Goal: Task Accomplishment & Management: Manage account settings

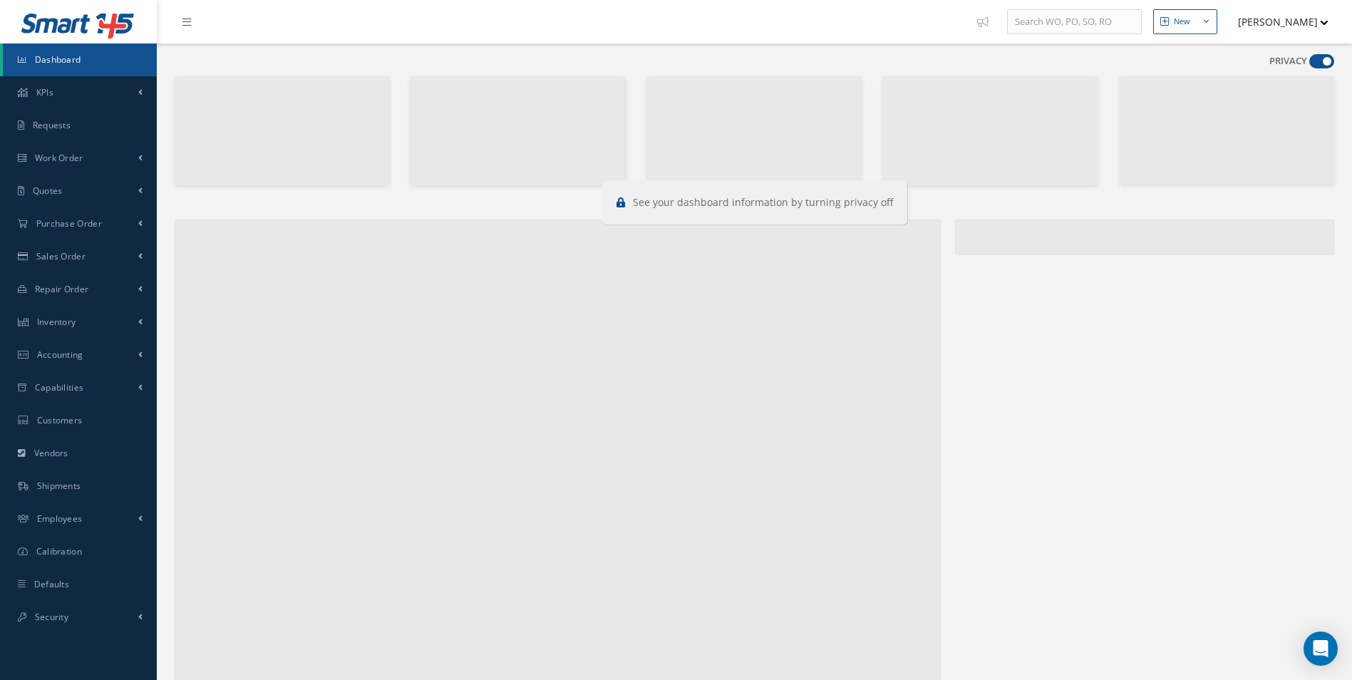
click at [1322, 57] on span at bounding box center [1321, 61] width 25 height 14
click at [1309, 64] on input "checkbox" at bounding box center [1309, 64] width 0 height 0
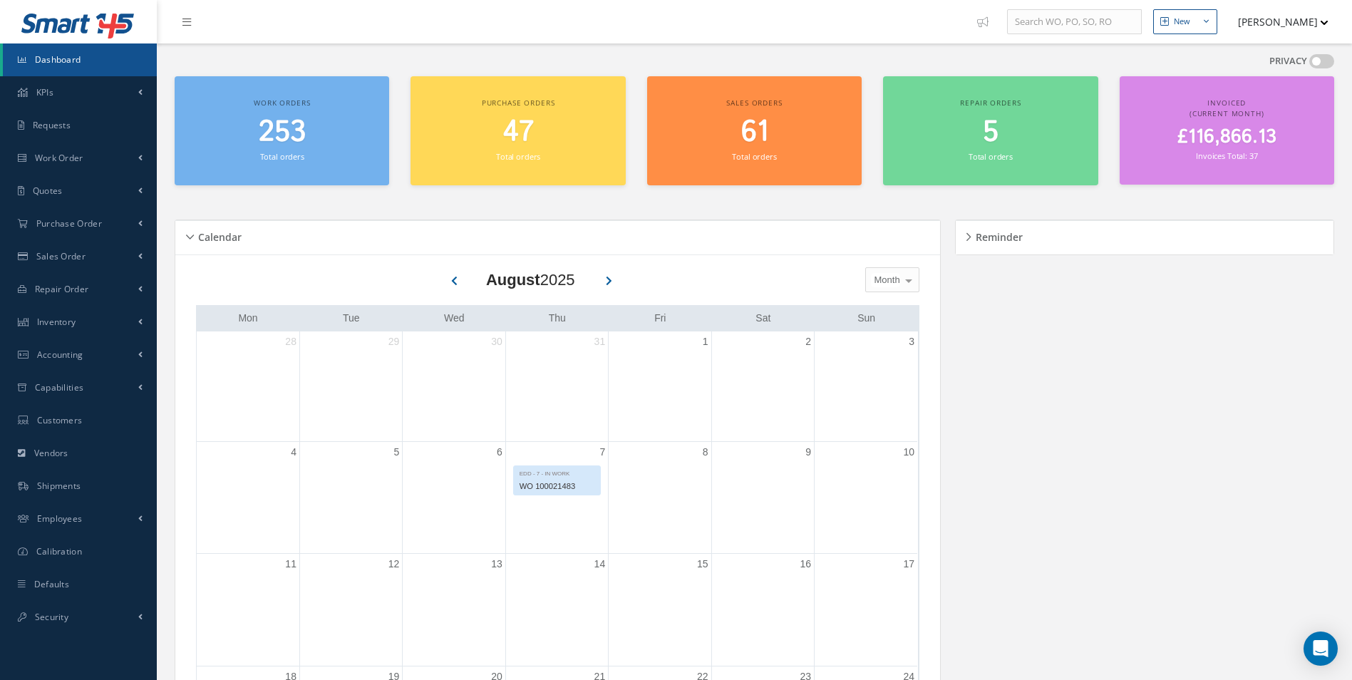
click at [1322, 58] on span at bounding box center [1321, 61] width 25 height 14
click at [1309, 64] on input "checkbox" at bounding box center [1309, 64] width 0 height 0
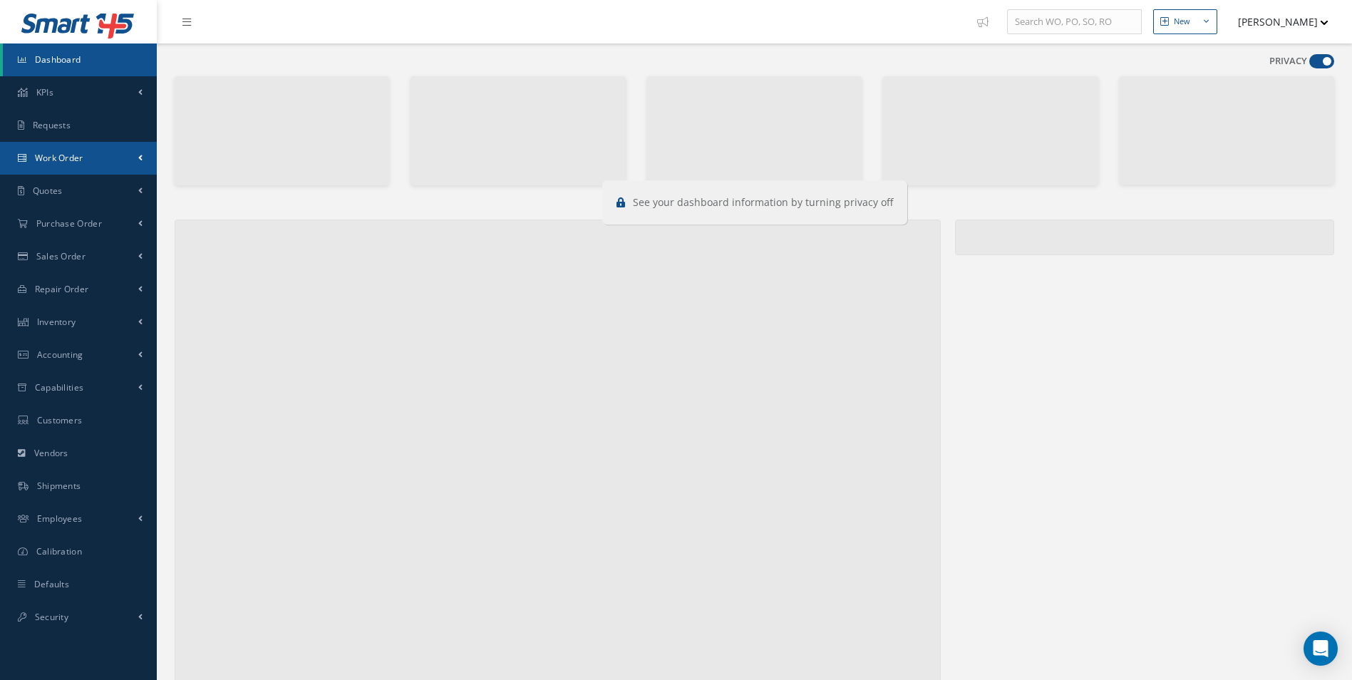
click at [74, 152] on span "Work Order" at bounding box center [59, 158] width 48 height 12
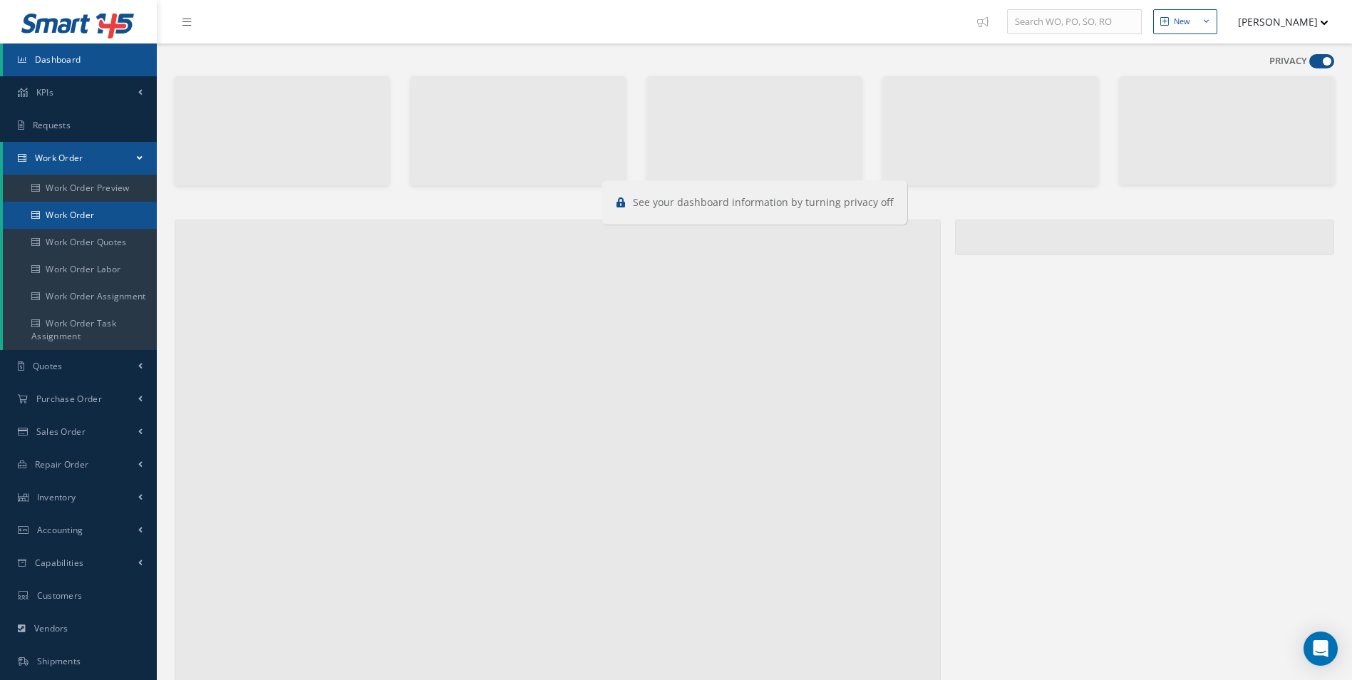
click at [71, 209] on link "Work Order" at bounding box center [80, 215] width 154 height 27
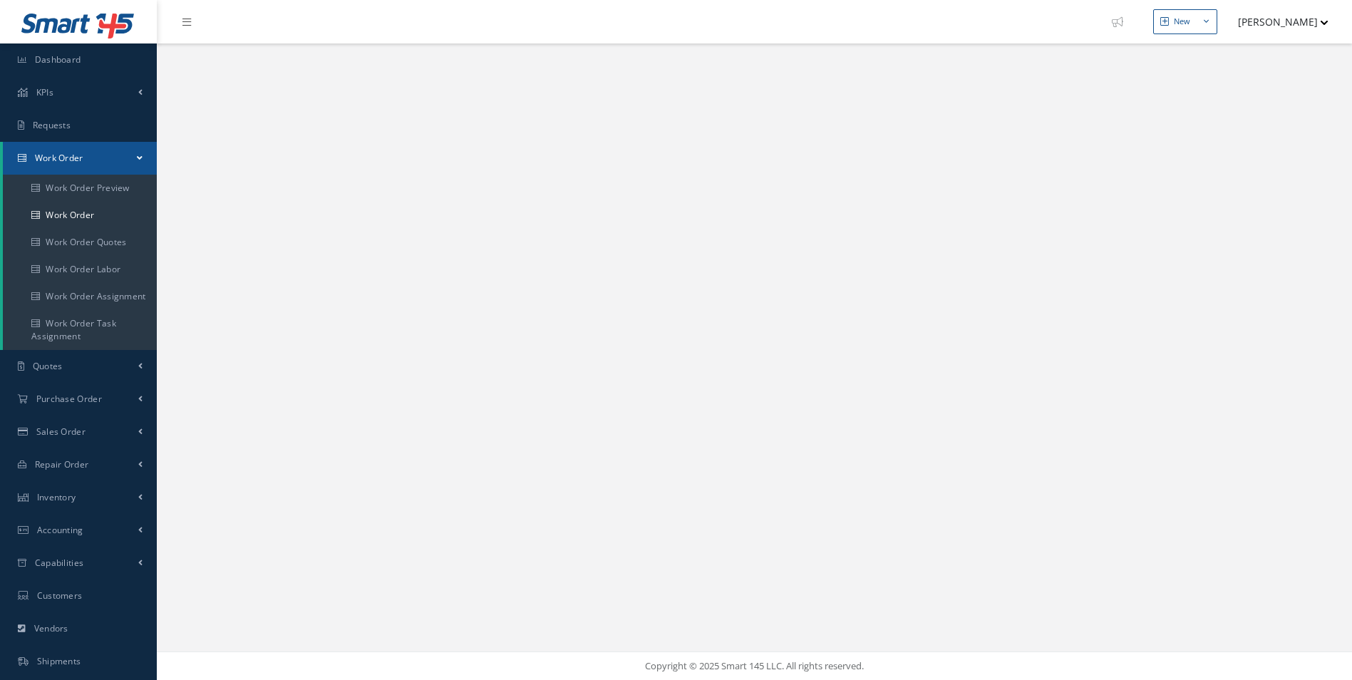
select select "25"
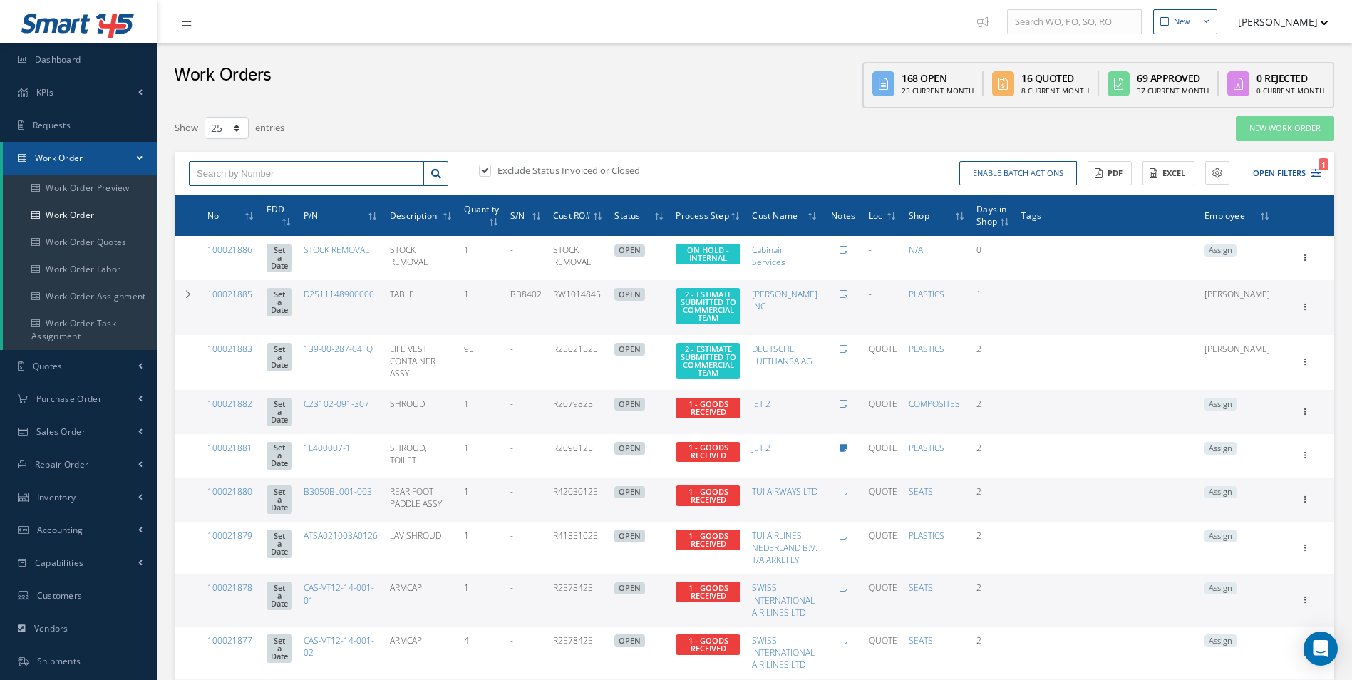
click at [227, 172] on input "text" at bounding box center [306, 174] width 235 height 26
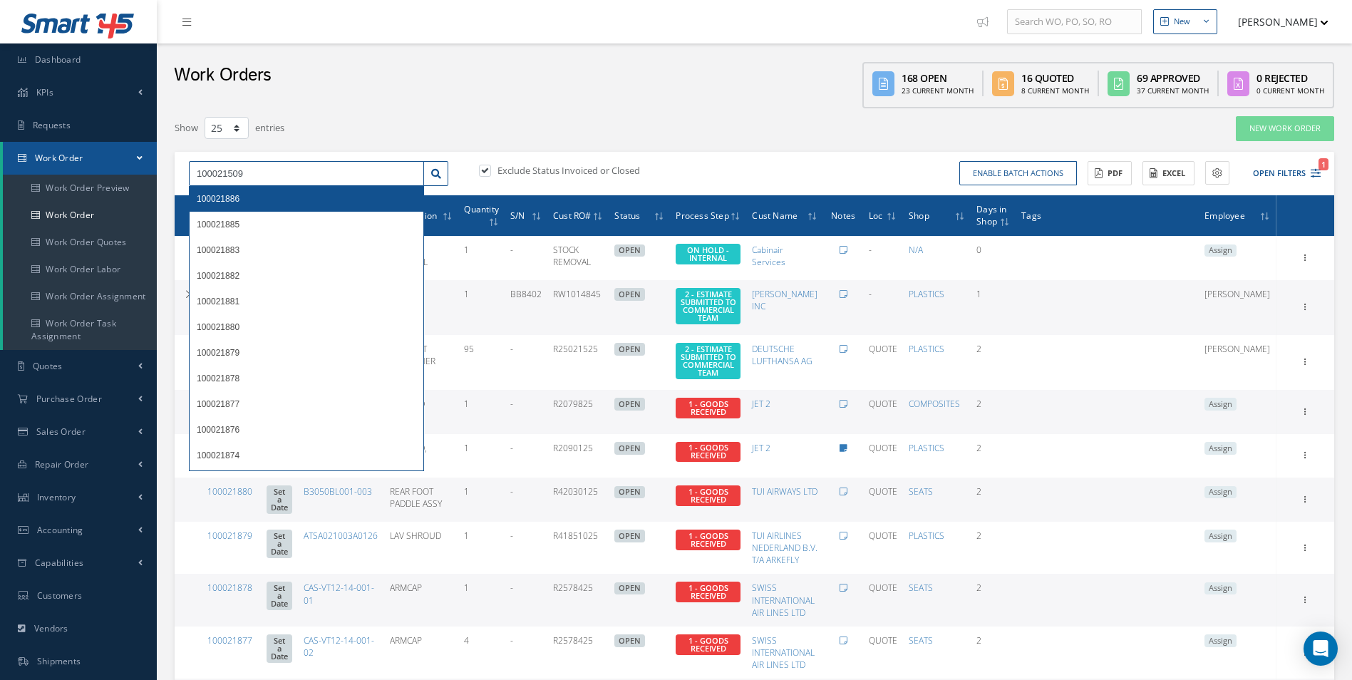
type input "100021509"
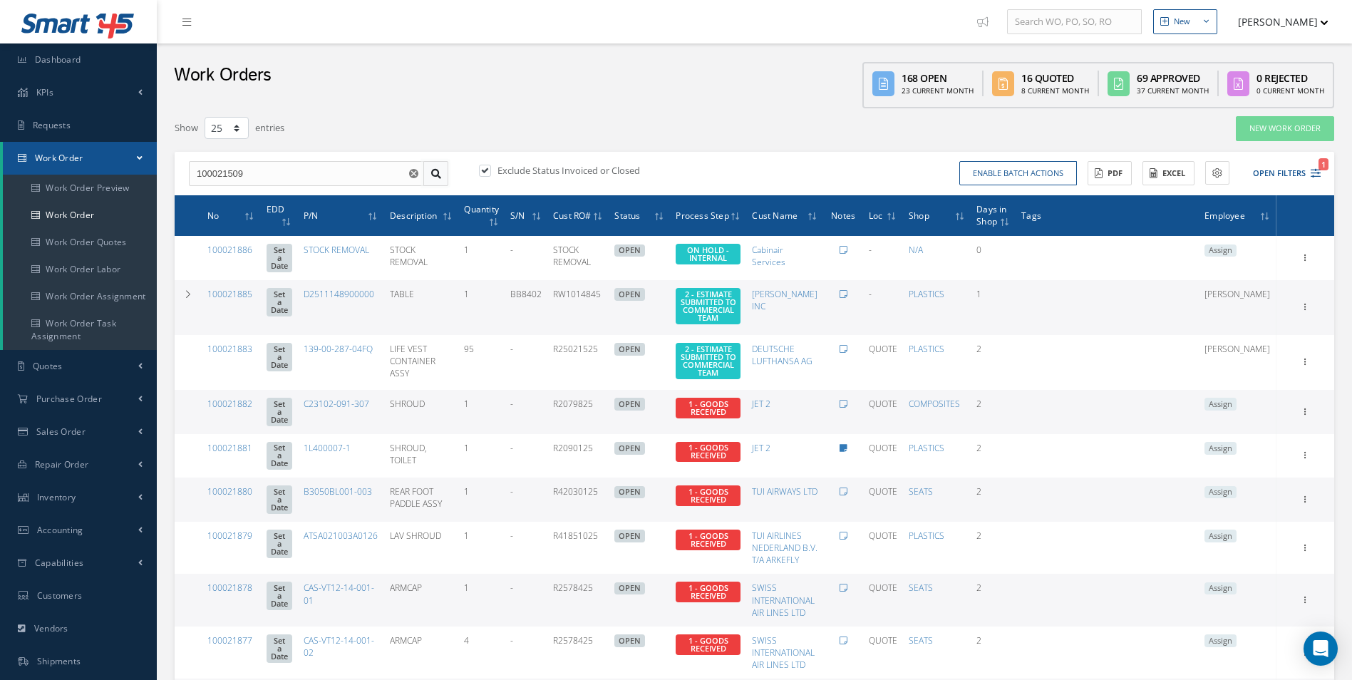
click at [442, 168] on link at bounding box center [435, 174] width 25 height 26
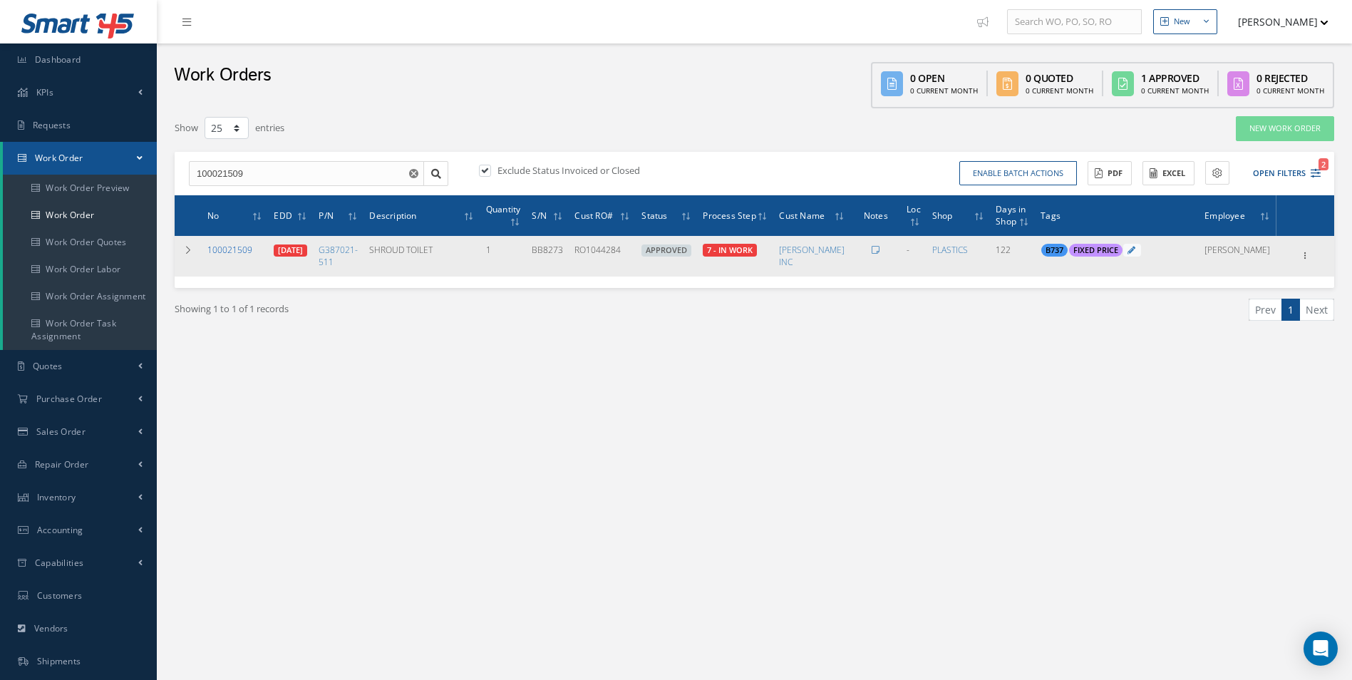
click at [228, 248] on link "100021509" at bounding box center [229, 250] width 45 height 12
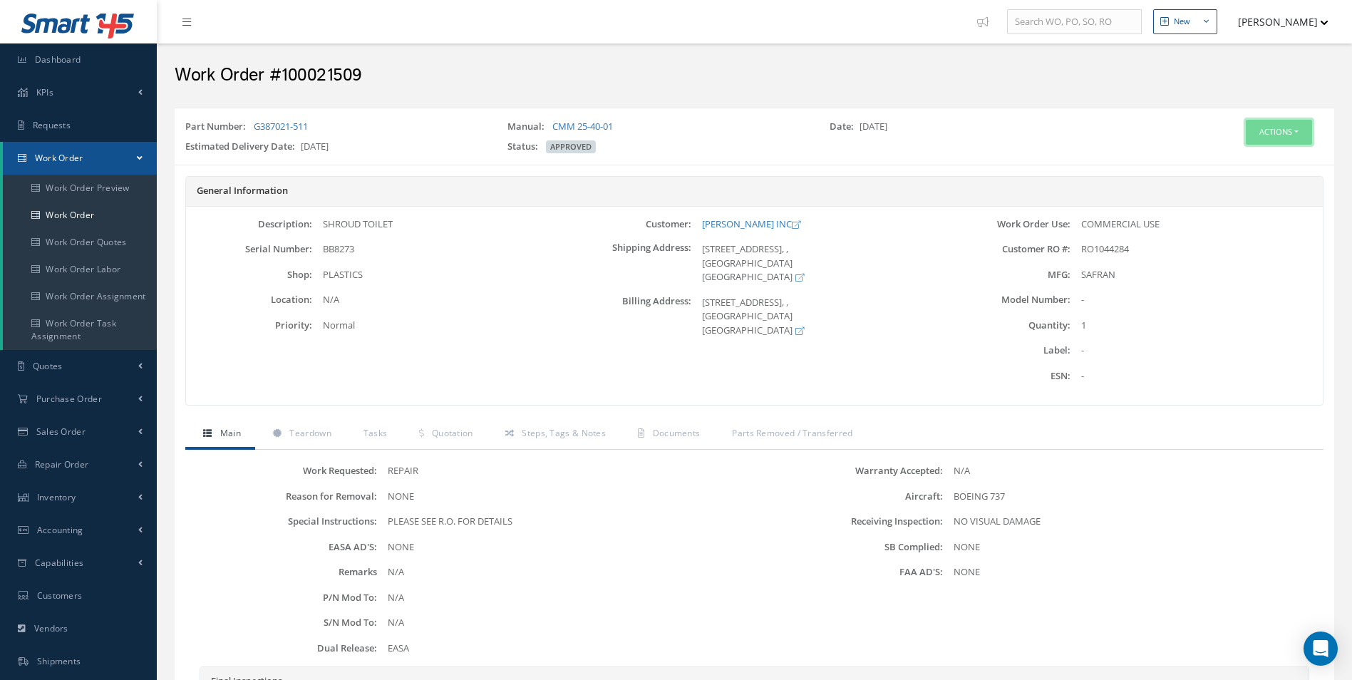
click at [1291, 123] on button "Actions" at bounding box center [1279, 132] width 66 height 25
click at [1255, 160] on link "Edit" at bounding box center [1257, 159] width 114 height 19
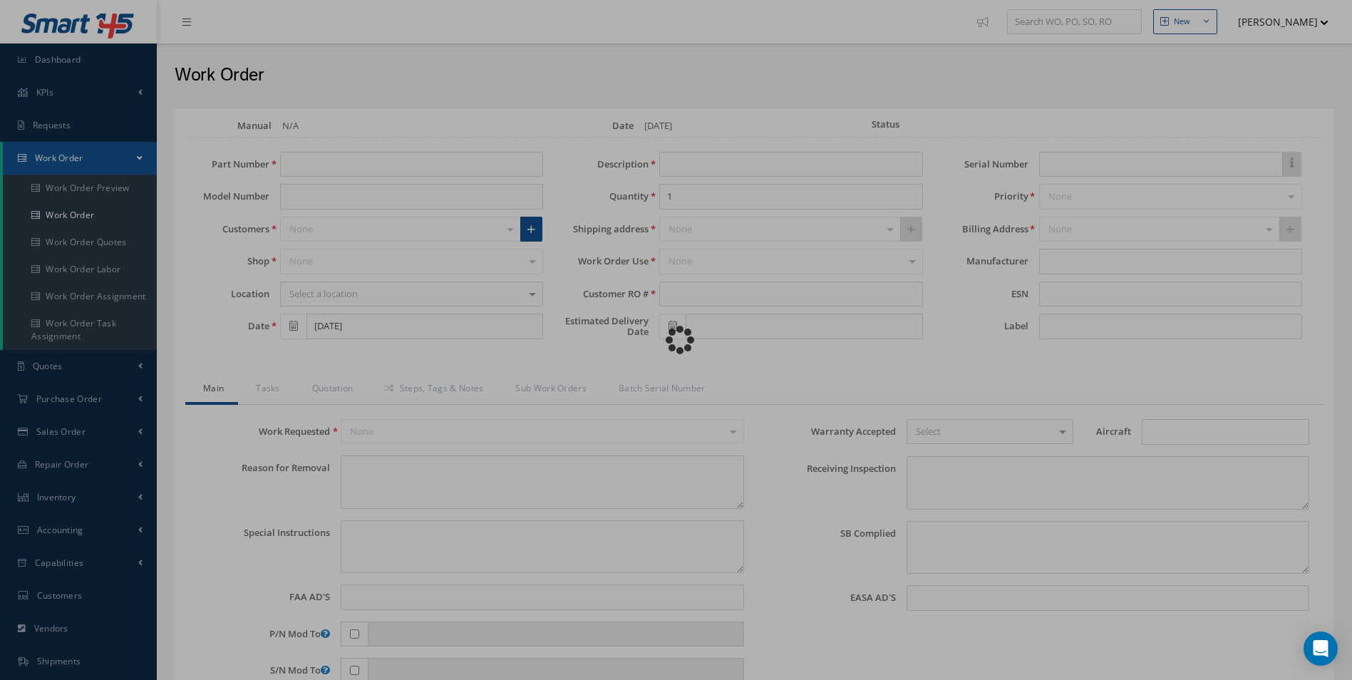
type input "G387021-511"
type input "[DATE]"
type input "SHROUD TOILET"
type input "RO1044284"
type input "07/04/2025"
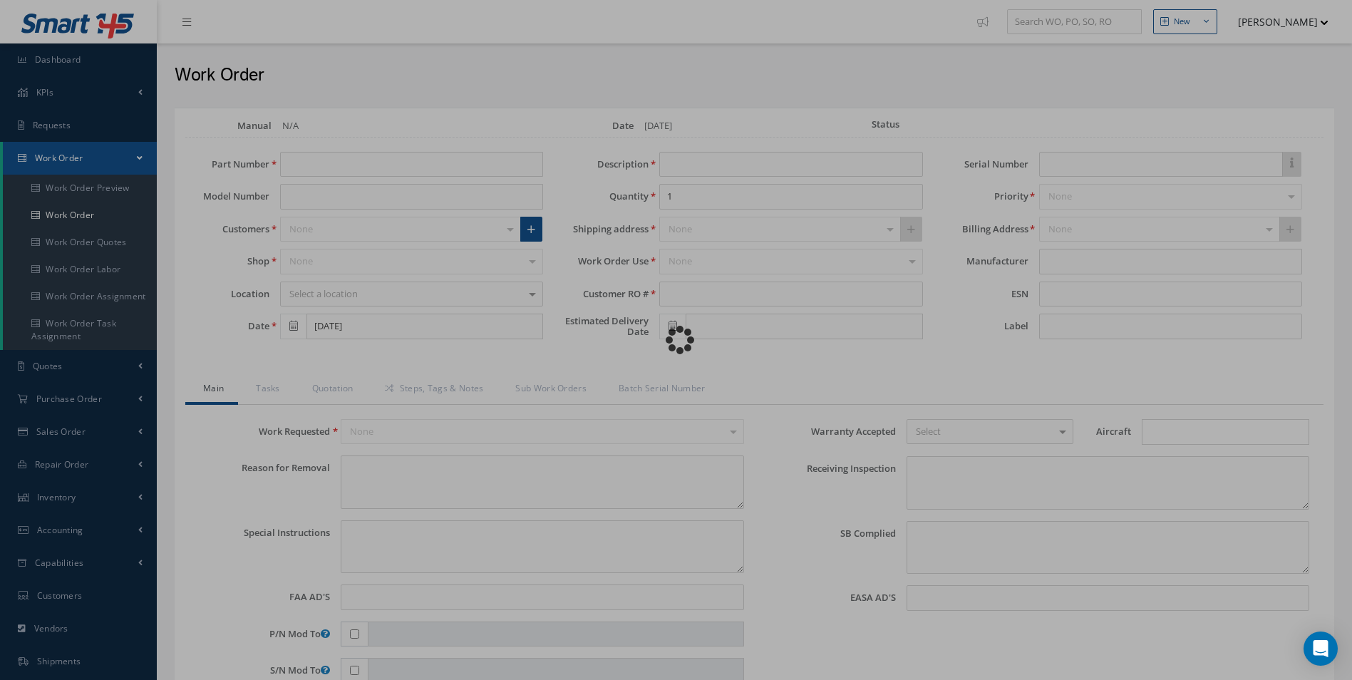
type input "BB8273"
type textarea "NONE"
type textarea "PLEASE SEE R.O. FOR DETAILS"
type input "NONE"
type textarea "NO VISUAL DAMAGE"
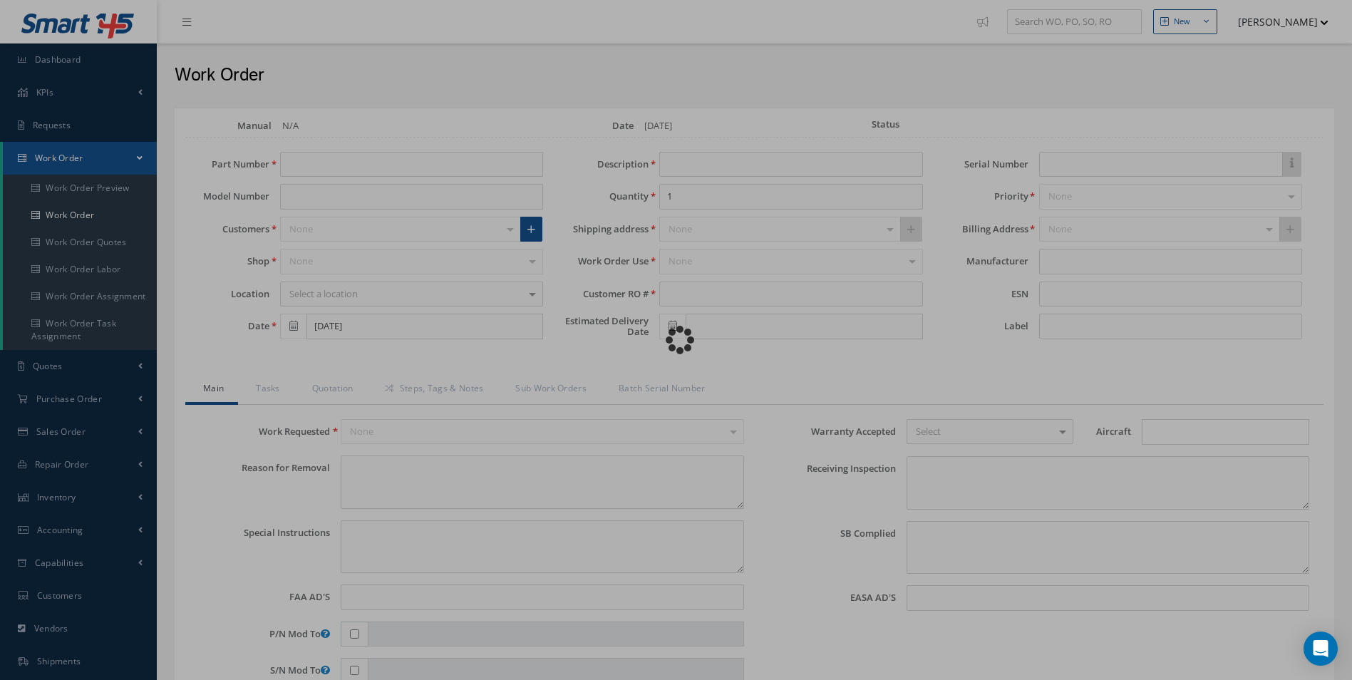
type textarea "NONE"
type input "NONE"
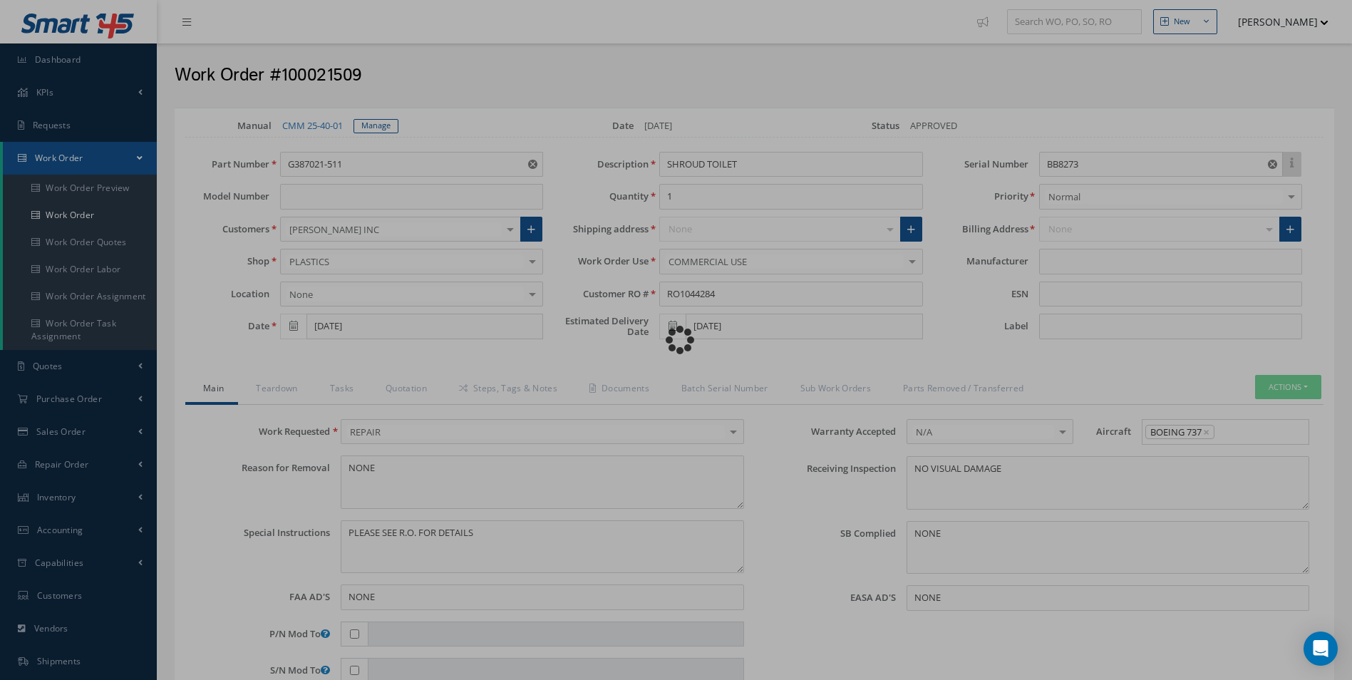
type input "SAFRAN"
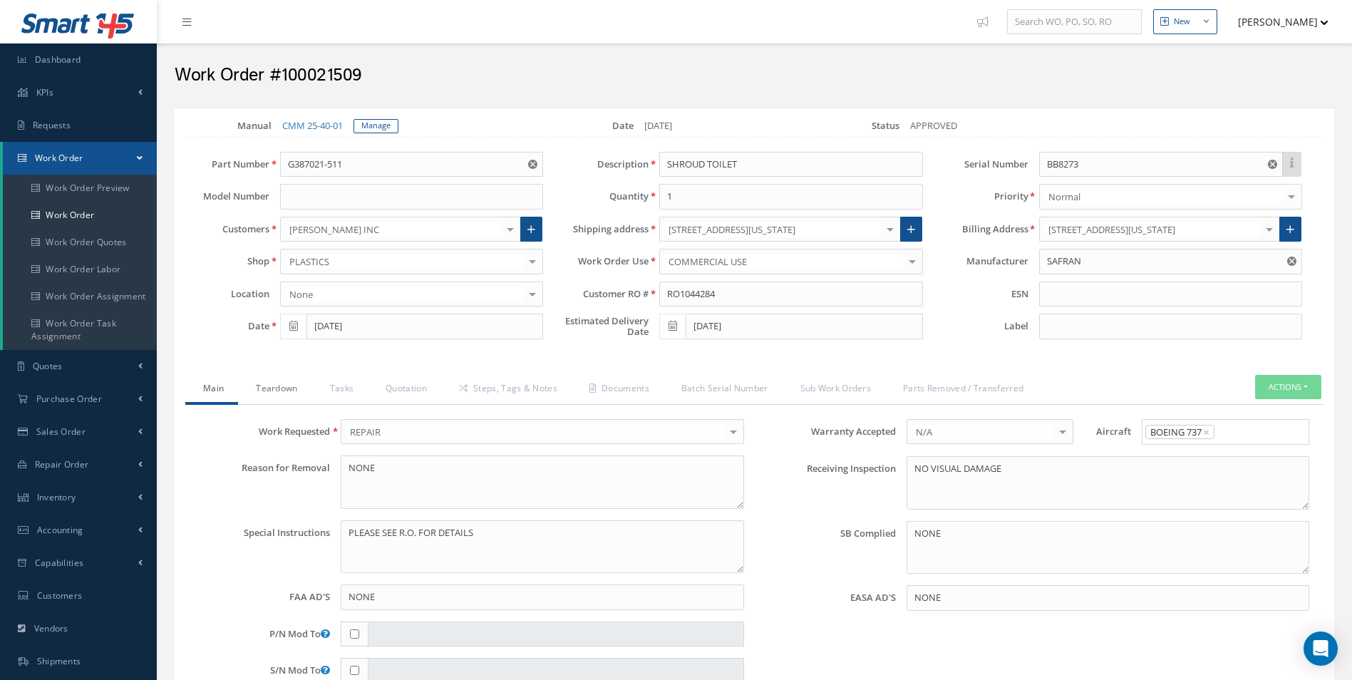
click at [284, 385] on link "Teardown" at bounding box center [274, 390] width 73 height 30
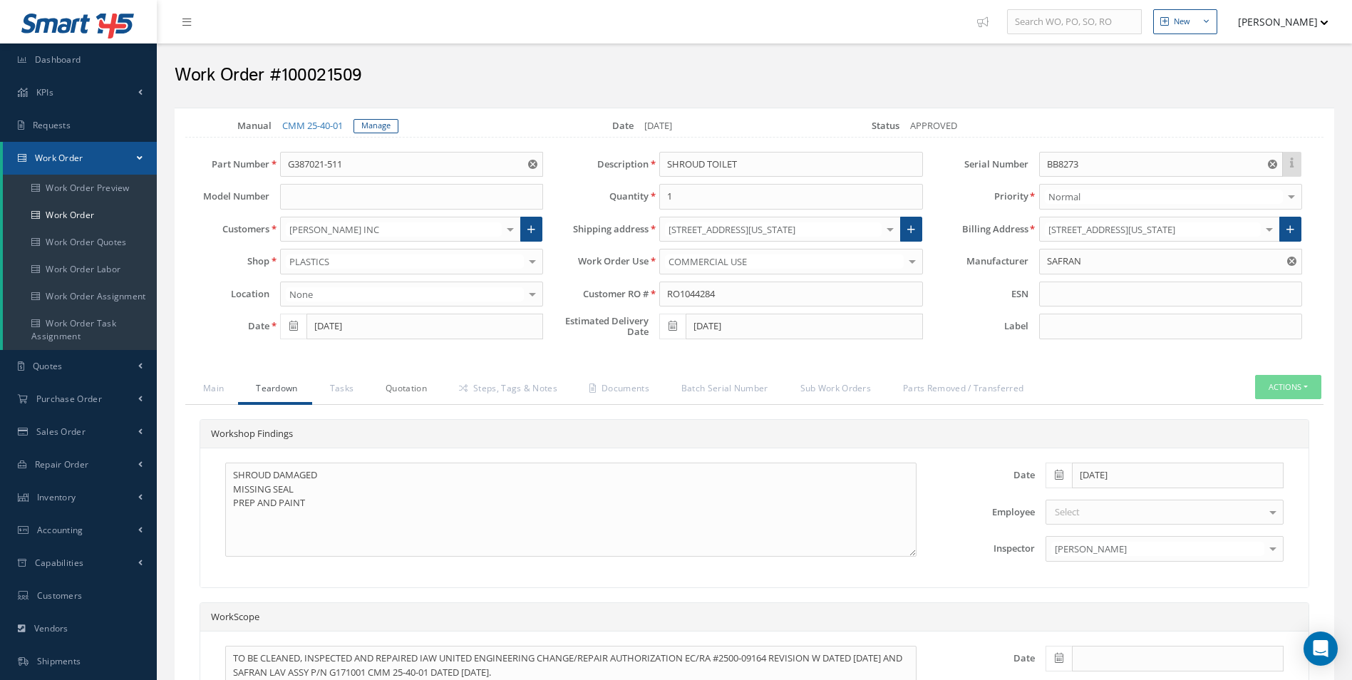
click at [368, 396] on link "Quotation" at bounding box center [404, 390] width 73 height 30
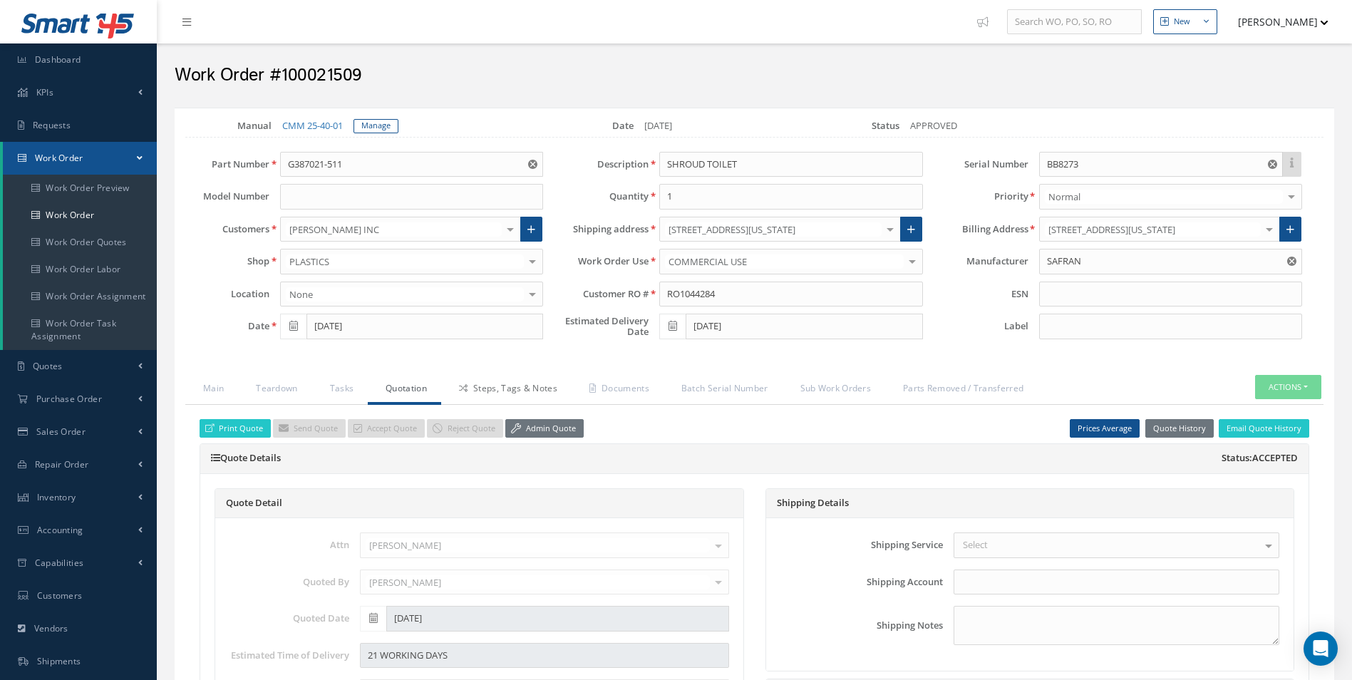
click at [459, 392] on icon at bounding box center [463, 388] width 9 height 9
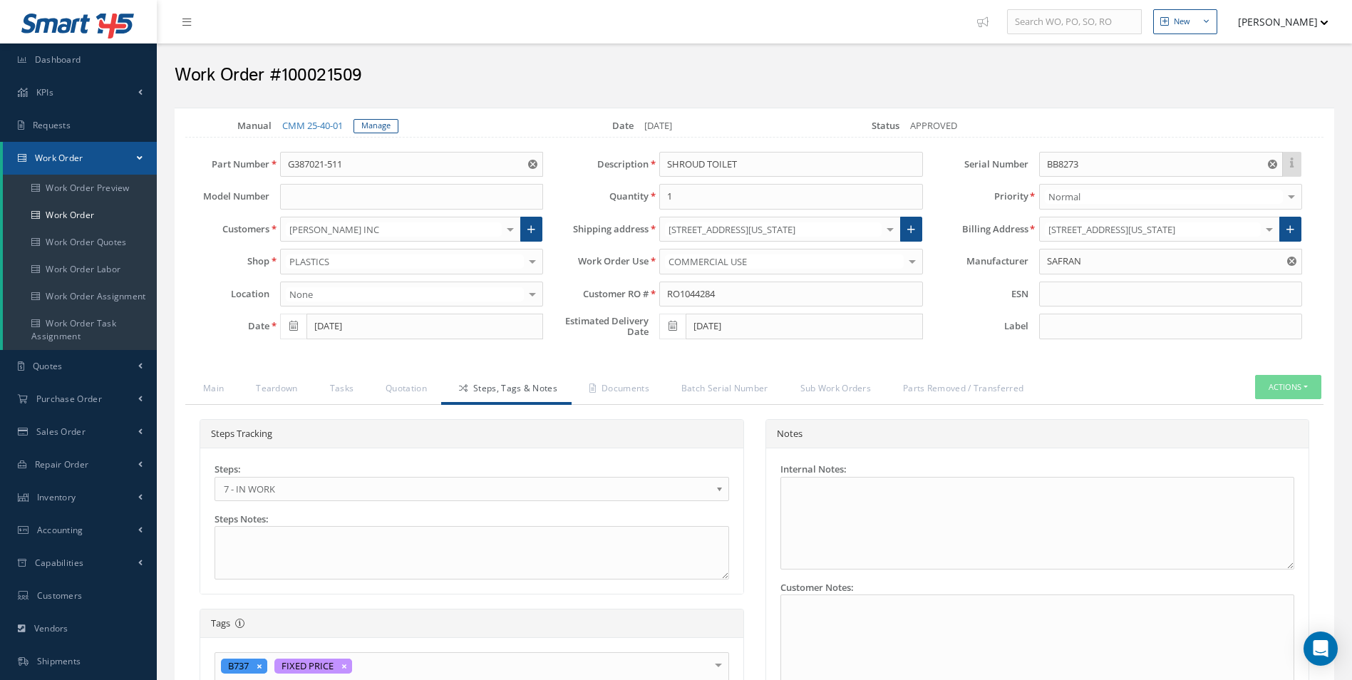
click at [519, 392] on link "Steps, Tags & Notes" at bounding box center [506, 390] width 130 height 30
click at [595, 402] on link "Documents" at bounding box center [618, 390] width 92 height 30
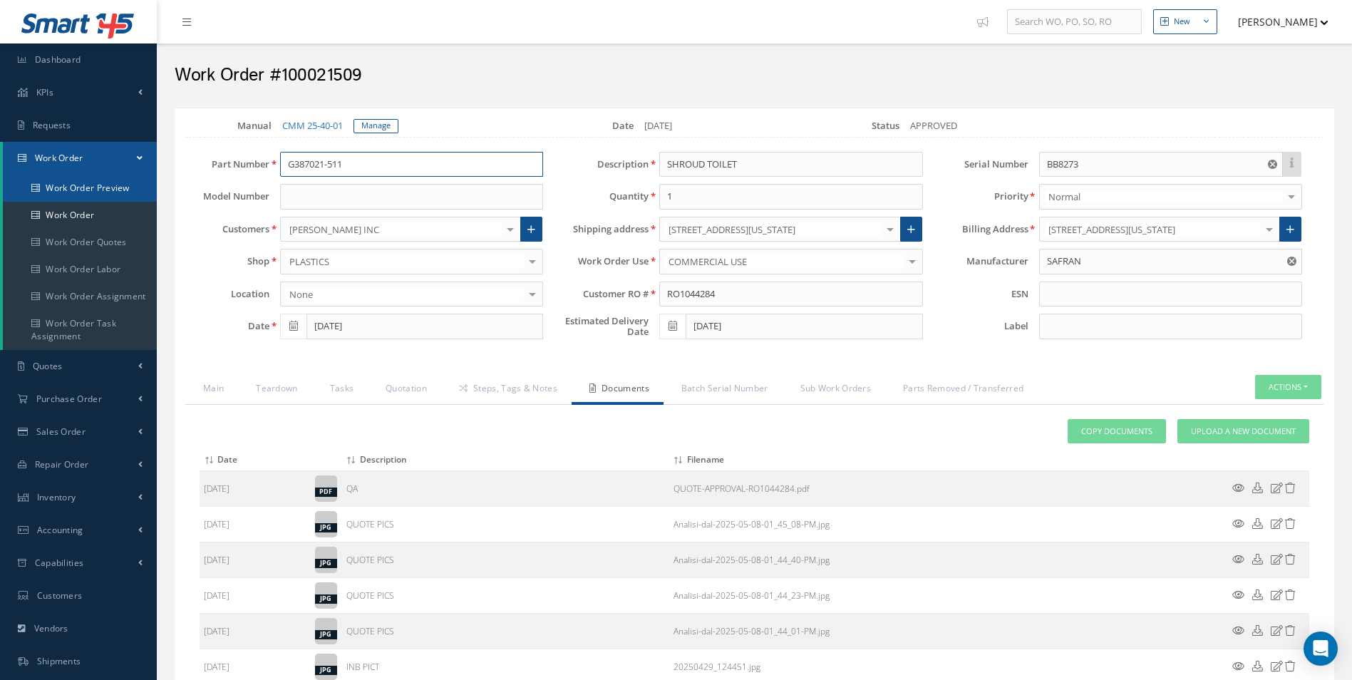
drag, startPoint x: 372, startPoint y: 168, endPoint x: 136, endPoint y: 175, distance: 236.0
click at [155, 173] on div "Smart 145 Dashboard KPIs Work Order Accounting Requests Work Order Work Order P…" at bounding box center [676, 441] width 1352 height 882
drag, startPoint x: 1086, startPoint y: 163, endPoint x: 938, endPoint y: 160, distance: 147.6
click at [938, 160] on div "Serial Number BB8273" at bounding box center [1123, 165] width 379 height 26
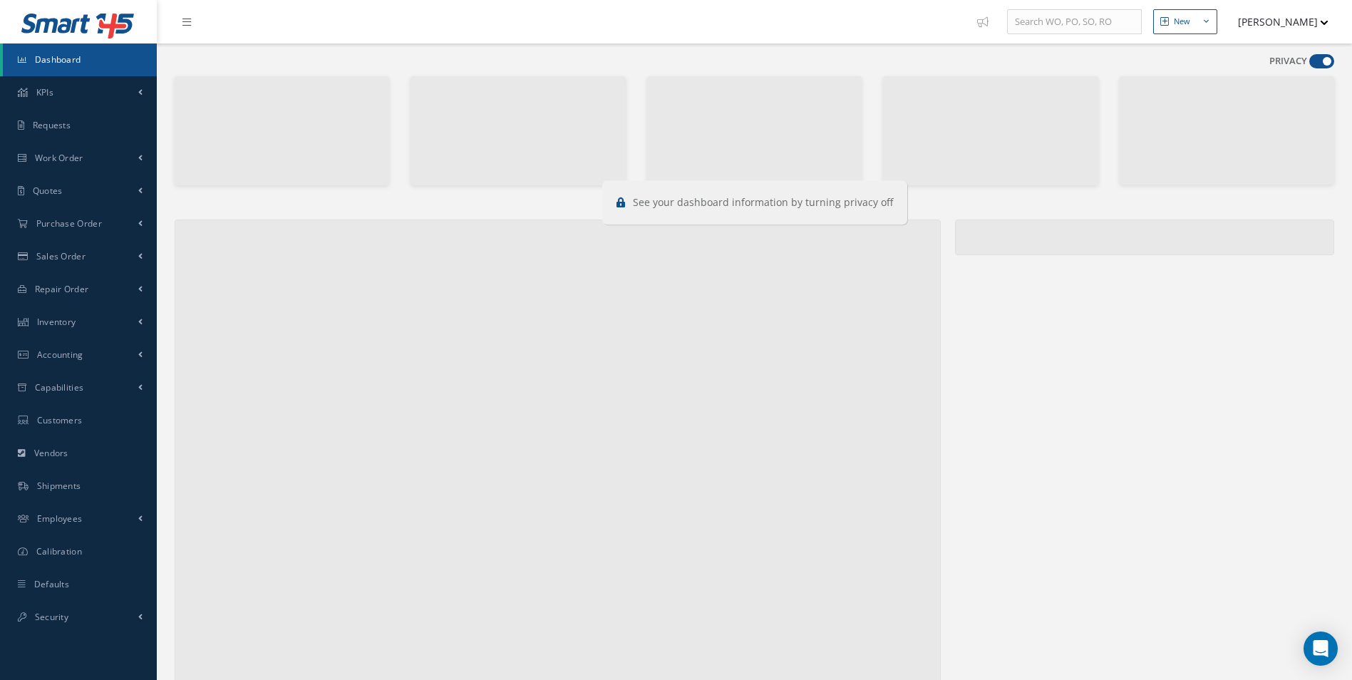
click at [1329, 62] on span at bounding box center [1321, 61] width 25 height 14
click at [1309, 64] on input "checkbox" at bounding box center [1309, 64] width 0 height 0
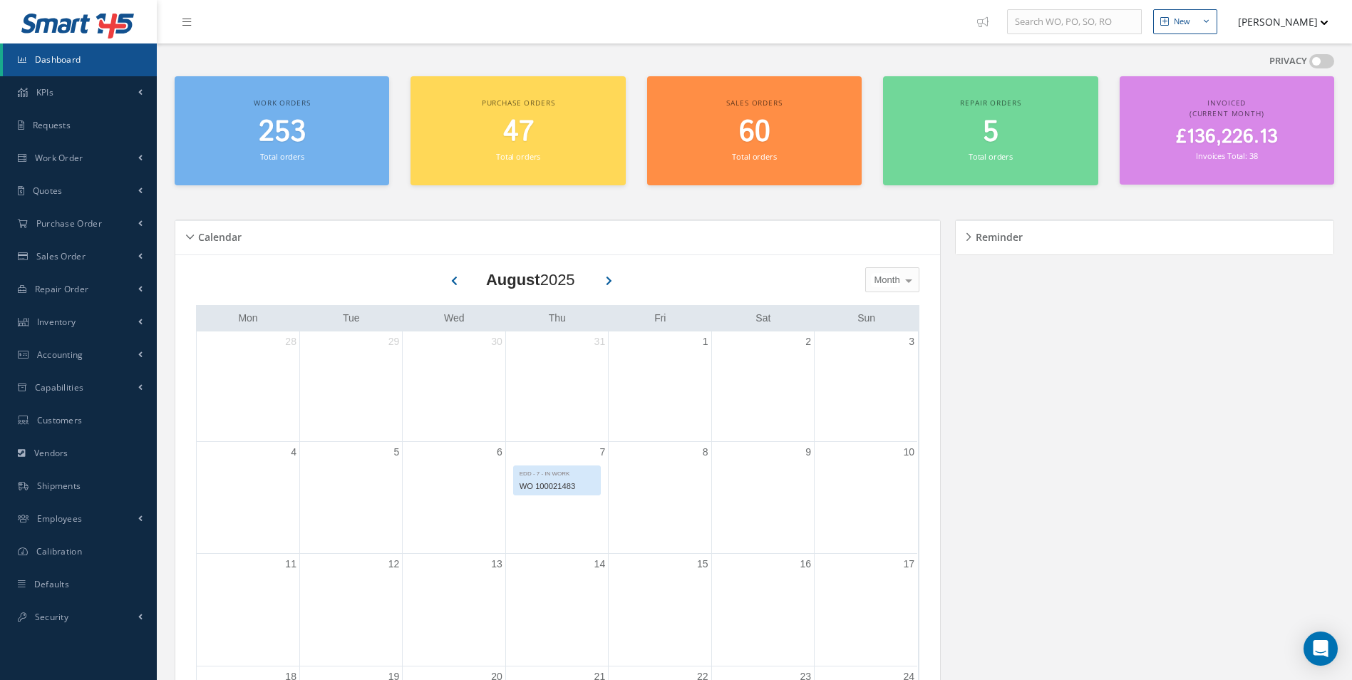
click at [1329, 62] on span at bounding box center [1321, 61] width 25 height 14
click at [1309, 64] on input "checkbox" at bounding box center [1309, 64] width 0 height 0
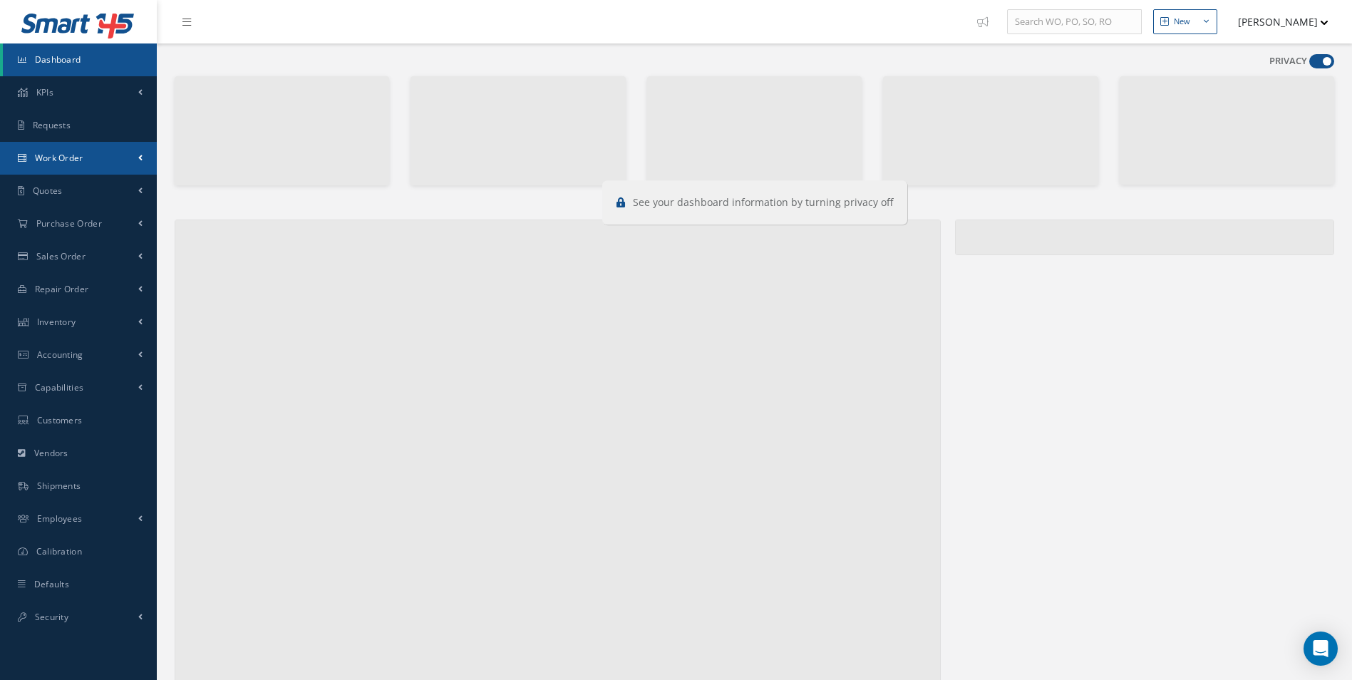
click at [63, 162] on span "Work Order" at bounding box center [59, 158] width 48 height 12
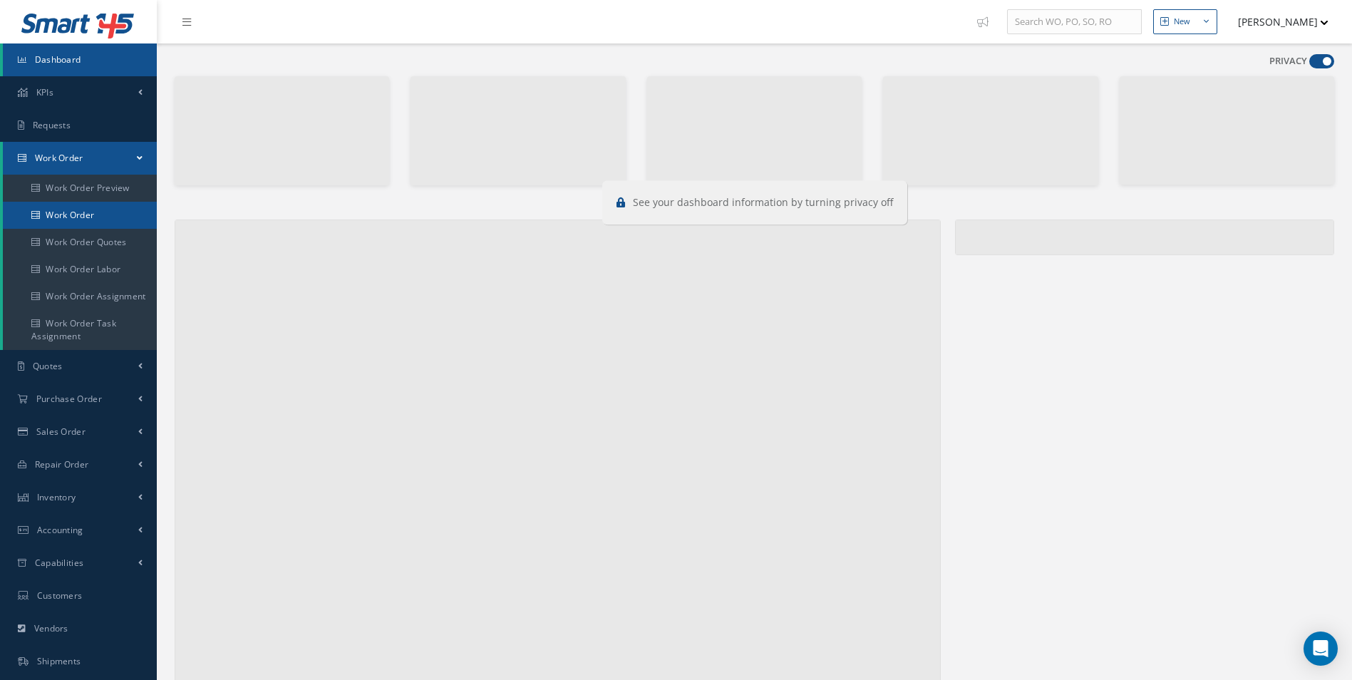
click at [76, 207] on link "Work Order" at bounding box center [80, 215] width 154 height 27
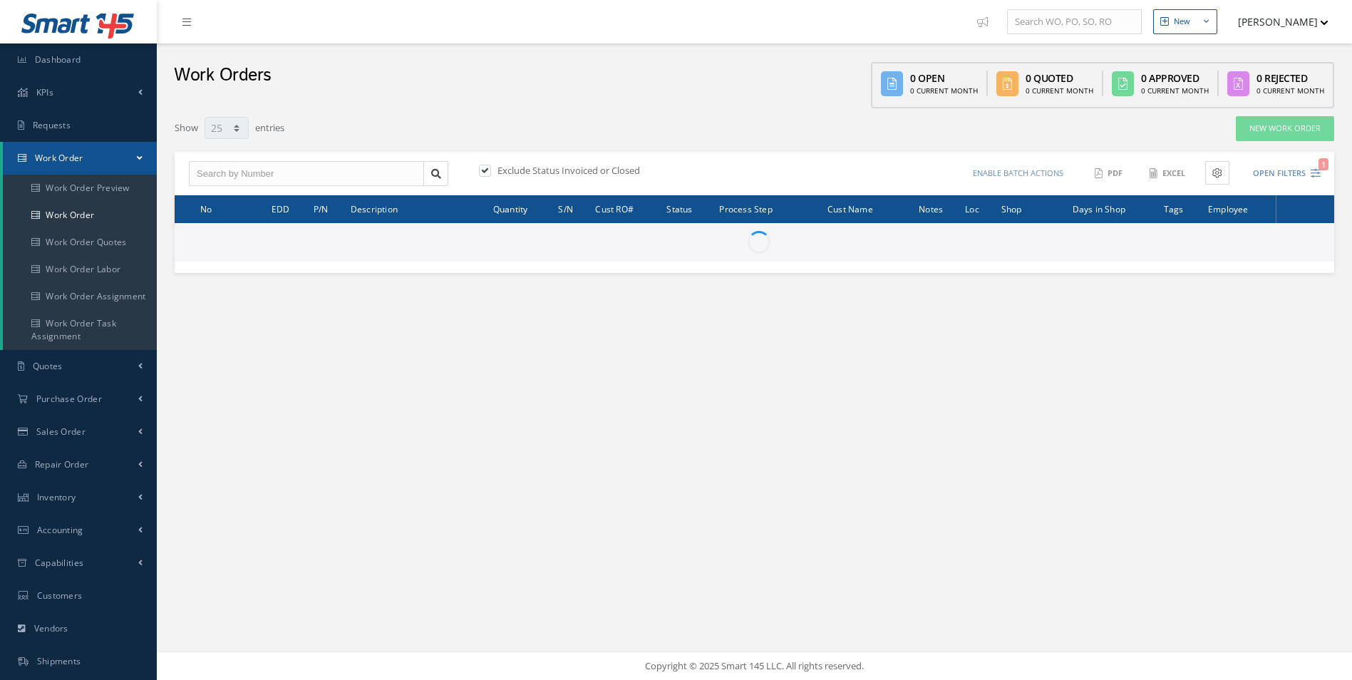
select select "25"
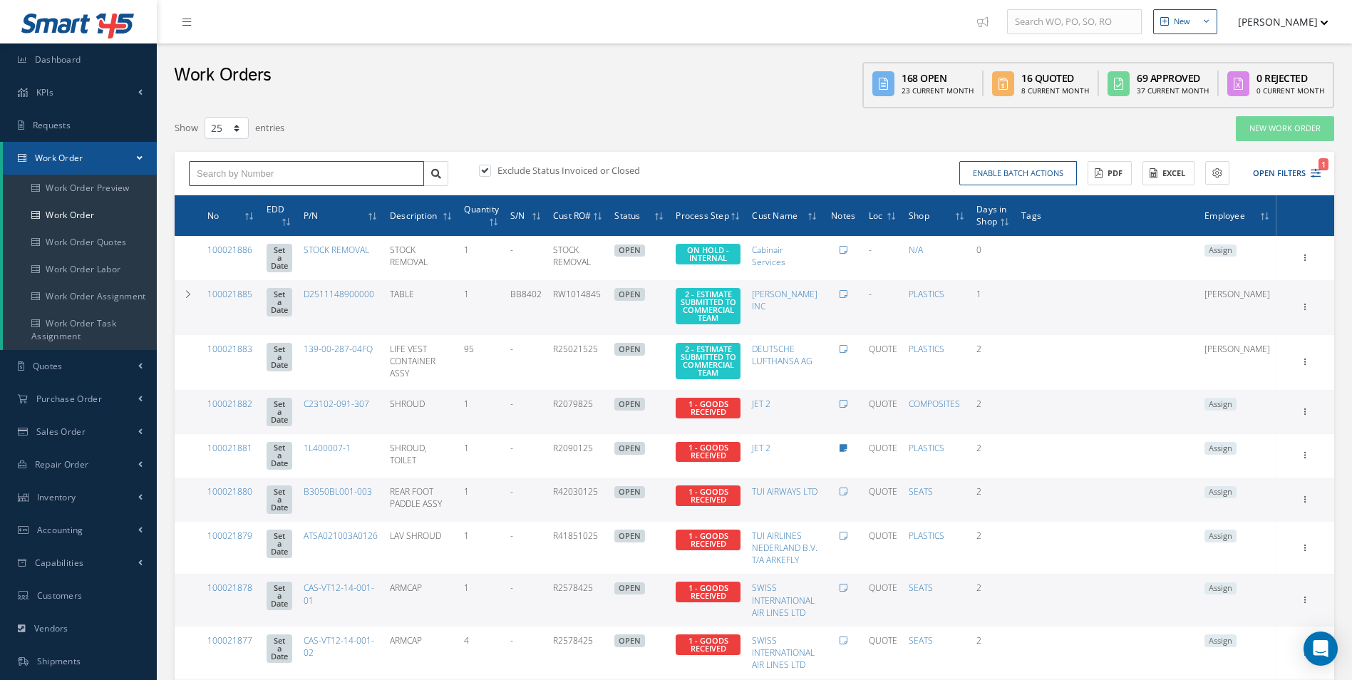
click at [259, 168] on input "text" at bounding box center [306, 174] width 235 height 26
type input "100021509"
click at [226, 202] on span "100021509" at bounding box center [218, 199] width 43 height 10
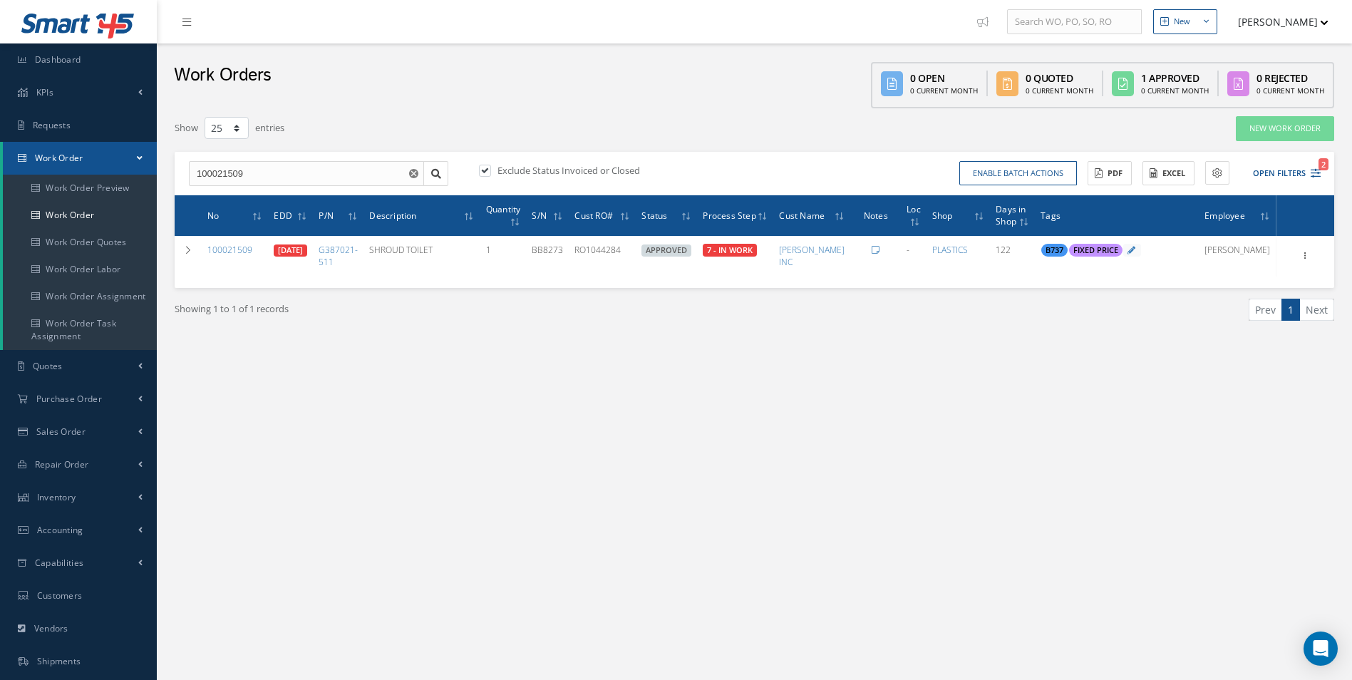
click at [799, 458] on div "New New Work Order New Purchase Order New Customer Quote New Sales Order New Re…" at bounding box center [754, 404] width 1195 height 809
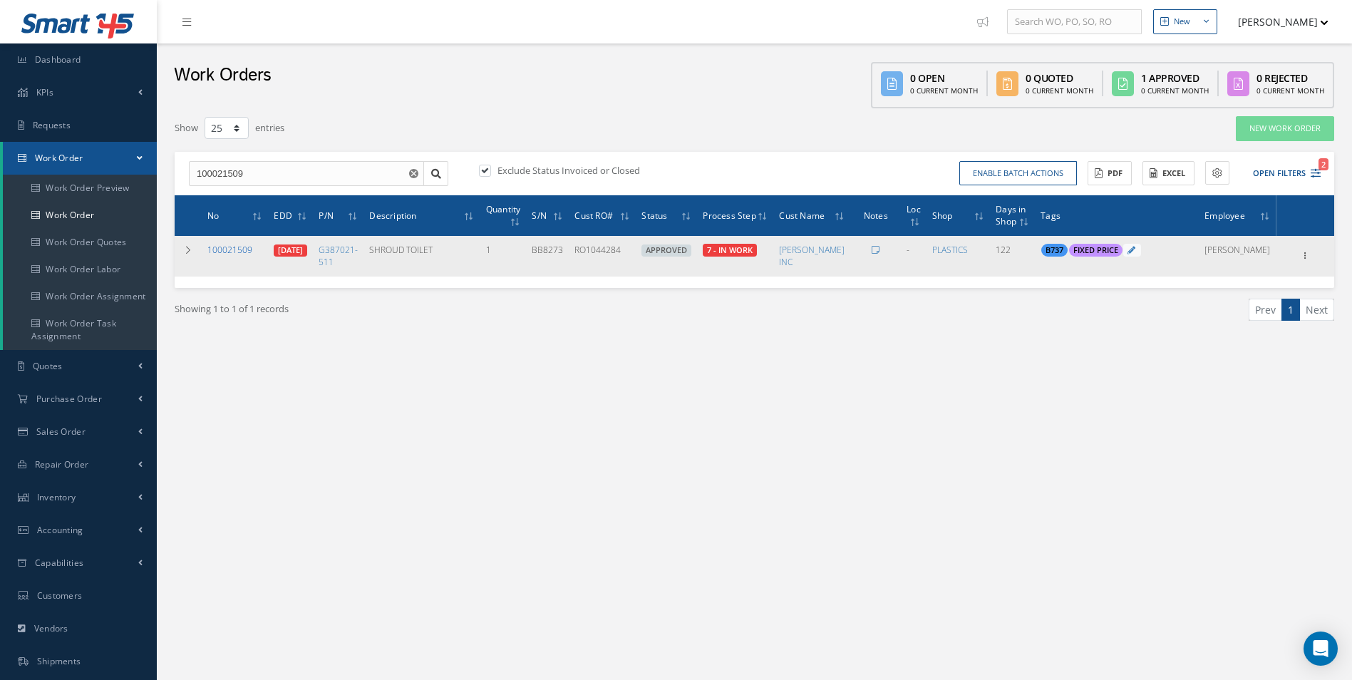
click at [233, 248] on link "100021509" at bounding box center [229, 250] width 45 height 12
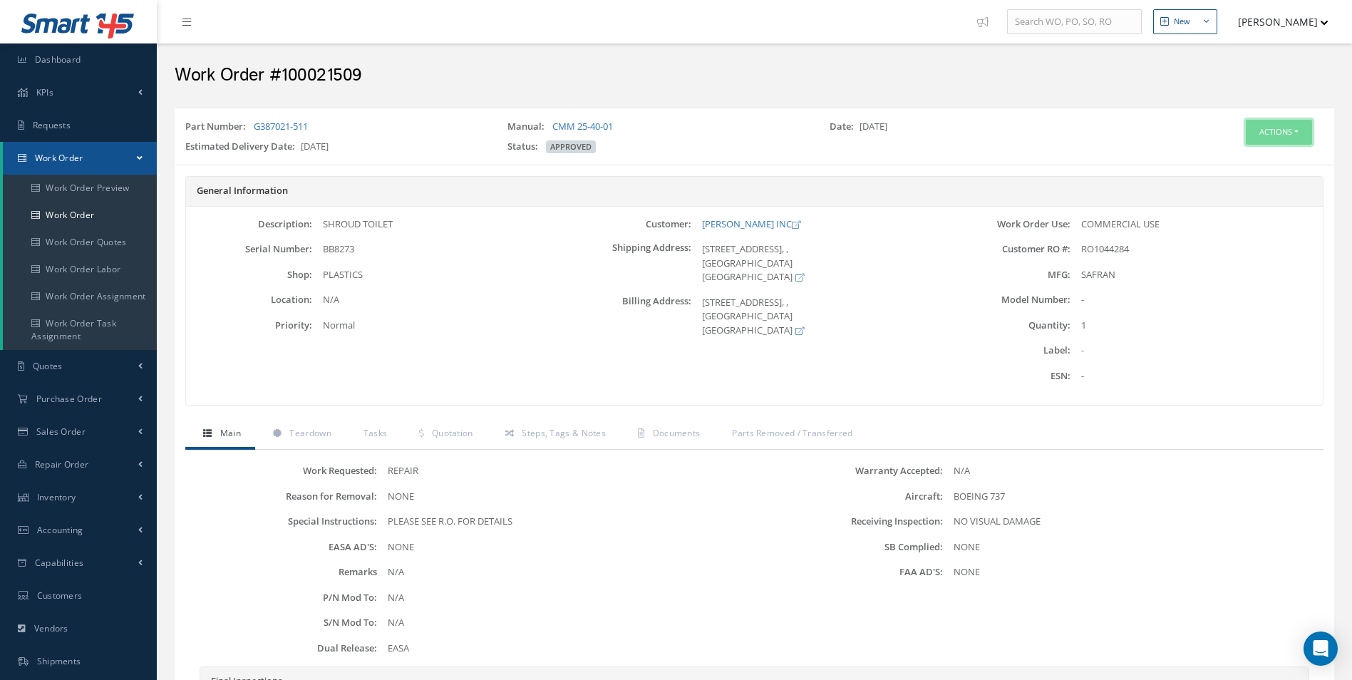
click at [1274, 135] on button "Actions" at bounding box center [1279, 132] width 66 height 25
click at [1229, 159] on link "Edit" at bounding box center [1257, 159] width 114 height 19
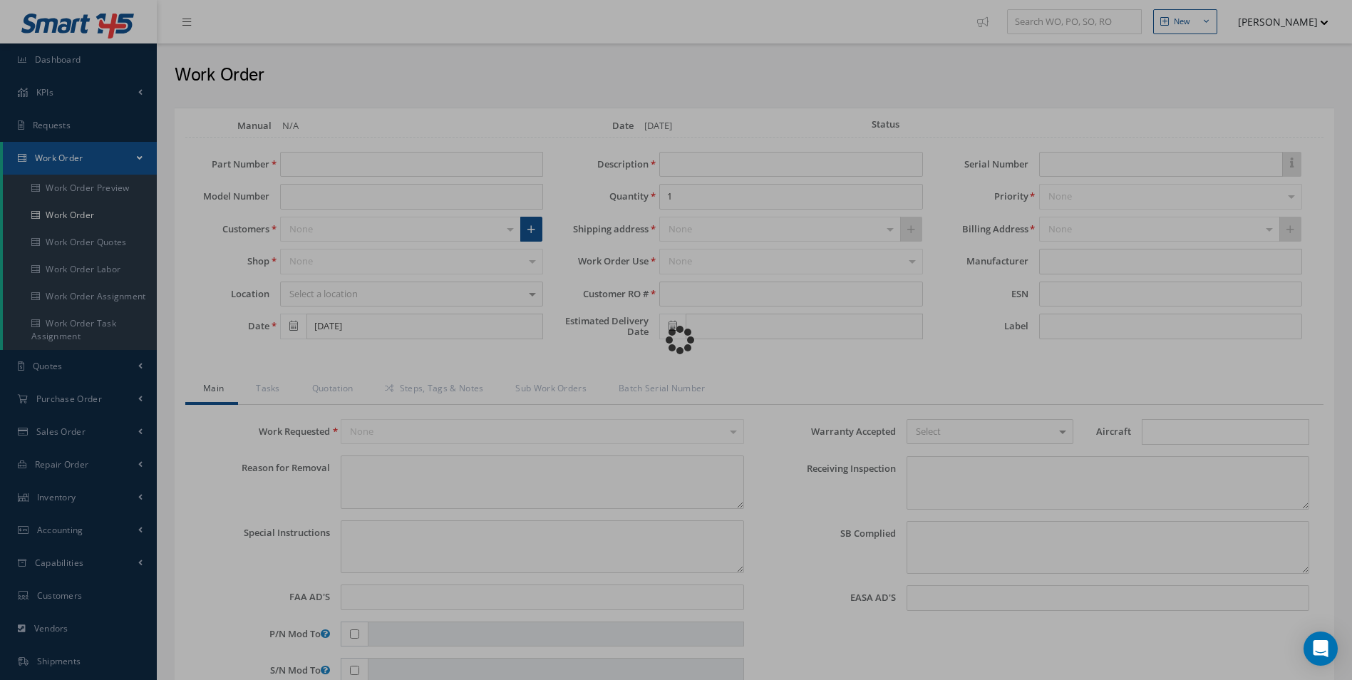
type input "G387021-511"
type input "[DATE]"
type input "SHROUD TOILET"
type input "RO1044284"
type input "[DATE]"
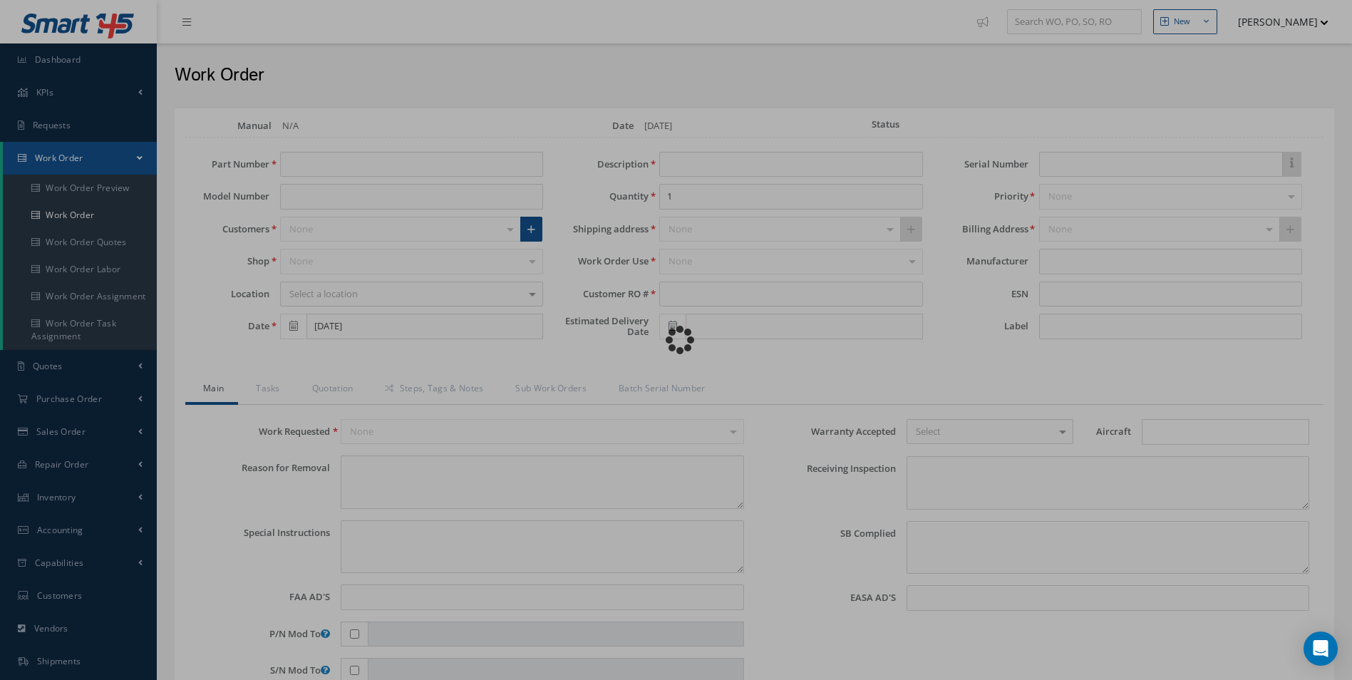
type input "BB8273"
type textarea "NONE"
type textarea "PLEASE SEE R.O. FOR DETAILS"
type input "NONE"
type textarea "NO VISUAL DAMAGE"
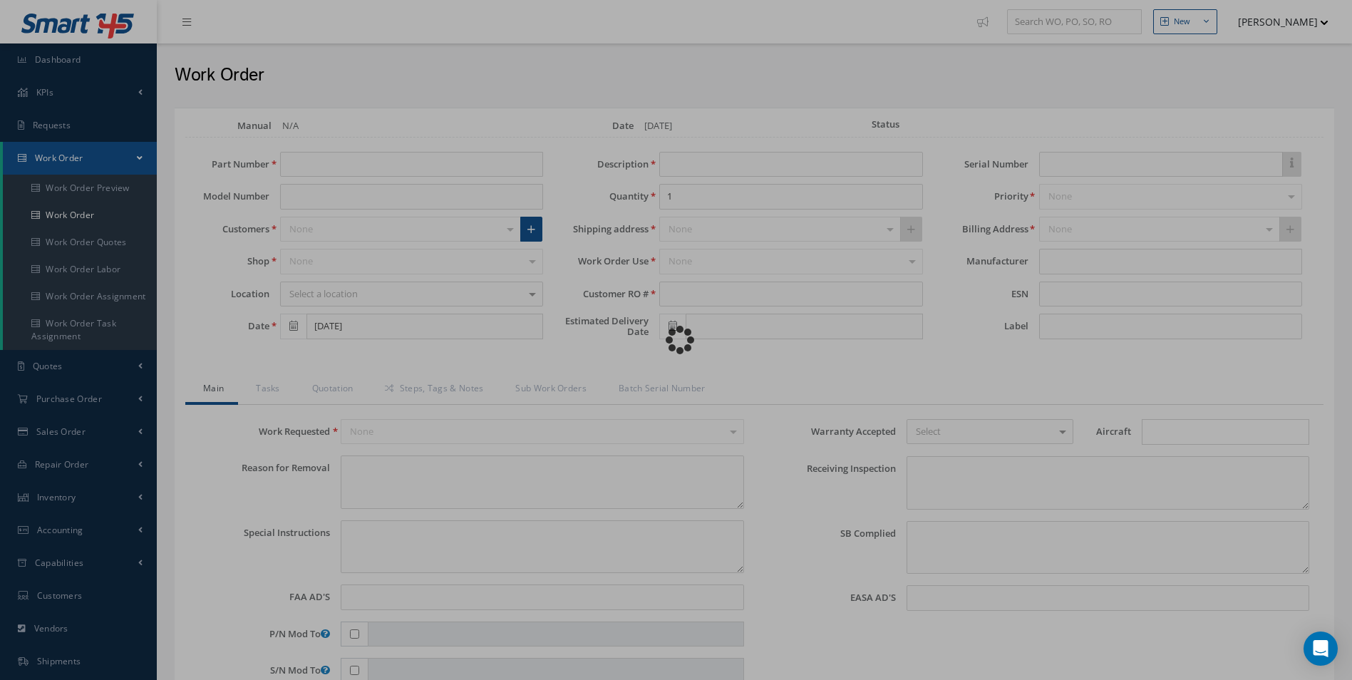
type textarea "NONE"
type input "NONE"
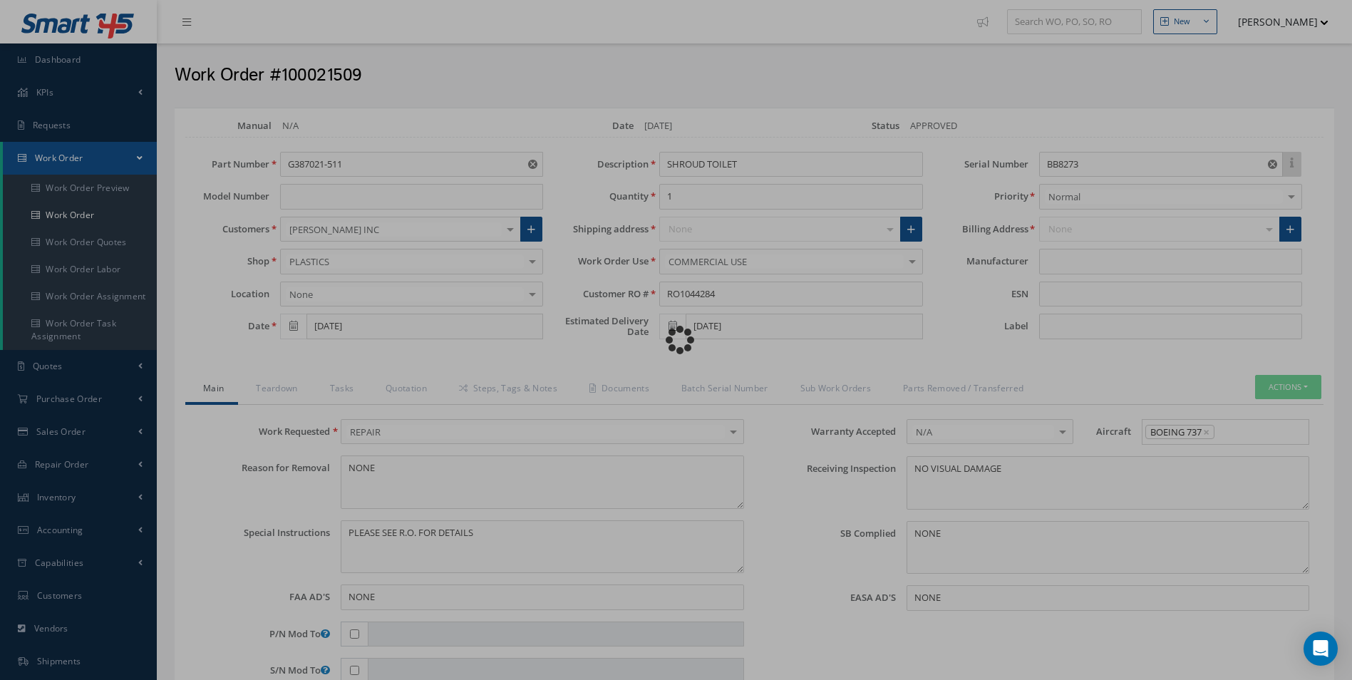
type input "$2,350"
type input "SAFRAN"
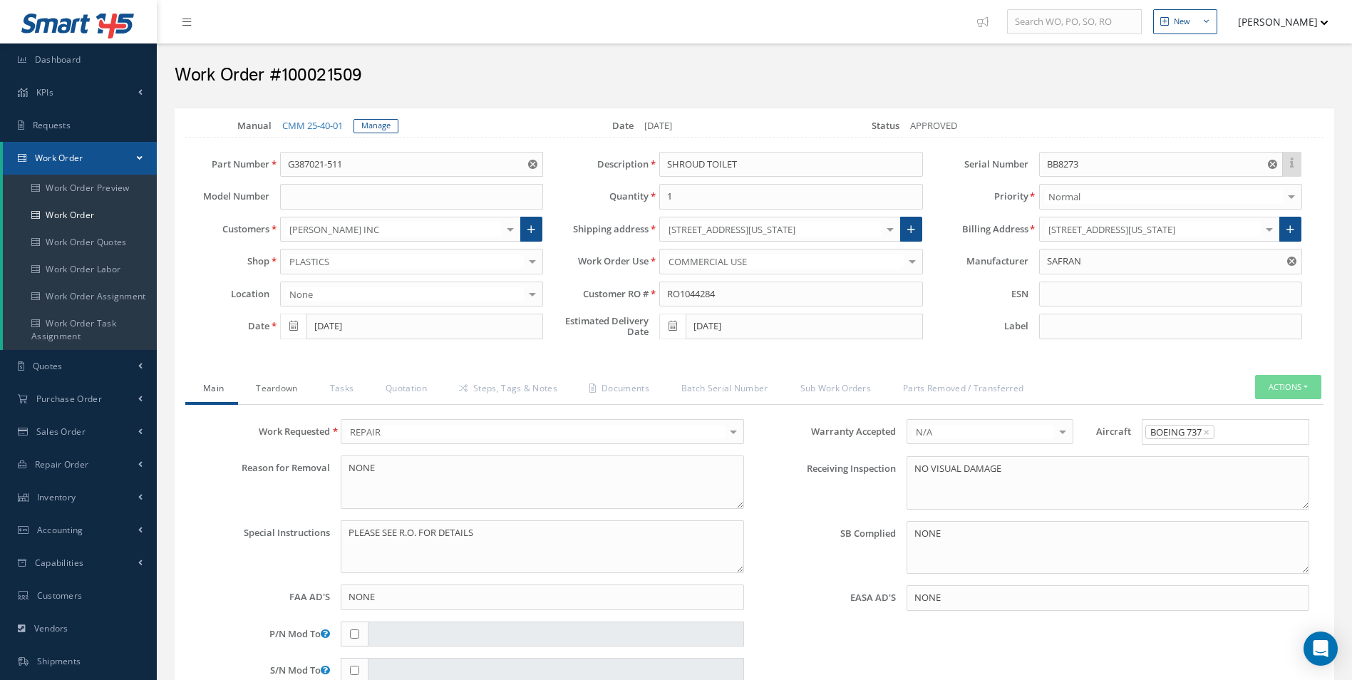
click at [267, 388] on link "Teardown" at bounding box center [274, 390] width 73 height 30
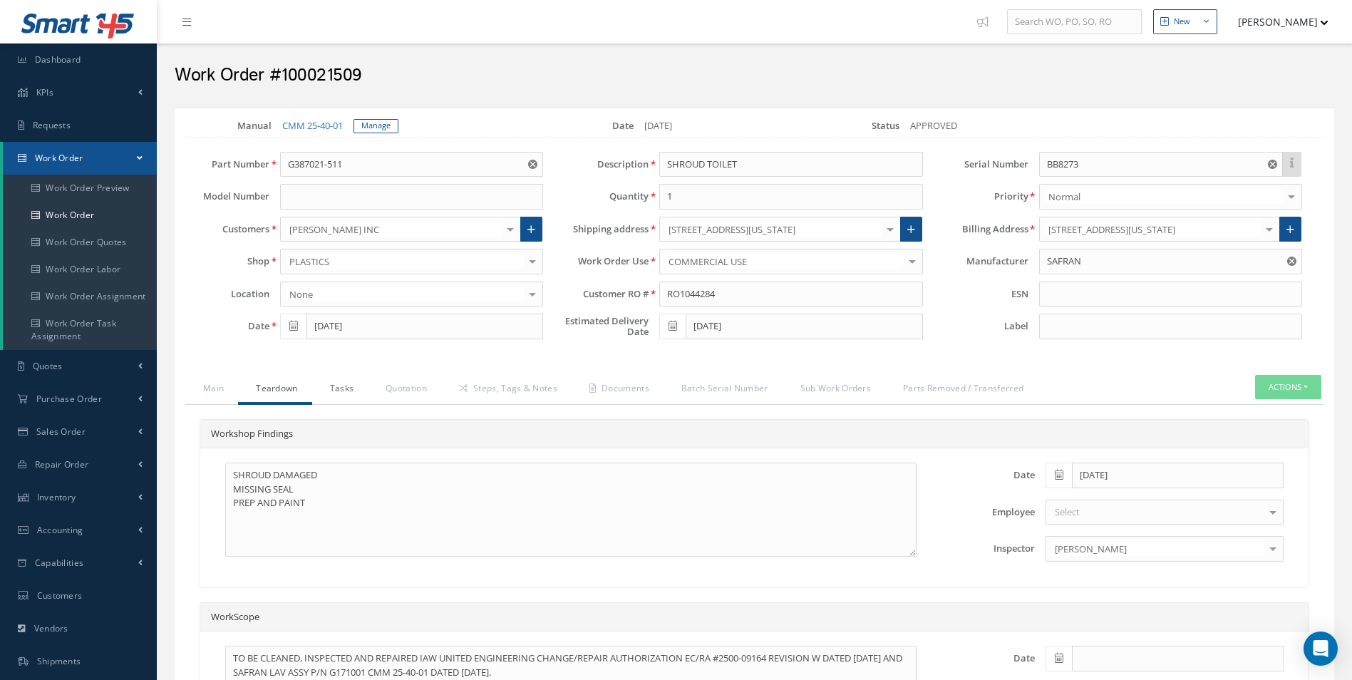
click at [333, 390] on link "Tasks" at bounding box center [340, 390] width 56 height 30
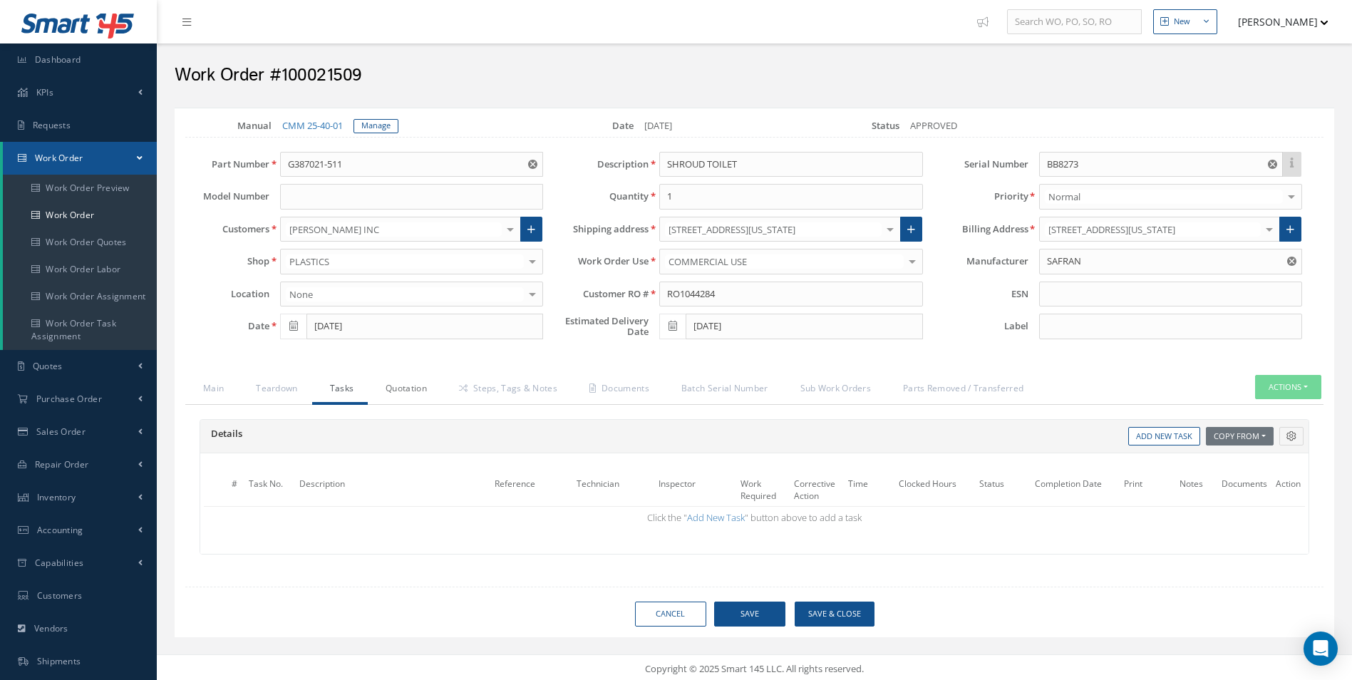
click at [401, 388] on link "Quotation" at bounding box center [404, 390] width 73 height 30
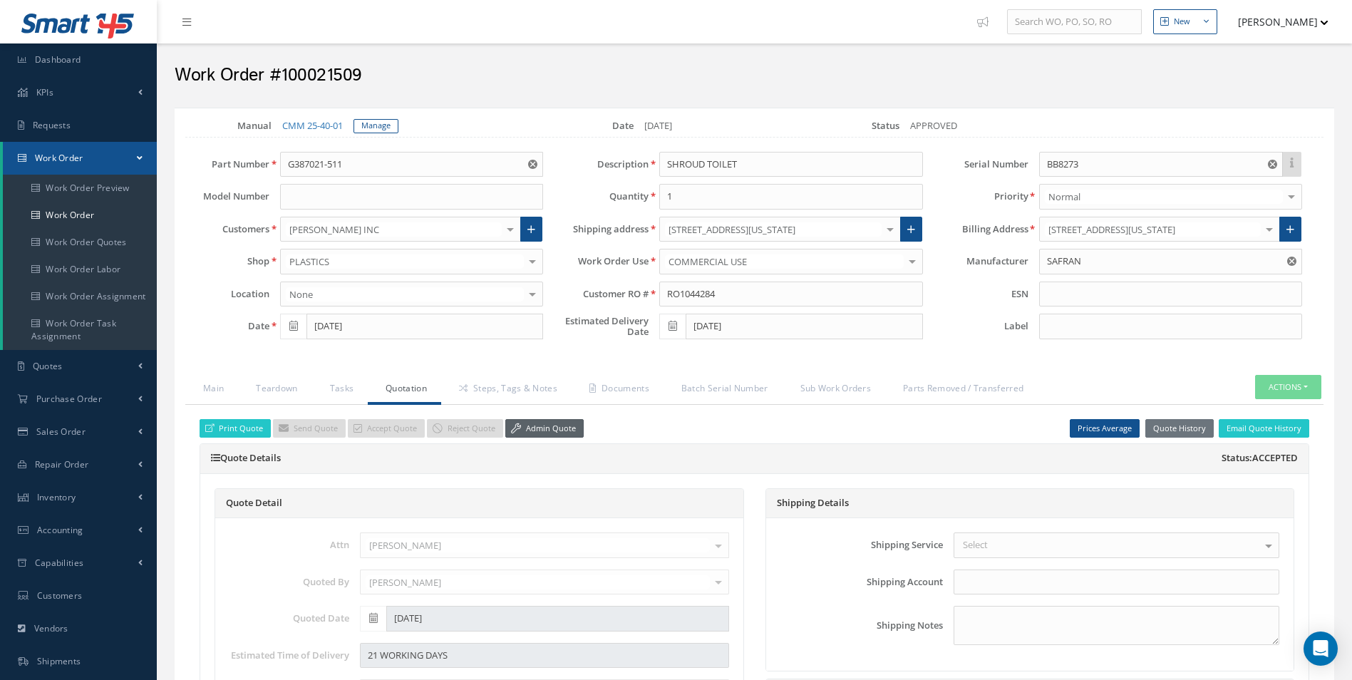
click at [557, 419] on link "Admin Quote" at bounding box center [544, 428] width 78 height 19
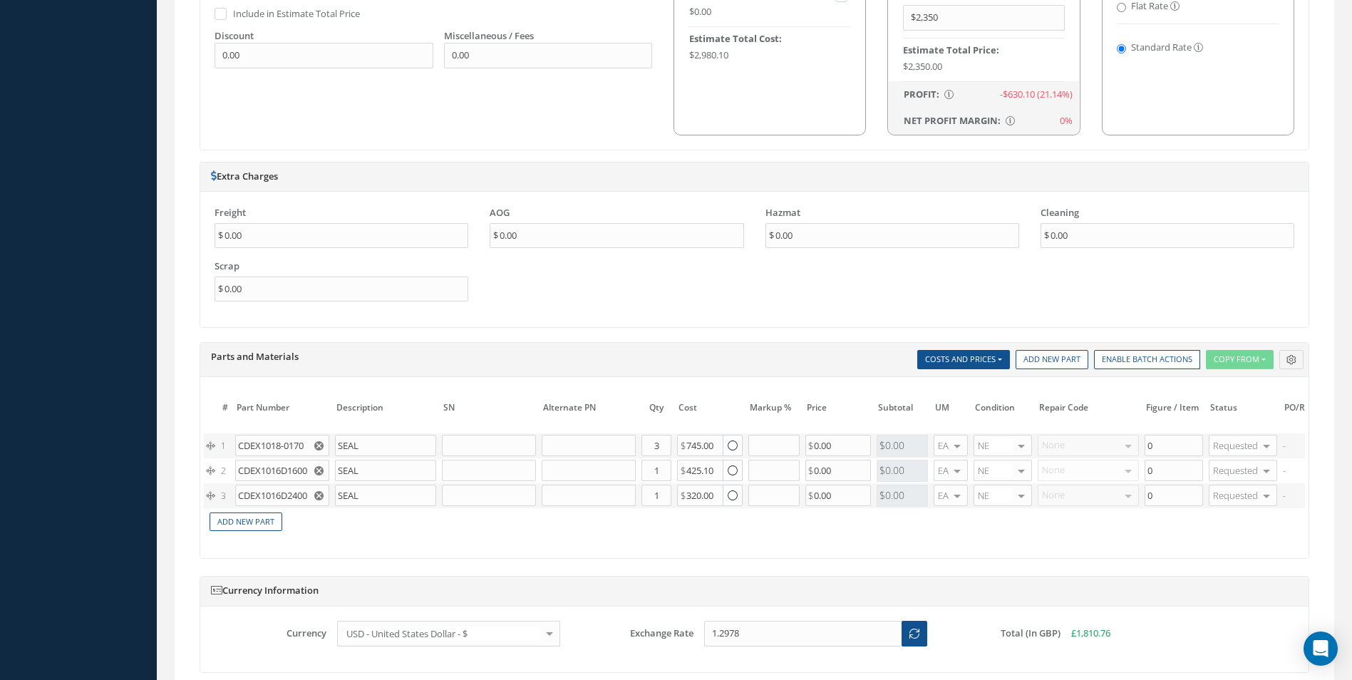
scroll to position [1297, 0]
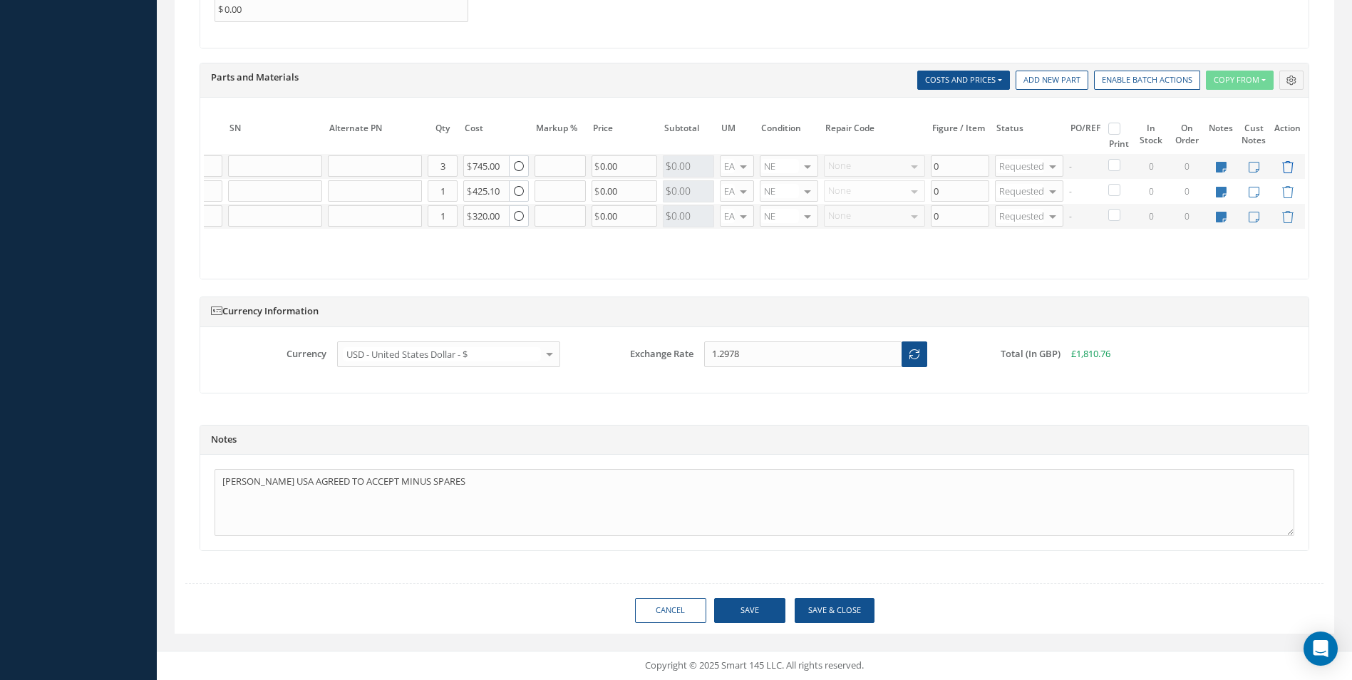
click at [1284, 161] on icon at bounding box center [1288, 167] width 12 height 12
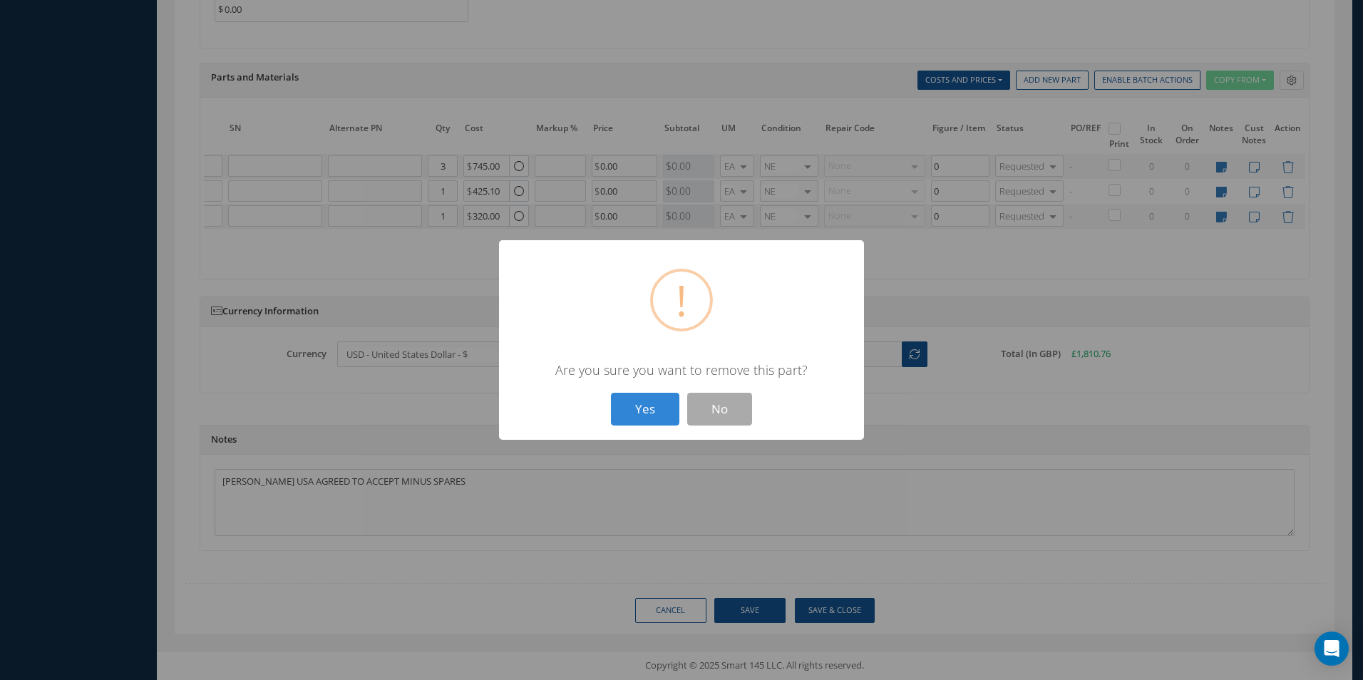
scroll to position [0, 203]
click at [611, 393] on button "Yes" at bounding box center [645, 410] width 68 height 34
type input "CDEX1016D1600"
type input "1"
type input "425.10"
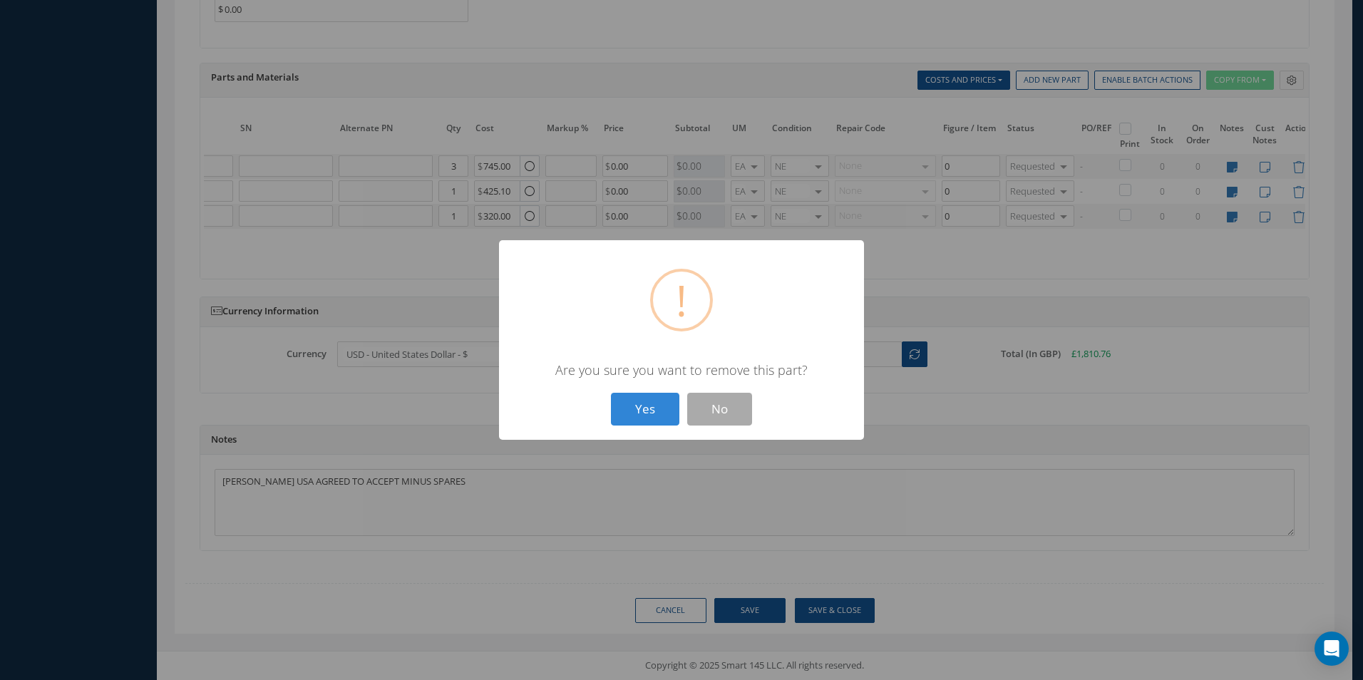
type input "CDEX1016D2400"
type input "320.00"
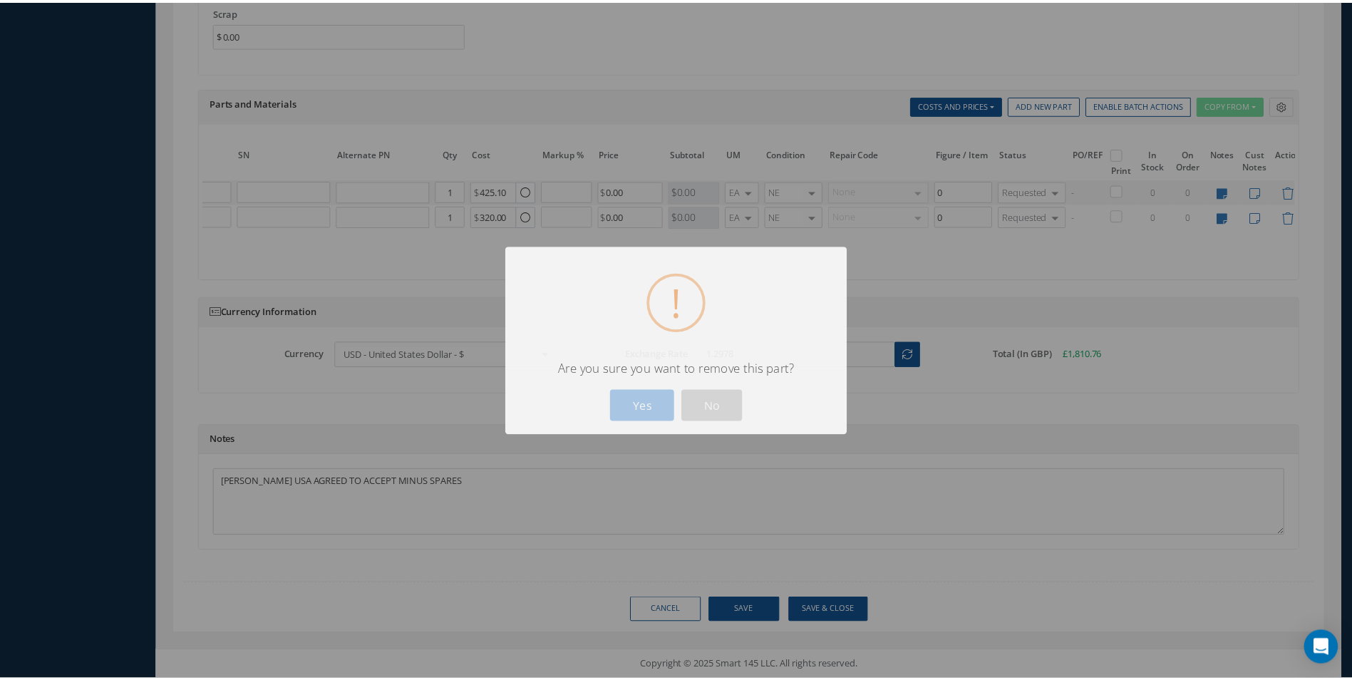
scroll to position [1272, 0]
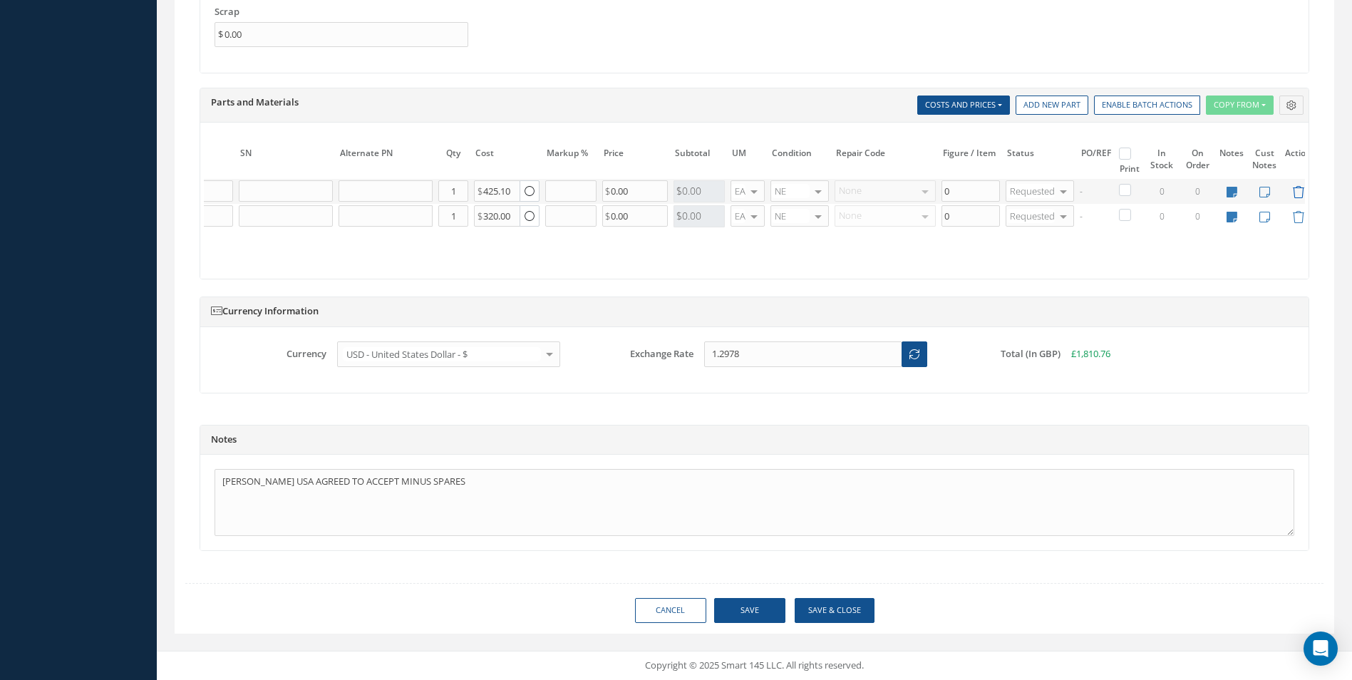
click at [1299, 186] on icon at bounding box center [1298, 192] width 12 height 12
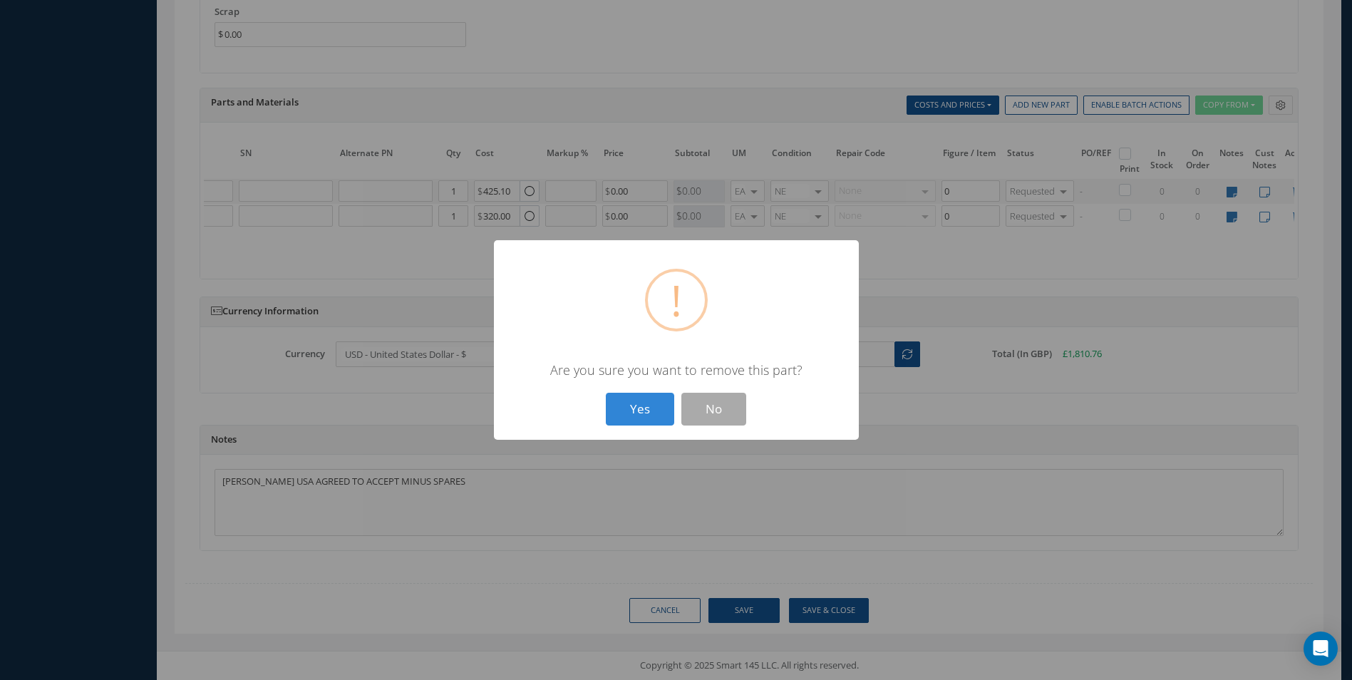
click at [606, 393] on button "Yes" at bounding box center [640, 410] width 68 height 34
type input "CDEX1016D2400"
type input "320.00"
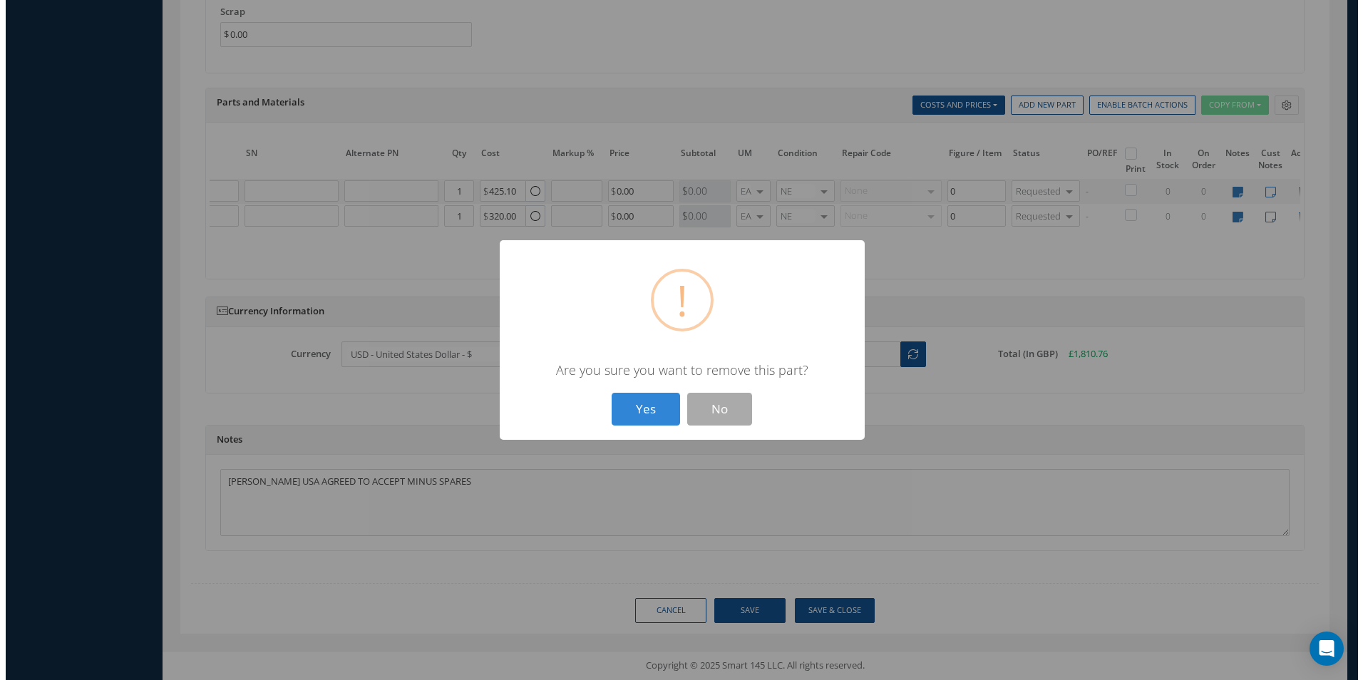
scroll to position [1244, 0]
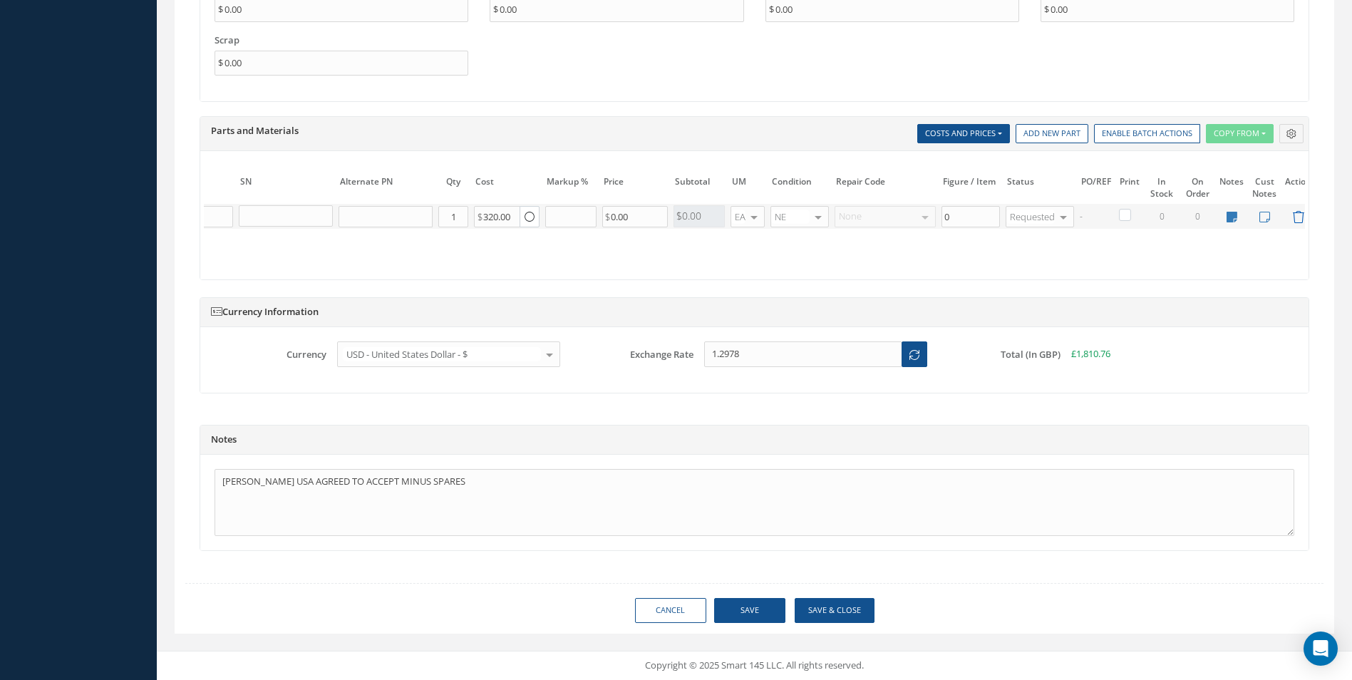
click at [1299, 211] on icon at bounding box center [1298, 217] width 12 height 12
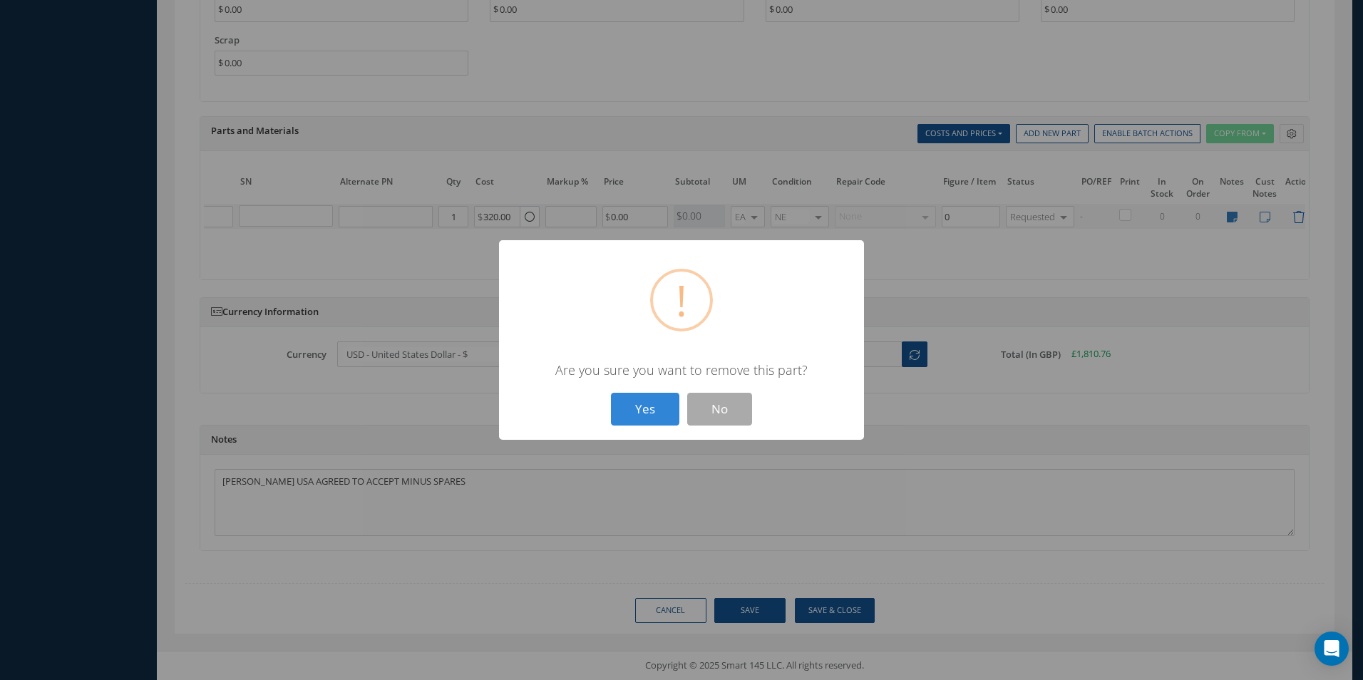
click at [611, 393] on button "Yes" at bounding box center [645, 410] width 68 height 34
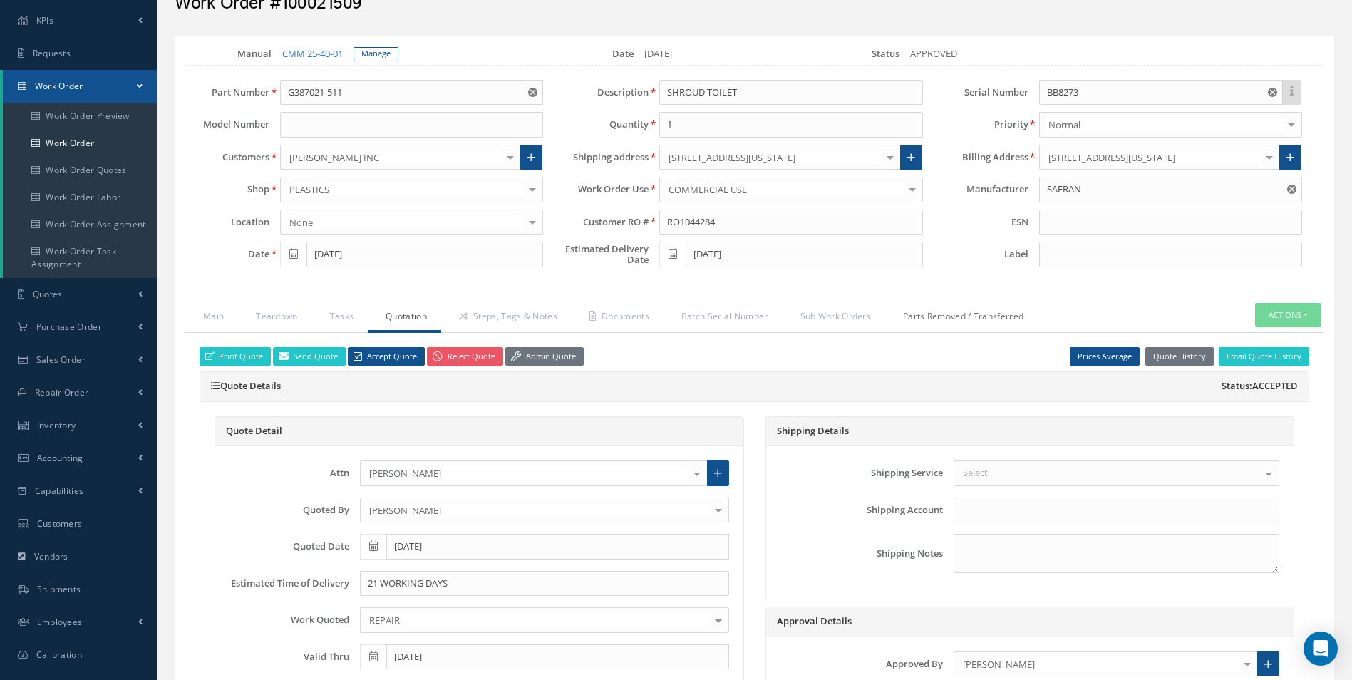
scroll to position [0, 0]
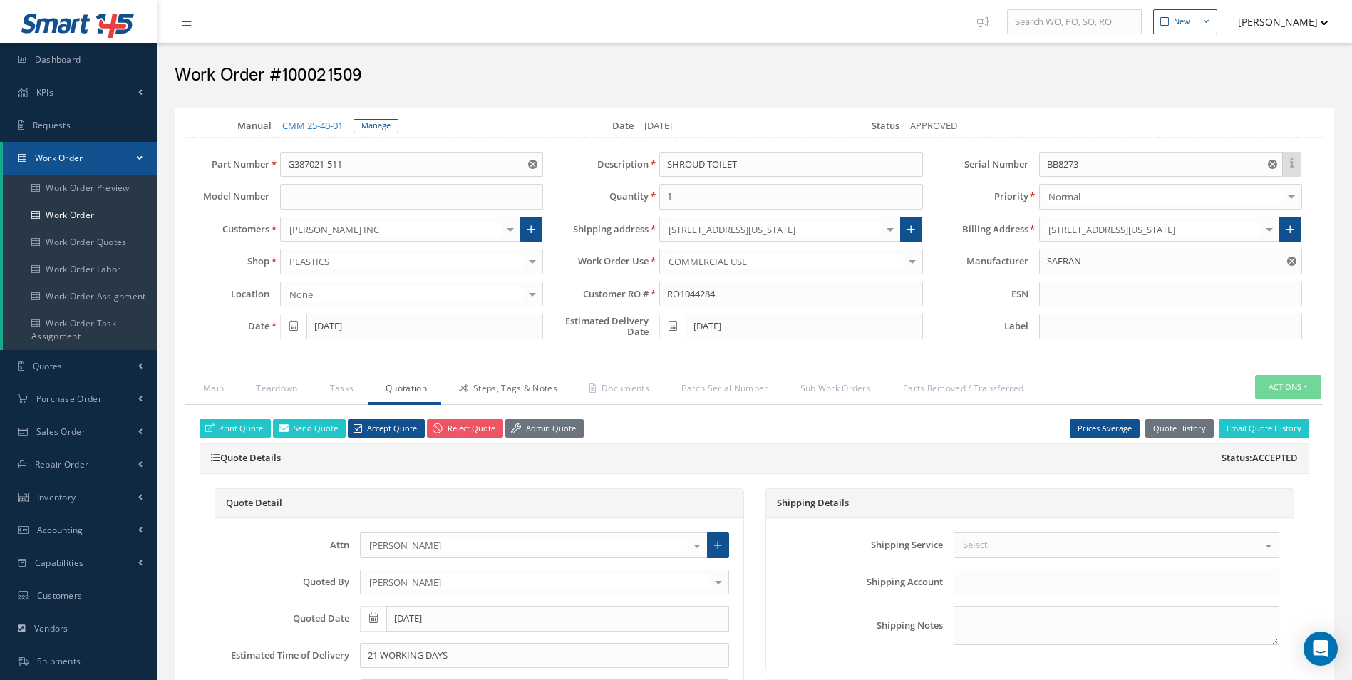
click at [508, 396] on link "Steps, Tags & Notes" at bounding box center [506, 390] width 130 height 30
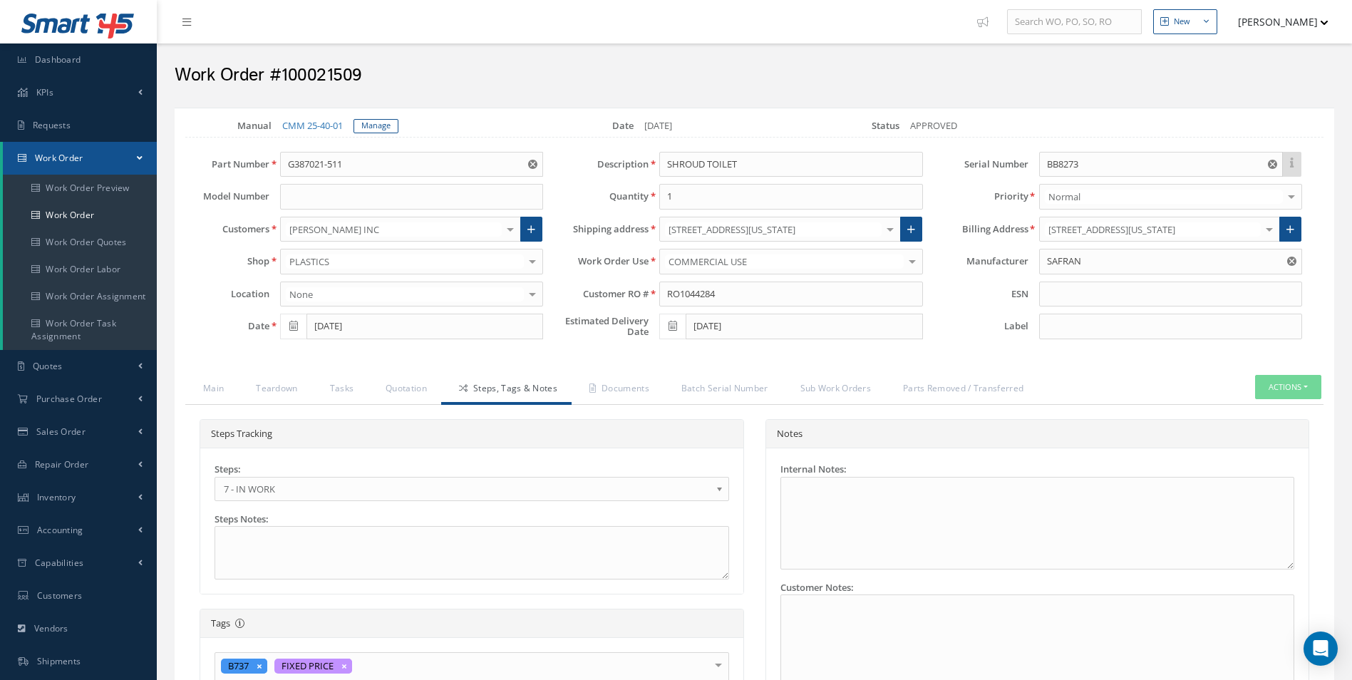
click at [326, 478] on link "7 - IN WORK" at bounding box center [472, 489] width 515 height 24
click at [607, 383] on link "Documents" at bounding box center [618, 390] width 92 height 30
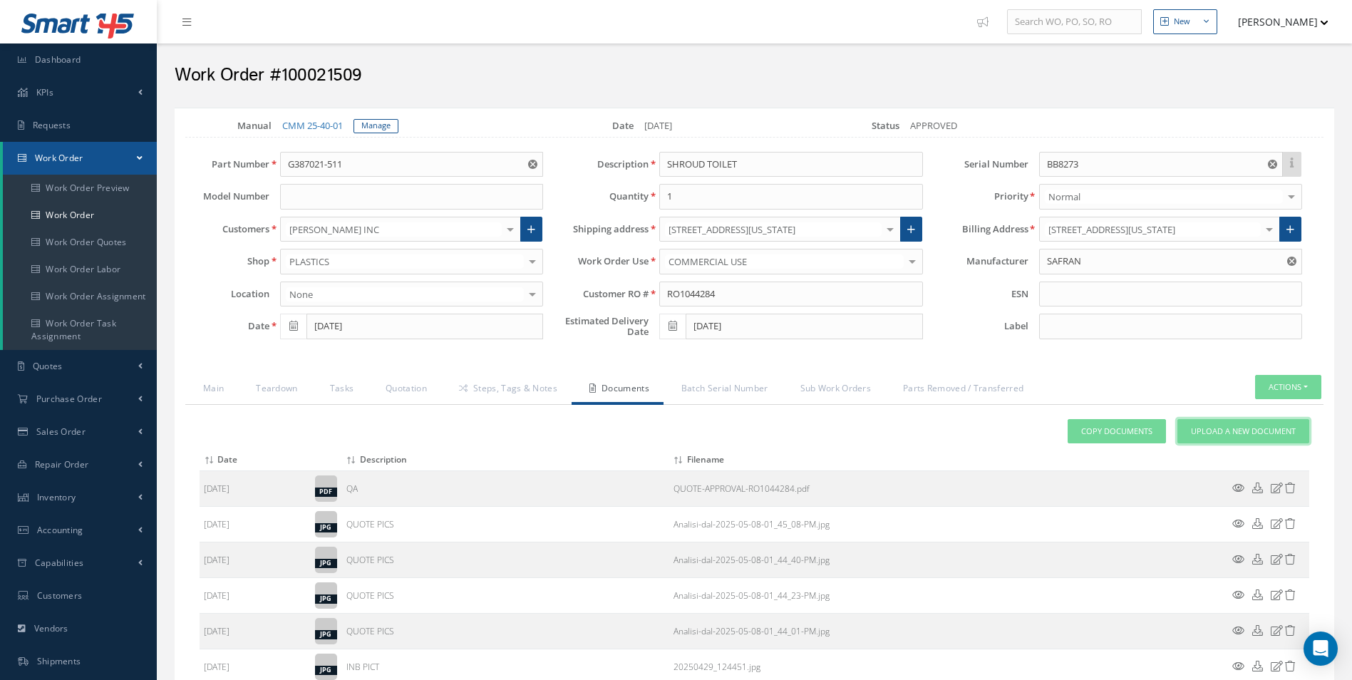
click at [1273, 426] on span "Upload a New Document" at bounding box center [1243, 432] width 105 height 12
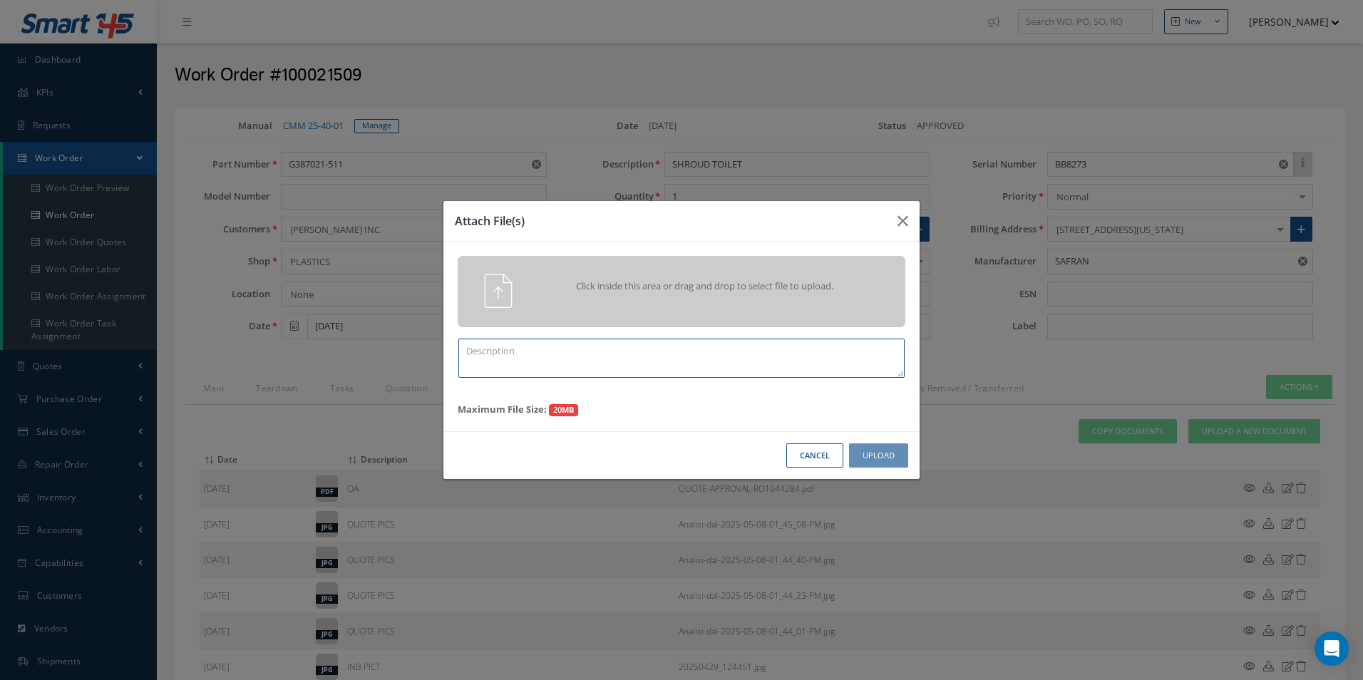
click at [635, 365] on textarea at bounding box center [681, 358] width 446 height 39
type textarea "FINISH"
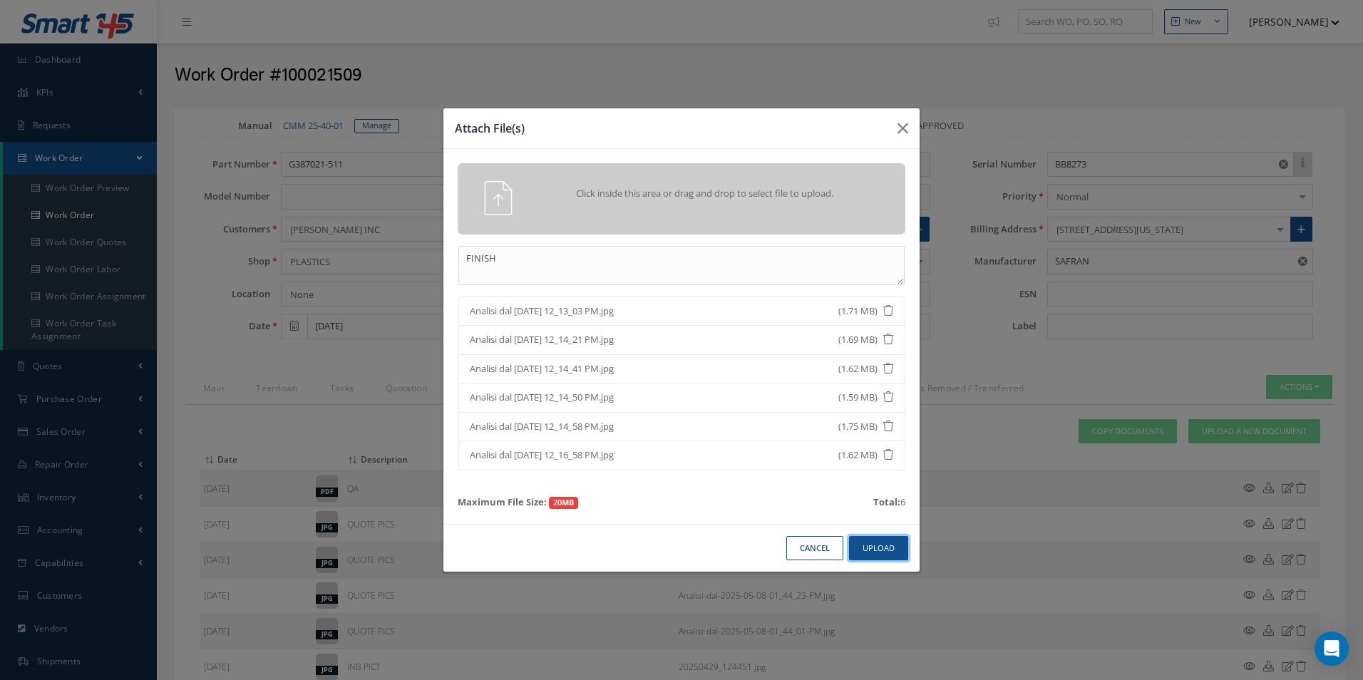
click at [880, 556] on button "Upload" at bounding box center [878, 548] width 59 height 25
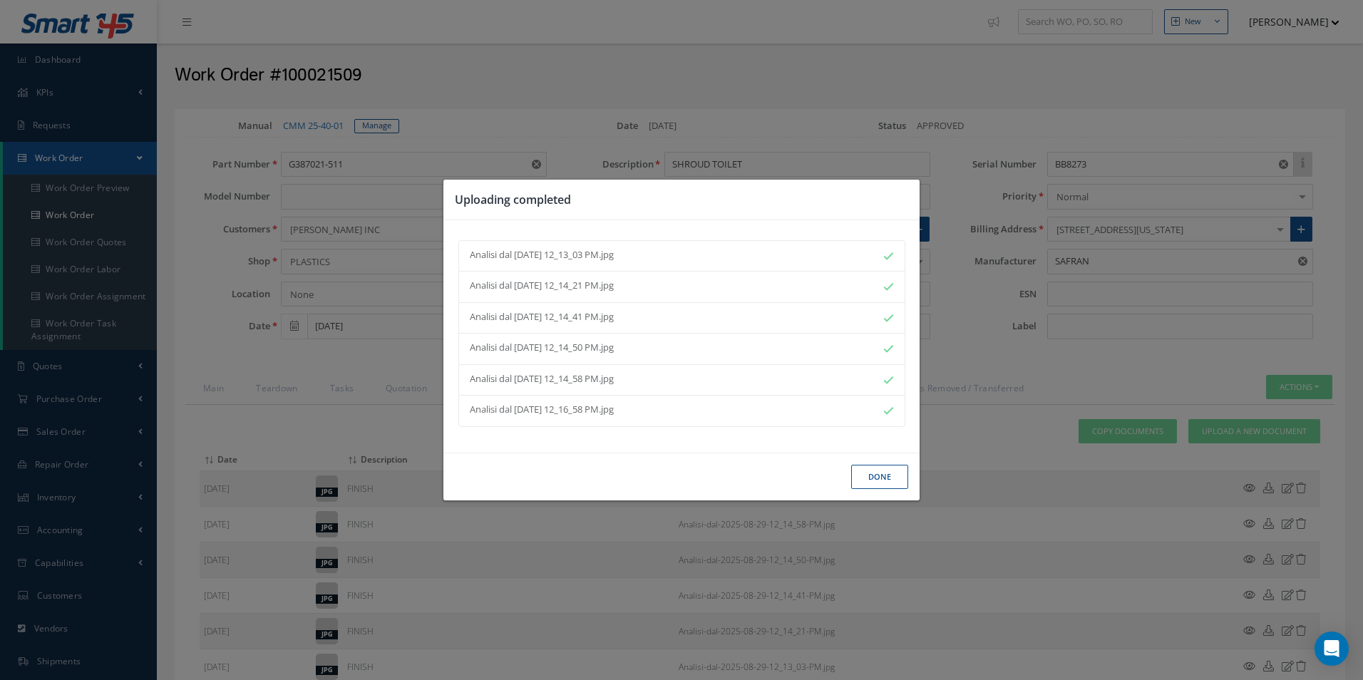
click at [872, 480] on button "Done" at bounding box center [879, 477] width 57 height 25
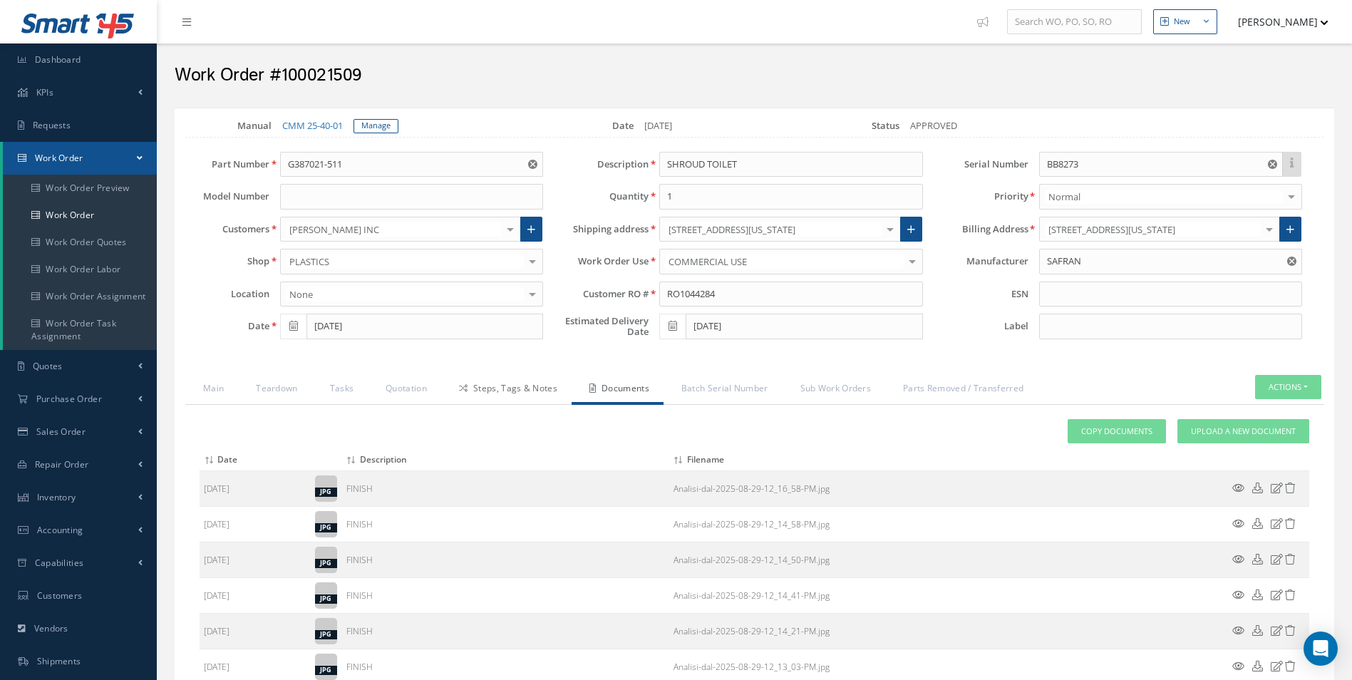
click at [488, 396] on link "Steps, Tags & Notes" at bounding box center [506, 390] width 130 height 30
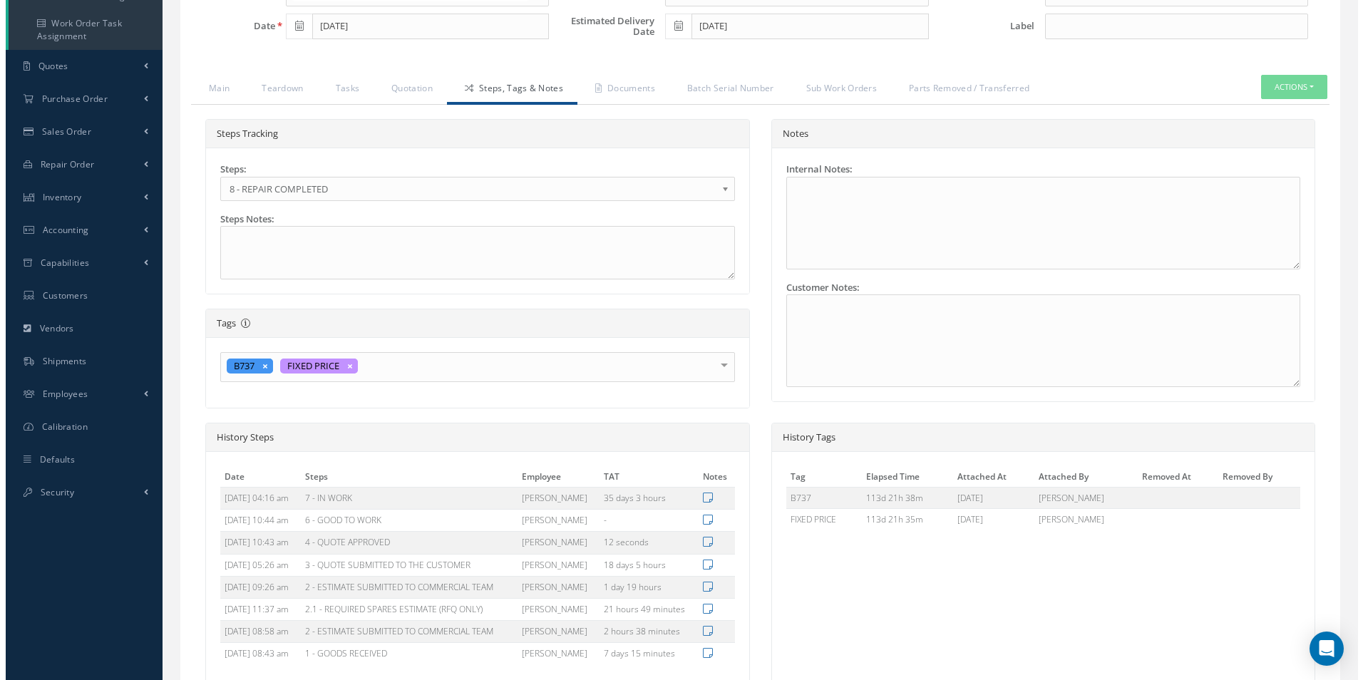
scroll to position [440, 0]
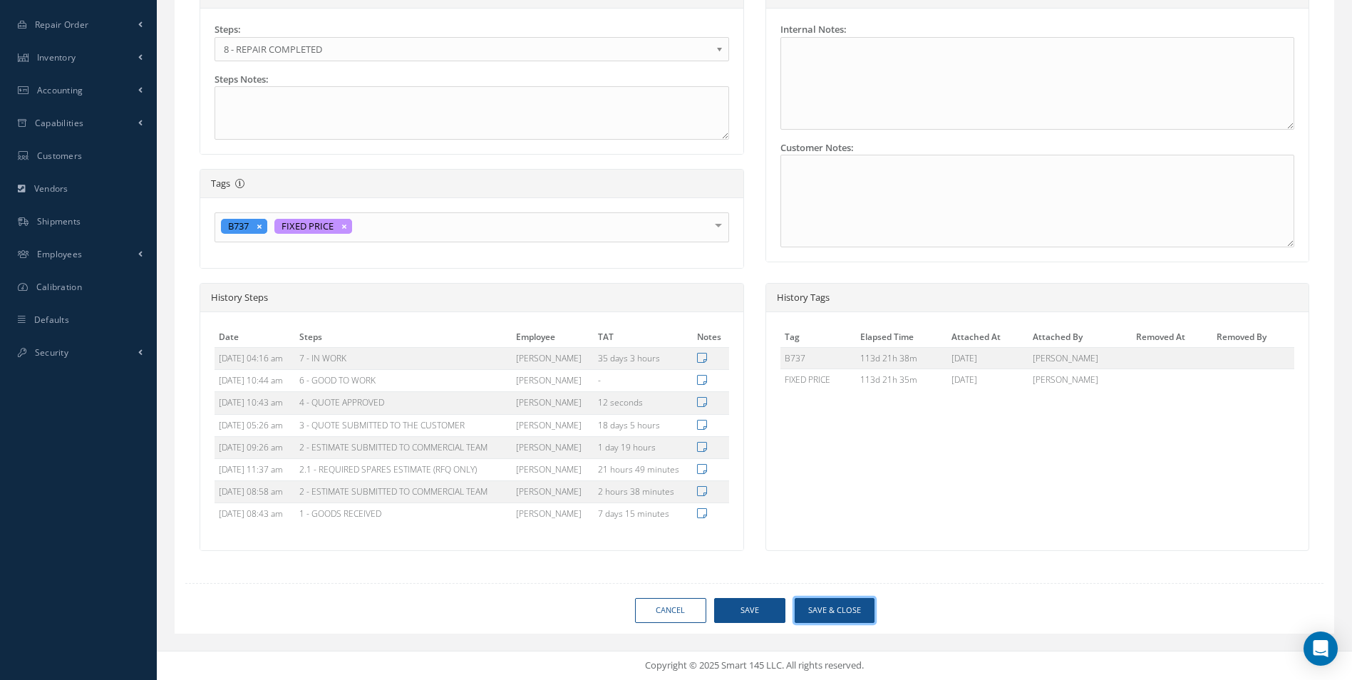
click at [854, 608] on button "Save & Close" at bounding box center [835, 610] width 80 height 25
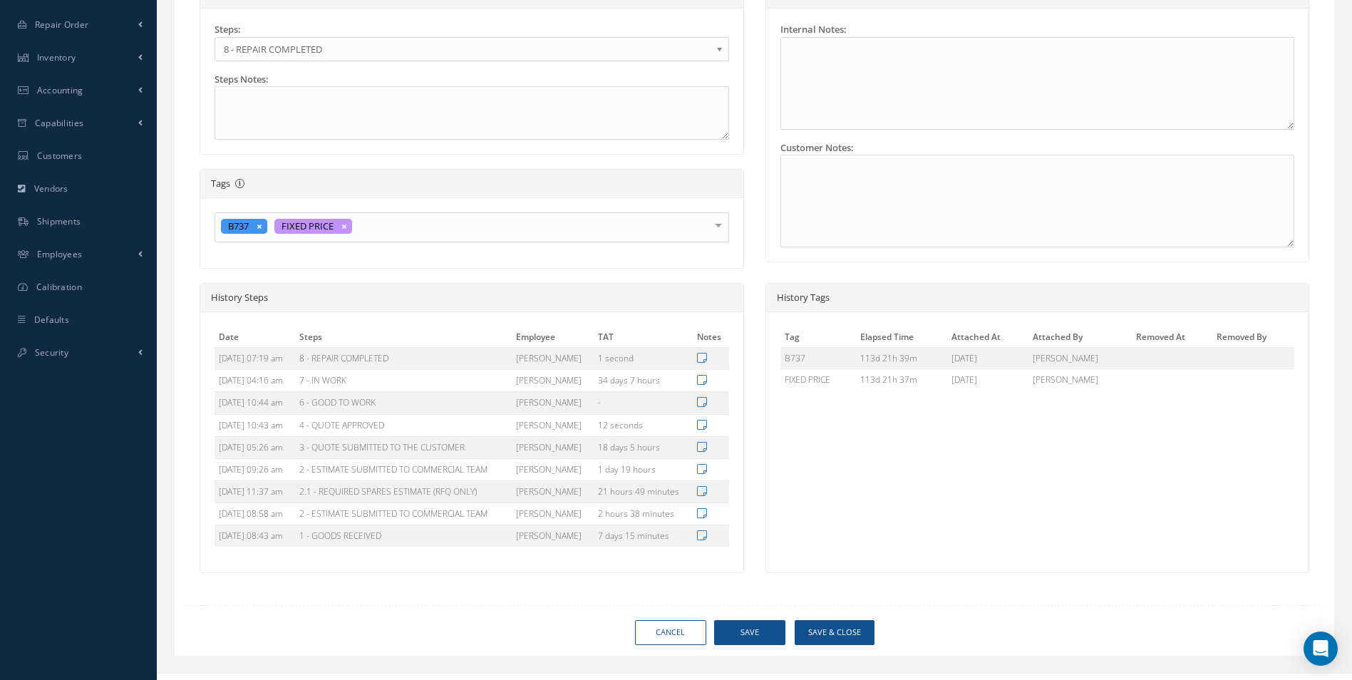
type input "SAFRAN"
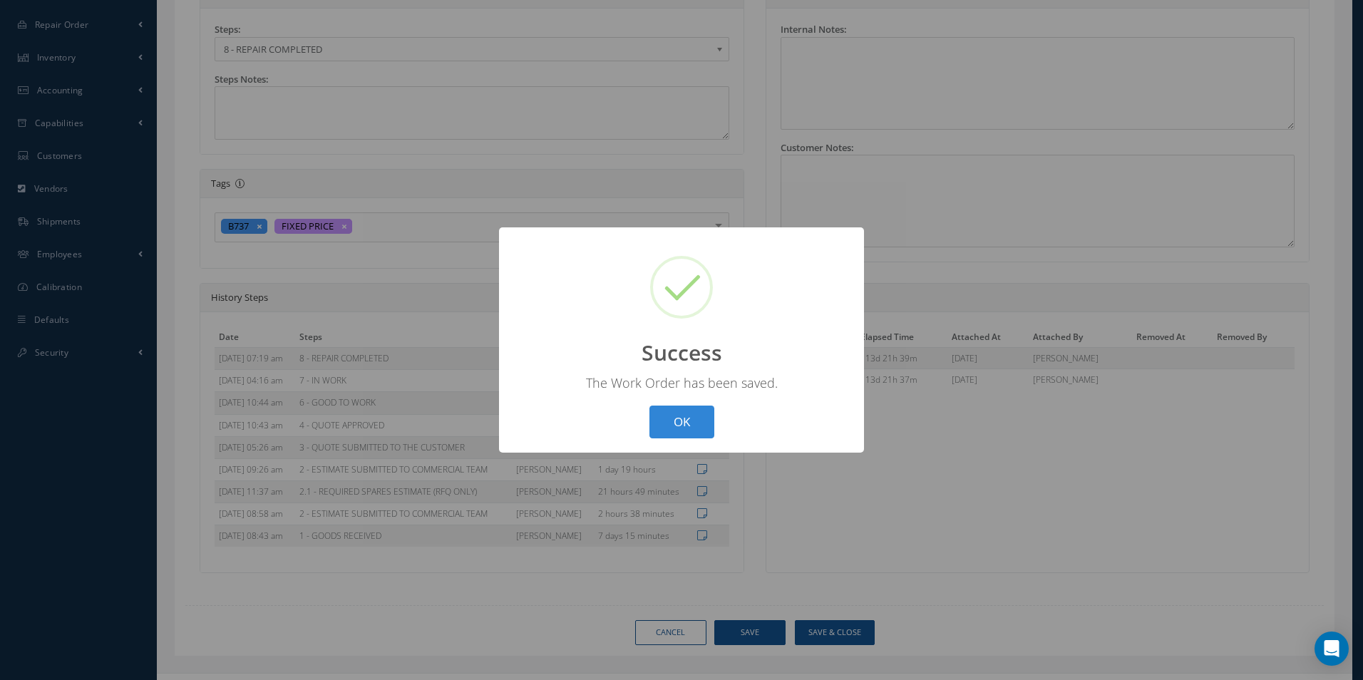
click at [649, 406] on button "OK" at bounding box center [681, 423] width 65 height 34
select select "25"
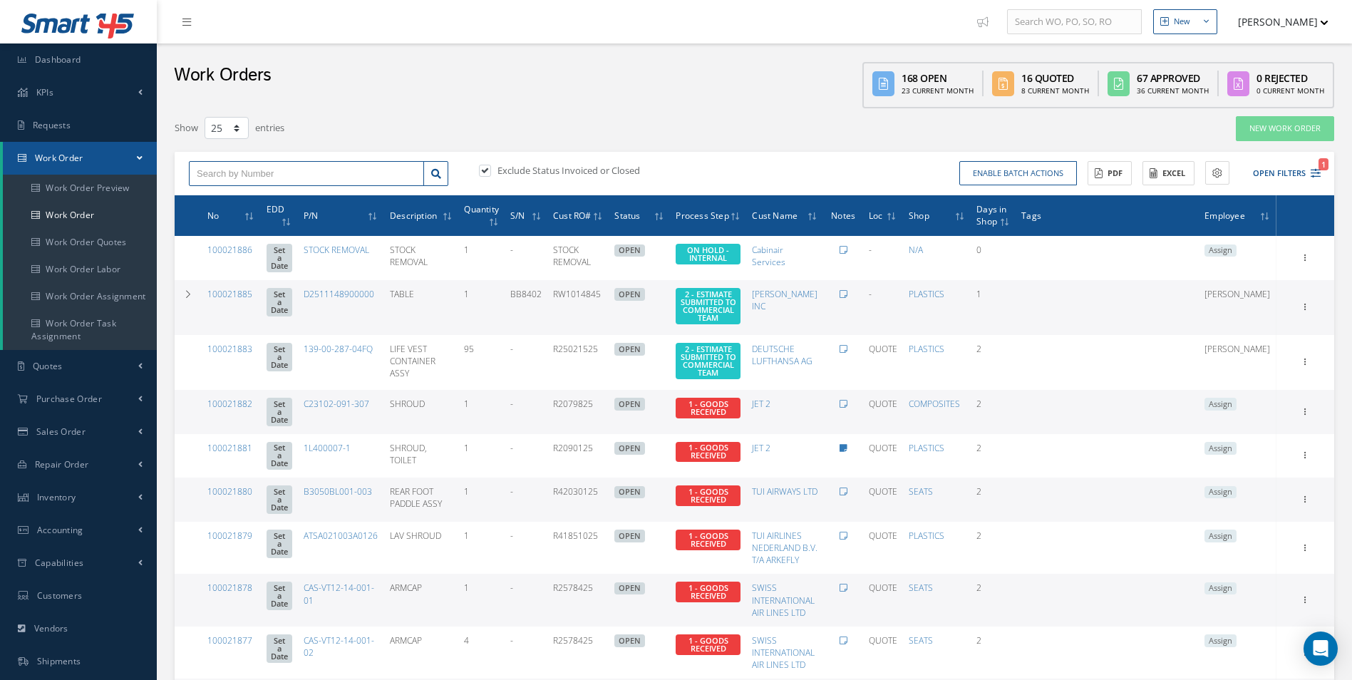
click at [242, 178] on input "text" at bounding box center [306, 174] width 235 height 26
type input "100021506"
click at [236, 193] on div "100021506" at bounding box center [307, 199] width 220 height 14
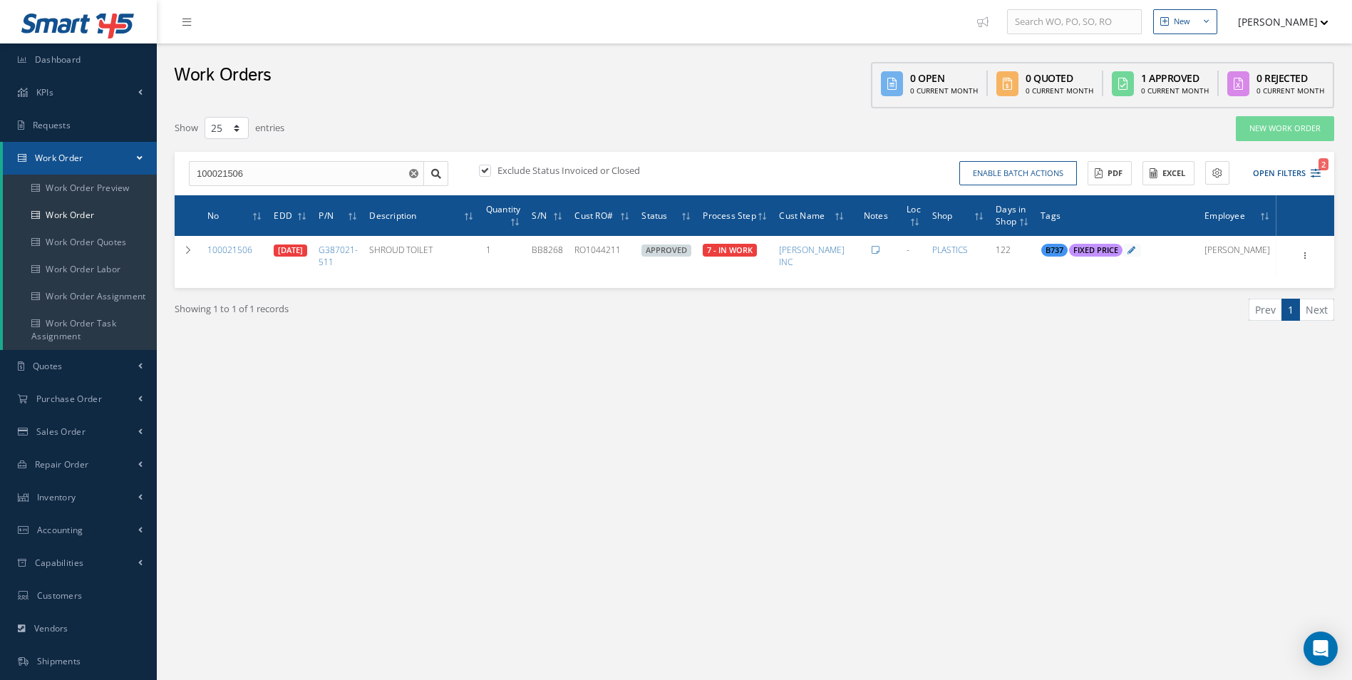
click at [800, 411] on div "New New Work Order New Purchase Order New Customer Quote New Sales Order New Re…" at bounding box center [754, 404] width 1195 height 809
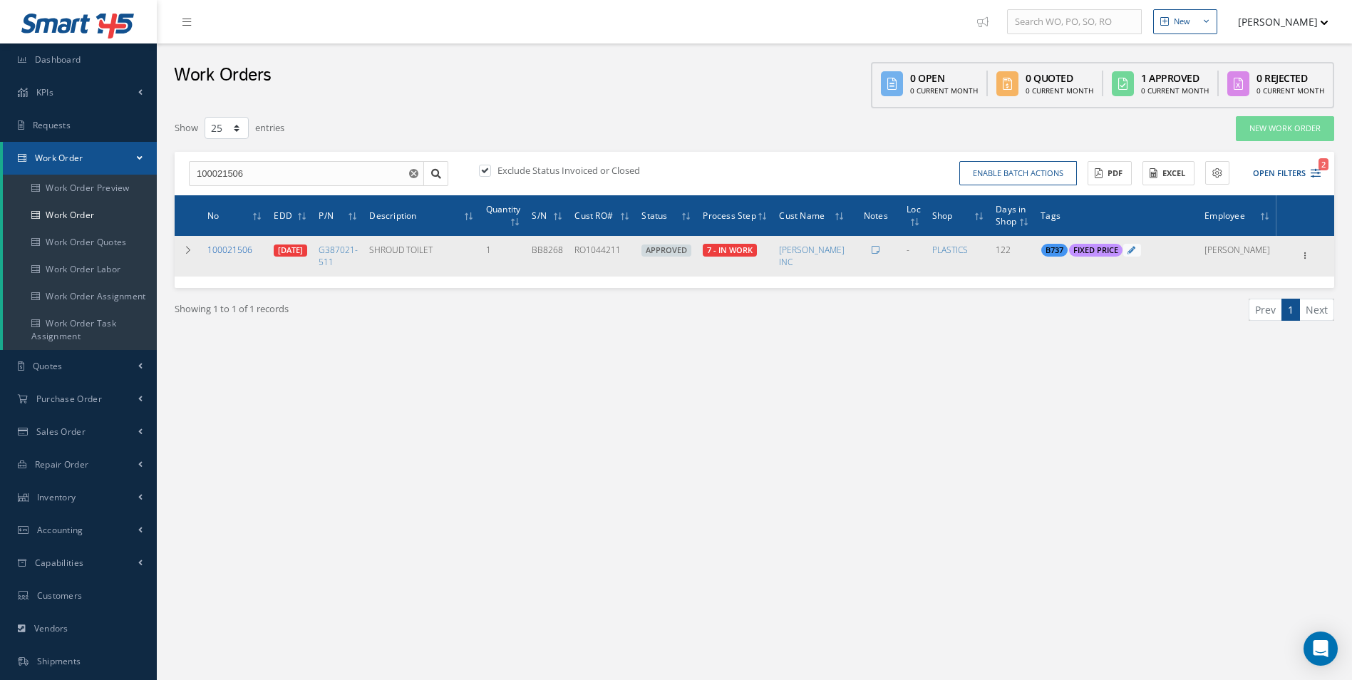
click at [236, 247] on link "100021506" at bounding box center [229, 250] width 45 height 12
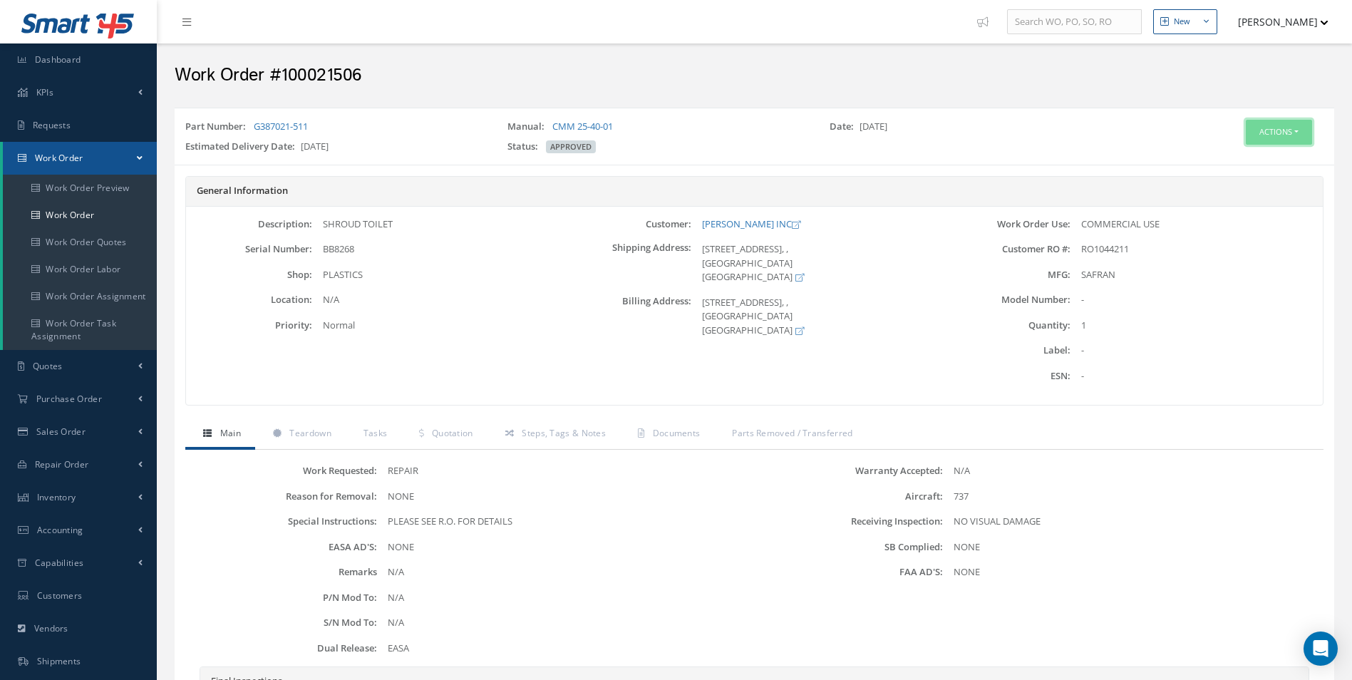
click at [1288, 135] on button "Actions" at bounding box center [1279, 132] width 66 height 25
click at [1226, 154] on link "Edit" at bounding box center [1257, 159] width 114 height 19
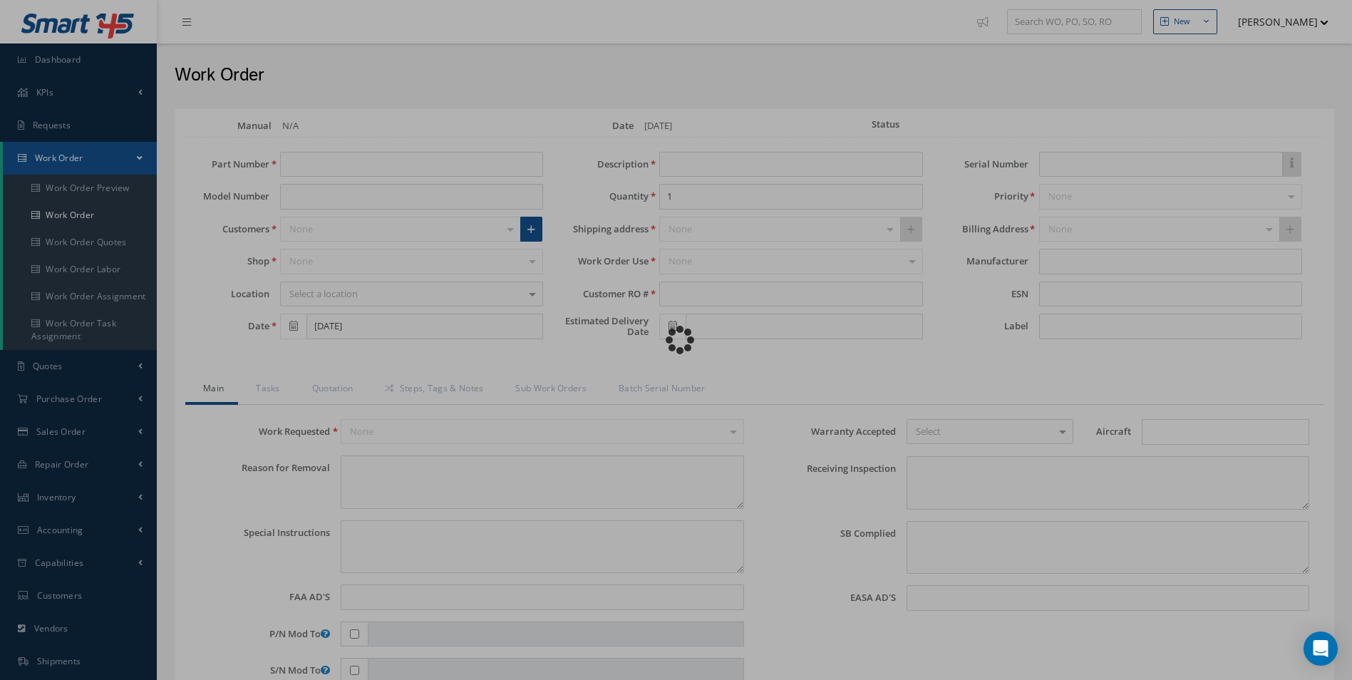
type input "G387021-511"
type input "04/29/2025"
type input "SHROUD TOILET"
type input "RO1044211"
type input "07/04/2025"
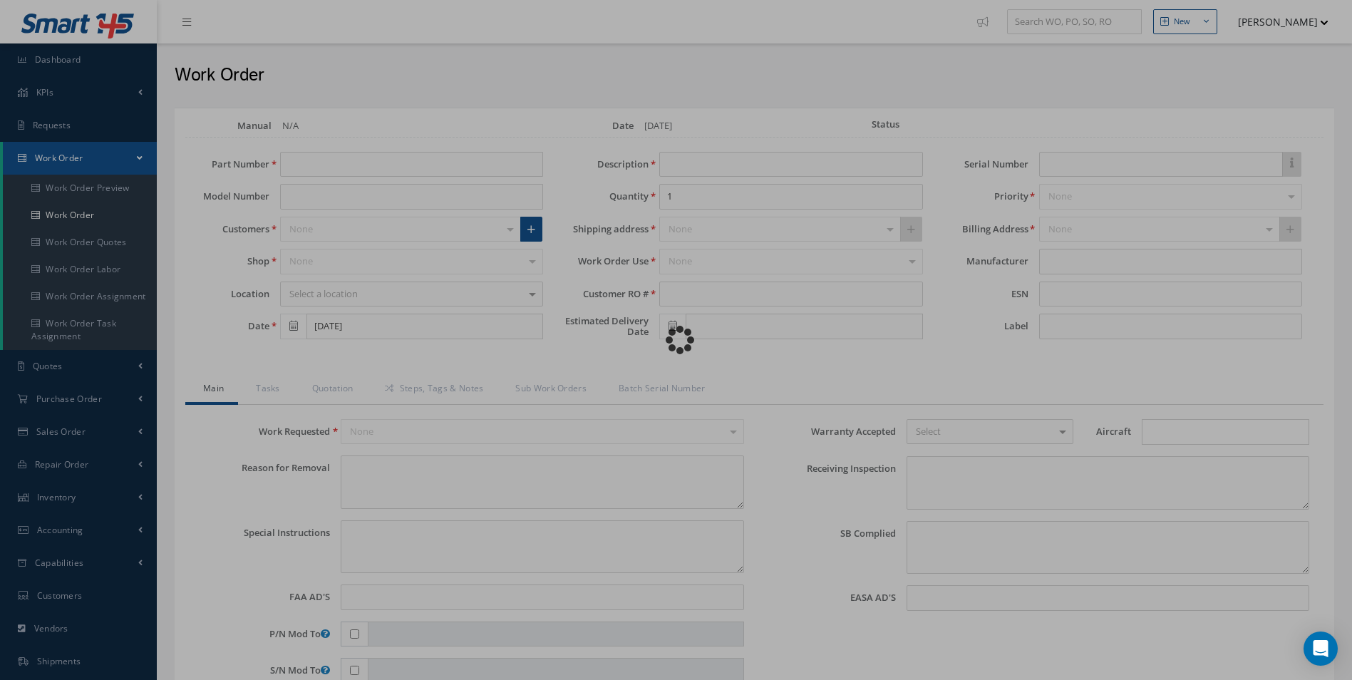
type input "BB8268"
type textarea "NONE"
type textarea "PLEASE SEE R.O. FOR DETAILS"
type input "NONE"
type textarea "NO VISUAL DAMAGE"
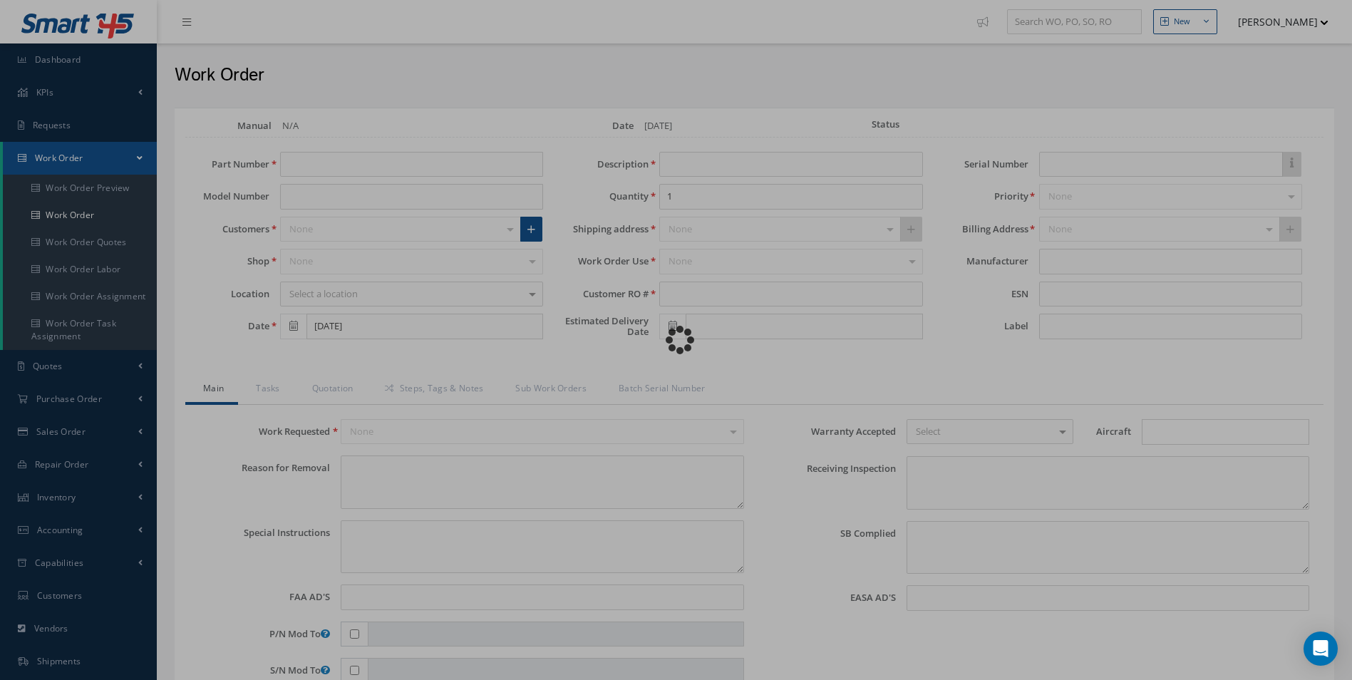
type textarea "NONE"
type input "NONE"
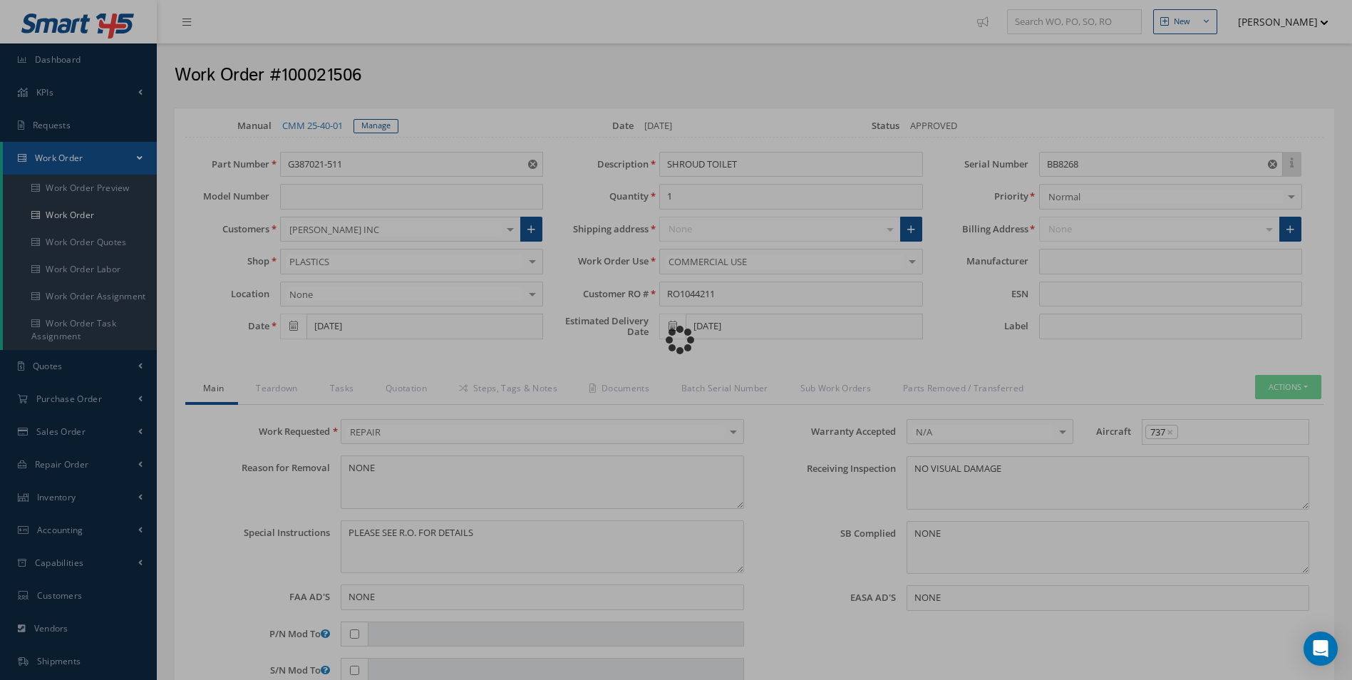
type input "SAFRAN"
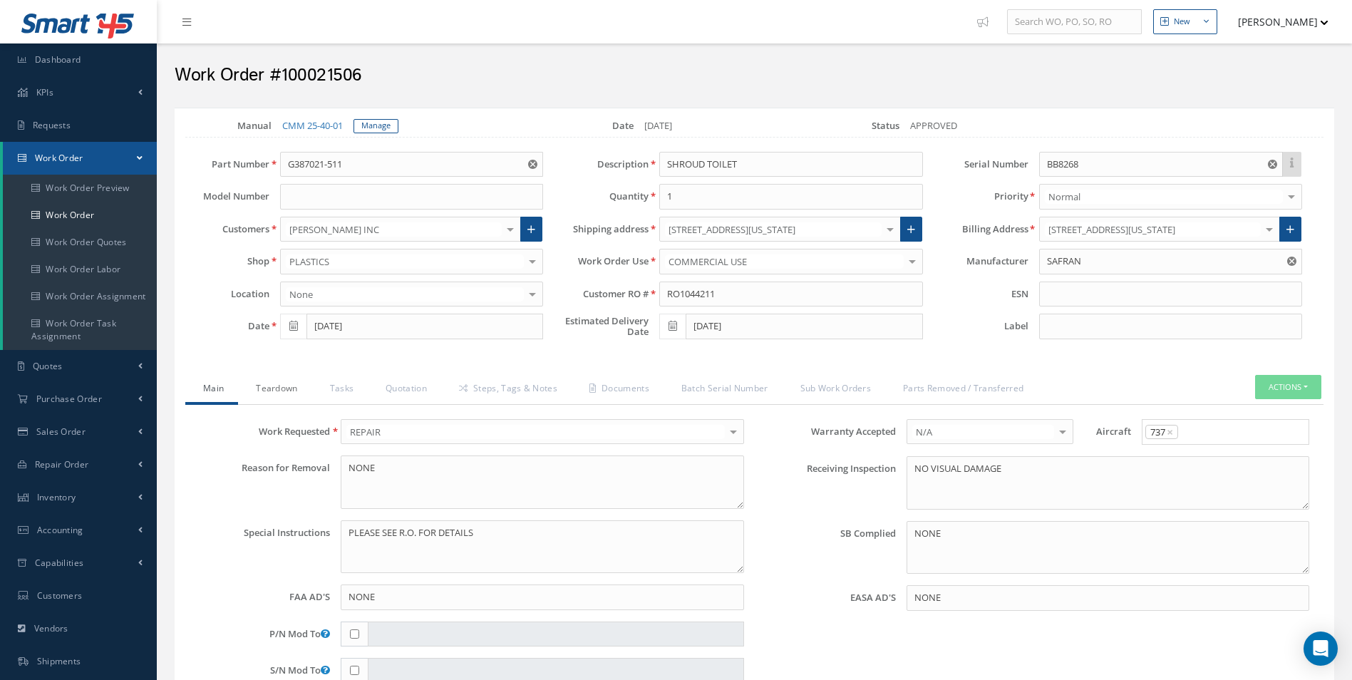
click at [269, 391] on link "Teardown" at bounding box center [274, 390] width 73 height 30
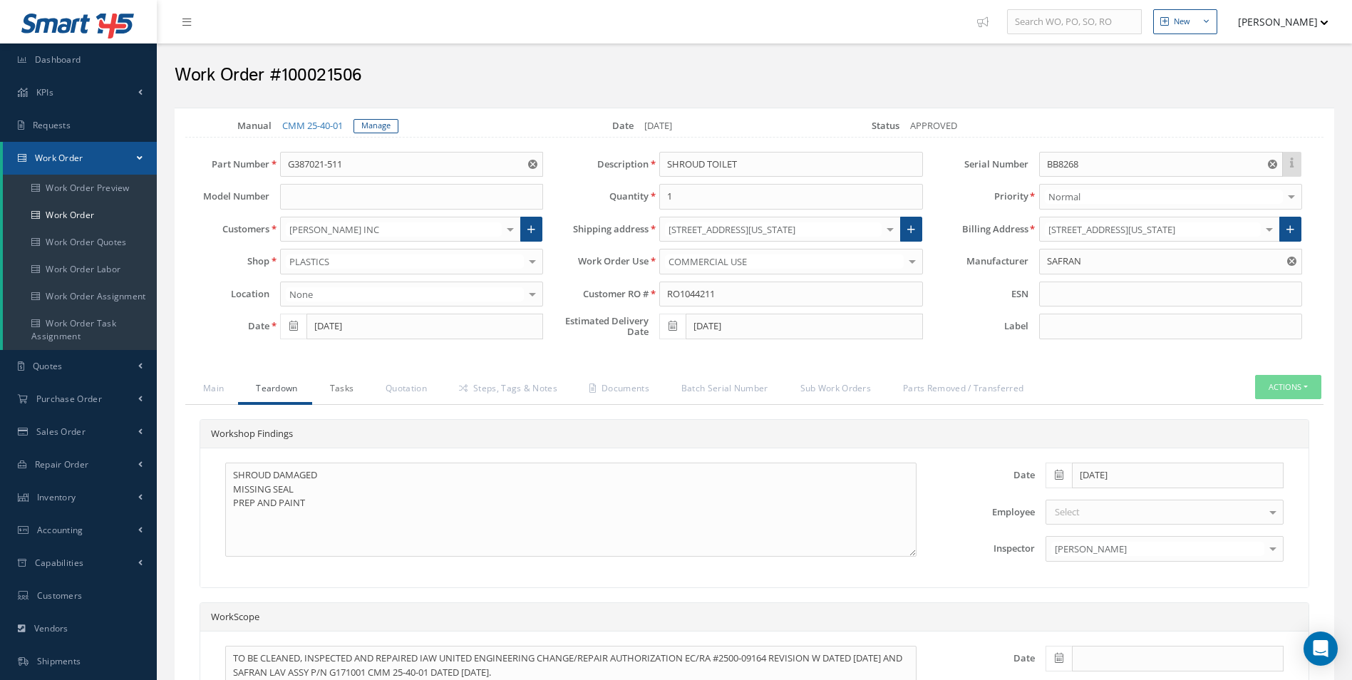
click at [326, 383] on link "Tasks" at bounding box center [340, 390] width 56 height 30
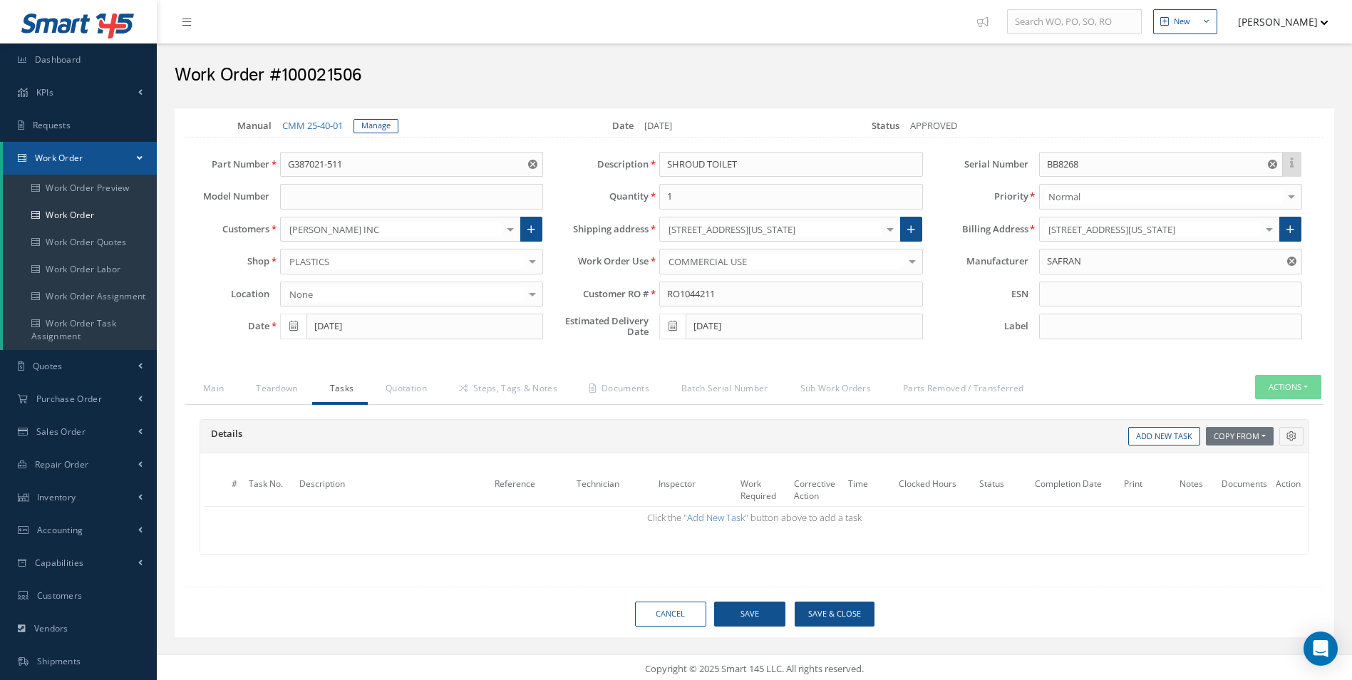
click at [421, 406] on div "Details Reference Technician Inspector Time Clocked Hours Status Completion Dat…" at bounding box center [754, 494] width 1138 height 179
drag, startPoint x: 1094, startPoint y: 164, endPoint x: 823, endPoint y: 185, distance: 271.7
click at [795, 194] on div "Part Number G387021-511 Model Number Customers BARFIELD INC 1ST CHOICE AEROSPAC…" at bounding box center [744, 249] width 1160 height 195
click at [754, 619] on button "Save" at bounding box center [749, 614] width 71 height 25
type input "SAFRAN"
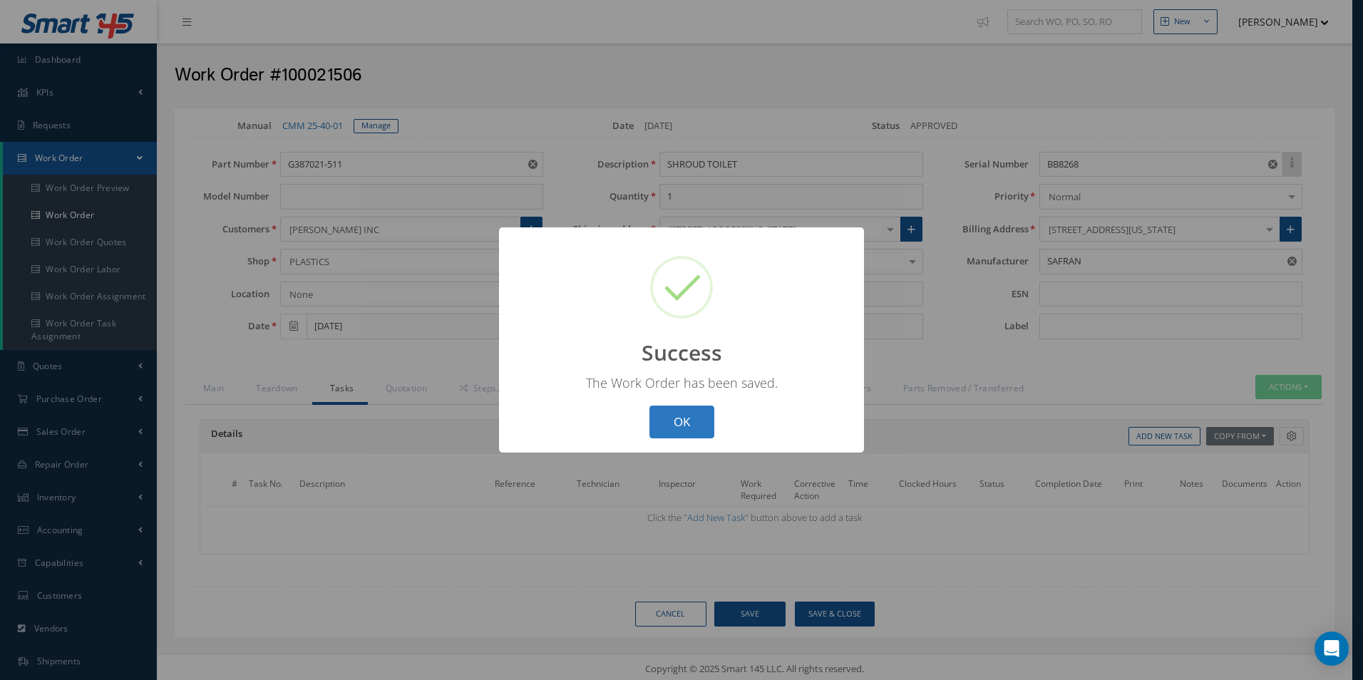
click at [677, 431] on button "OK" at bounding box center [681, 423] width 65 height 34
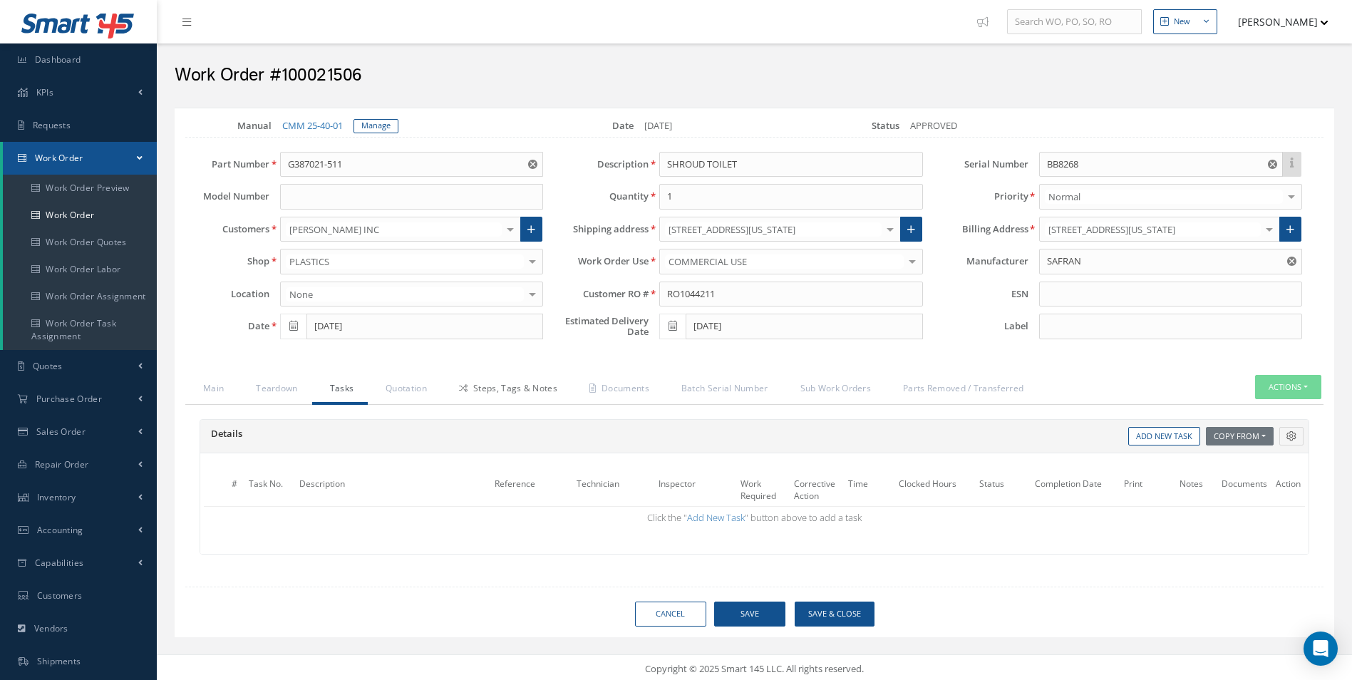
click at [500, 391] on link "Steps, Tags & Notes" at bounding box center [506, 390] width 130 height 30
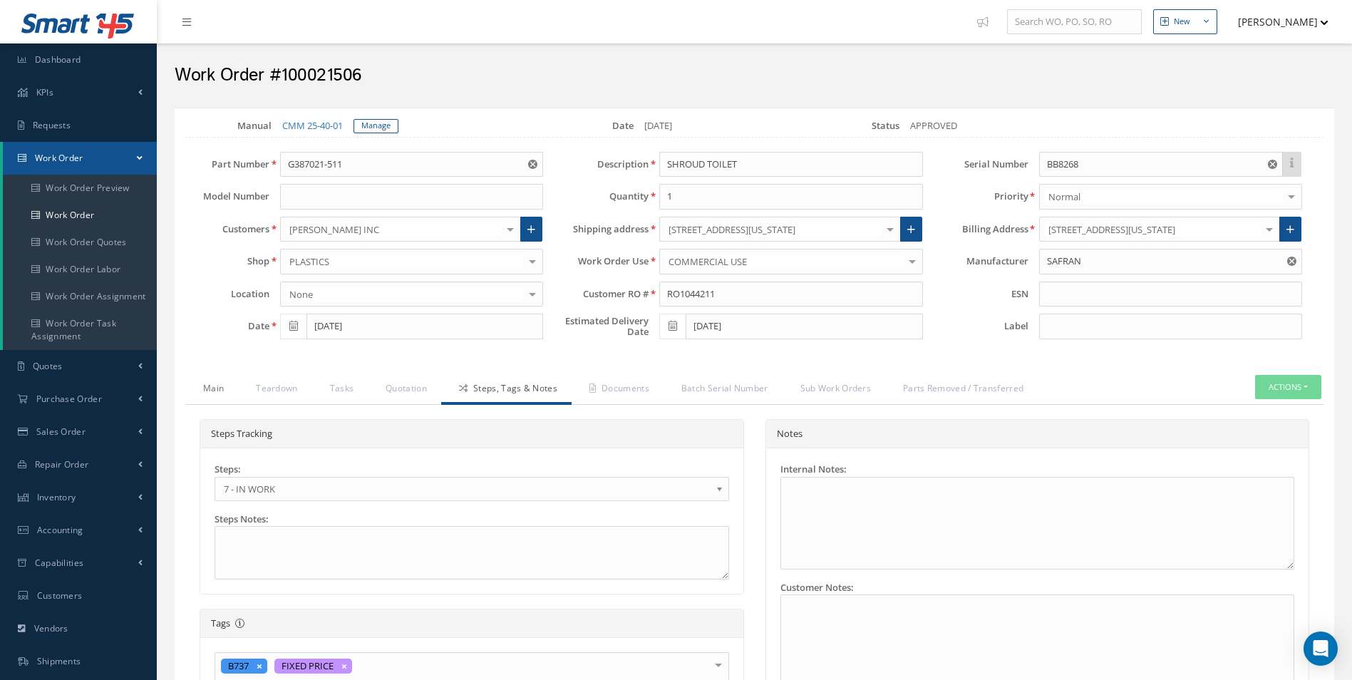
click at [215, 398] on link "Main" at bounding box center [211, 390] width 53 height 30
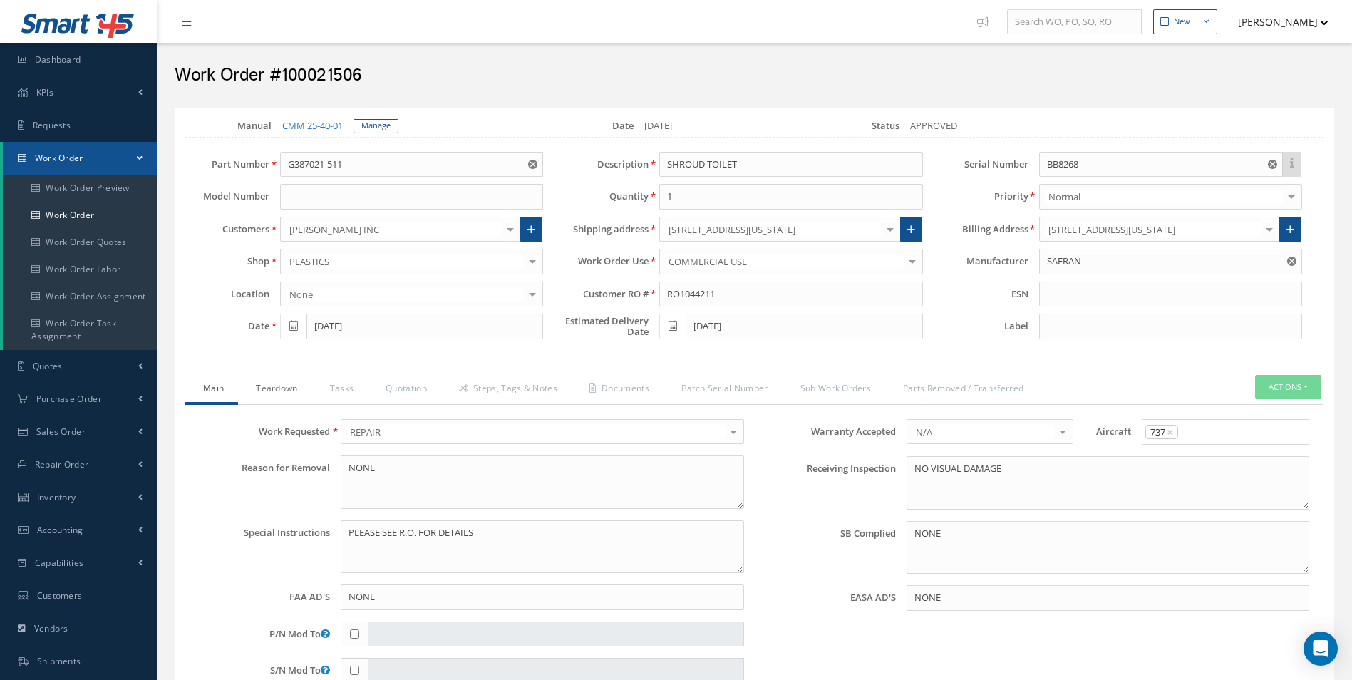
click at [282, 388] on link "Teardown" at bounding box center [274, 390] width 73 height 30
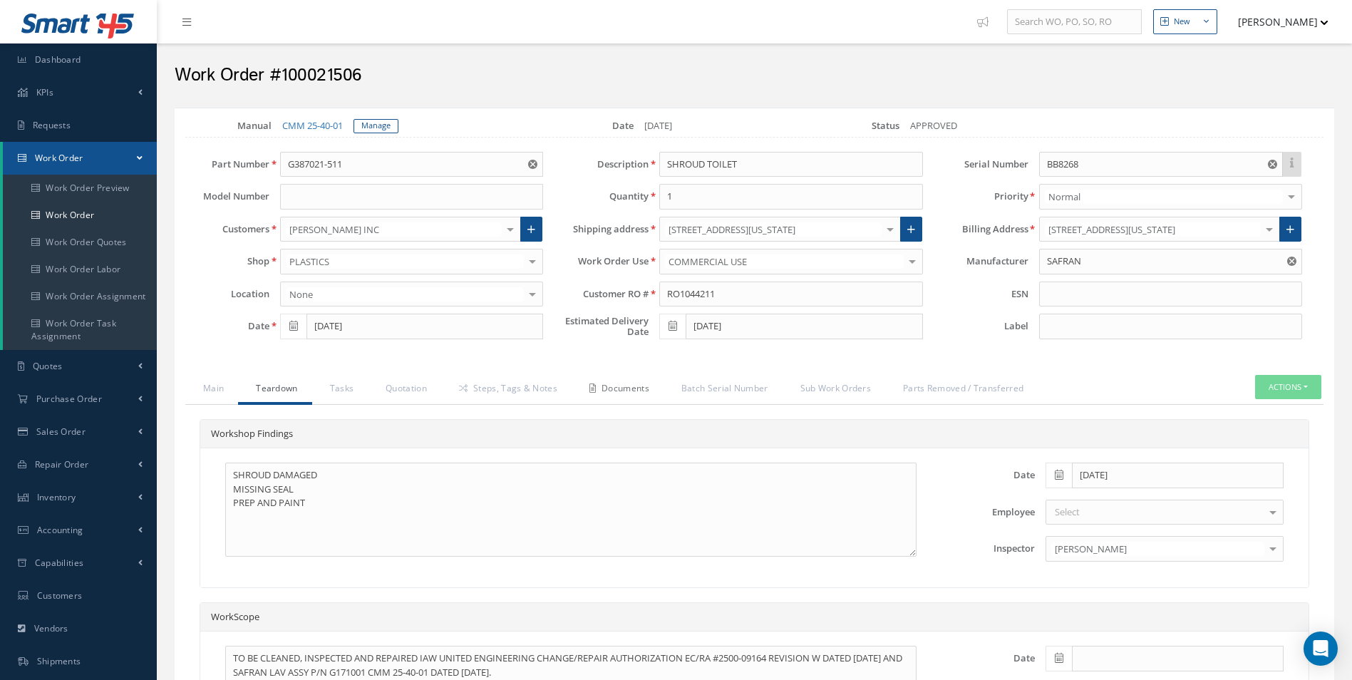
click at [631, 399] on link "Documents" at bounding box center [618, 390] width 92 height 30
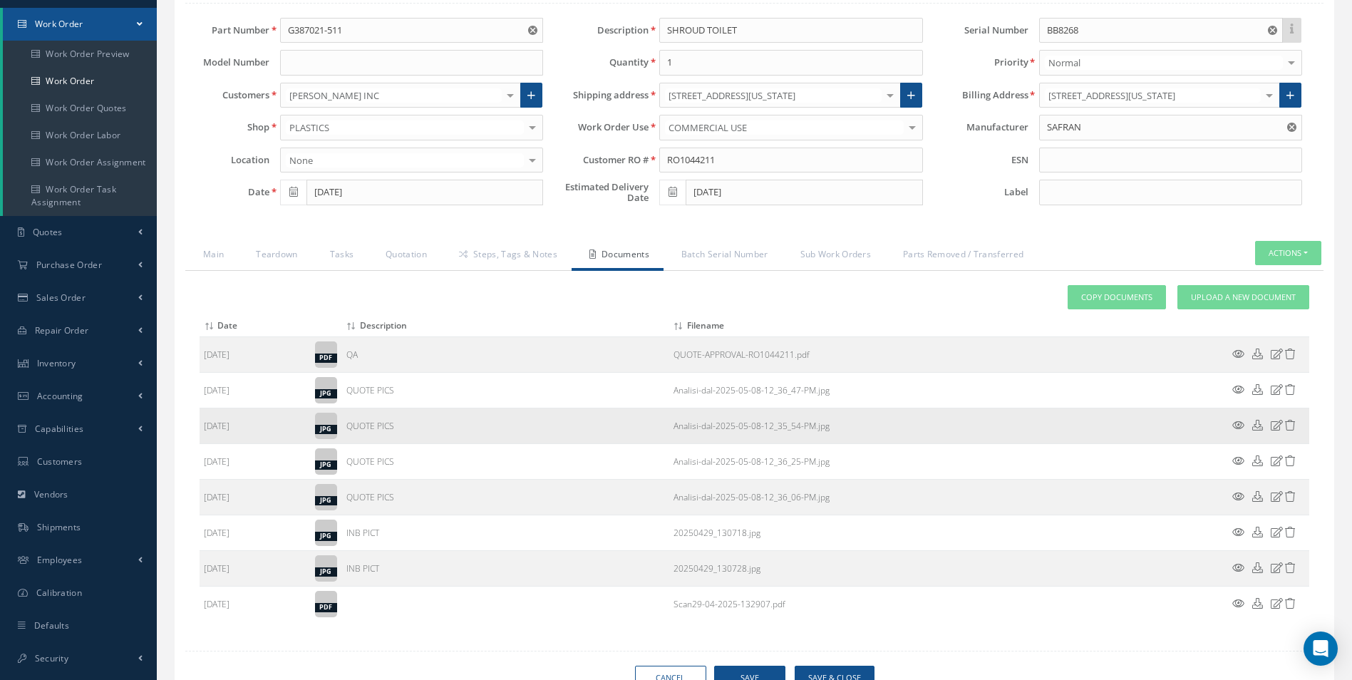
scroll to position [130, 0]
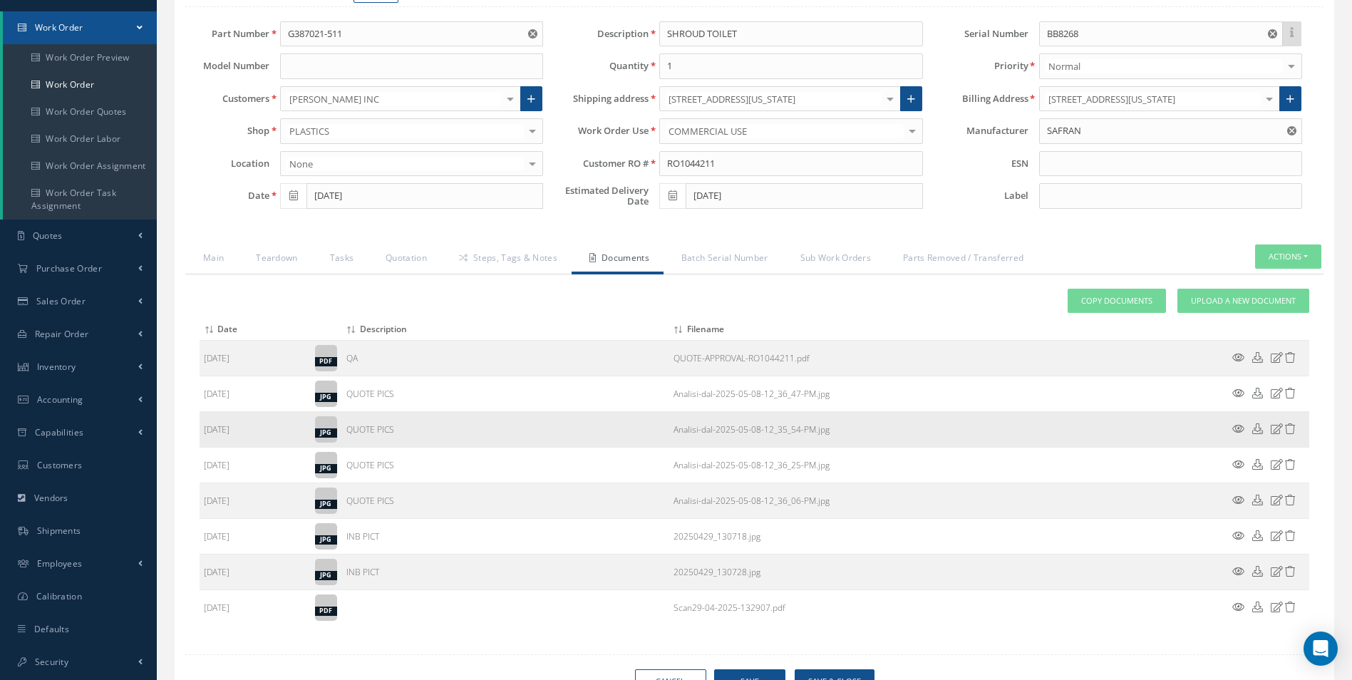
click at [1235, 431] on icon at bounding box center [1238, 428] width 12 height 11
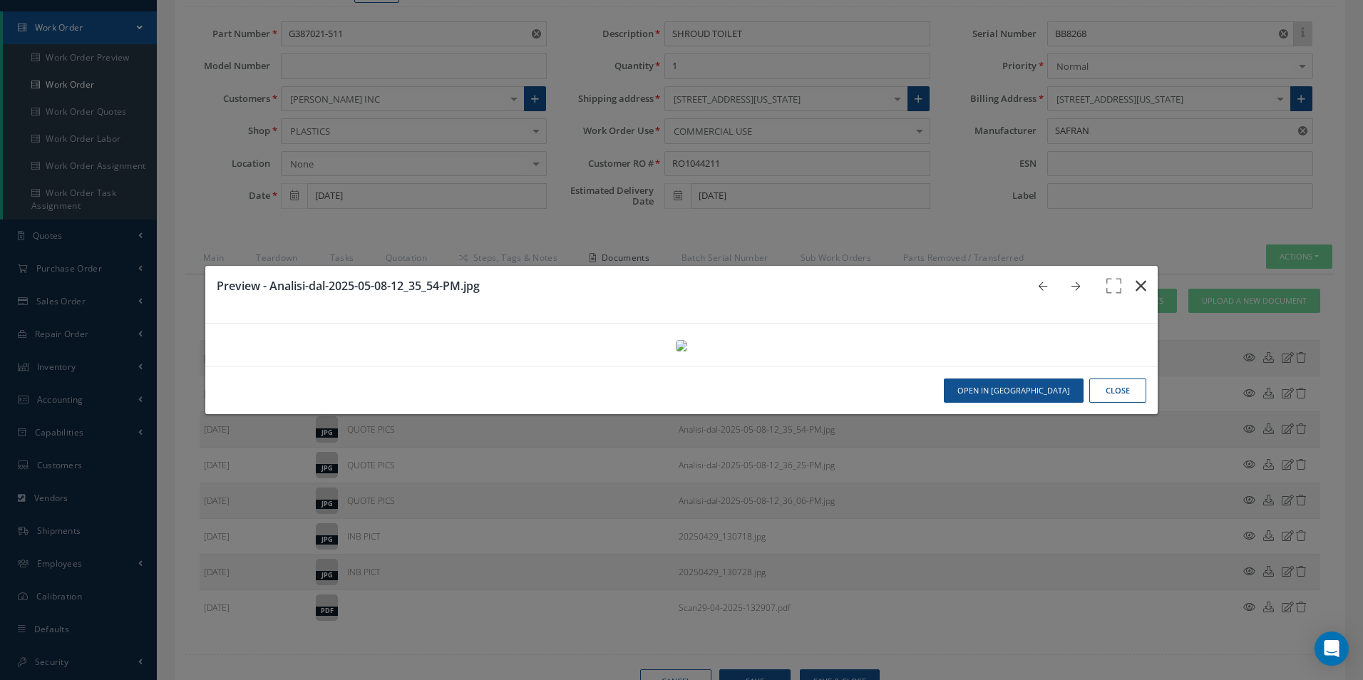
click at [1124, 266] on button "button" at bounding box center [1141, 286] width 34 height 40
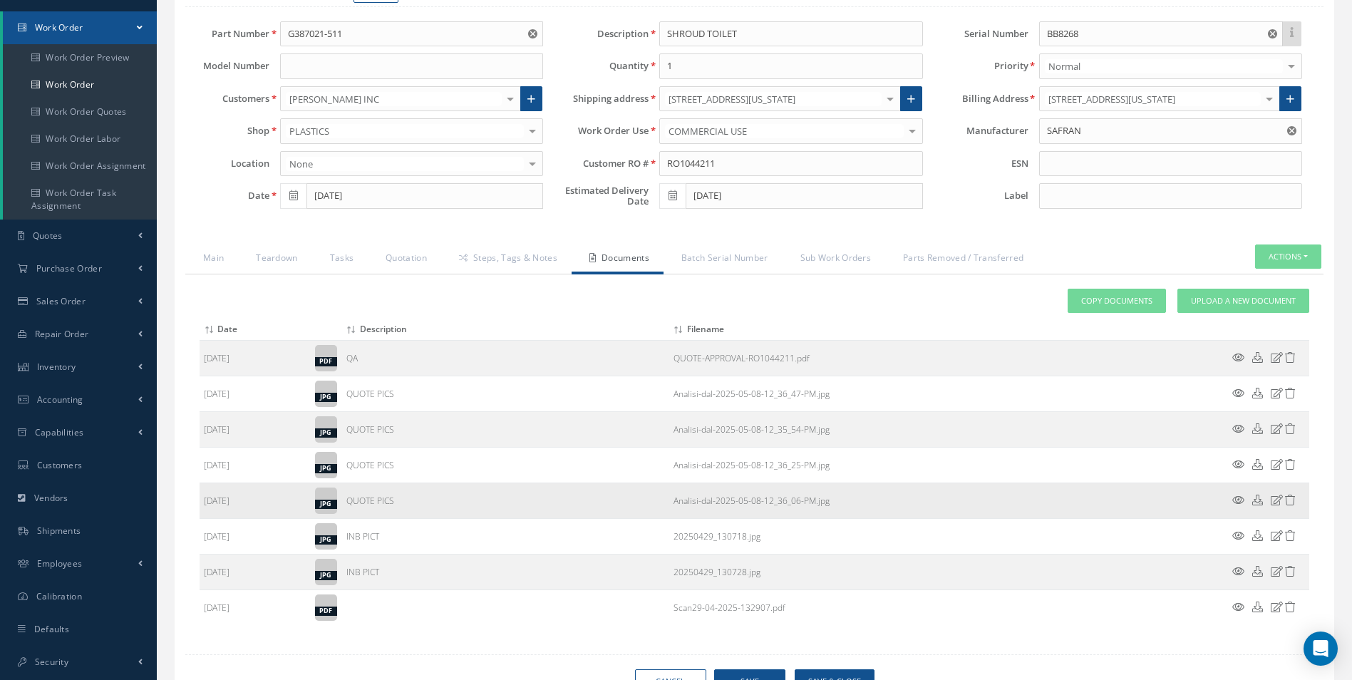
click at [1242, 500] on icon at bounding box center [1238, 500] width 12 height 11
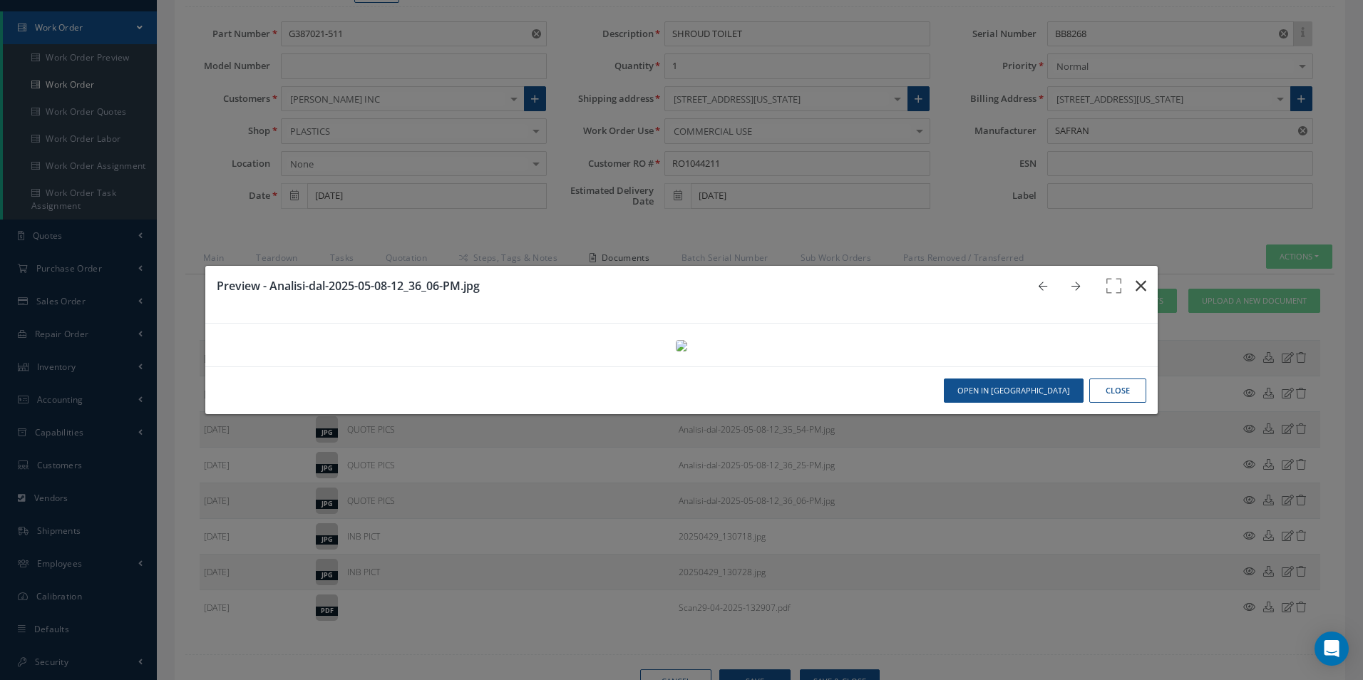
click at [1136, 277] on icon "button" at bounding box center [1141, 285] width 11 height 17
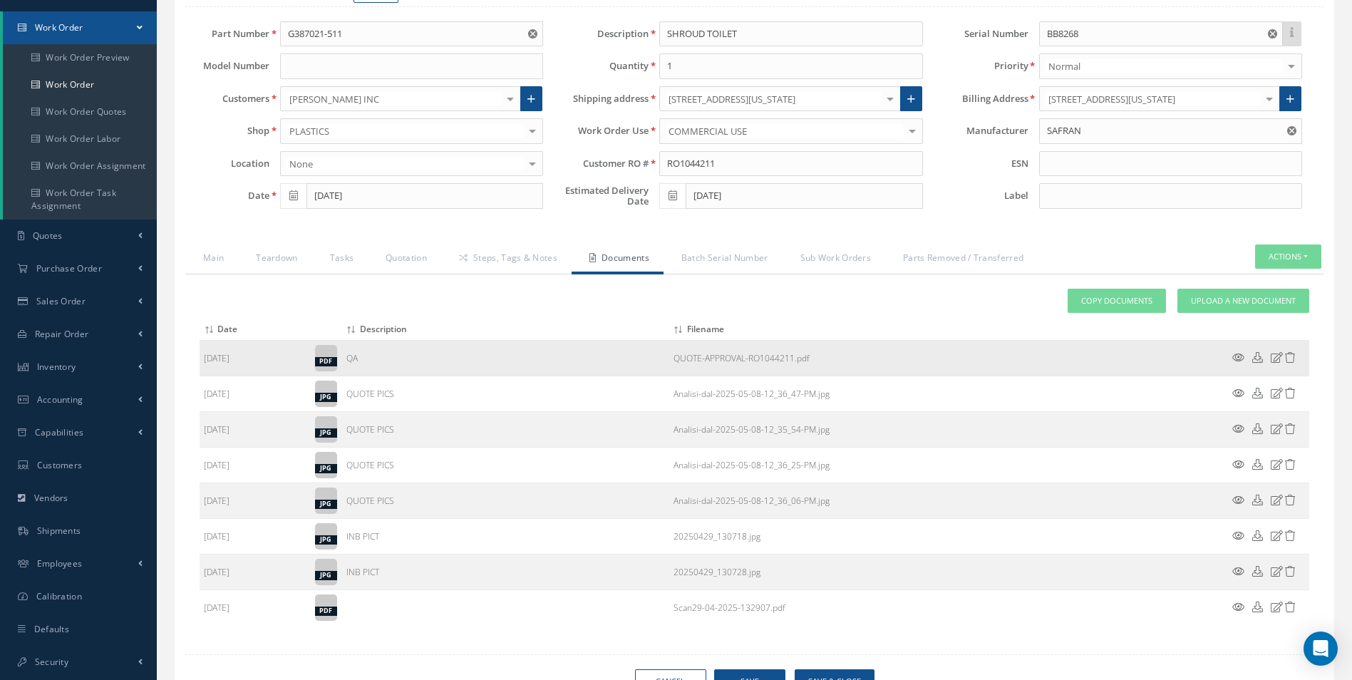
scroll to position [0, 0]
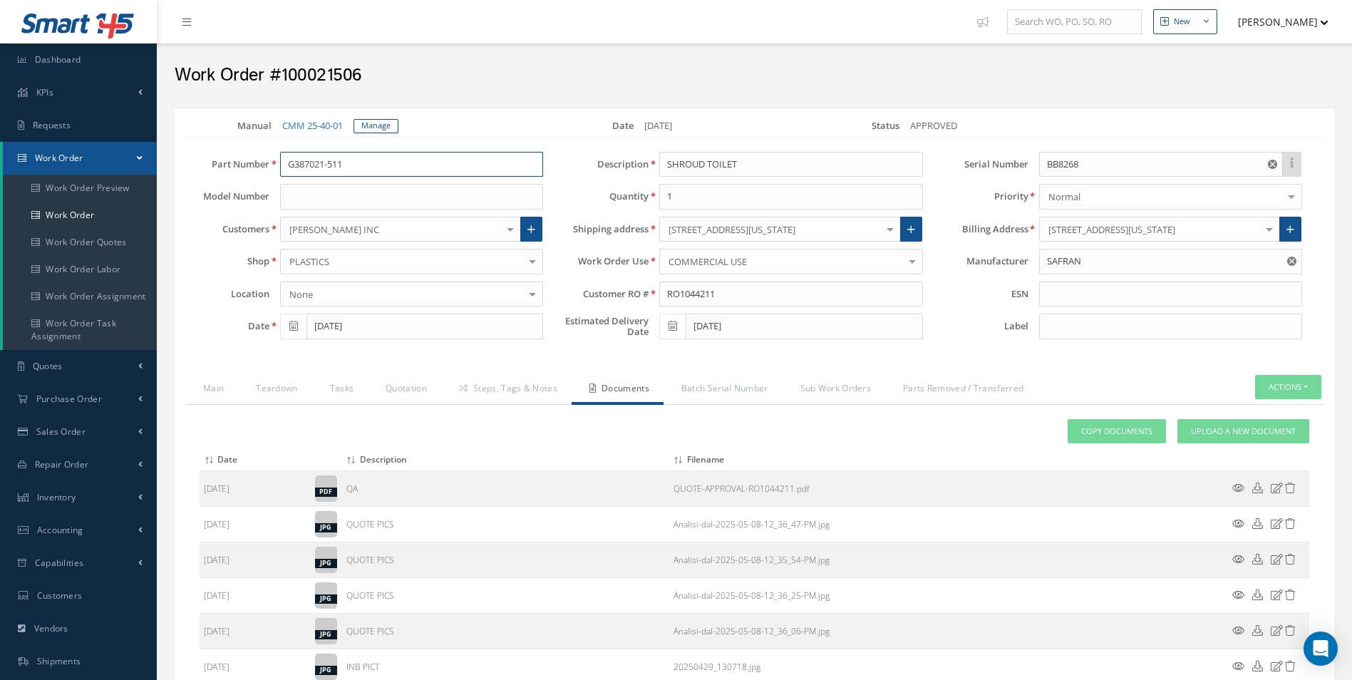
drag, startPoint x: 351, startPoint y: 166, endPoint x: 127, endPoint y: 159, distance: 223.9
click at [127, 159] on div "Smart 145 Dashboard KPIs Work Order Accounting Requests Work Order Work Order P…" at bounding box center [676, 441] width 1352 height 882
click at [88, 215] on link "Work Order" at bounding box center [80, 215] width 154 height 27
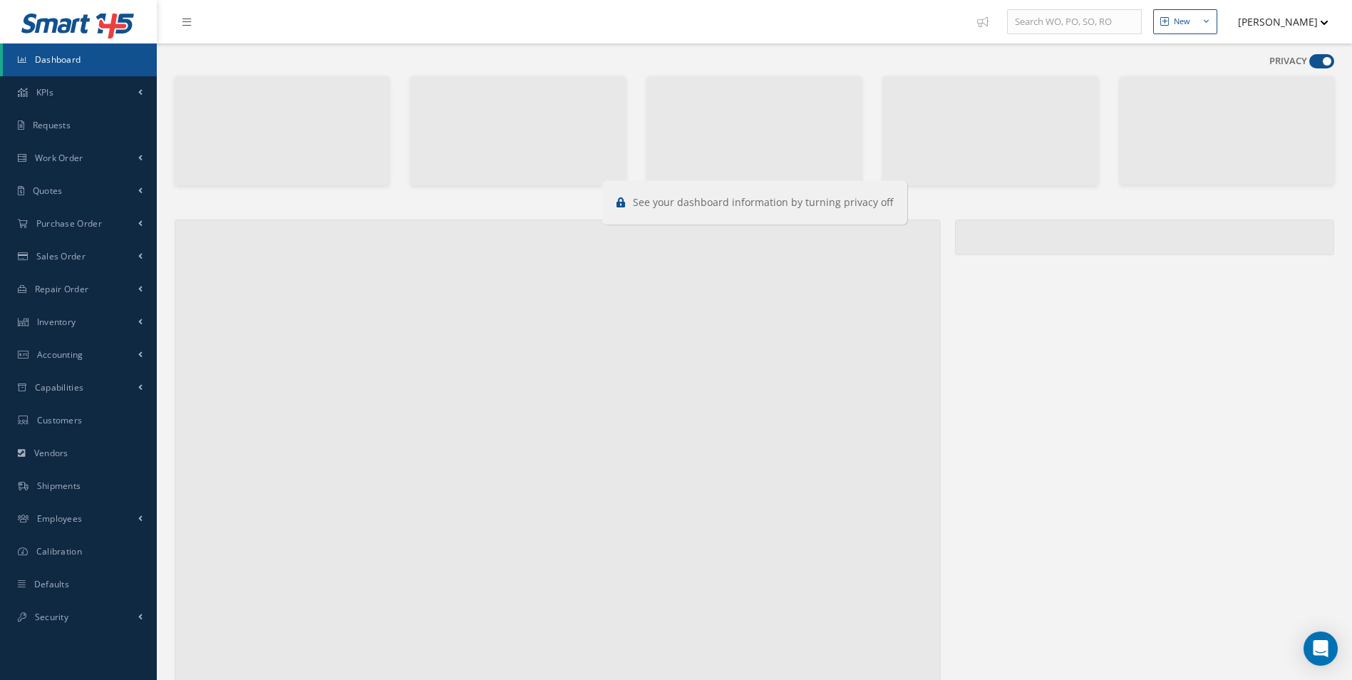
click at [1309, 59] on span at bounding box center [1321, 61] width 25 height 14
click at [1309, 64] on input "checkbox" at bounding box center [1309, 64] width 0 height 0
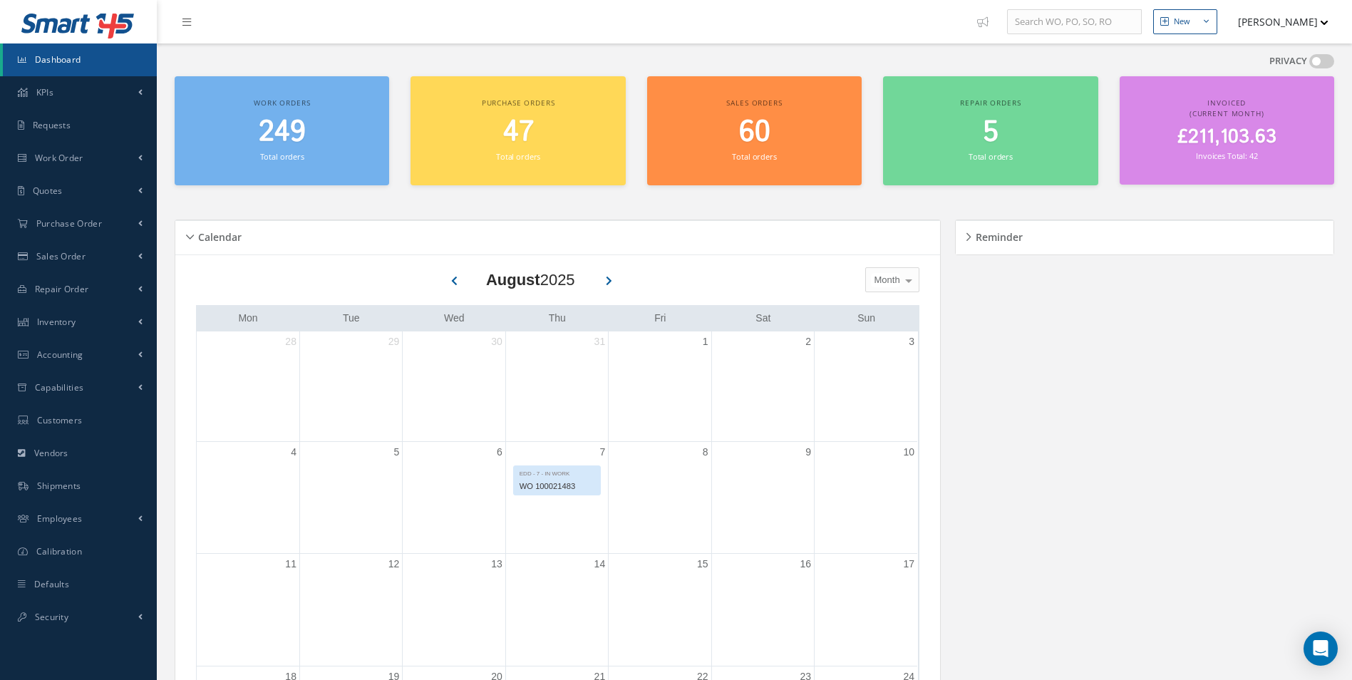
click at [1309, 59] on span at bounding box center [1321, 61] width 25 height 14
click at [1309, 64] on input "checkbox" at bounding box center [1309, 64] width 0 height 0
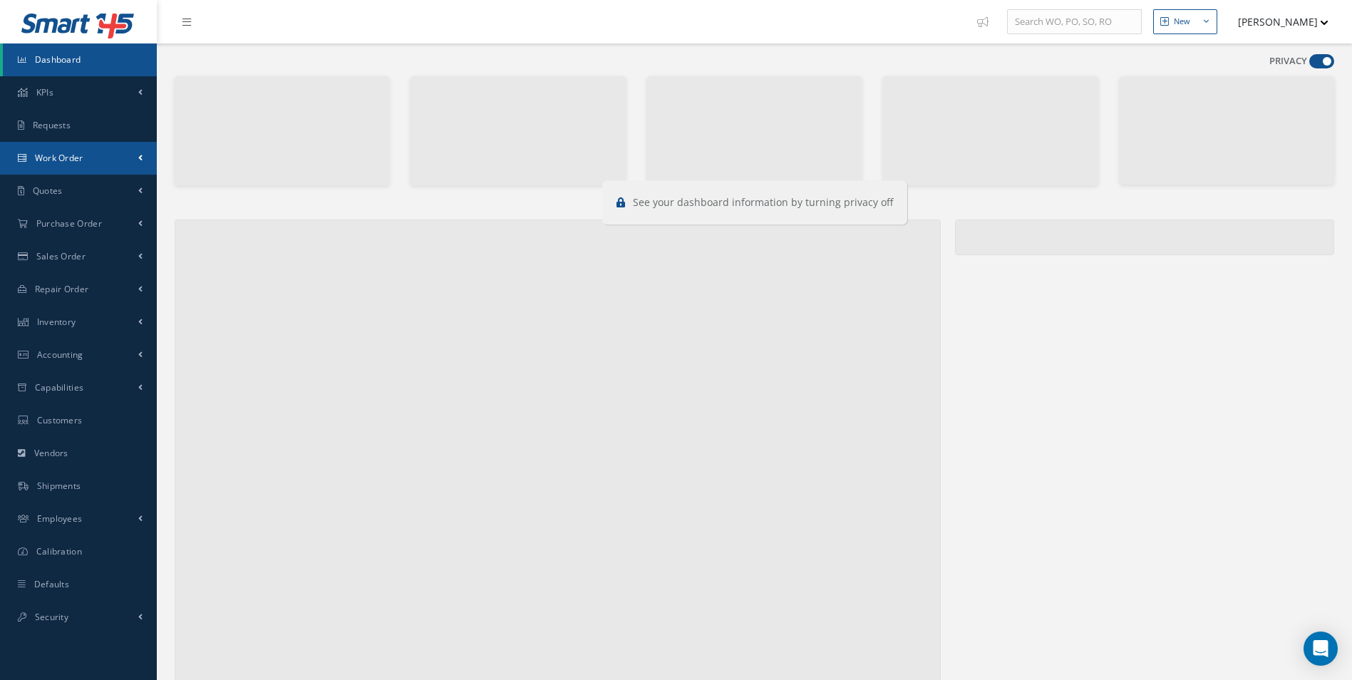
click at [76, 155] on span "Work Order" at bounding box center [59, 158] width 48 height 12
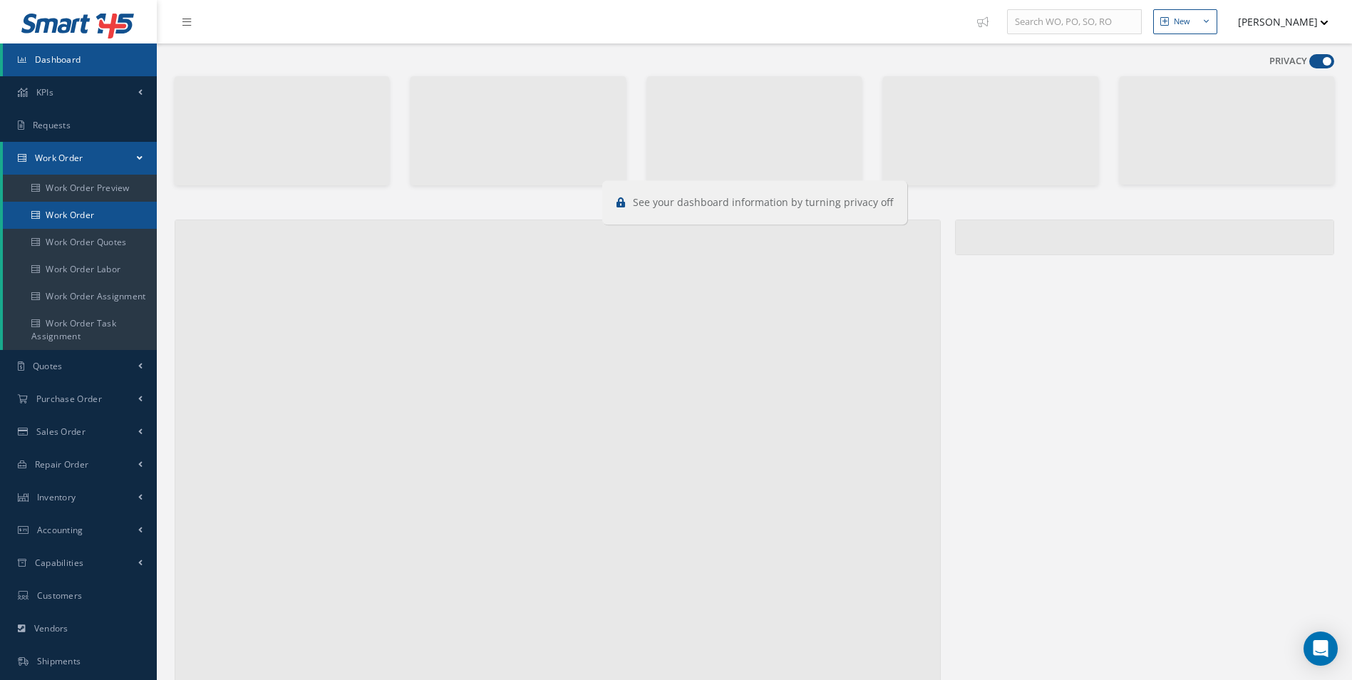
click at [71, 209] on link "Work Order" at bounding box center [80, 215] width 154 height 27
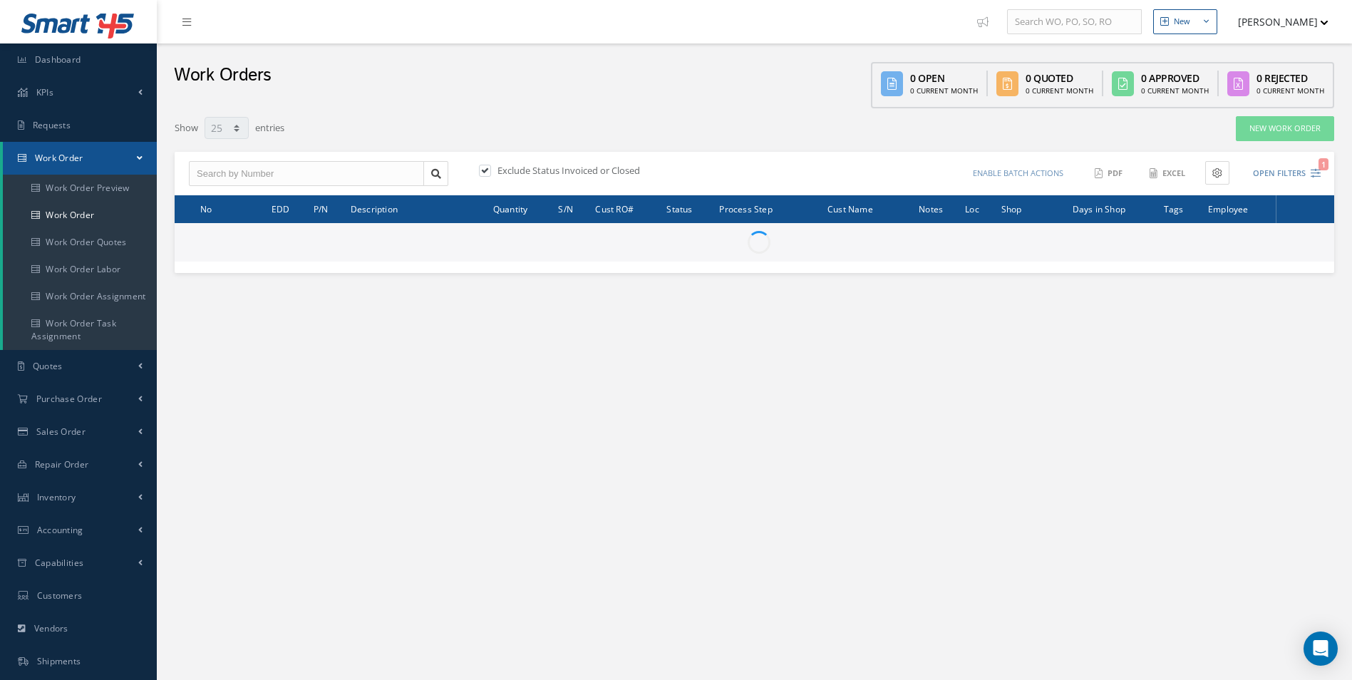
select select "25"
type input "All Work Request"
type input "All Work Performed"
type input "All Status"
type input "WO Part Status"
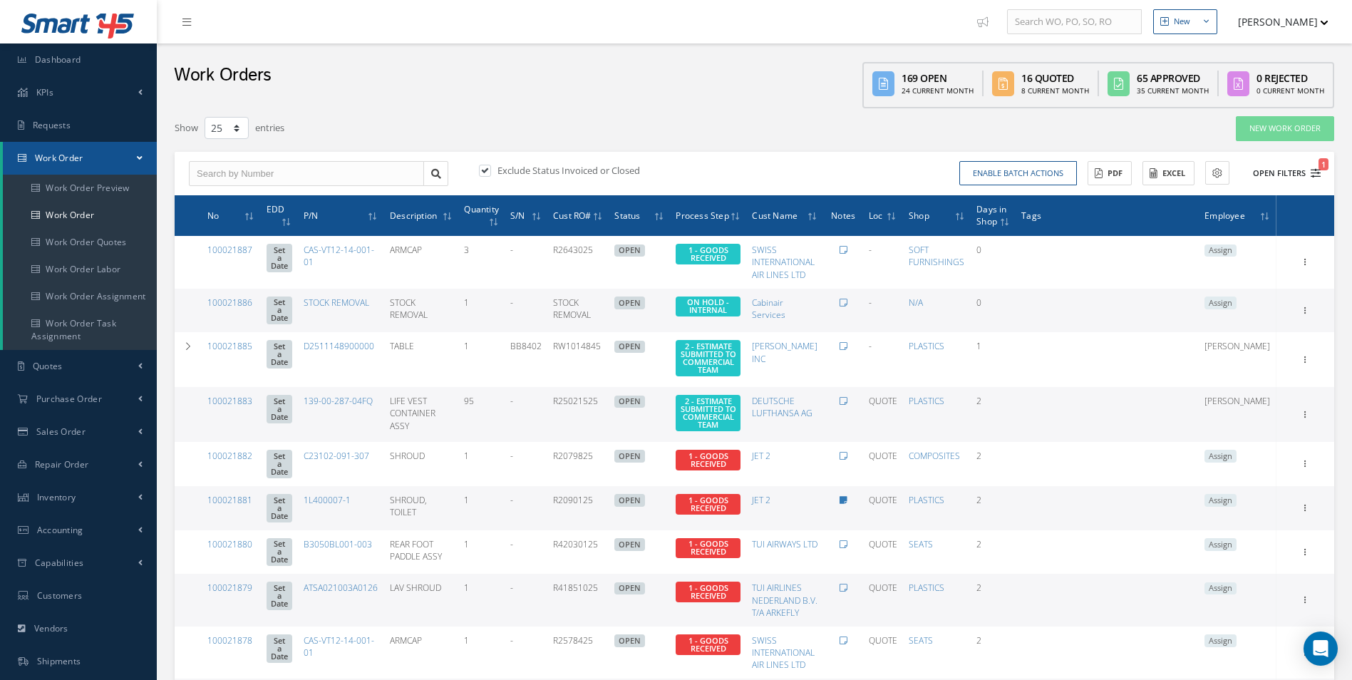
click at [1315, 170] on icon "1" at bounding box center [1316, 173] width 10 height 10
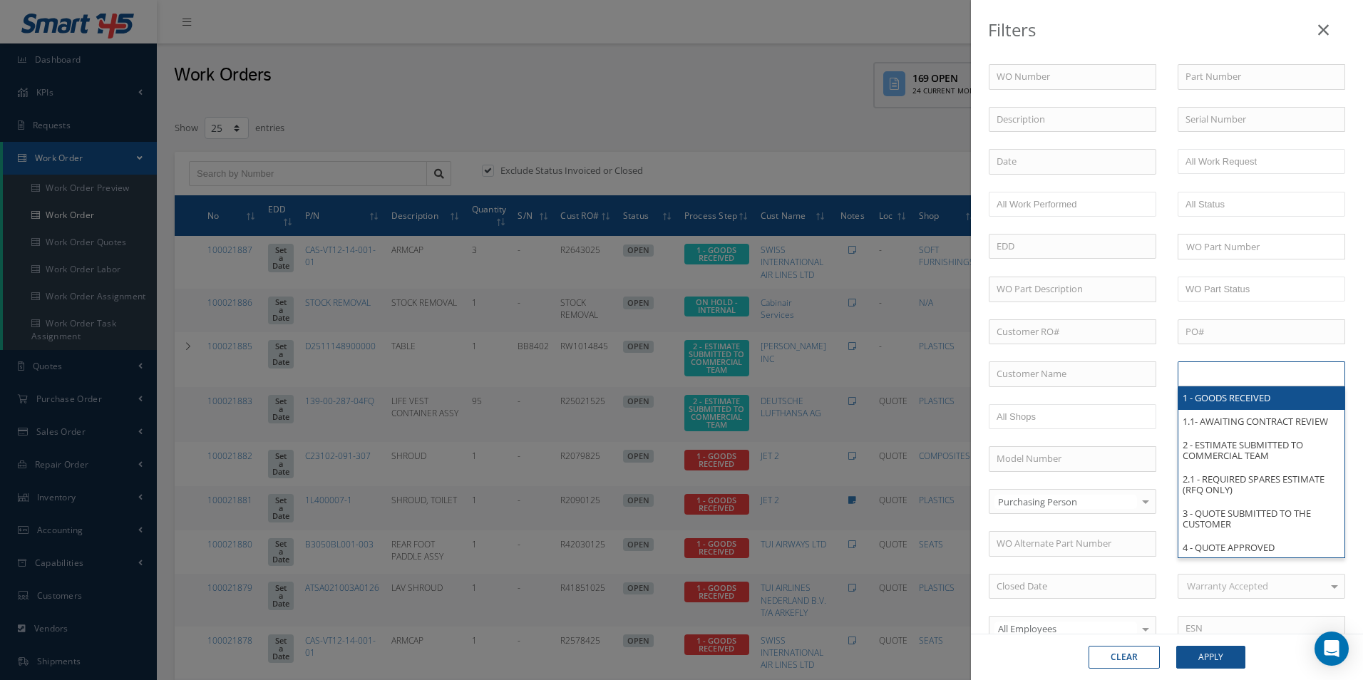
click at [1249, 374] on input "text" at bounding box center [1230, 374] width 91 height 18
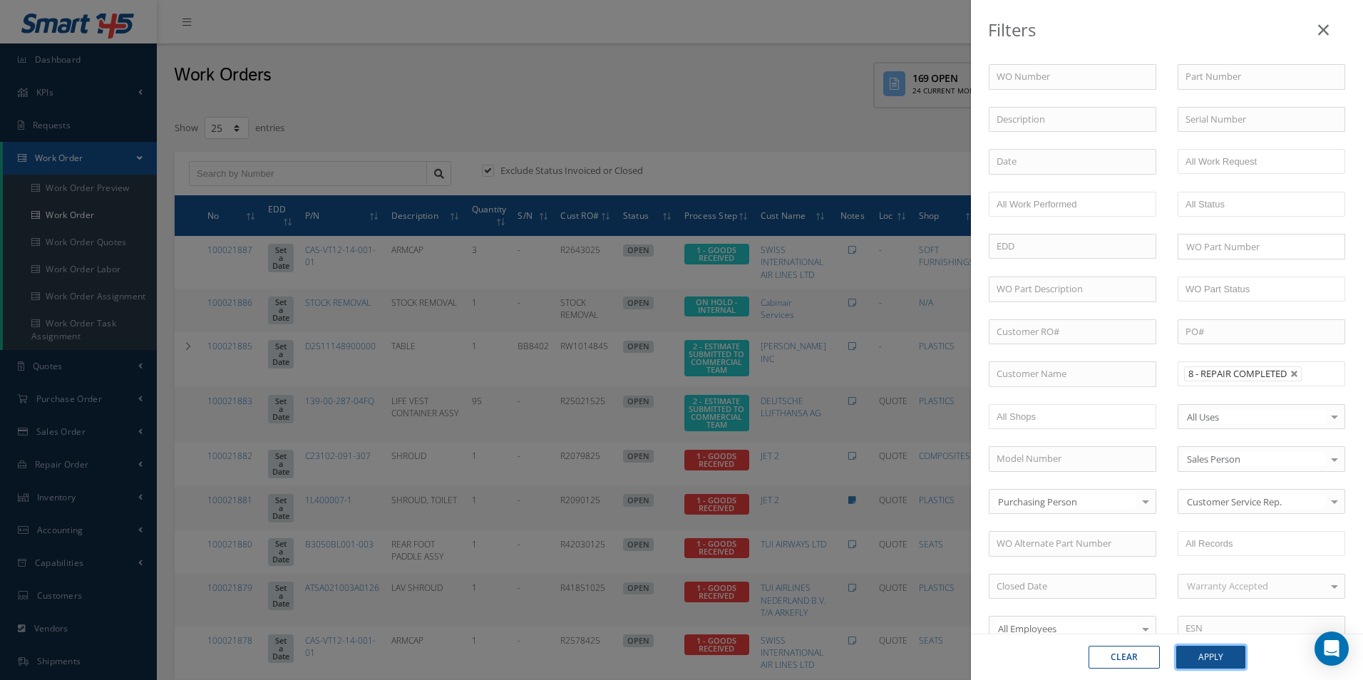
click at [1221, 652] on button "Apply" at bounding box center [1210, 657] width 69 height 23
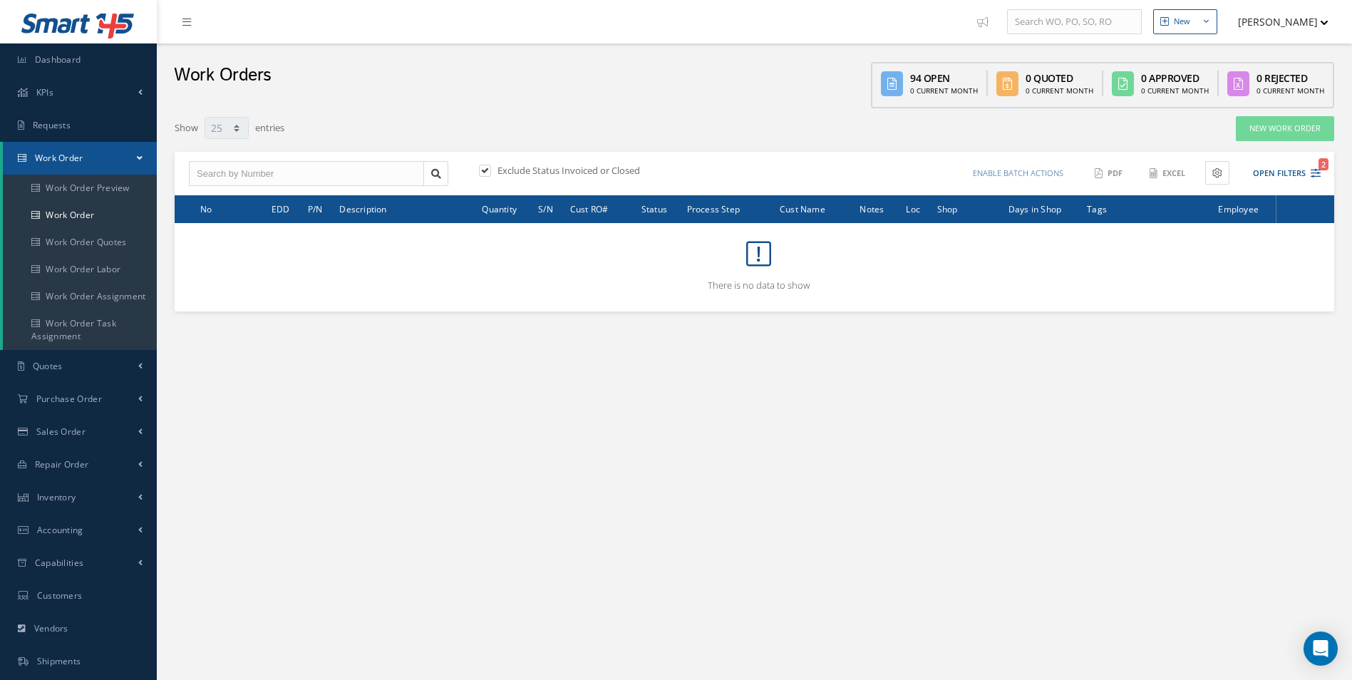
click at [1323, 175] on div "Enable batch actions Update Work Orders Close Work Orders ACTIONS Receive Payme…" at bounding box center [1040, 173] width 571 height 25
click at [1320, 175] on icon "2" at bounding box center [1316, 173] width 10 height 10
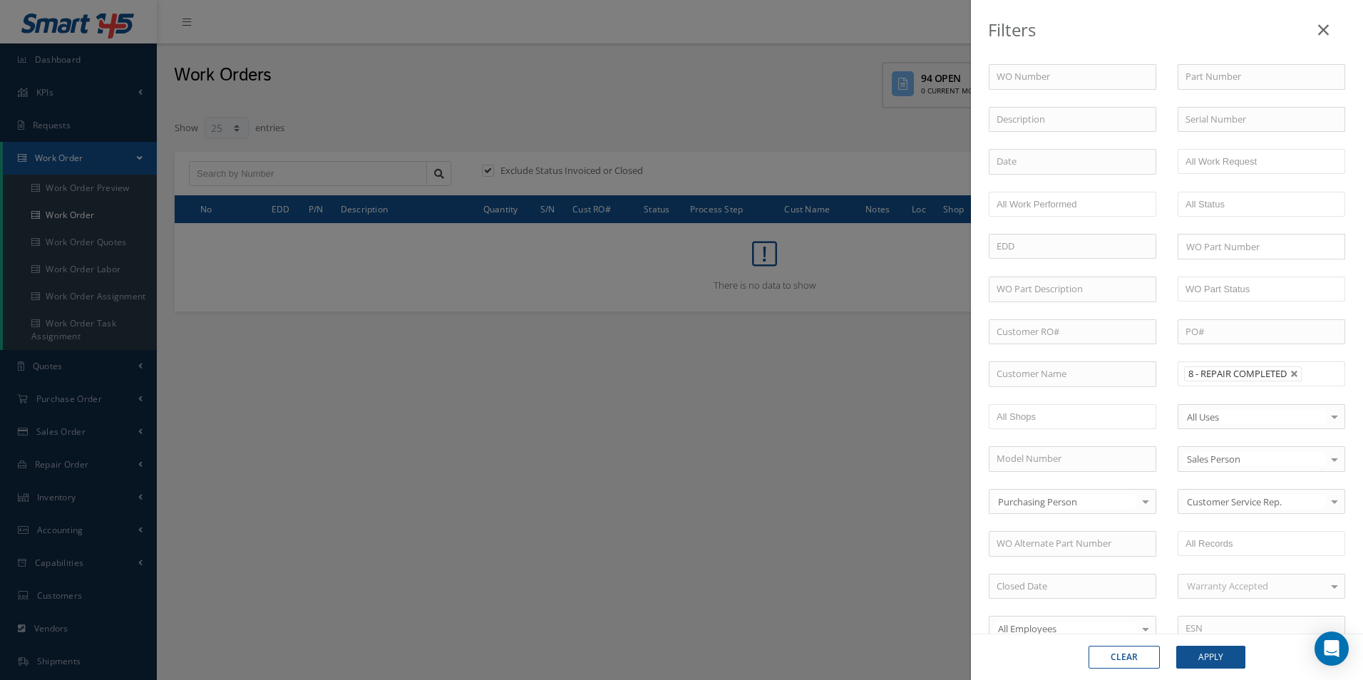
click at [1307, 374] on input "text" at bounding box center [1316, 374] width 18 height 18
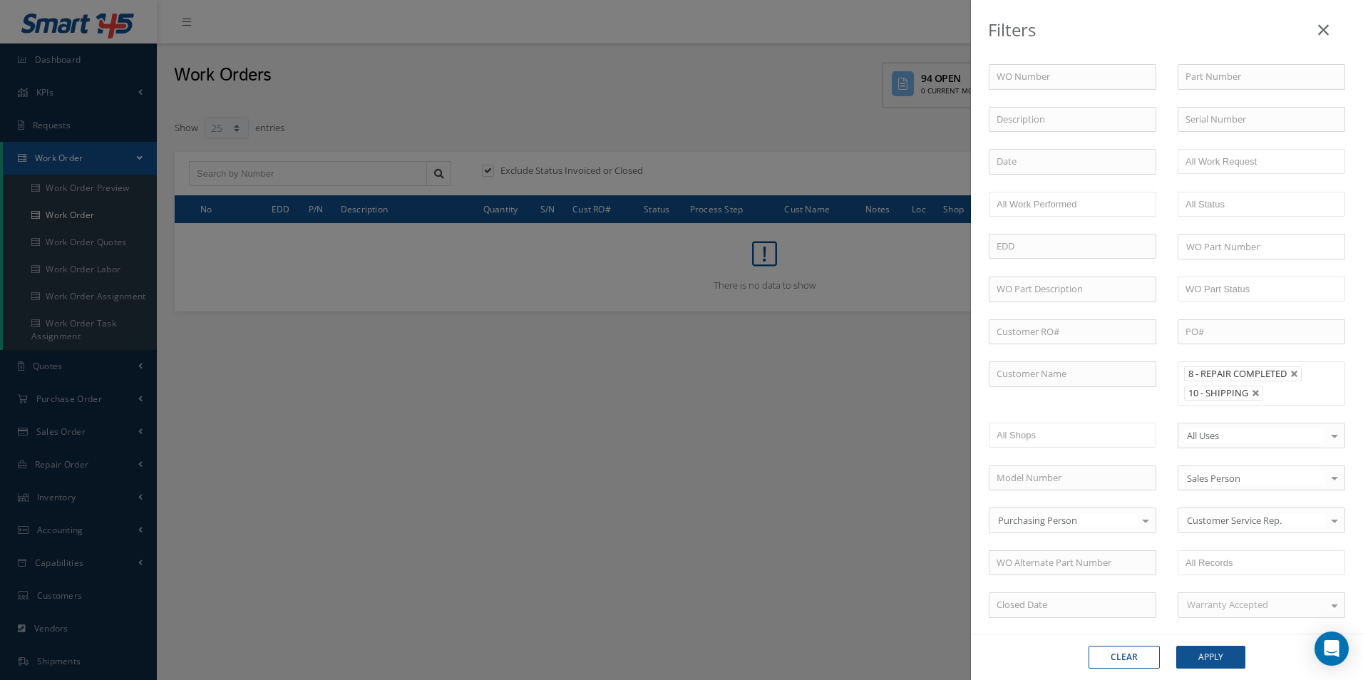
click at [1224, 642] on div "Clear Apply" at bounding box center [1167, 657] width 392 height 46
click at [1222, 650] on button "Apply" at bounding box center [1210, 657] width 69 height 23
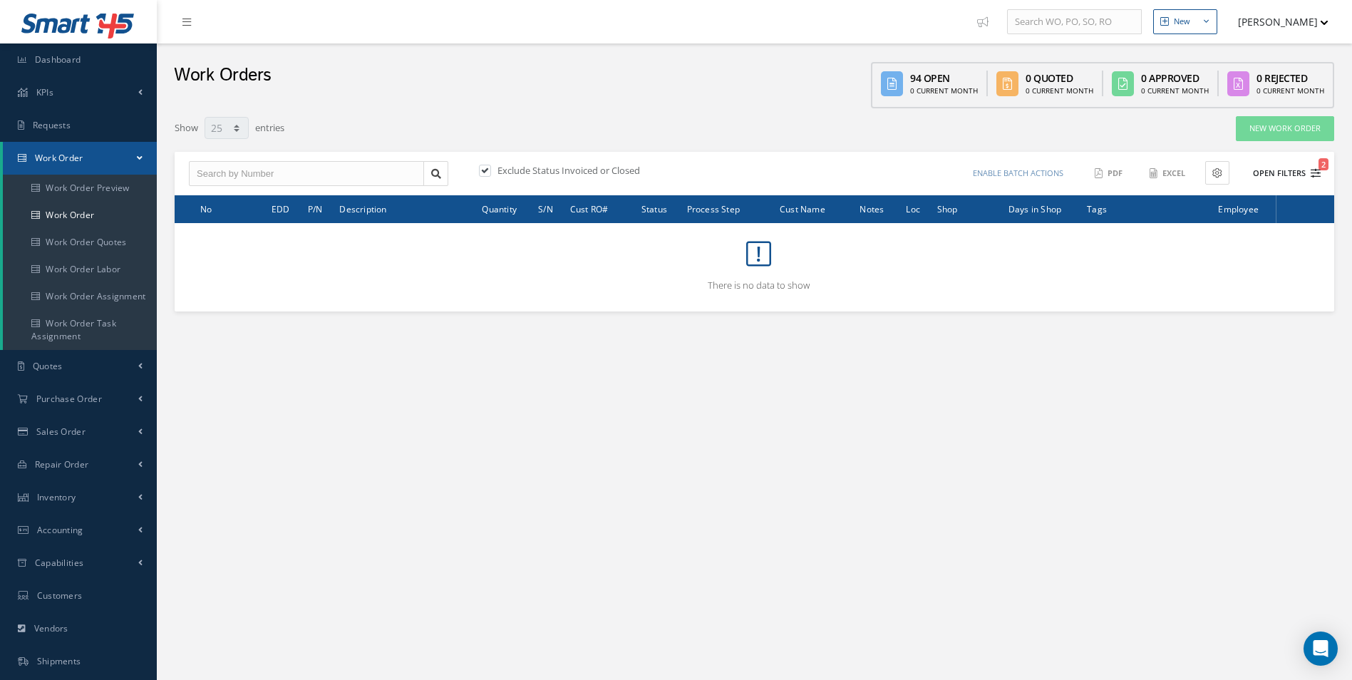
click at [1312, 182] on button "Open Filters 2" at bounding box center [1280, 174] width 81 height 24
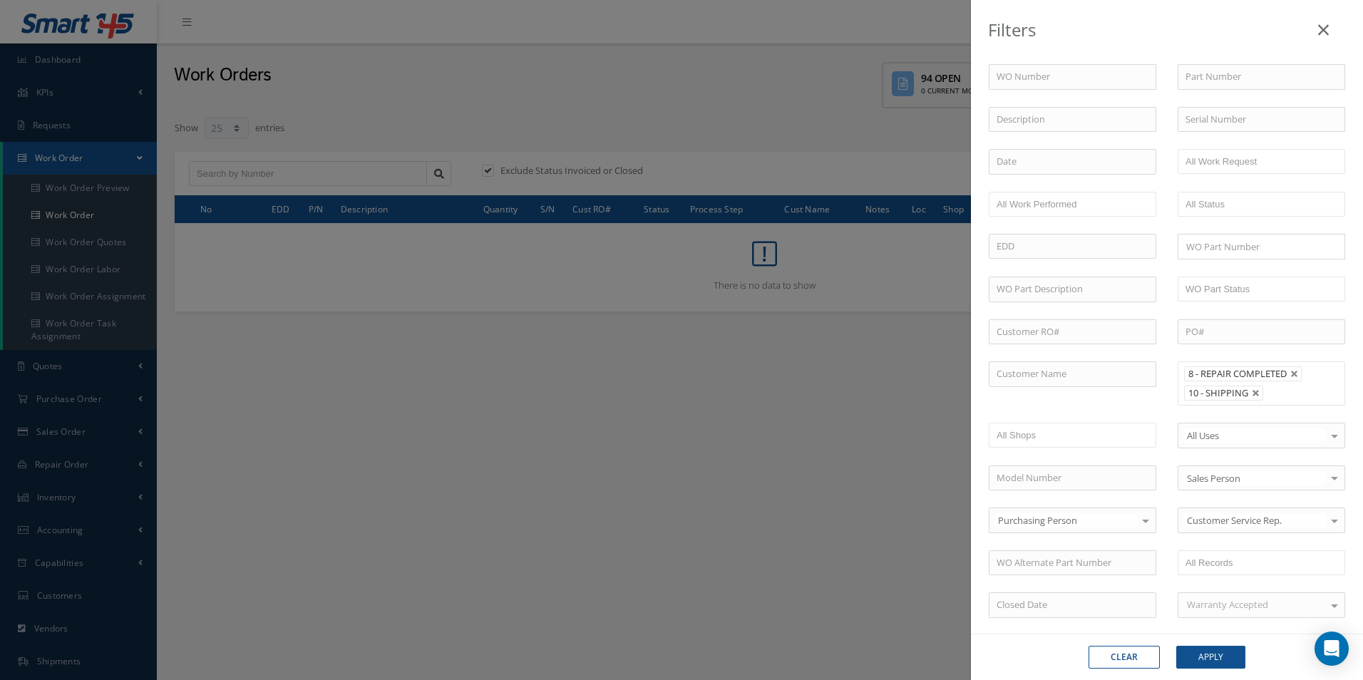
click at [1277, 401] on input "text" at bounding box center [1277, 393] width 18 height 18
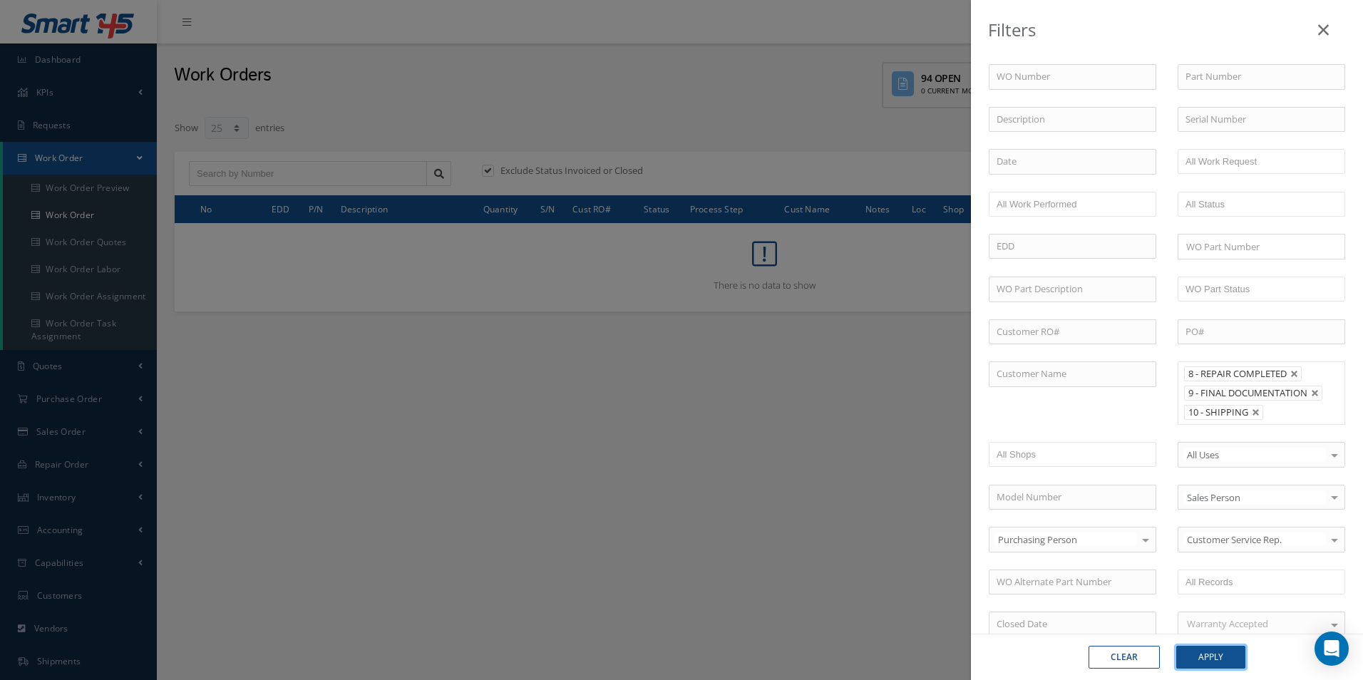
click at [1217, 660] on button "Apply" at bounding box center [1210, 657] width 69 height 23
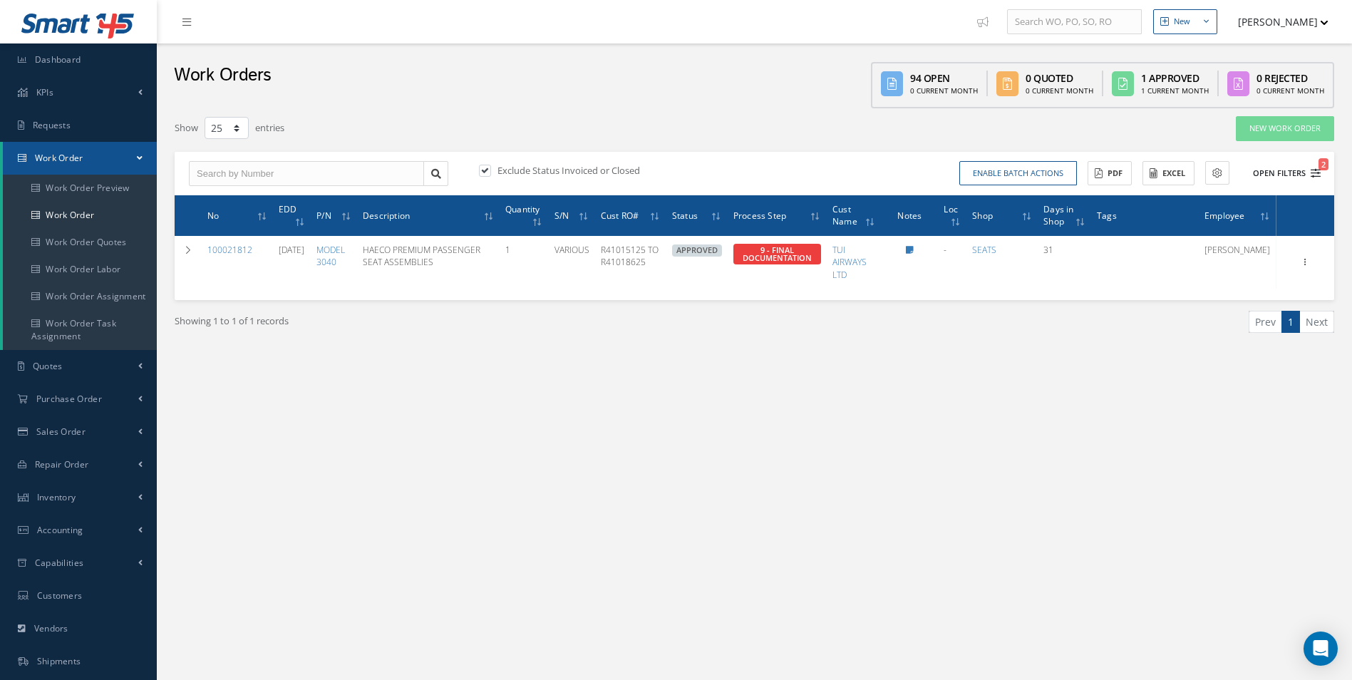
click at [1318, 169] on icon "2" at bounding box center [1316, 173] width 10 height 10
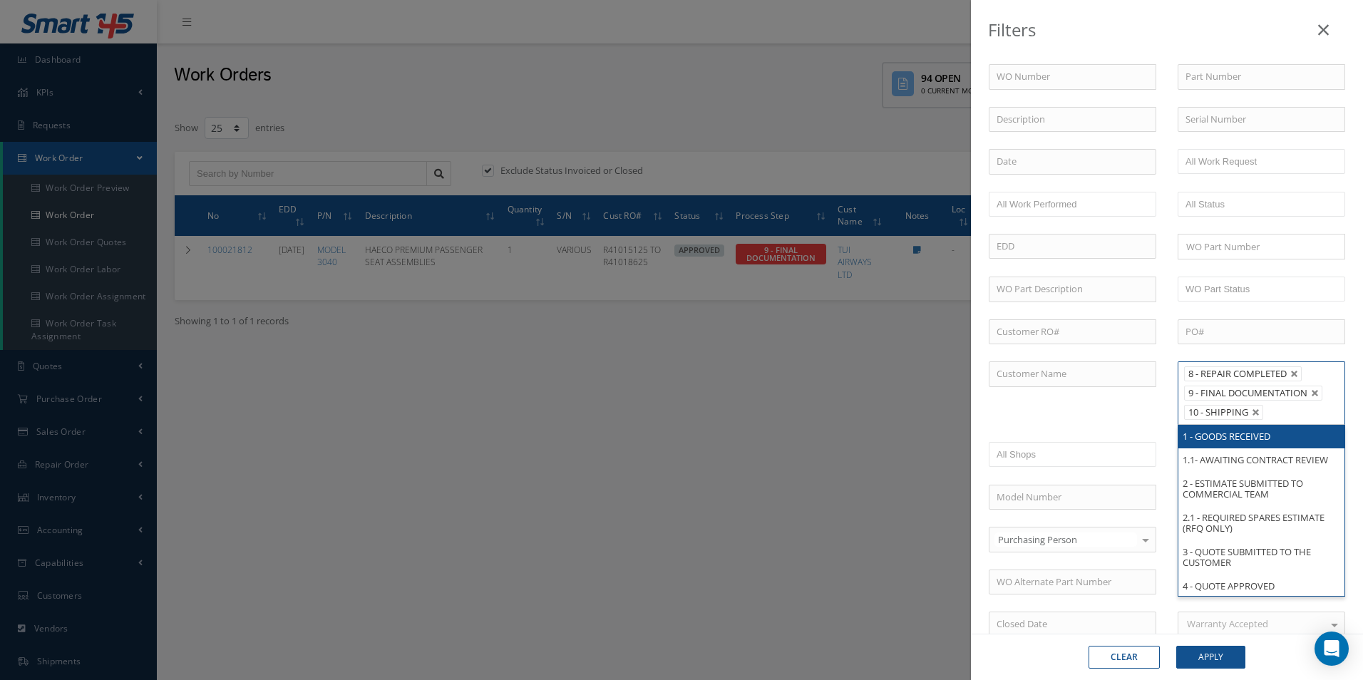
click at [1270, 418] on input "text" at bounding box center [1277, 412] width 18 height 18
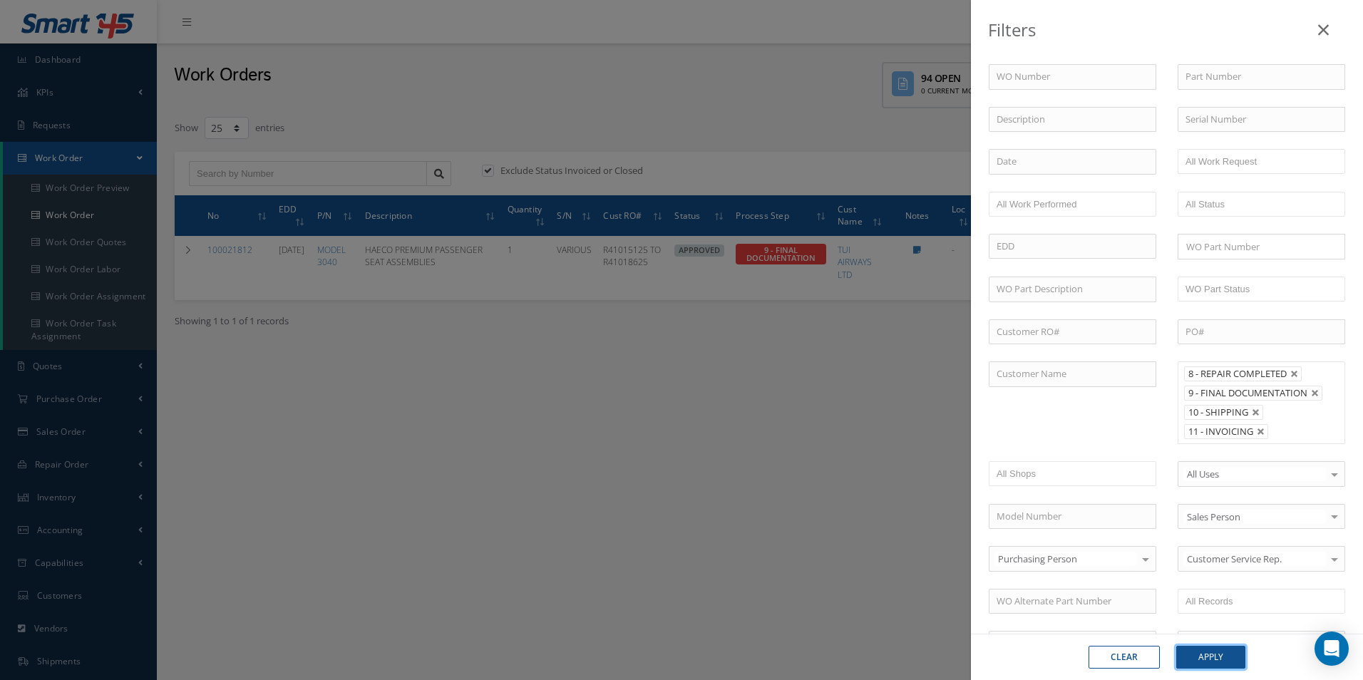
click at [1221, 659] on button "Apply" at bounding box center [1210, 657] width 69 height 23
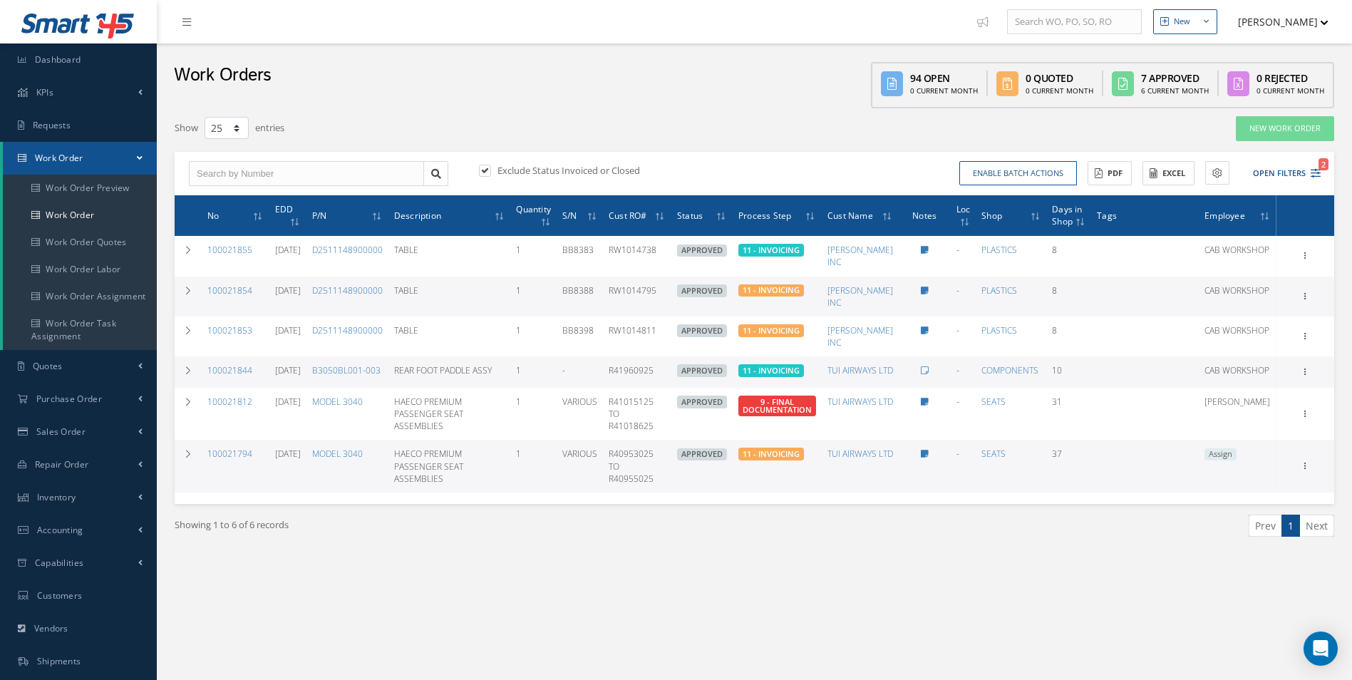
click at [490, 168] on label at bounding box center [492, 170] width 4 height 13
click at [488, 168] on input "checkbox" at bounding box center [483, 171] width 9 height 9
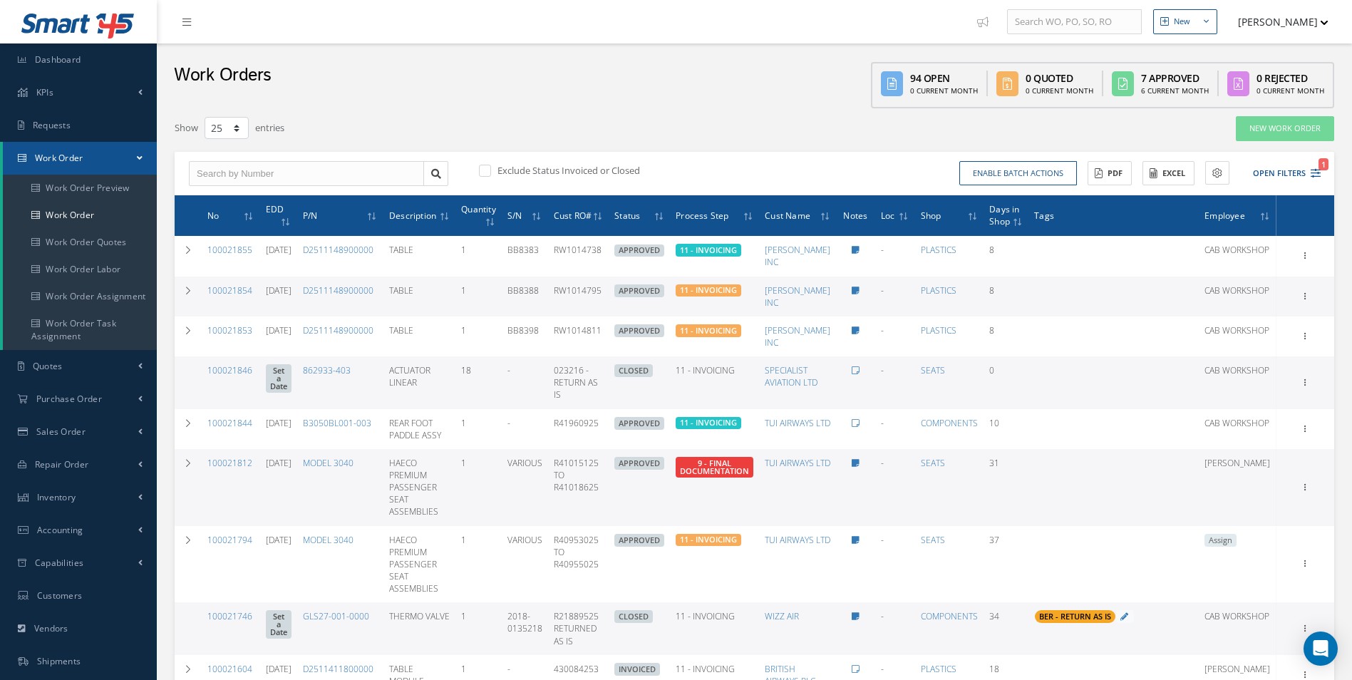
click at [490, 173] on label at bounding box center [492, 170] width 4 height 13
click at [487, 173] on input "checkbox" at bounding box center [483, 171] width 9 height 9
checkbox input "true"
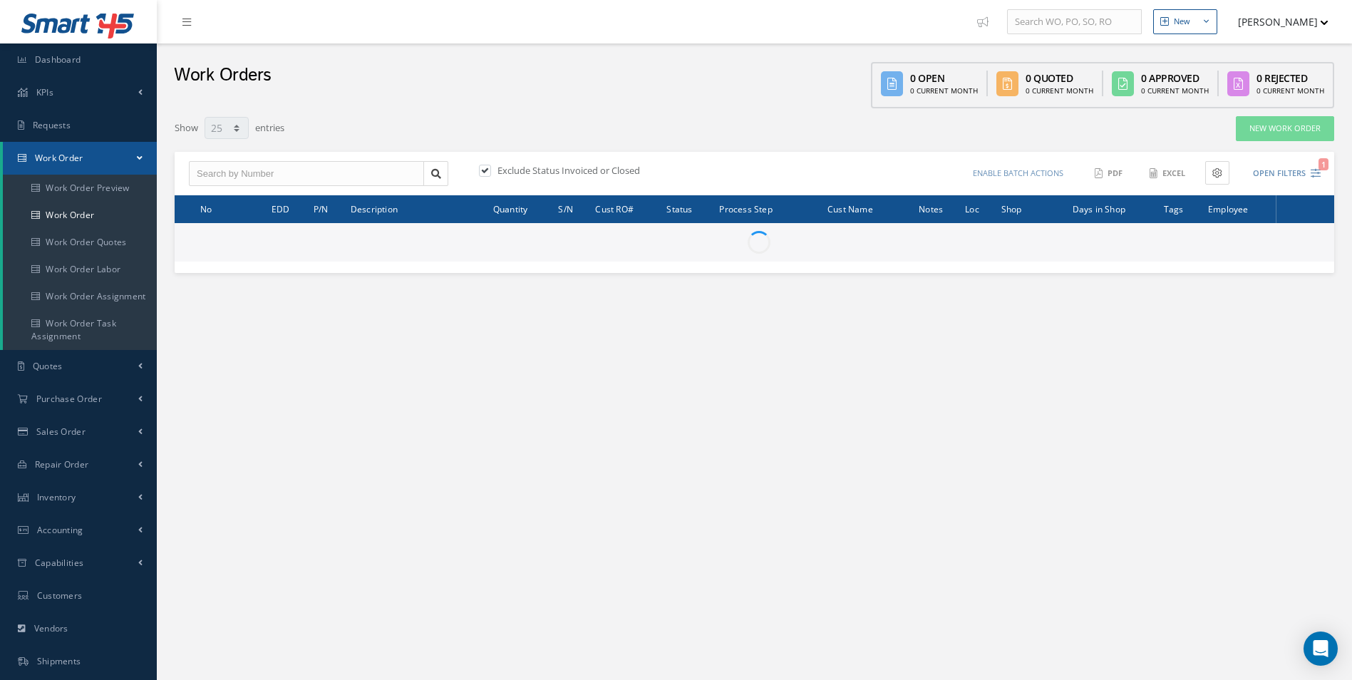
select select "25"
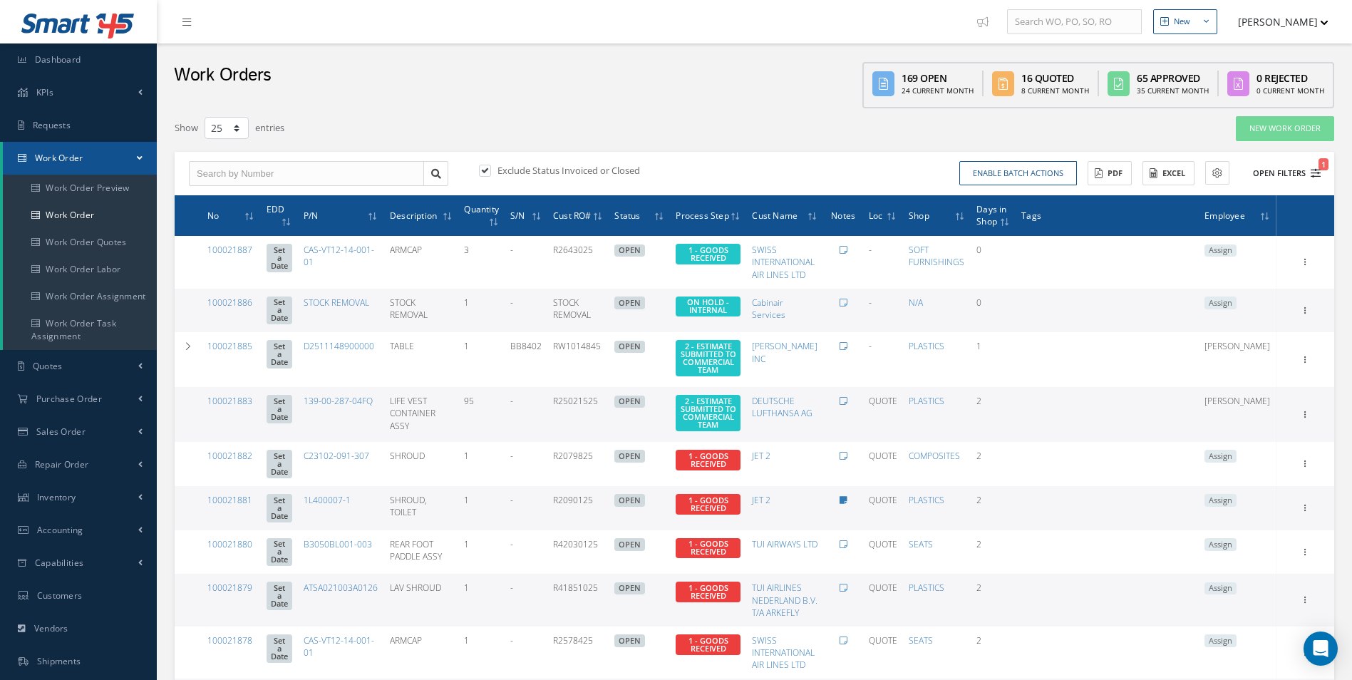
click at [1314, 184] on button "Open Filters 1" at bounding box center [1280, 174] width 81 height 24
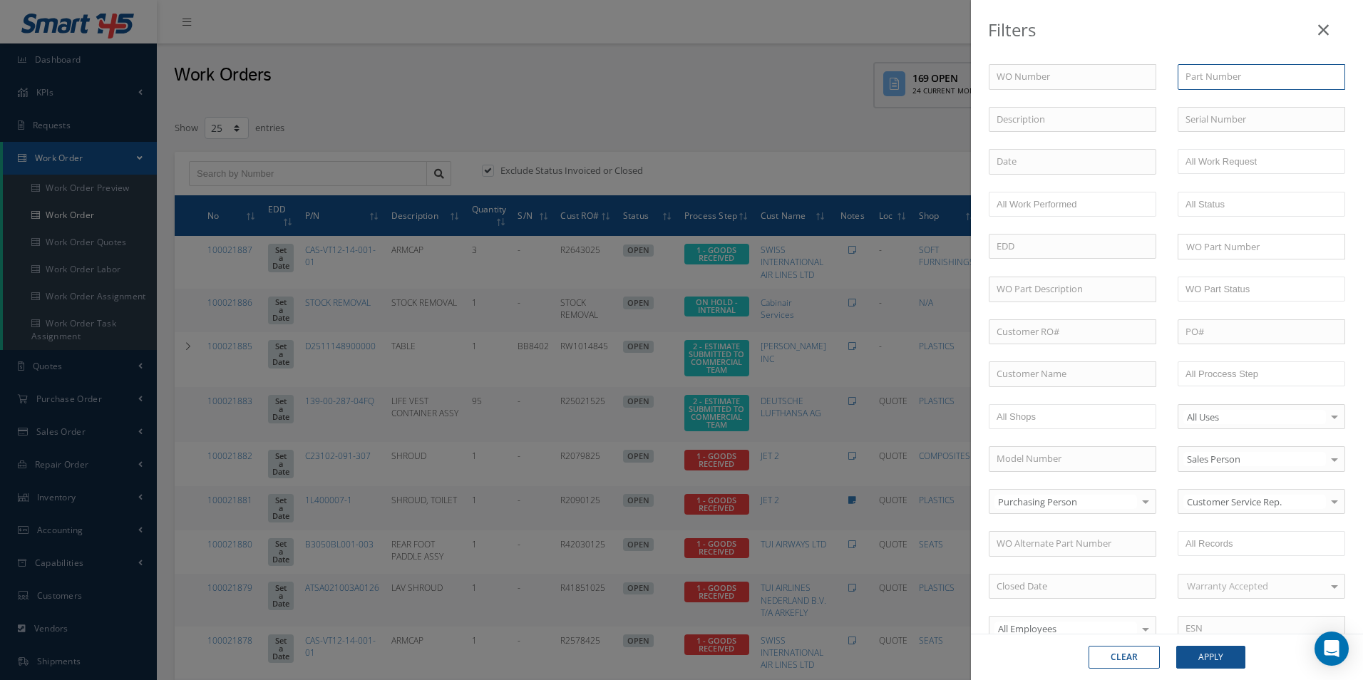
click at [1242, 75] on input "text" at bounding box center [1262, 77] width 168 height 26
click at [1225, 88] on input "text" at bounding box center [1262, 77] width 168 height 26
paste input "G387021-511"
type input "G387021-511"
click at [1217, 650] on button "Apply" at bounding box center [1210, 657] width 69 height 23
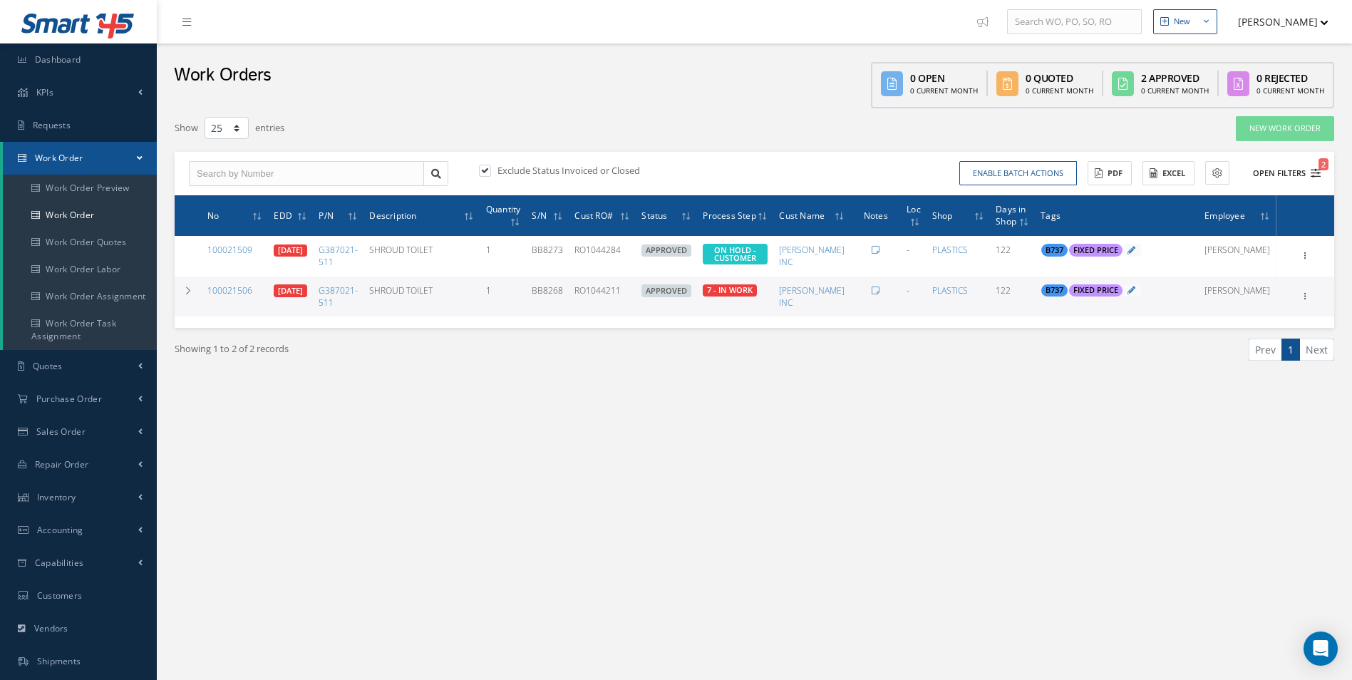
click at [1320, 177] on icon "2" at bounding box center [1316, 173] width 10 height 10
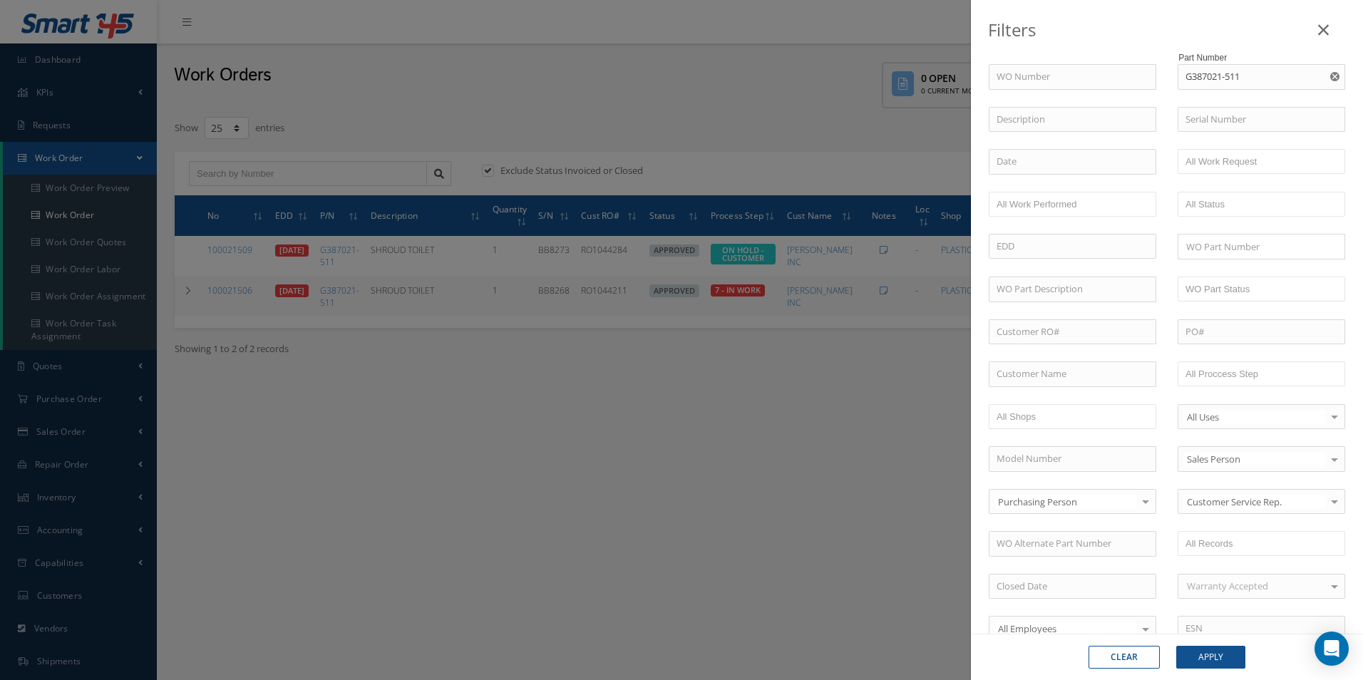
click at [761, 479] on div "Filters WO Number Part Number G387021-511 G387021-511 Description Serial Number…" at bounding box center [681, 340] width 1363 height 680
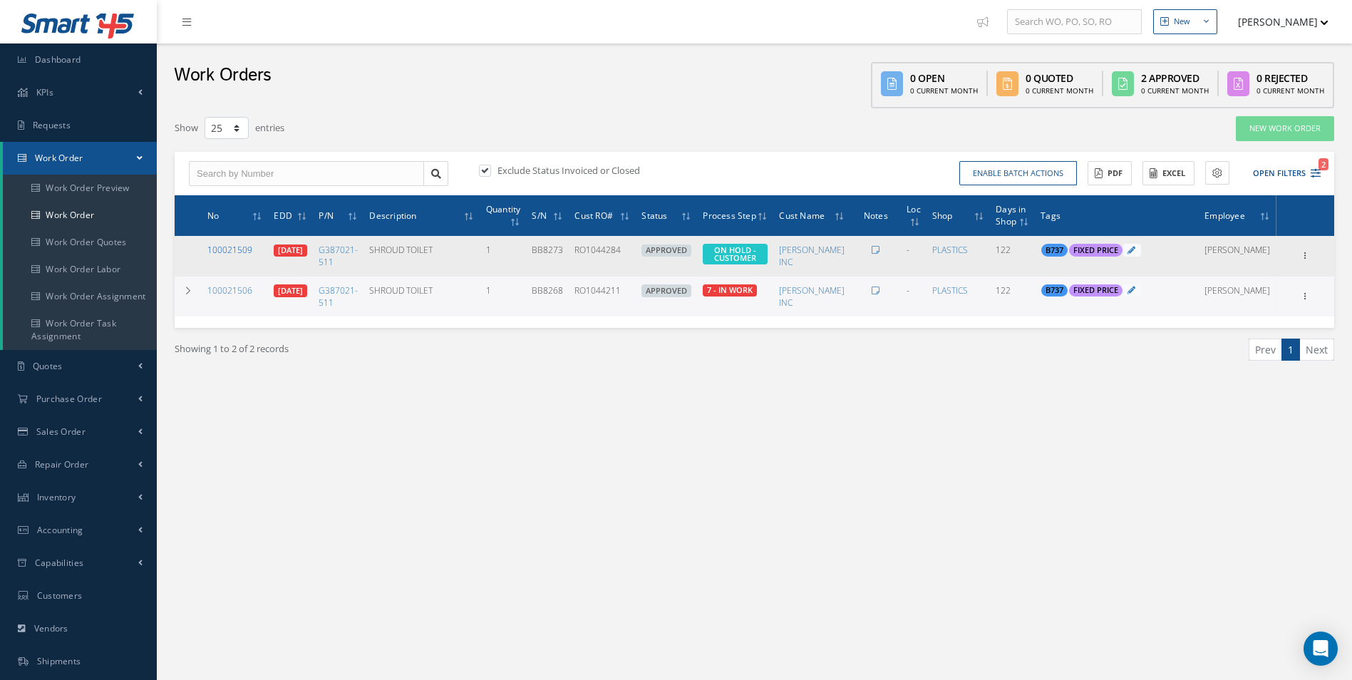
click at [230, 245] on link "100021509" at bounding box center [229, 250] width 45 height 12
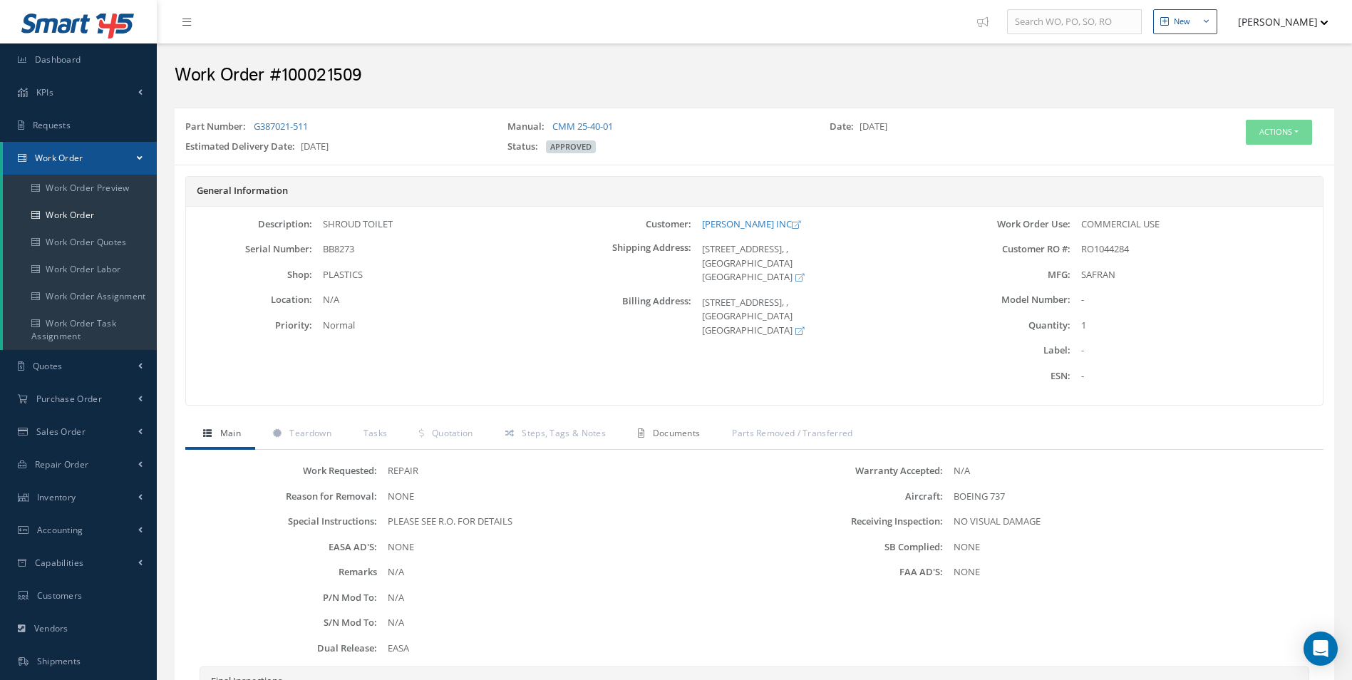
click at [642, 431] on icon at bounding box center [641, 433] width 6 height 9
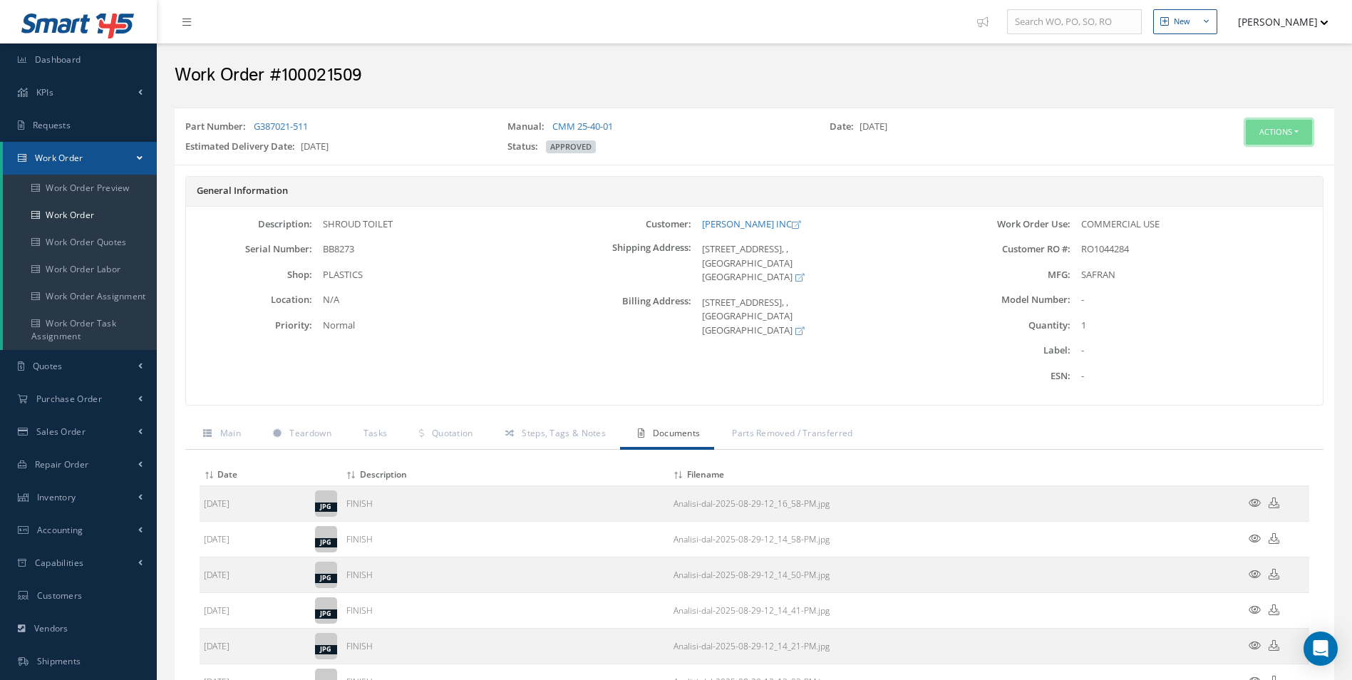
click at [1266, 133] on button "Actions" at bounding box center [1279, 132] width 66 height 25
click at [1234, 160] on link "Edit" at bounding box center [1257, 159] width 114 height 19
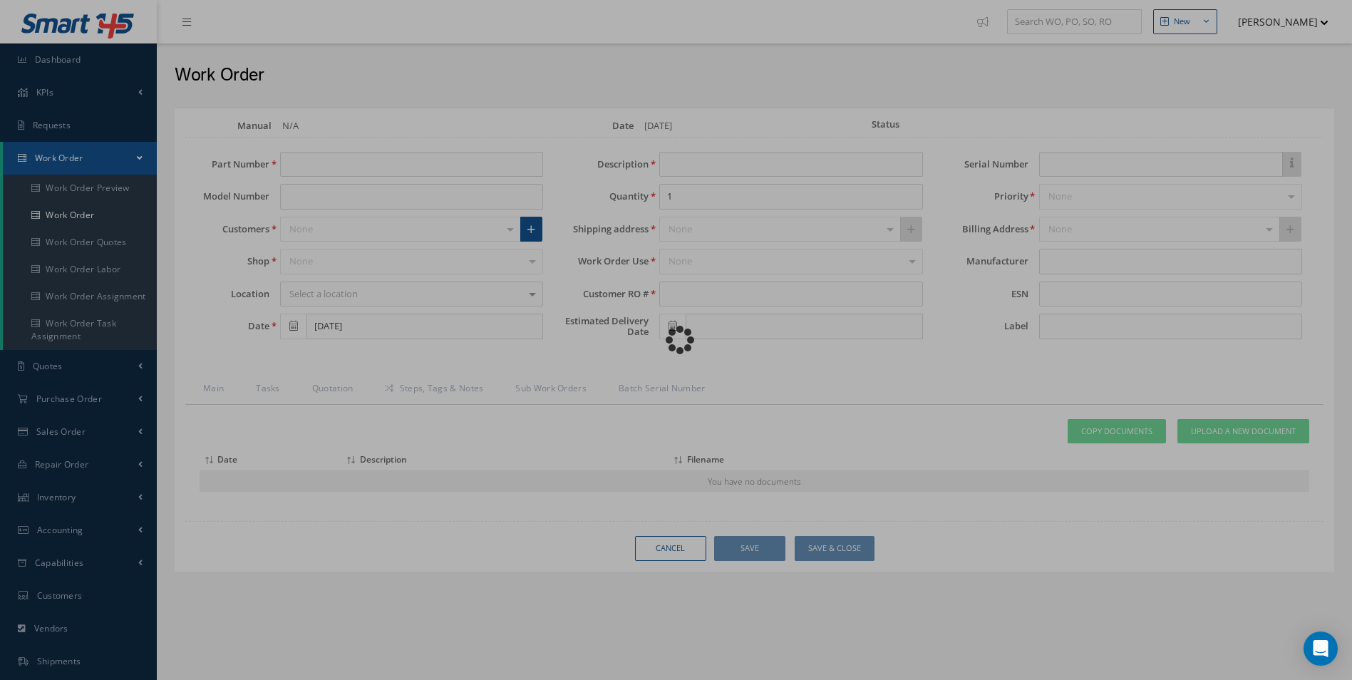
type input "G387021-511"
type input "04/29/2025"
type input "SHROUD TOILET"
type input "RO1044284"
type input "[DATE]"
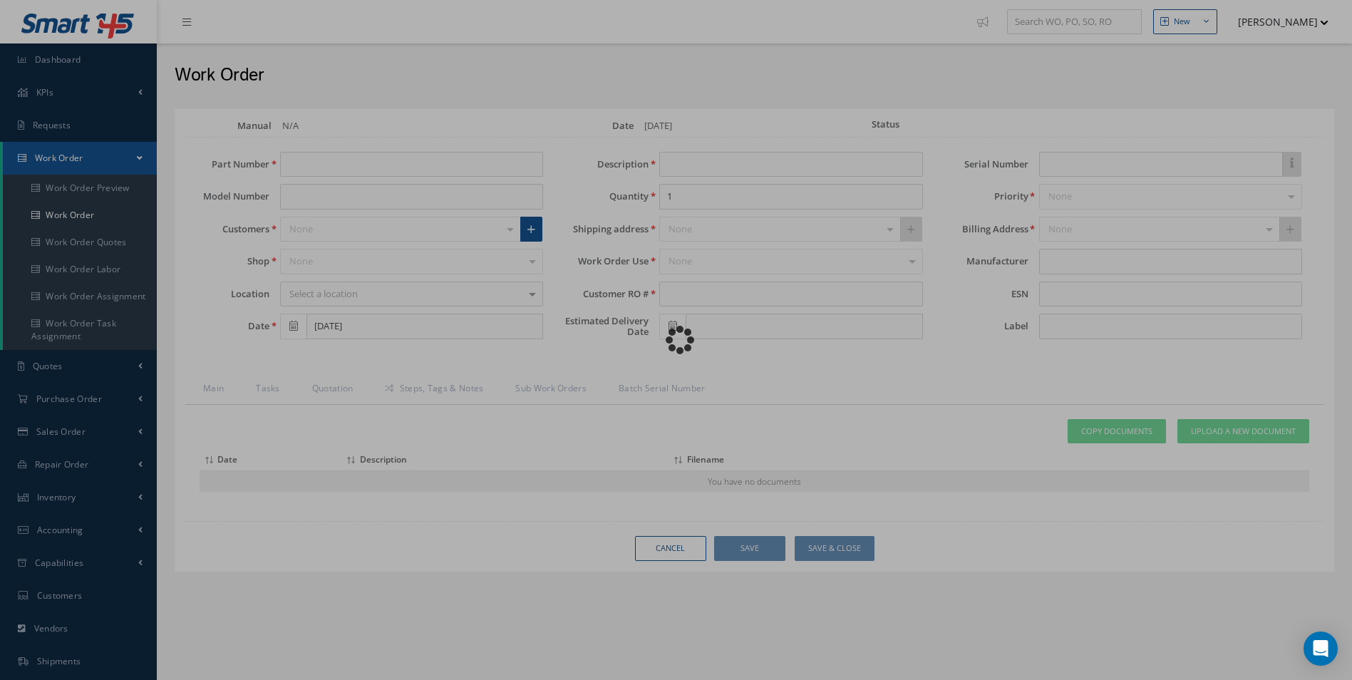
type input "BB8273"
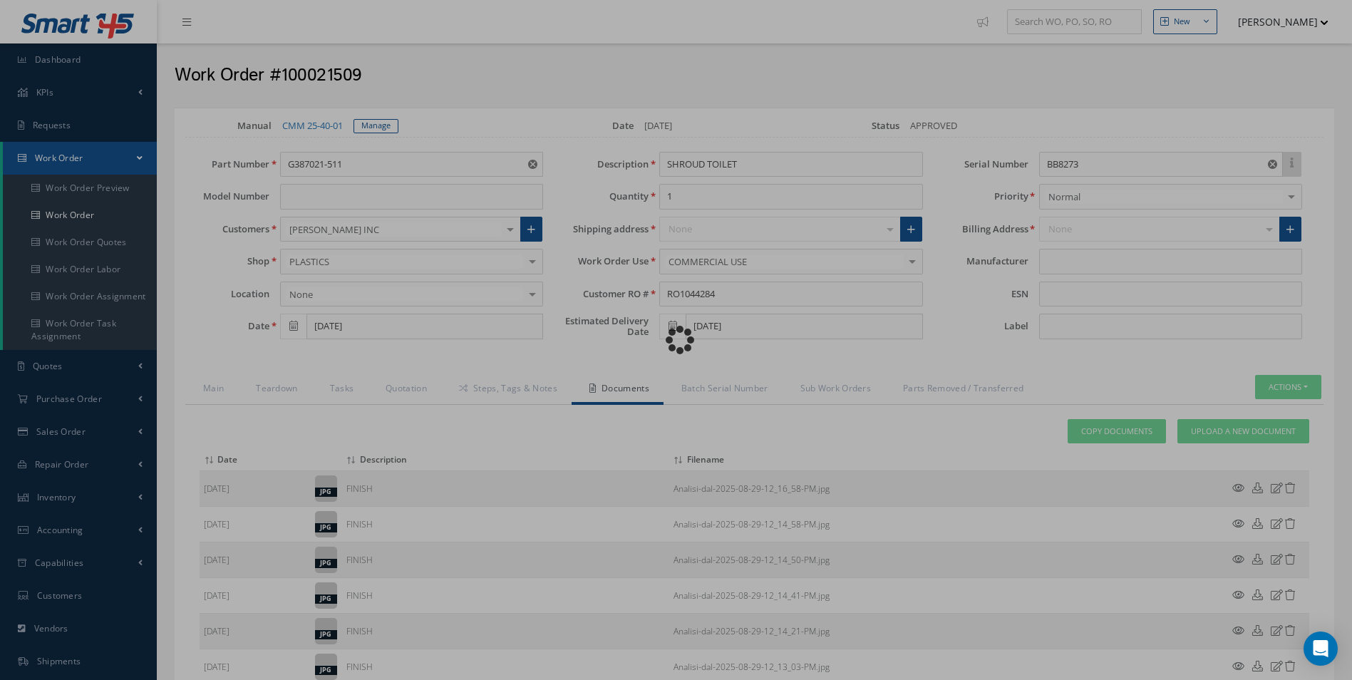
type input "SAFRAN"
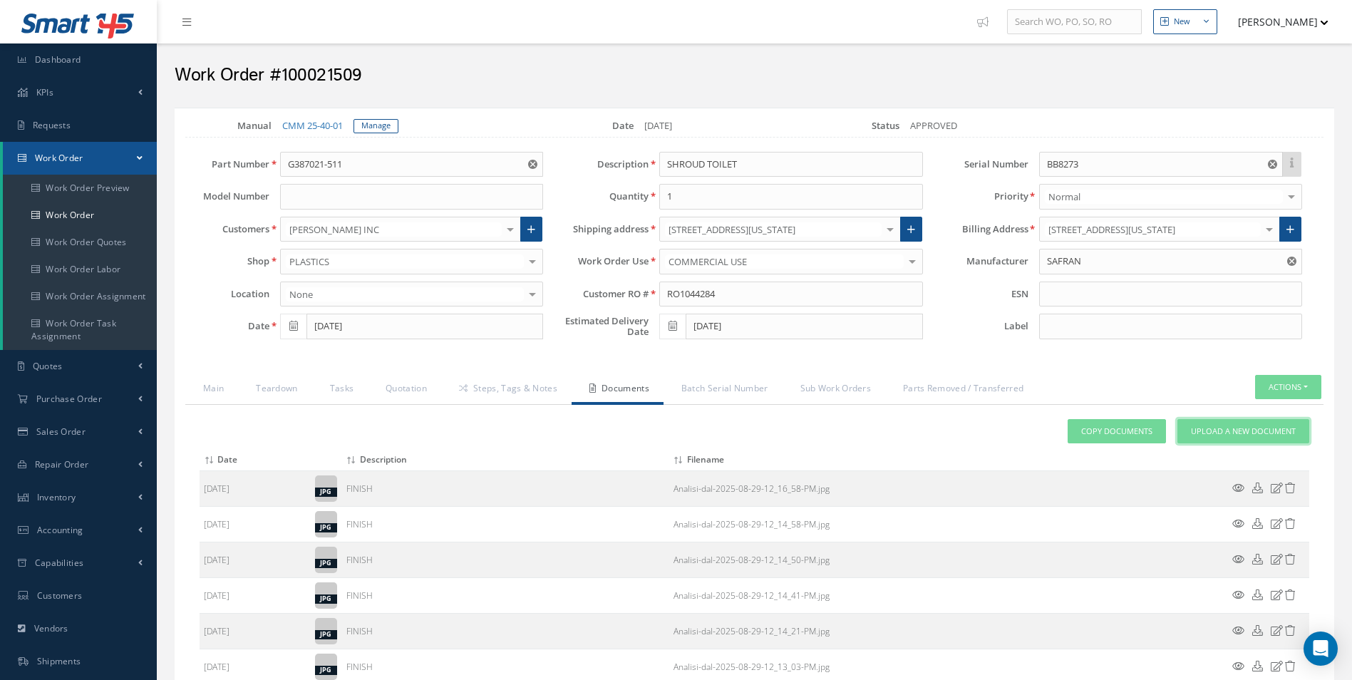
click at [1244, 426] on span "Upload a New Document" at bounding box center [1243, 432] width 105 height 12
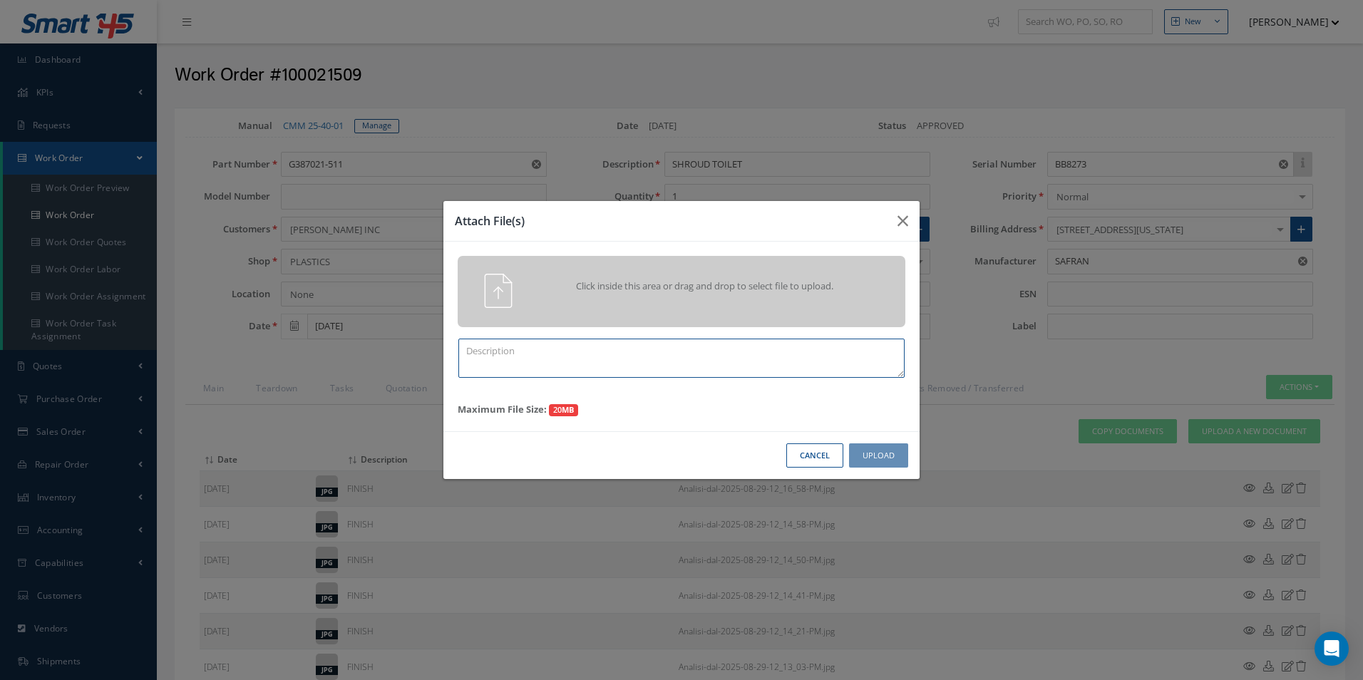
click at [711, 364] on textarea at bounding box center [681, 358] width 446 height 39
type textarea "FINISH"
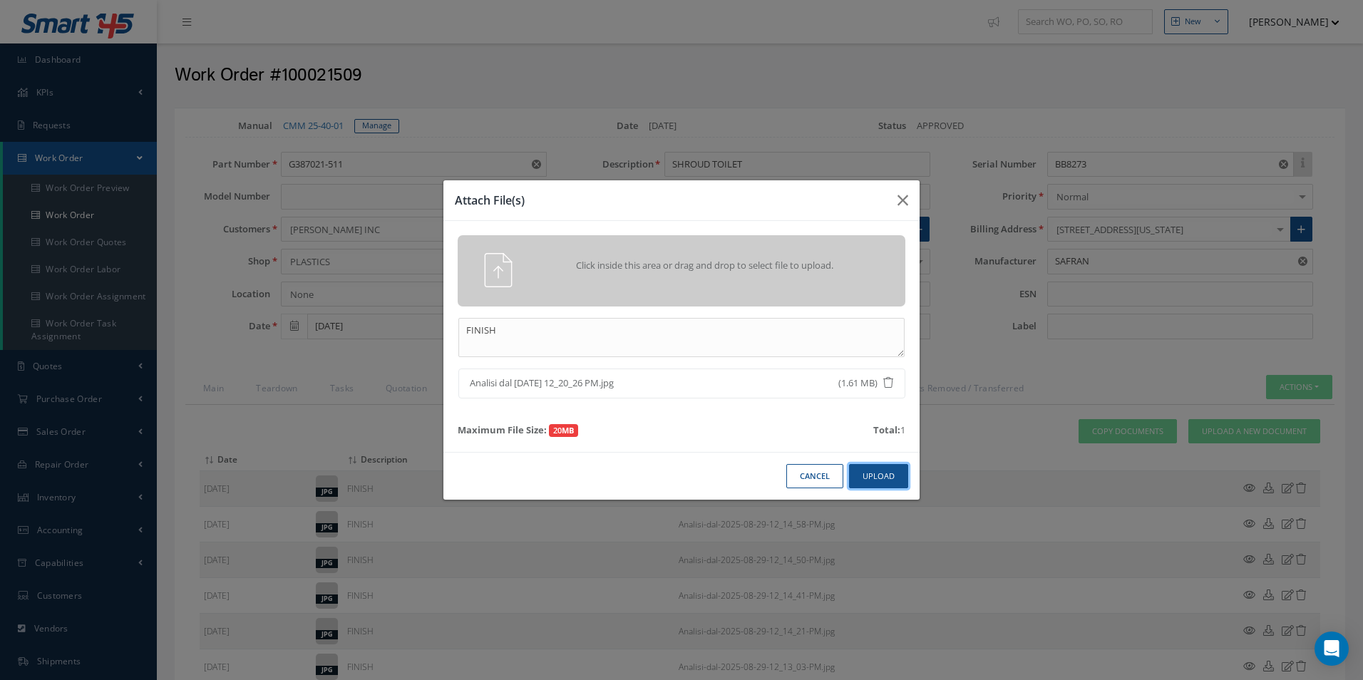
click at [888, 480] on button "Upload" at bounding box center [878, 476] width 59 height 25
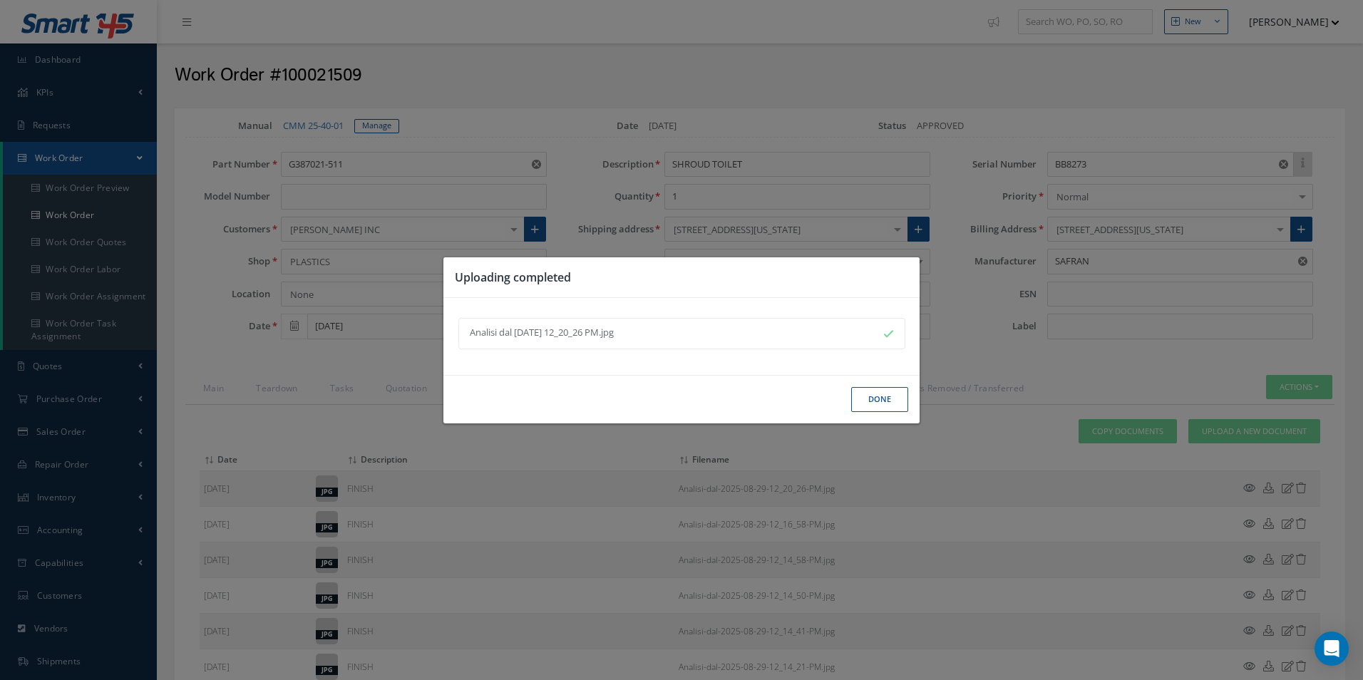
click at [874, 396] on button "Done" at bounding box center [879, 399] width 57 height 25
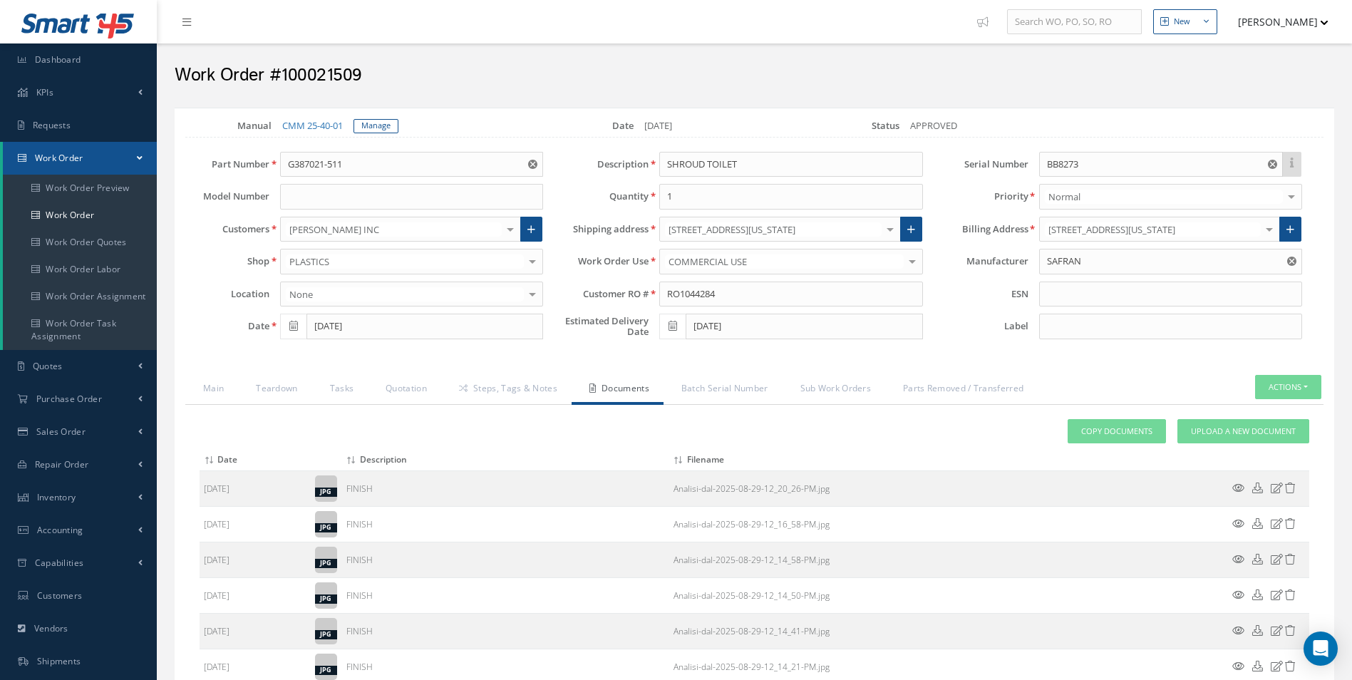
click at [488, 366] on div "Loading… Manual CMM 25-40-01 Manage Date 04/29/2025 Status APPROVED Part Number…" at bounding box center [755, 596] width 1160 height 977
click at [496, 385] on link "Steps, Tags & Notes" at bounding box center [506, 390] width 130 height 30
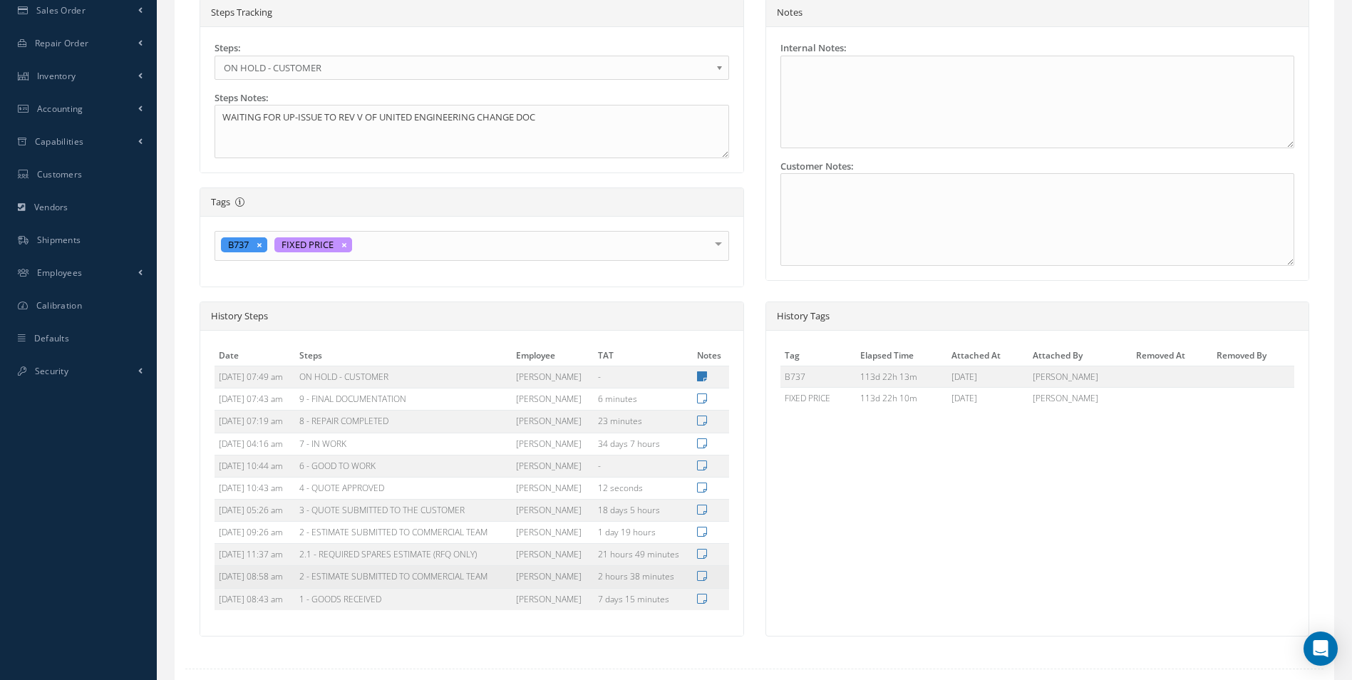
scroll to position [499, 0]
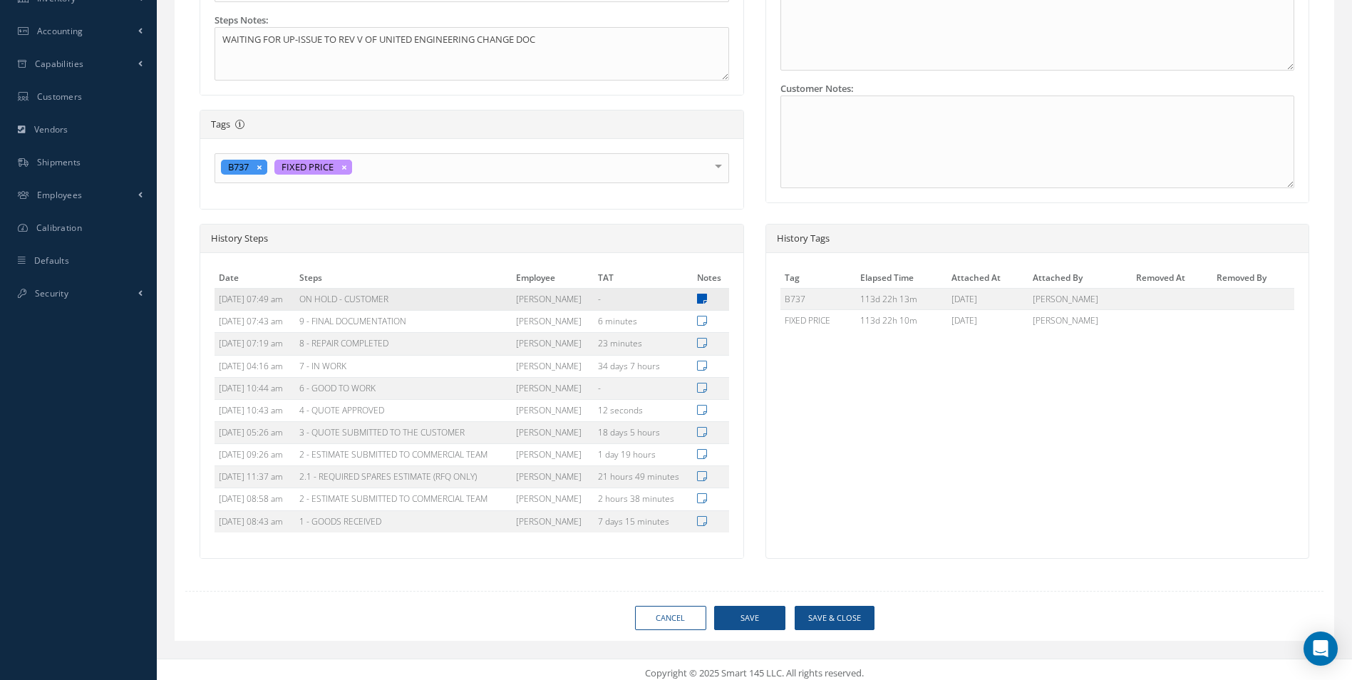
click at [701, 297] on icon at bounding box center [702, 298] width 10 height 11
type textarea "WAITING FOR UP-ISSUE TO REV V OF UNITED ENGINEERING CHANGE DOC"
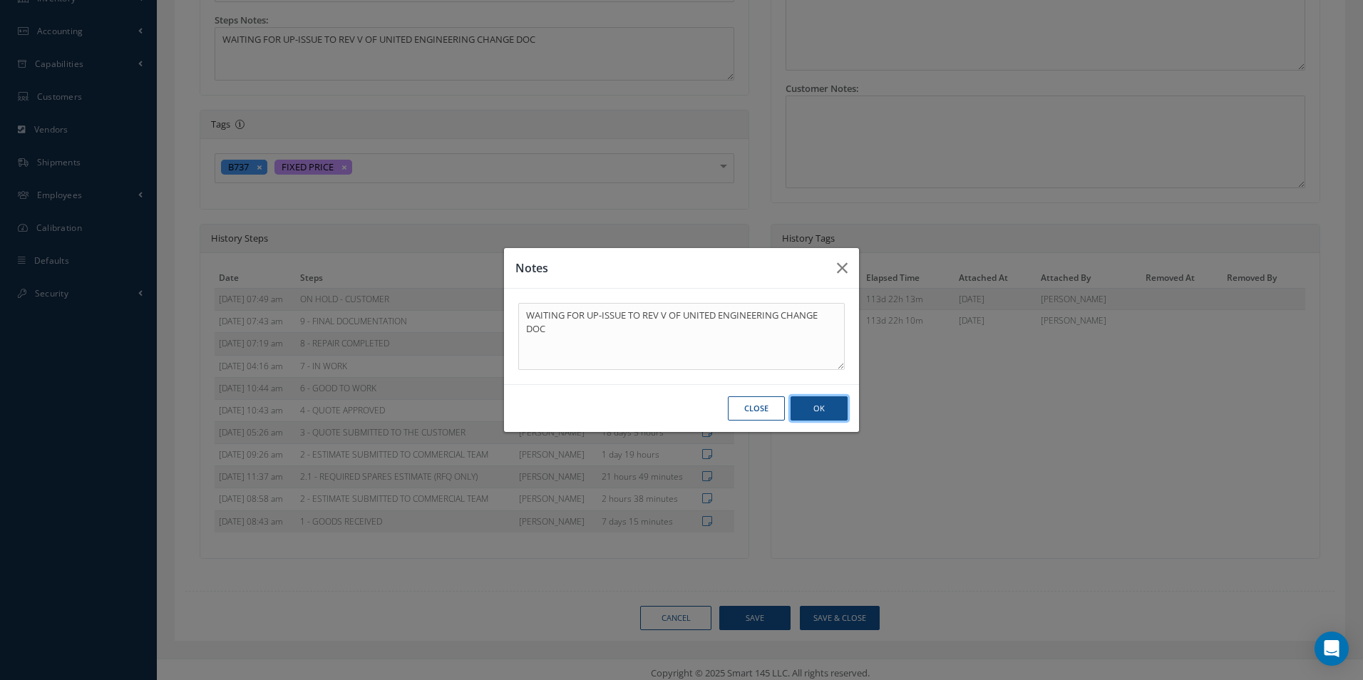
click at [815, 415] on button "OK" at bounding box center [819, 408] width 57 height 25
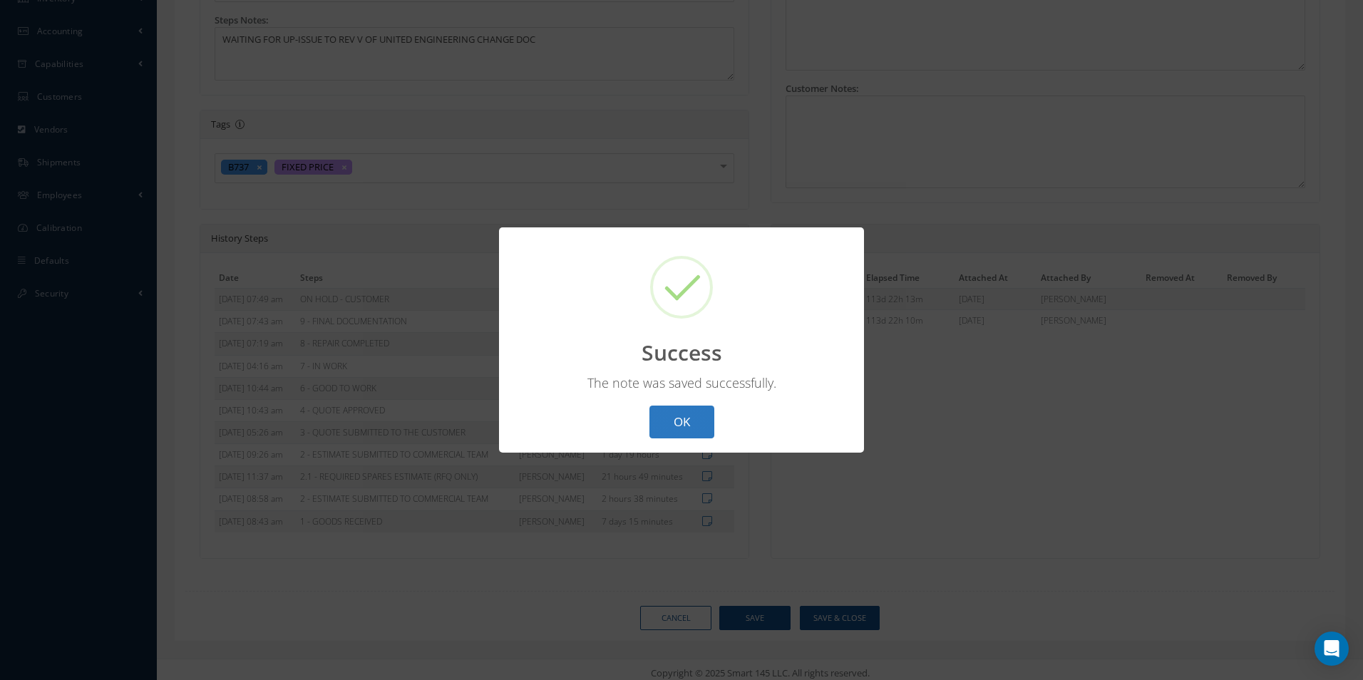
click at [690, 418] on button "OK" at bounding box center [681, 423] width 65 height 34
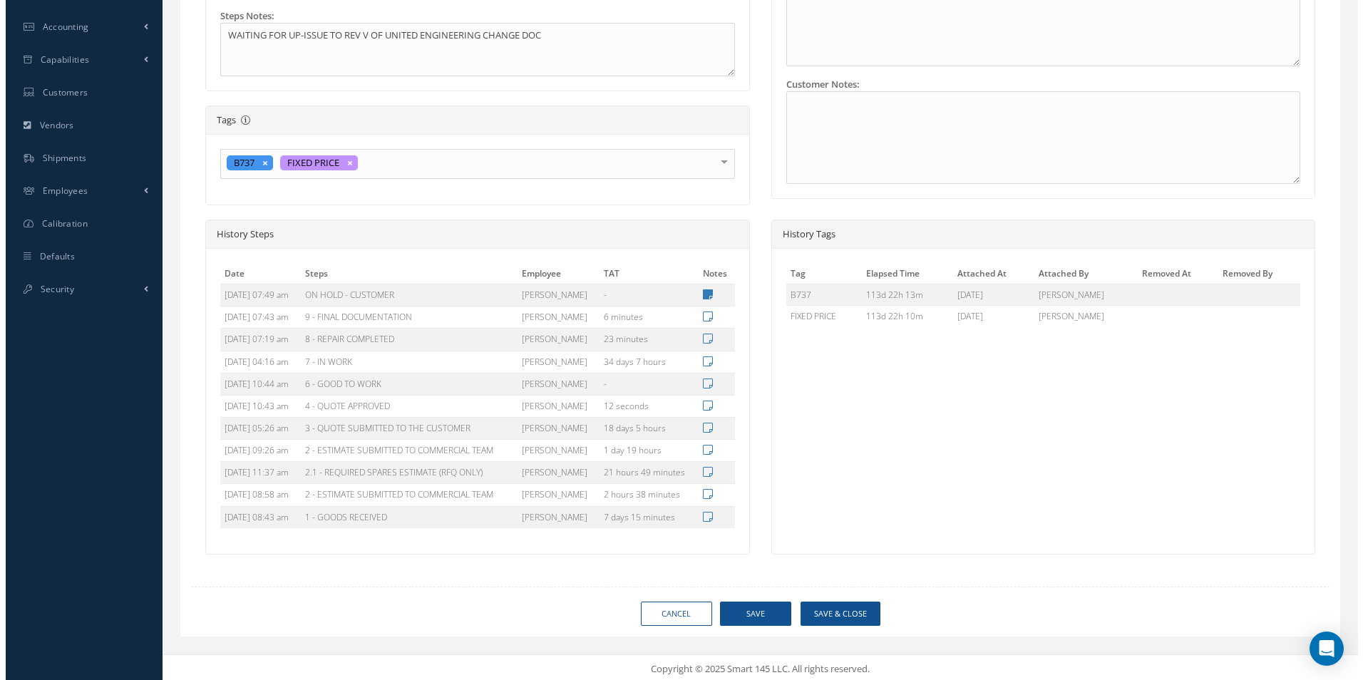
scroll to position [506, 0]
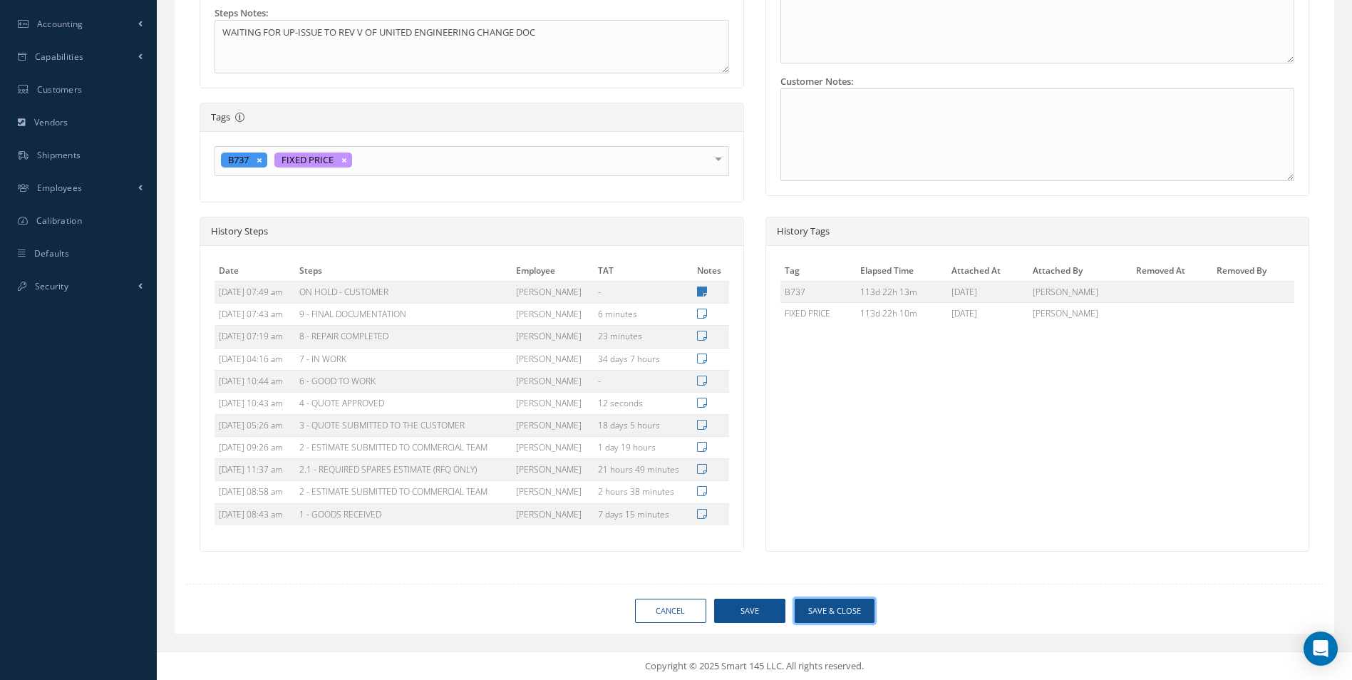
click at [850, 604] on button "Save & Close" at bounding box center [835, 611] width 80 height 25
type input "SAFRAN"
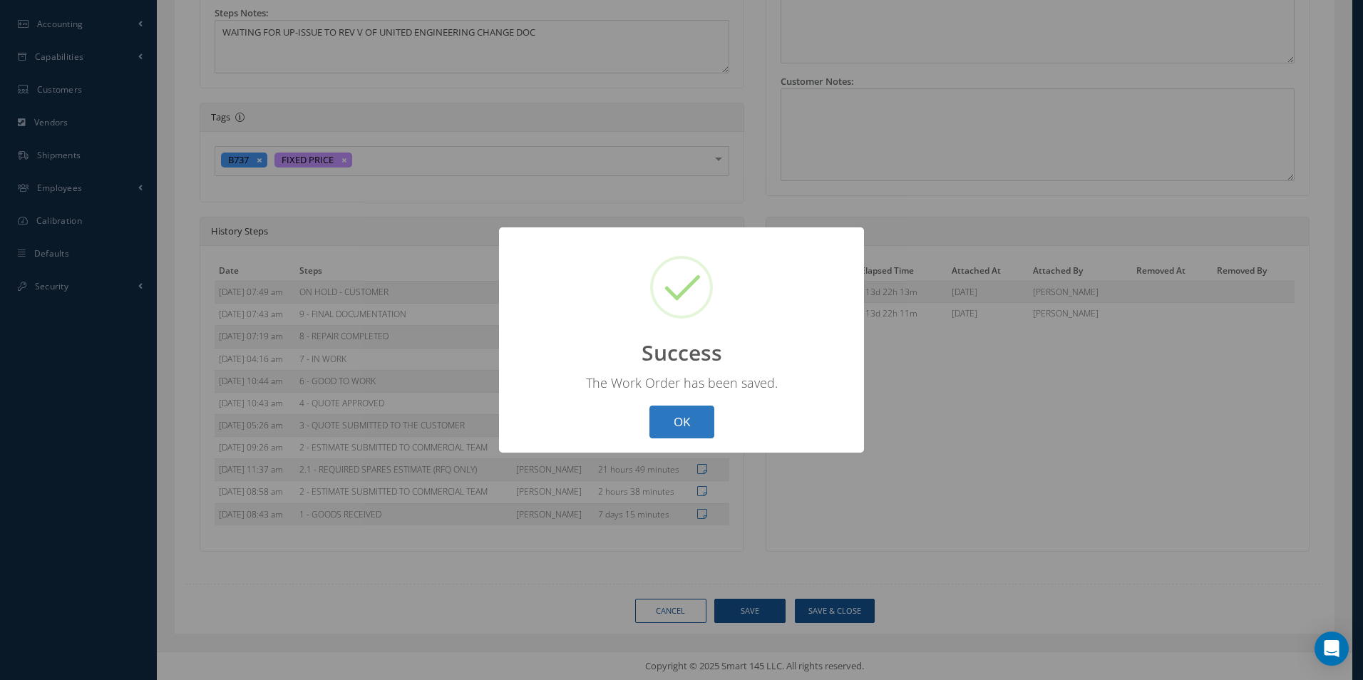
click at [670, 406] on button "OK" at bounding box center [681, 423] width 65 height 34
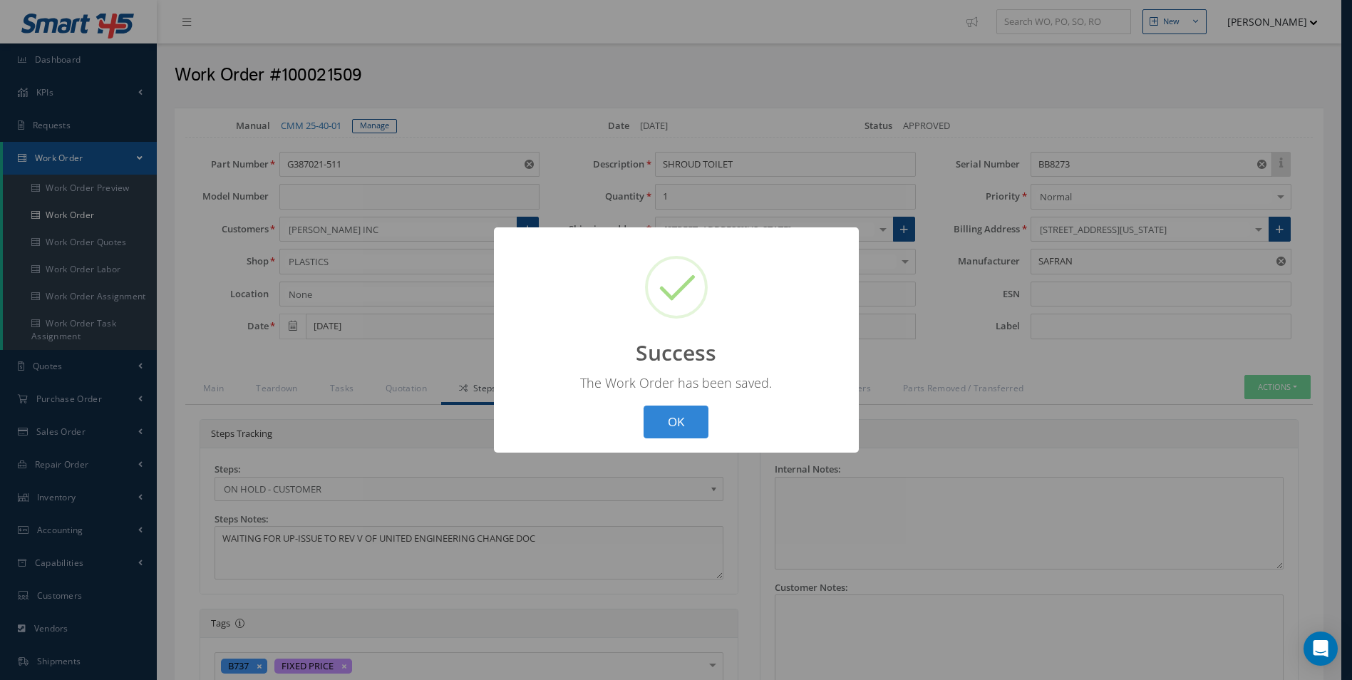
select select "25"
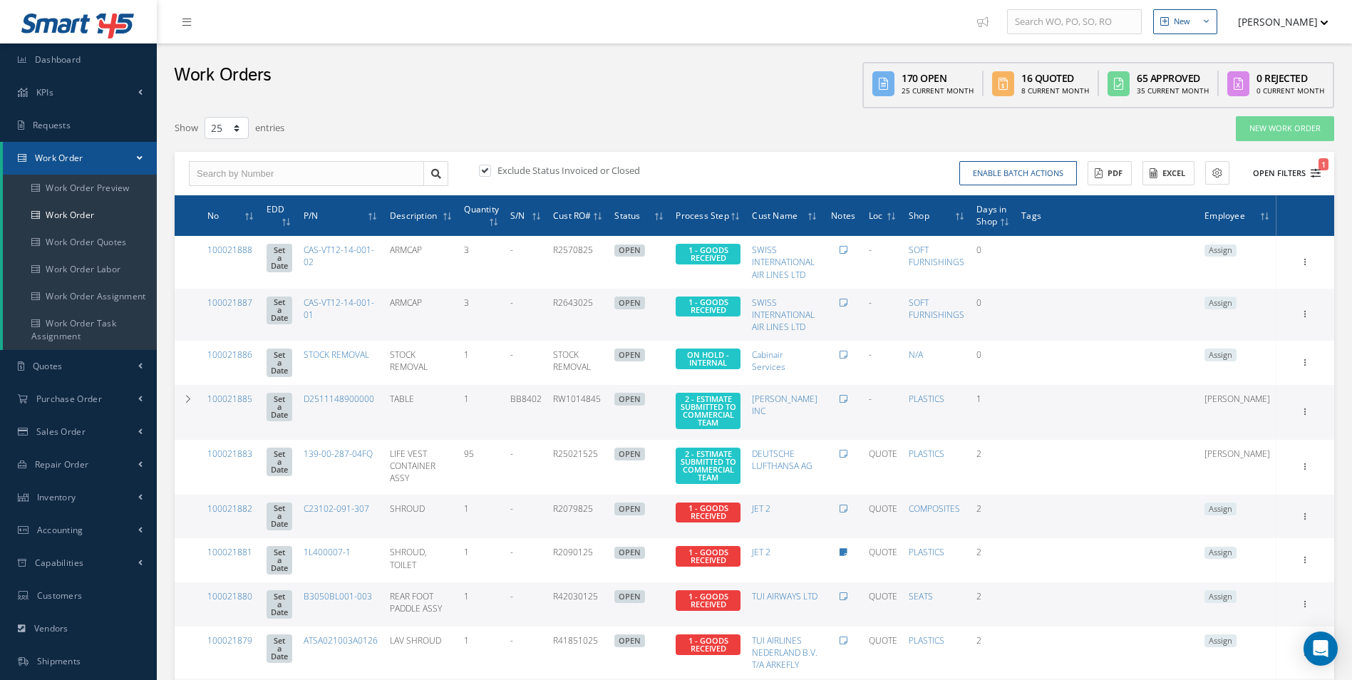
click at [1319, 177] on icon "1" at bounding box center [1316, 173] width 10 height 10
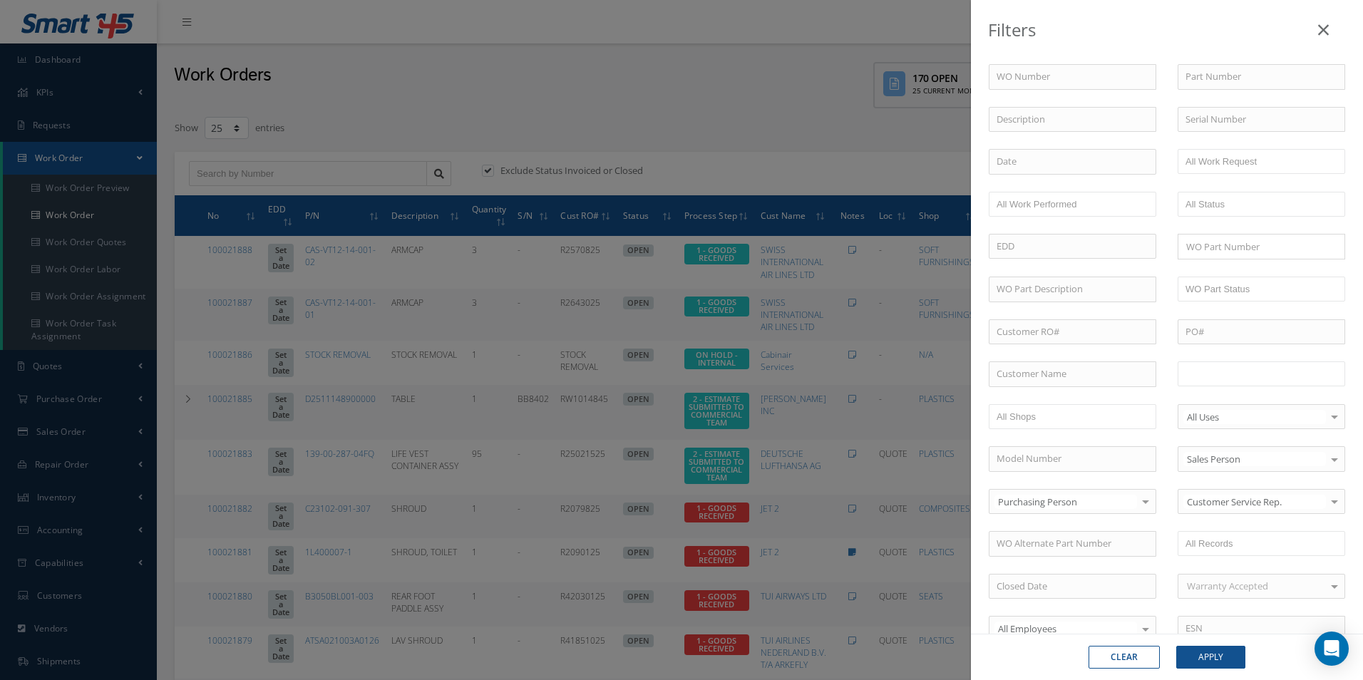
click at [1242, 368] on input "text" at bounding box center [1230, 374] width 91 height 18
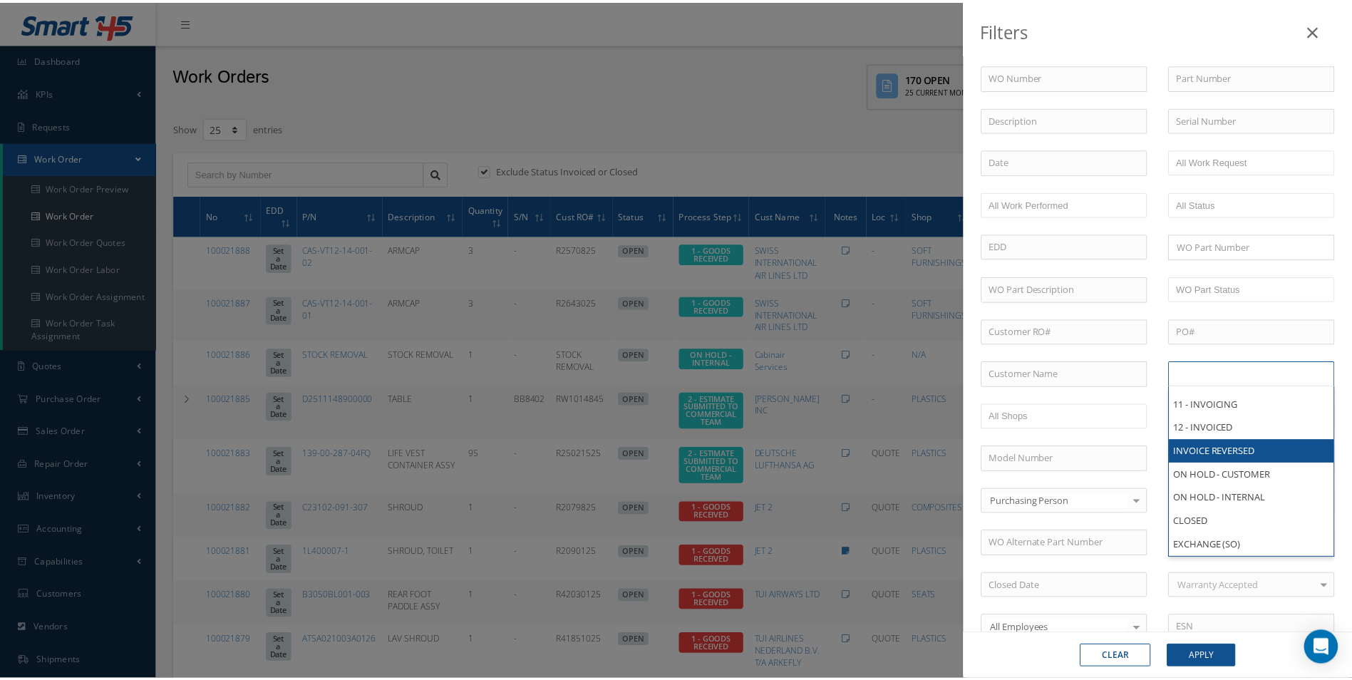
scroll to position [244, 0]
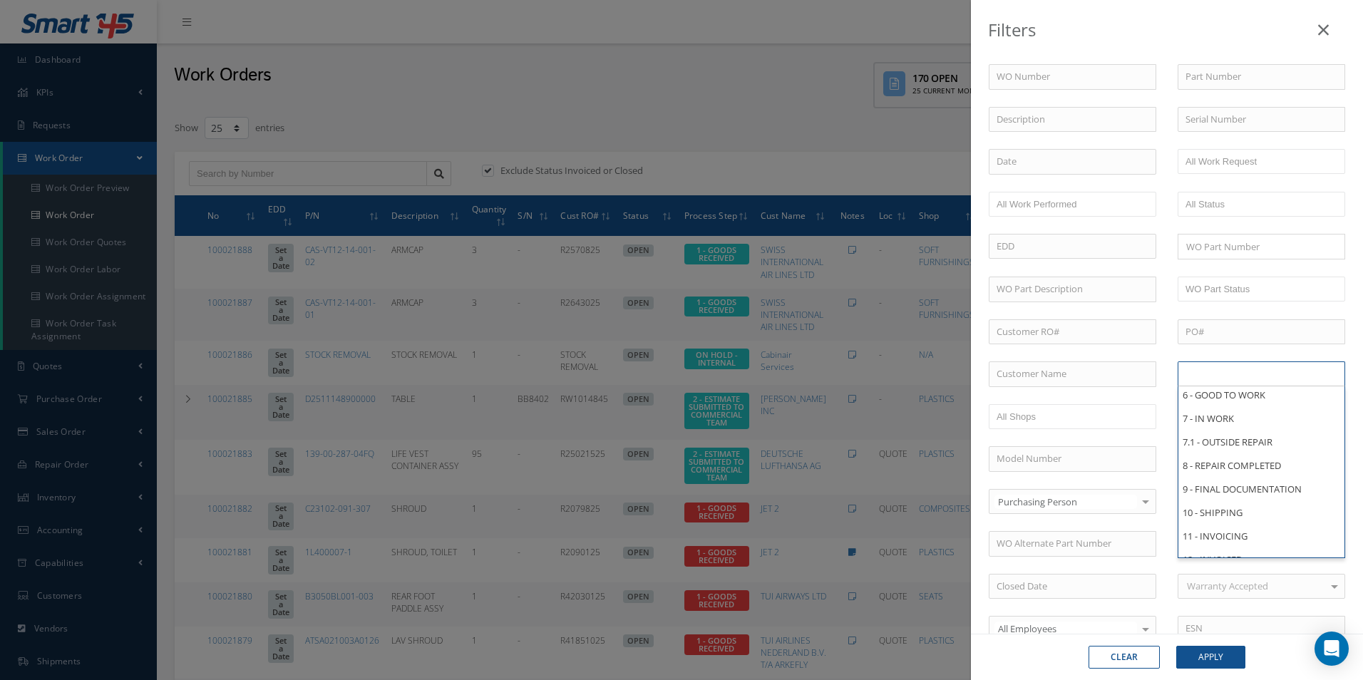
click at [705, 133] on div "Filters WO Number Part Number Description Serial Number - BER CERTIFICATION FIL…" at bounding box center [681, 340] width 1363 height 680
type input "All Proccess Step"
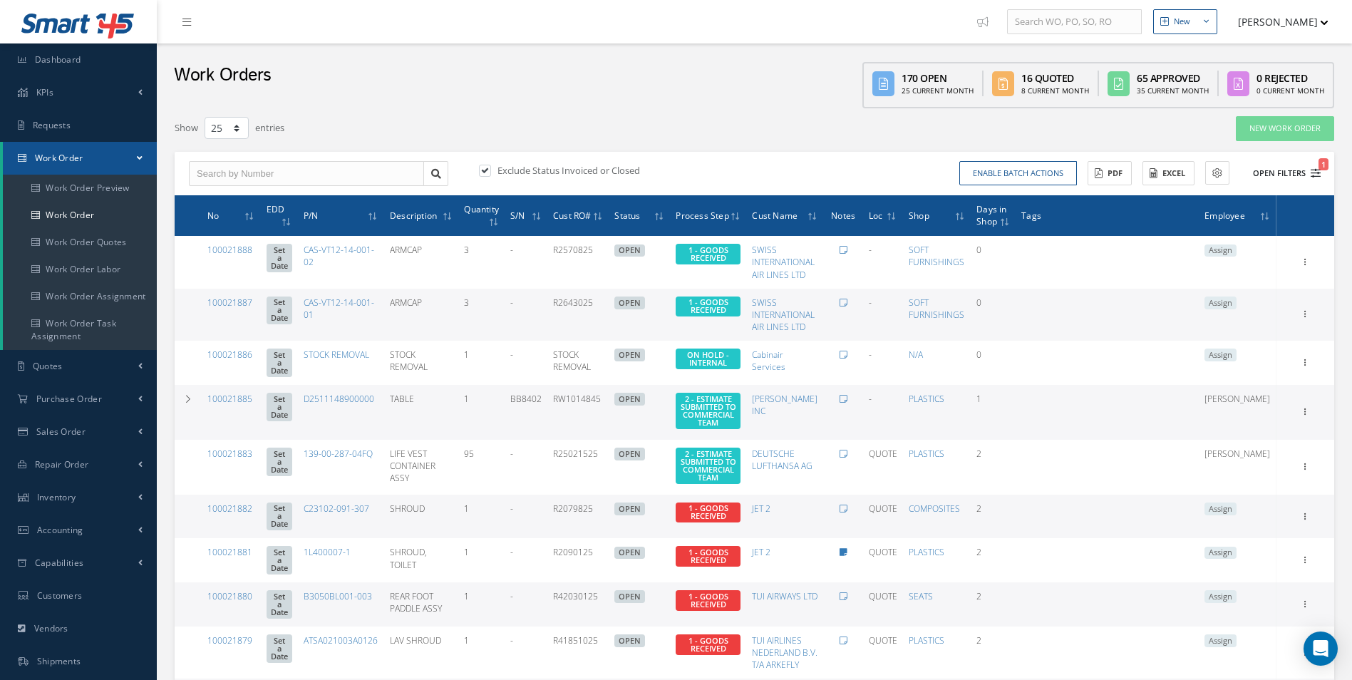
click at [1312, 174] on icon "1" at bounding box center [1316, 173] width 10 height 10
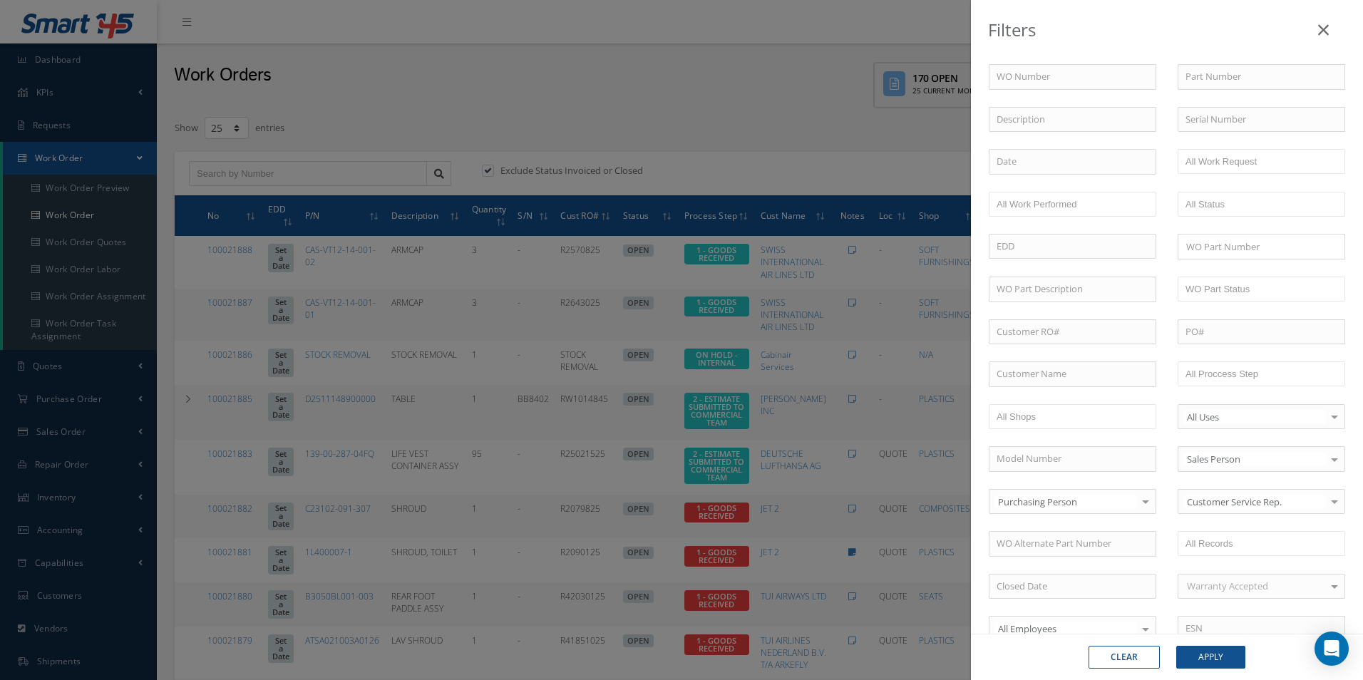
click at [1205, 58] on div "WO Number Part Number Description Serial Number - BER CERTIFICATION FILE ONLY D…" at bounding box center [1167, 342] width 392 height 612
click at [1217, 78] on input "text" at bounding box center [1262, 77] width 168 height 26
paste input "G387021-511"
type input "G387021-511"
click at [1227, 657] on button "Apply" at bounding box center [1210, 657] width 69 height 23
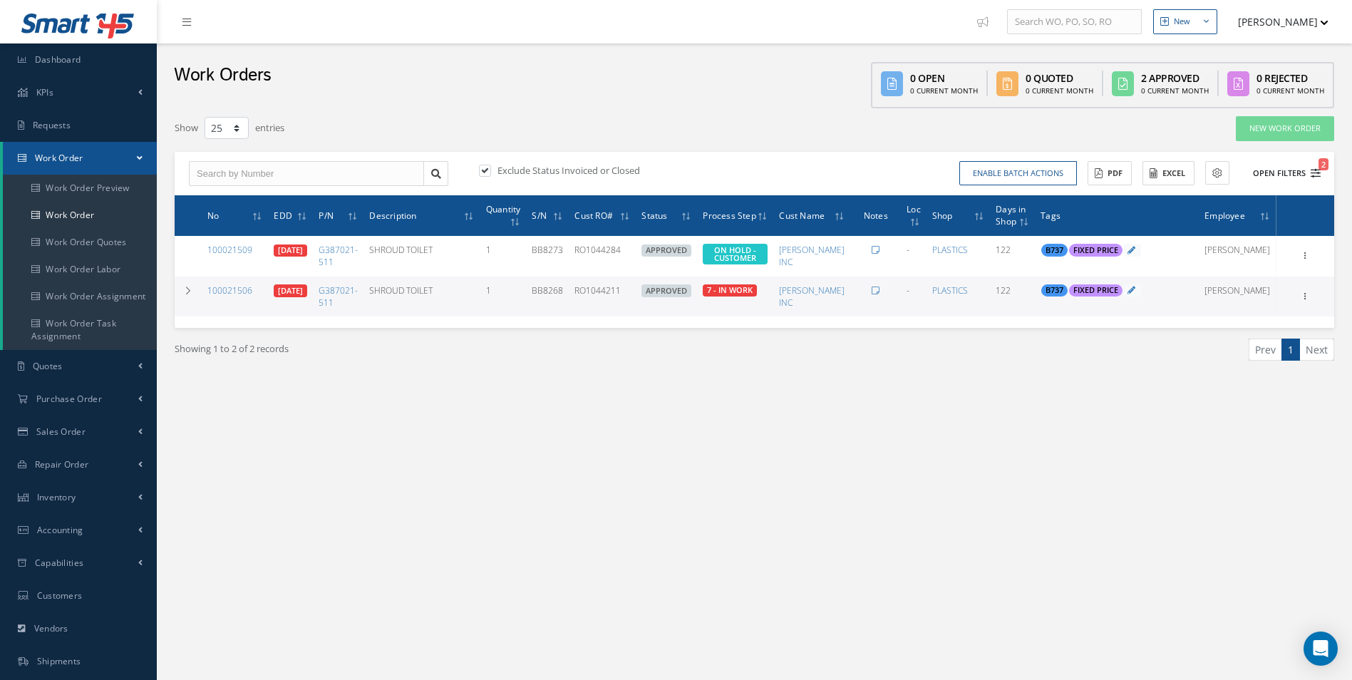
click at [1313, 177] on icon "2" at bounding box center [1316, 173] width 10 height 10
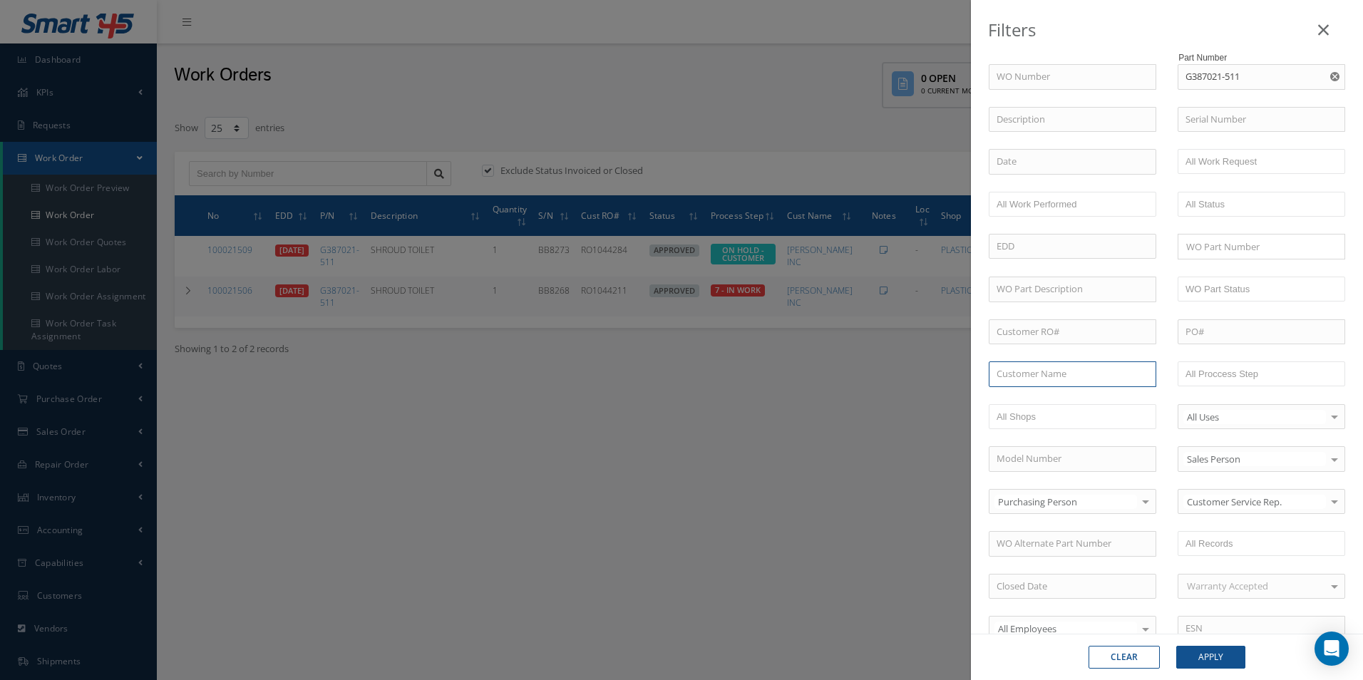
click at [1044, 382] on input "text" at bounding box center [1073, 374] width 168 height 26
click at [1042, 400] on span "[PERSON_NAME] INC" at bounding box center [1042, 399] width 90 height 13
type input "[PERSON_NAME] INC"
drag, startPoint x: 1220, startPoint y: 658, endPoint x: 1295, endPoint y: 368, distance: 299.6
click at [1220, 657] on button "Apply" at bounding box center [1210, 657] width 69 height 23
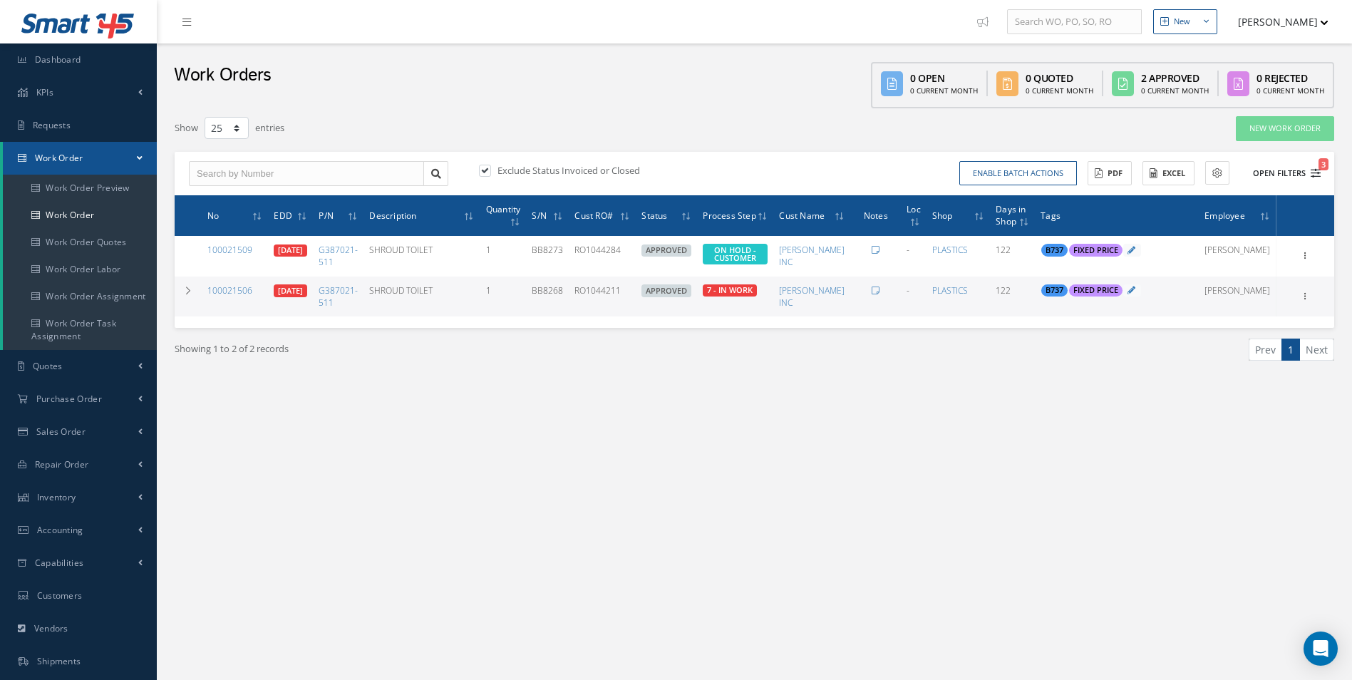
click at [1318, 171] on icon "3" at bounding box center [1316, 173] width 10 height 10
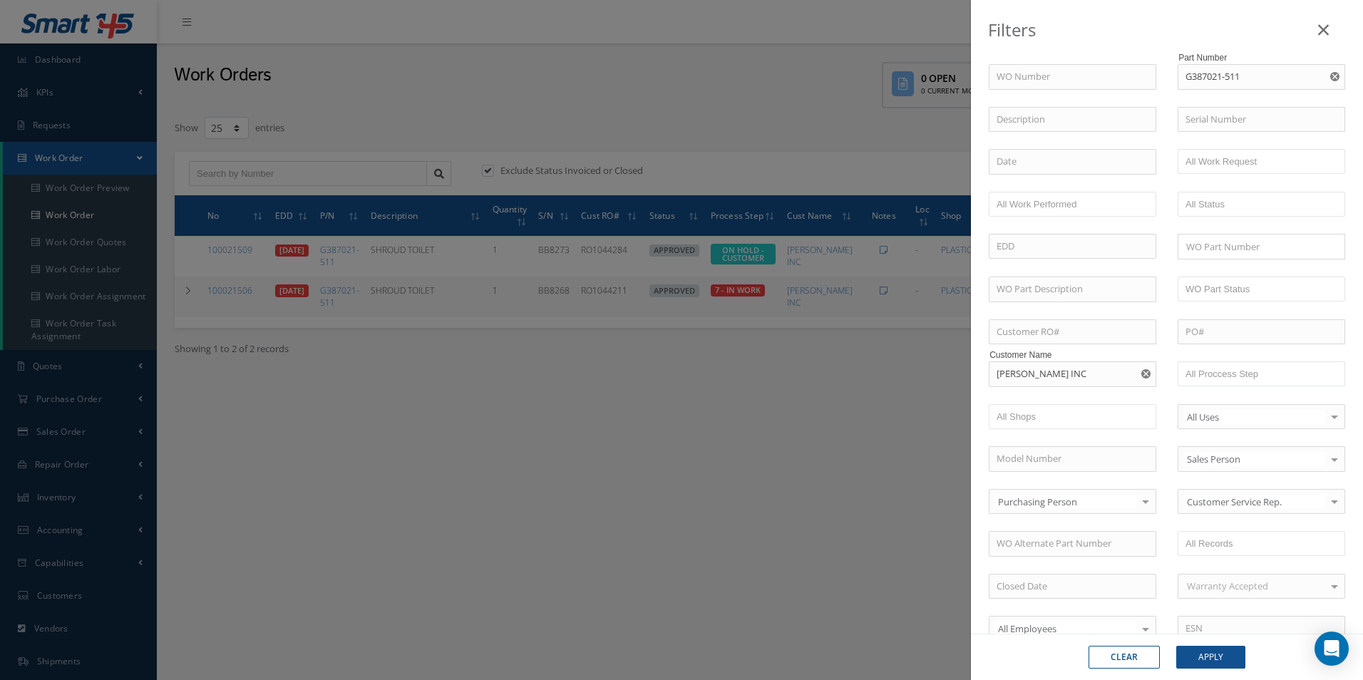
drag, startPoint x: 1322, startPoint y: 72, endPoint x: 1357, endPoint y: 292, distance: 222.3
click at [1330, 72] on icon "Reset" at bounding box center [1334, 76] width 9 height 9
click at [1211, 654] on button "Apply" at bounding box center [1210, 657] width 69 height 23
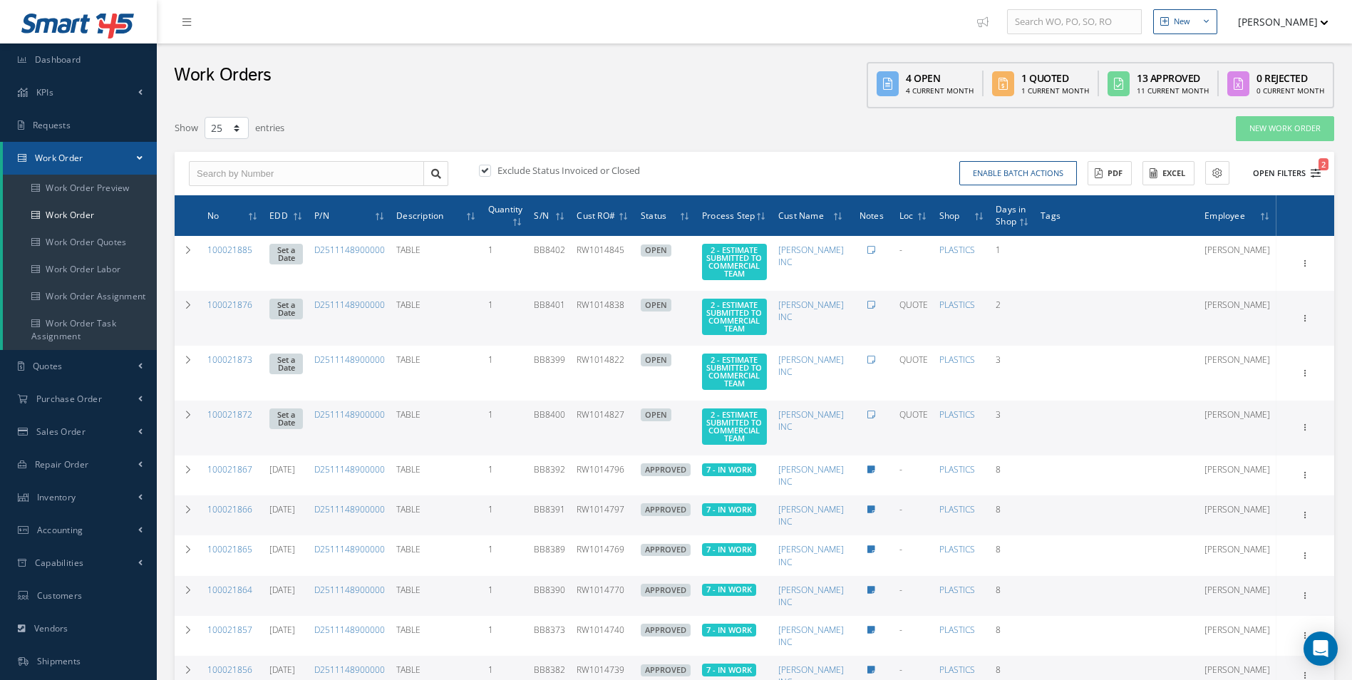
click at [1311, 170] on icon "2" at bounding box center [1316, 173] width 10 height 10
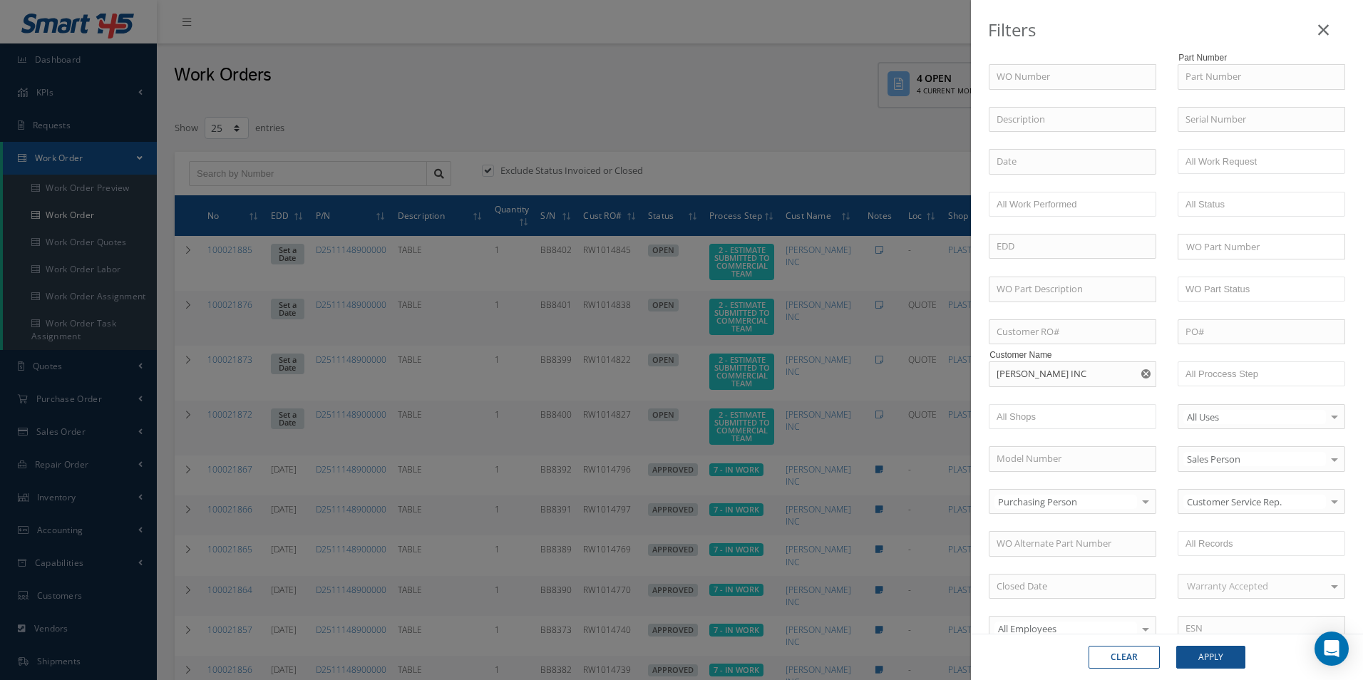
click at [1141, 377] on use "Reset" at bounding box center [1145, 373] width 9 height 9
click at [1051, 367] on input "text" at bounding box center [1073, 374] width 168 height 26
click at [1040, 398] on span "SATTO REPAIR CENTER U.S.A." at bounding box center [1058, 399] width 122 height 13
type input "SATTO REPAIR CENTER U.S.A."
click at [1227, 674] on div "Clear Apply" at bounding box center [1167, 657] width 392 height 46
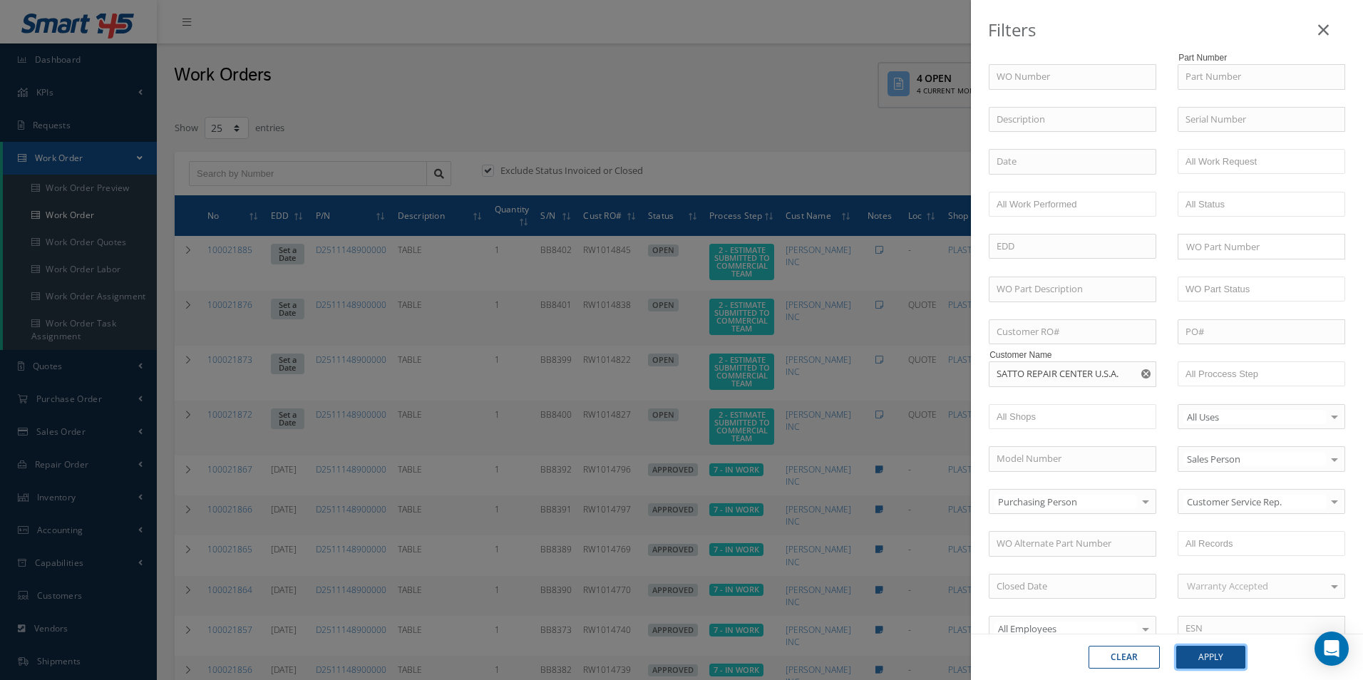
click at [1212, 661] on button "Apply" at bounding box center [1210, 657] width 69 height 23
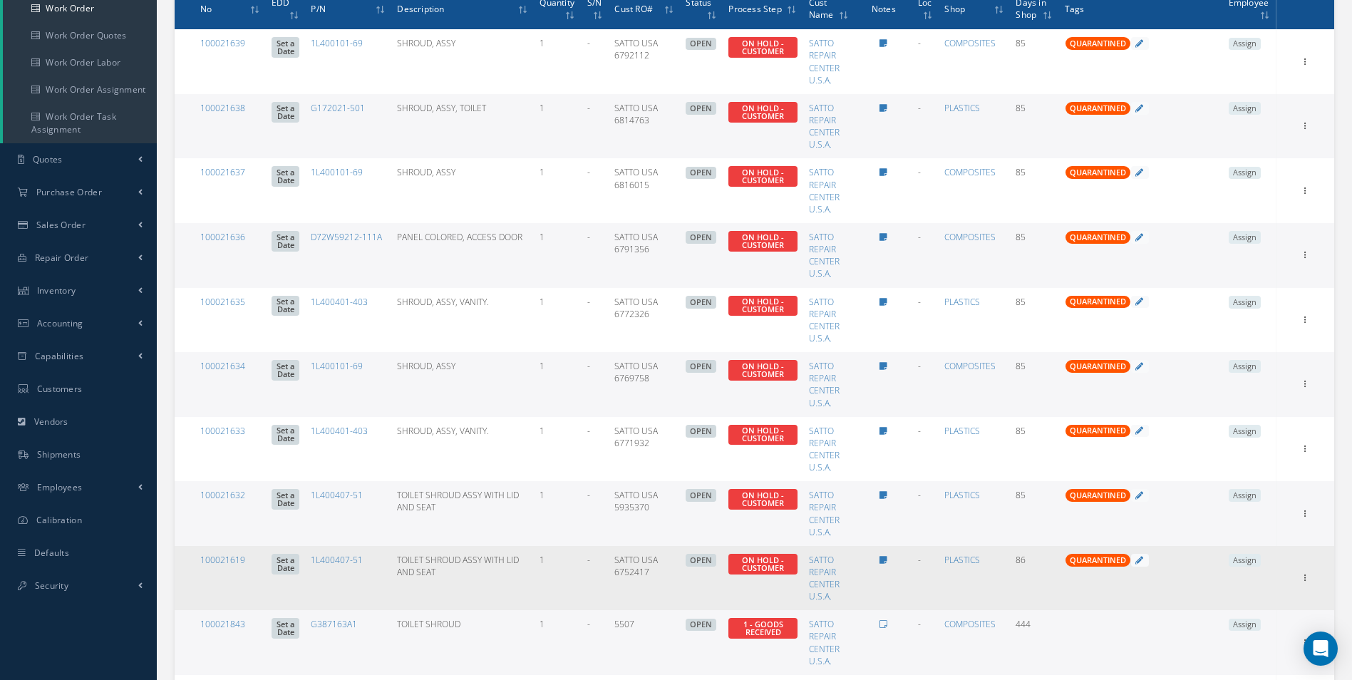
scroll to position [12, 0]
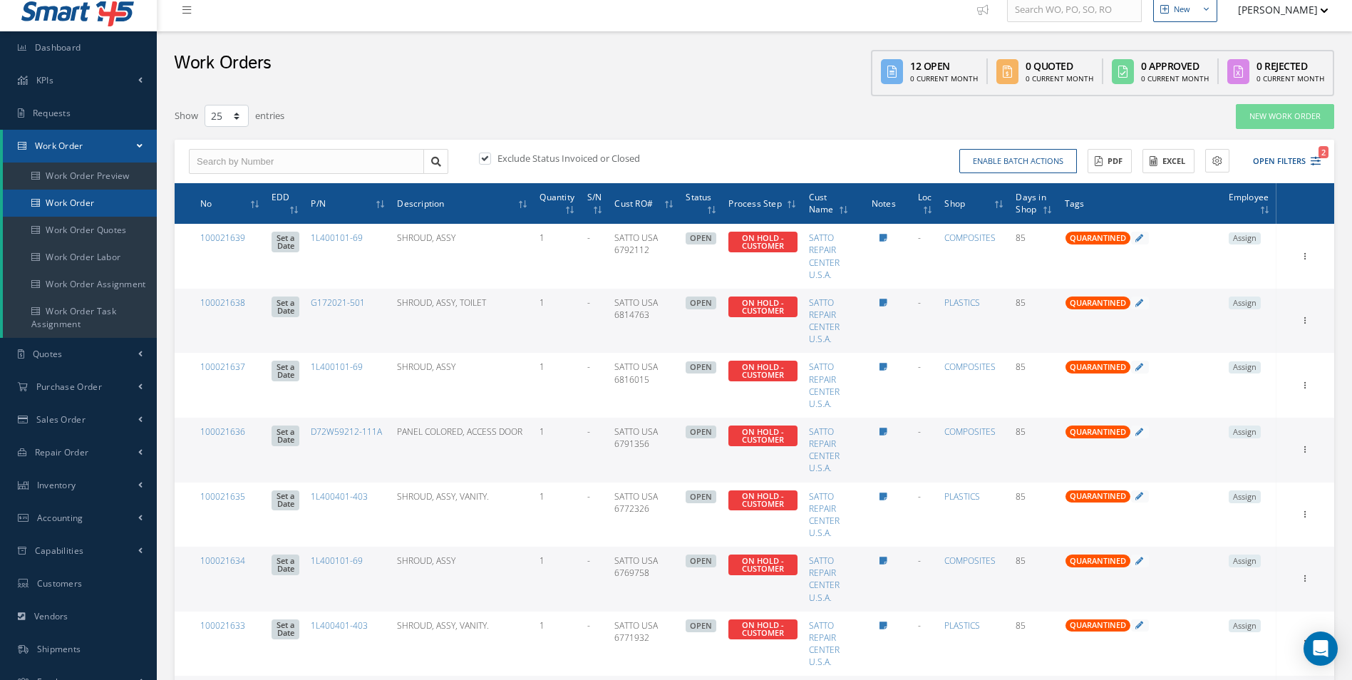
click at [89, 209] on link "Work Order" at bounding box center [80, 203] width 154 height 27
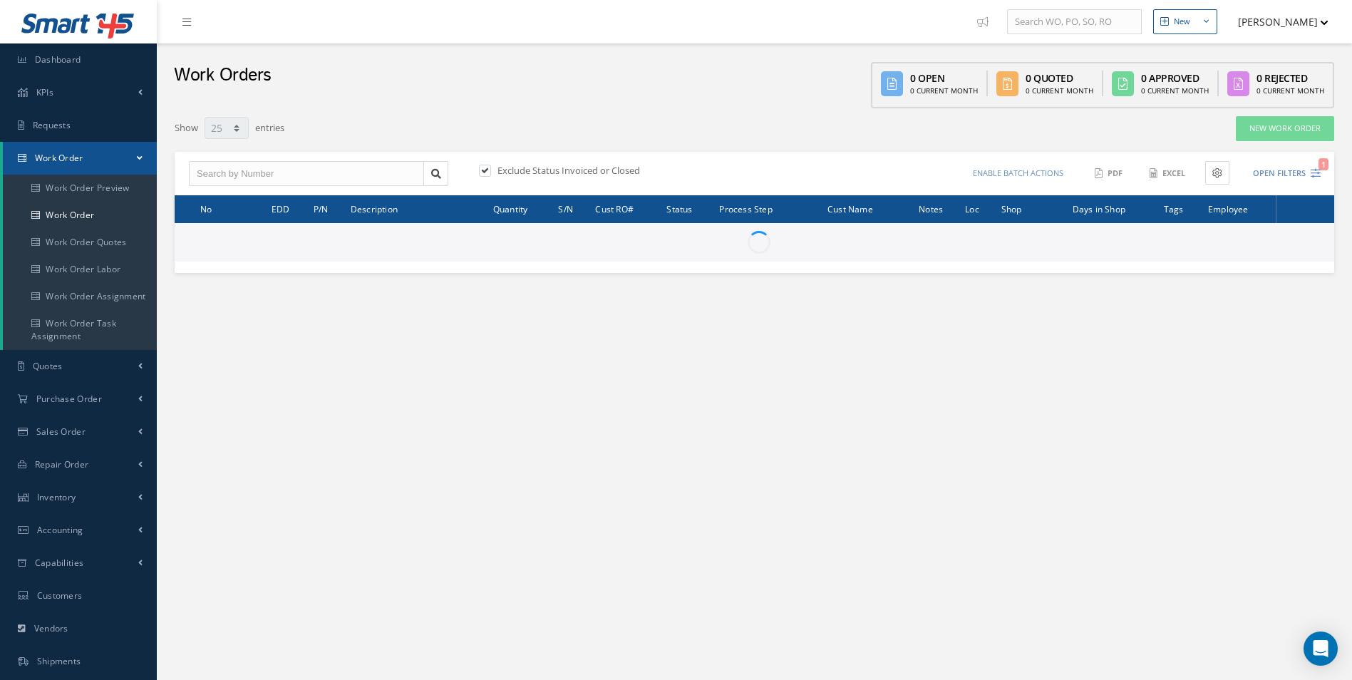
select select "25"
type input "All Work Request"
type input "All Work Performed"
type input "All Status"
type input "WO Part Status"
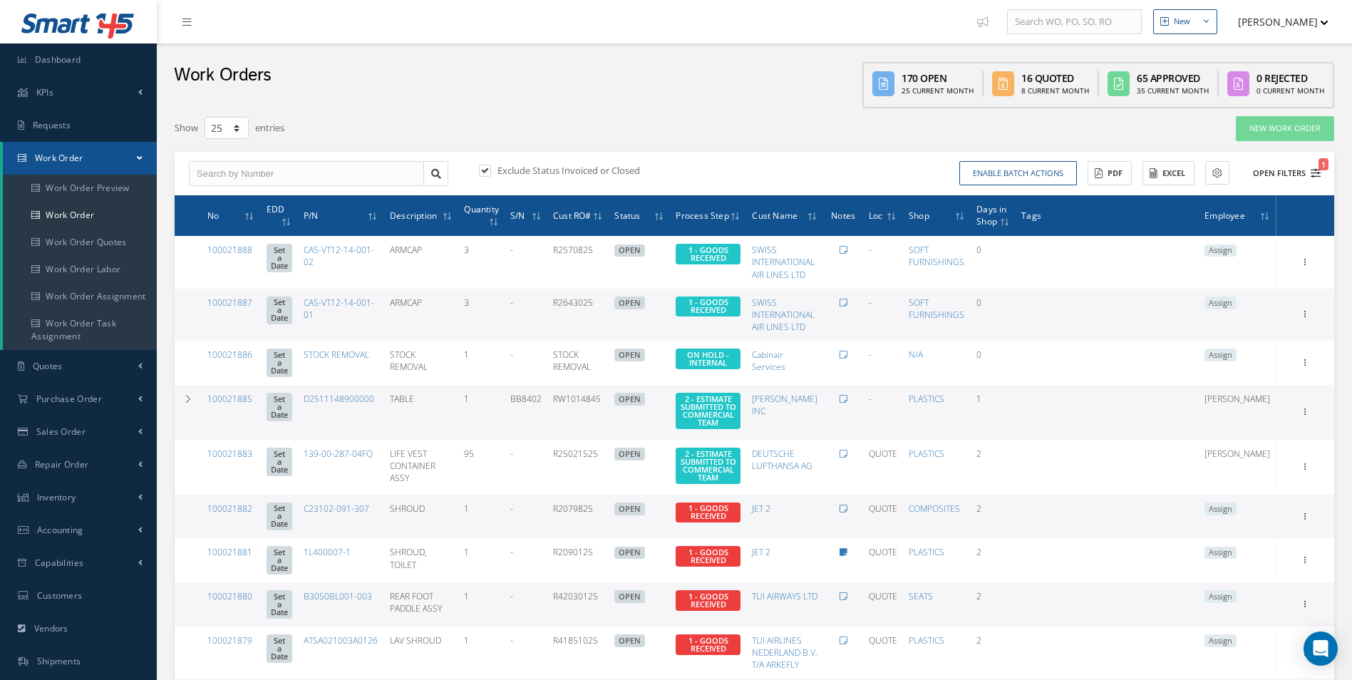
click at [1319, 179] on button "Open Filters 1" at bounding box center [1280, 174] width 81 height 24
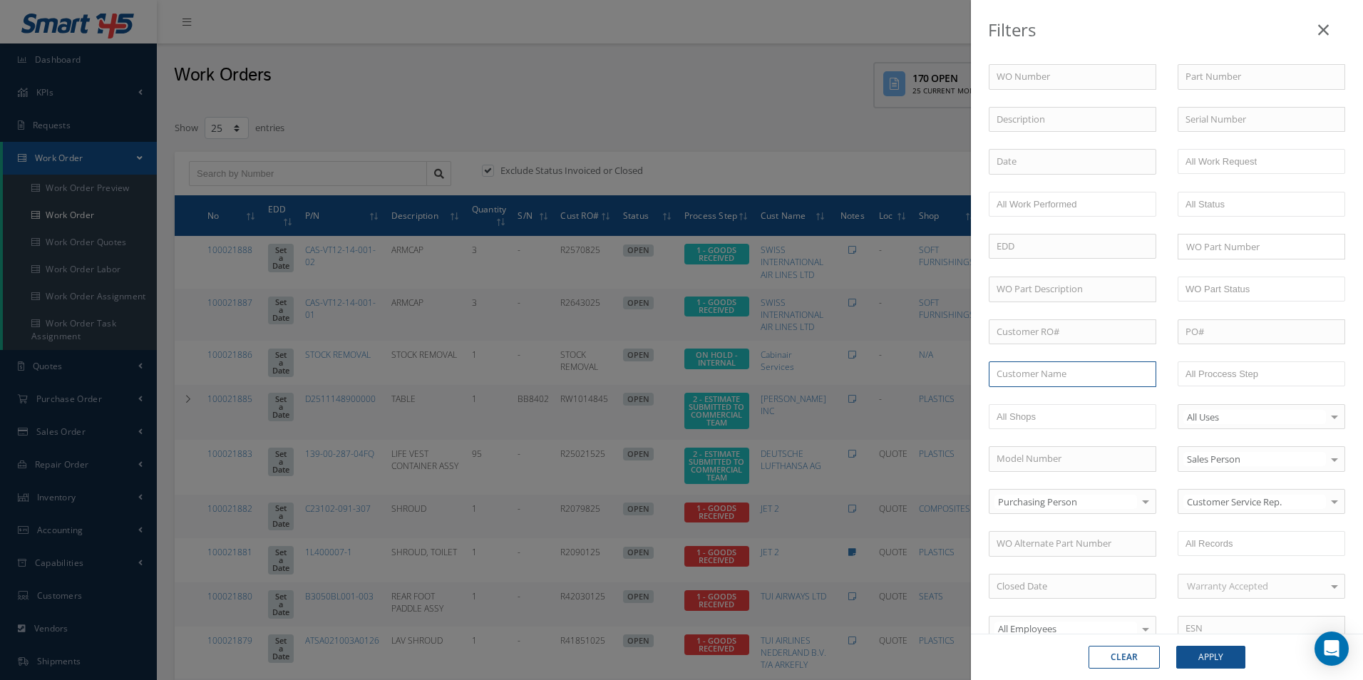
click at [1049, 377] on input "text" at bounding box center [1073, 374] width 168 height 26
click at [1045, 403] on span "[PERSON_NAME] INC" at bounding box center [1042, 399] width 90 height 13
type input "[PERSON_NAME] INC"
click at [1231, 667] on button "Apply" at bounding box center [1210, 657] width 69 height 23
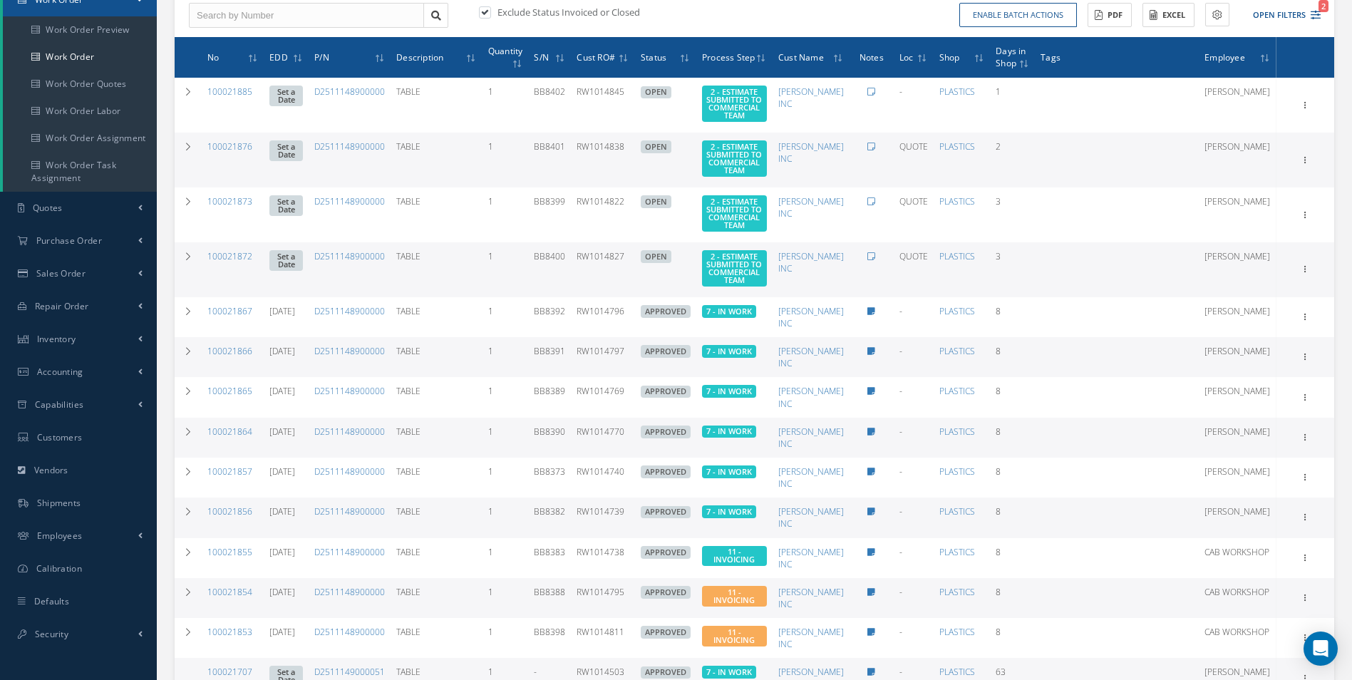
scroll to position [492, 0]
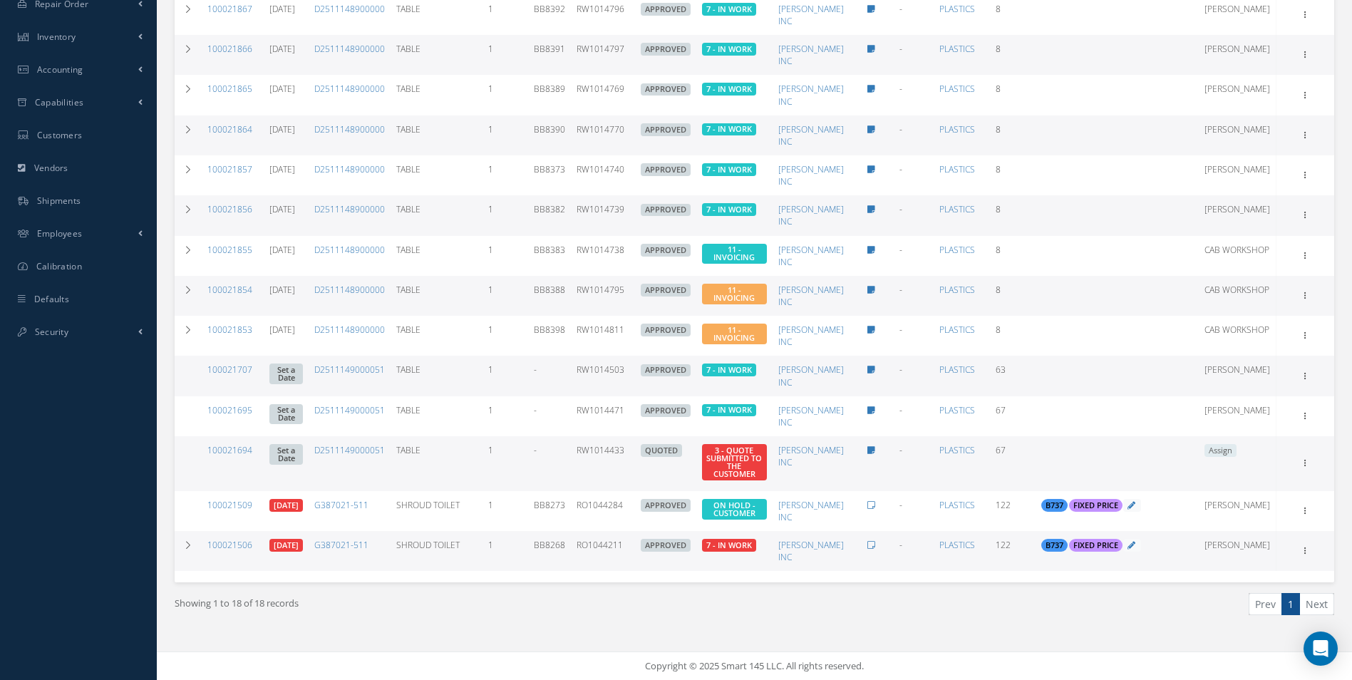
click at [1322, 605] on li "Next" at bounding box center [1317, 604] width 34 height 22
click at [492, 599] on div "Showing 1 to 18 of 18 records" at bounding box center [459, 610] width 591 height 34
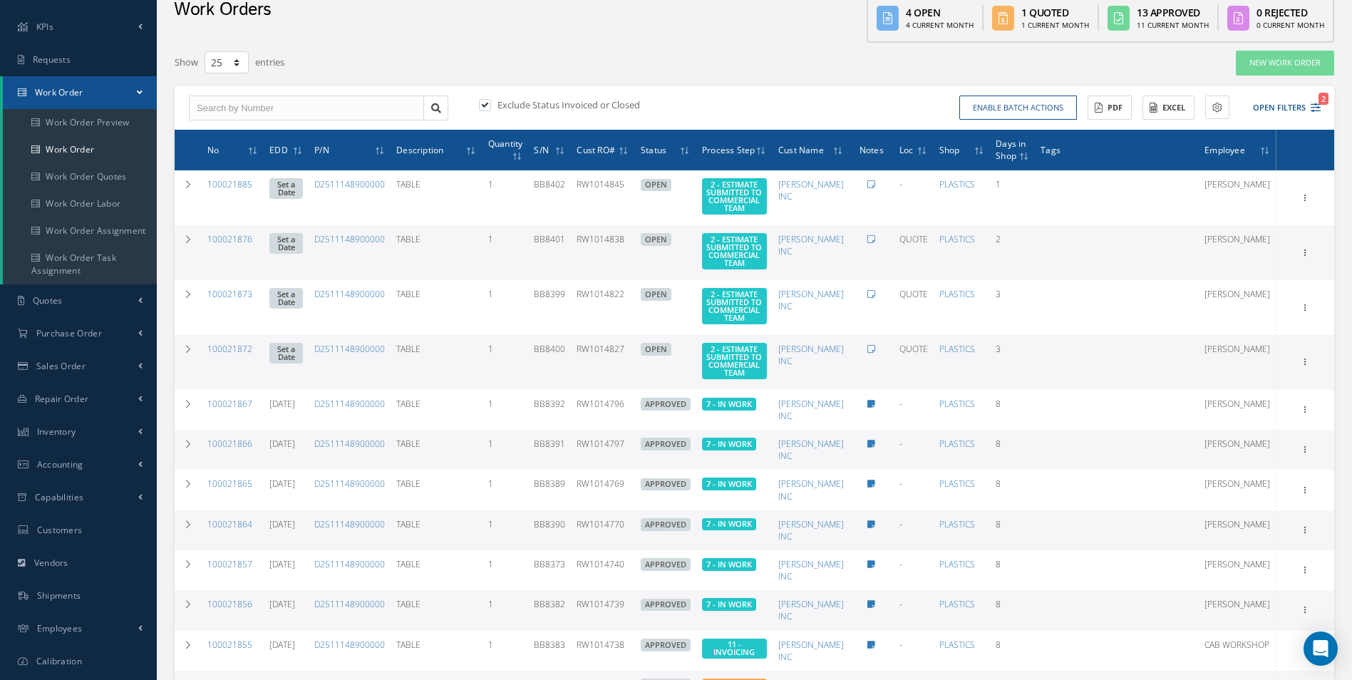
scroll to position [64, 0]
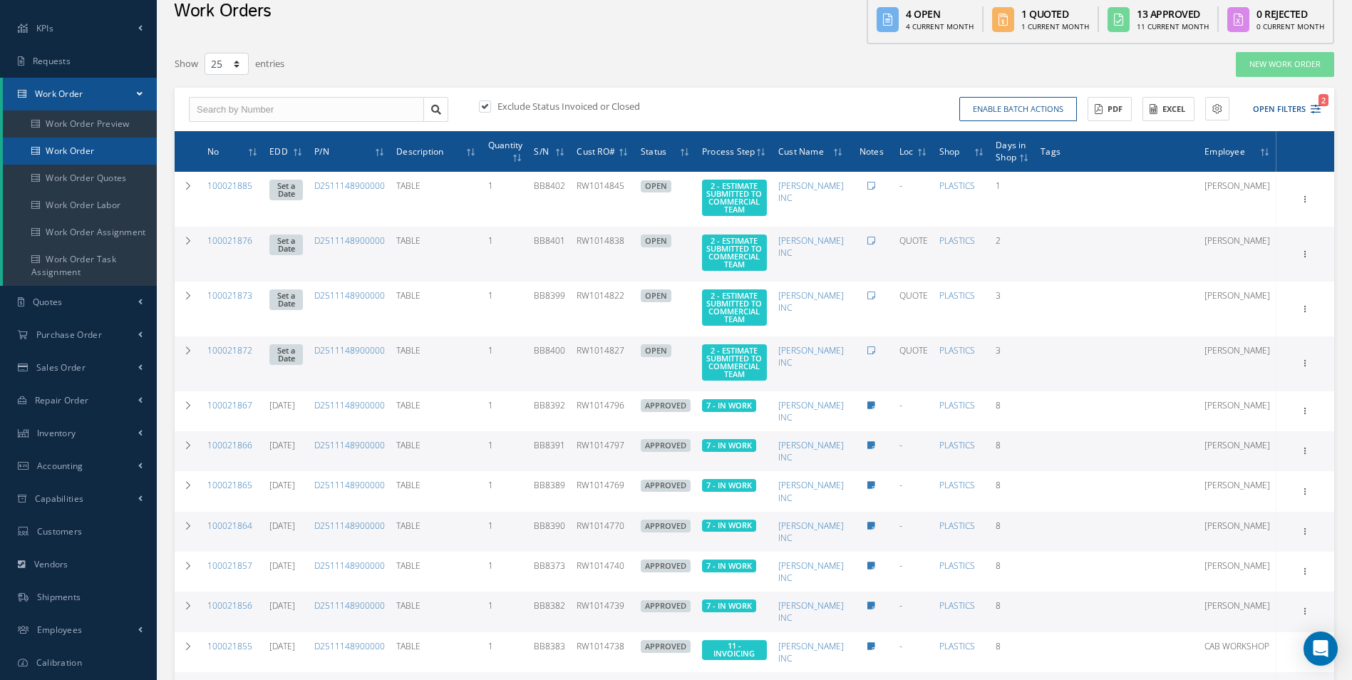
click at [67, 153] on link "Work Order" at bounding box center [80, 151] width 154 height 27
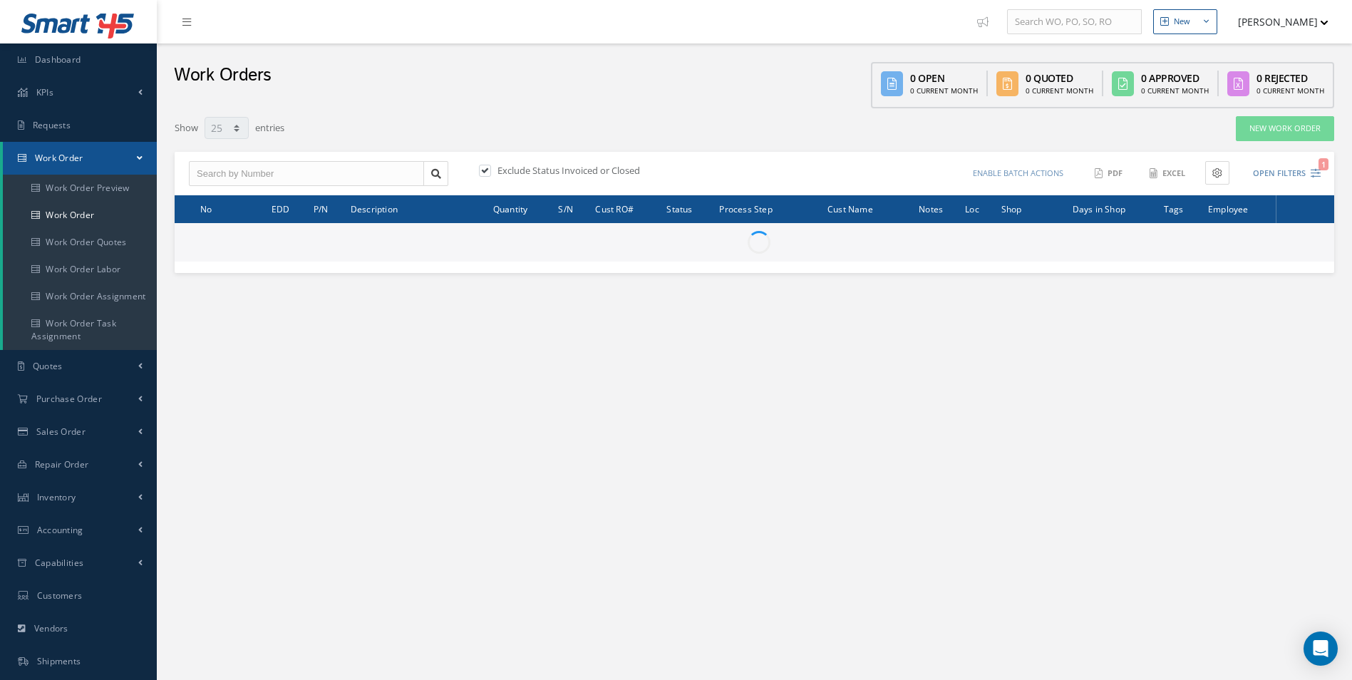
select select "25"
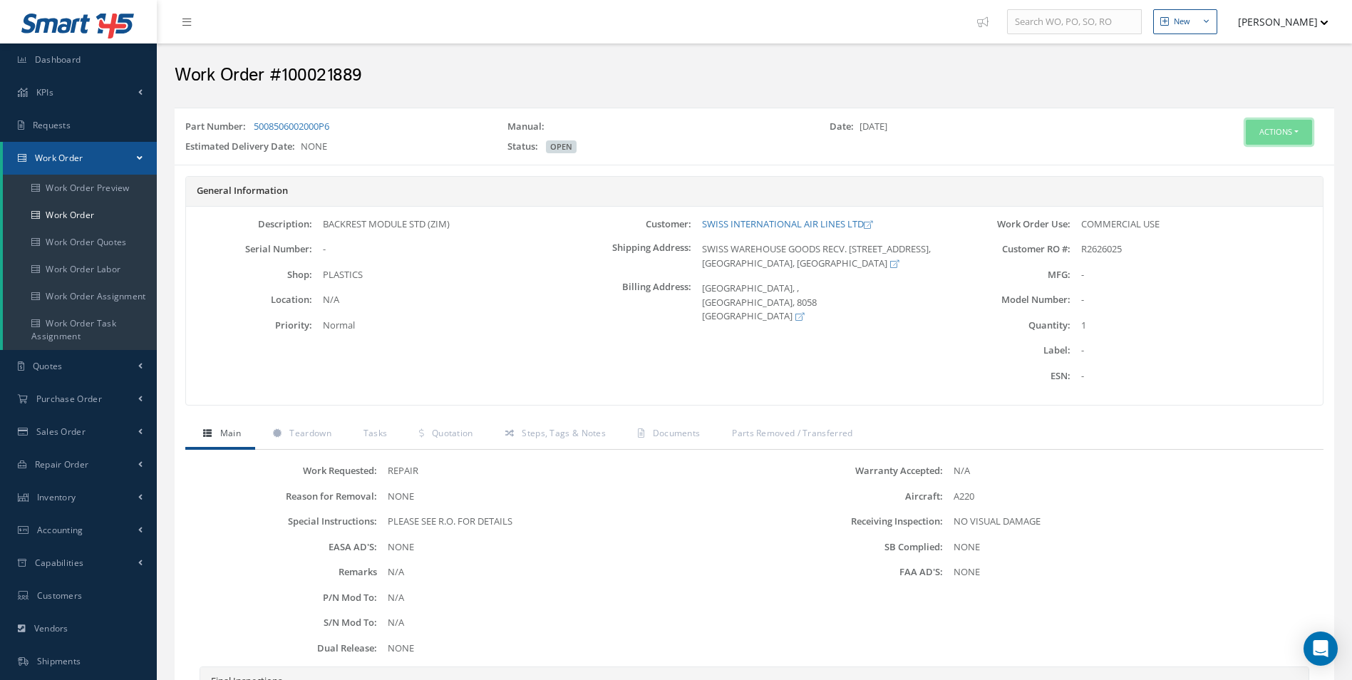
click at [1283, 131] on button "Actions" at bounding box center [1279, 132] width 66 height 25
click at [1233, 158] on link "Edit" at bounding box center [1257, 159] width 114 height 19
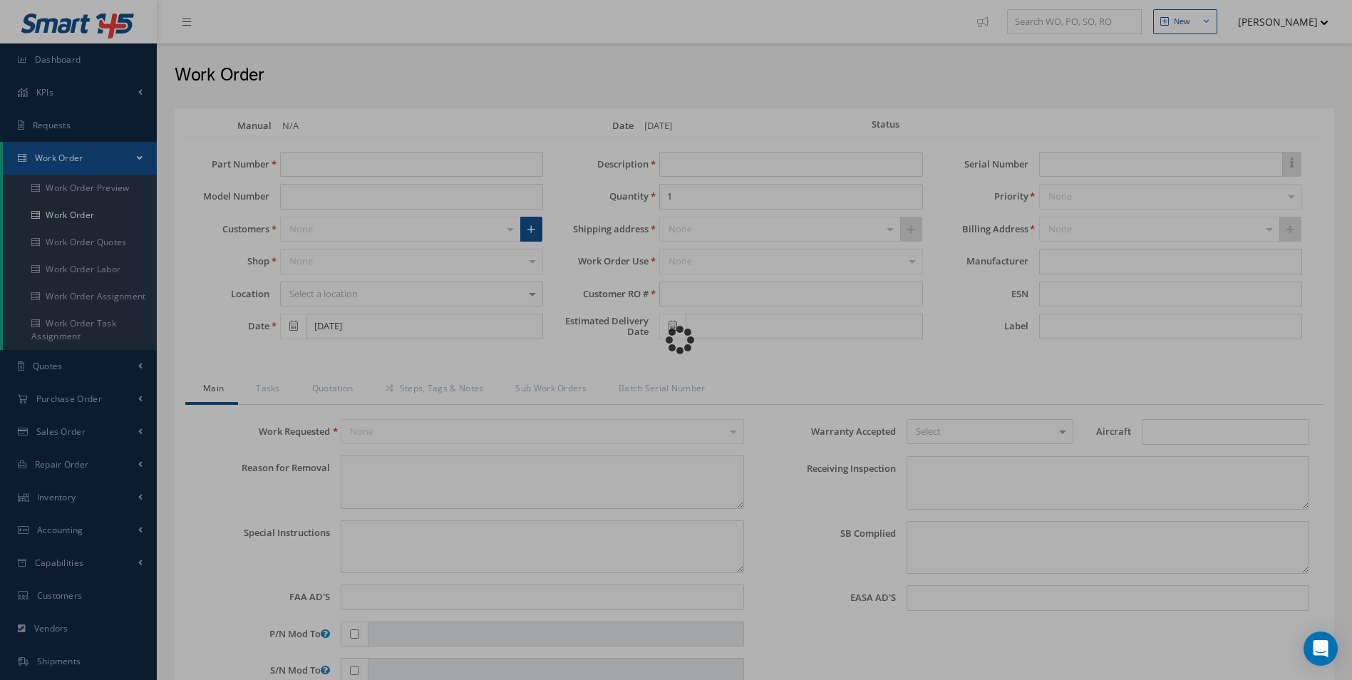
type input "5008506002000P6"
type input "BACKREST MODULE STD (ZIM)"
type input "R2626025"
type textarea "NONE"
type textarea "PLEASE SEE R.O. FOR DETAILS"
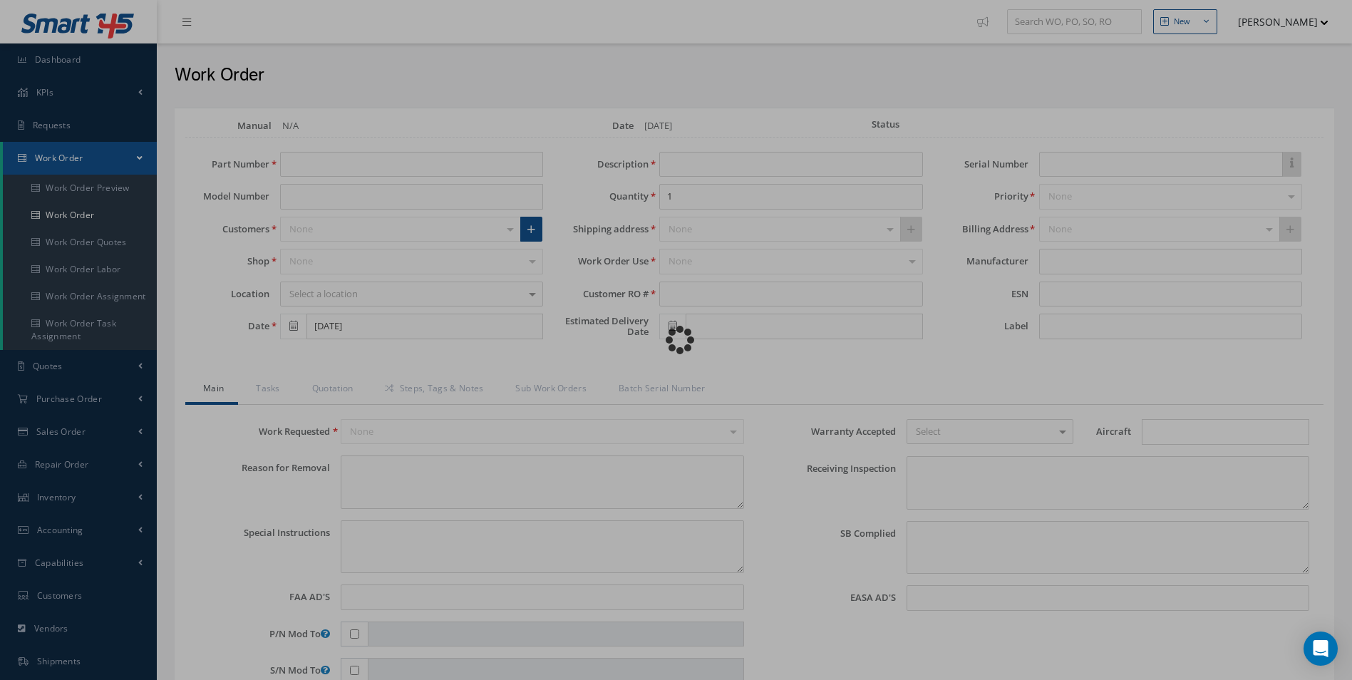
type input "NONE"
type textarea "NO VISUAL DAMAGE"
type textarea "NONE"
type input "NONE"
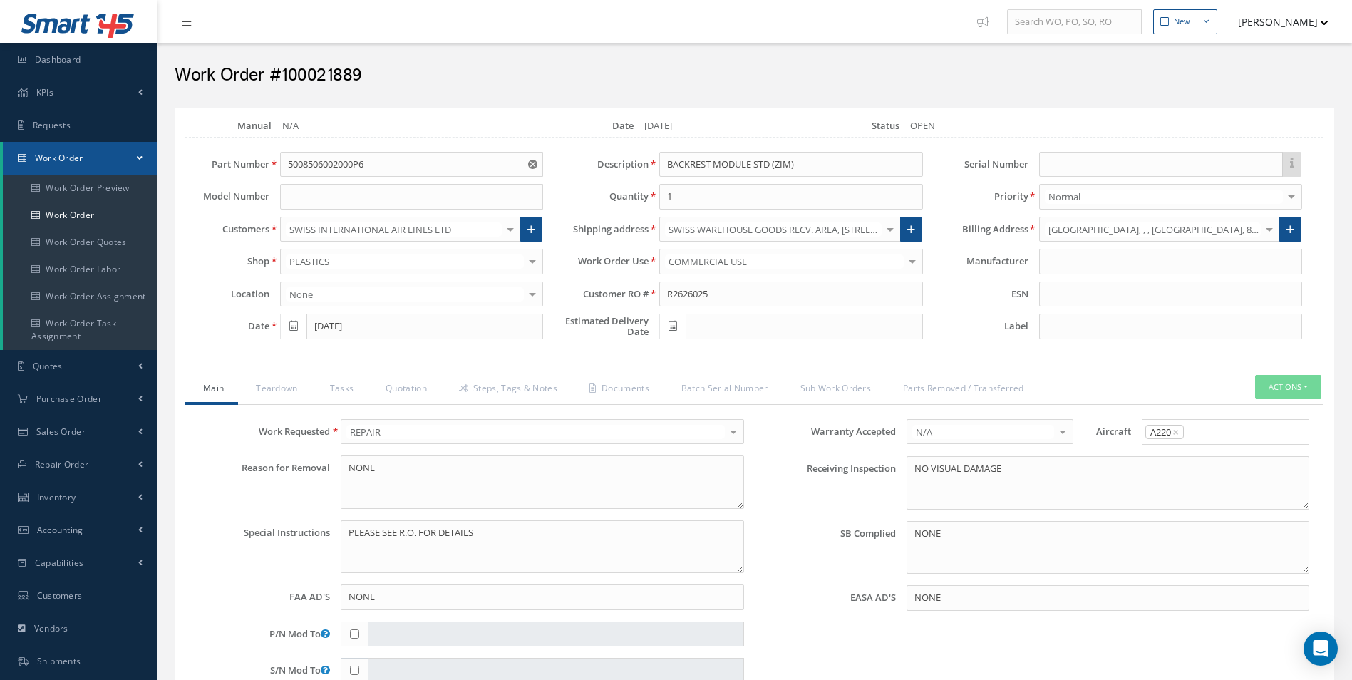
click at [508, 386] on link "Steps, Tags & Notes" at bounding box center [506, 390] width 130 height 30
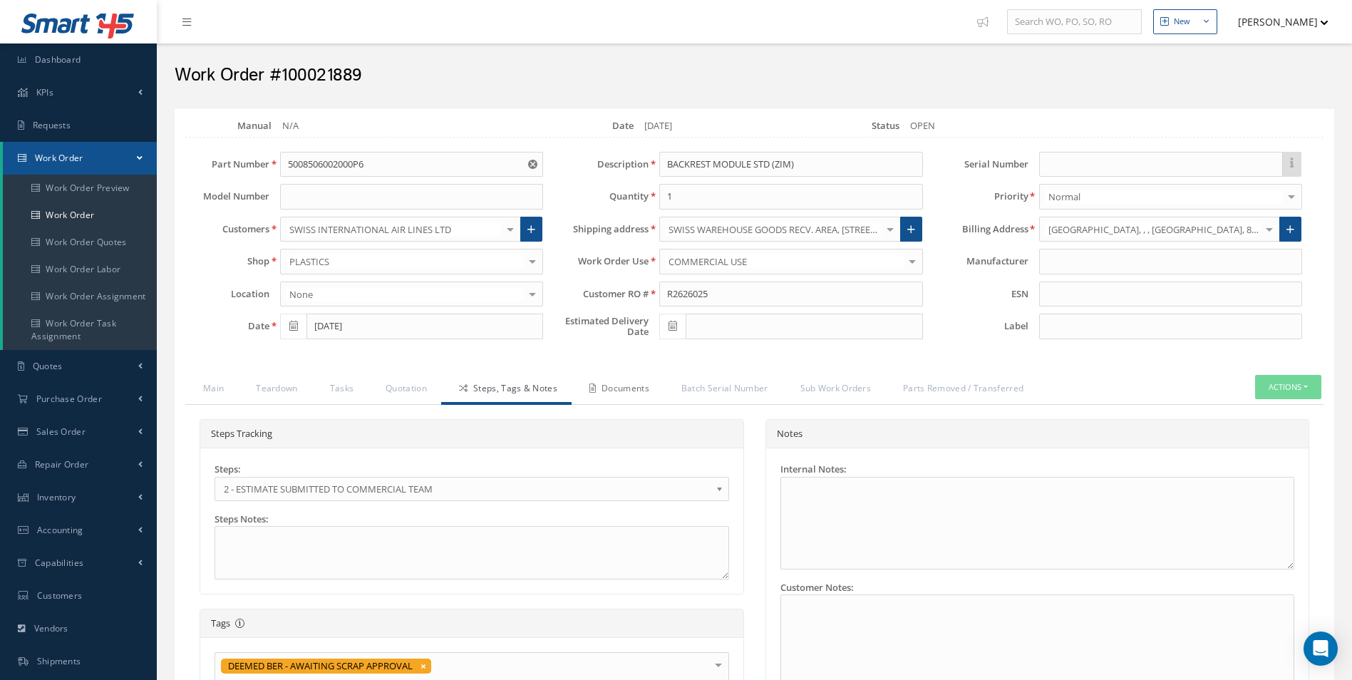
click at [619, 392] on link "Documents" at bounding box center [618, 390] width 92 height 30
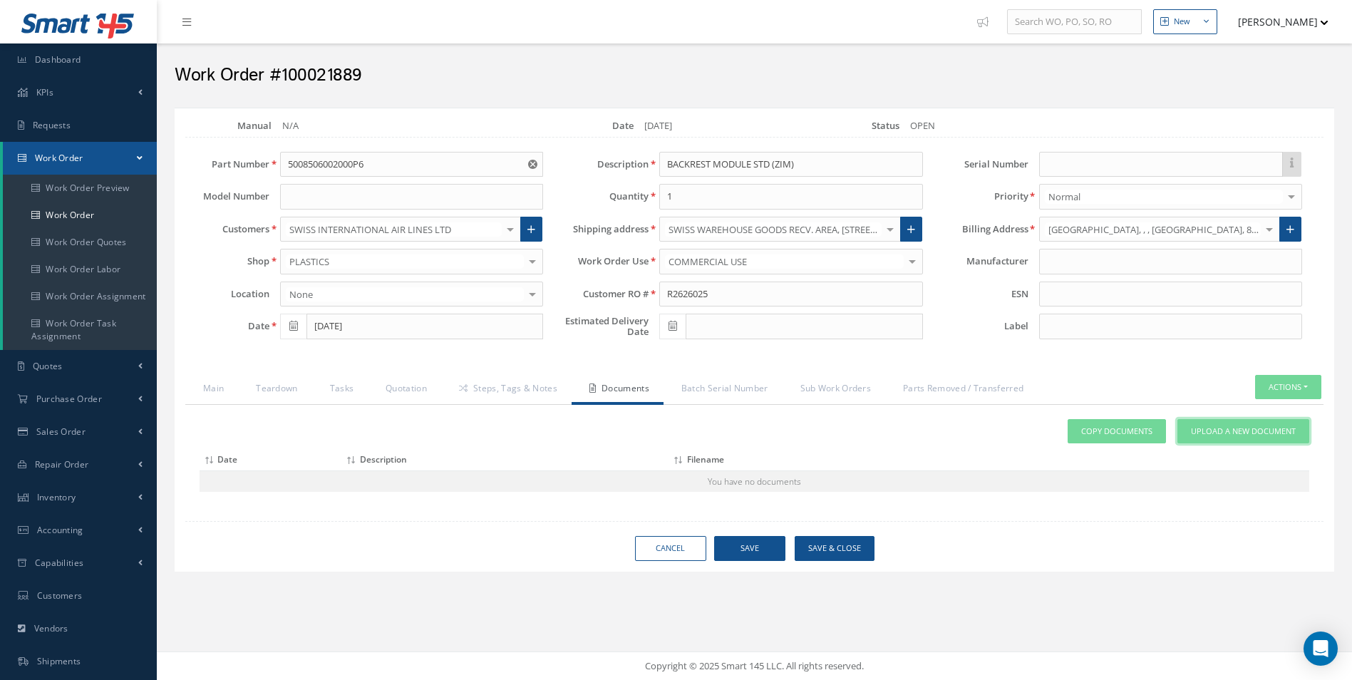
click at [1203, 437] on link "Upload a New Document" at bounding box center [1244, 431] width 132 height 25
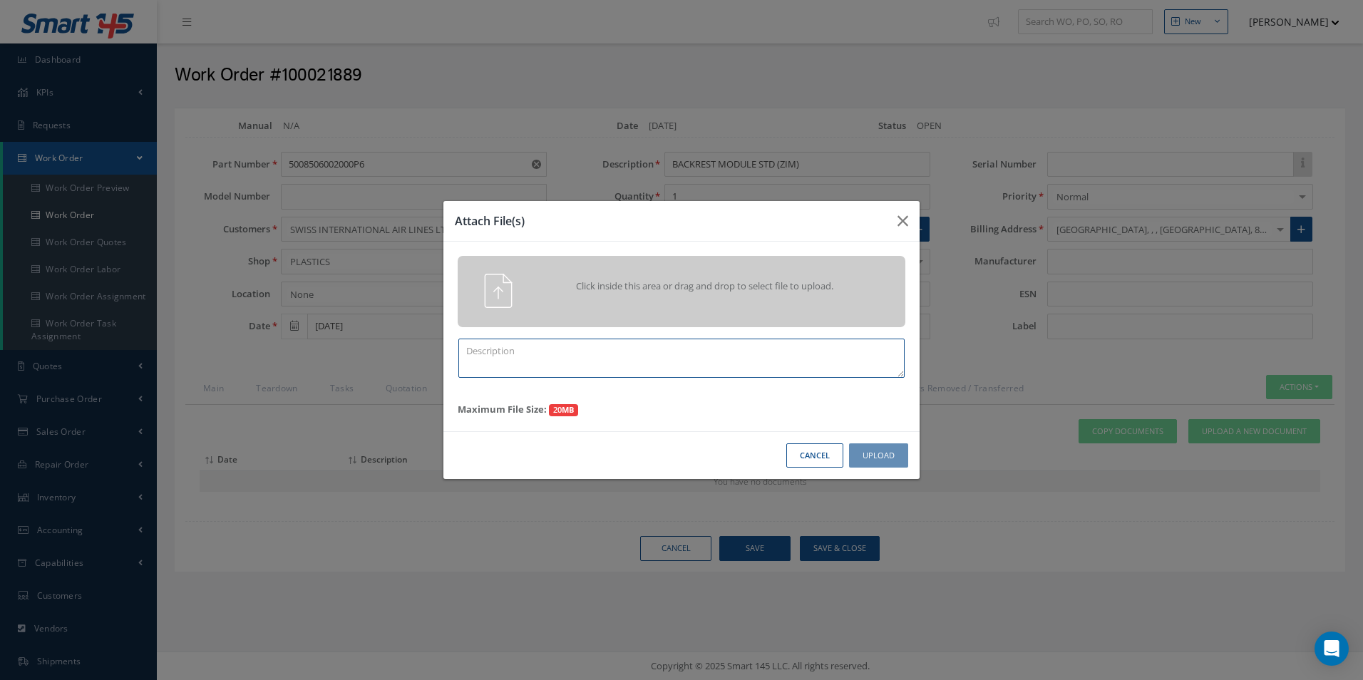
click at [565, 366] on textarea at bounding box center [681, 358] width 446 height 39
type textarea "B"
type textarea "PICS BER"
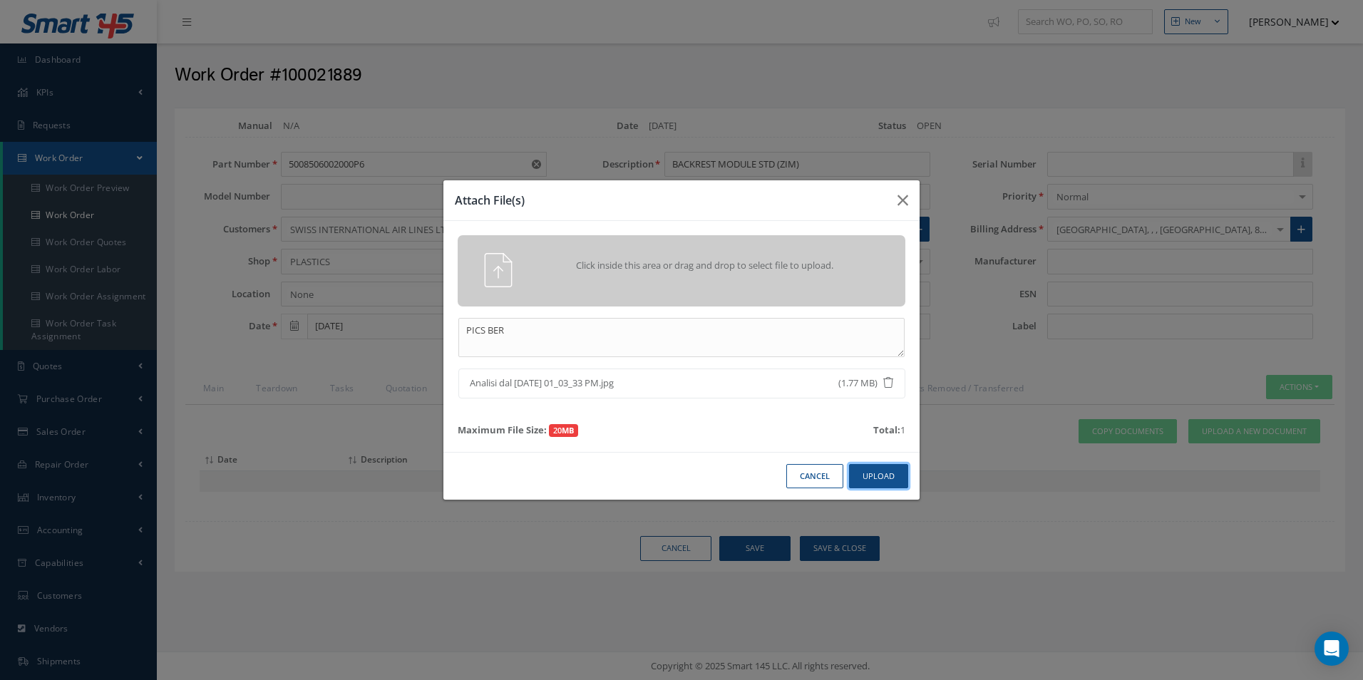
click at [886, 485] on button "Upload" at bounding box center [878, 476] width 59 height 25
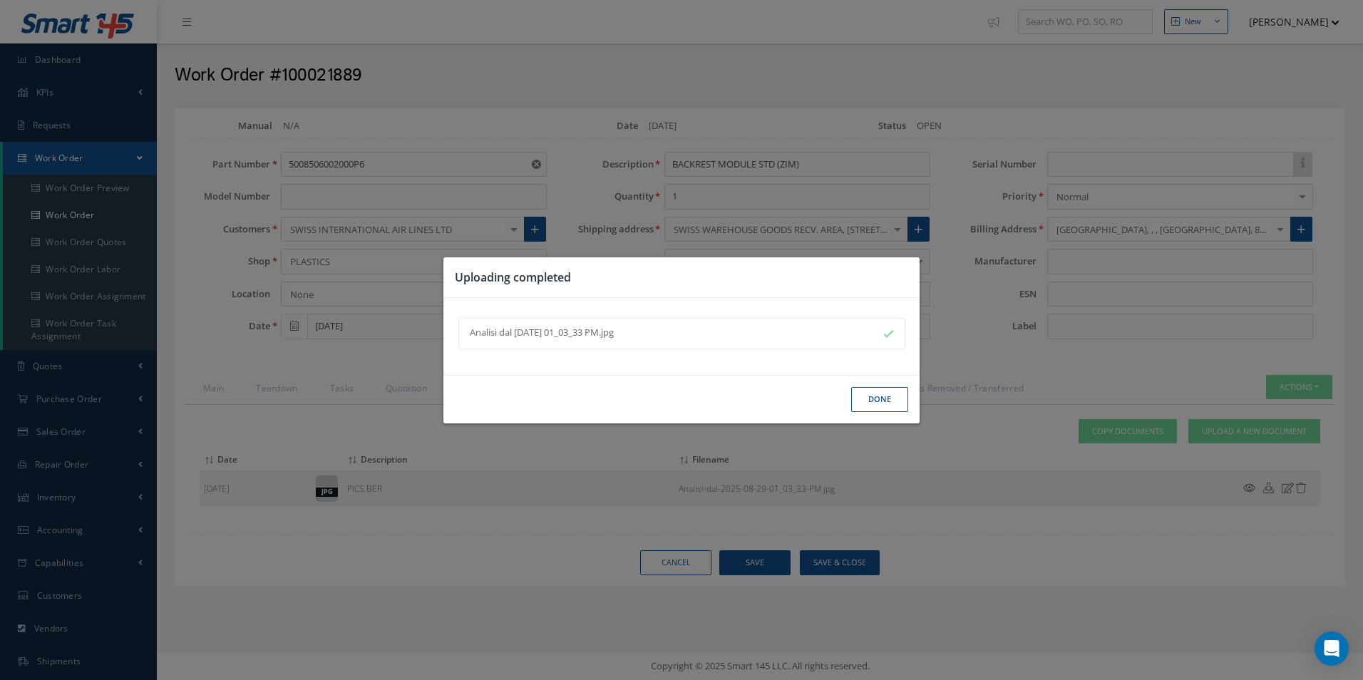
click at [878, 396] on button "Done" at bounding box center [879, 399] width 57 height 25
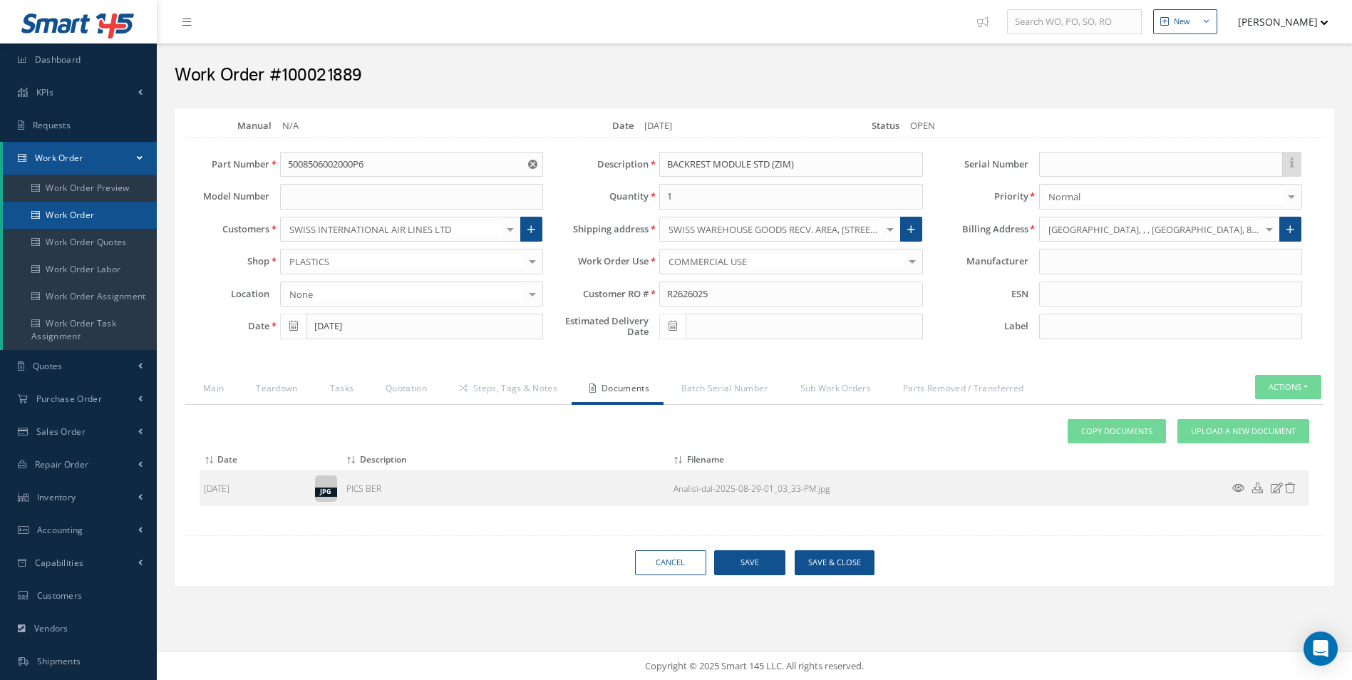
click at [67, 213] on link "Work Order" at bounding box center [80, 215] width 154 height 27
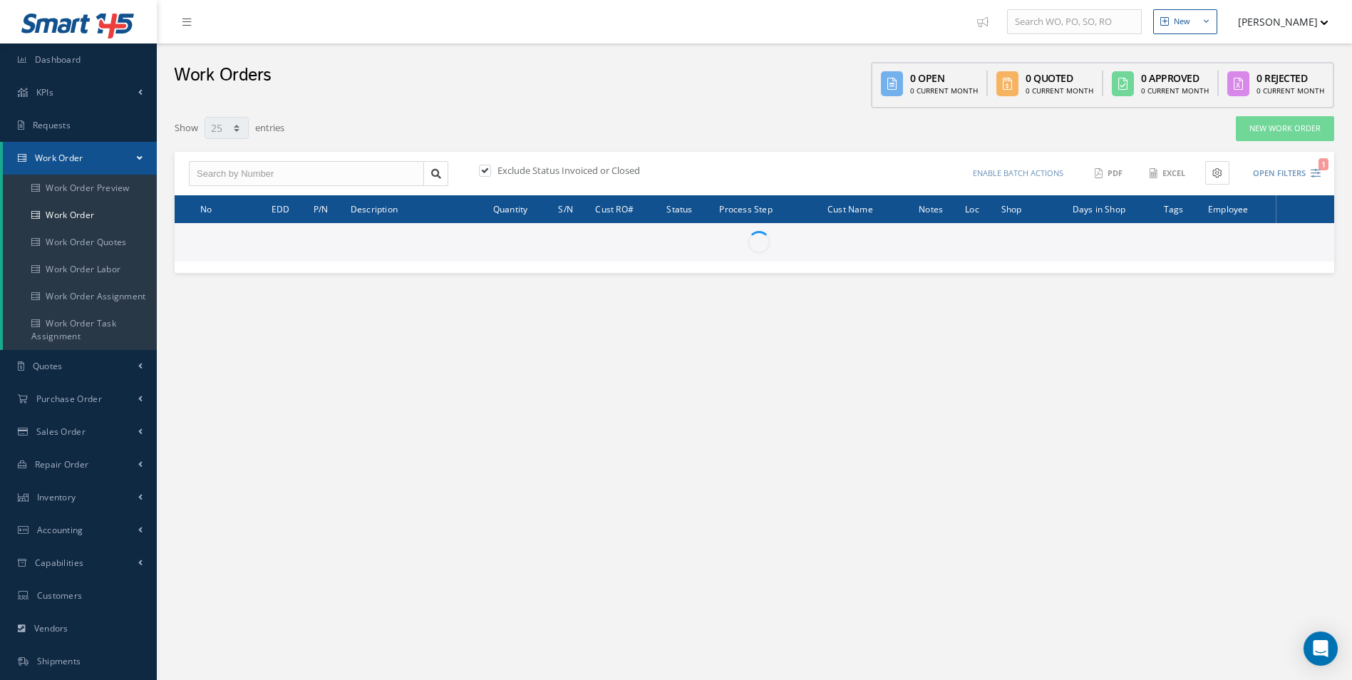
select select "25"
click at [259, 166] on input "text" at bounding box center [306, 174] width 235 height 26
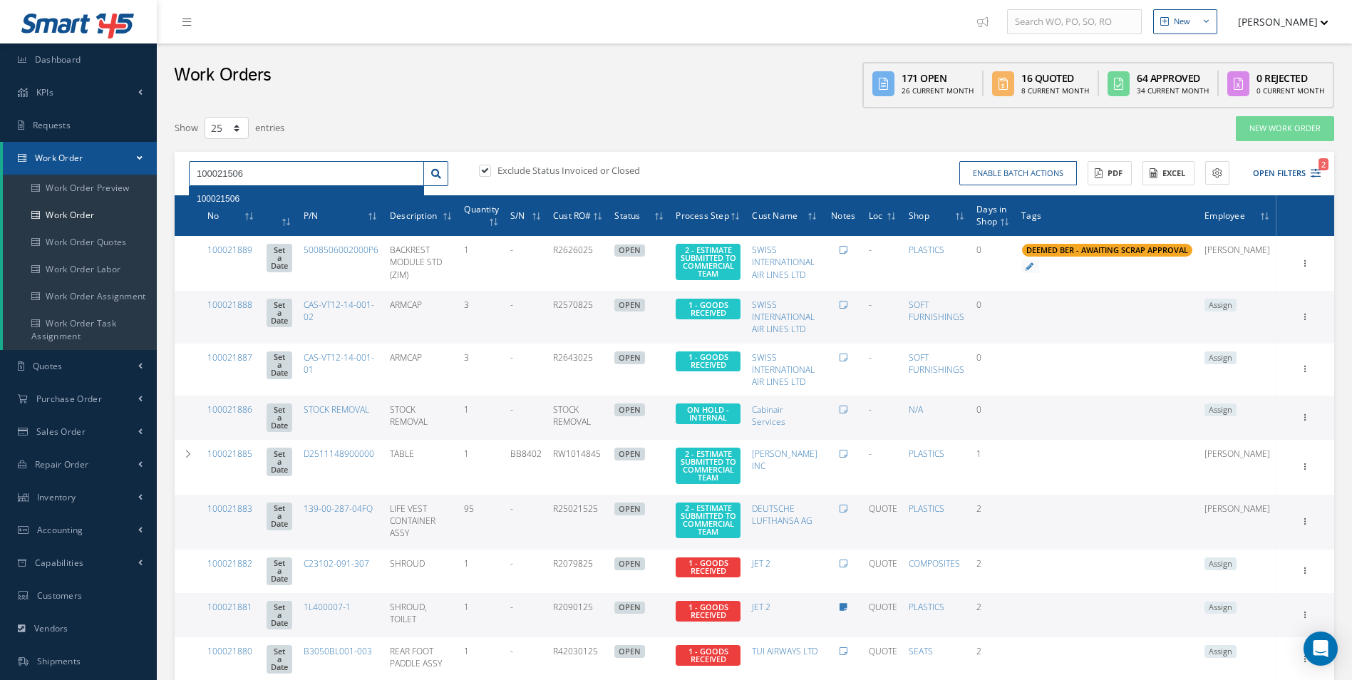
type input "100021506"
click at [237, 204] on div "100021506" at bounding box center [307, 199] width 220 height 14
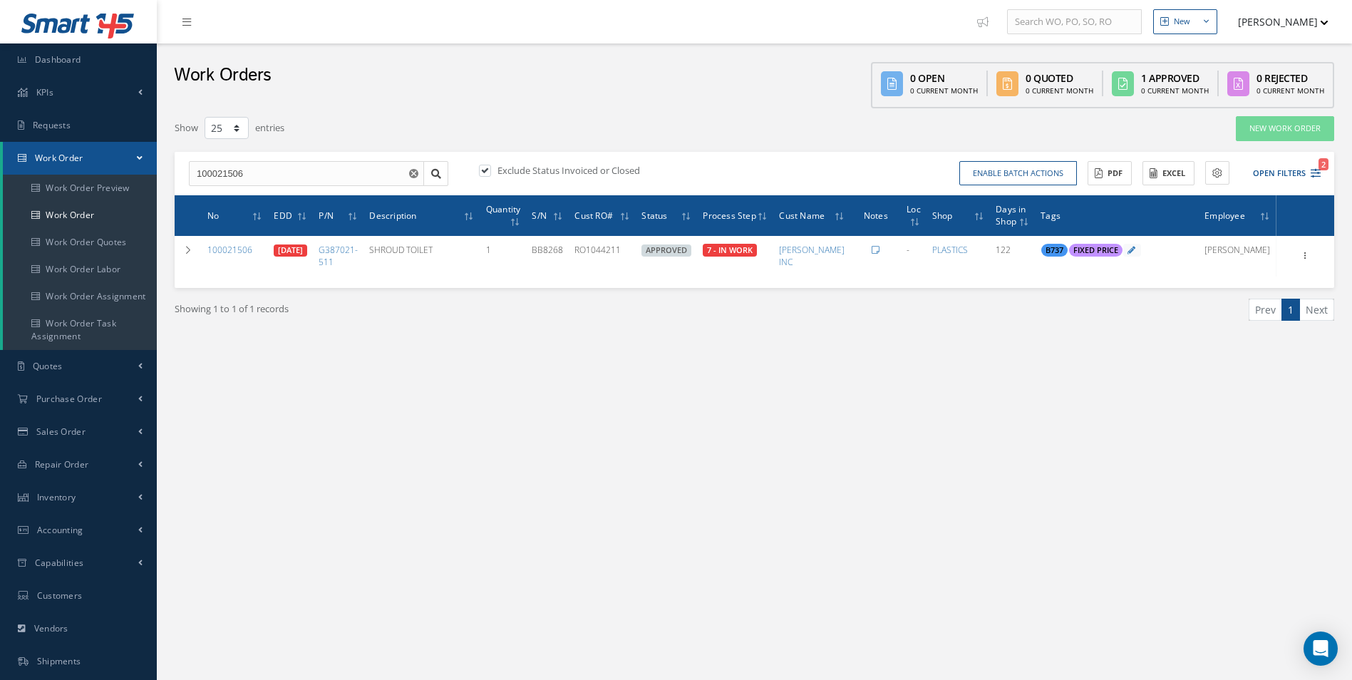
click at [923, 406] on div "New New Work Order New Purchase Order New Customer Quote New Sales Order New Re…" at bounding box center [754, 404] width 1195 height 809
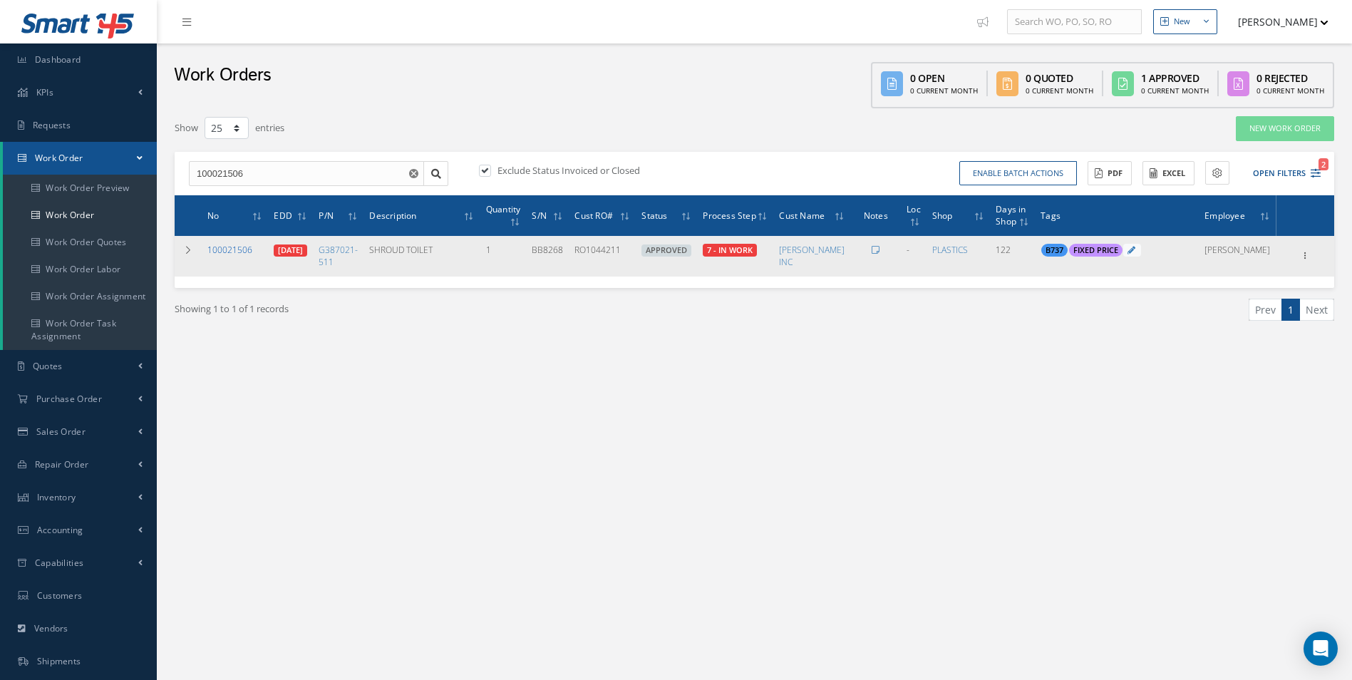
click at [227, 244] on link "100021506" at bounding box center [229, 250] width 45 height 12
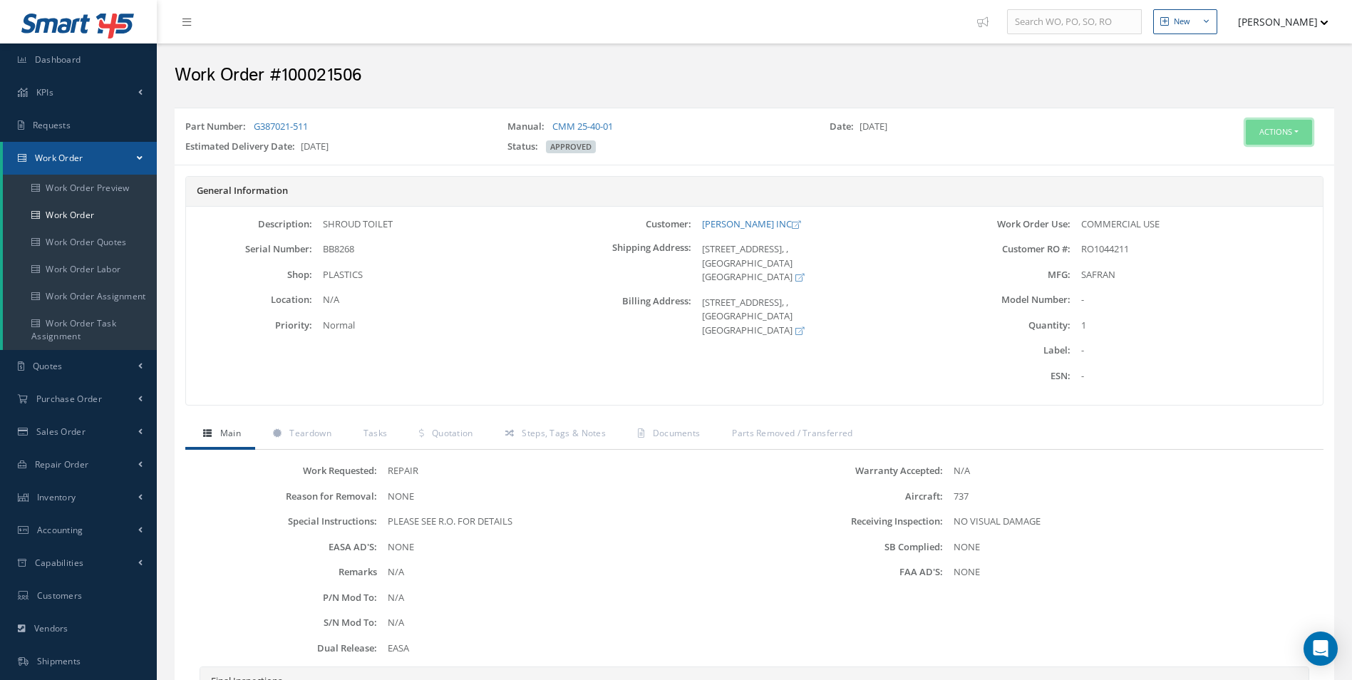
click at [1295, 140] on button "Actions" at bounding box center [1279, 132] width 66 height 25
click at [1230, 160] on link "Edit" at bounding box center [1257, 159] width 114 height 19
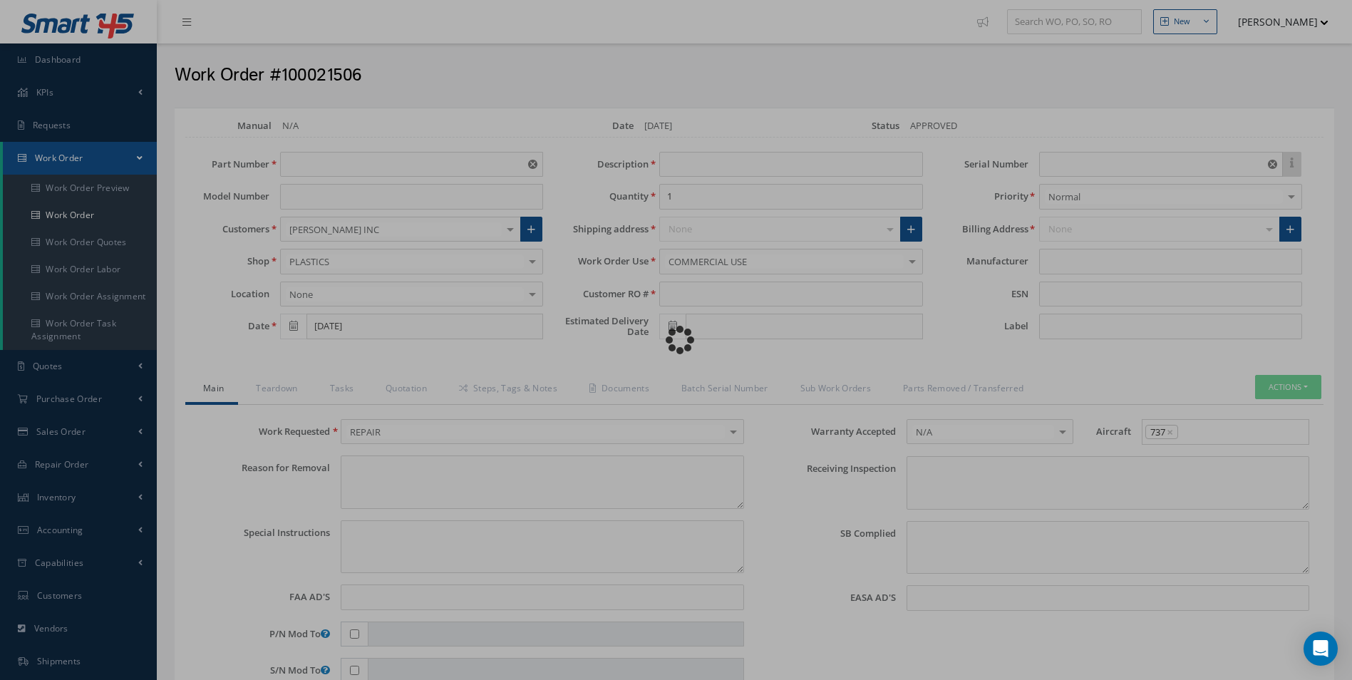
type input "G387021-511"
type input "[DATE]"
type input "SHROUD TOILET"
type input "RO1044211"
type input "[DATE]"
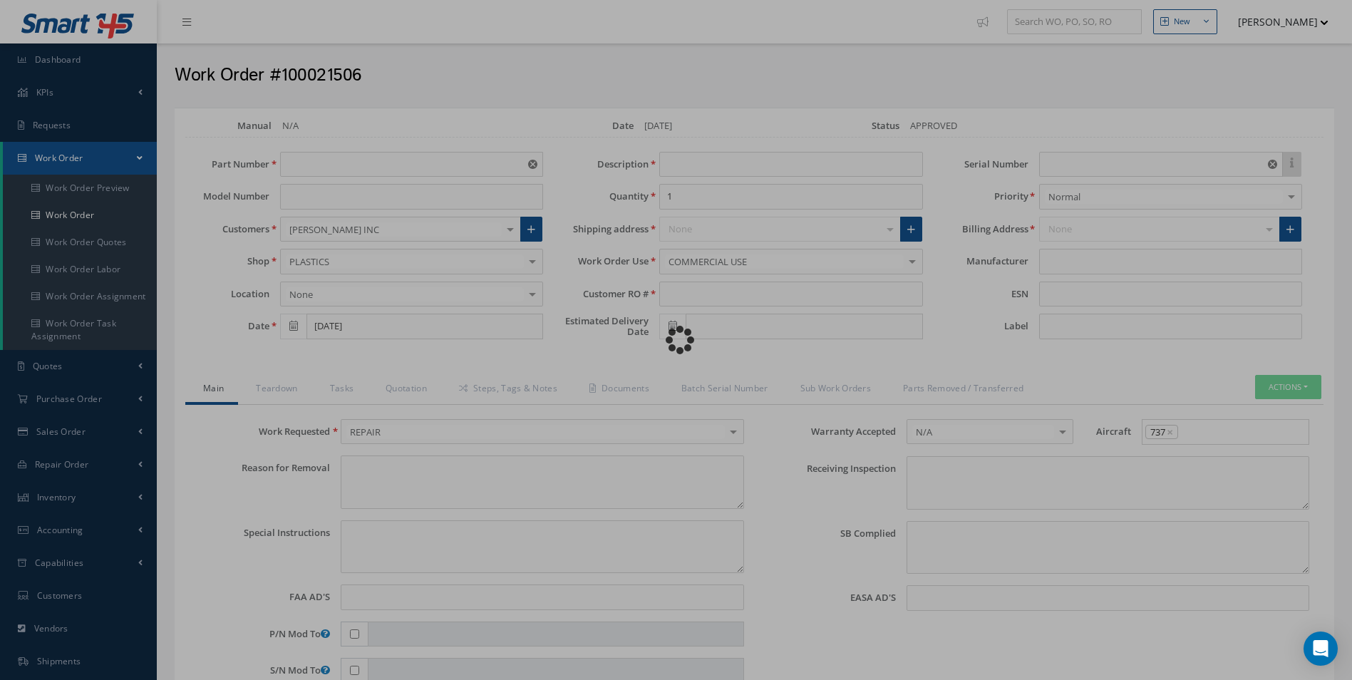
type input "BB8268"
type textarea "NONE"
type textarea "PLEASE SEE R.O. FOR DETAILS"
type input "NONE"
type textarea "NO VISUAL DAMAGE"
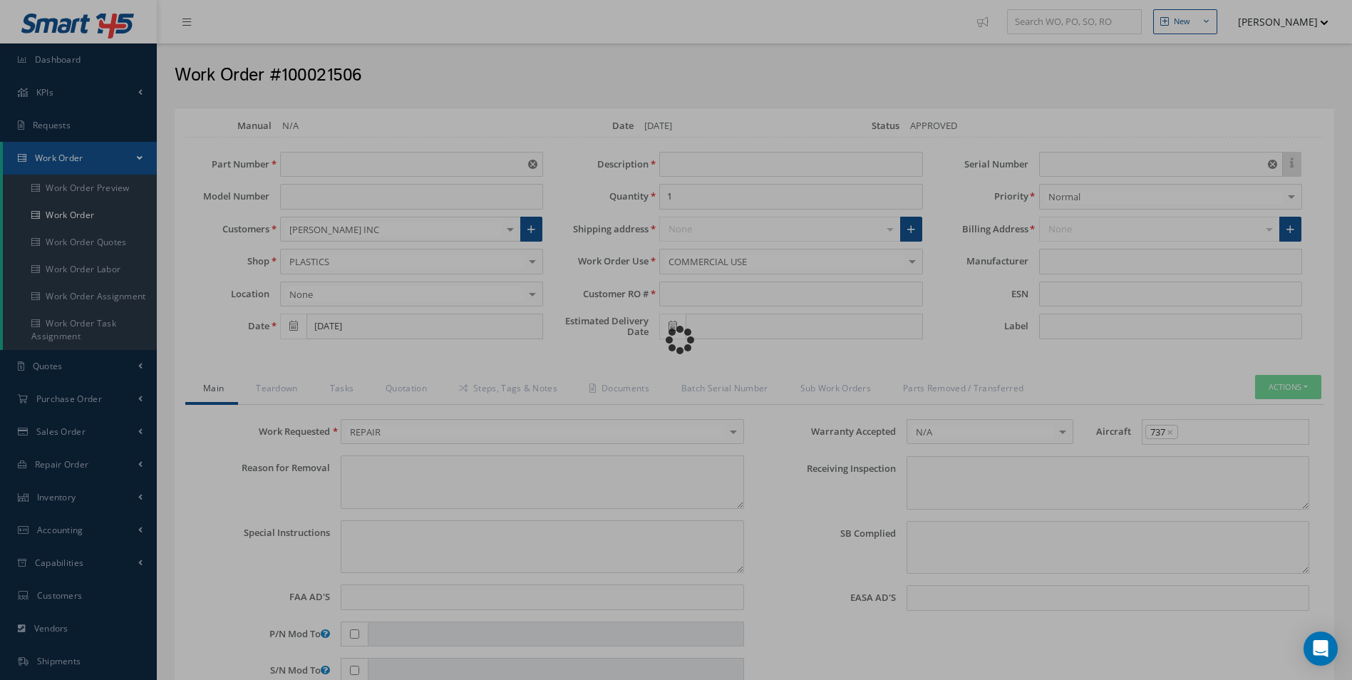
type textarea "NONE"
type input "NONE"
type input "SAFRAN"
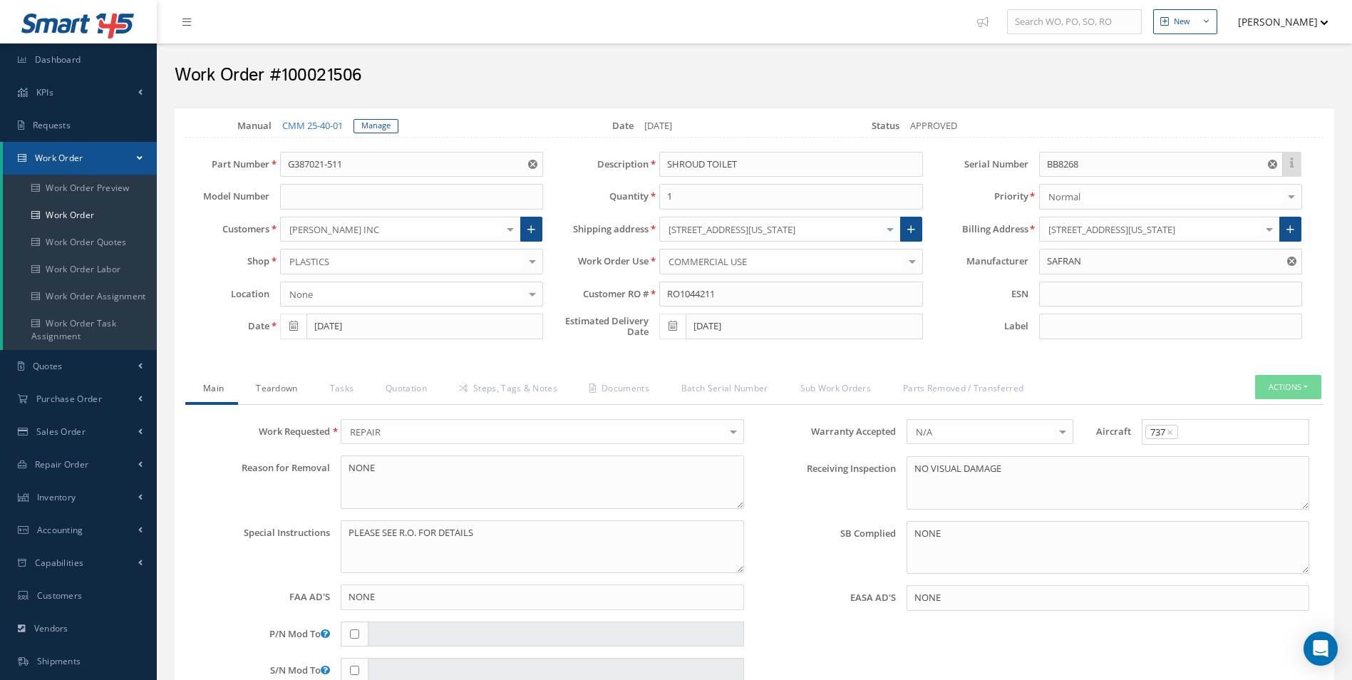
click at [295, 388] on link "Teardown" at bounding box center [274, 390] width 73 height 30
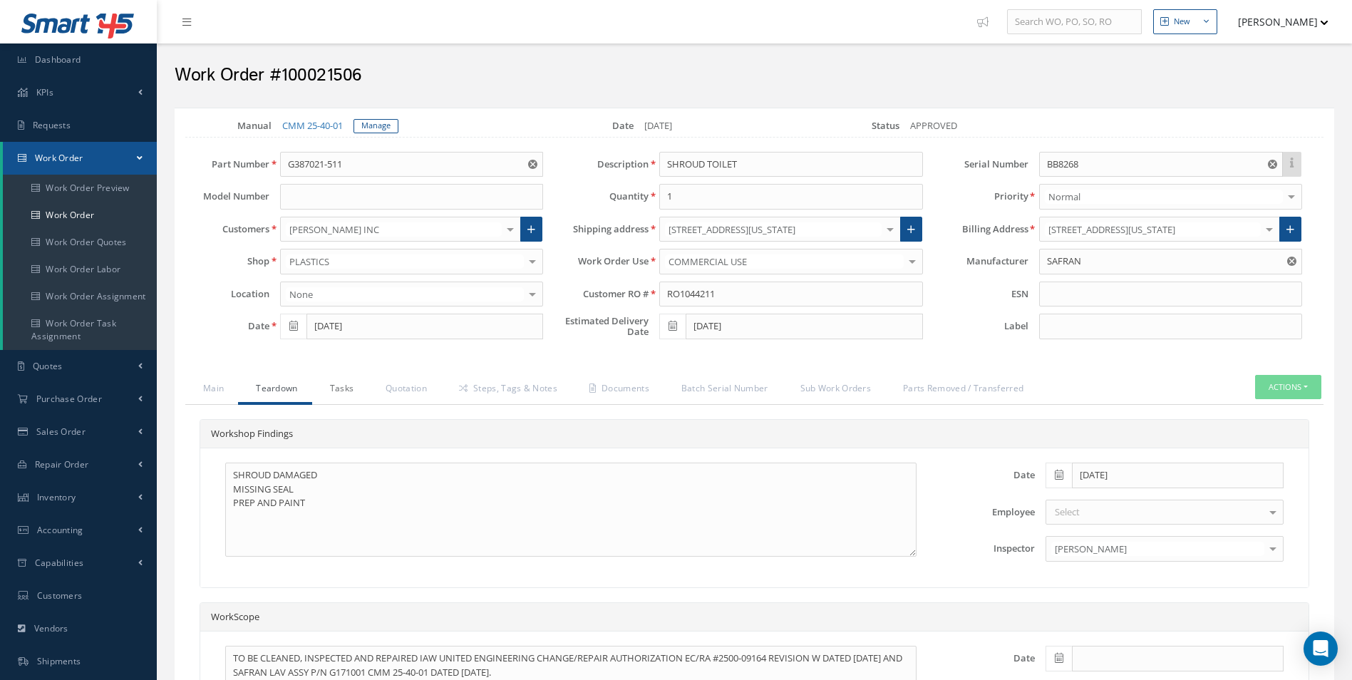
click at [349, 392] on link "Tasks" at bounding box center [340, 390] width 56 height 30
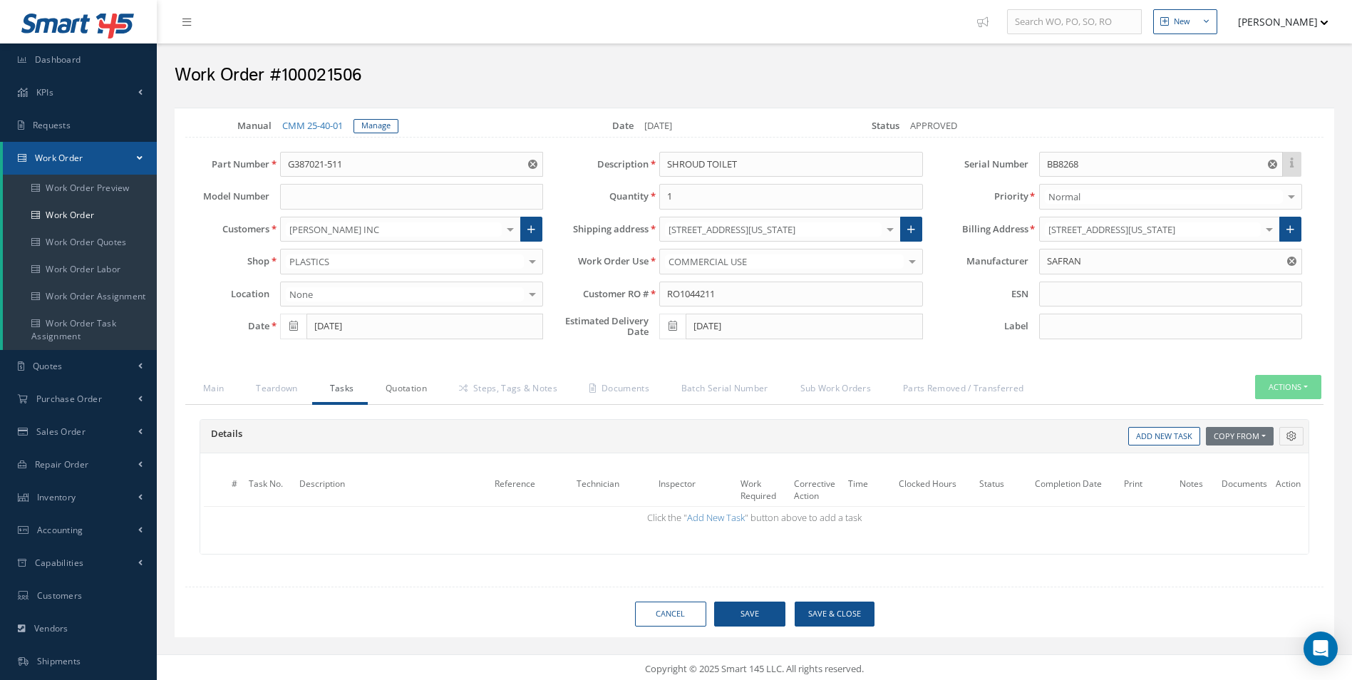
click at [412, 389] on link "Quotation" at bounding box center [404, 390] width 73 height 30
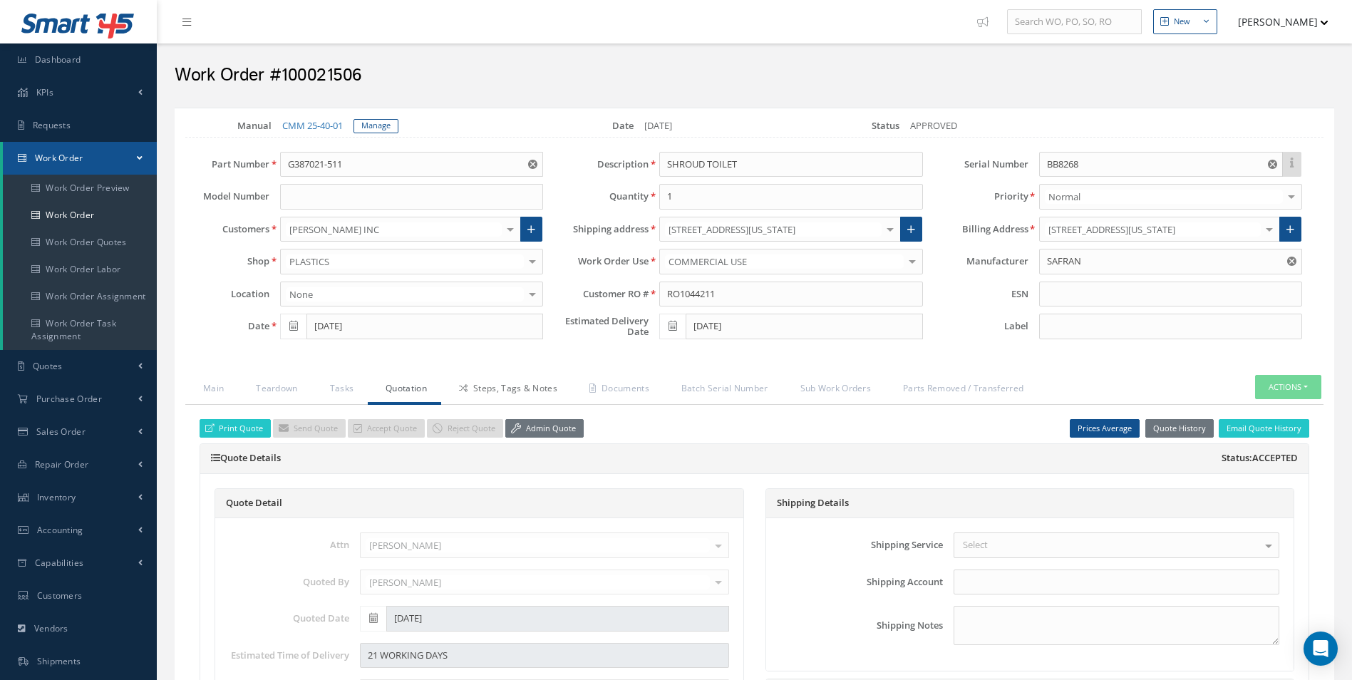
click at [540, 383] on link "Steps, Tags & Notes" at bounding box center [506, 390] width 130 height 30
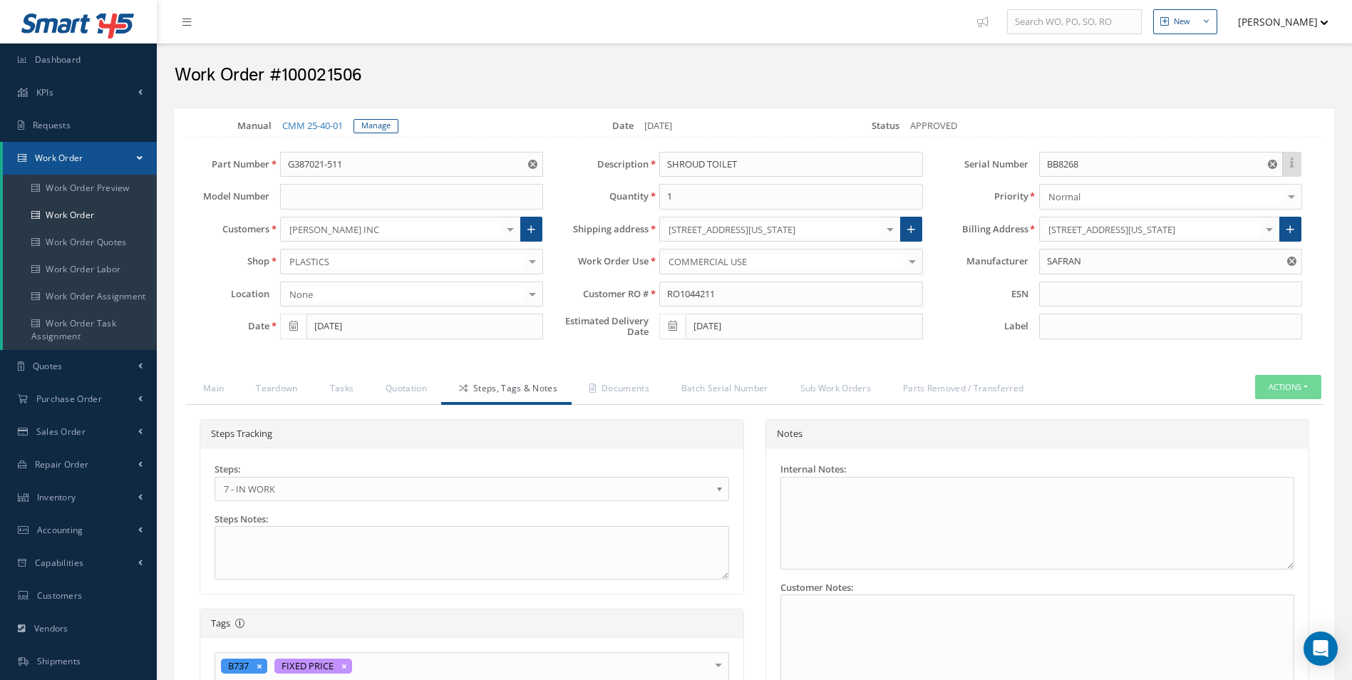
click at [274, 490] on span "7 - IN WORK" at bounding box center [467, 488] width 487 height 17
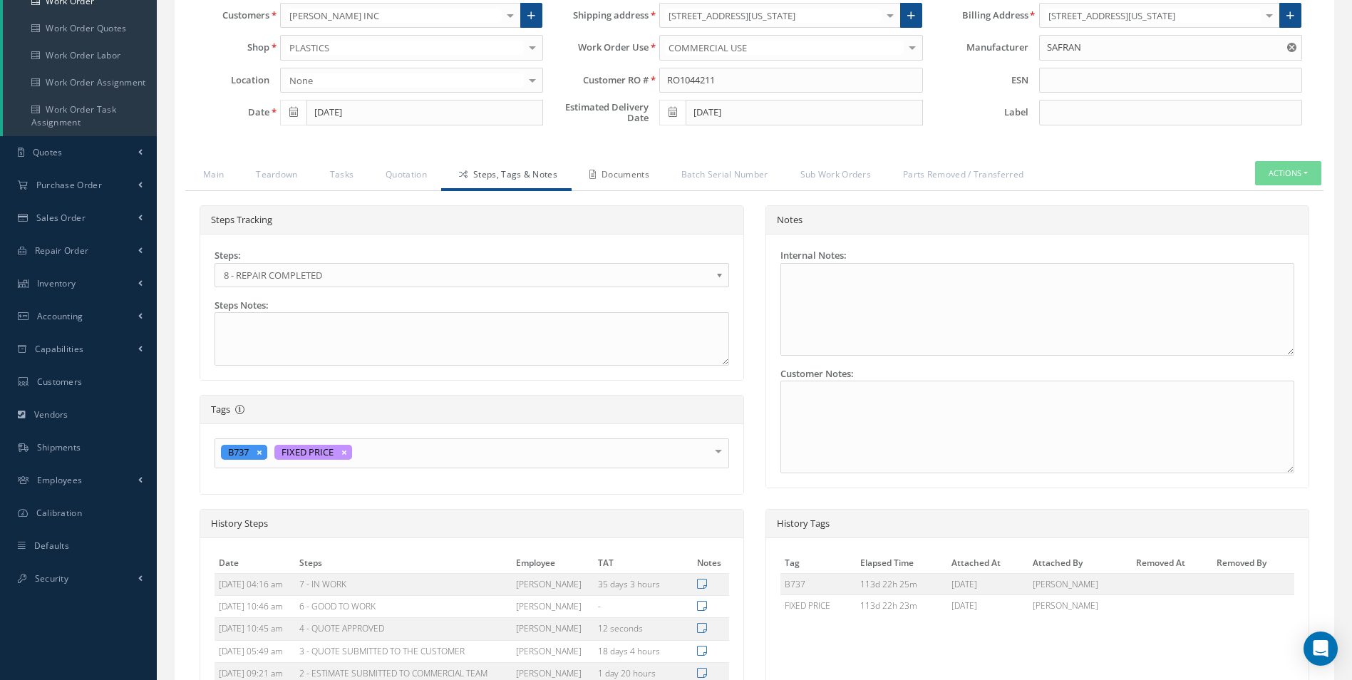
click at [629, 184] on link "Documents" at bounding box center [618, 176] width 92 height 30
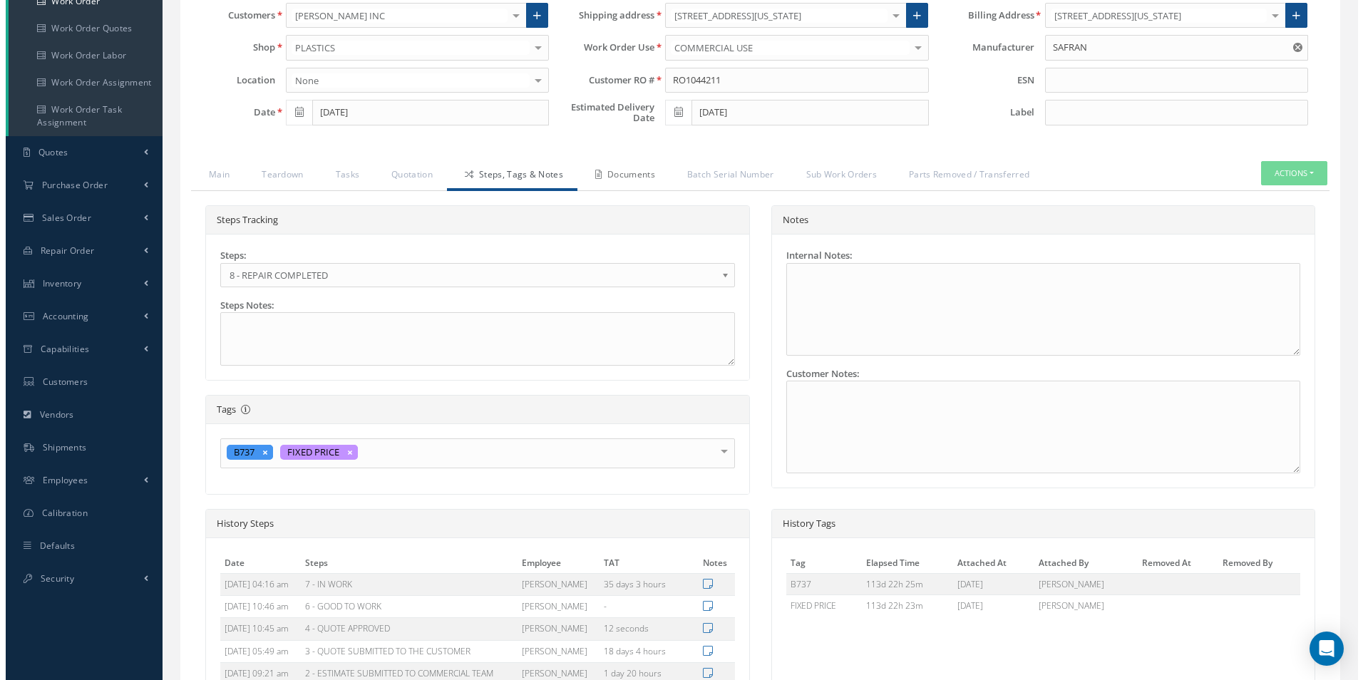
scroll to position [202, 0]
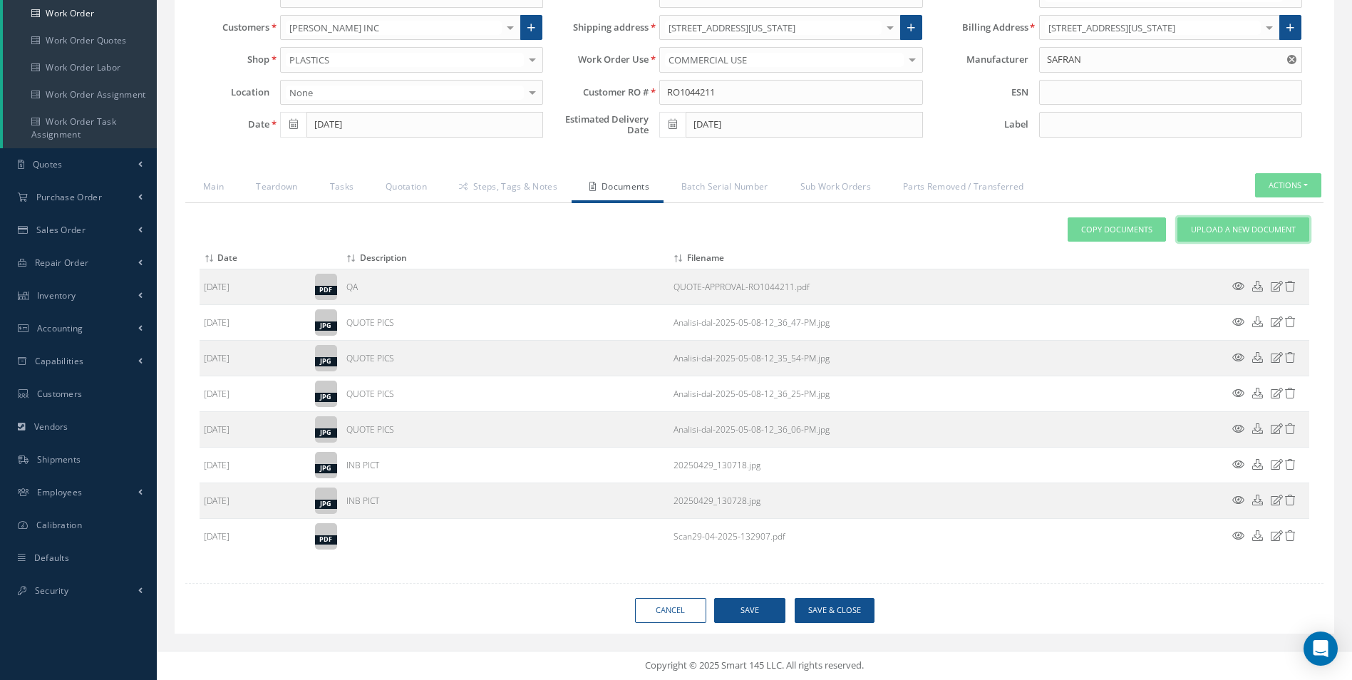
click at [1250, 225] on span "Upload a New Document" at bounding box center [1243, 230] width 105 height 12
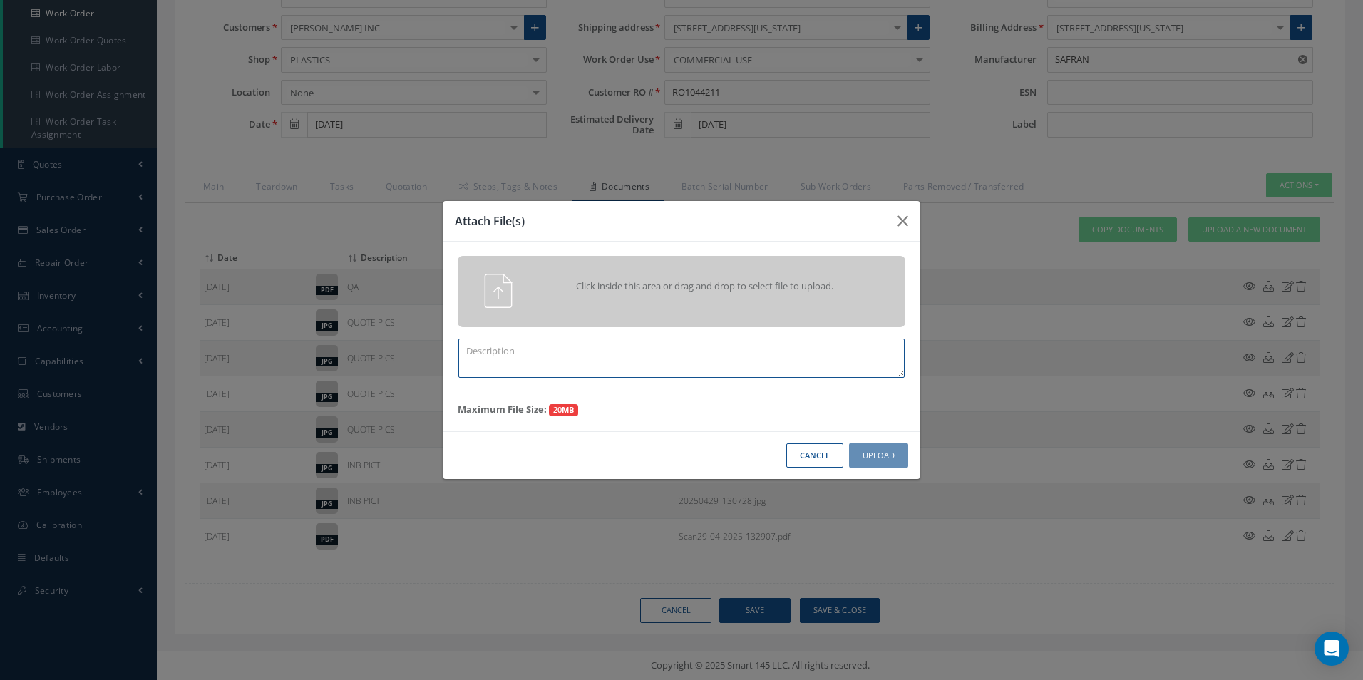
click at [563, 376] on textarea at bounding box center [681, 358] width 446 height 39
type textarea "FINISH"
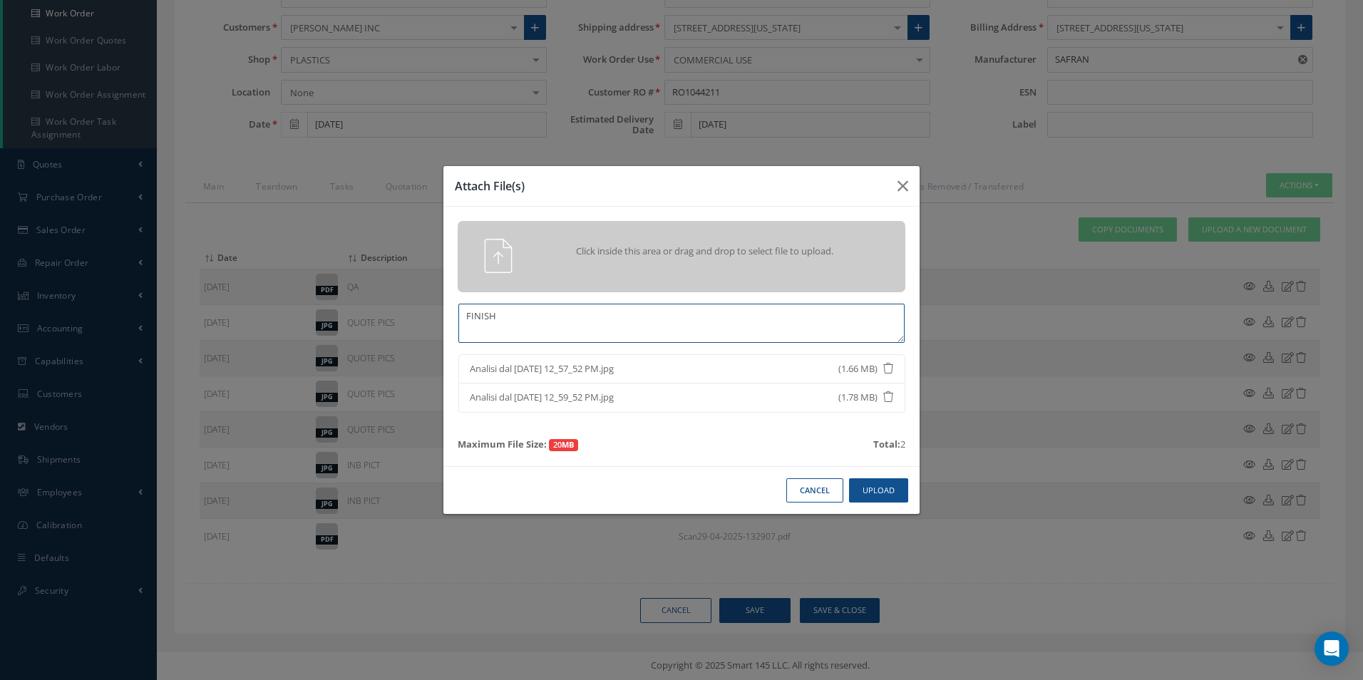
click at [738, 306] on textarea "FINISH" at bounding box center [681, 323] width 446 height 39
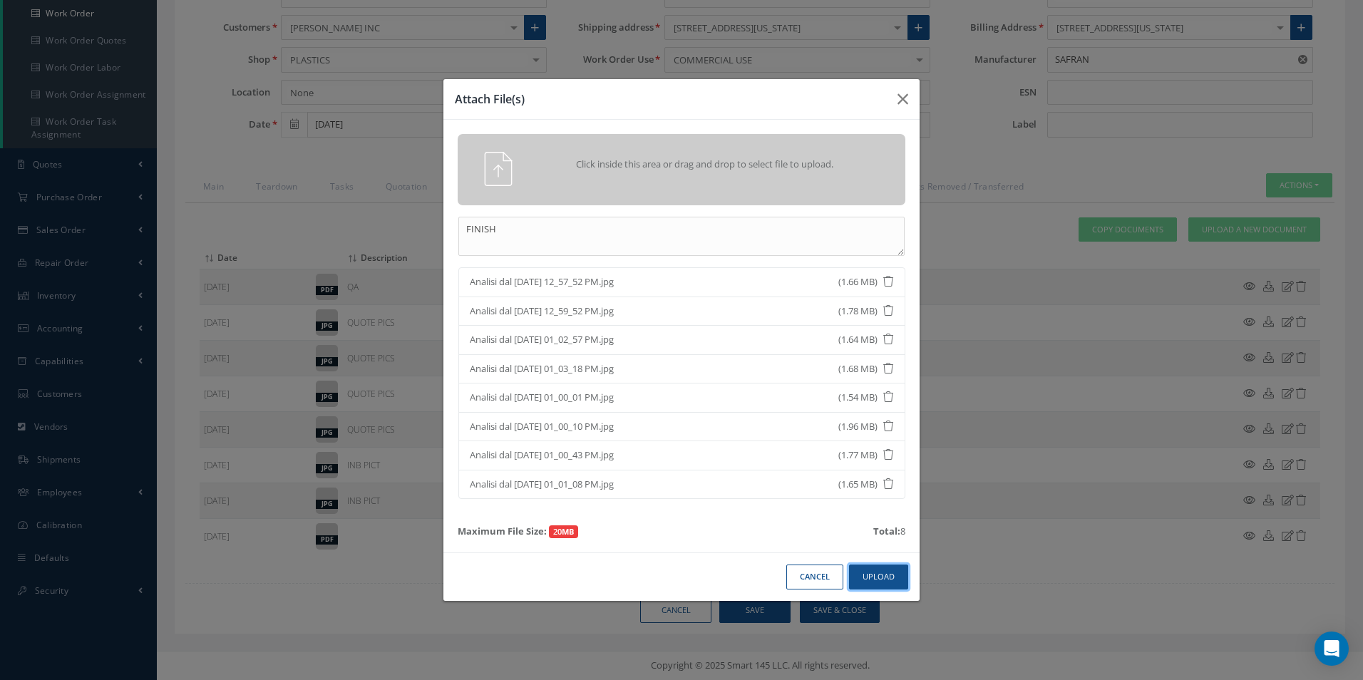
click at [890, 583] on button "Upload" at bounding box center [878, 577] width 59 height 25
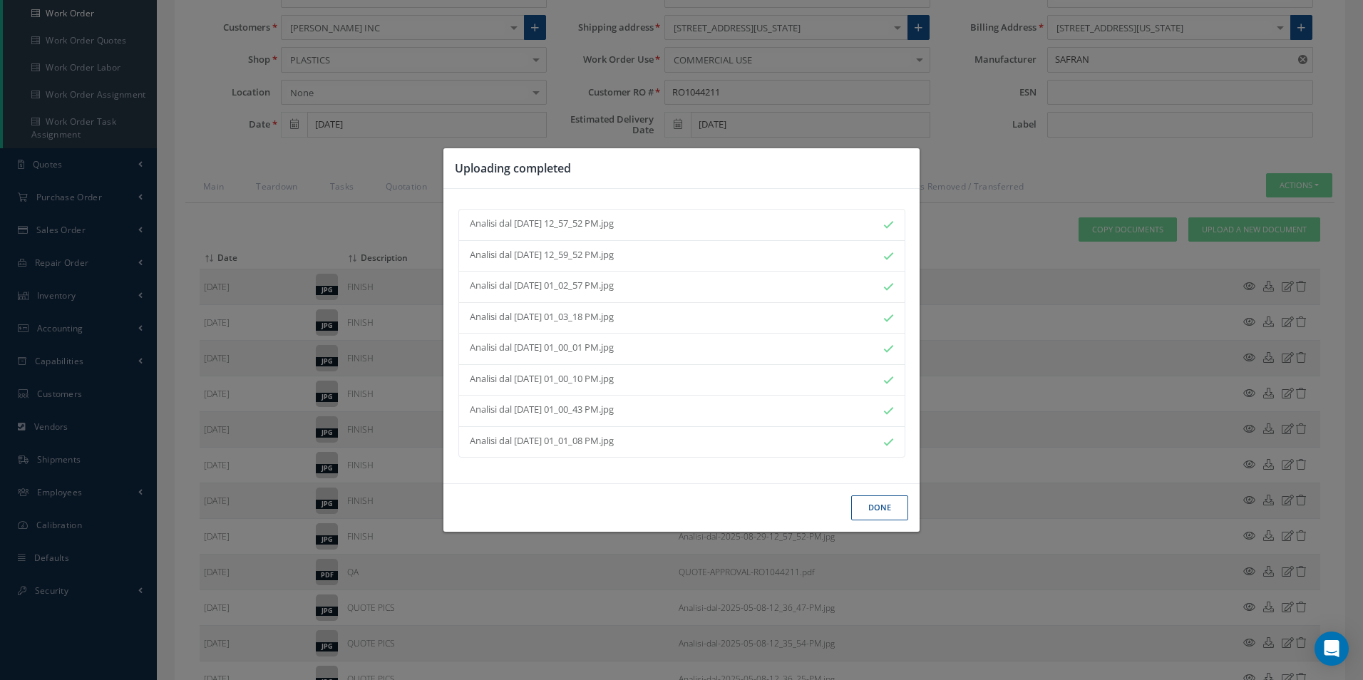
click at [882, 505] on button "Done" at bounding box center [879, 507] width 57 height 25
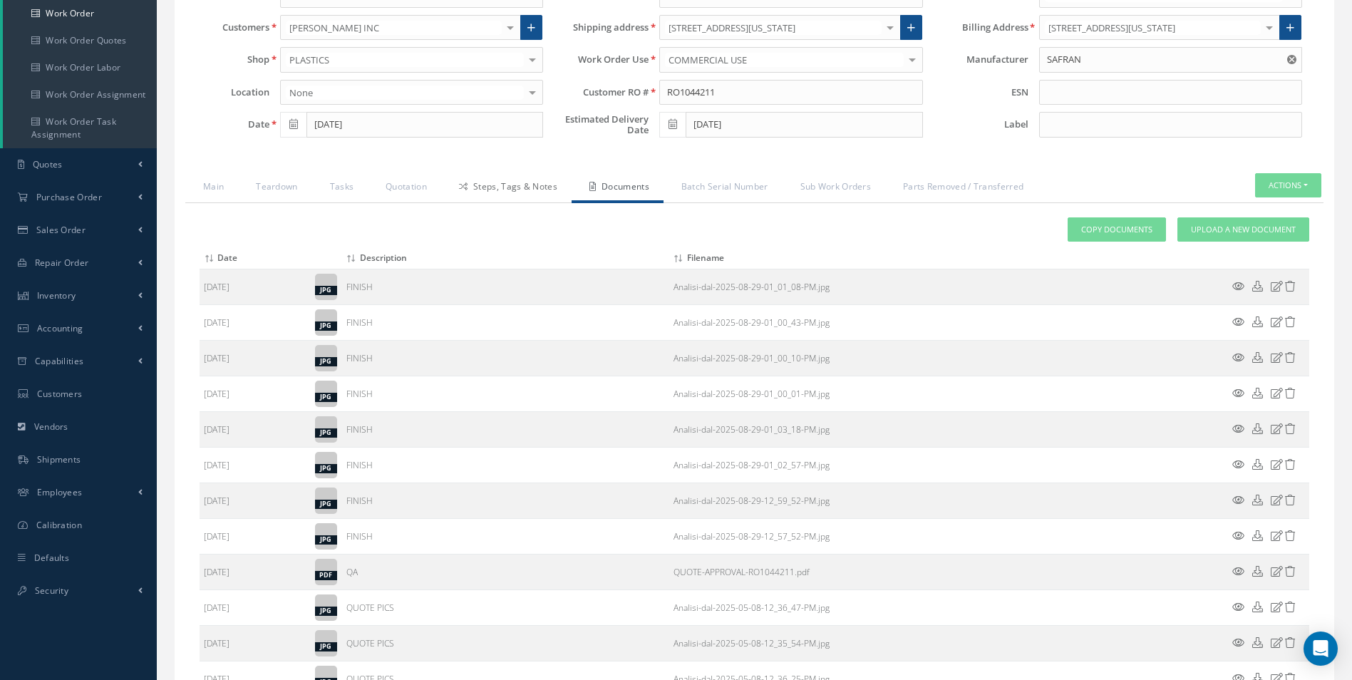
click at [537, 185] on link "Steps, Tags & Notes" at bounding box center [506, 188] width 130 height 30
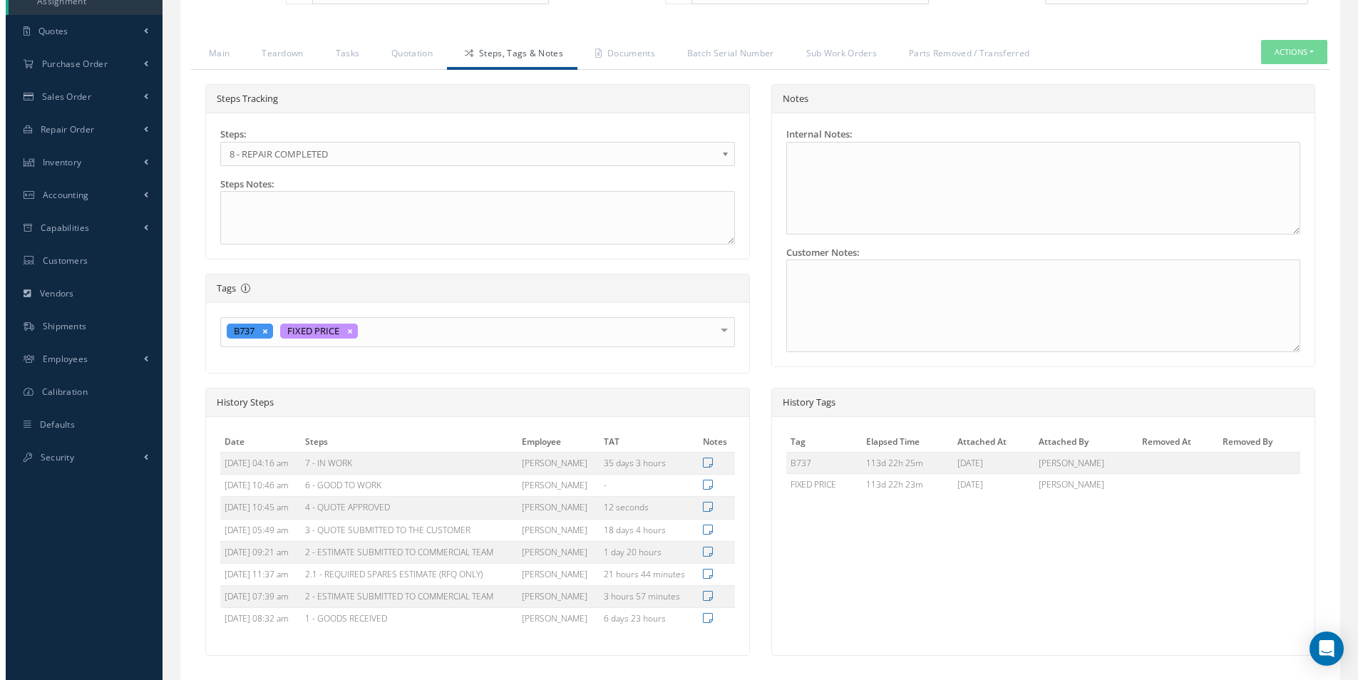
scroll to position [440, 0]
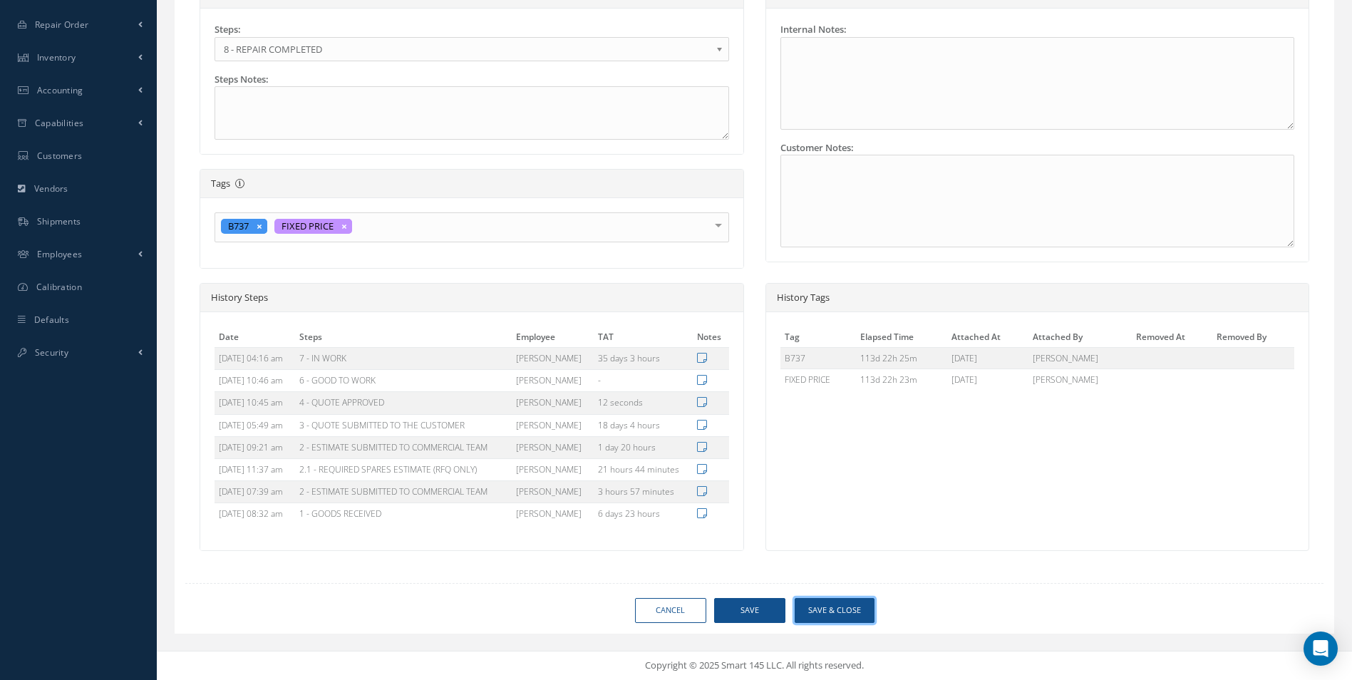
click at [858, 608] on button "Save & Close" at bounding box center [835, 610] width 80 height 25
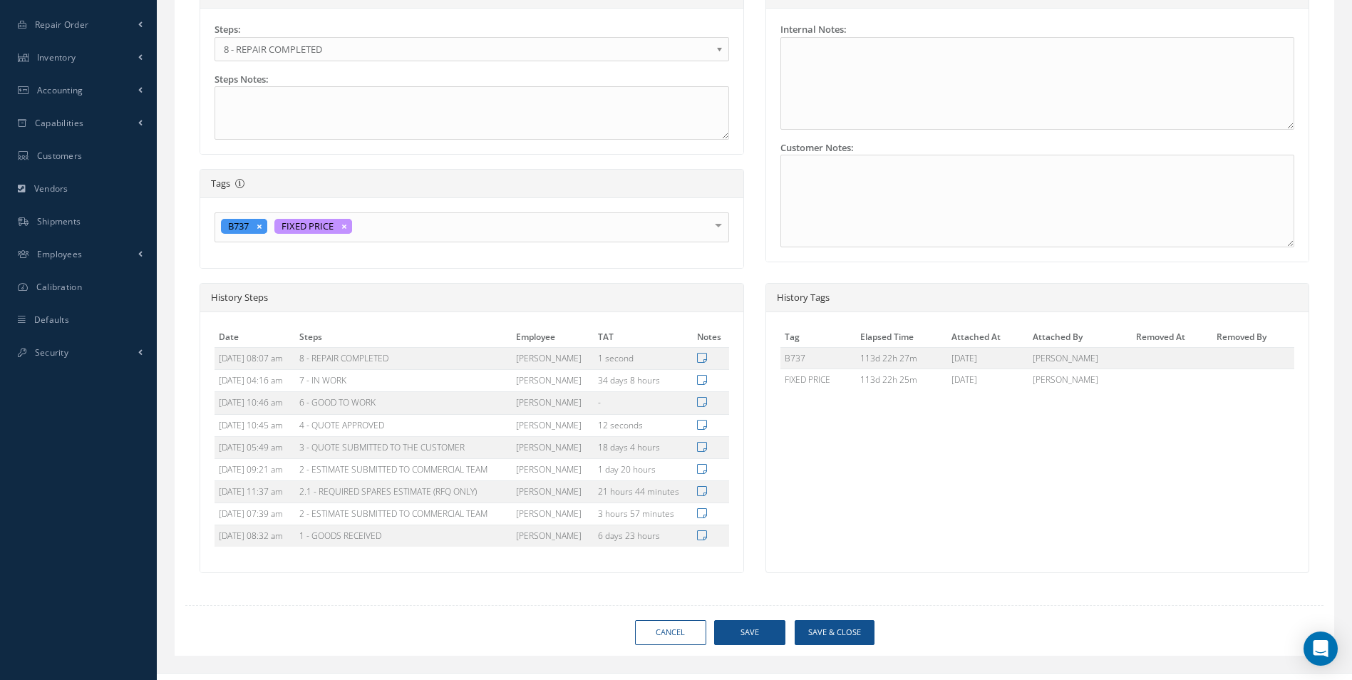
type input "SAFRAN"
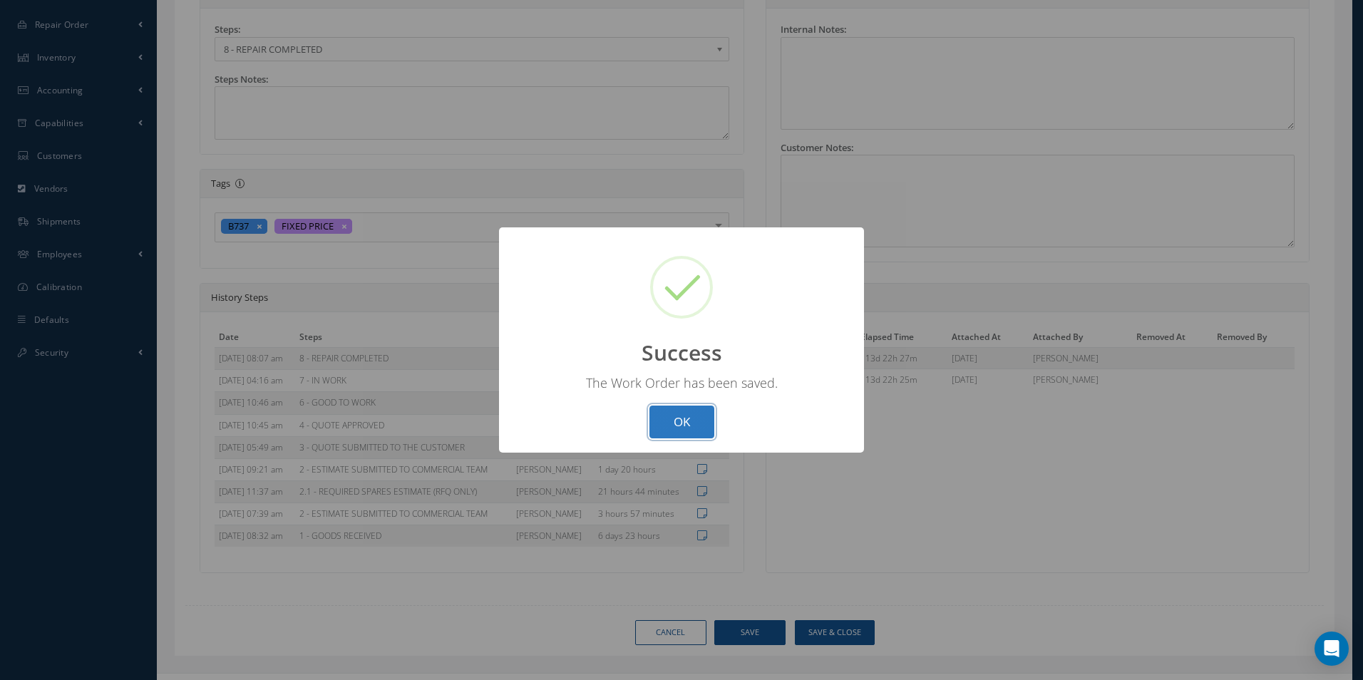
click at [673, 430] on button "OK" at bounding box center [681, 423] width 65 height 34
select select "25"
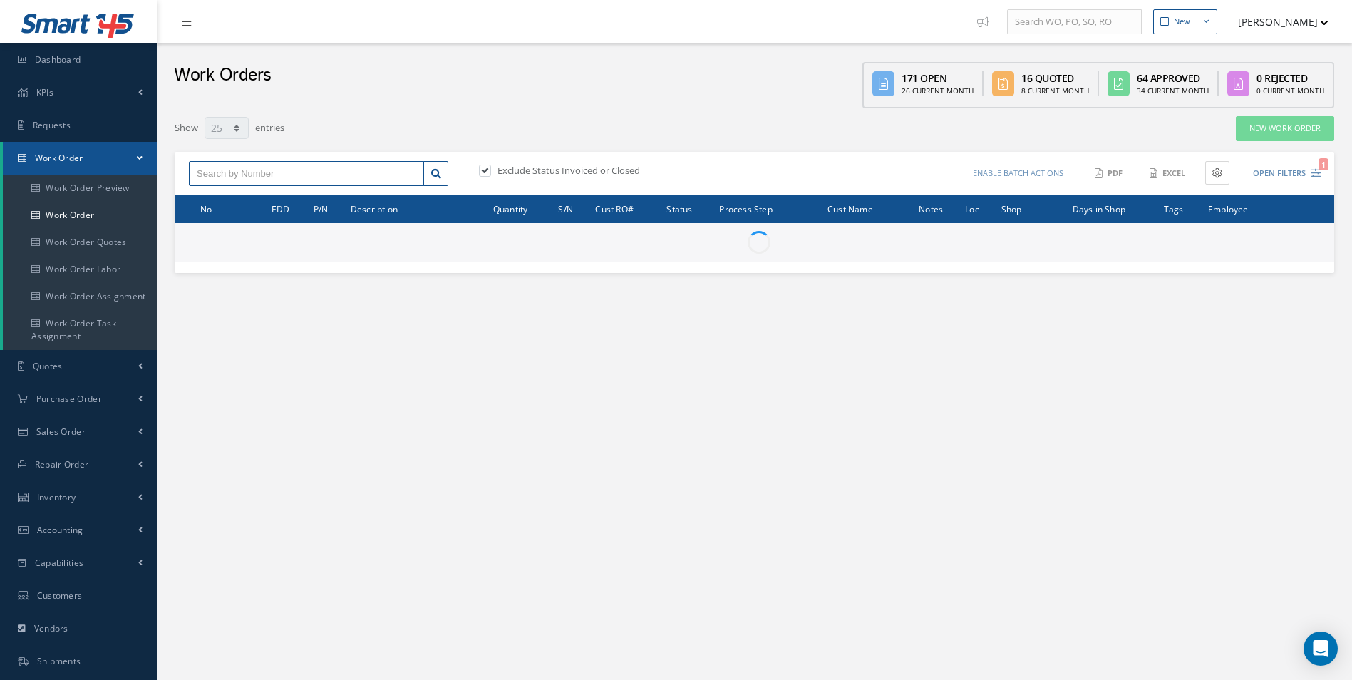
click at [315, 175] on input "text" at bounding box center [306, 174] width 235 height 26
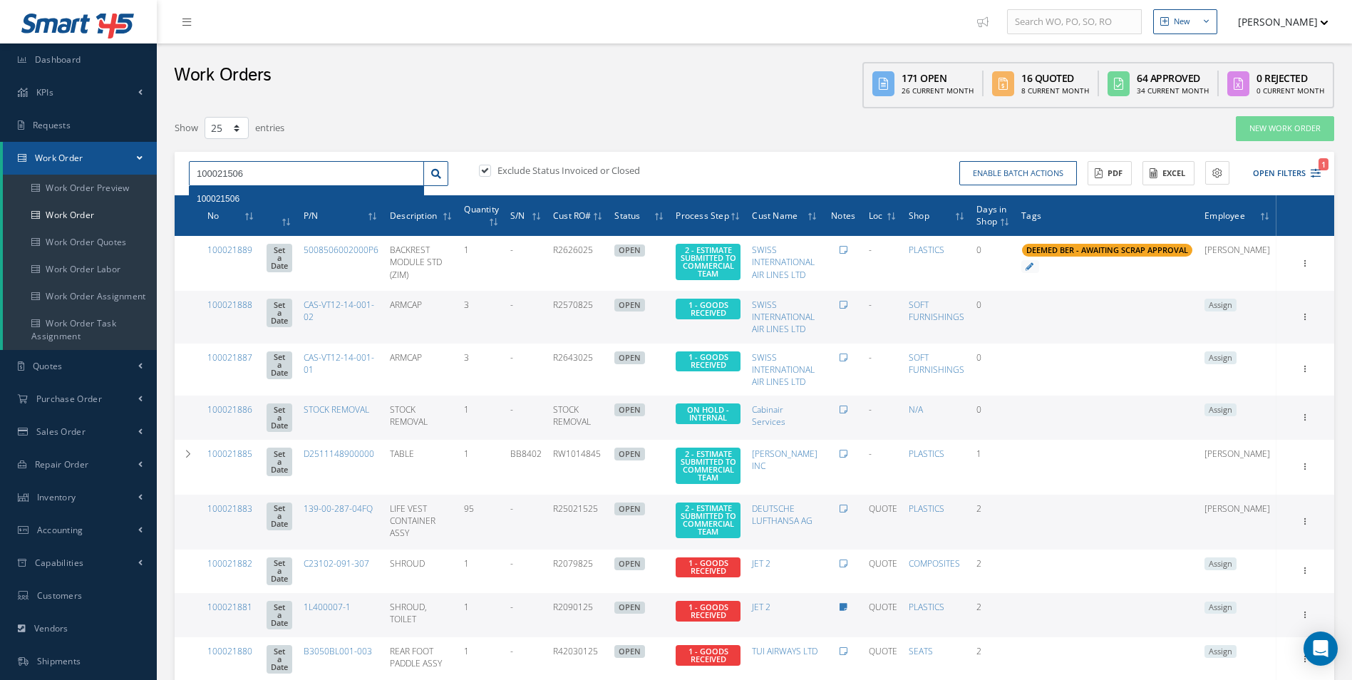
type input "100021506"
click at [262, 202] on div "100021506" at bounding box center [307, 199] width 220 height 14
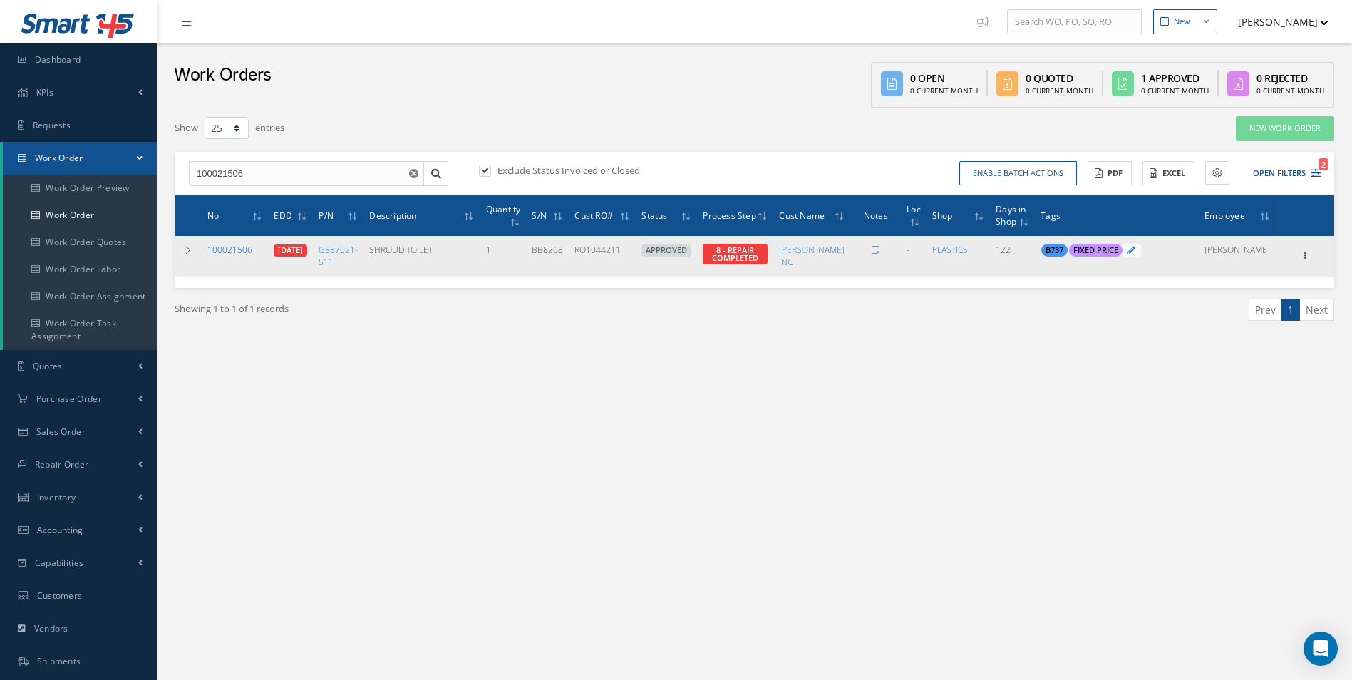
click at [240, 248] on link "100021506" at bounding box center [229, 250] width 45 height 12
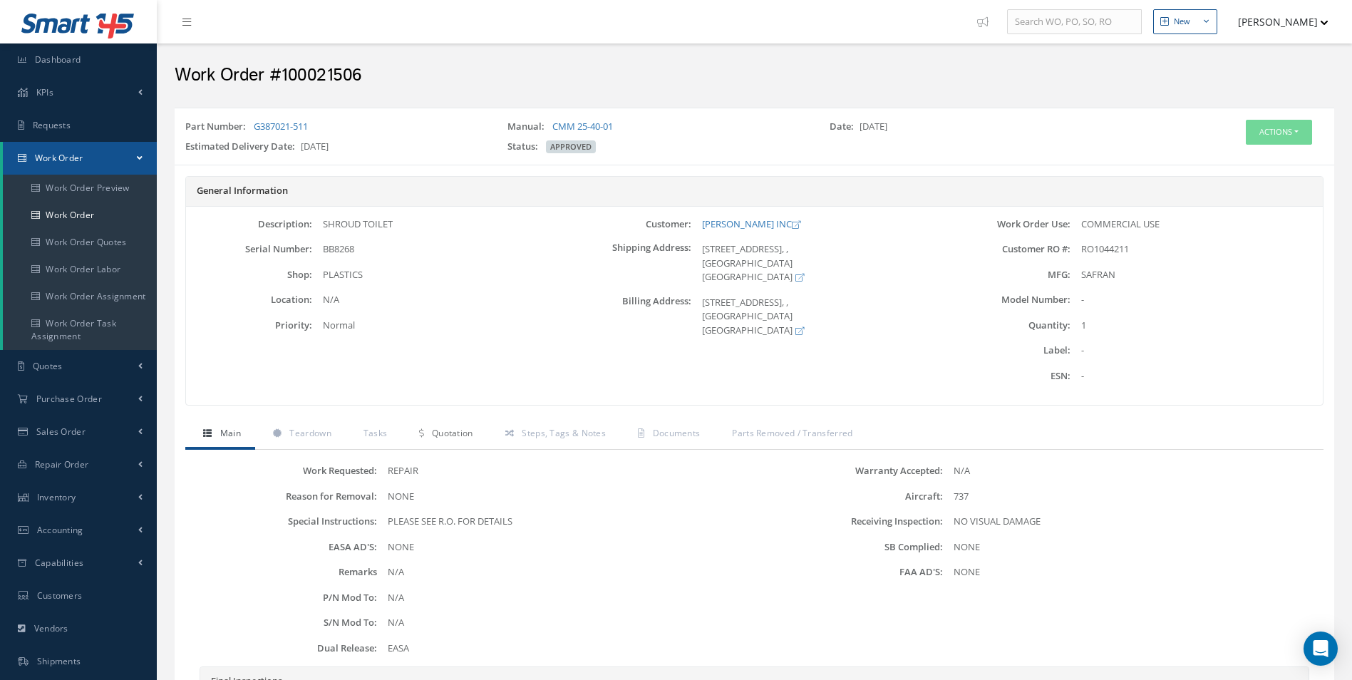
click at [458, 438] on span "Quotation" at bounding box center [452, 433] width 41 height 12
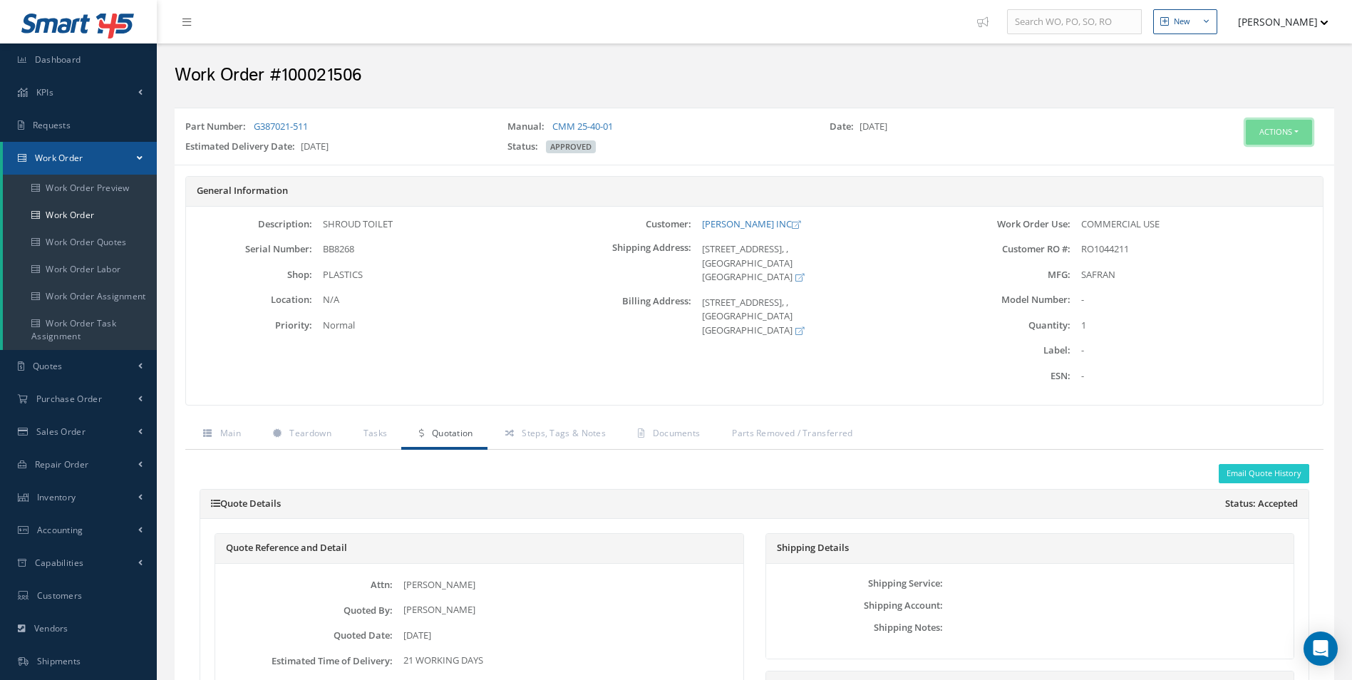
click at [1299, 123] on button "Actions" at bounding box center [1279, 132] width 66 height 25
click at [1247, 153] on link "Edit" at bounding box center [1257, 159] width 114 height 19
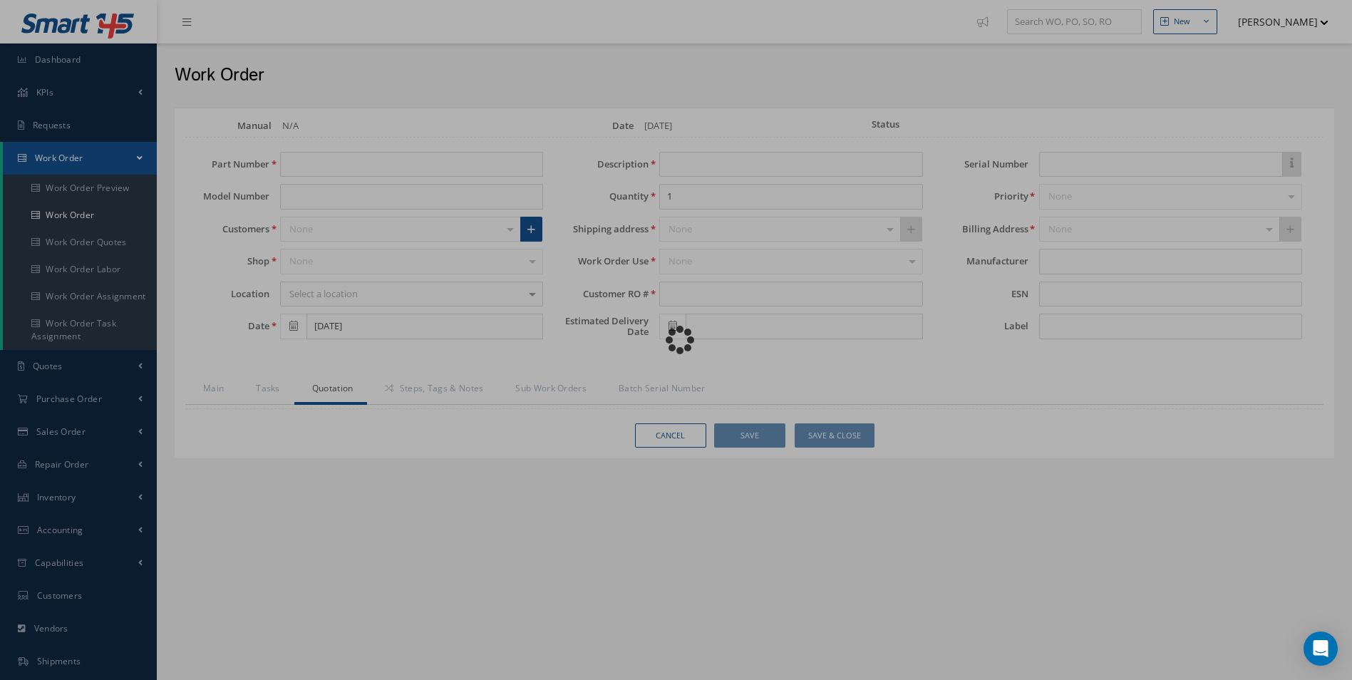
scroll to position [129, 0]
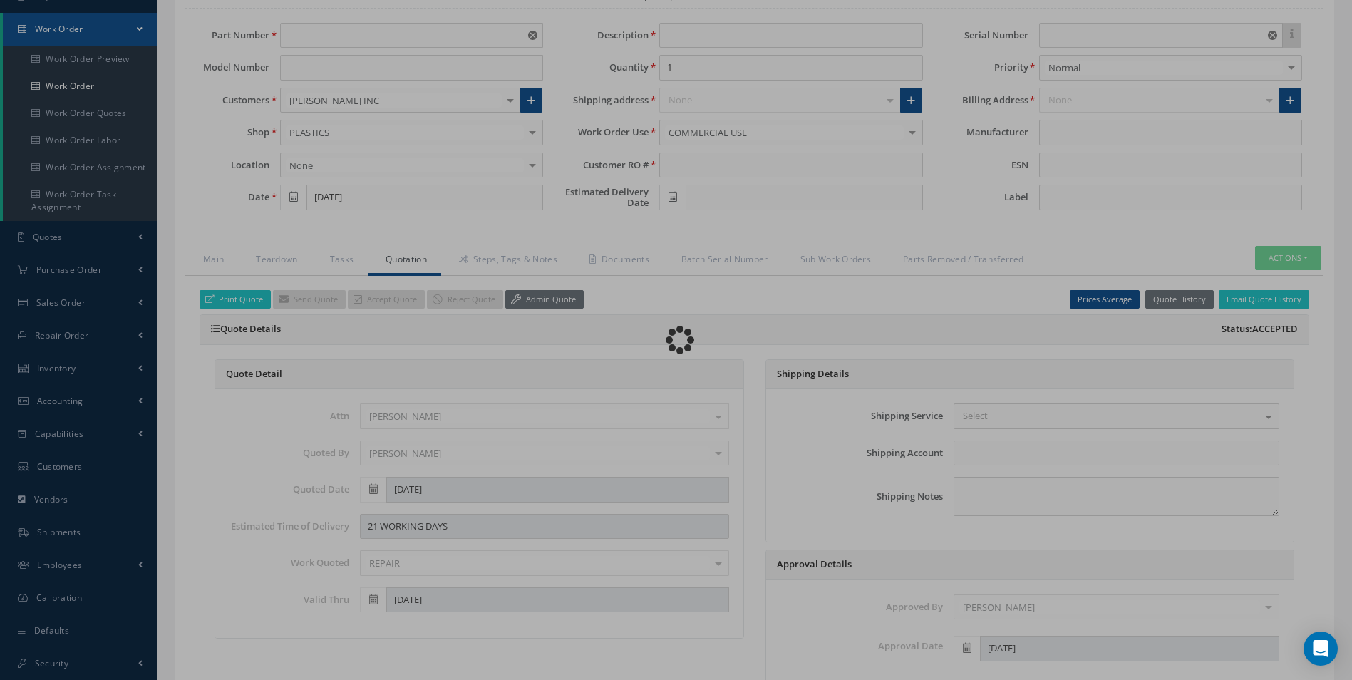
type input "G387021-511"
type input "[DATE]"
type input "SHROUD TOILET"
type input "RO1044211"
type input "[DATE]"
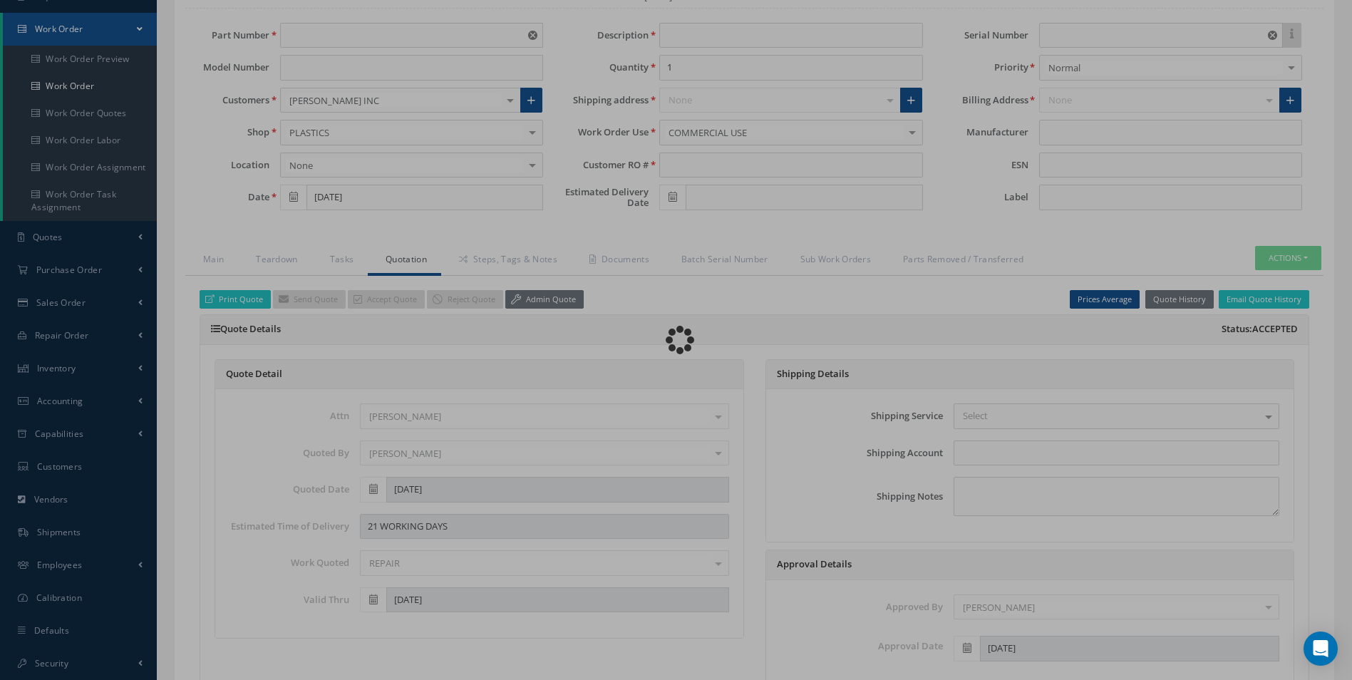
type input "BB8268"
type input "$2,350"
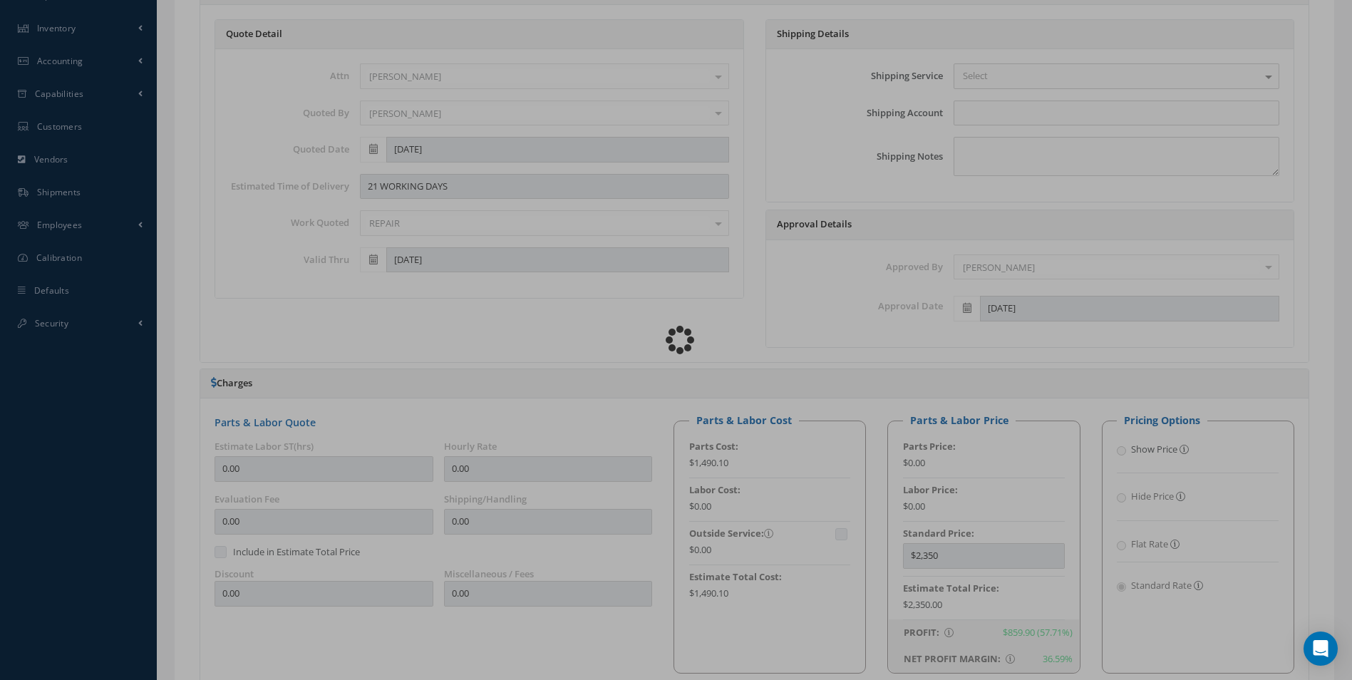
type input "SAFRAN"
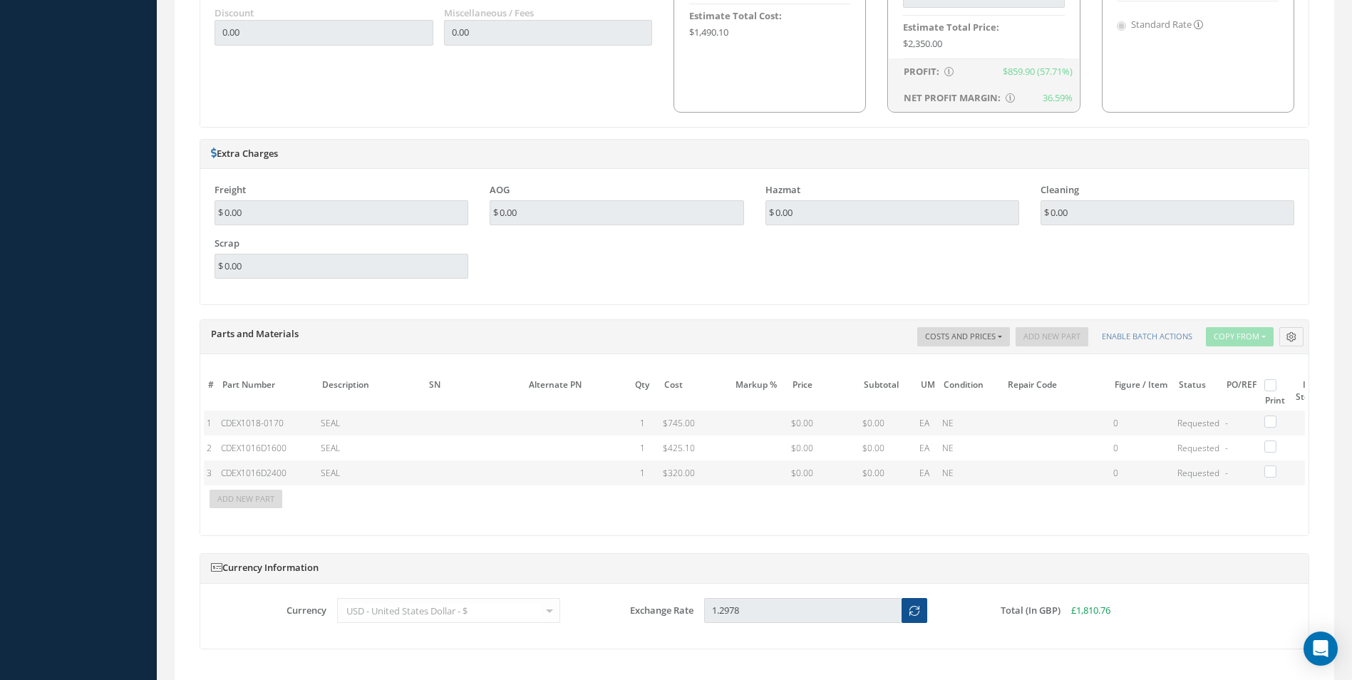
scroll to position [1141, 0]
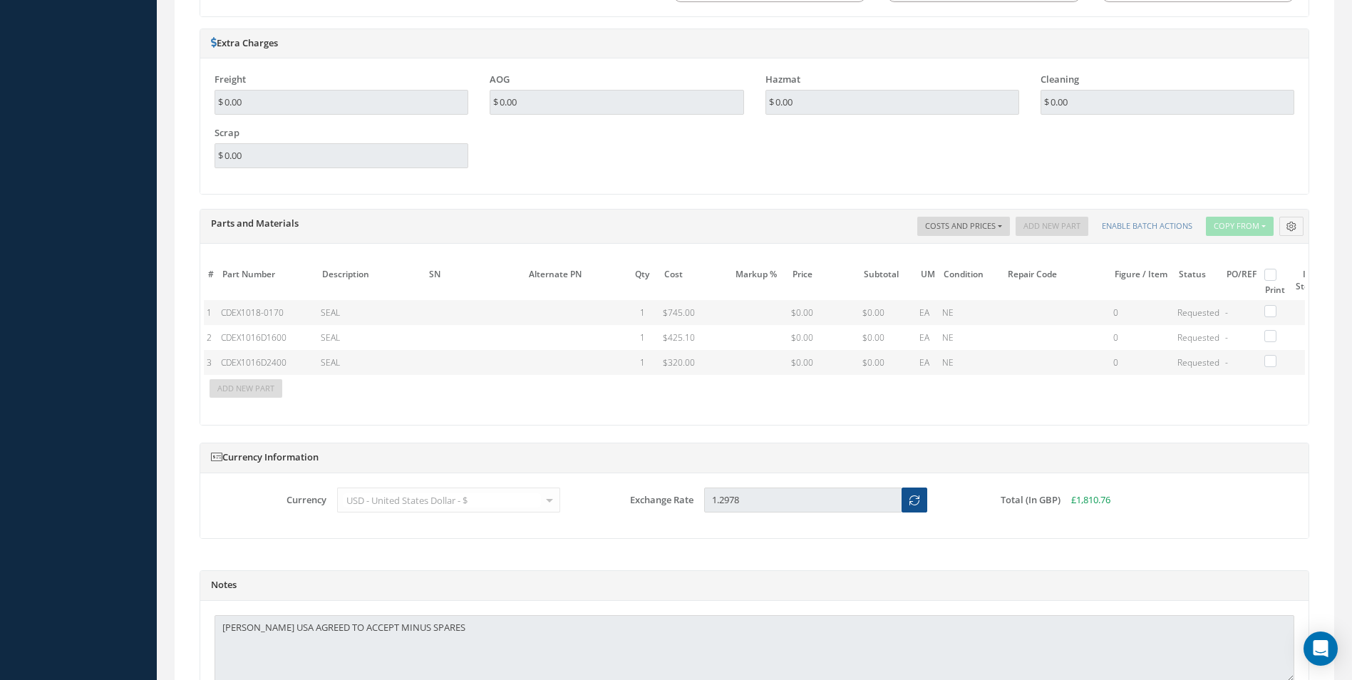
drag, startPoint x: 1061, startPoint y: 408, endPoint x: 1205, endPoint y: 426, distance: 144.4
click at [1207, 425] on div "The prices highlighted in Red are not current, please update the information on…" at bounding box center [754, 334] width 1108 height 181
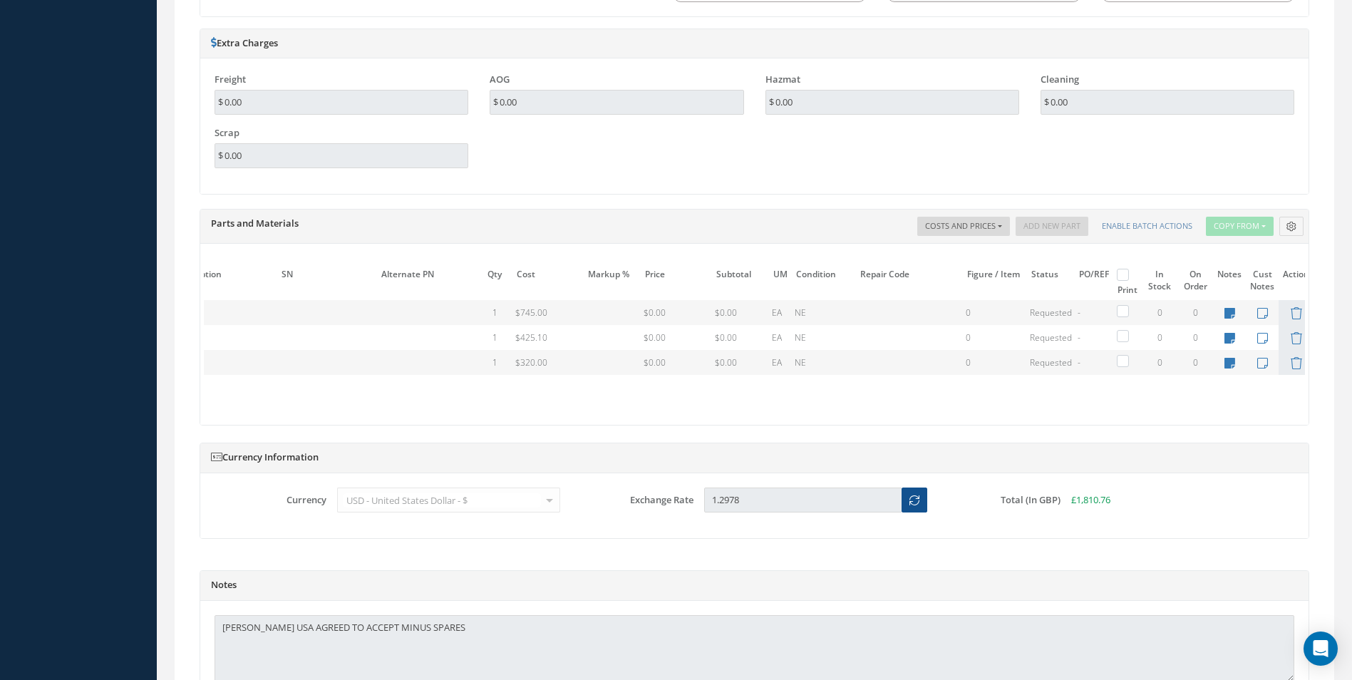
click at [1228, 312] on icon at bounding box center [1230, 313] width 11 height 12
type textarea "90 DAY LT"
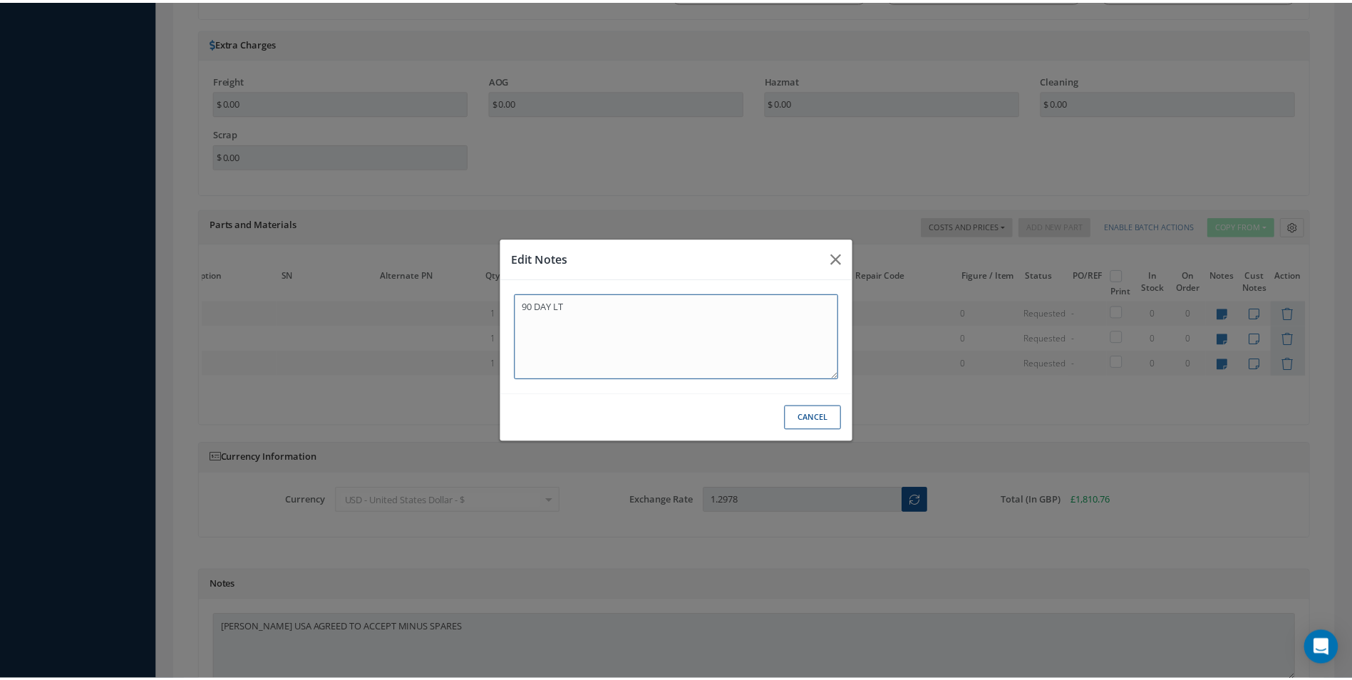
scroll to position [0, 145]
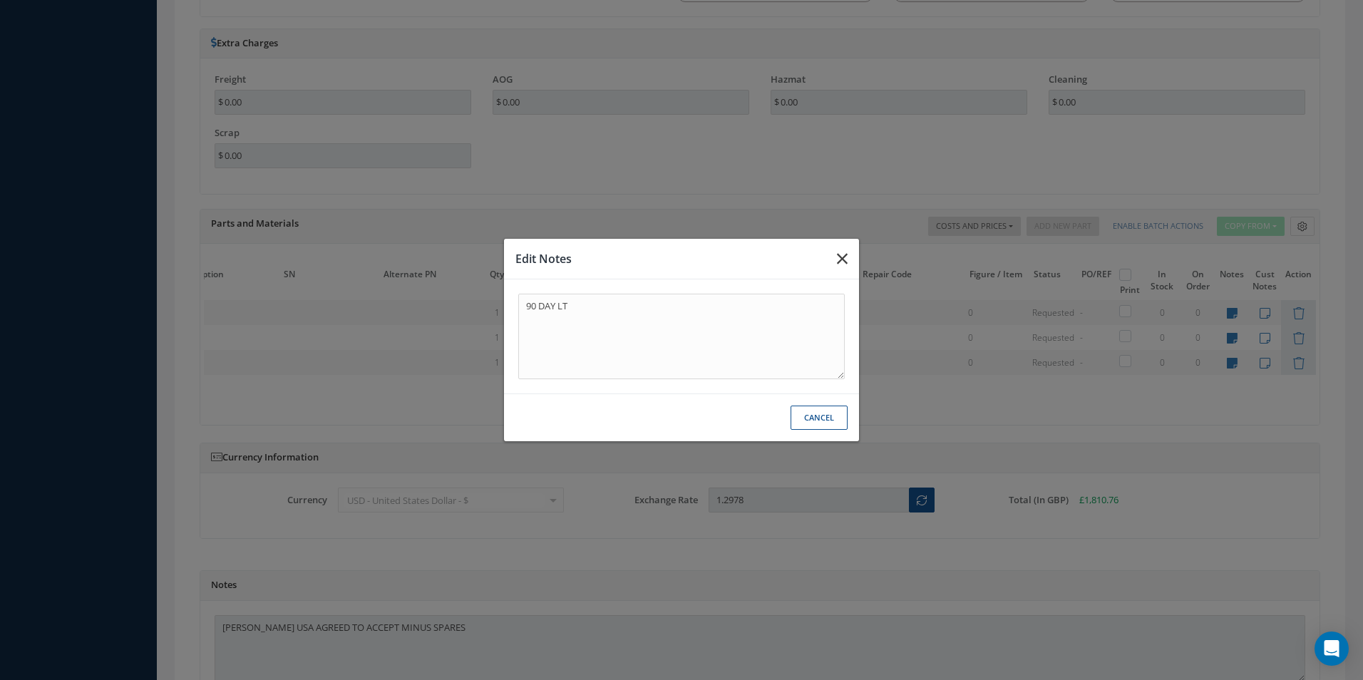
click at [836, 261] on button "button" at bounding box center [842, 259] width 34 height 40
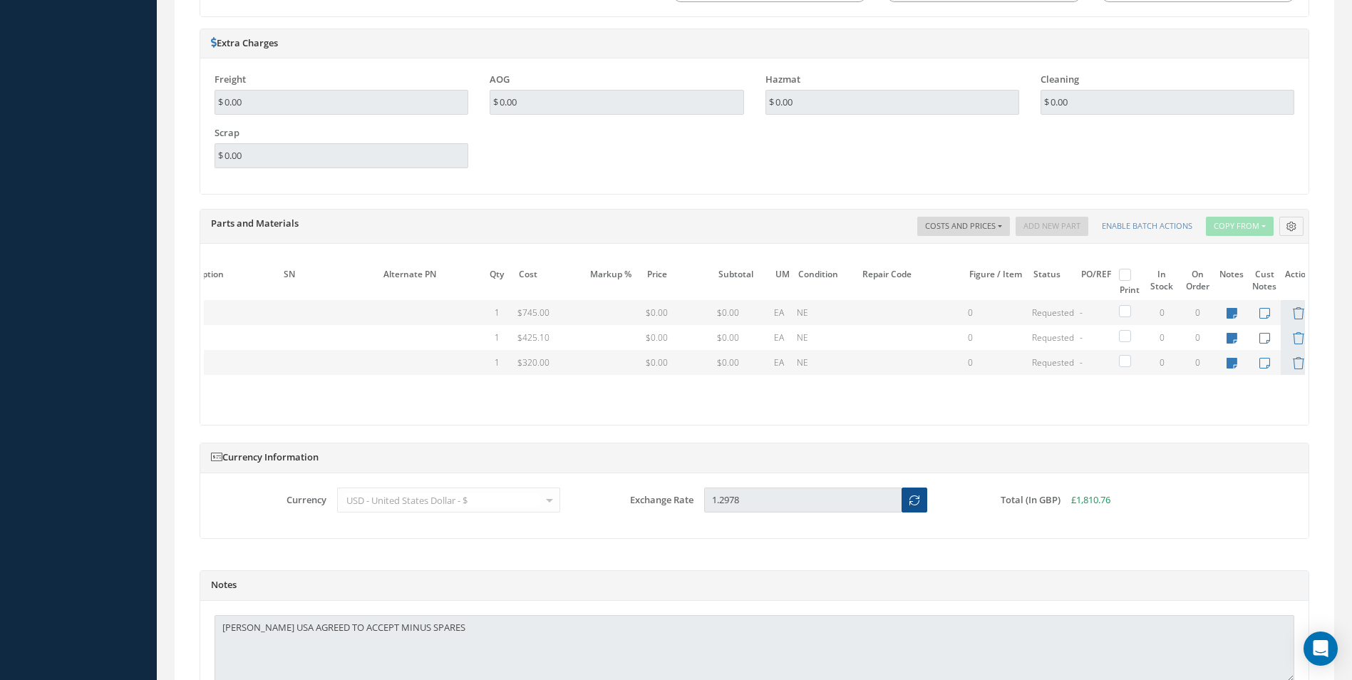
scroll to position [0, 156]
click at [1284, 314] on table "# Part Number Description SN Alternate PN Qty Cost Markup % Price Subtotal UM C…" at bounding box center [676, 331] width 1257 height 135
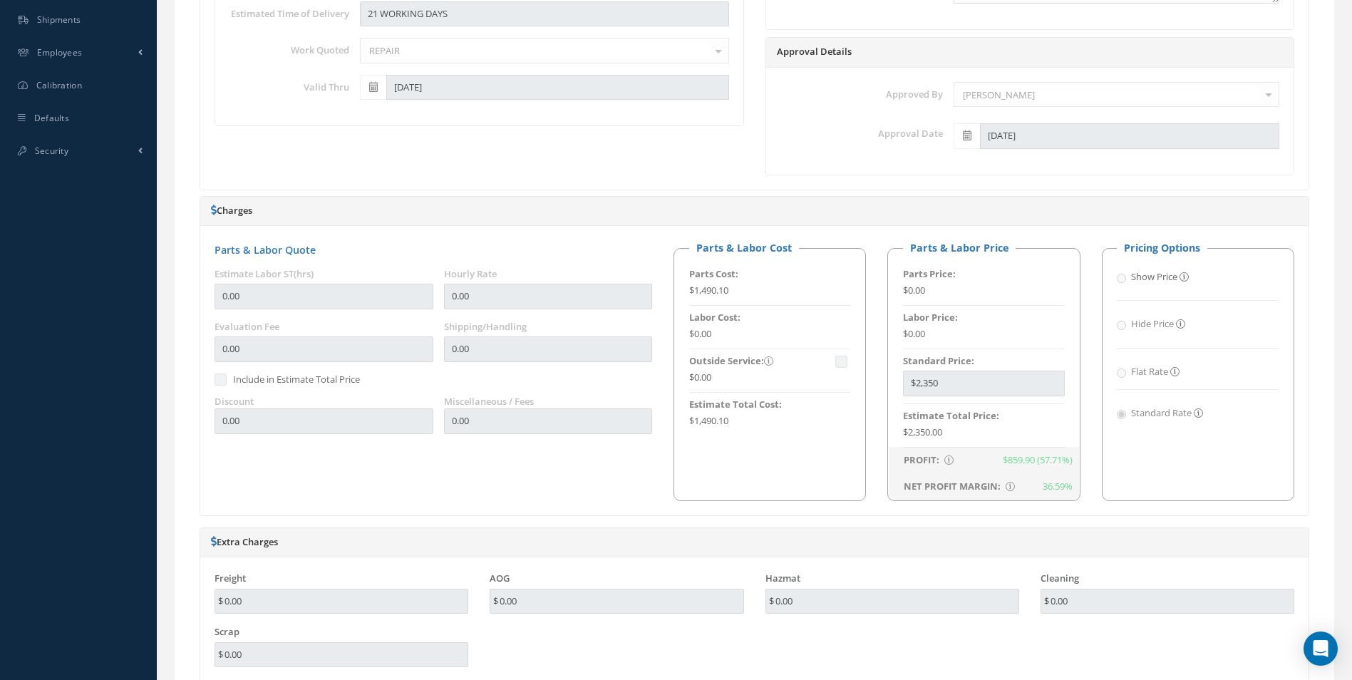
scroll to position [285, 0]
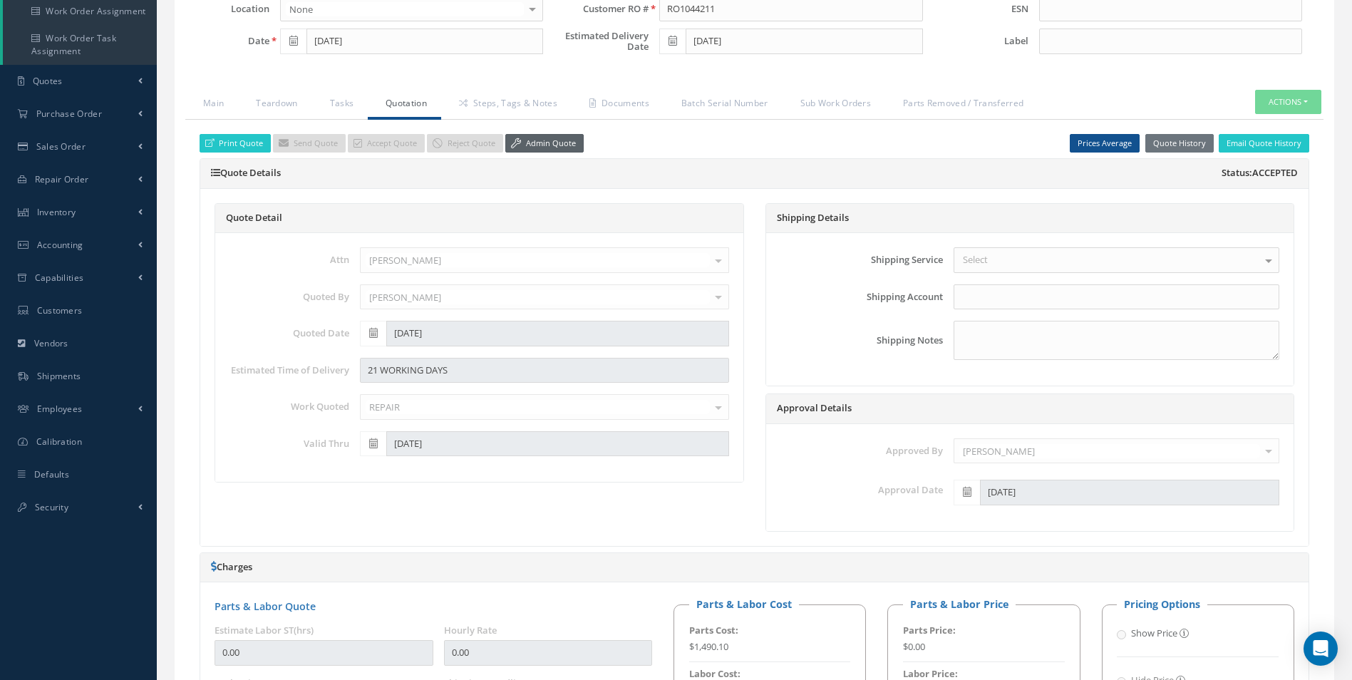
click at [527, 148] on link "Admin Quote" at bounding box center [544, 143] width 78 height 19
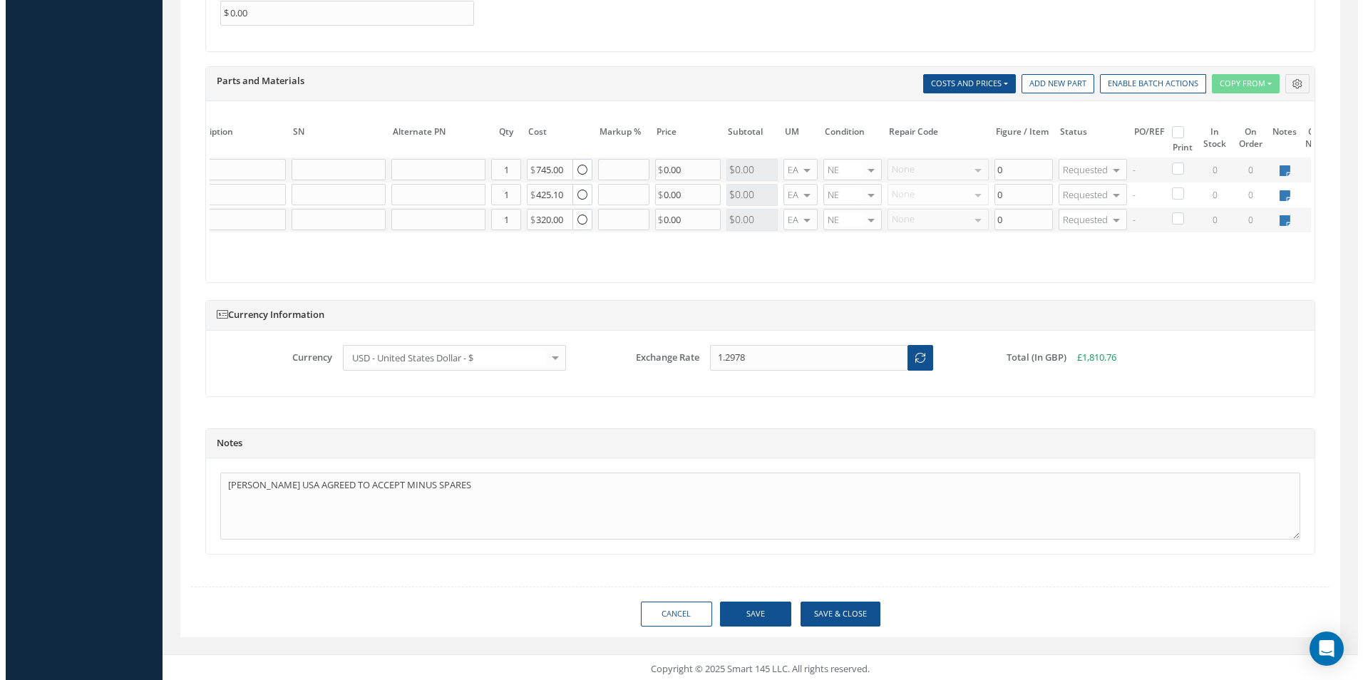
scroll to position [0, 214]
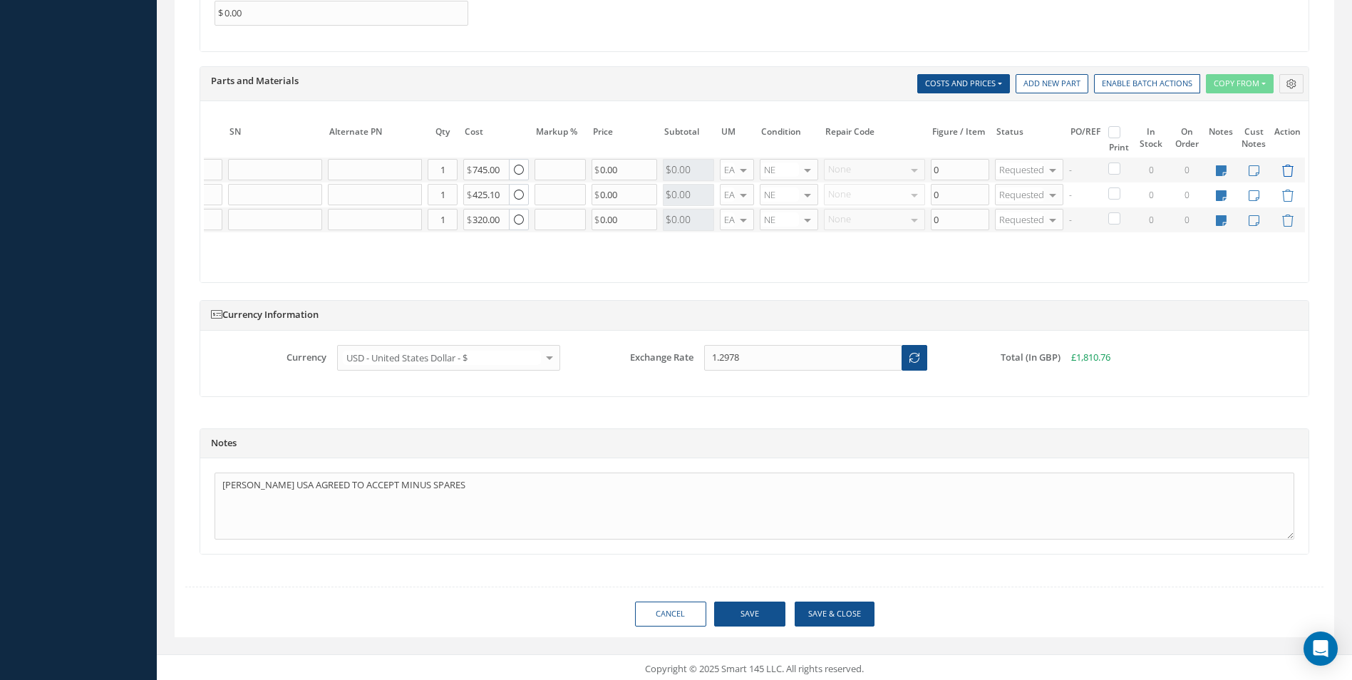
click at [1292, 168] on icon at bounding box center [1288, 171] width 12 height 12
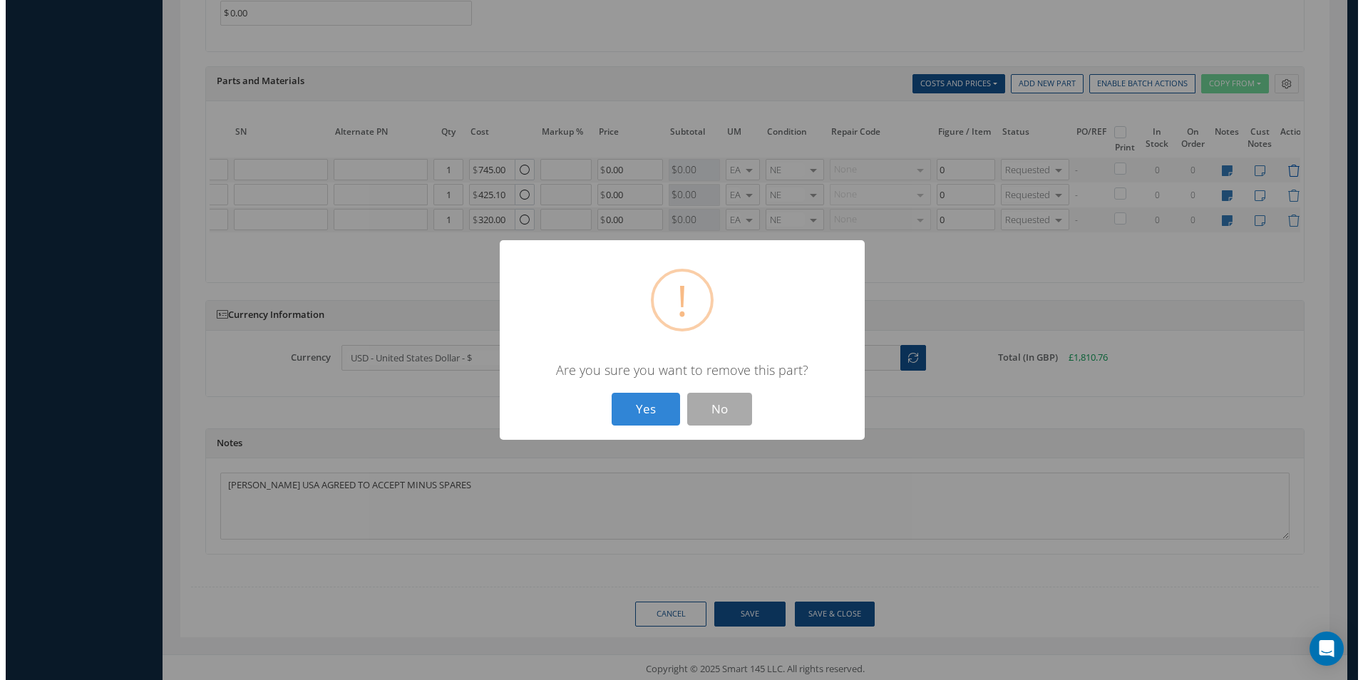
scroll to position [0, 203]
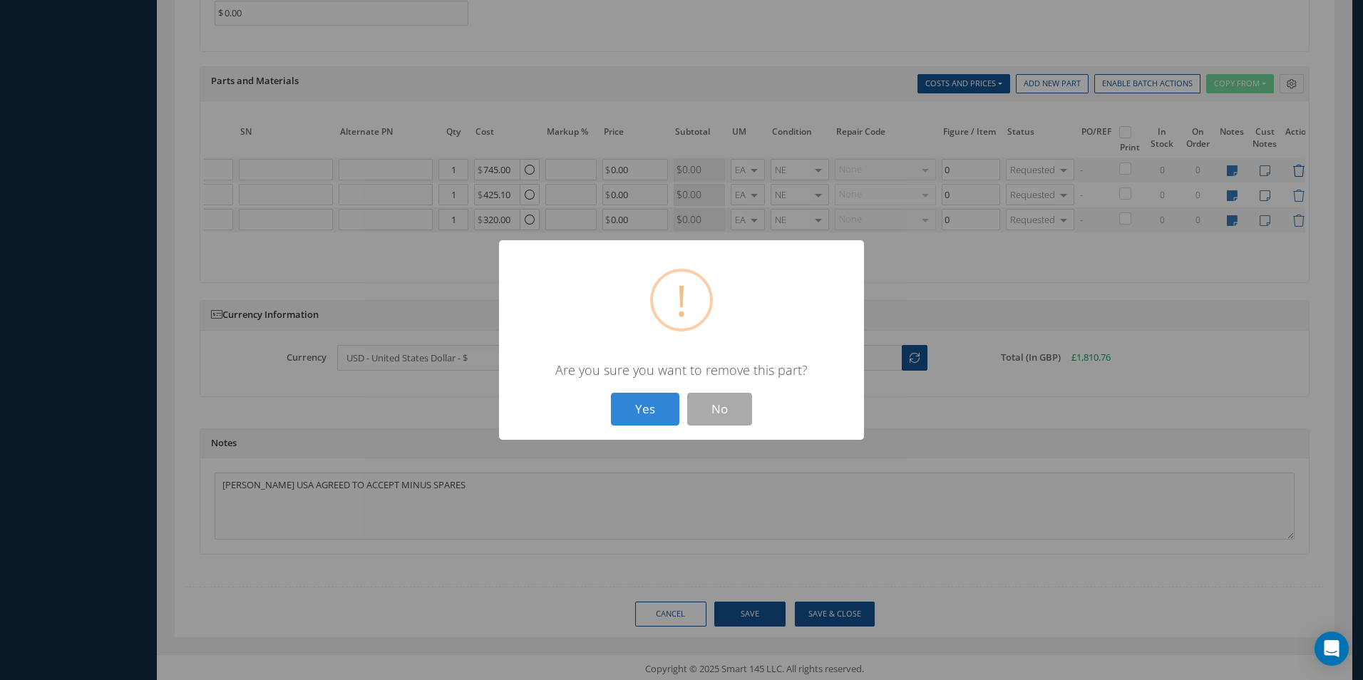
click at [611, 393] on button "Yes" at bounding box center [645, 410] width 68 height 34
type input "CDEX1016D1600"
type input "425.10"
type input "CDEX1016D2400"
type input "320.00"
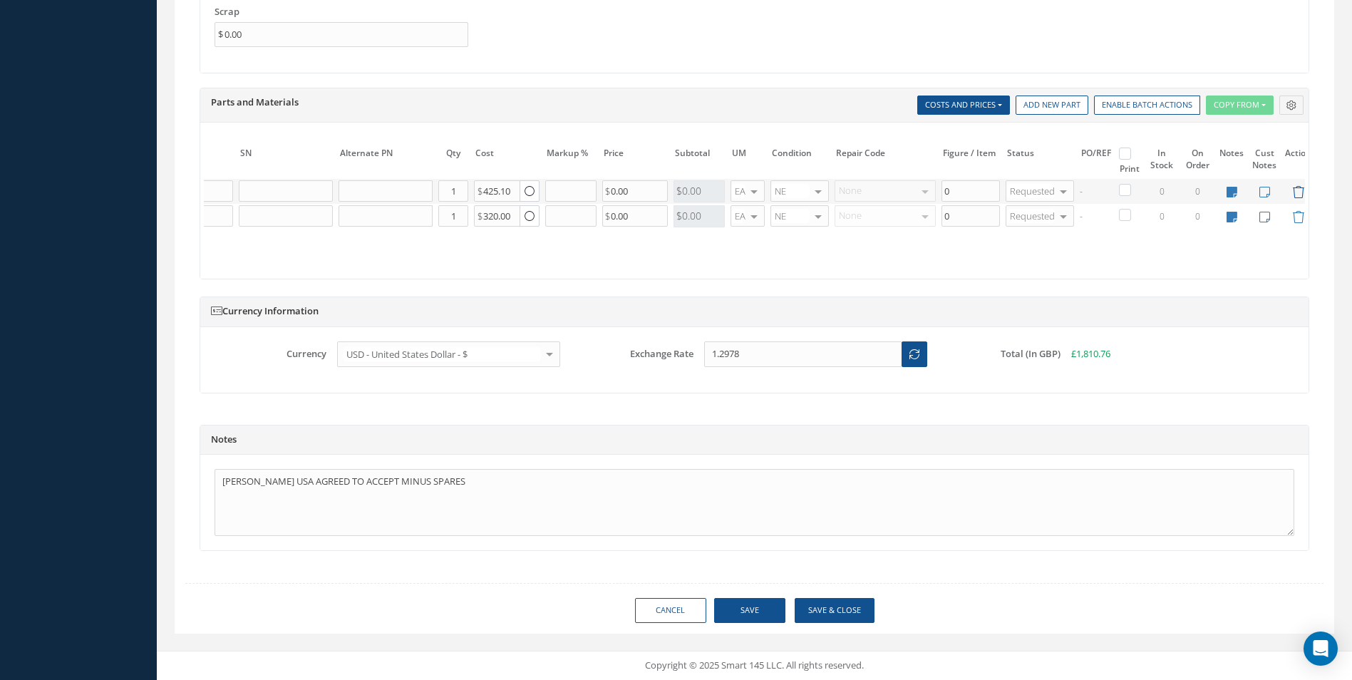
click at [1298, 186] on icon at bounding box center [1298, 192] width 12 height 12
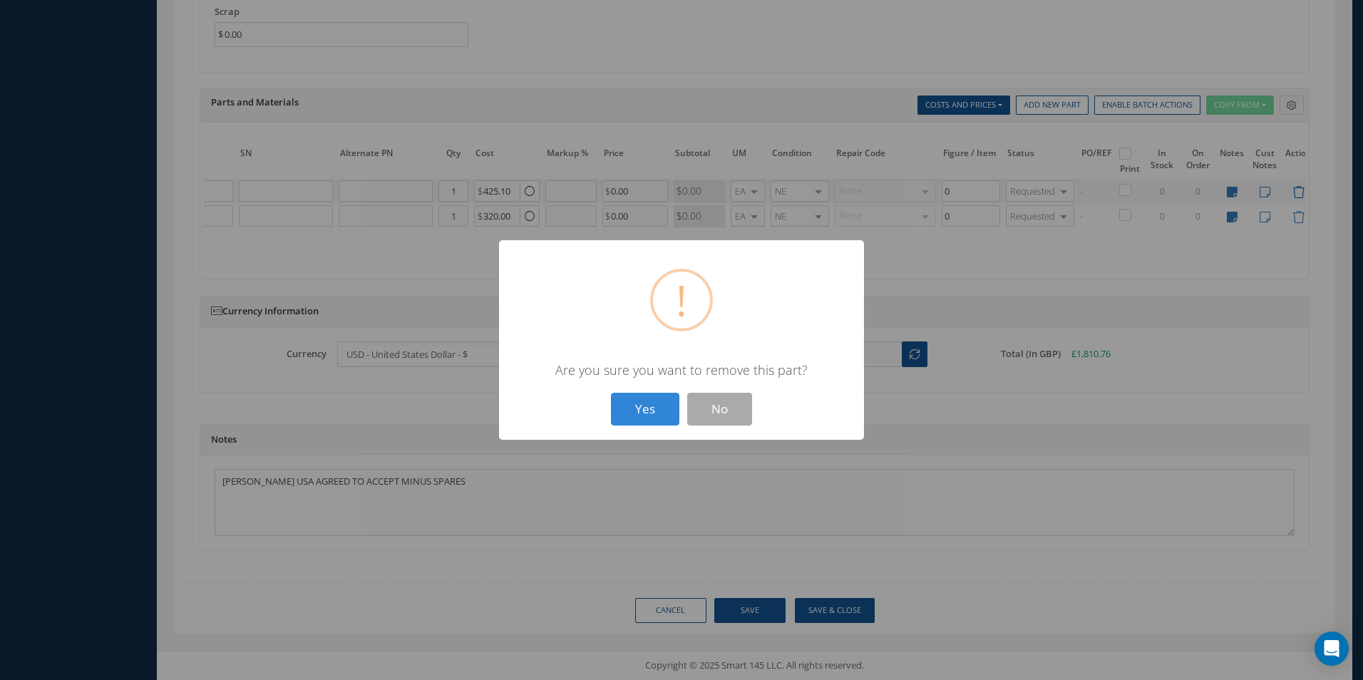
click at [611, 393] on button "Yes" at bounding box center [645, 410] width 68 height 34
type input "CDEX1016D2400"
type input "320.00"
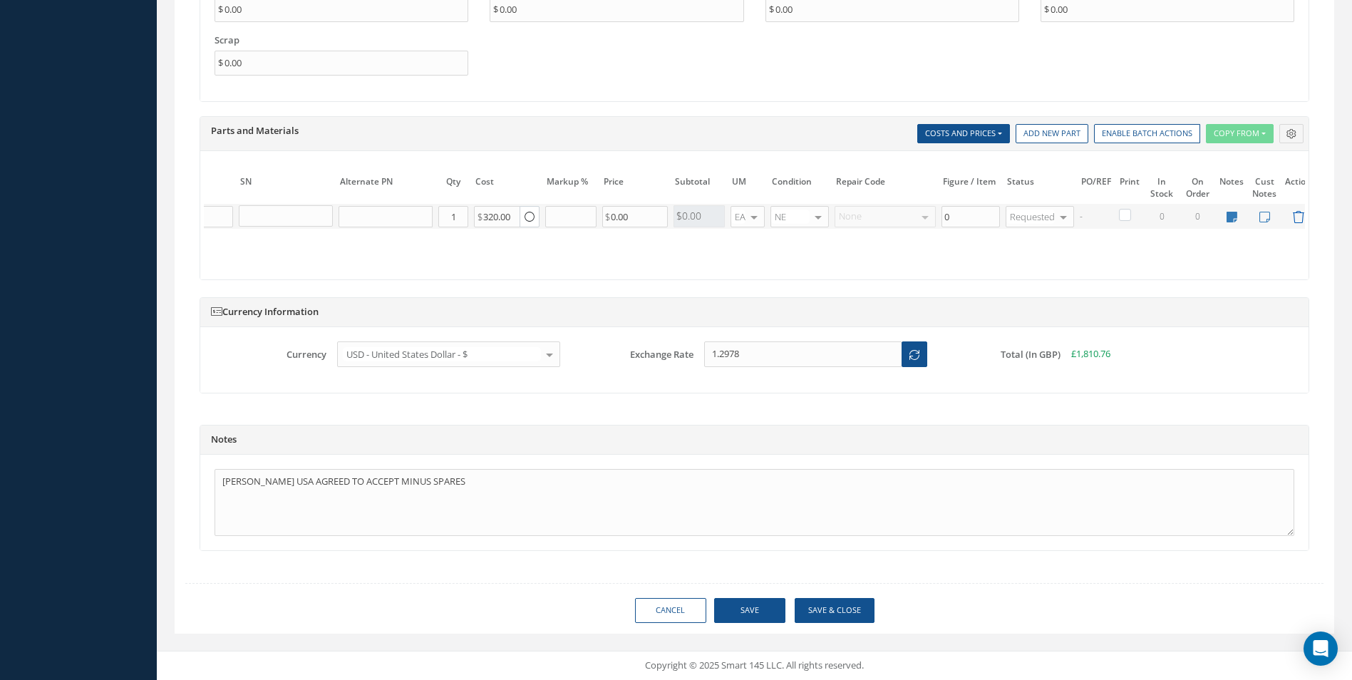
click at [1300, 211] on icon at bounding box center [1298, 217] width 12 height 12
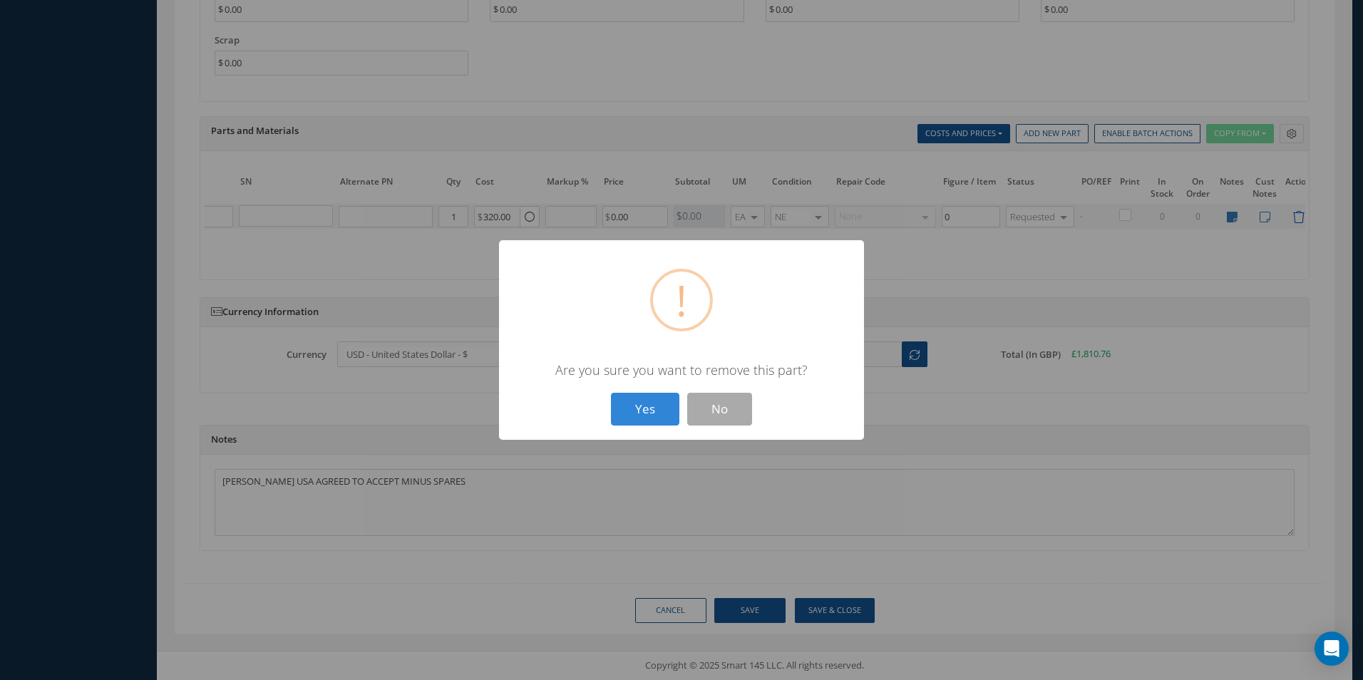
click at [611, 393] on button "Yes" at bounding box center [645, 410] width 68 height 34
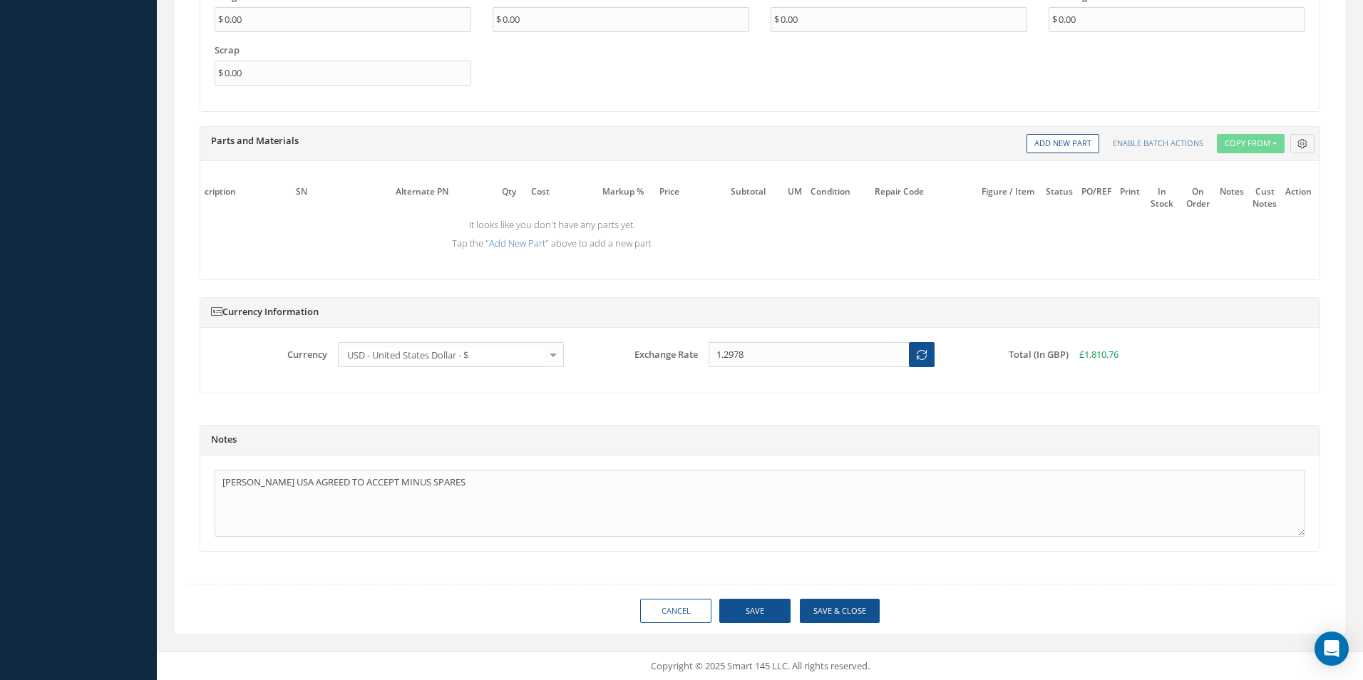
scroll to position [0, 141]
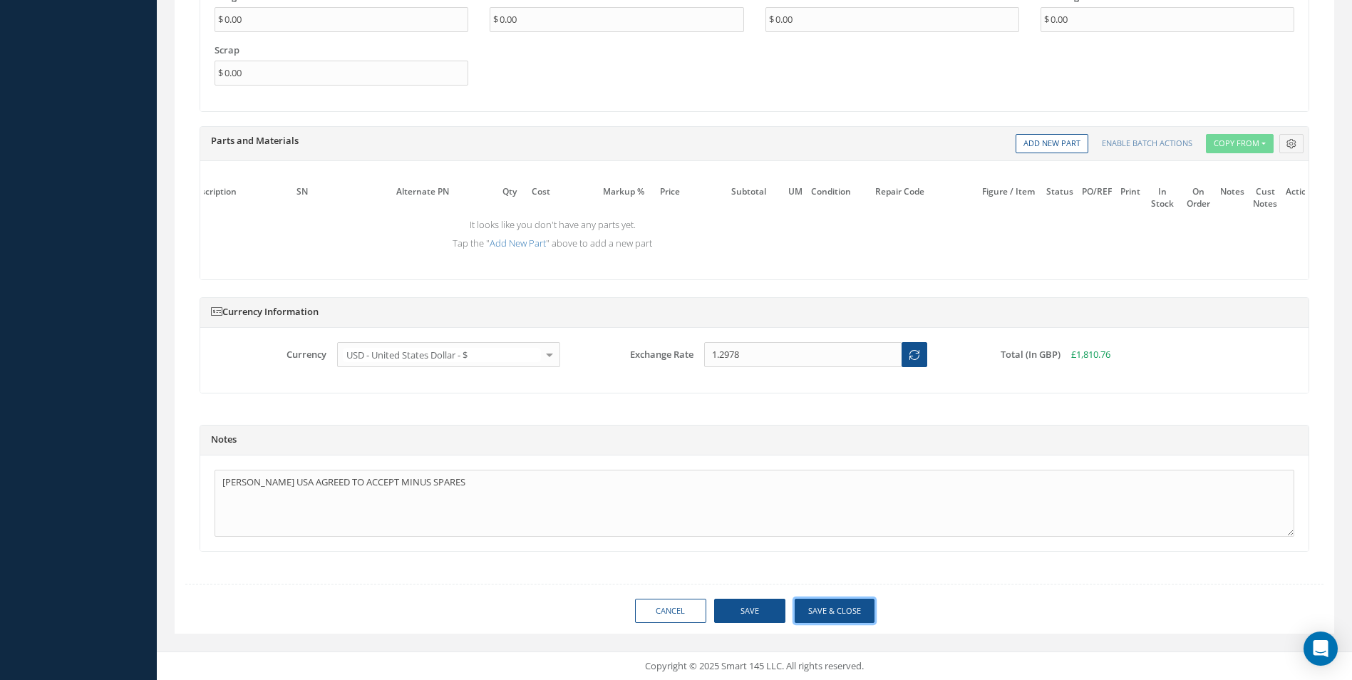
click at [831, 613] on button "Save & Close" at bounding box center [835, 611] width 80 height 25
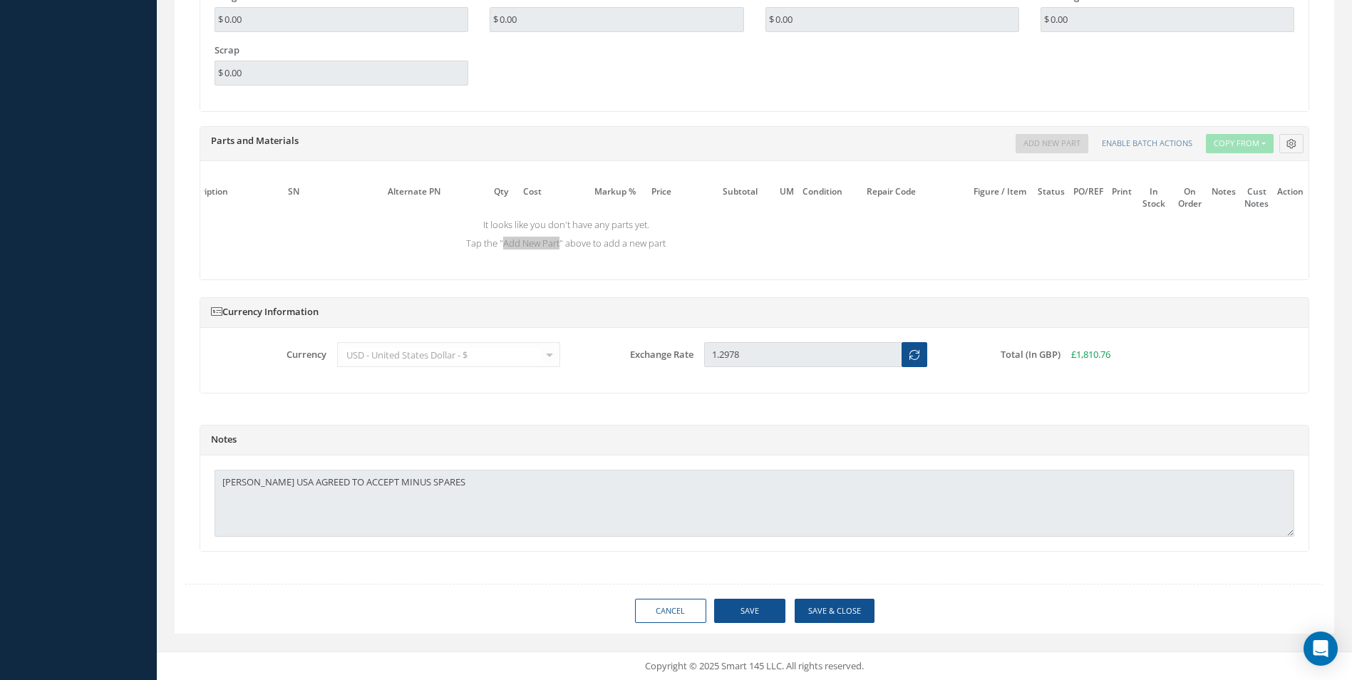
type input "SAFRAN"
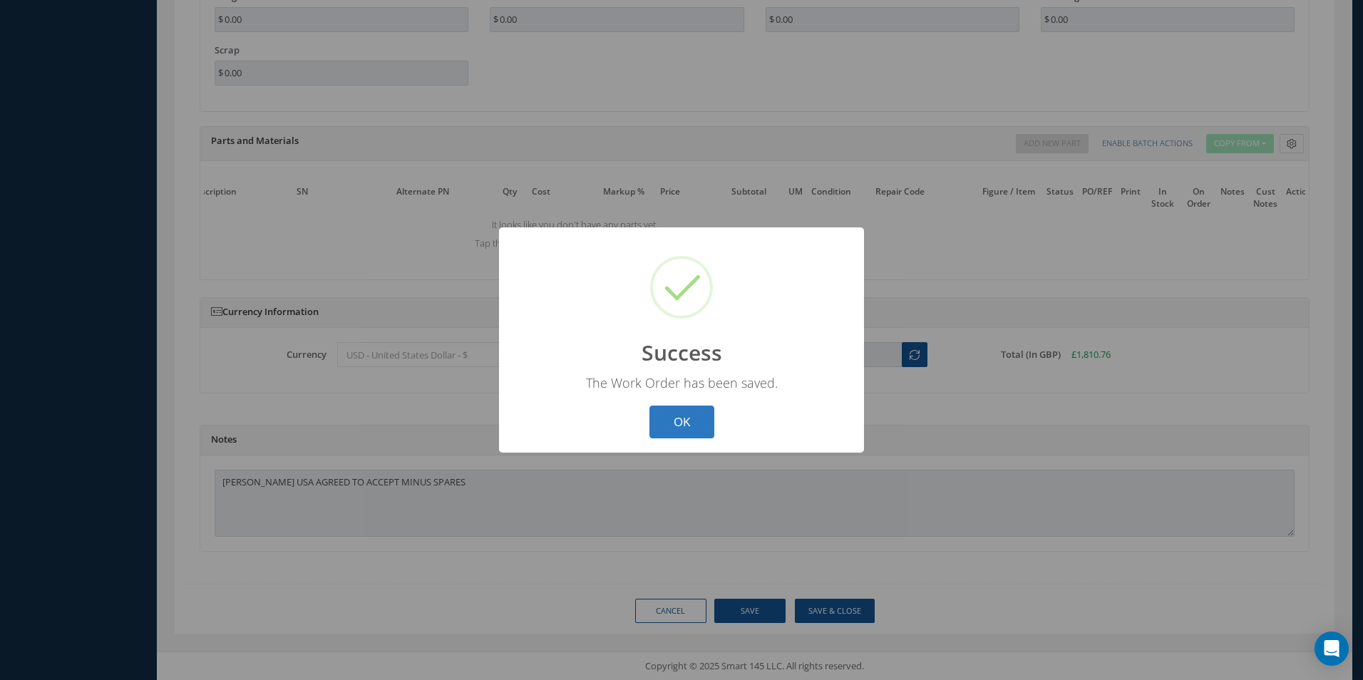
click at [706, 418] on button "OK" at bounding box center [681, 423] width 65 height 34
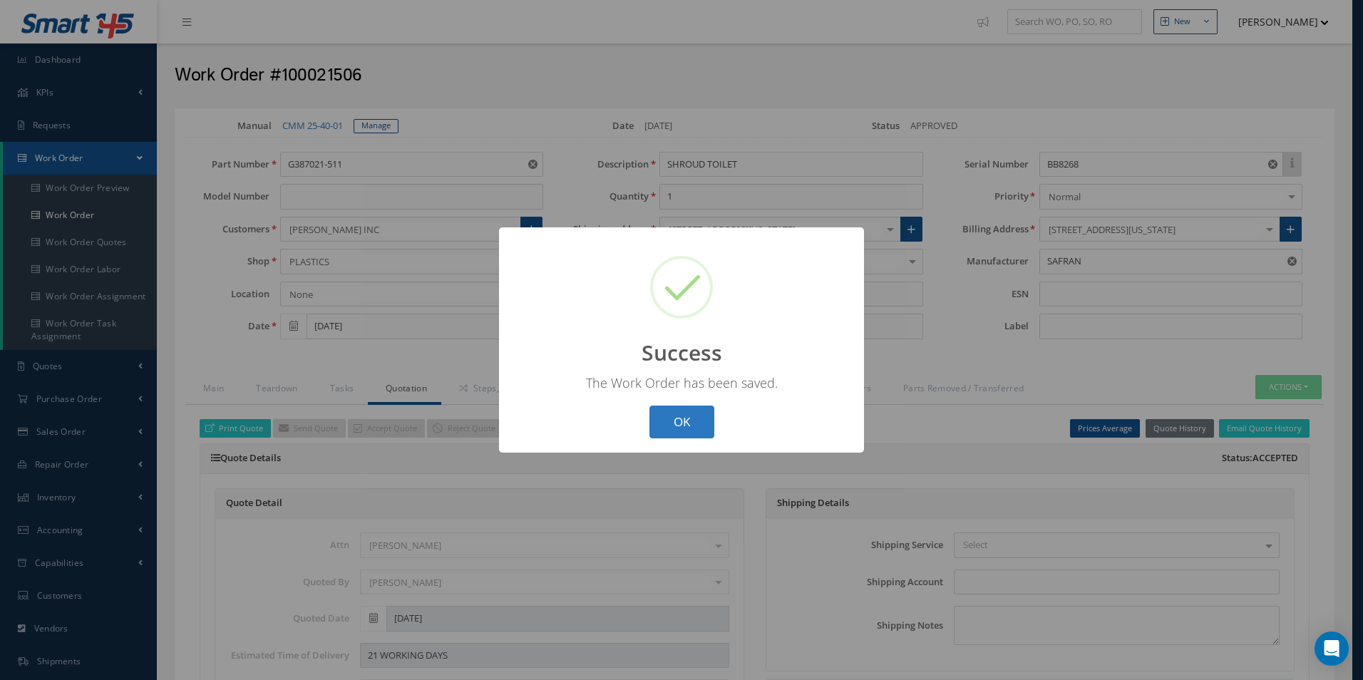
select select "25"
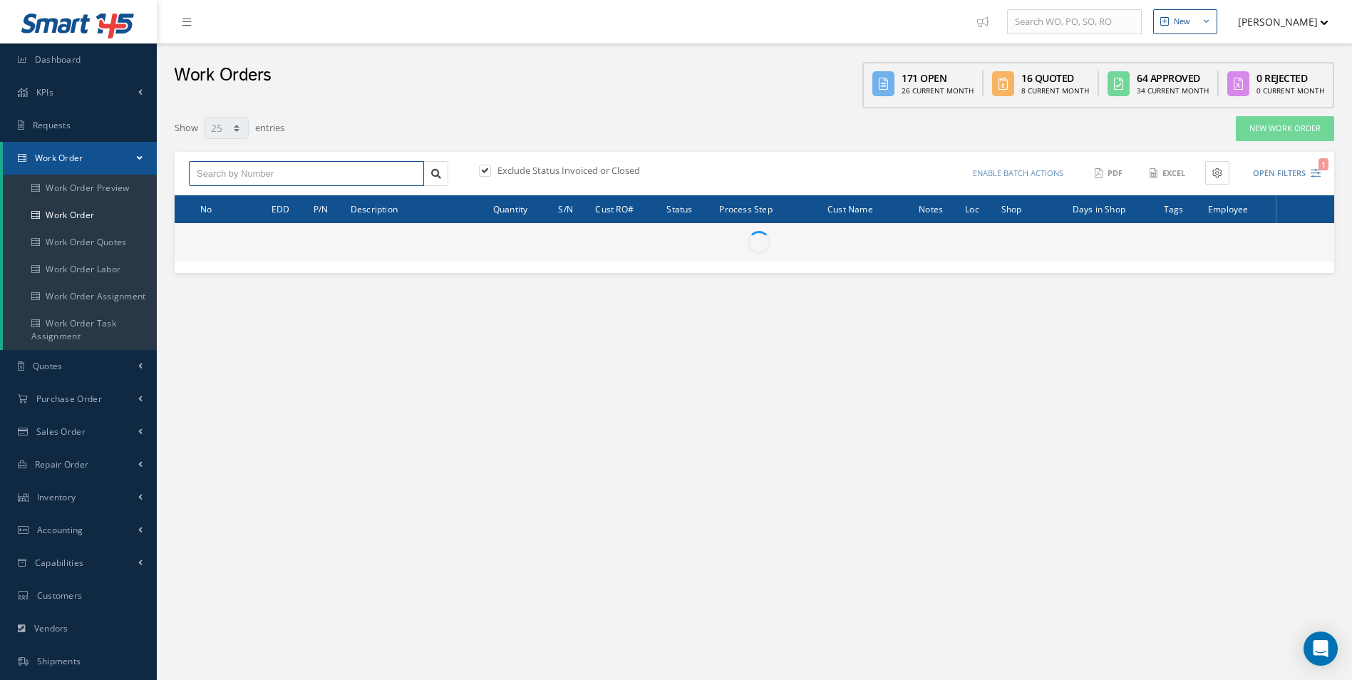
click at [307, 180] on input "text" at bounding box center [306, 174] width 235 height 26
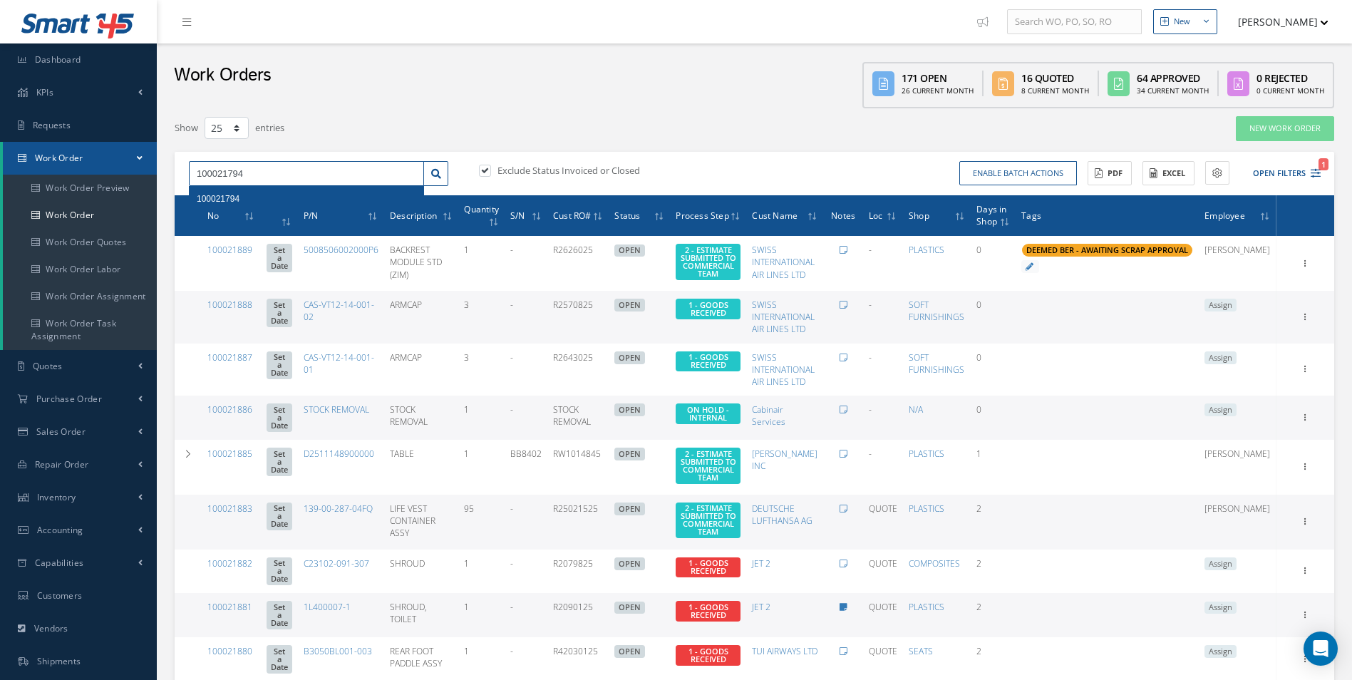
type input "100021794"
click at [240, 197] on div "100021794" at bounding box center [307, 199] width 220 height 14
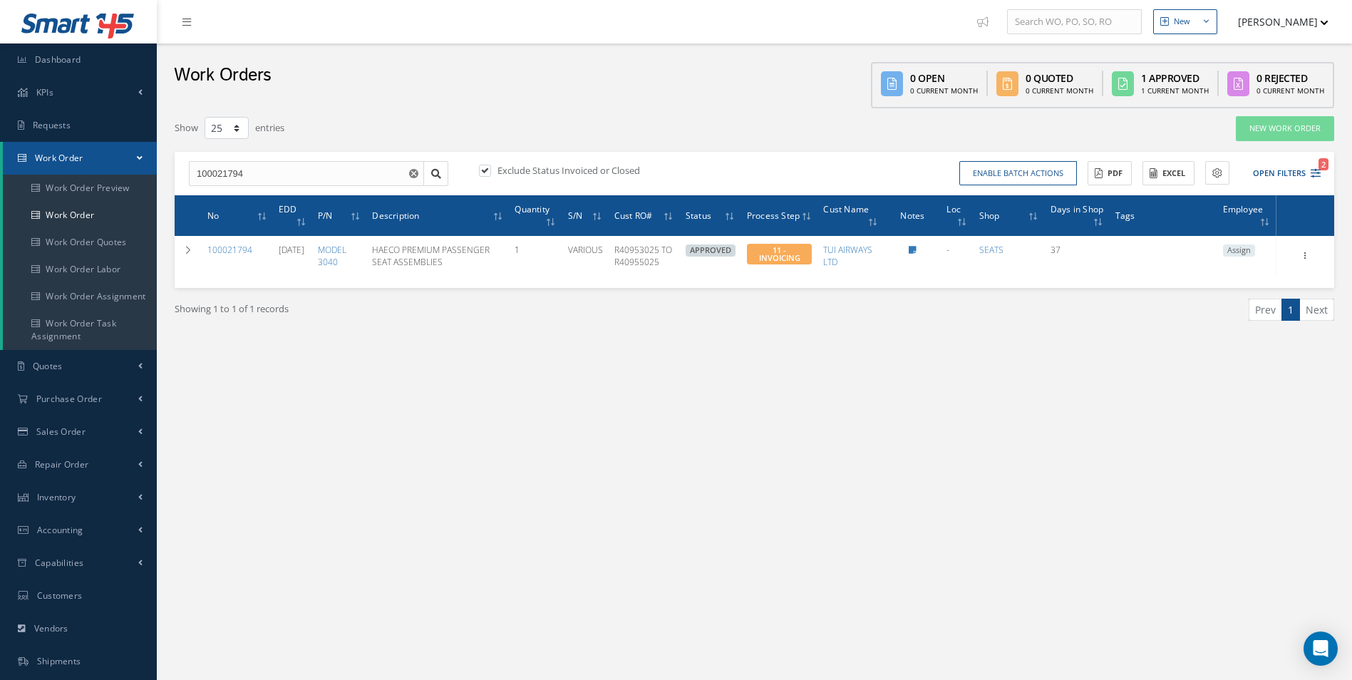
click at [552, 450] on div "New New Work Order New Purchase Order New Customer Quote New Sales Order New Re…" at bounding box center [754, 404] width 1195 height 809
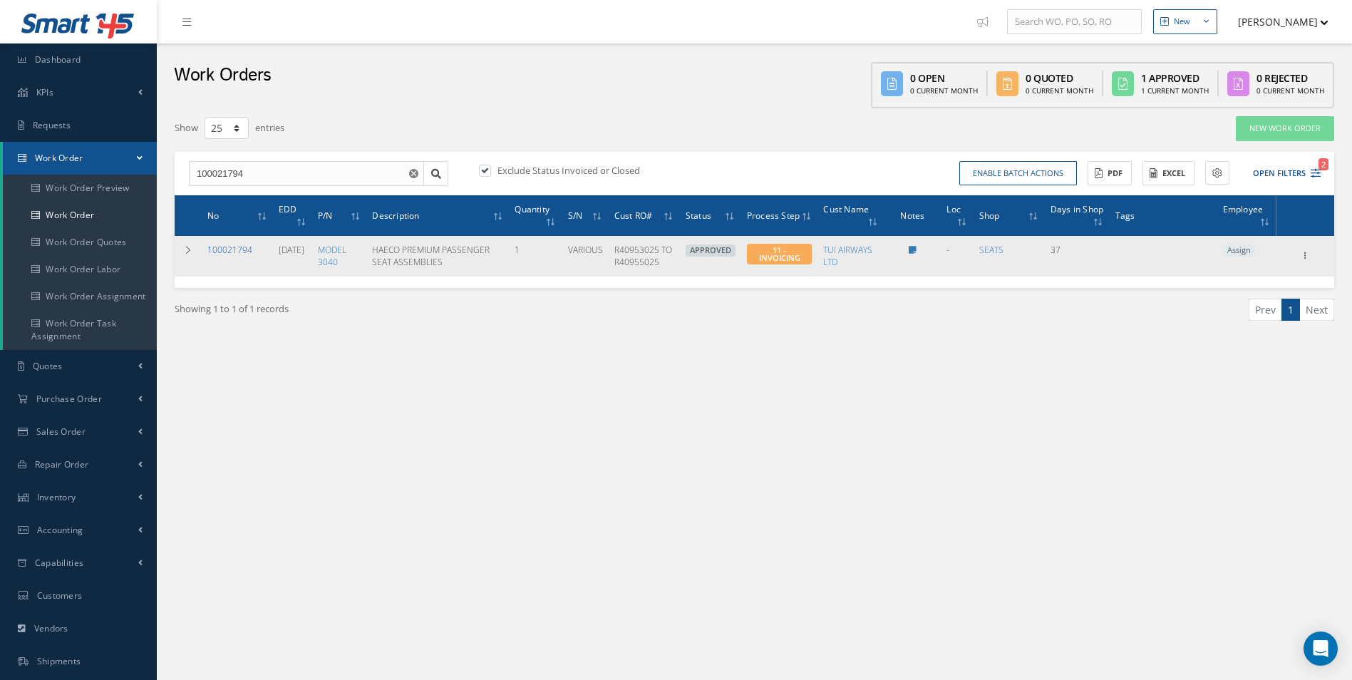
click at [228, 255] on link "100021794" at bounding box center [229, 250] width 45 height 12
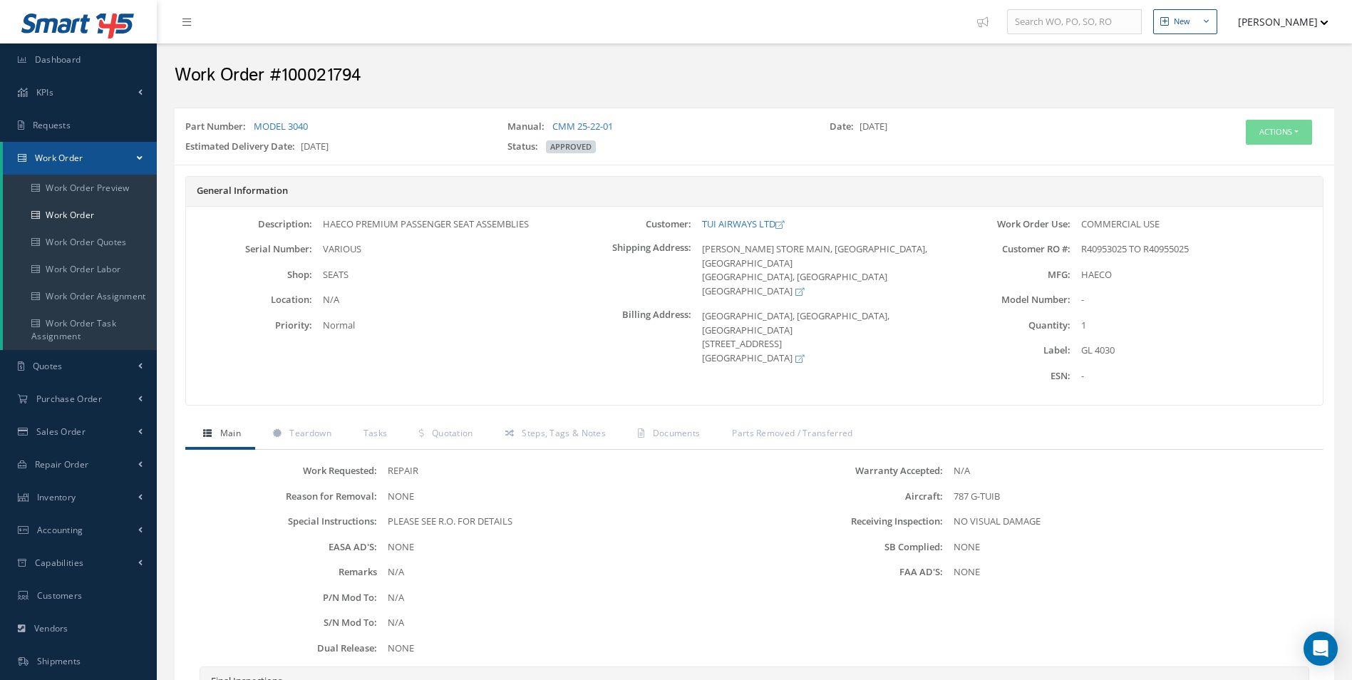
click at [448, 451] on div "Work Requested: REPAIR Reason for Removal: NONE Special Instructions: PLEASE SE…" at bounding box center [754, 609] width 1138 height 318
click at [455, 428] on span "Quotation" at bounding box center [452, 433] width 41 height 12
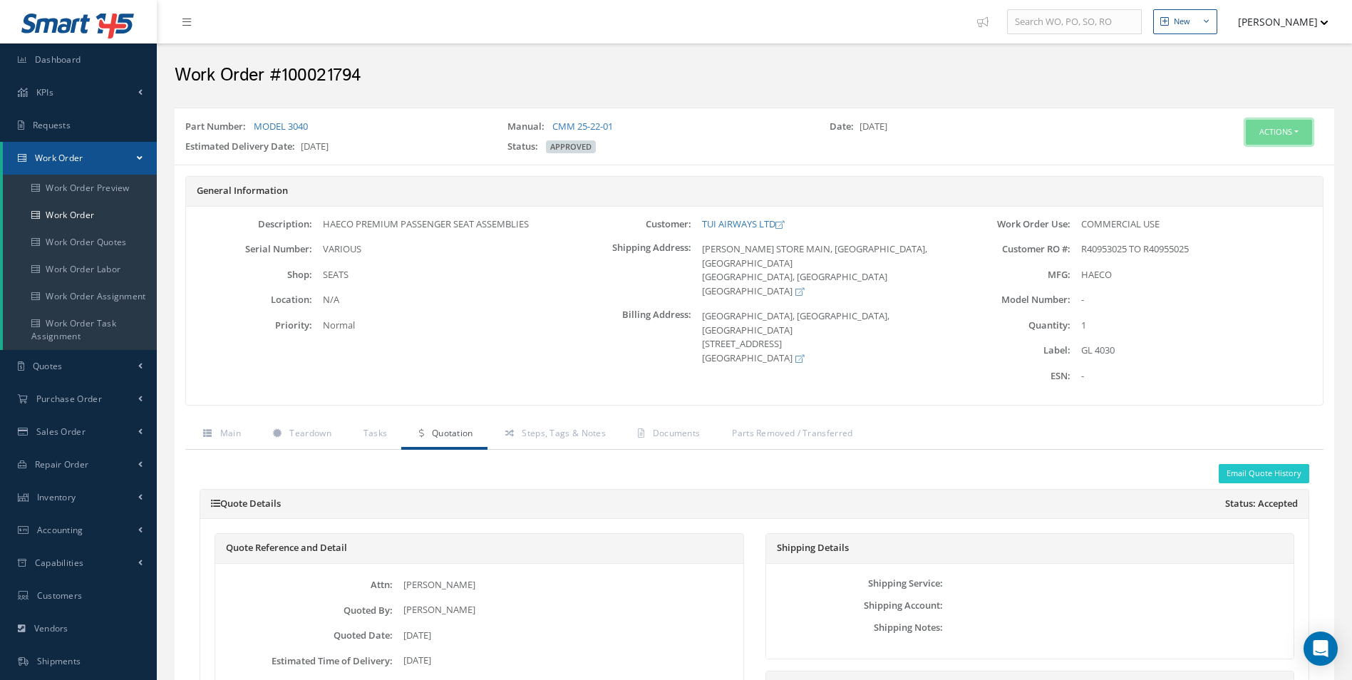
click at [1288, 133] on button "Actions" at bounding box center [1279, 132] width 66 height 25
click at [1261, 151] on link "Edit" at bounding box center [1257, 159] width 114 height 19
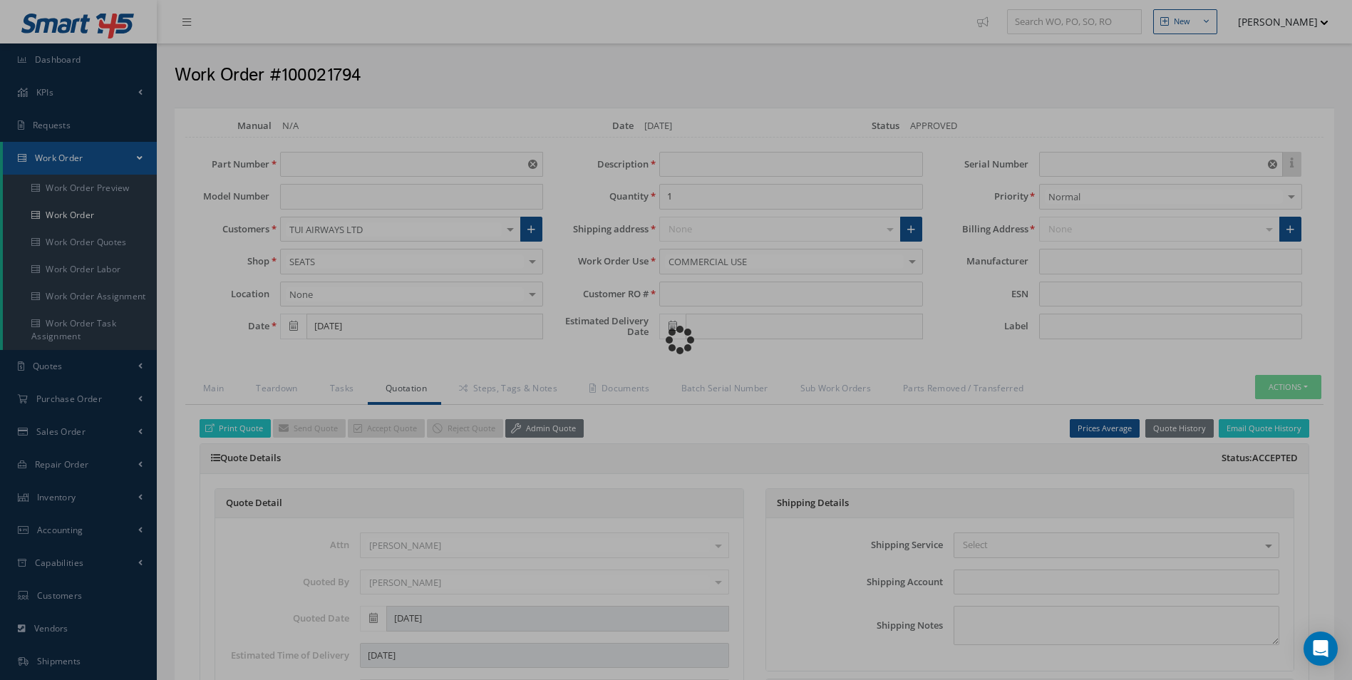
type input "MODEL 3040"
type input "[DATE]"
type input "HAECO PREMIUM PASSENGER SEAT ASSEMBLIES"
type input "R40953025 TO R40955025"
type input "[DATE]"
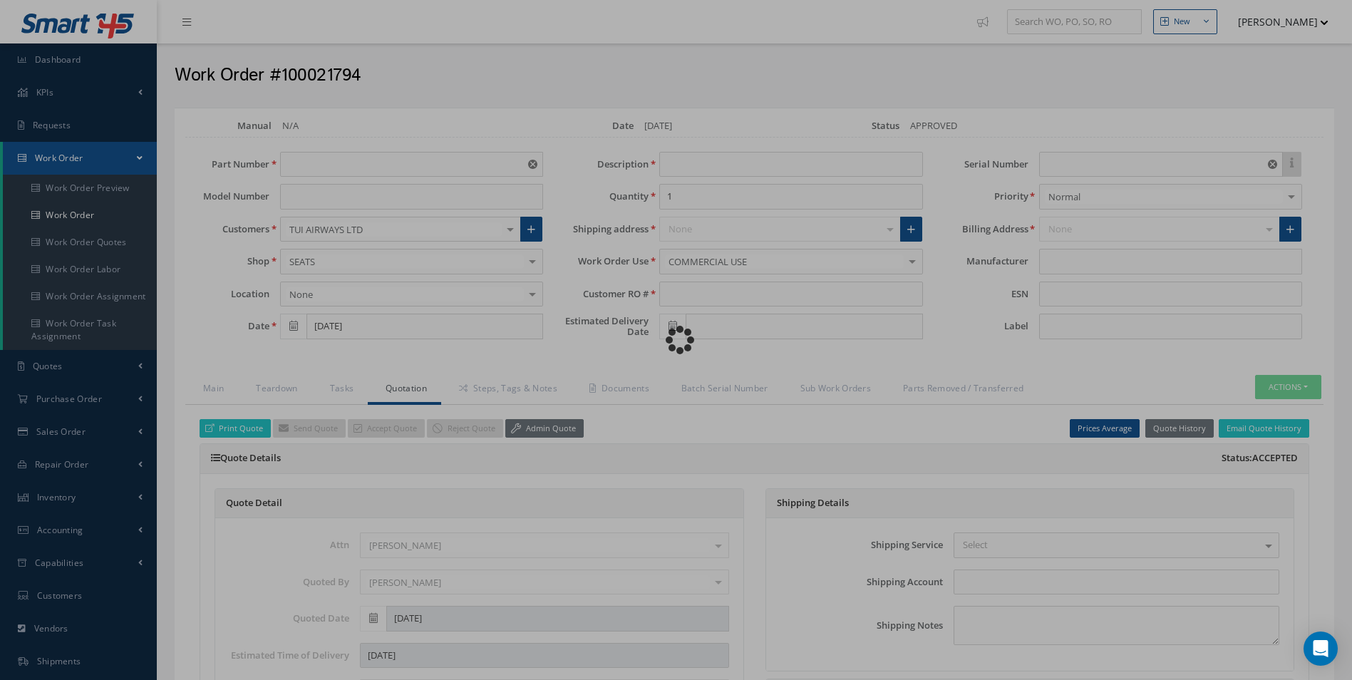
type input "VARIOUS"
type input "GL 4030"
type input "HAECO"
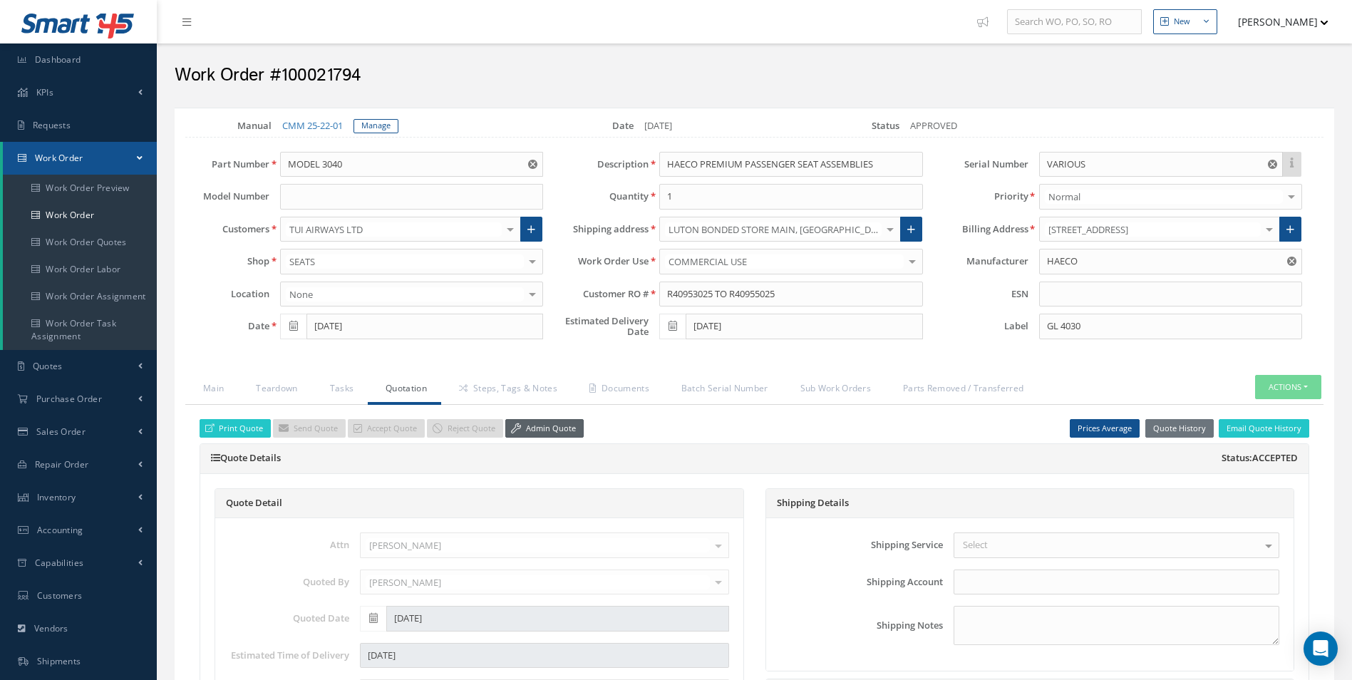
click at [537, 432] on link "Admin Quote" at bounding box center [544, 428] width 78 height 19
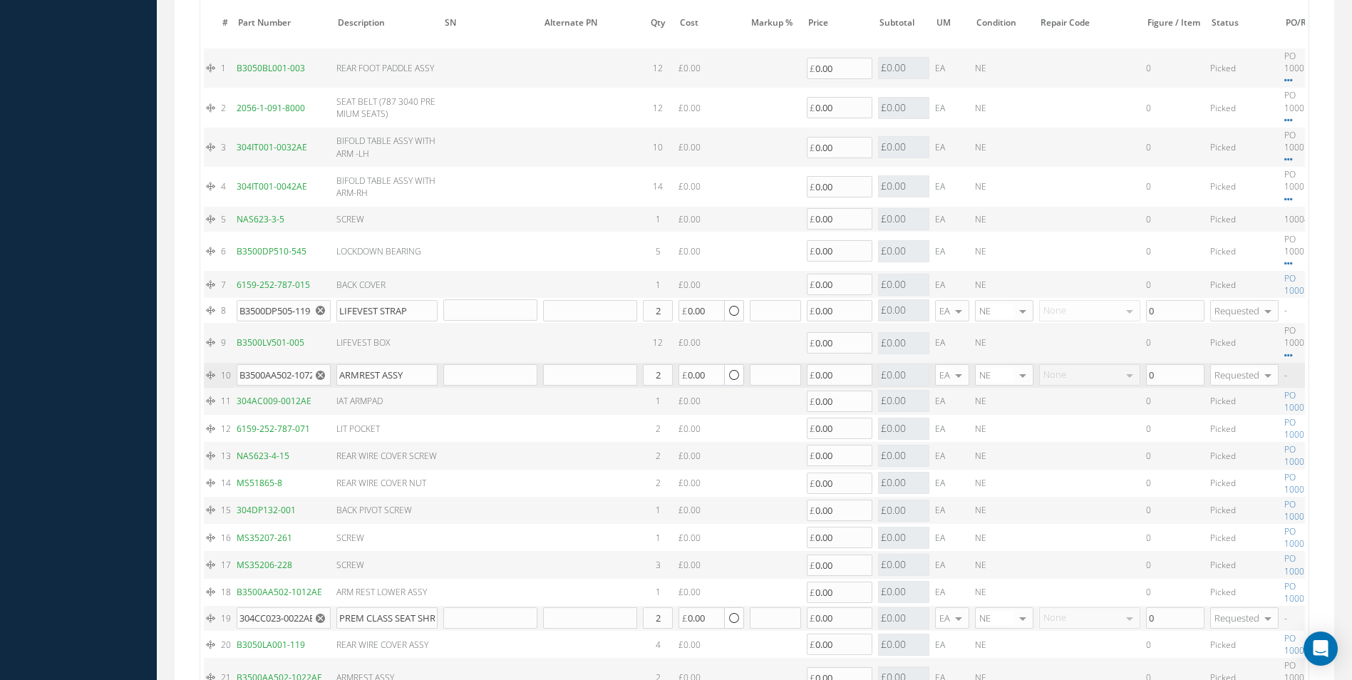
scroll to position [1497, 0]
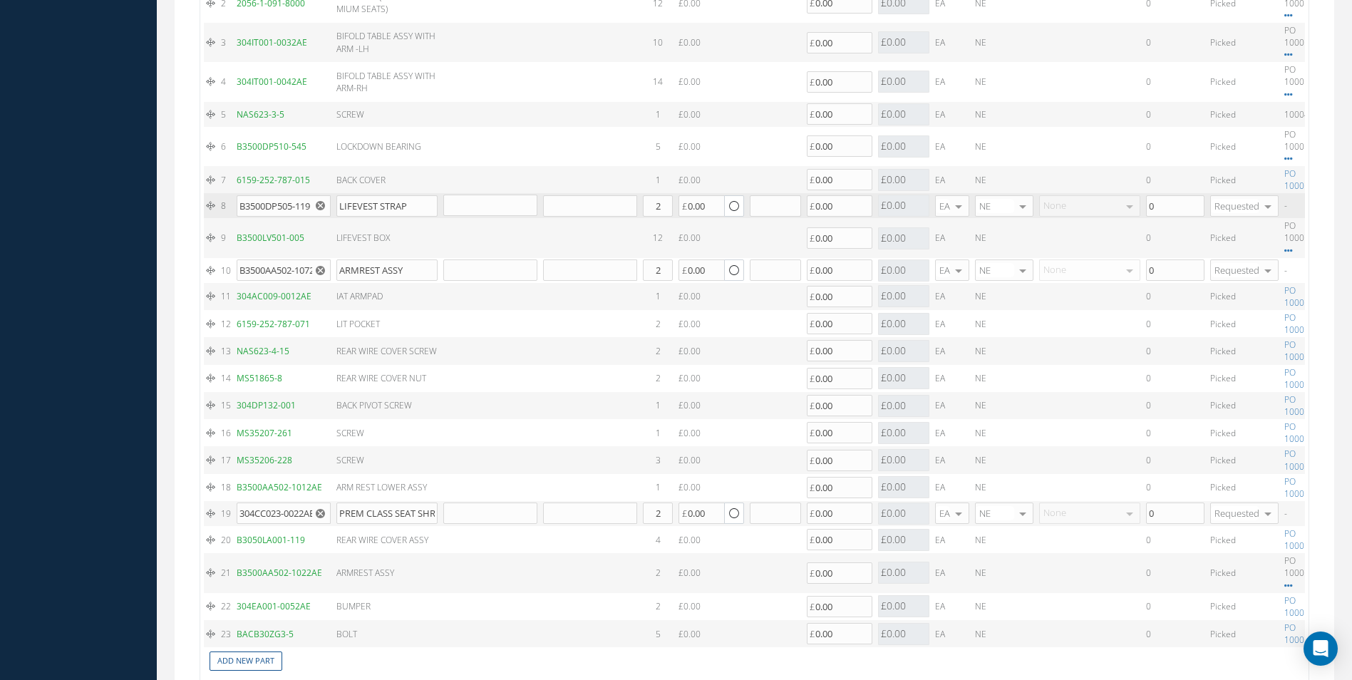
click at [316, 206] on use "Reset" at bounding box center [320, 205] width 9 height 9
click at [321, 271] on icon "Reset" at bounding box center [320, 270] width 9 height 9
click at [319, 513] on icon "Reset" at bounding box center [320, 513] width 9 height 9
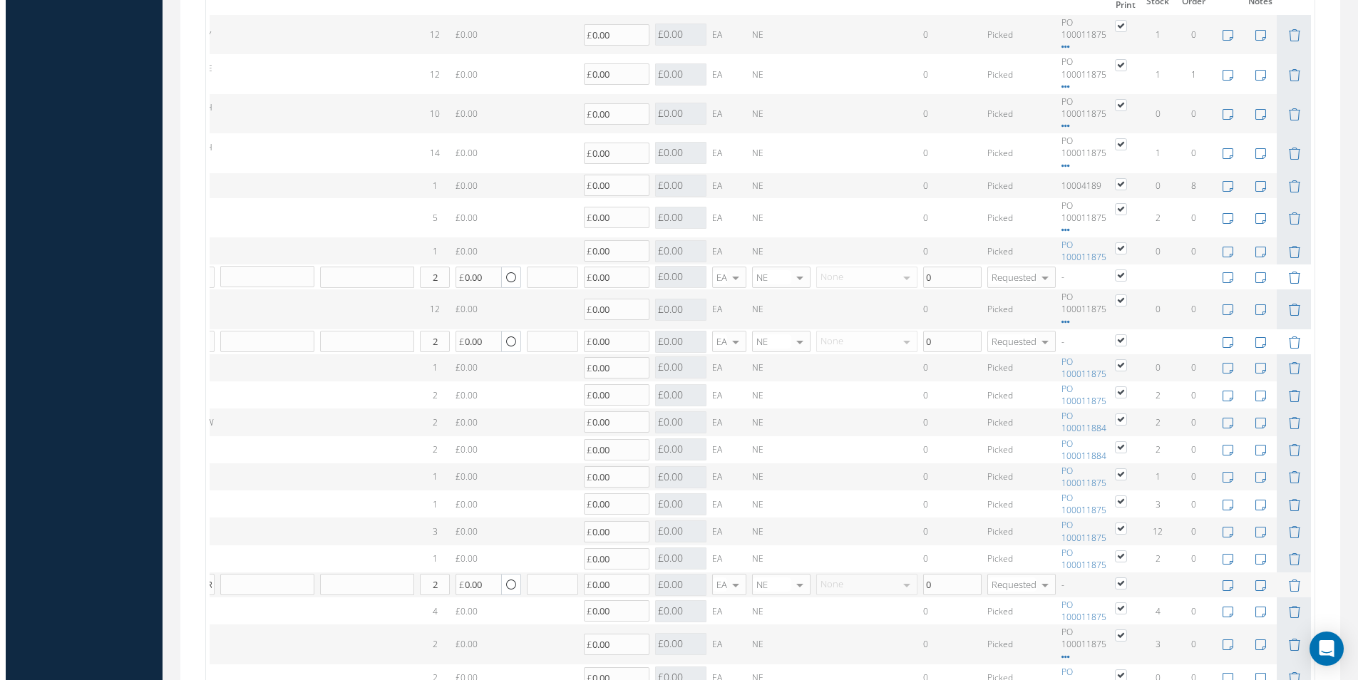
scroll to position [1356, 0]
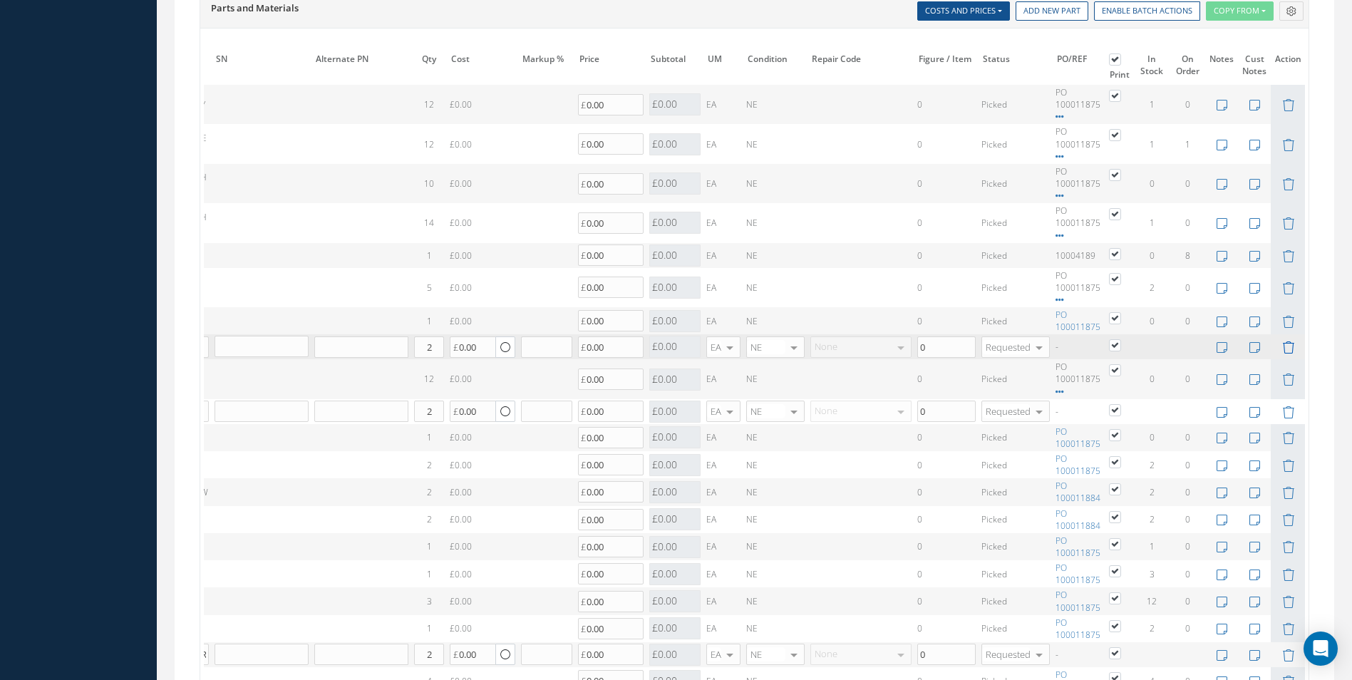
click at [1290, 348] on icon at bounding box center [1288, 347] width 12 height 12
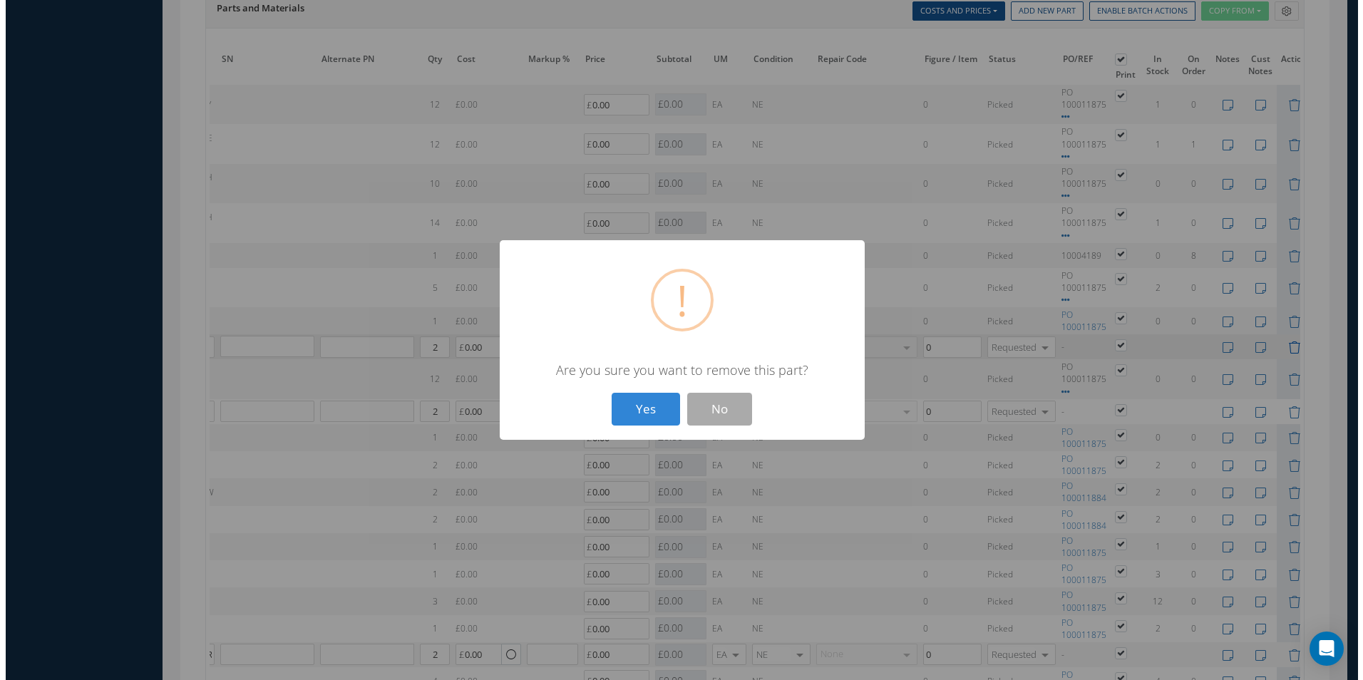
scroll to position [0, 218]
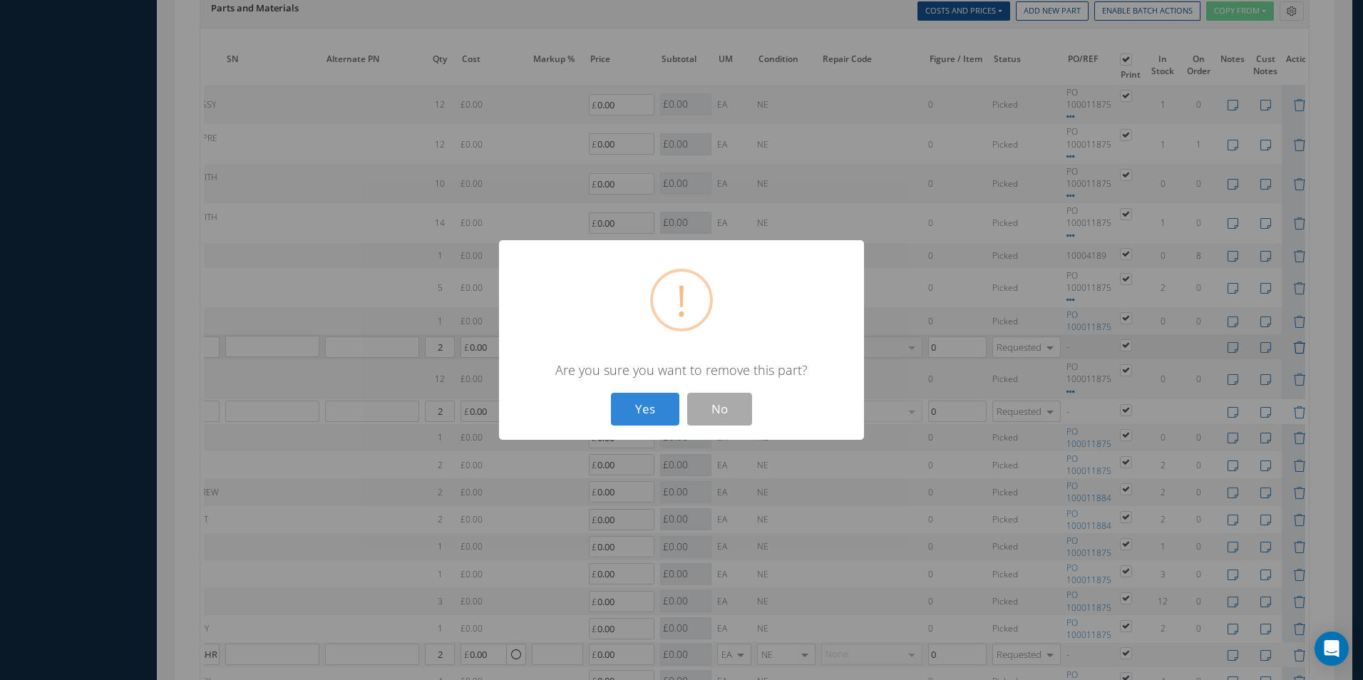
click at [611, 393] on button "Yes" at bounding box center [645, 410] width 68 height 34
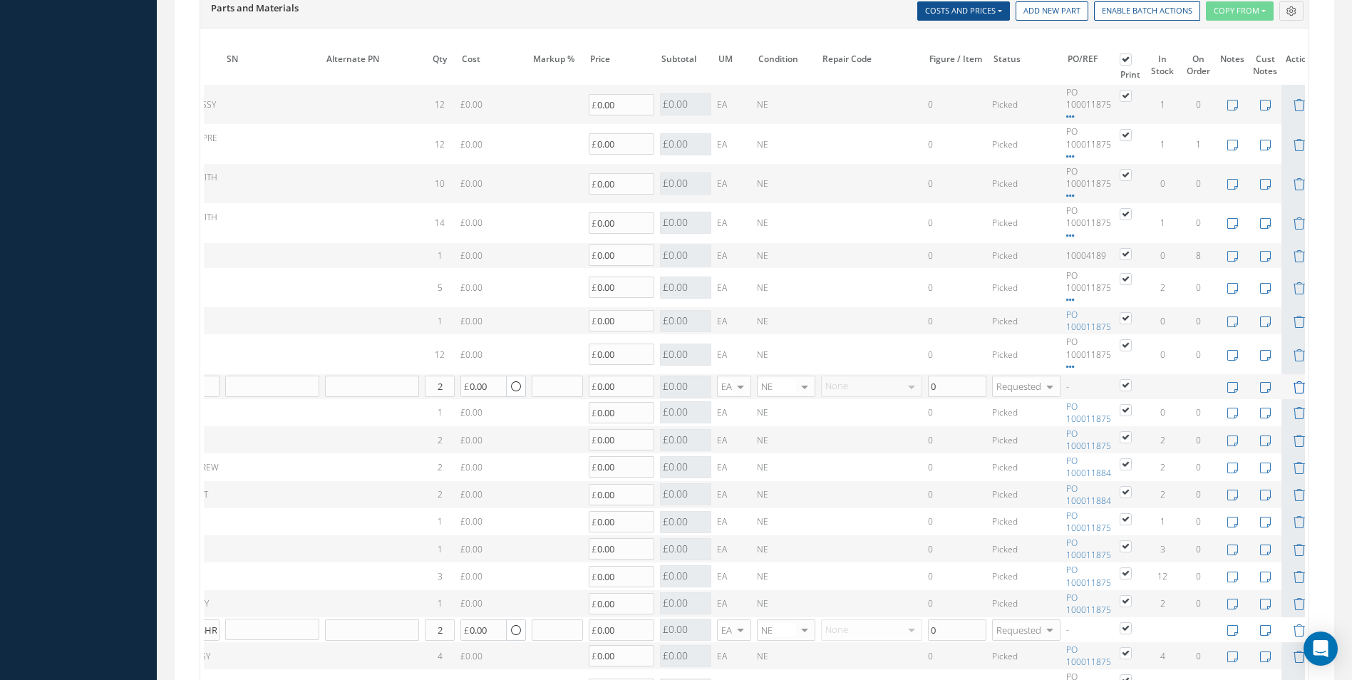
click at [1297, 385] on icon at bounding box center [1299, 387] width 12 height 12
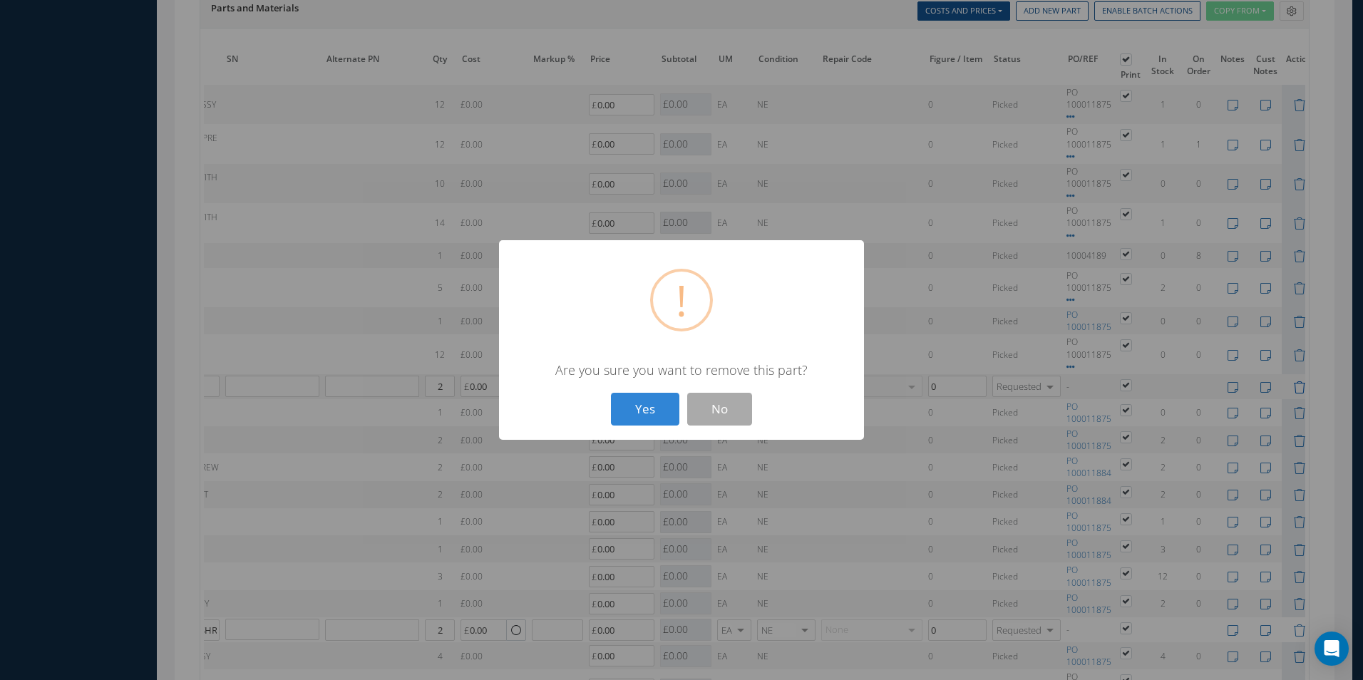
click at [611, 393] on button "Yes" at bounding box center [645, 410] width 68 height 34
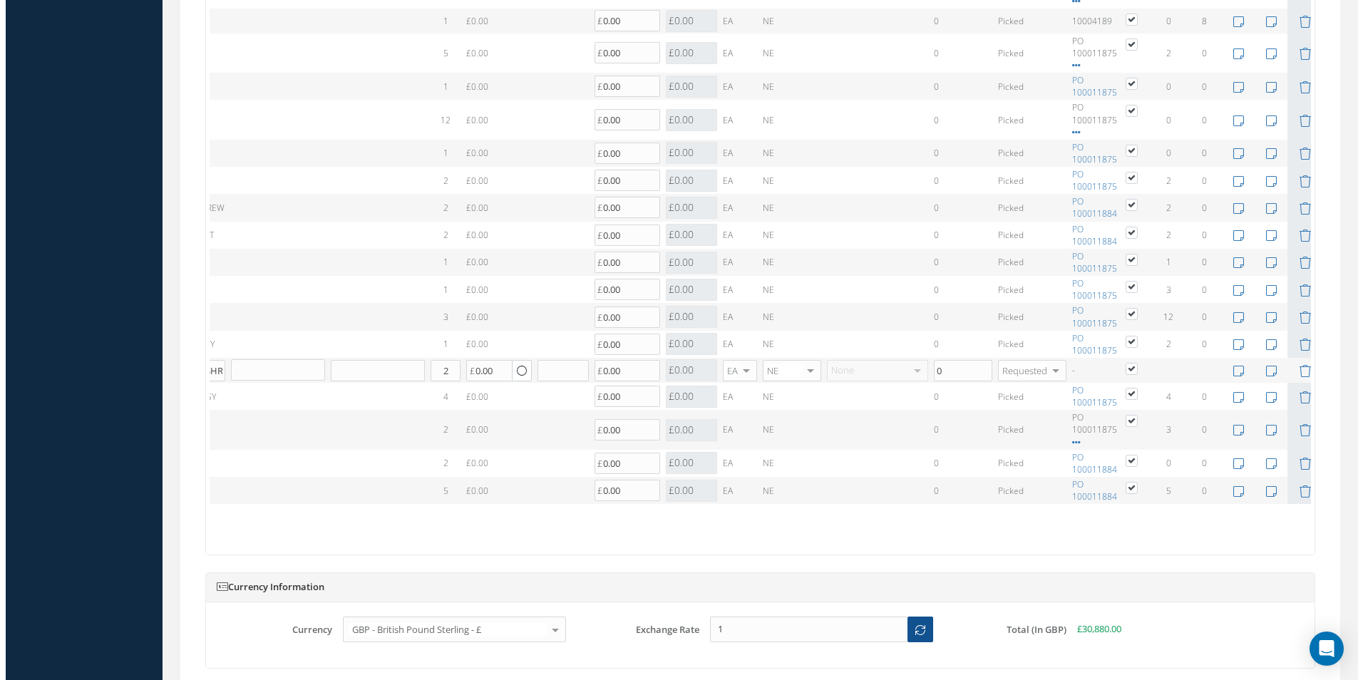
scroll to position [1712, 0]
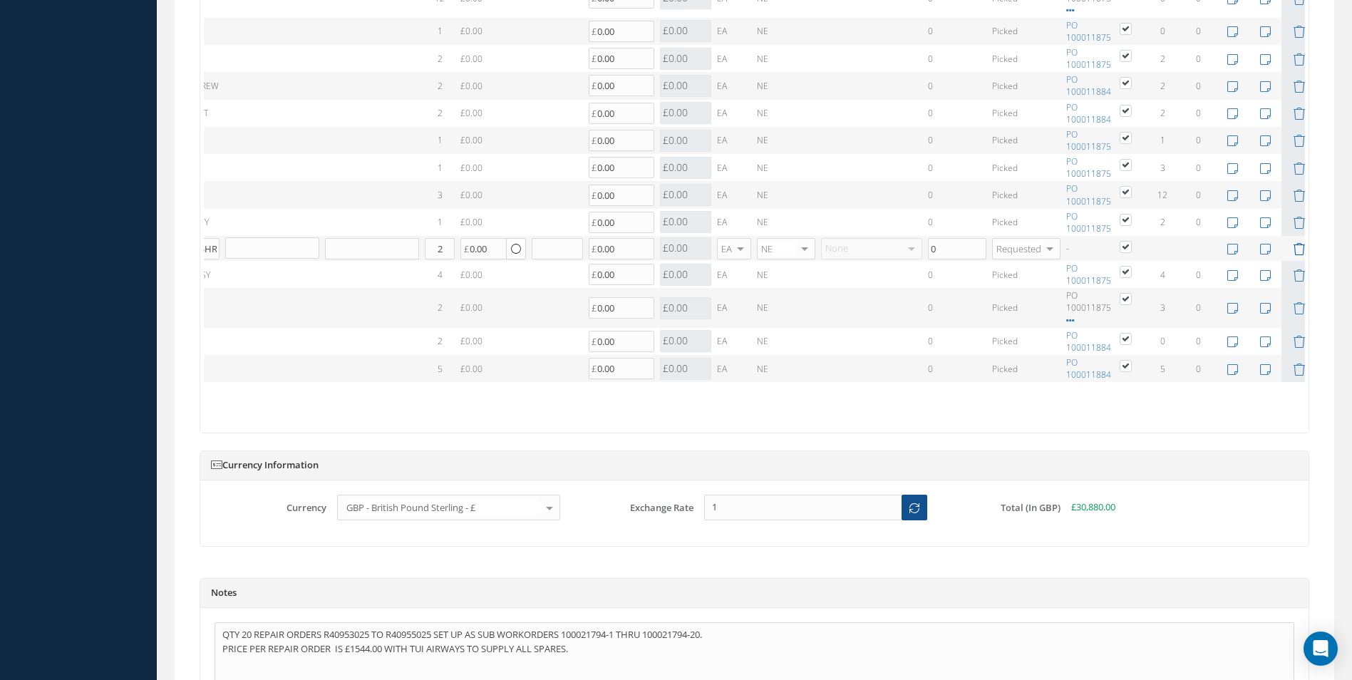
click at [1297, 246] on icon at bounding box center [1299, 249] width 12 height 12
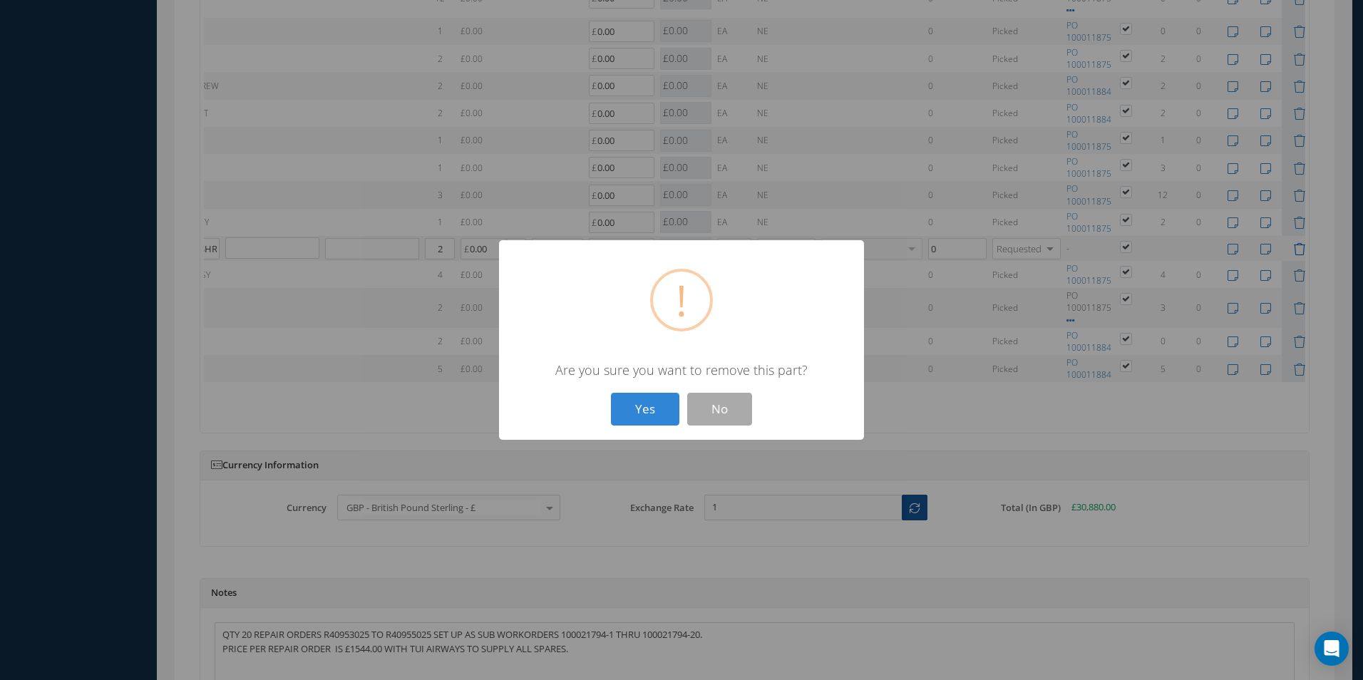
click at [611, 393] on button "Yes" at bounding box center [645, 410] width 68 height 34
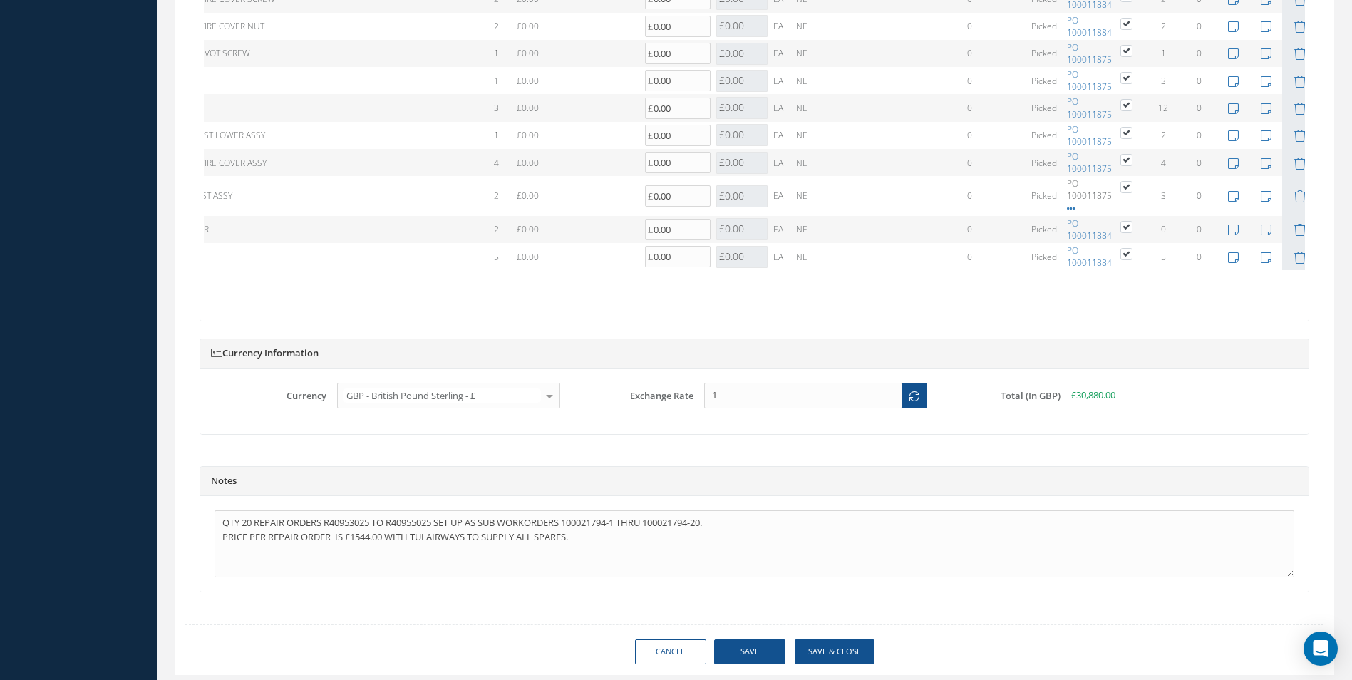
scroll to position [1851, 0]
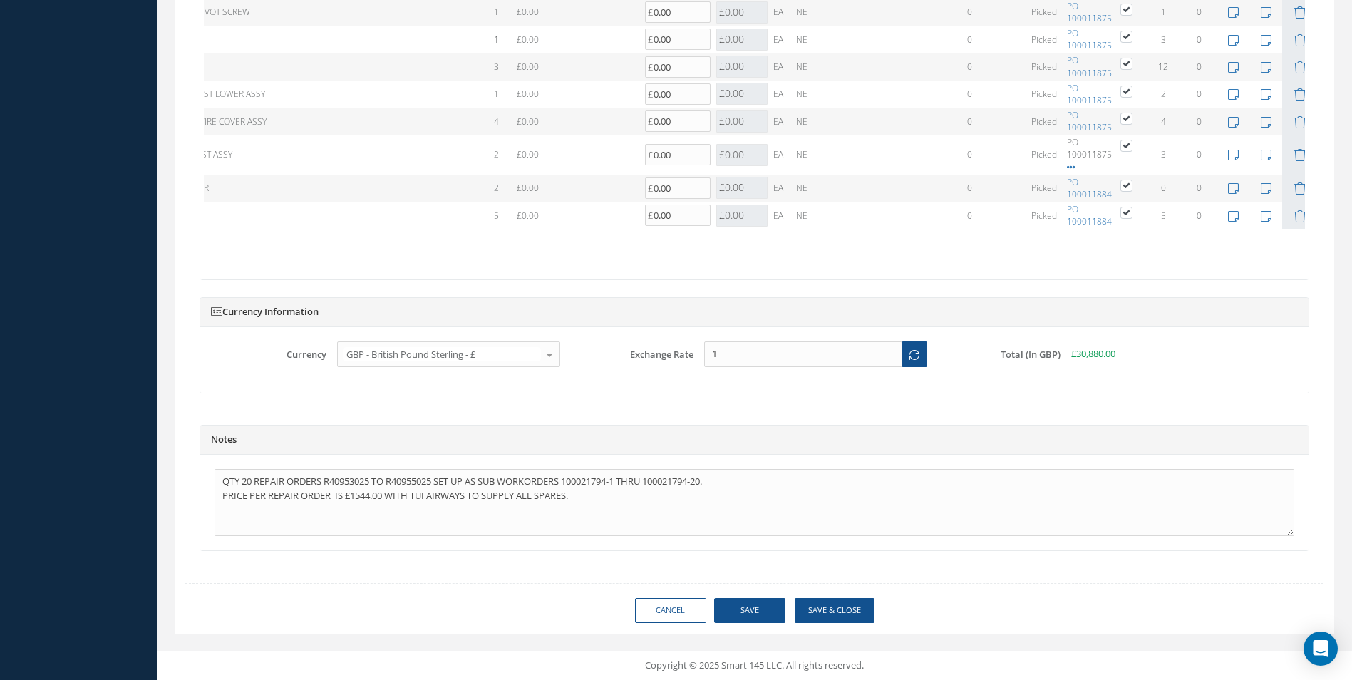
click at [846, 604] on button "Save & Close" at bounding box center [835, 610] width 80 height 25
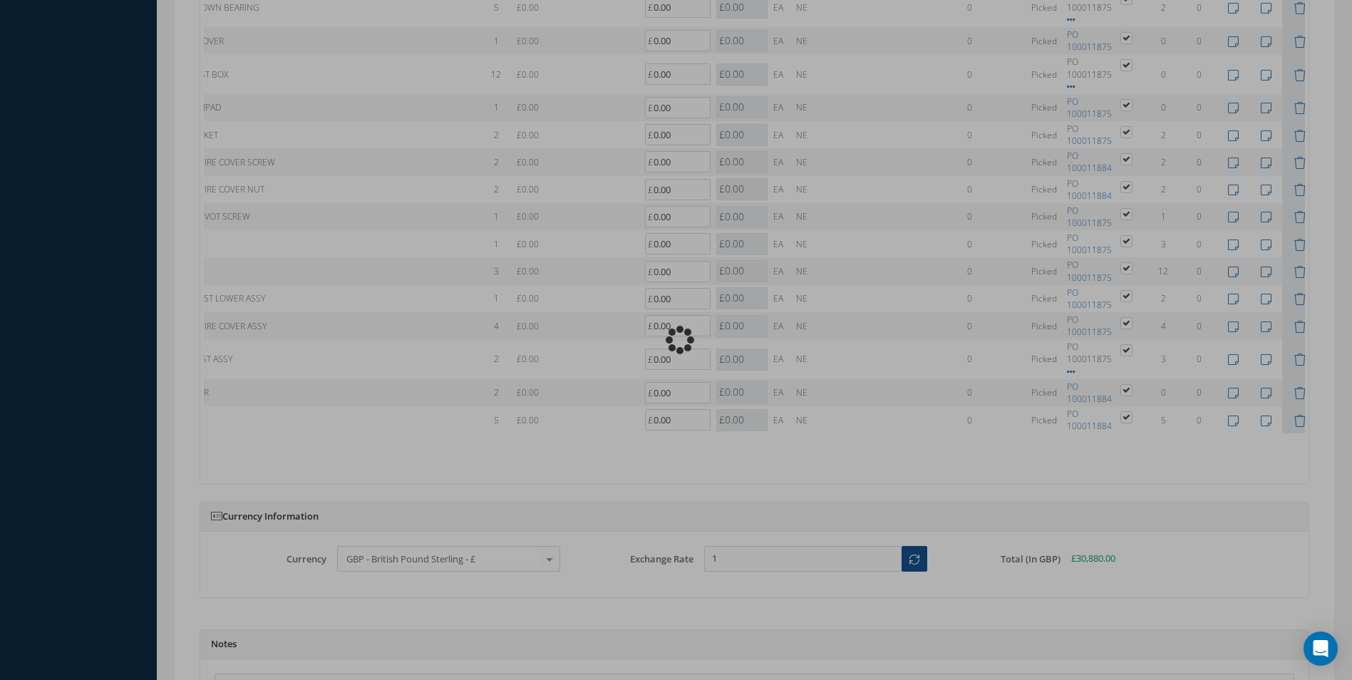
scroll to position [1352, 0]
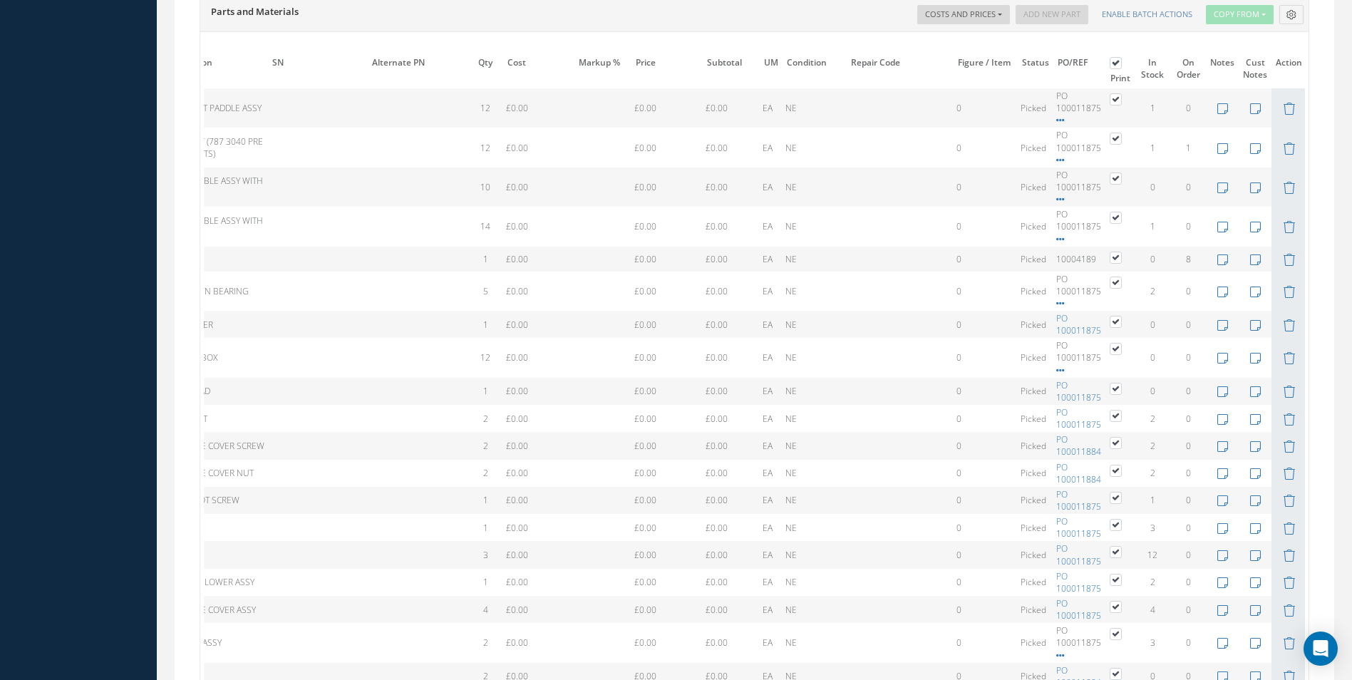
type input "HAECO"
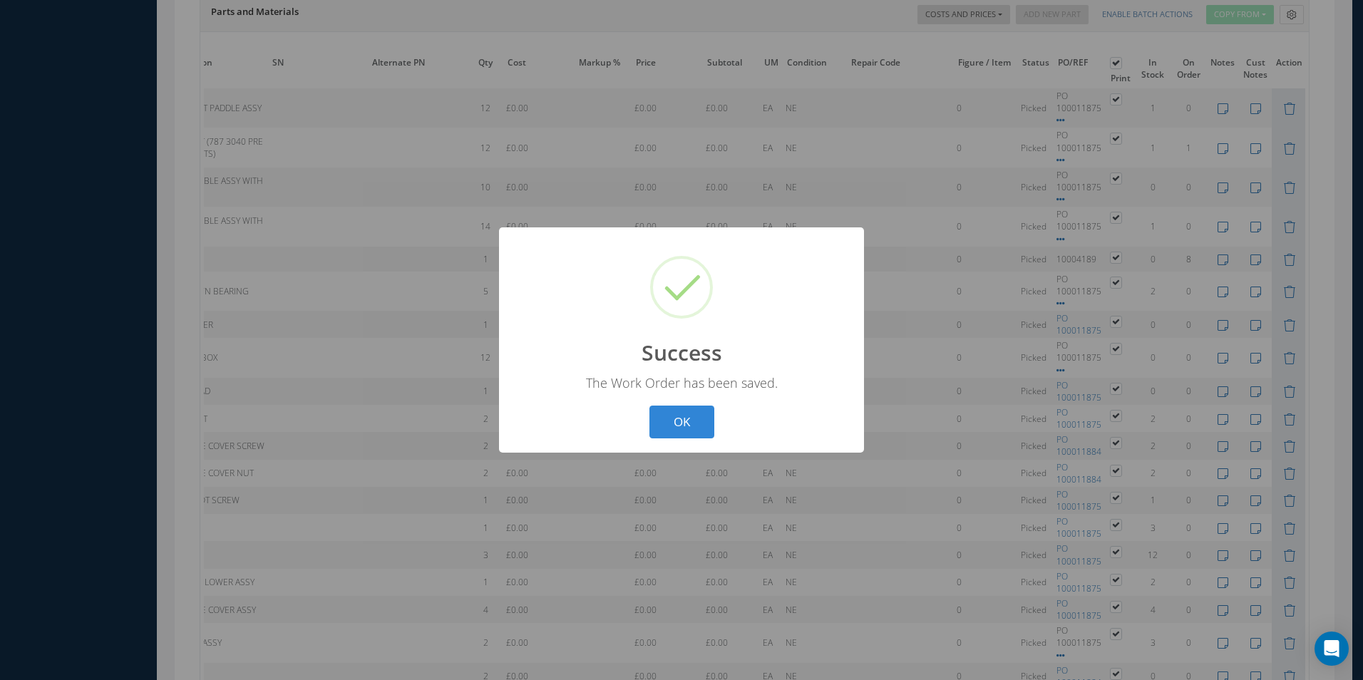
scroll to position [0, 148]
click at [649, 406] on button "OK" at bounding box center [681, 423] width 65 height 34
select select "25"
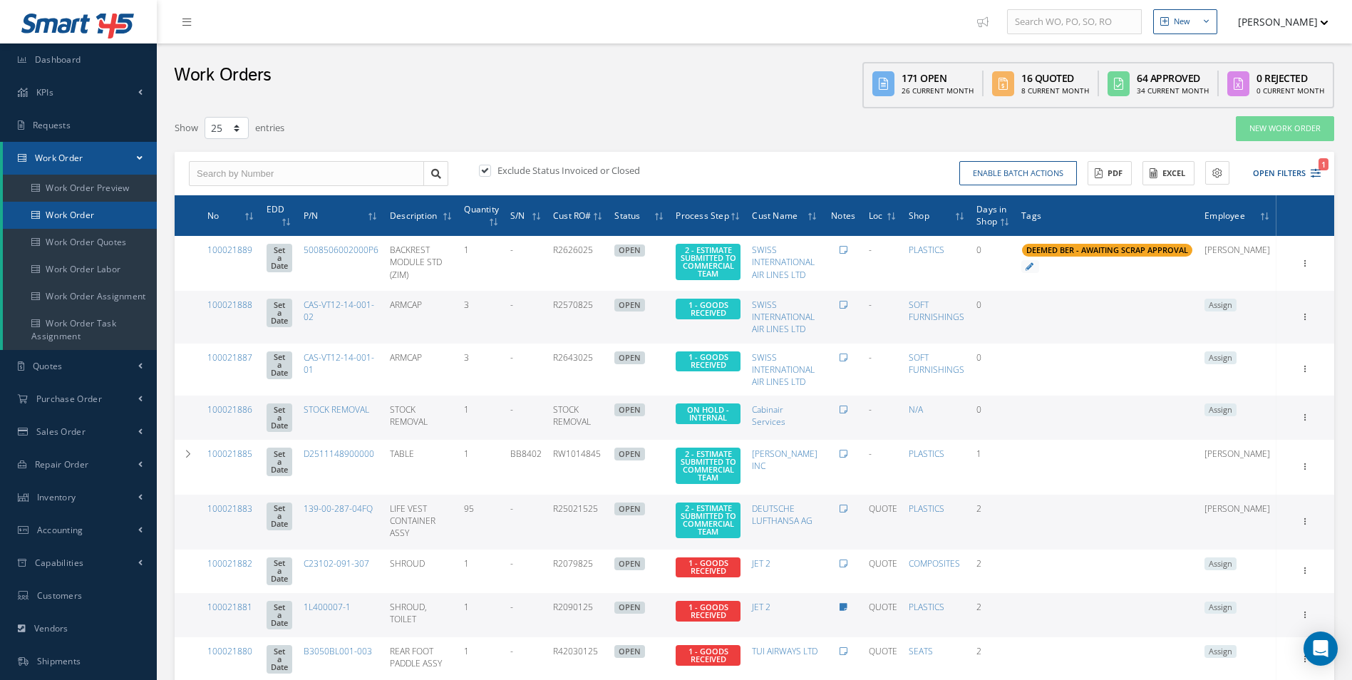
click at [118, 216] on link "Work Order" at bounding box center [80, 215] width 154 height 27
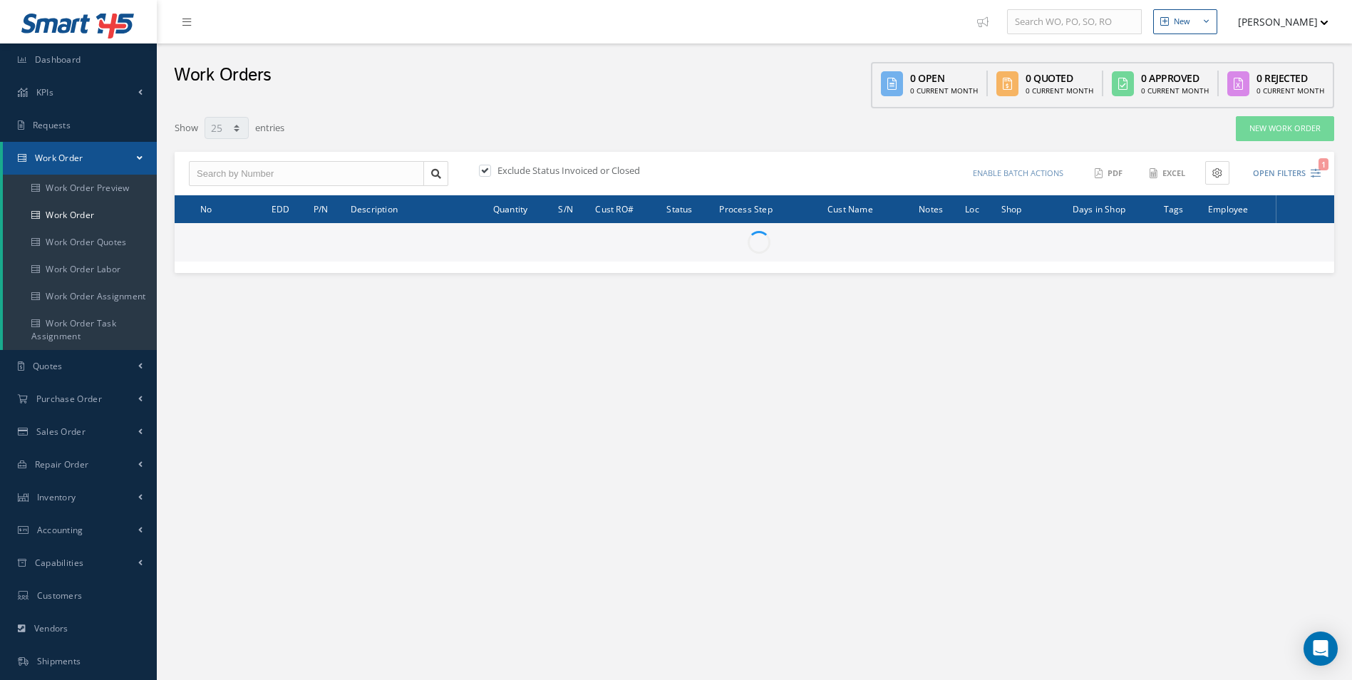
select select "25"
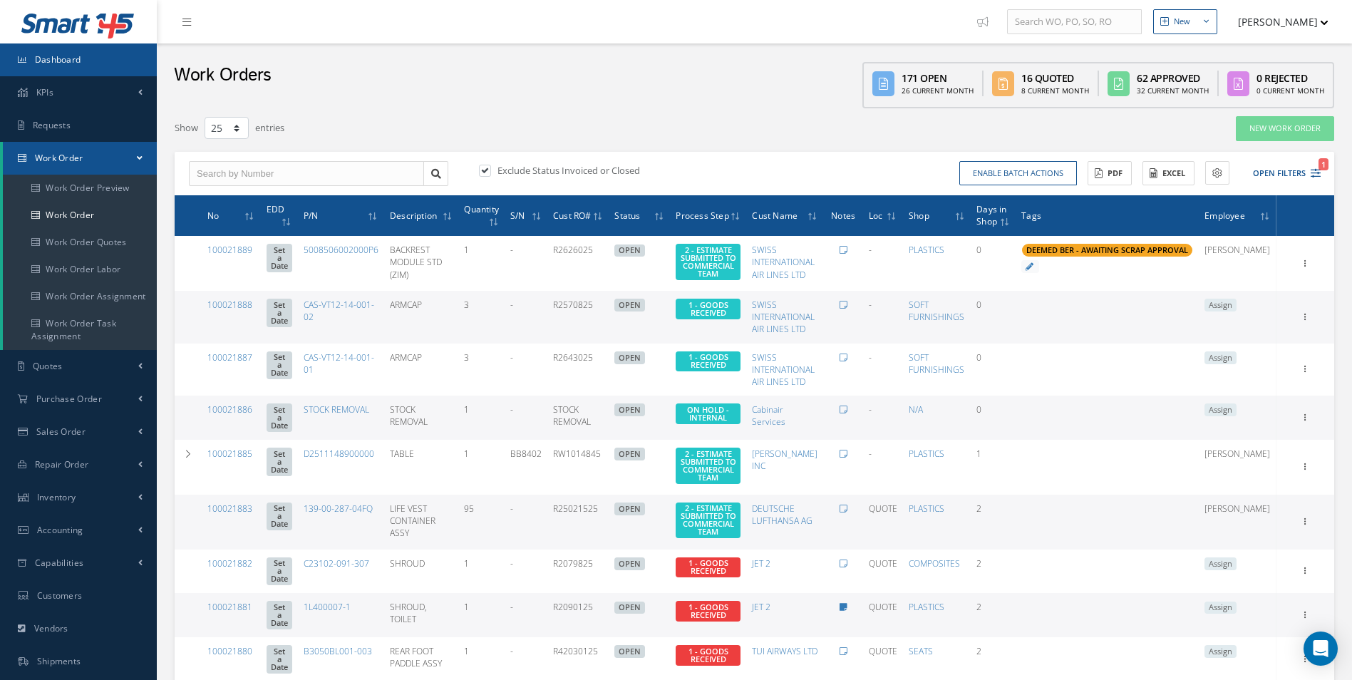
click at [66, 72] on link "Dashboard" at bounding box center [78, 59] width 157 height 33
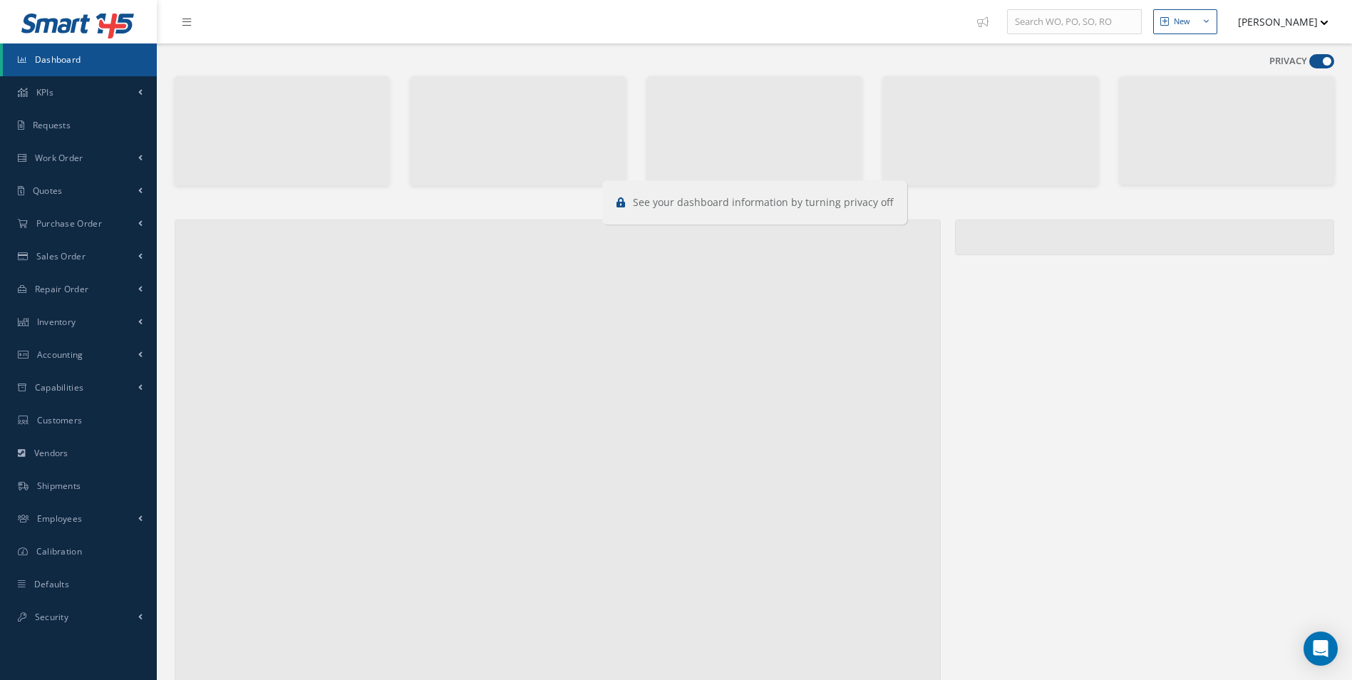
click at [1322, 68] on div "PRIVACY" at bounding box center [1302, 64] width 65 height 20
click at [1320, 68] on span at bounding box center [1321, 61] width 25 height 14
click at [1309, 64] on input "checkbox" at bounding box center [1309, 64] width 0 height 0
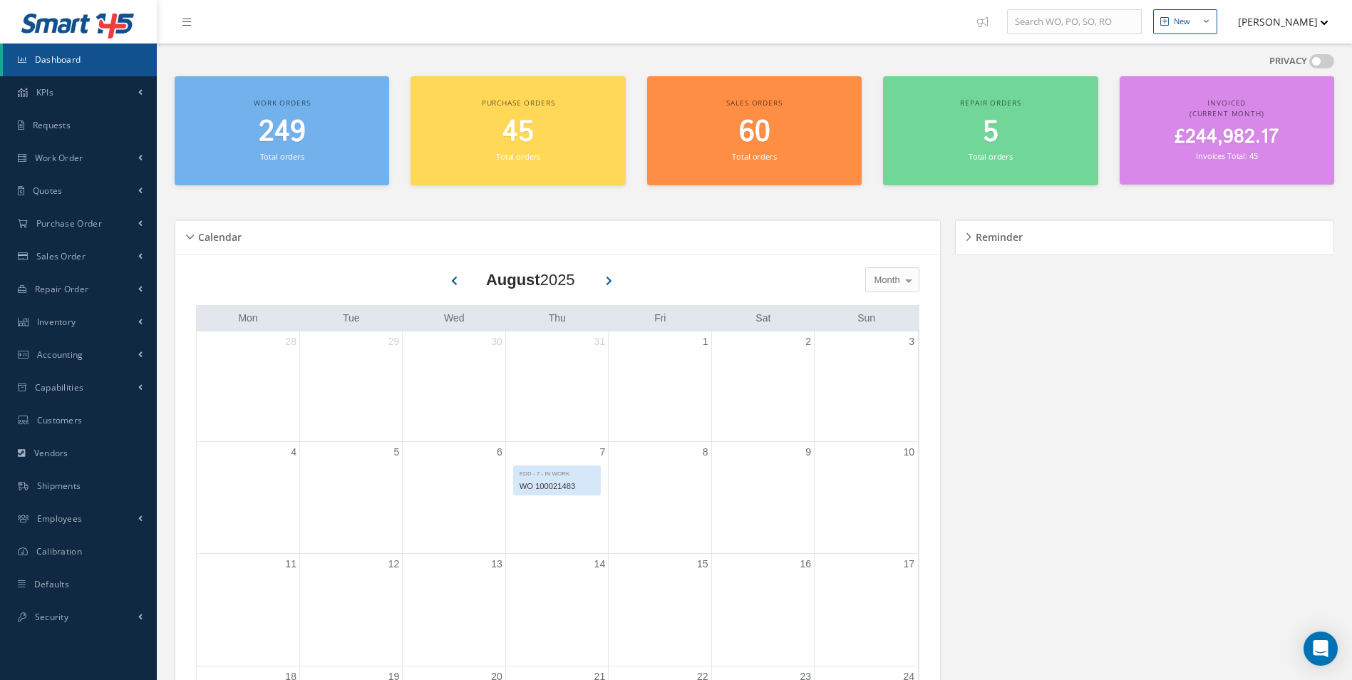
click at [1317, 65] on span at bounding box center [1321, 61] width 25 height 14
click at [1309, 64] on input "checkbox" at bounding box center [1309, 64] width 0 height 0
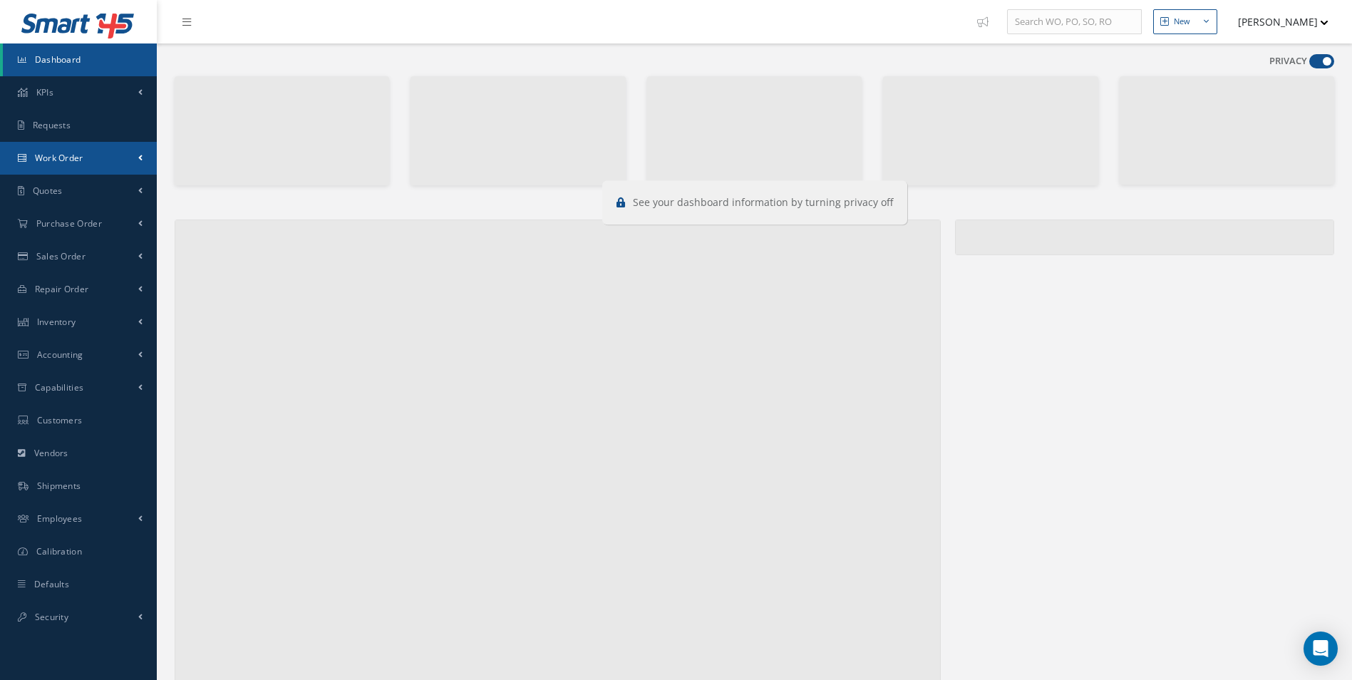
click at [58, 145] on link "Work Order" at bounding box center [78, 158] width 157 height 33
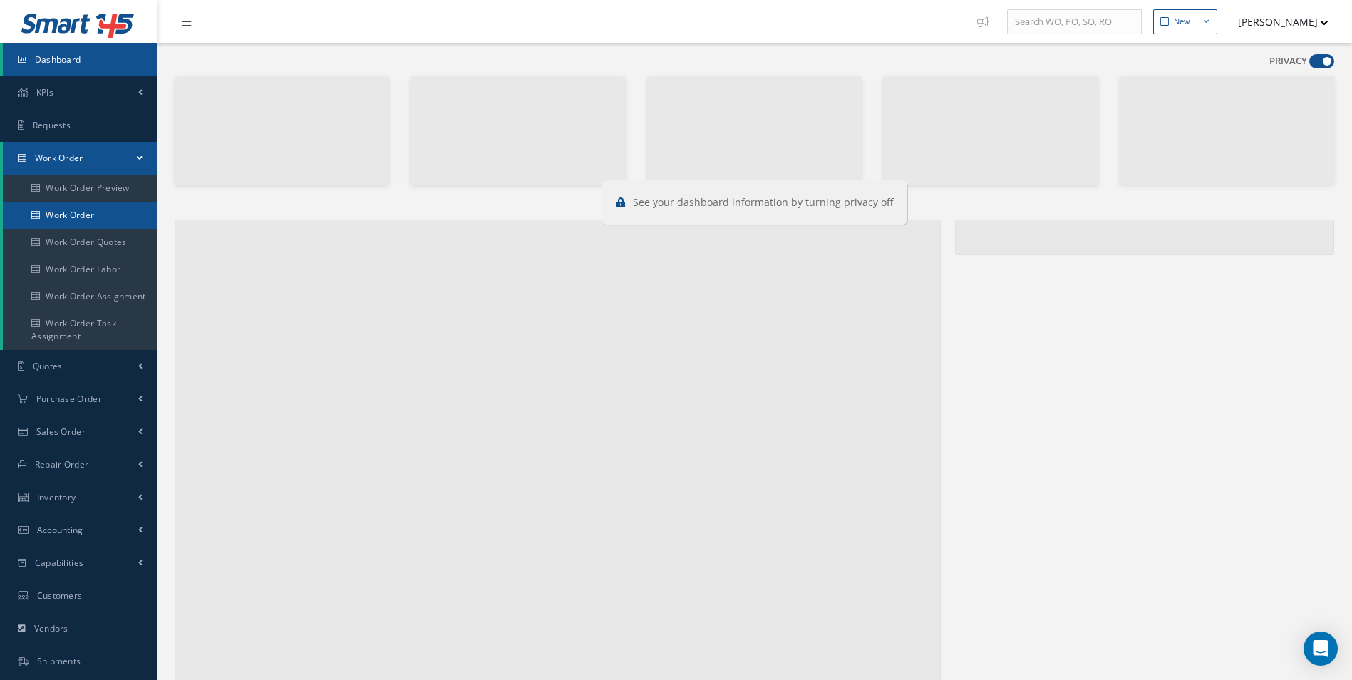
click at [66, 203] on link "Work Order" at bounding box center [80, 215] width 154 height 27
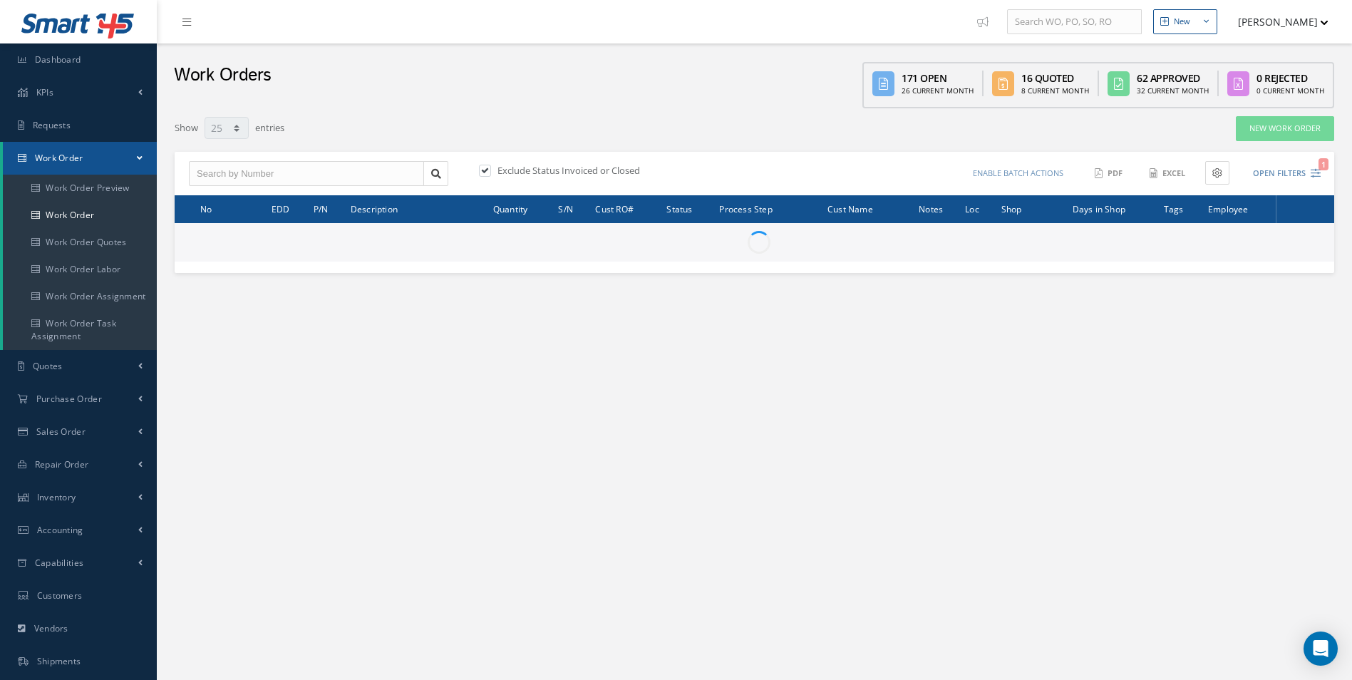
select select "25"
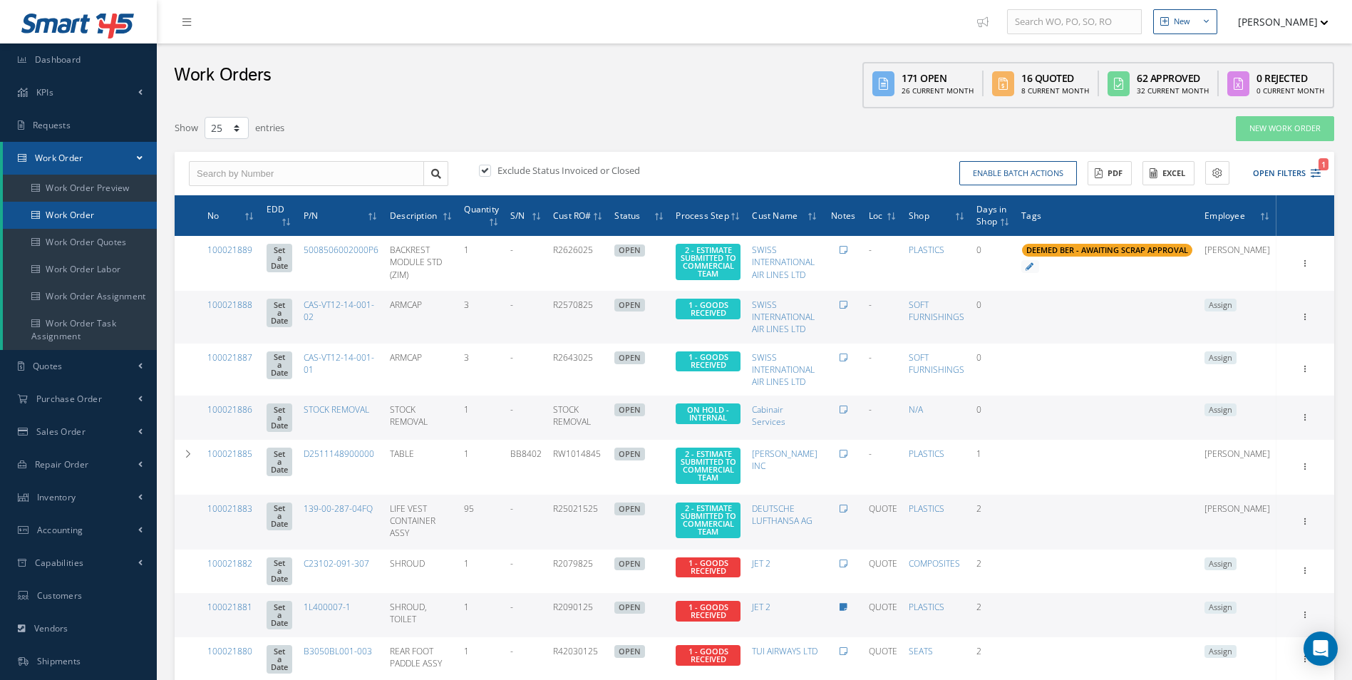
click at [81, 215] on link "Work Order" at bounding box center [80, 215] width 154 height 27
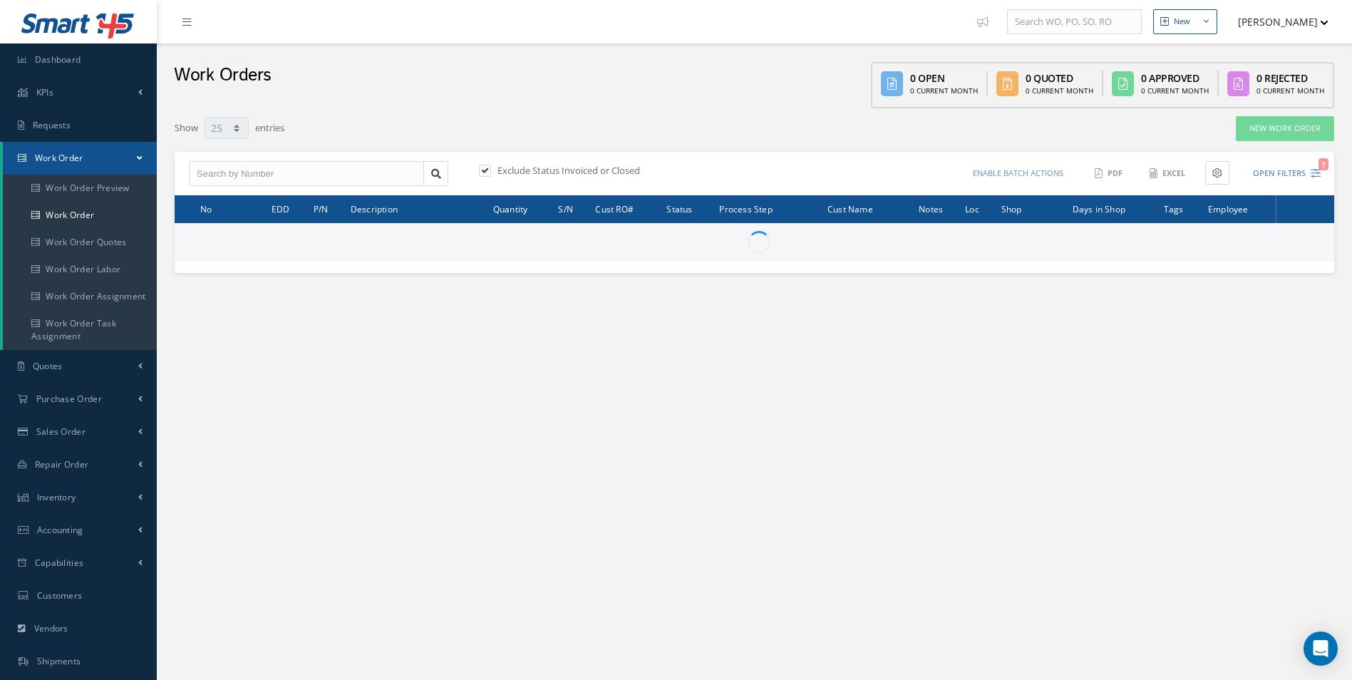
select select "25"
type input "All Work Request"
type input "All Work Performed"
type input "All Status"
type input "WO Part Status"
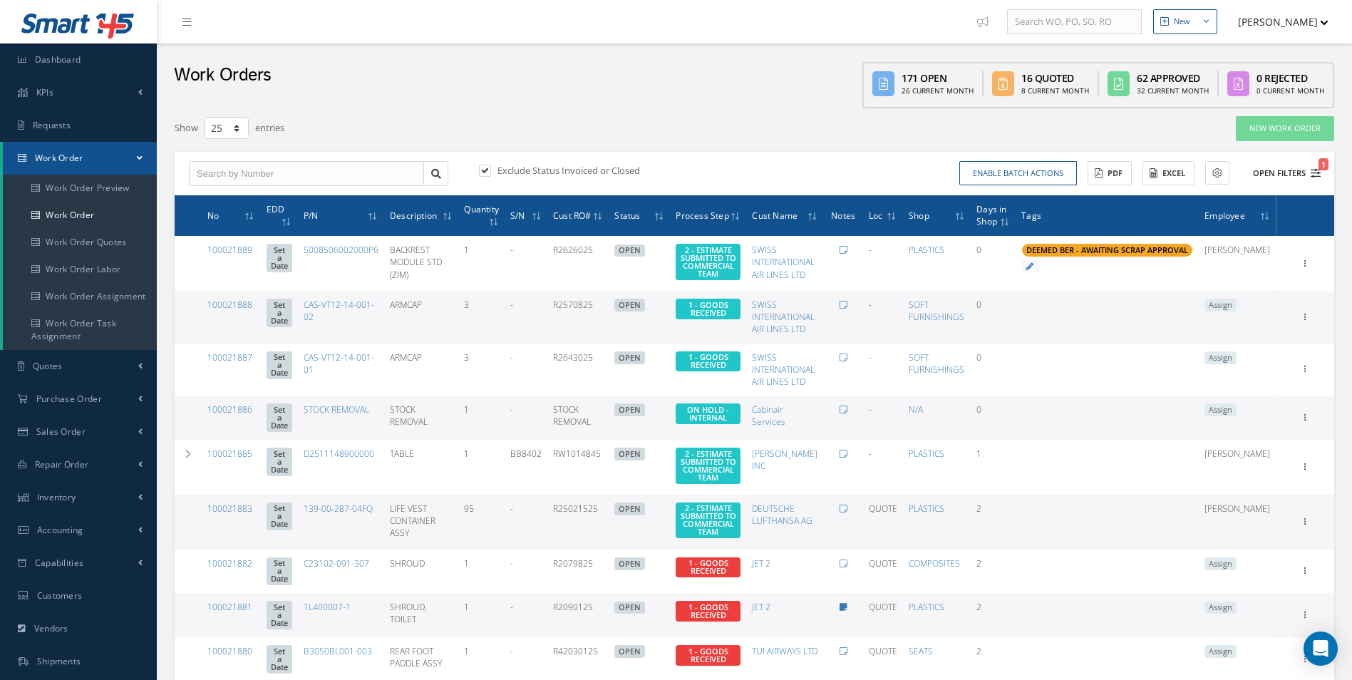
click at [1317, 174] on icon "1" at bounding box center [1316, 173] width 10 height 10
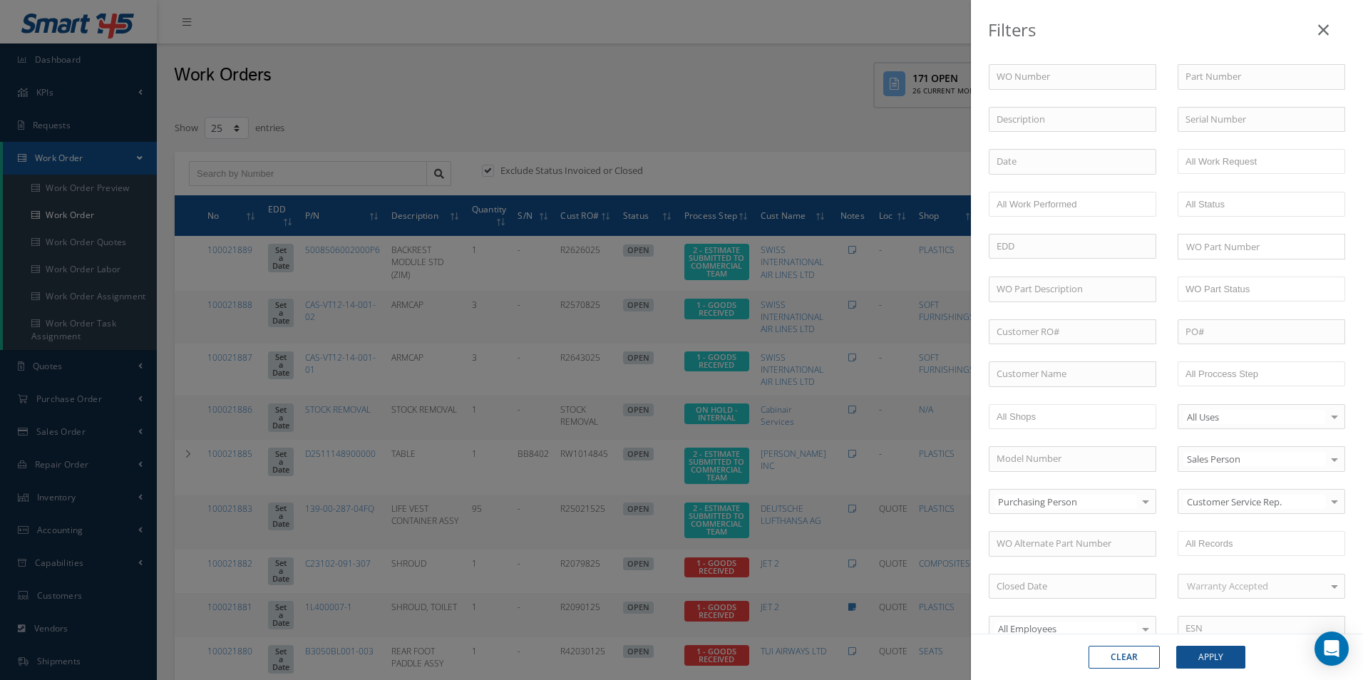
click at [813, 125] on div "Filters WO Number Part Number Description Serial Number - BER CERTIFICATION FIL…" at bounding box center [681, 340] width 1363 height 680
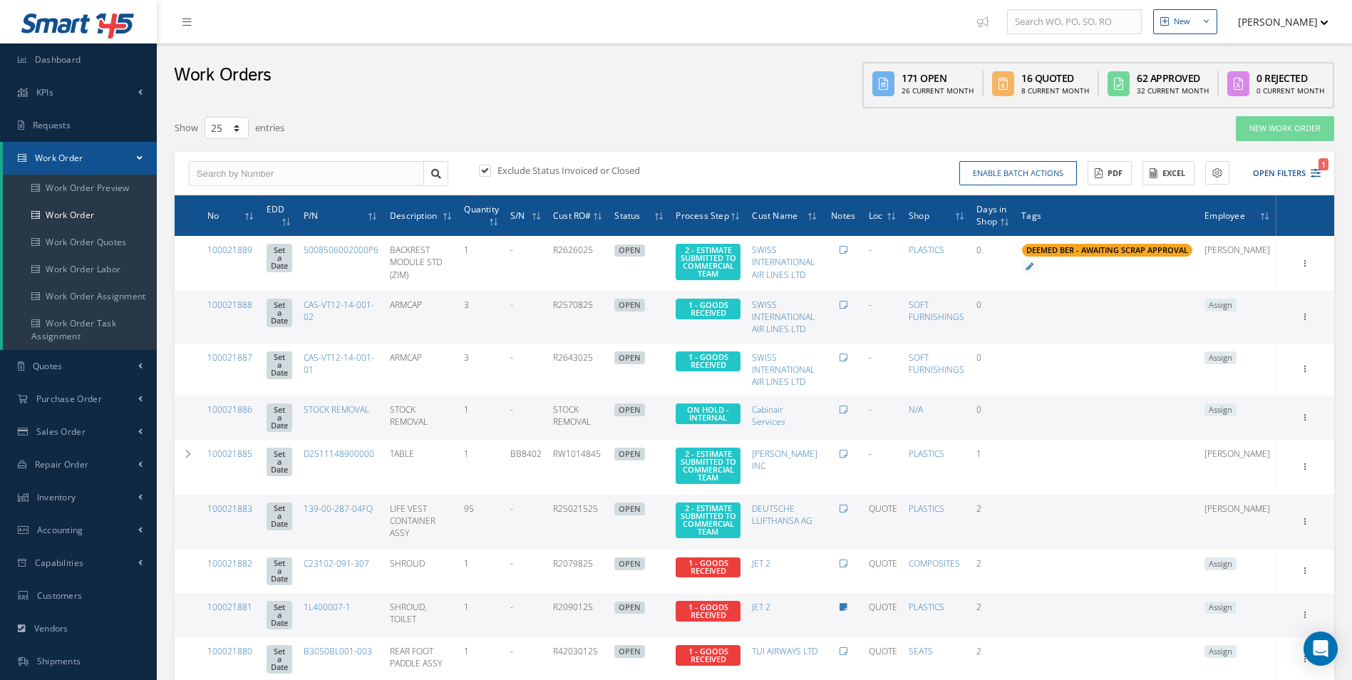
click at [1327, 172] on div "Exclude Status Invoiced or Closed Enable batch actions Update Work Orders Close…" at bounding box center [755, 174] width 1160 height 44
click at [1310, 177] on button "Open Filters 1" at bounding box center [1280, 174] width 81 height 24
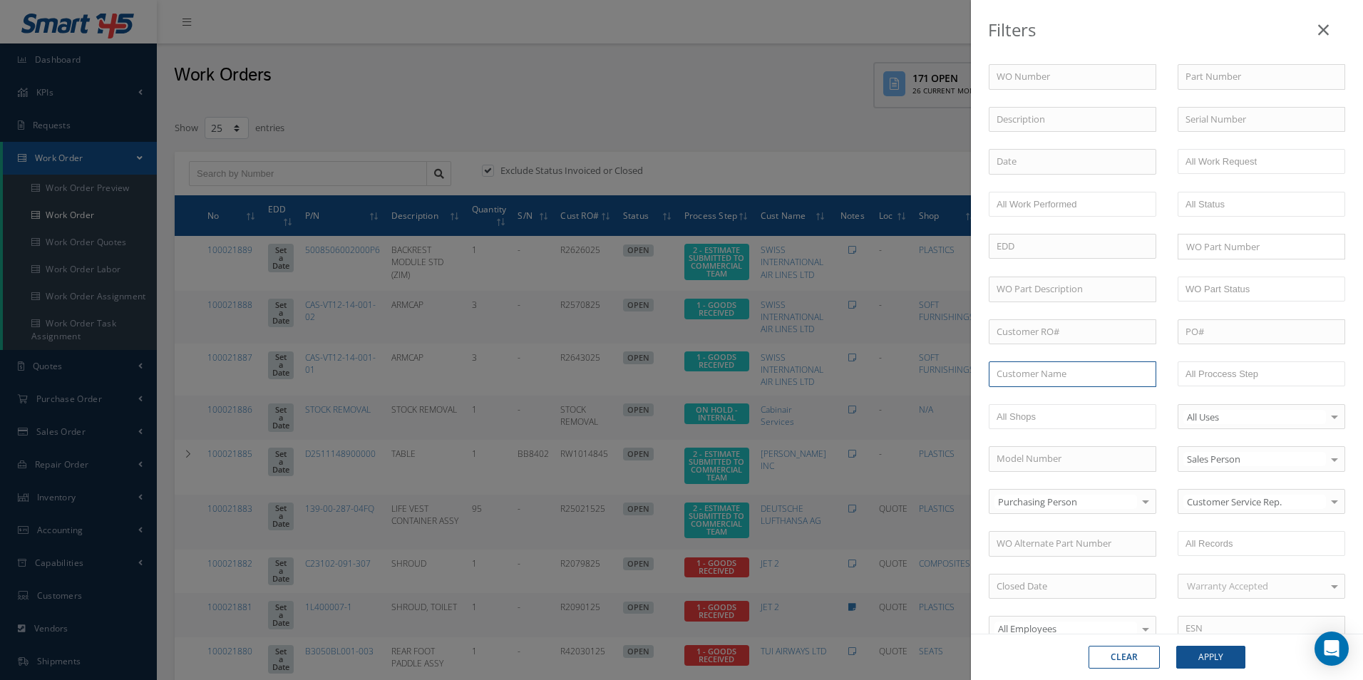
click at [1023, 367] on input "text" at bounding box center [1073, 374] width 168 height 26
click at [1024, 396] on span "[PERSON_NAME] INC" at bounding box center [1042, 399] width 90 height 13
type input "[PERSON_NAME] INC"
click at [1210, 647] on button "Apply" at bounding box center [1210, 657] width 69 height 23
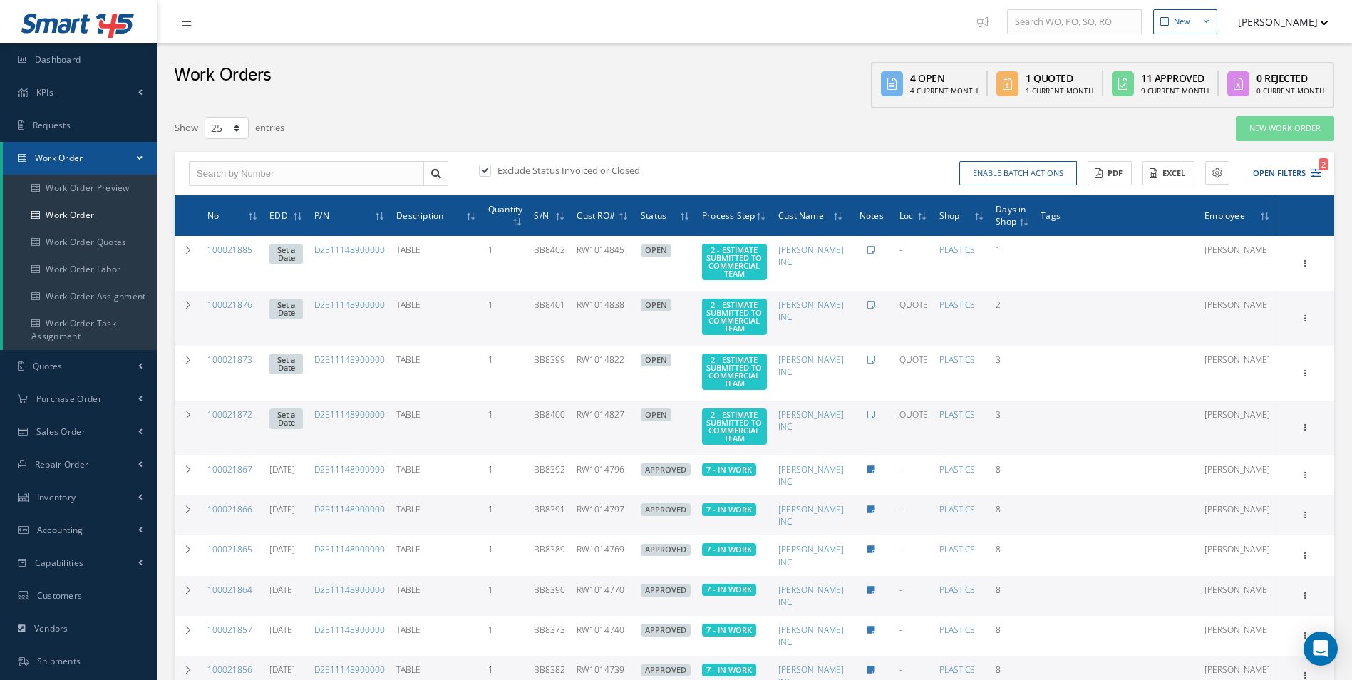
scroll to position [412, 0]
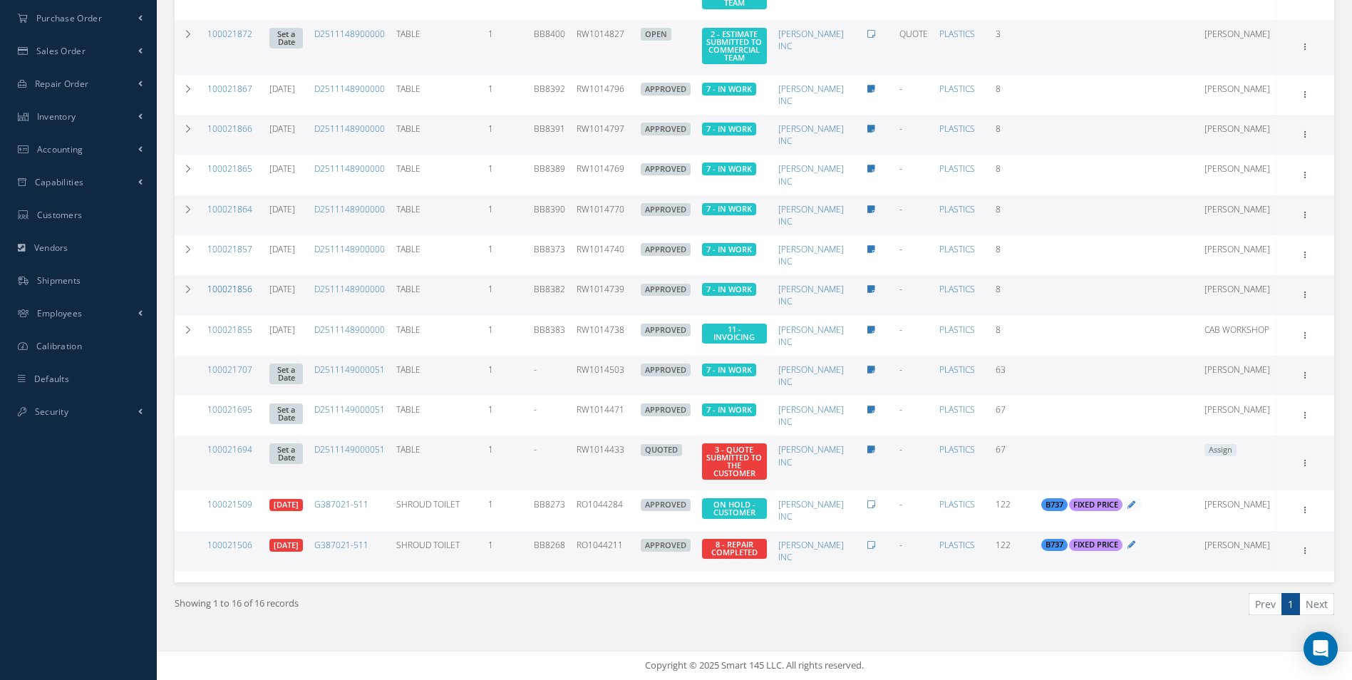
click at [244, 291] on link "100021856" at bounding box center [229, 289] width 45 height 12
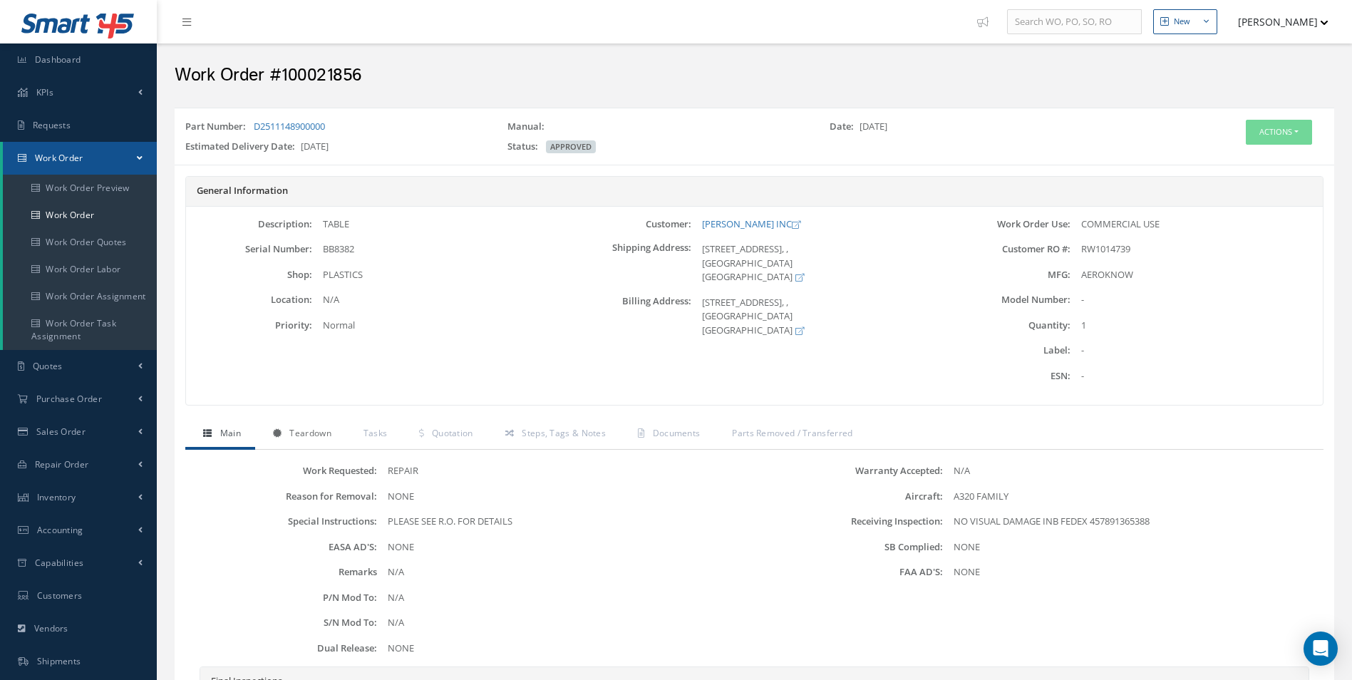
click at [314, 433] on span "Teardown" at bounding box center [309, 433] width 41 height 12
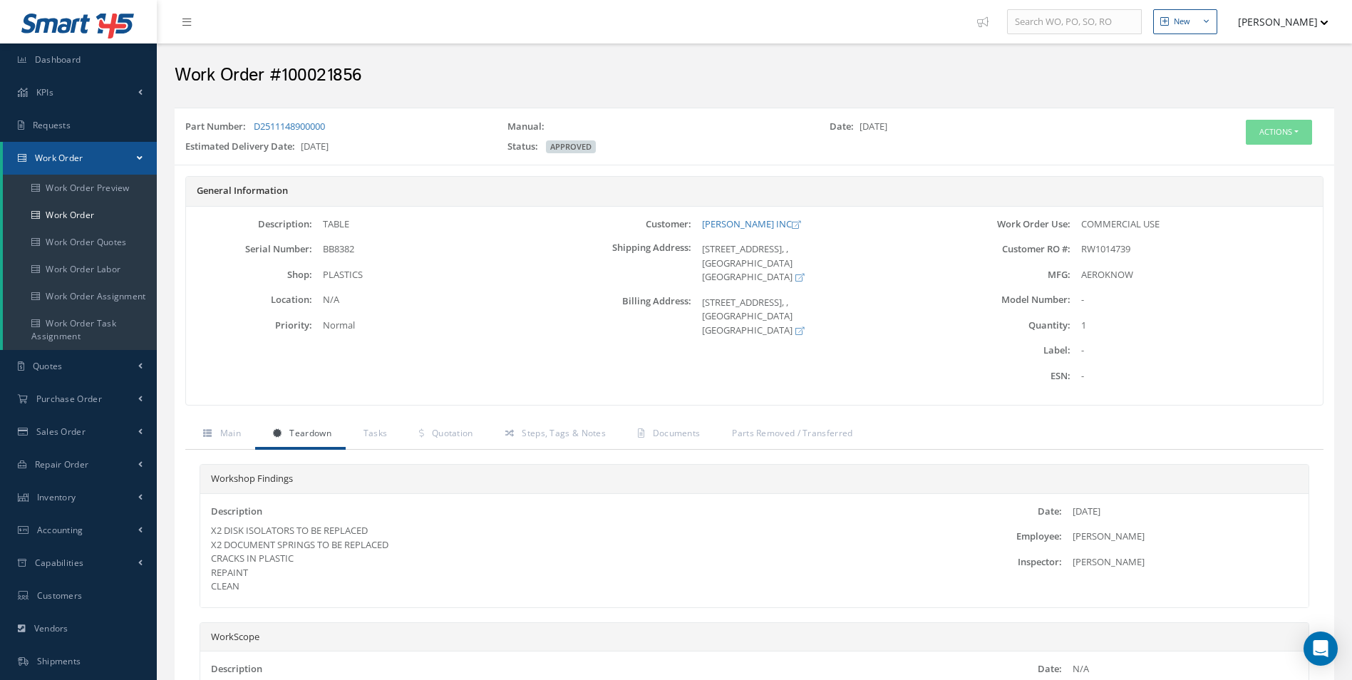
click at [336, 252] on span "BB8382" at bounding box center [338, 248] width 31 height 13
copy span "BB8382"
drag, startPoint x: 1299, startPoint y: 123, endPoint x: 1284, endPoint y: 133, distance: 18.6
click at [1299, 123] on button "Actions" at bounding box center [1279, 132] width 66 height 25
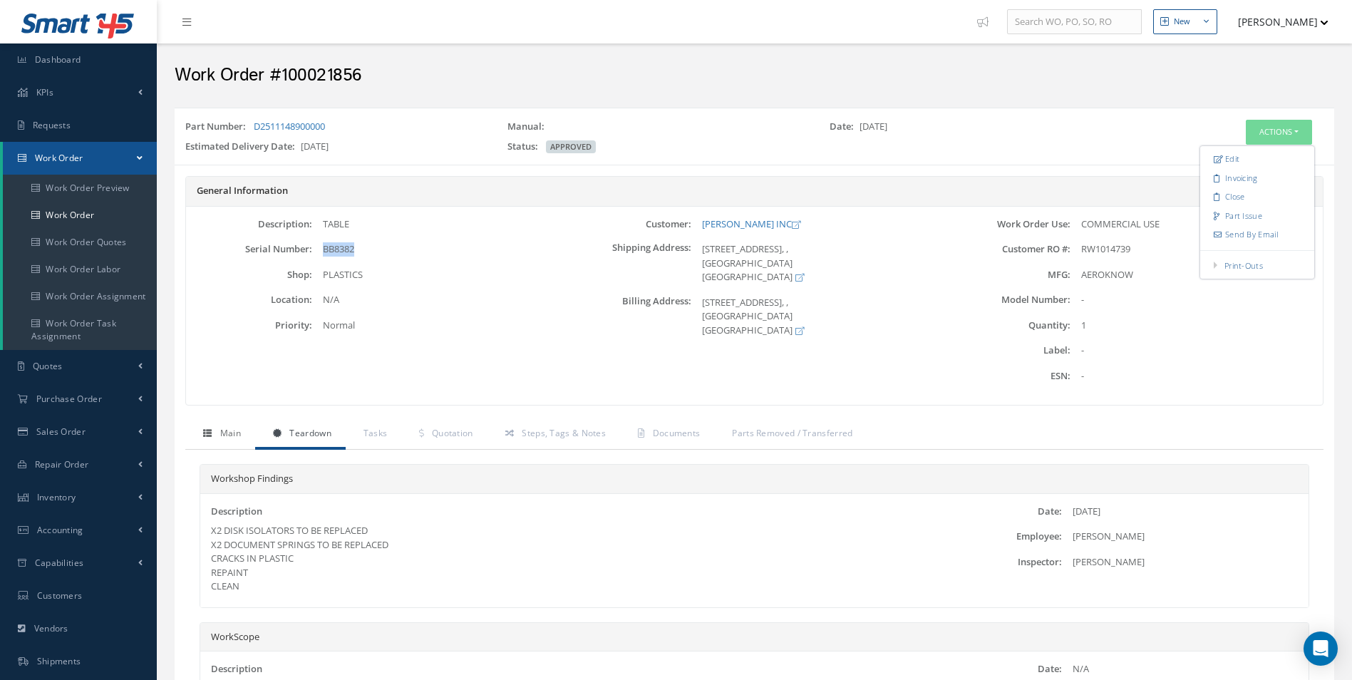
click at [237, 440] on link "Main" at bounding box center [220, 435] width 70 height 30
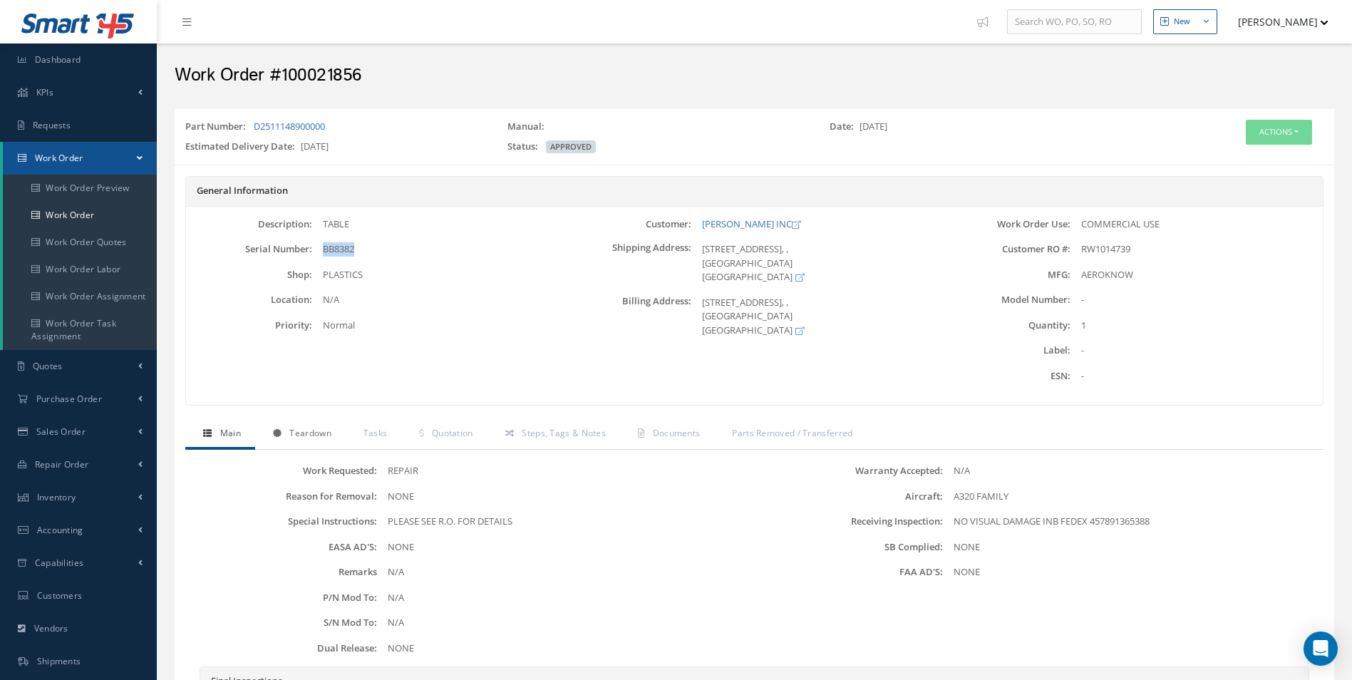
click at [294, 440] on link "Teardown" at bounding box center [300, 435] width 91 height 30
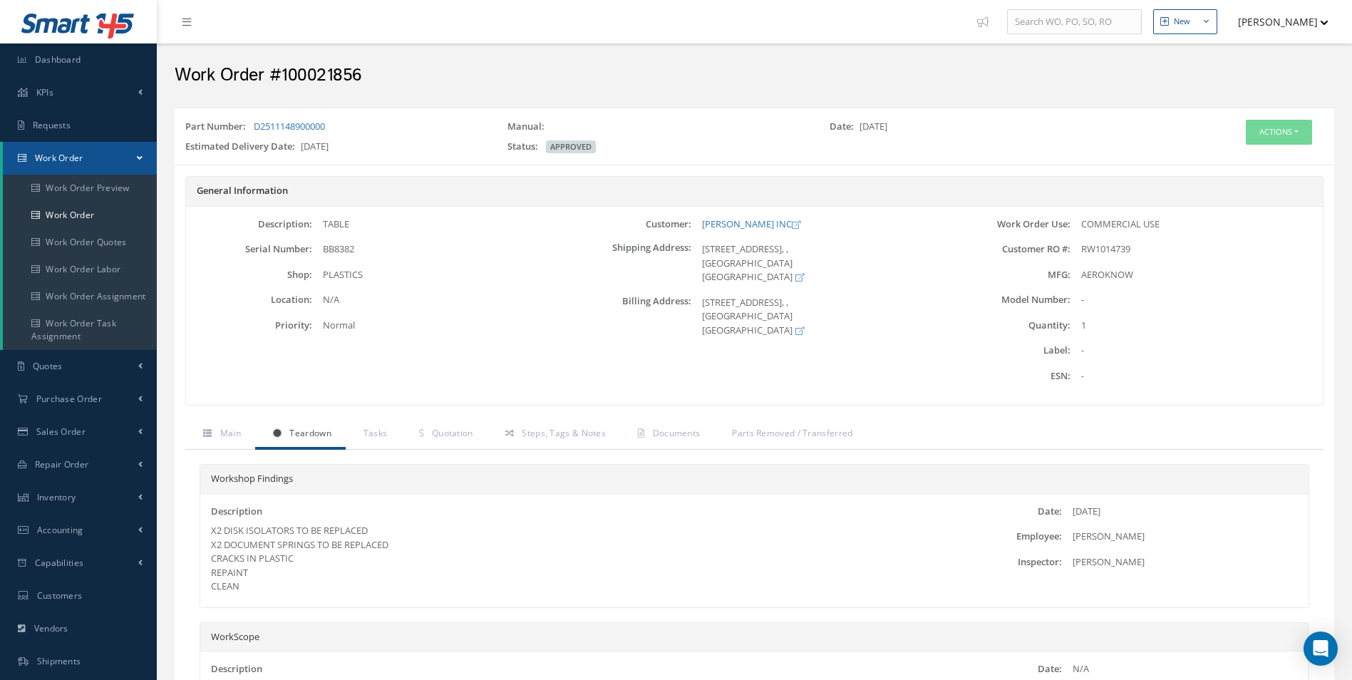
click at [333, 73] on h2 "Work Order #100021856" at bounding box center [755, 75] width 1160 height 21
copy h2 "100021856"
click at [1118, 251] on span "RW1014739" at bounding box center [1105, 248] width 49 height 13
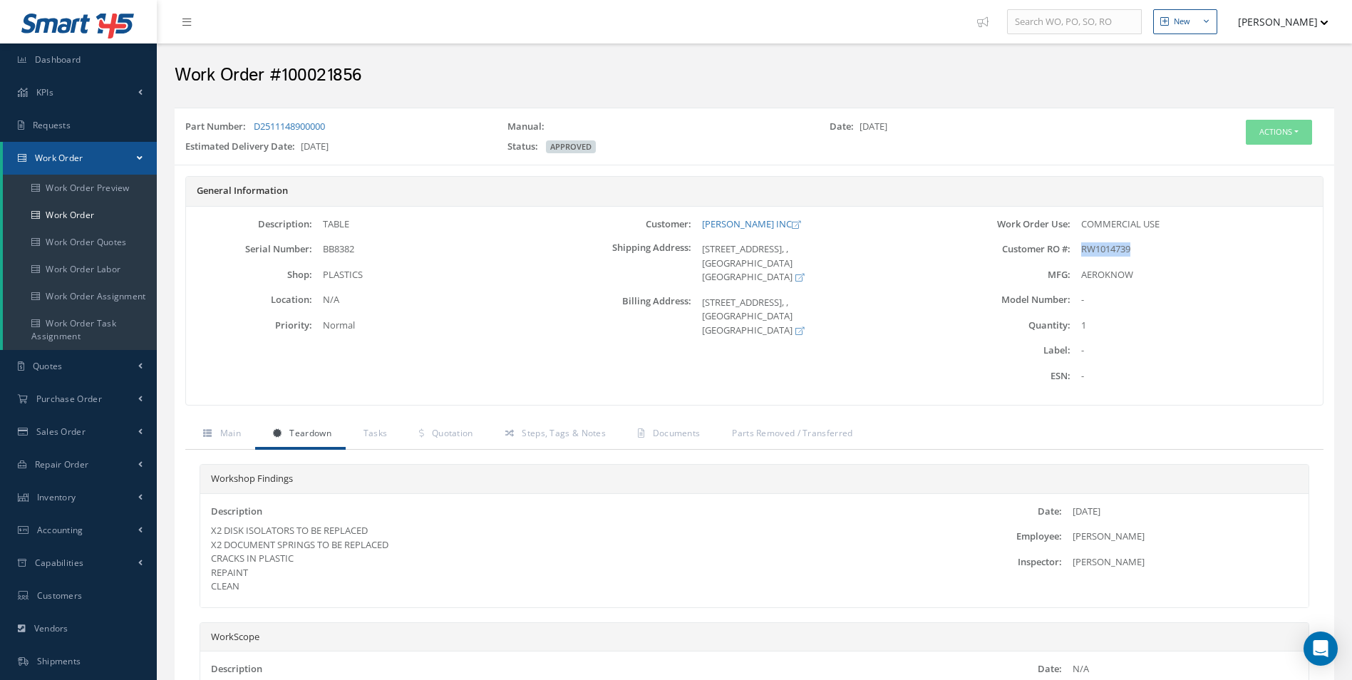
copy span "RW1014739"
drag, startPoint x: 348, startPoint y: 132, endPoint x: 256, endPoint y: 128, distance: 92.1
click at [256, 128] on div "Part Number: D2511148900000" at bounding box center [336, 130] width 322 height 20
copy link "D2511148900000"
click at [330, 247] on span "BB8382" at bounding box center [338, 248] width 31 height 13
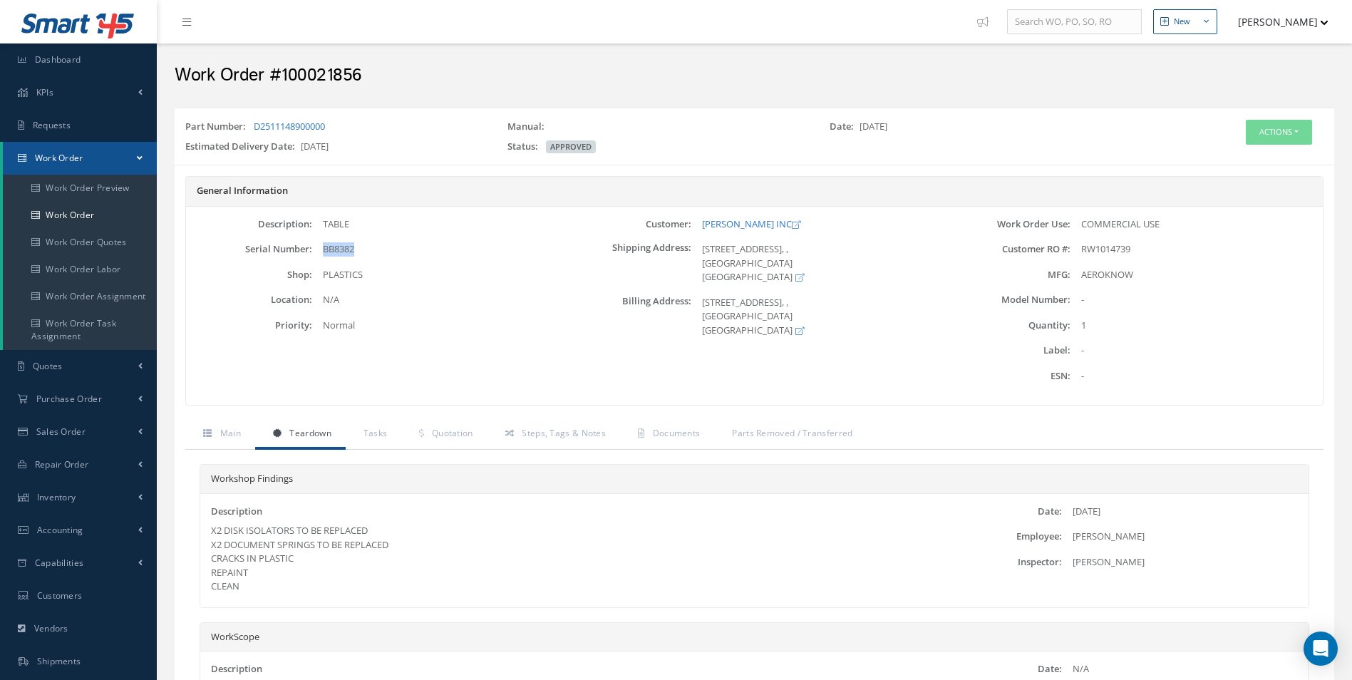
click at [330, 247] on span "BB8382" at bounding box center [338, 248] width 31 height 13
copy span "BB8382"
drag, startPoint x: 695, startPoint y: 222, endPoint x: 761, endPoint y: 222, distance: 65.6
click at [761, 222] on div "[PERSON_NAME] INC" at bounding box center [817, 224] width 252 height 14
copy link "[PERSON_NAME] INC"
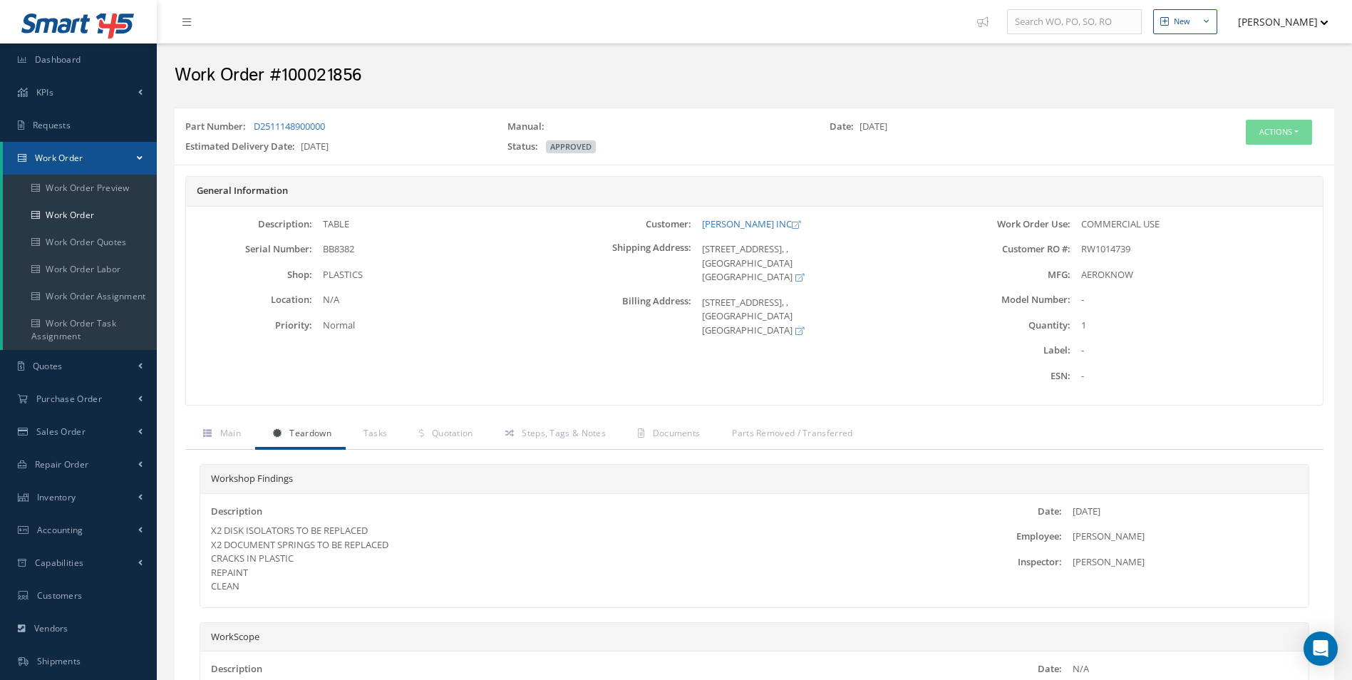
click at [331, 225] on div "TABLE" at bounding box center [438, 224] width 252 height 14
copy div "TABLE"
click at [463, 432] on span "Quotation" at bounding box center [452, 433] width 41 height 12
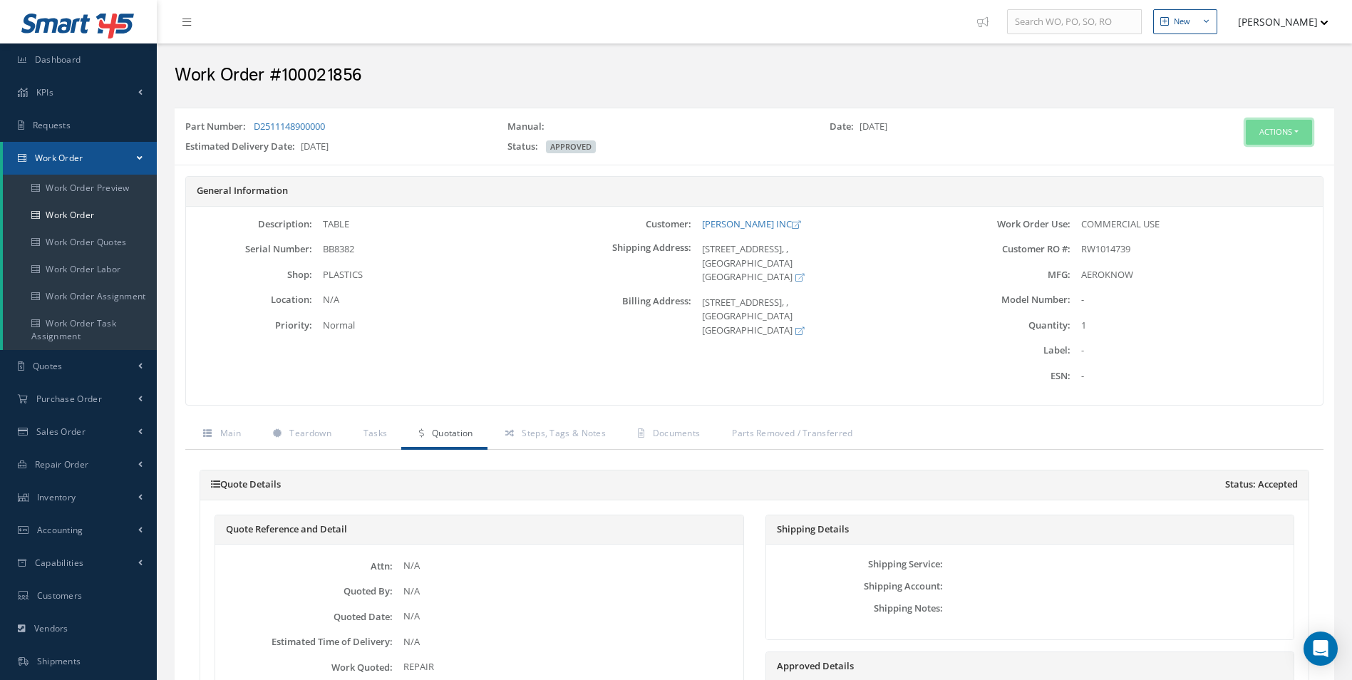
click at [1277, 128] on button "Actions" at bounding box center [1279, 132] width 66 height 25
click at [1251, 155] on link "Edit" at bounding box center [1257, 159] width 114 height 19
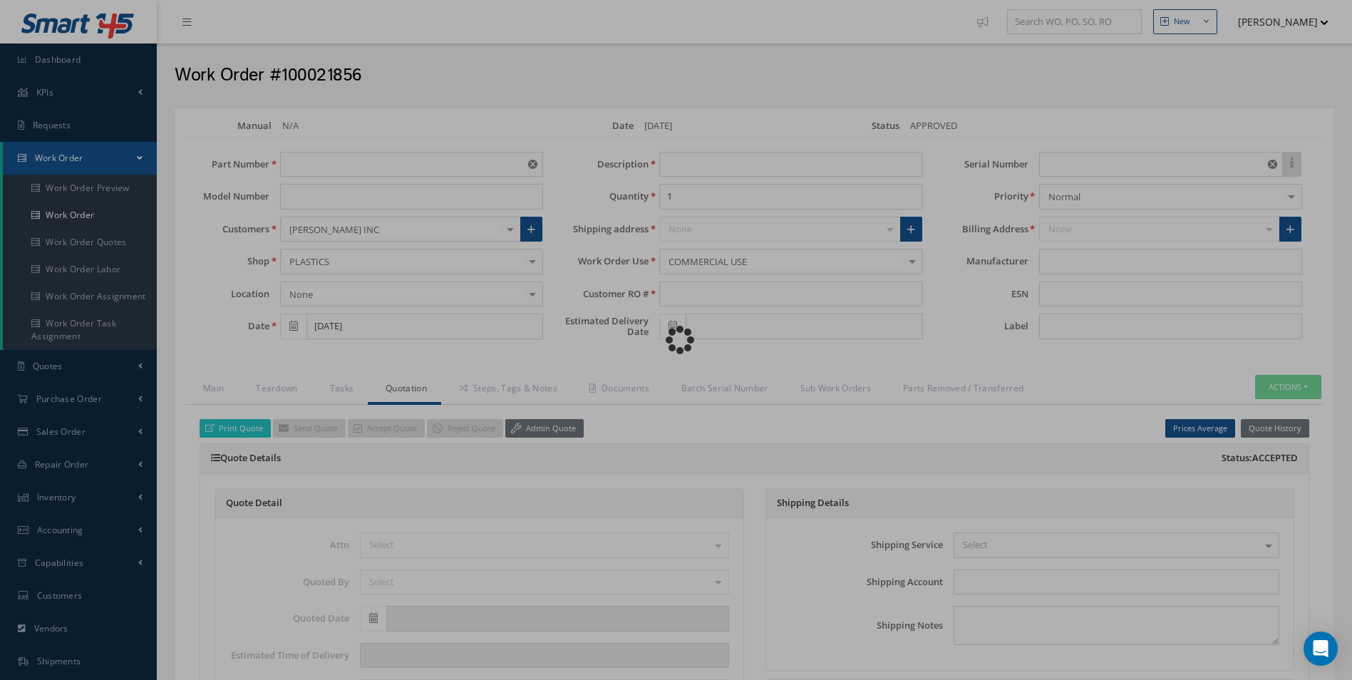
type input "D2511148900000"
type input "[DATE]"
type input "TABLE"
type input "RW1014739"
type input "09/11/2025"
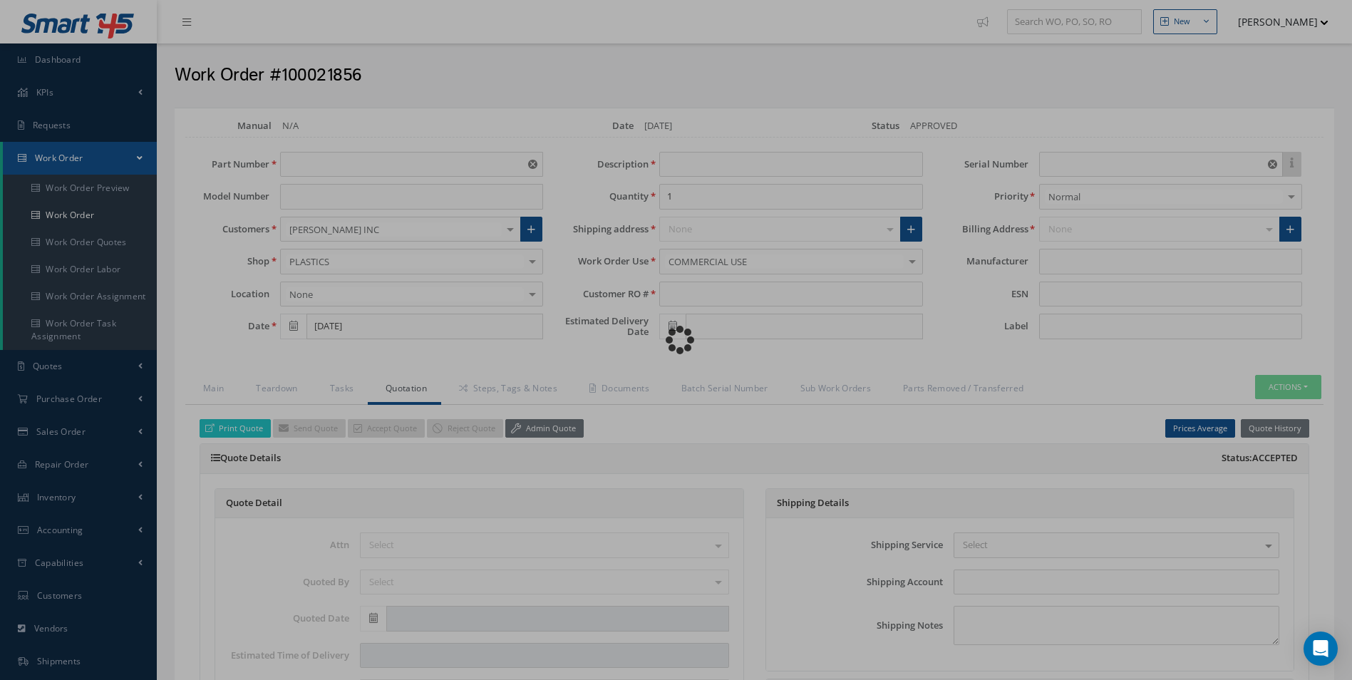
type input "BB8382"
type input "$3,474"
type input "AEROKNOW"
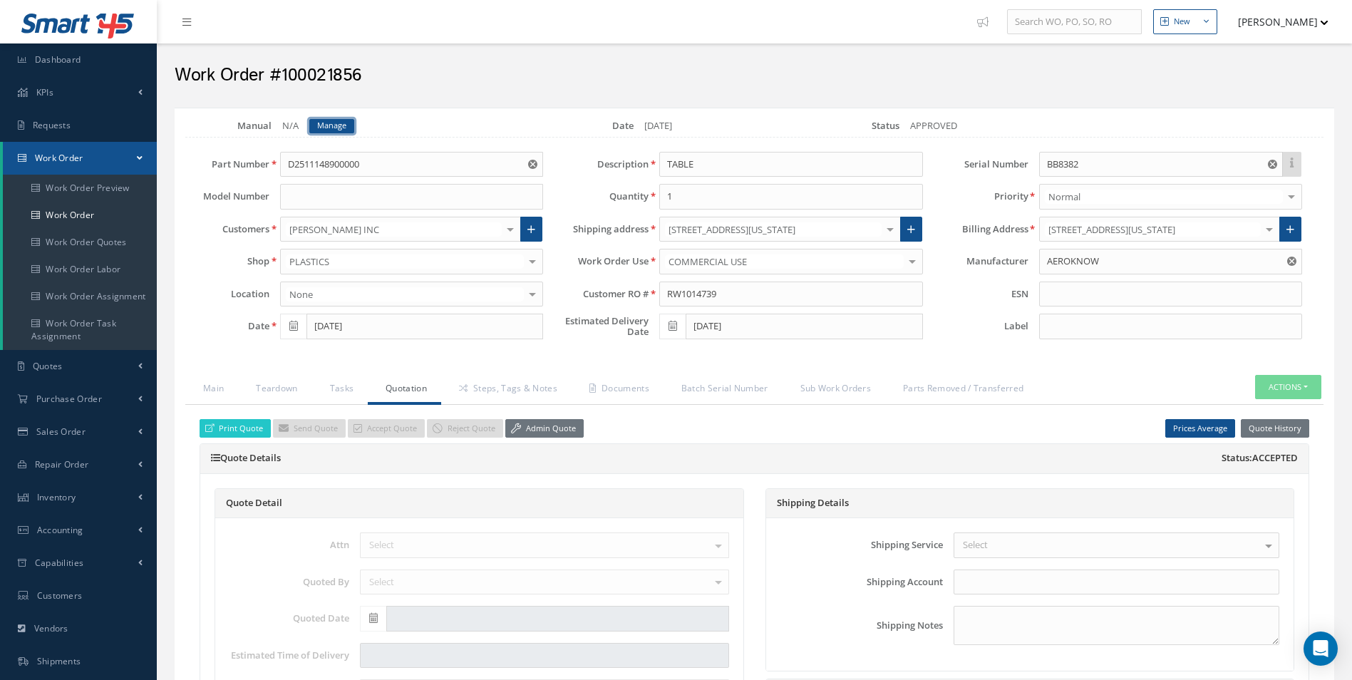
click at [334, 128] on link "Manage" at bounding box center [331, 126] width 45 height 14
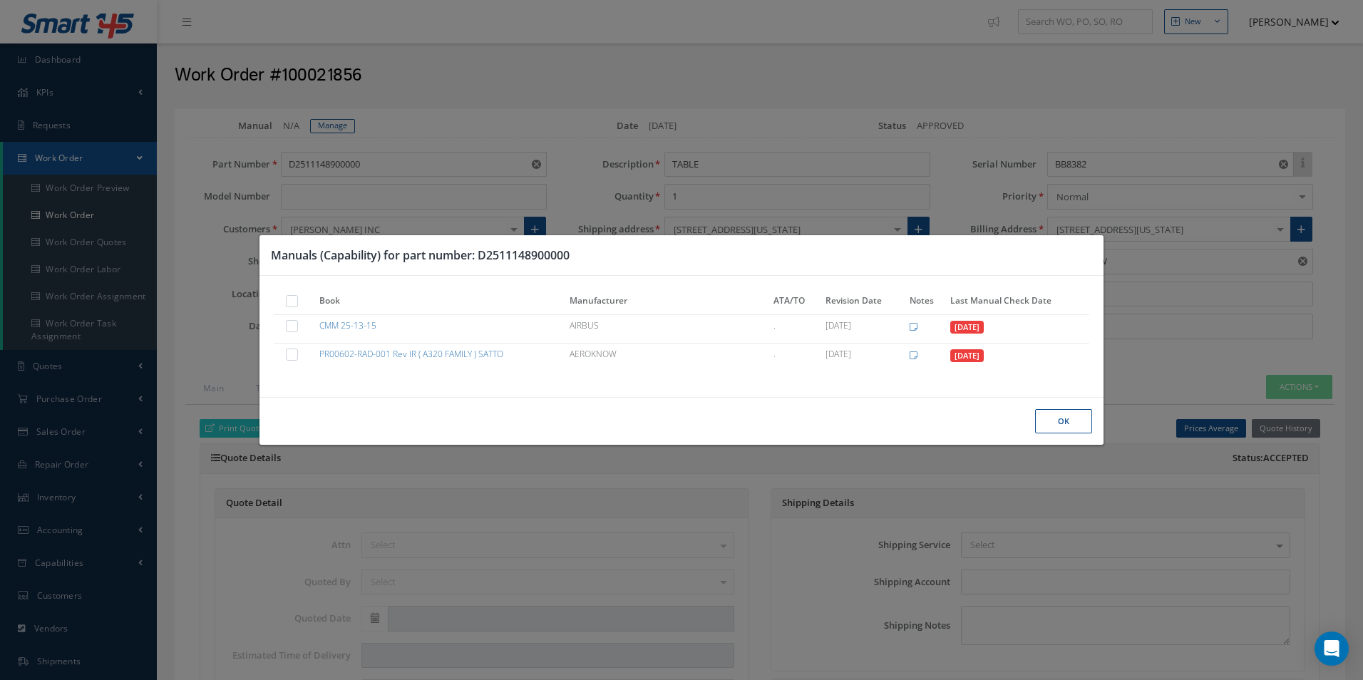
click at [297, 299] on label at bounding box center [299, 300] width 4 height 12
click at [293, 299] on input "checkbox" at bounding box center [292, 302] width 9 height 9
checkbox input "true"
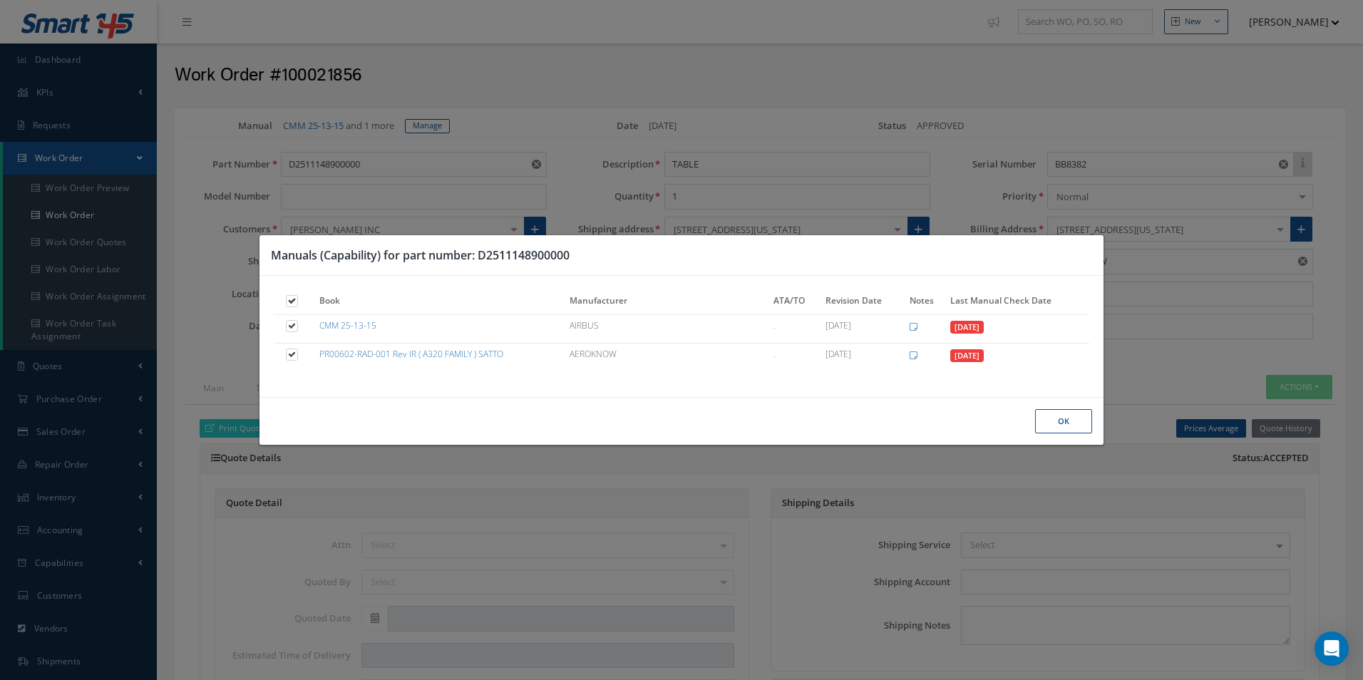
click at [0, 0] on button "Ok" at bounding box center [0, 0] width 0 height 0
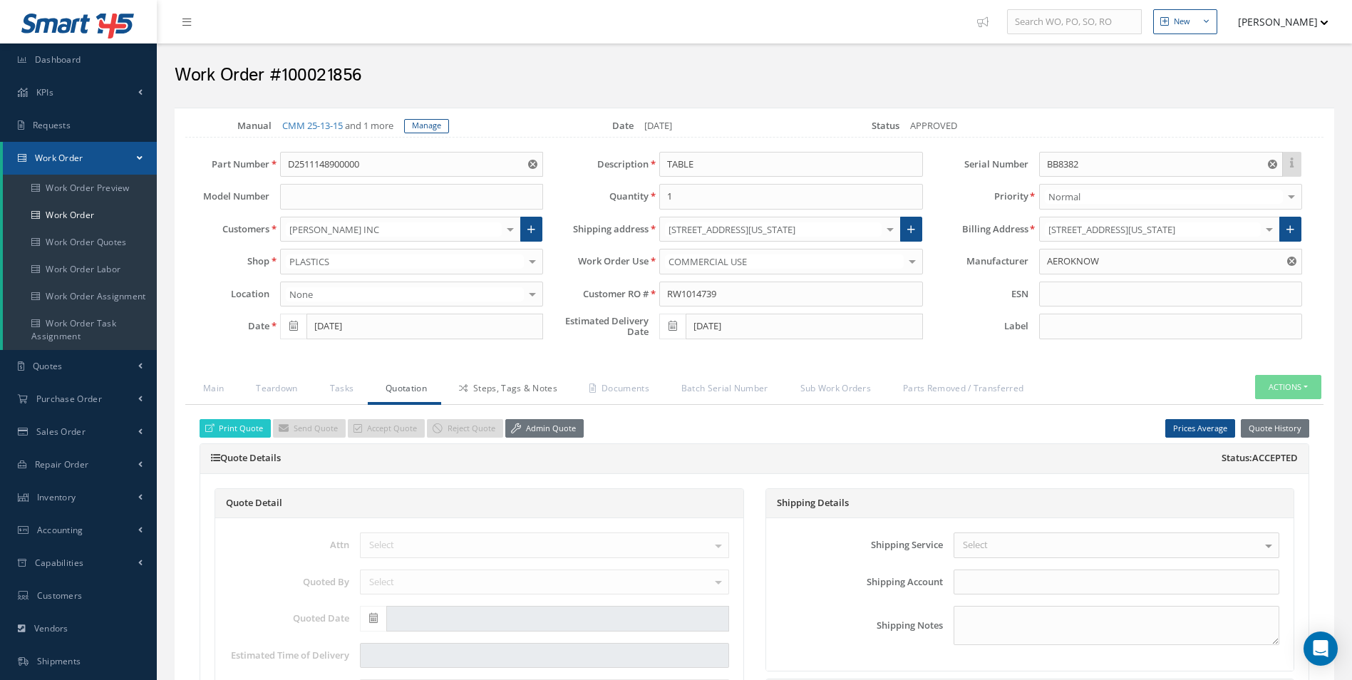
click at [528, 391] on link "Steps, Tags & Notes" at bounding box center [506, 390] width 130 height 30
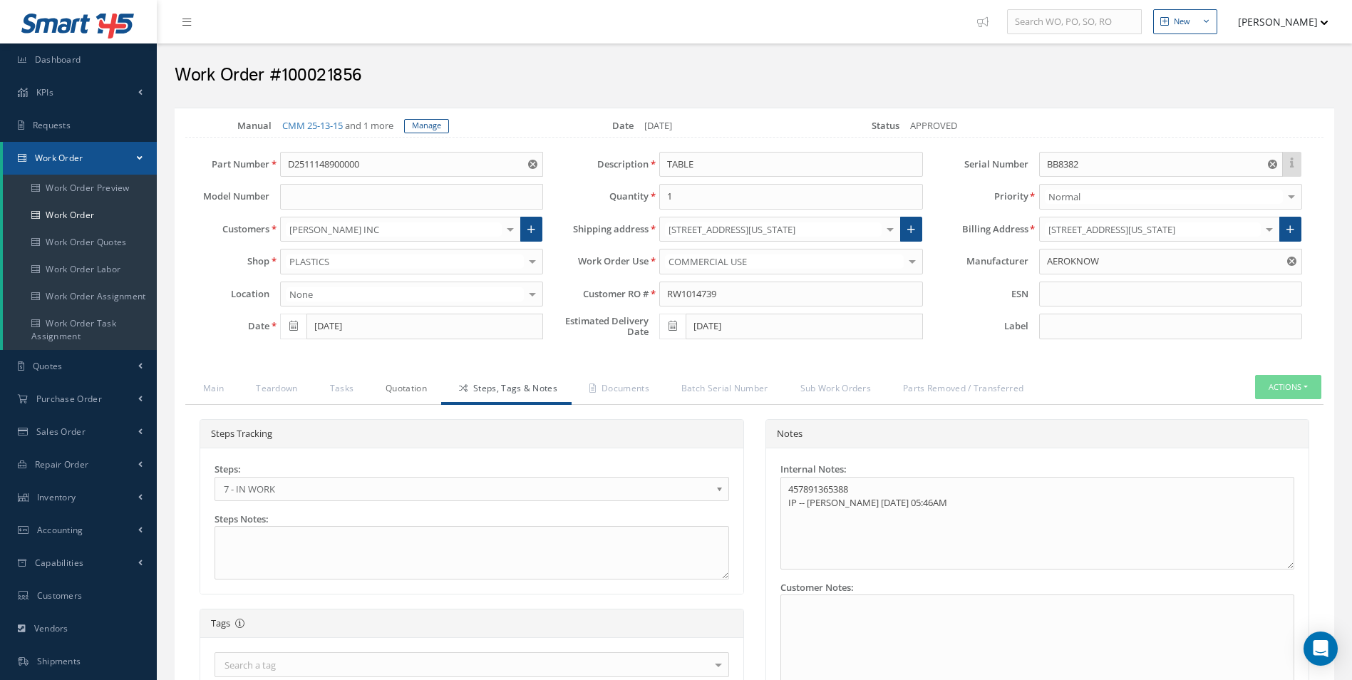
click at [403, 391] on link "Quotation" at bounding box center [404, 390] width 73 height 30
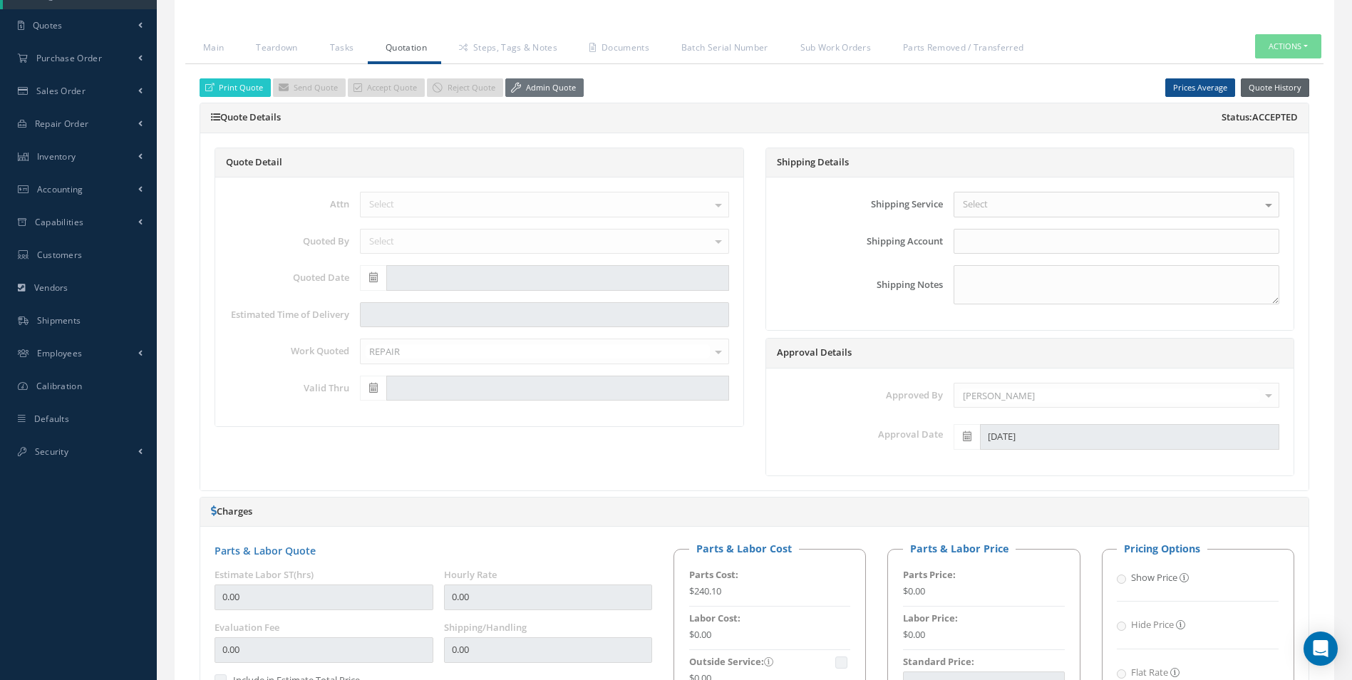
scroll to position [214, 0]
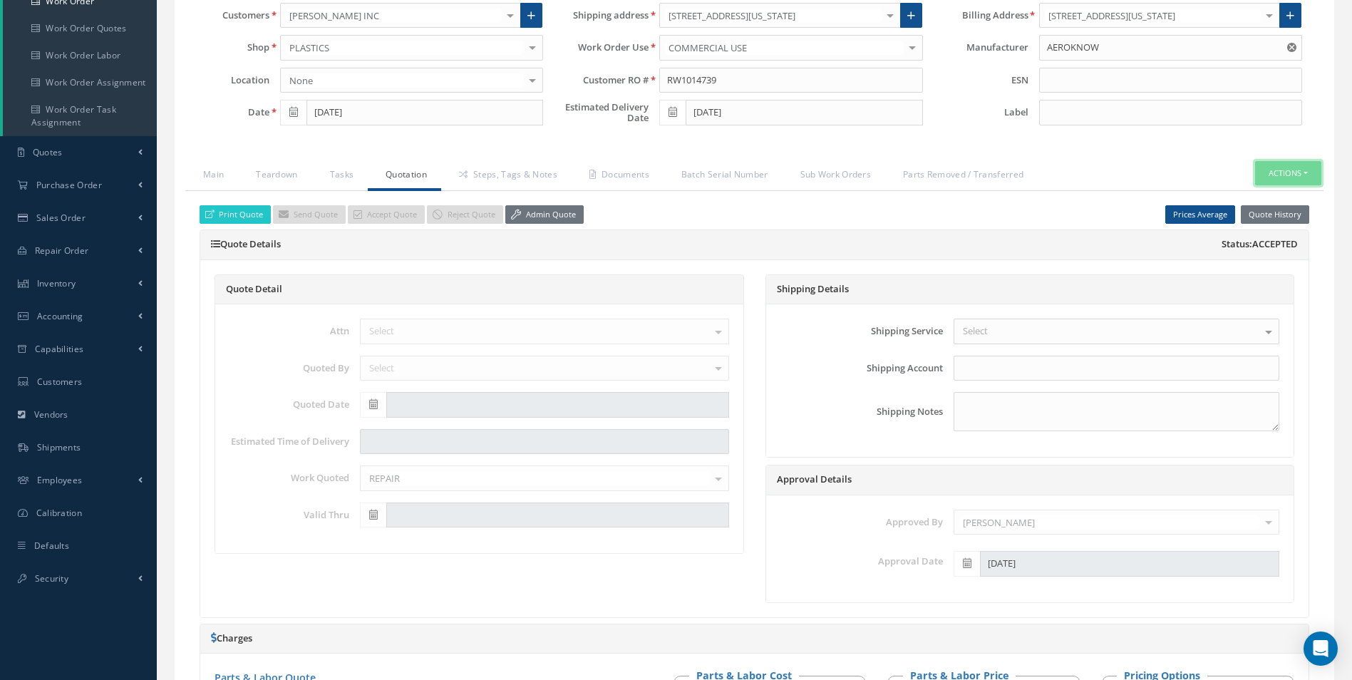
click at [1295, 168] on button "Actions" at bounding box center [1288, 173] width 66 height 25
click at [1265, 240] on link "Part Issue" at bounding box center [1267, 236] width 114 height 19
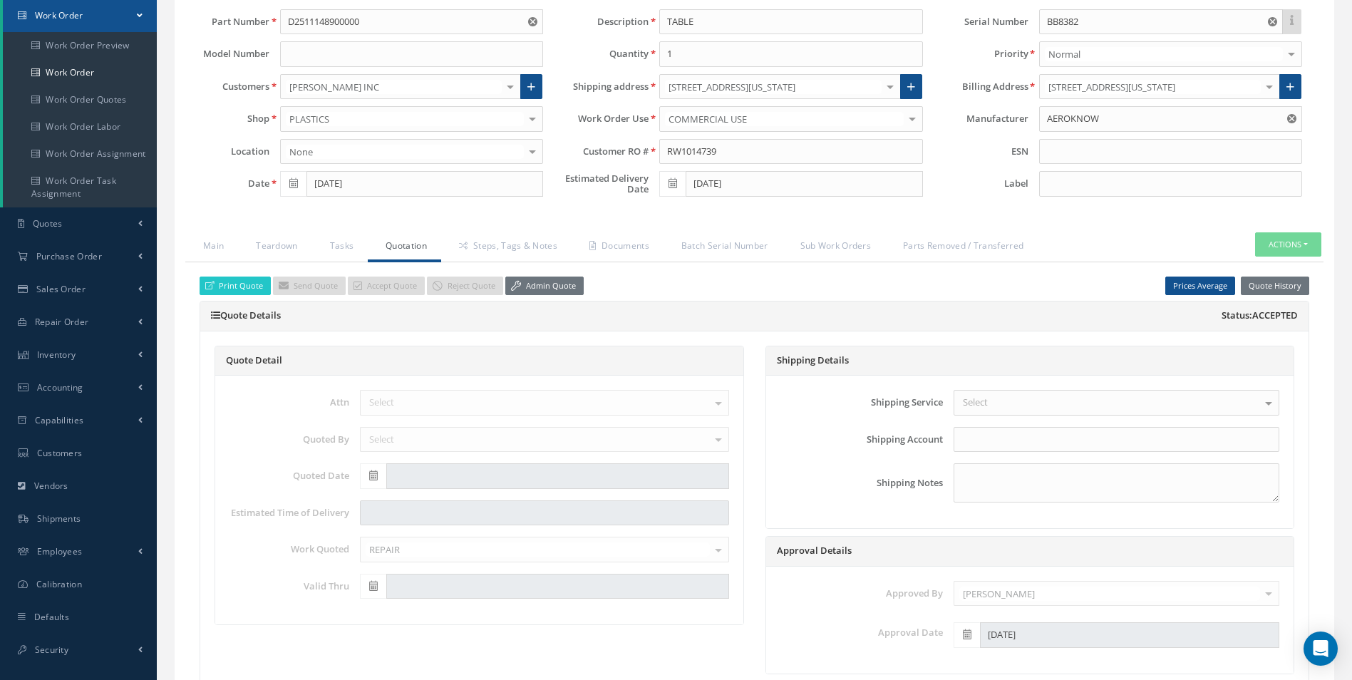
scroll to position [0, 0]
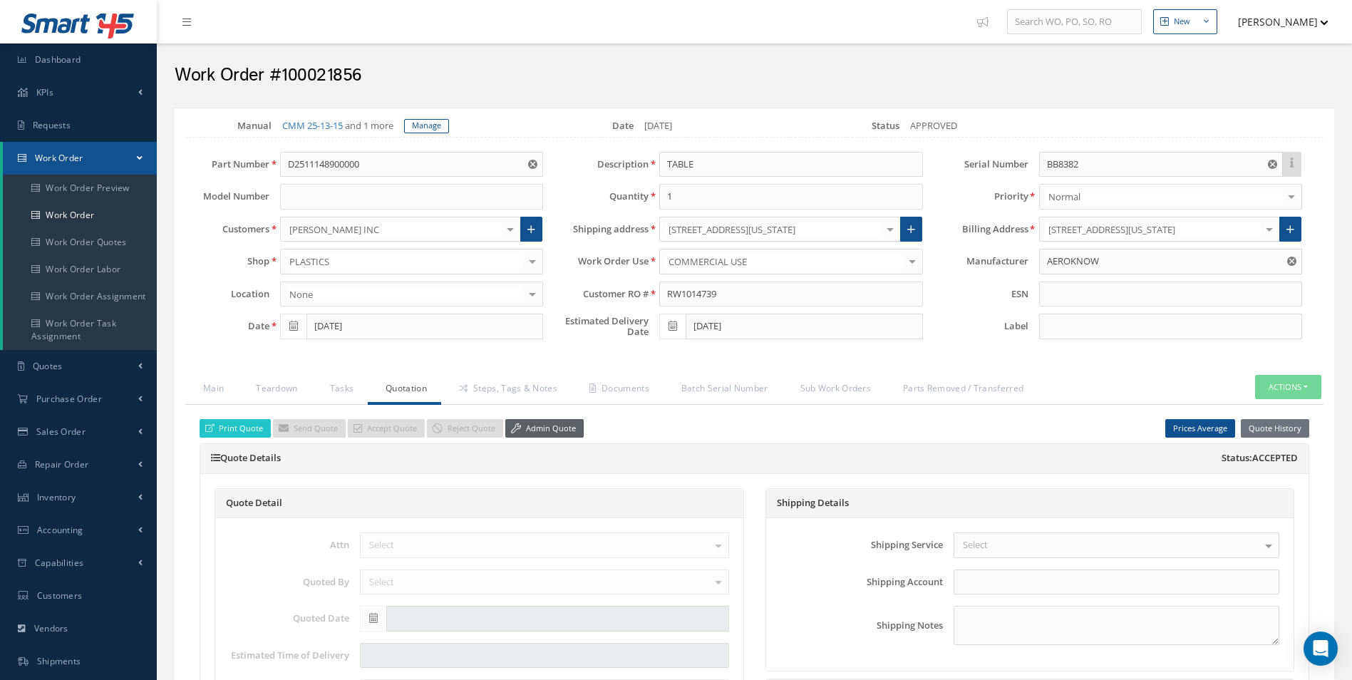
click at [557, 423] on link "Admin Quote" at bounding box center [544, 428] width 78 height 19
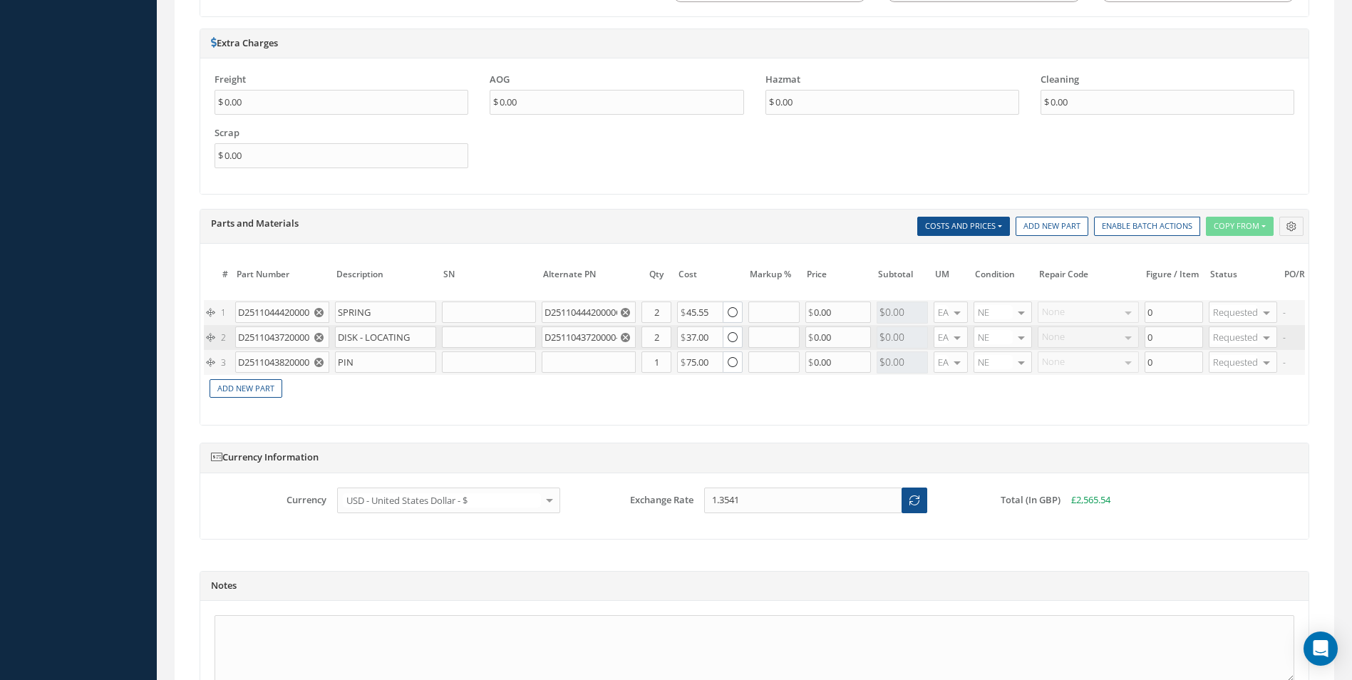
click at [318, 336] on icon "Reset" at bounding box center [318, 337] width 9 height 9
click at [326, 360] on button "button" at bounding box center [321, 361] width 18 height 21
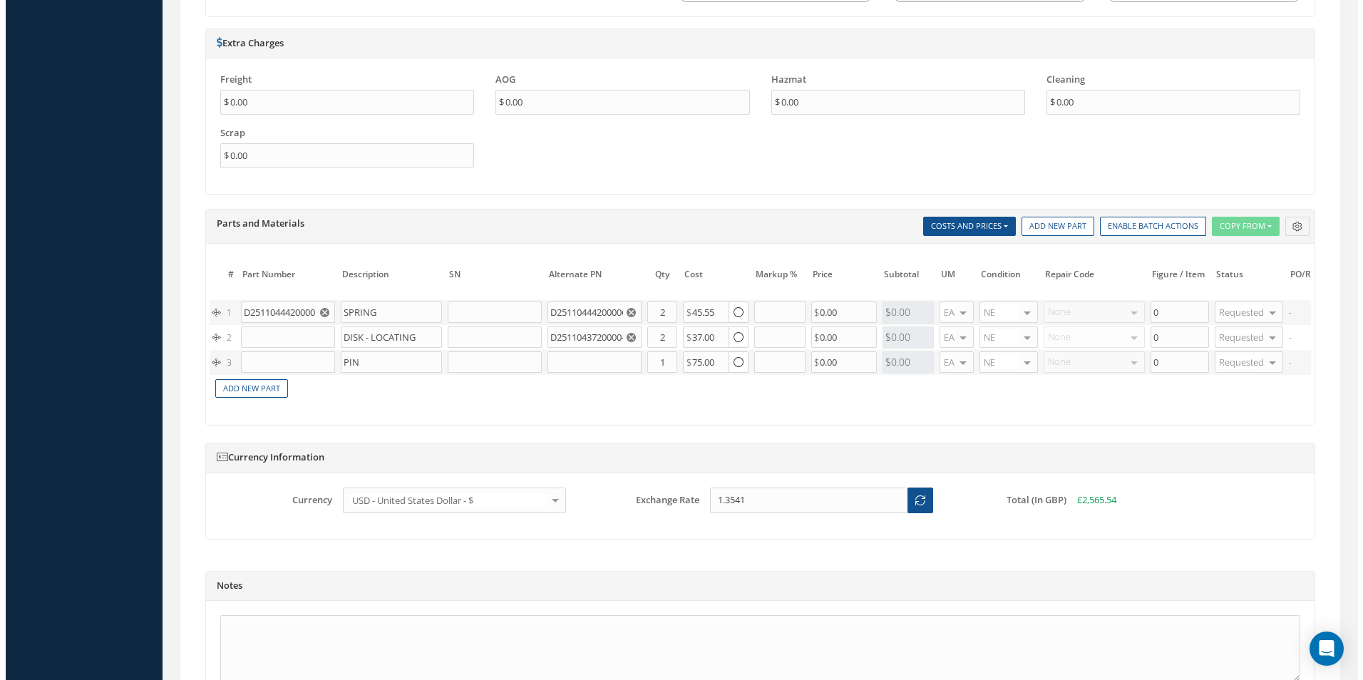
scroll to position [0, 214]
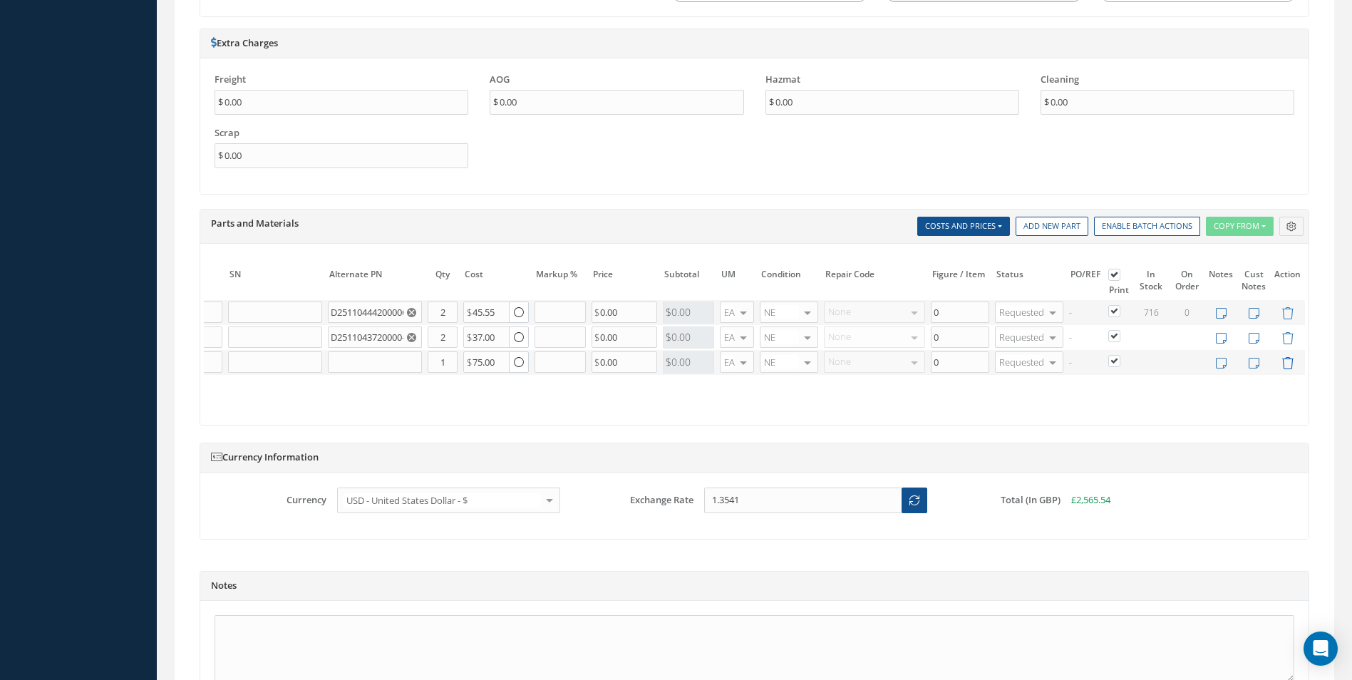
click at [1284, 364] on icon at bounding box center [1288, 363] width 12 height 12
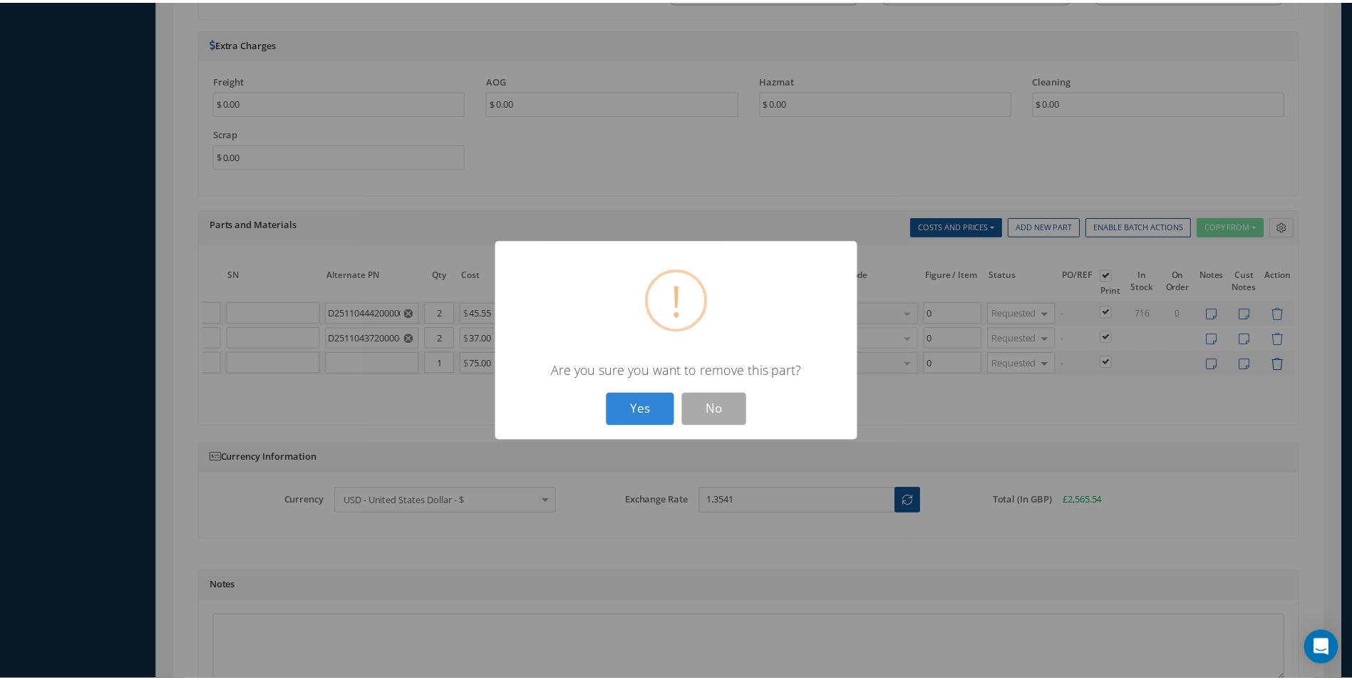
scroll to position [0, 203]
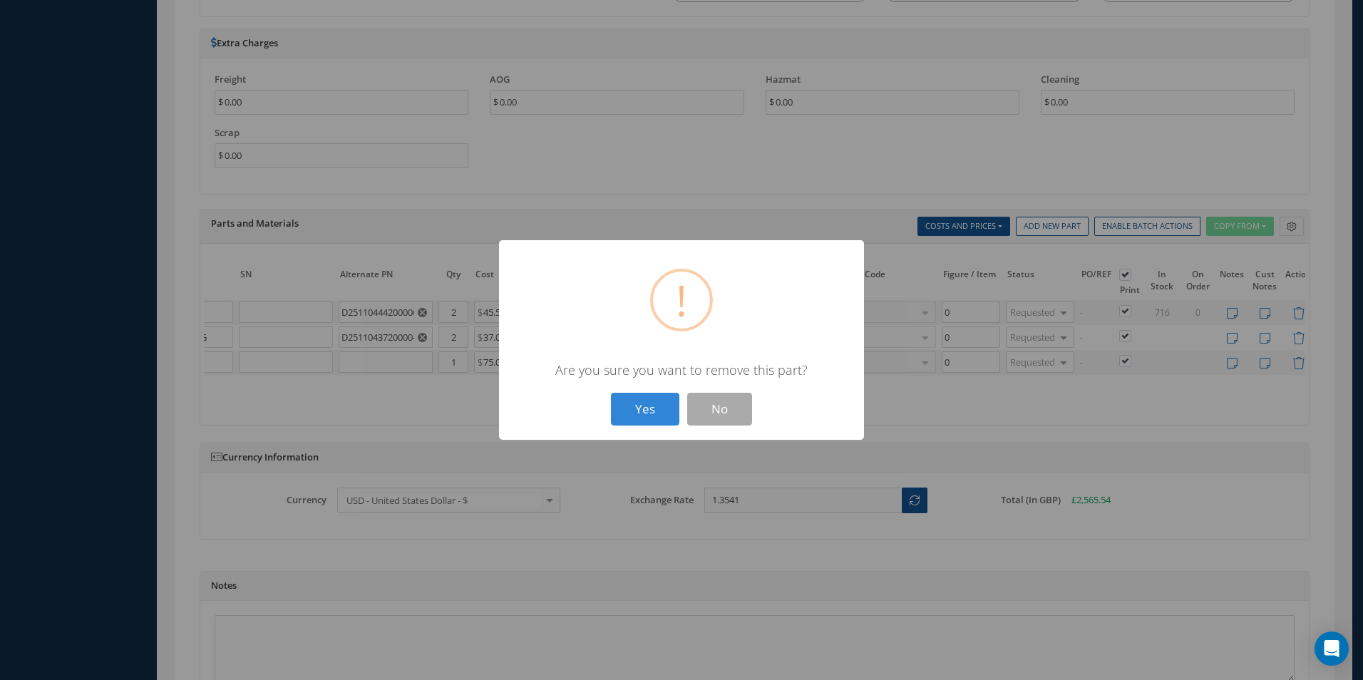
click at [611, 393] on button "Yes" at bounding box center [645, 410] width 68 height 34
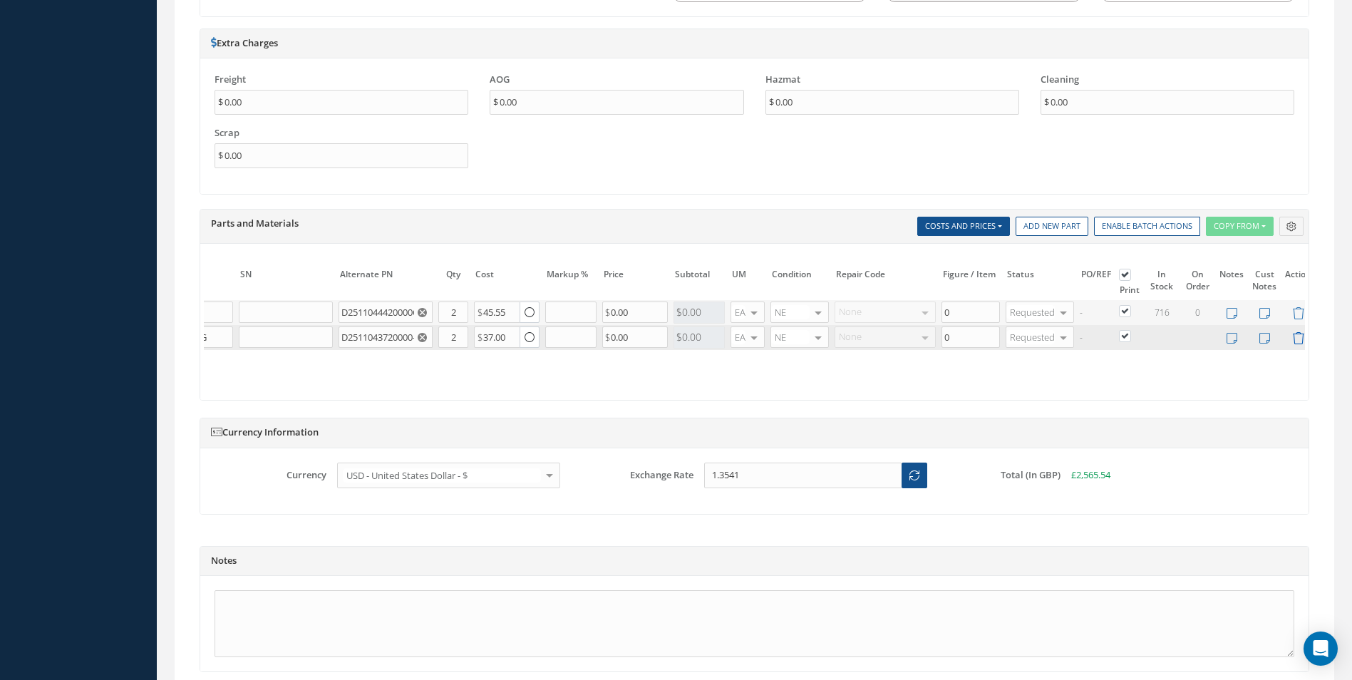
click at [1297, 339] on icon at bounding box center [1298, 338] width 12 height 12
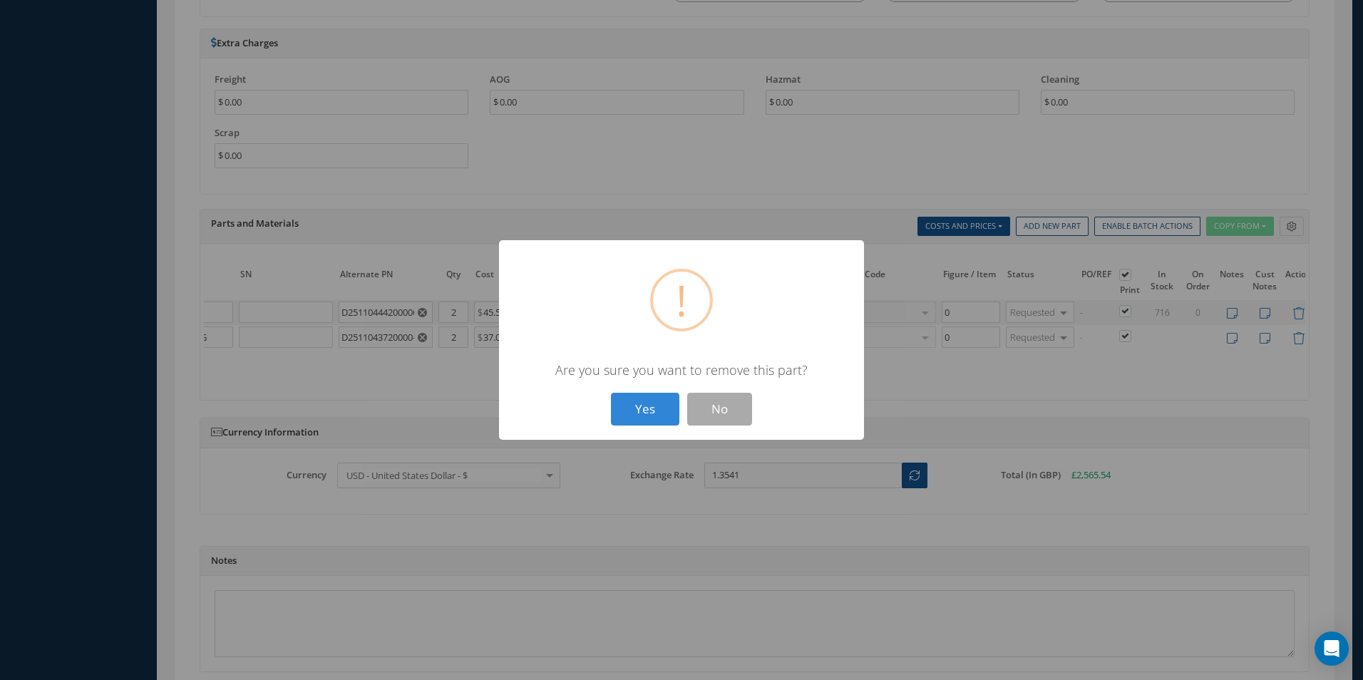
click at [611, 393] on button "Yes" at bounding box center [645, 410] width 68 height 34
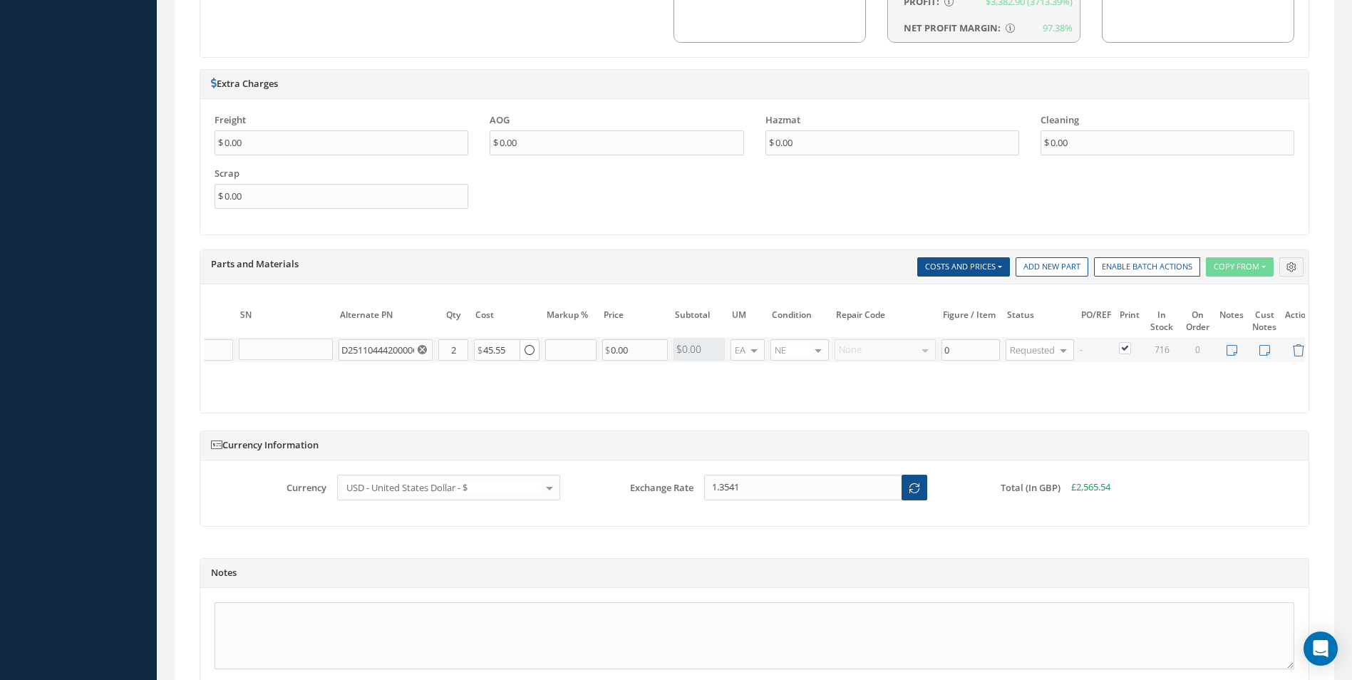
scroll to position [1244, 0]
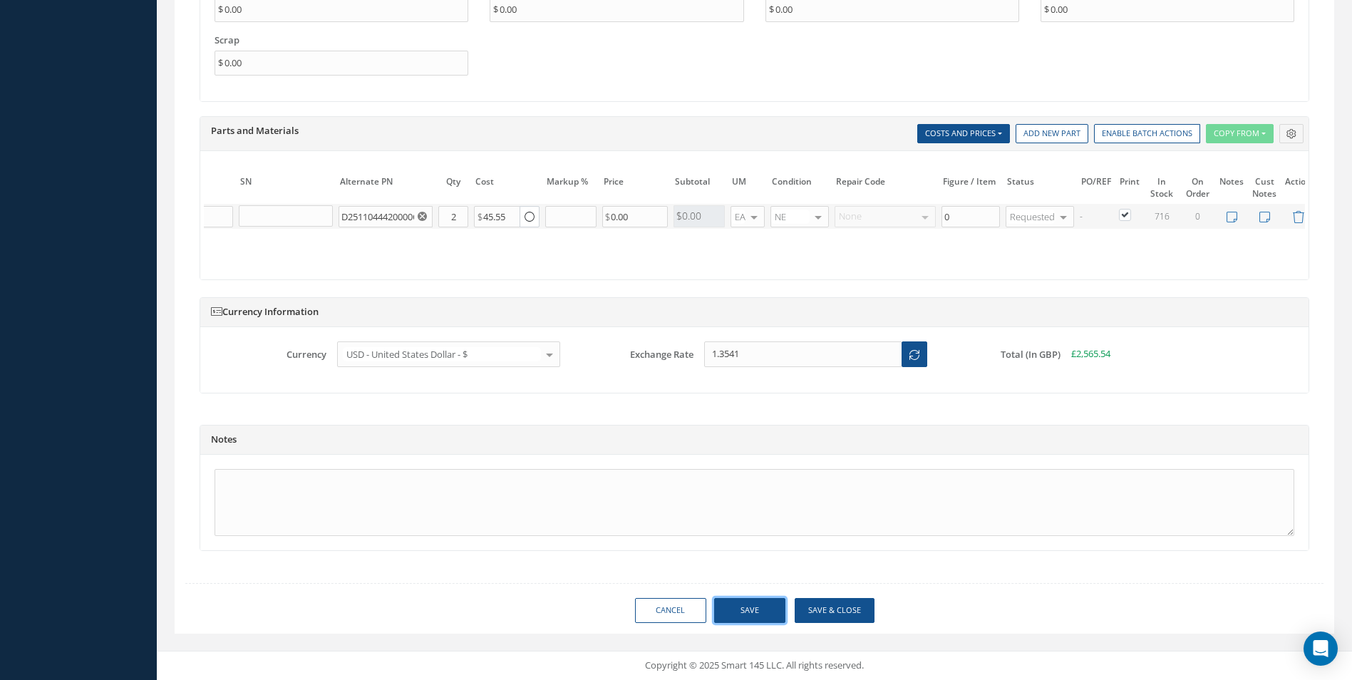
click at [733, 614] on button "Save" at bounding box center [749, 610] width 71 height 25
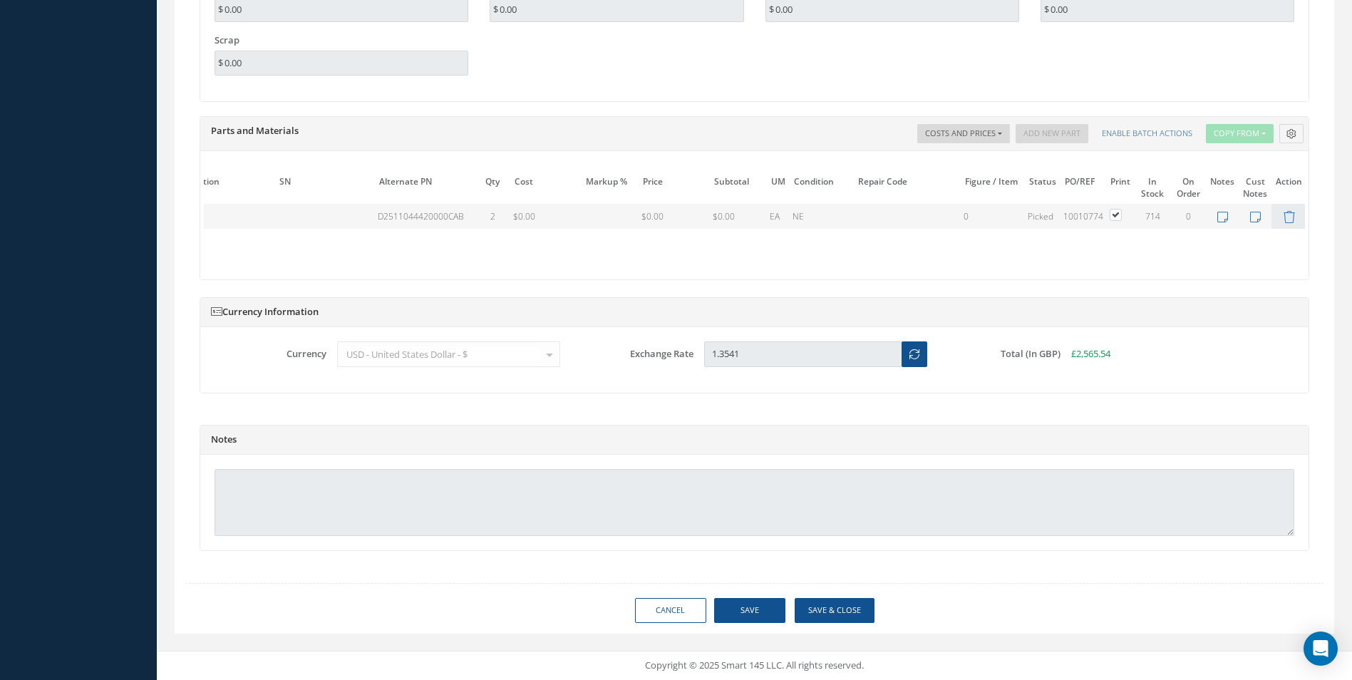
type input "AEROKNOW"
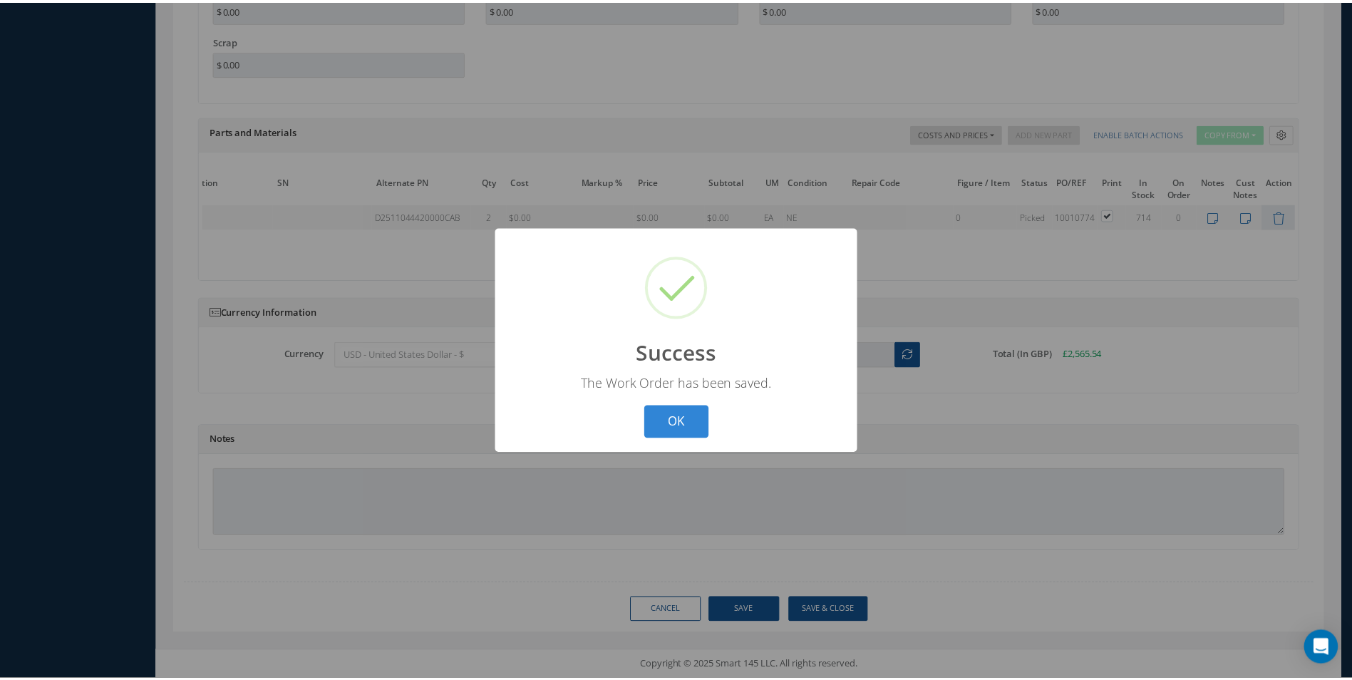
scroll to position [0, 139]
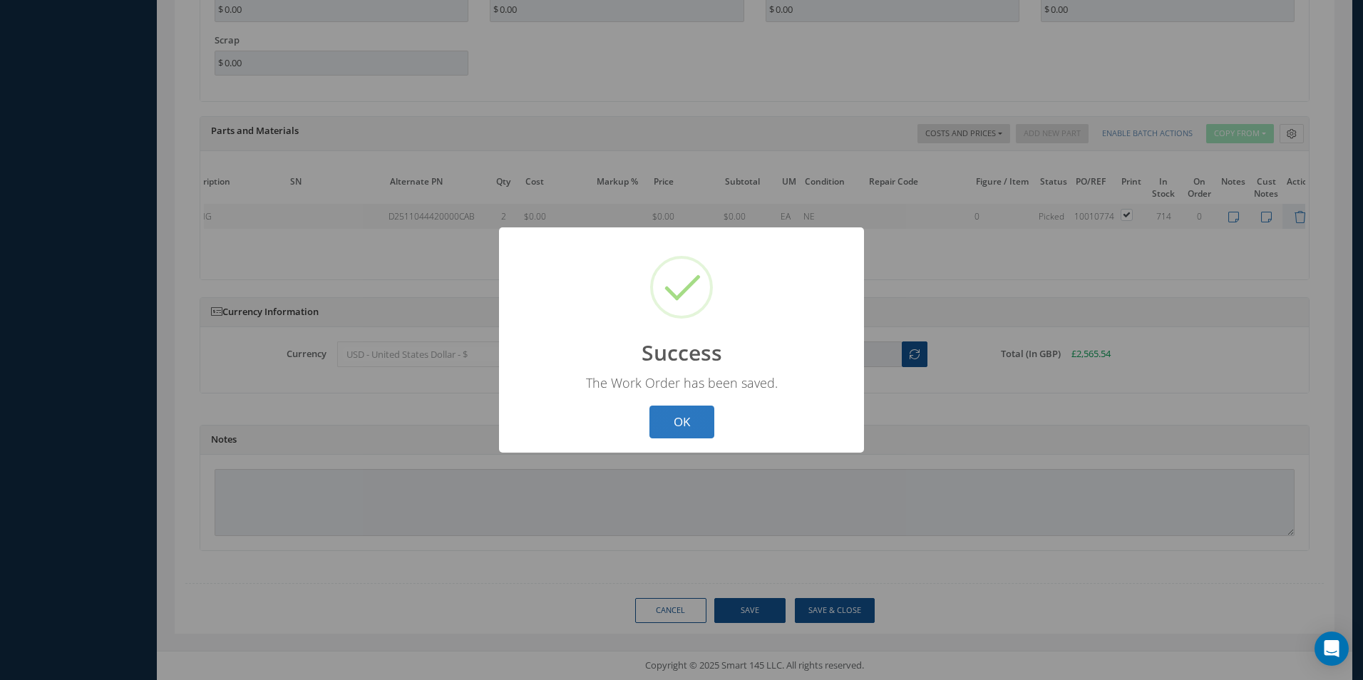
click at [669, 417] on button "OK" at bounding box center [681, 423] width 65 height 34
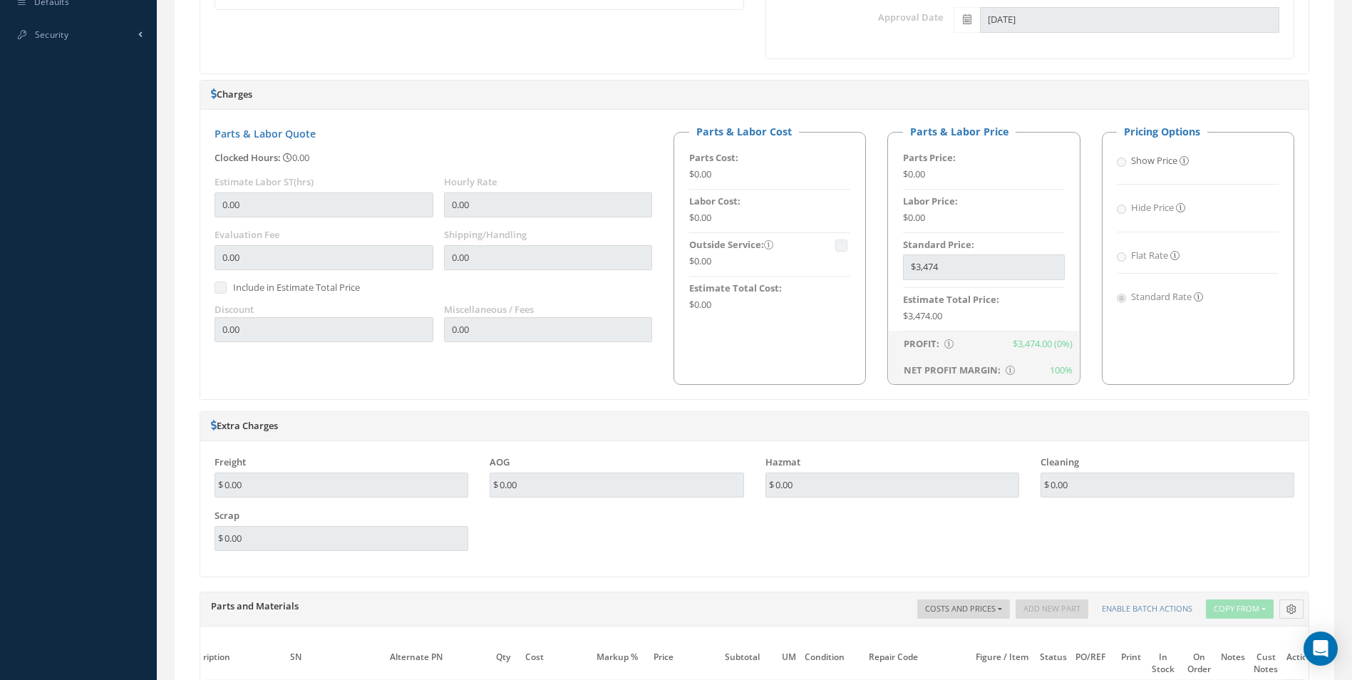
scroll to position [0, 0]
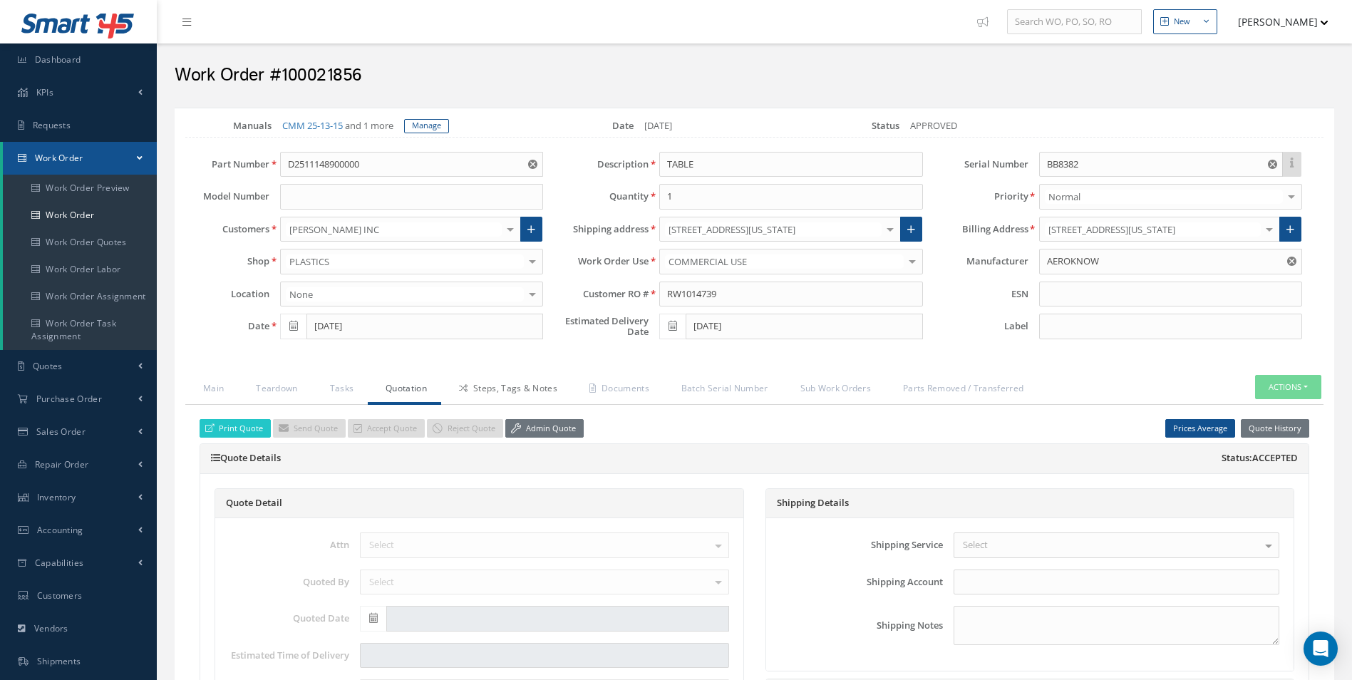
click at [501, 397] on link "Steps, Tags & Notes" at bounding box center [506, 390] width 130 height 30
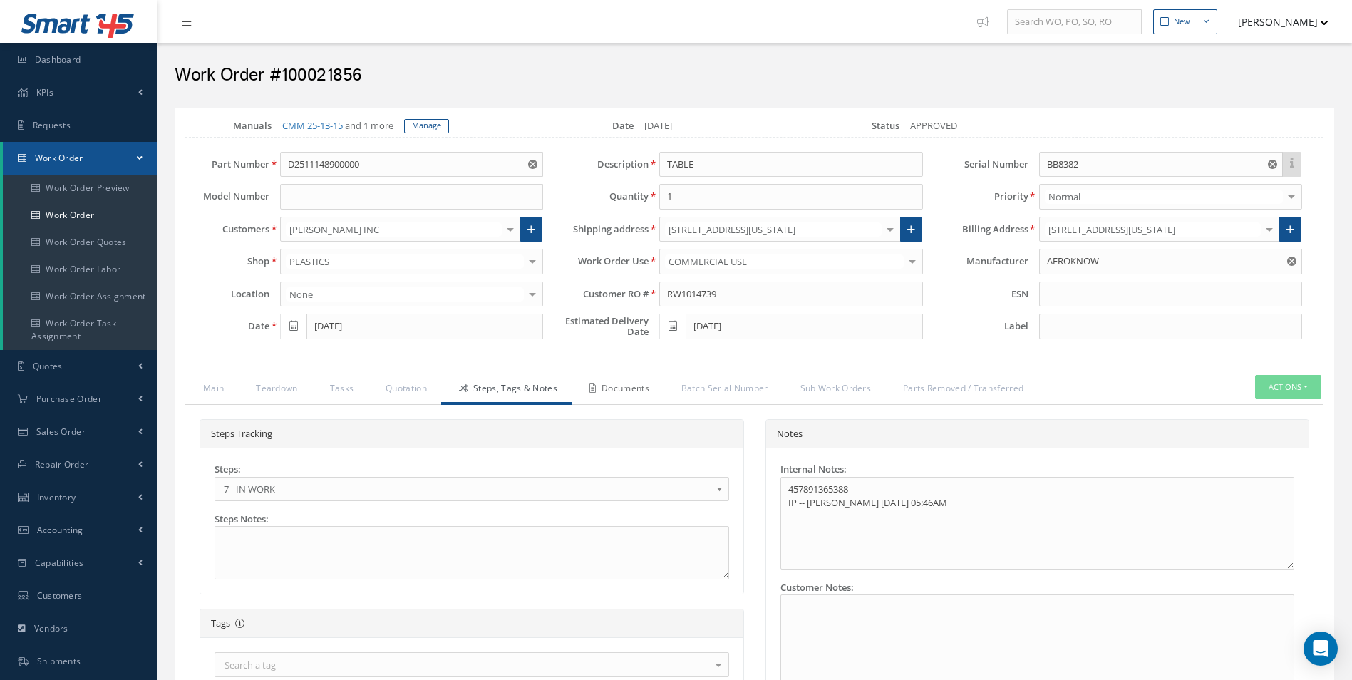
click at [623, 385] on link "Documents" at bounding box center [618, 390] width 92 height 30
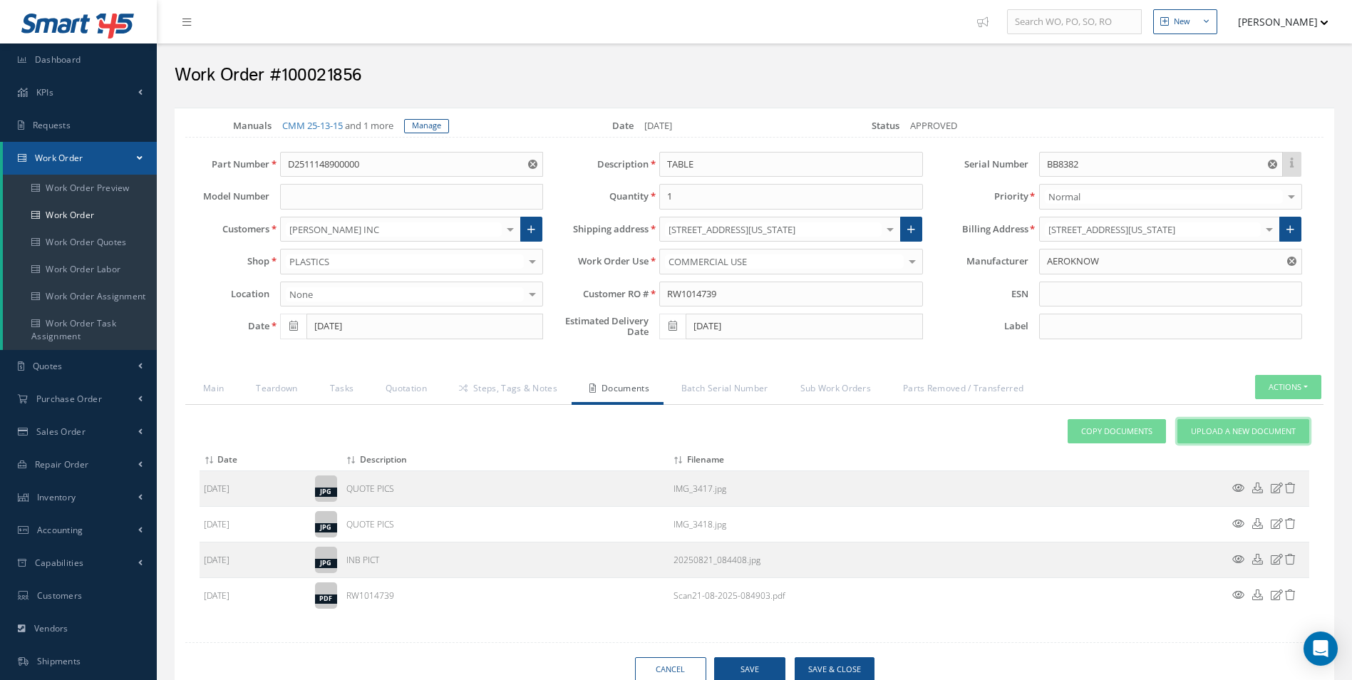
click at [1244, 442] on link "Upload a New Document" at bounding box center [1244, 431] width 132 height 25
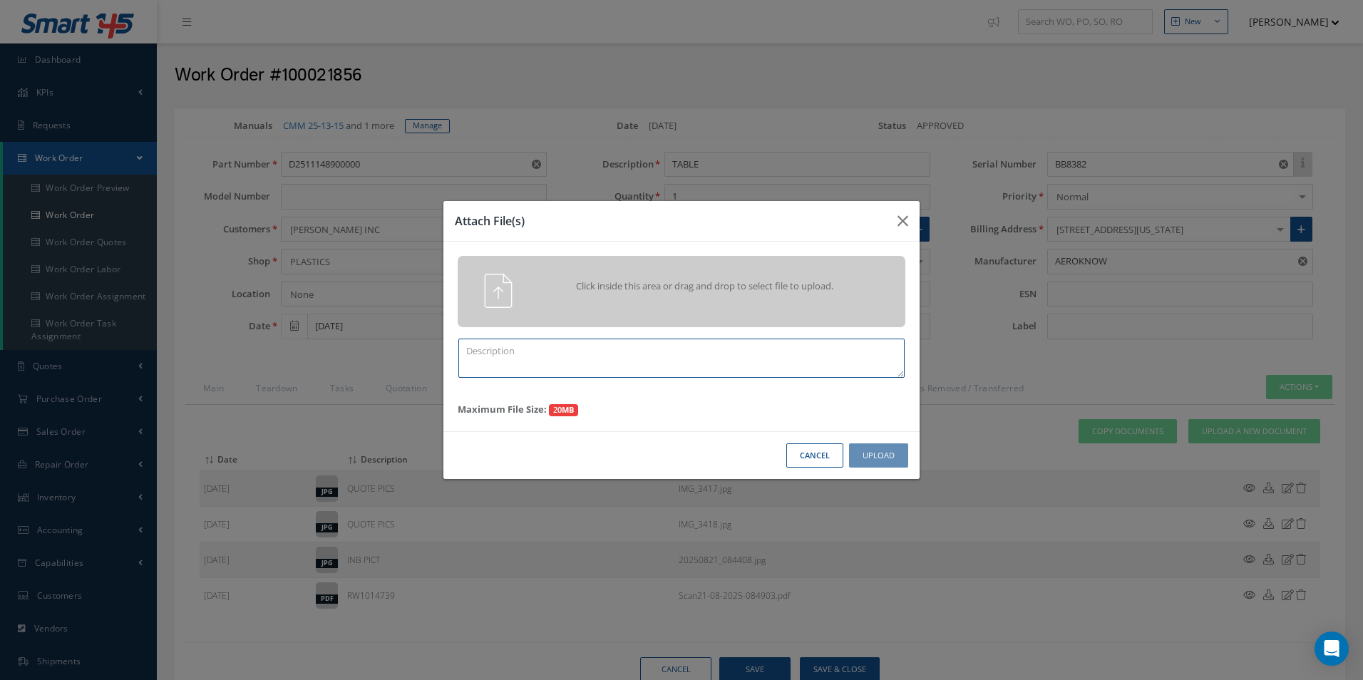
click at [639, 371] on textarea at bounding box center [681, 358] width 446 height 39
type textarea "FINISH"
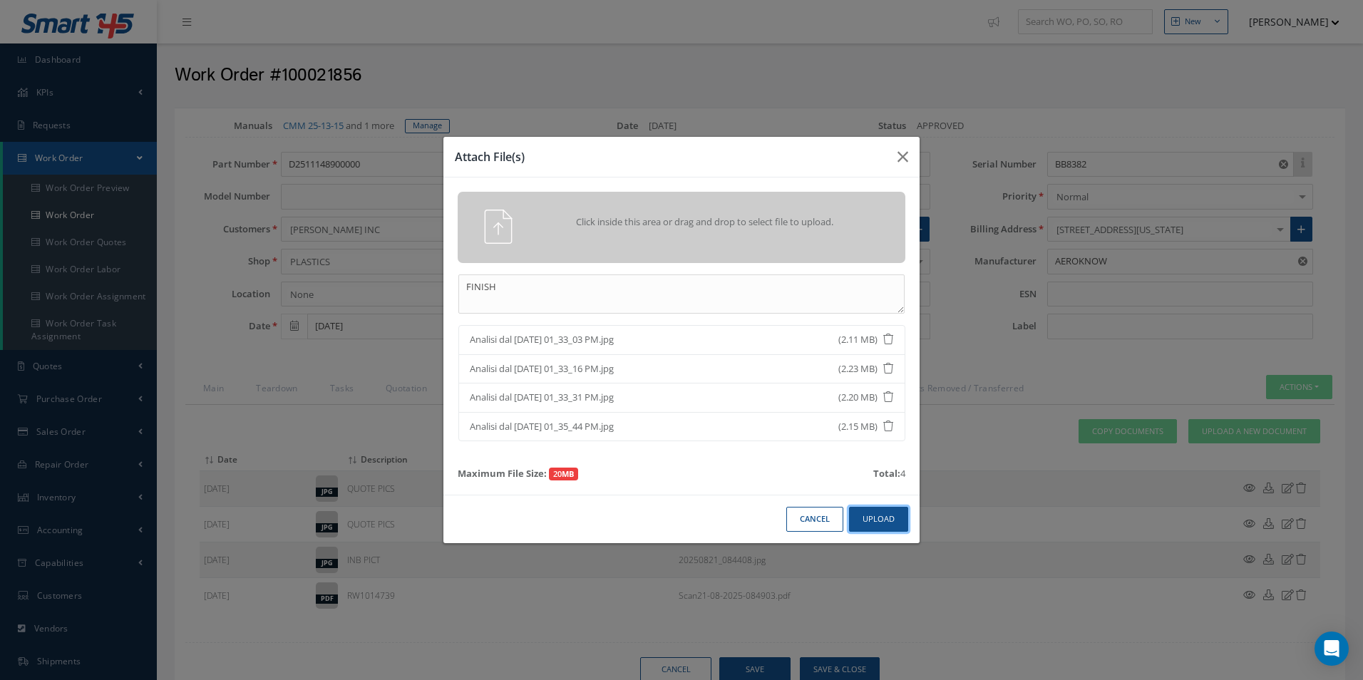
click at [900, 507] on button "Upload" at bounding box center [878, 519] width 59 height 25
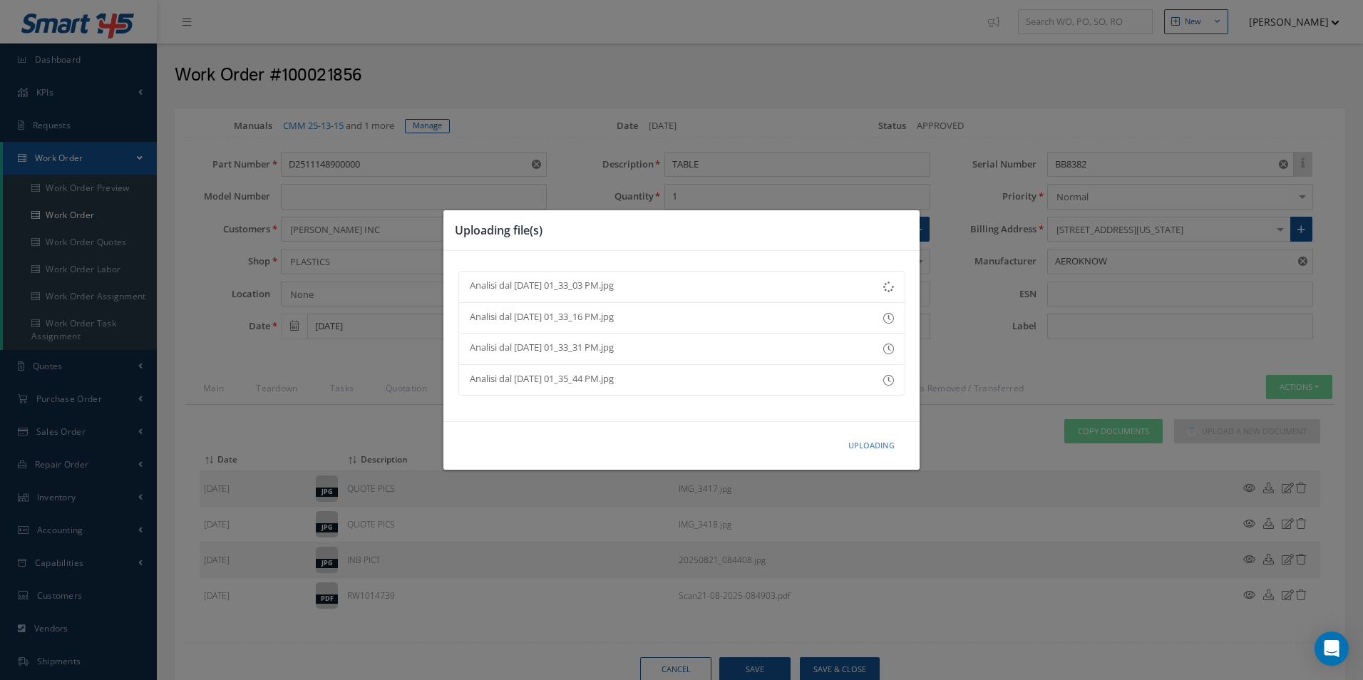
click at [0, 0] on div "Uploading file(s) Analisi dal 2025-08-29 01_33_03 PM.jpg Analisi dal 2025-08-29…" at bounding box center [0, 0] width 0 height 0
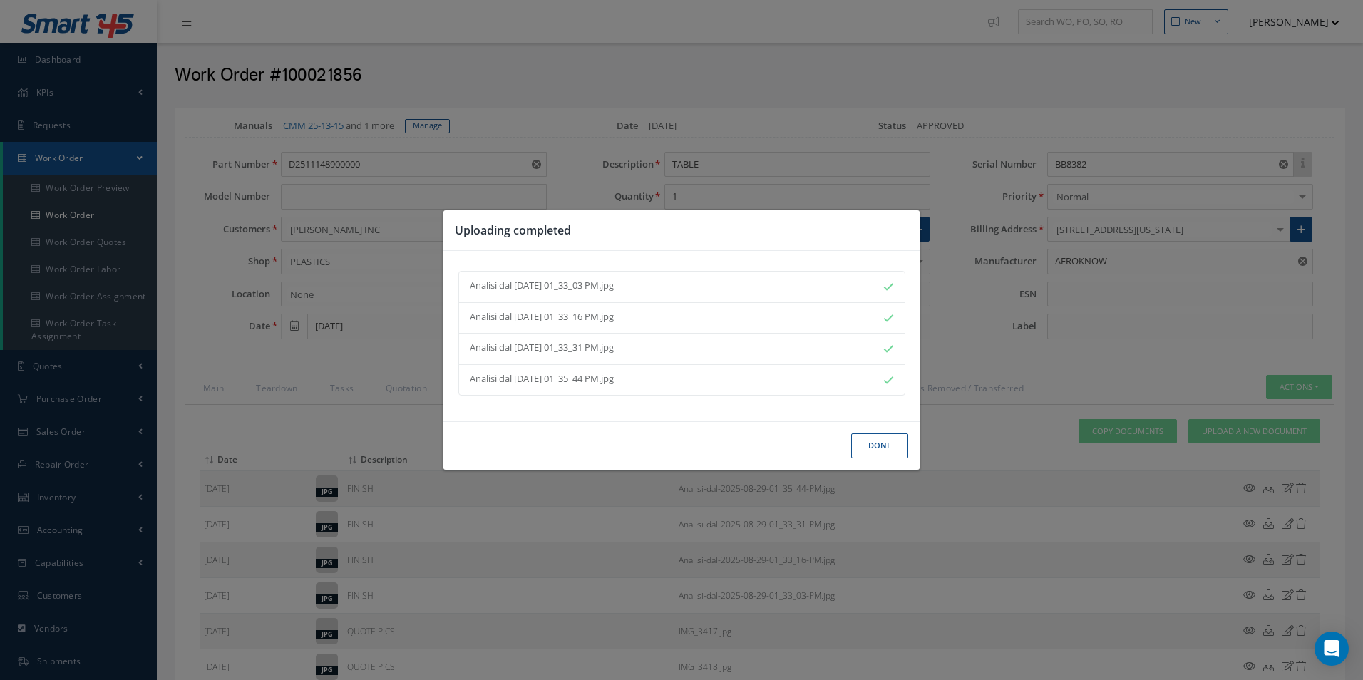
click at [881, 435] on button "Done" at bounding box center [879, 445] width 57 height 25
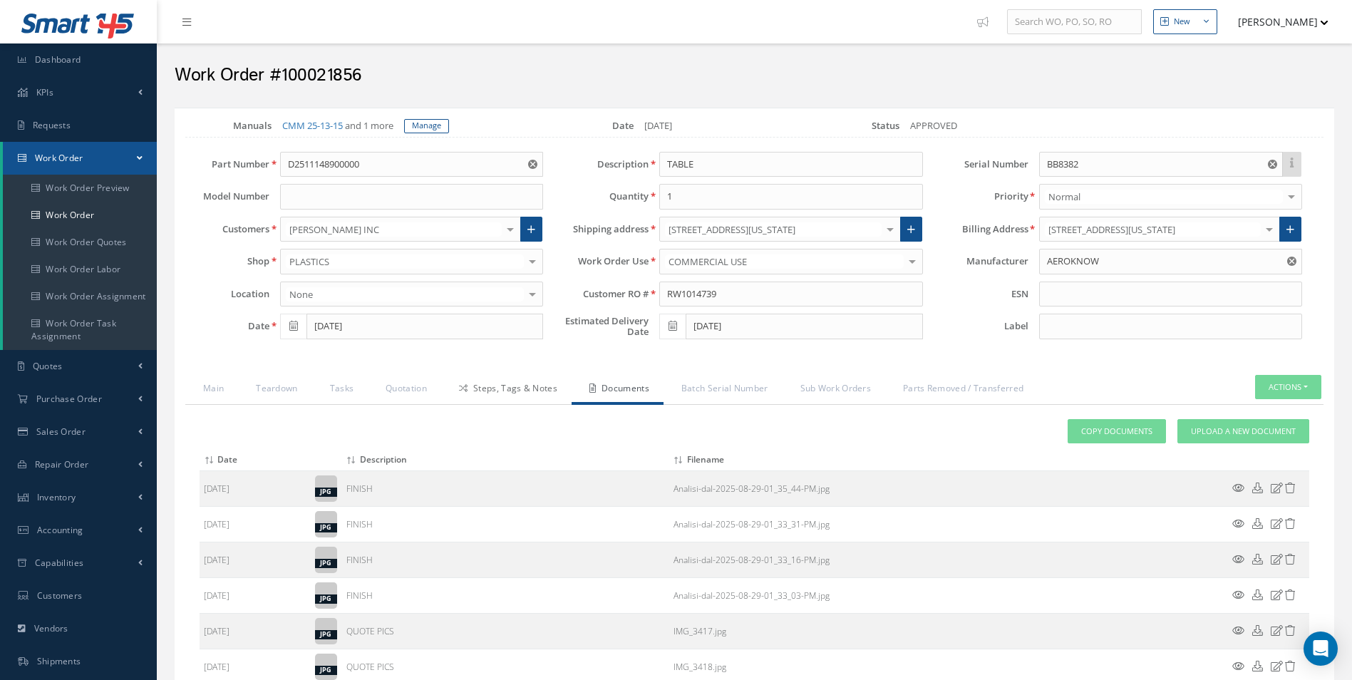
click at [497, 379] on link "Steps, Tags & Notes" at bounding box center [506, 390] width 130 height 30
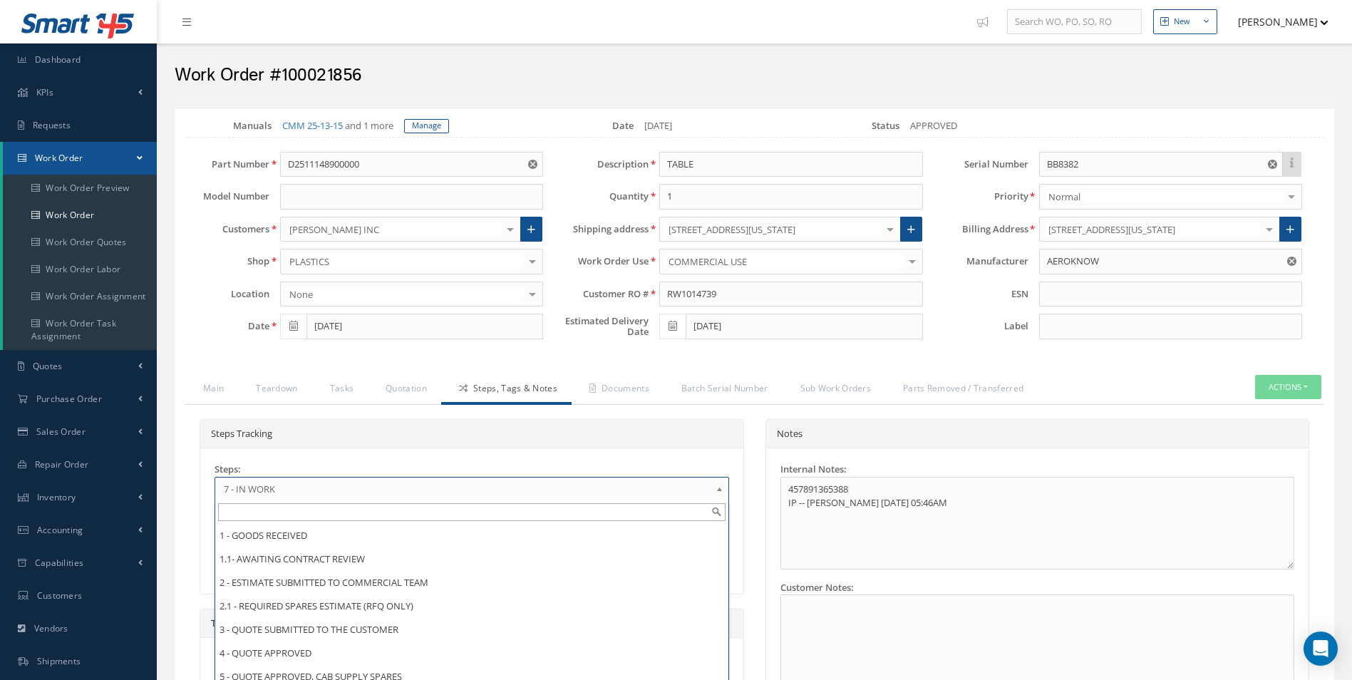
click at [376, 494] on span "7 - IN WORK" at bounding box center [467, 488] width 487 height 17
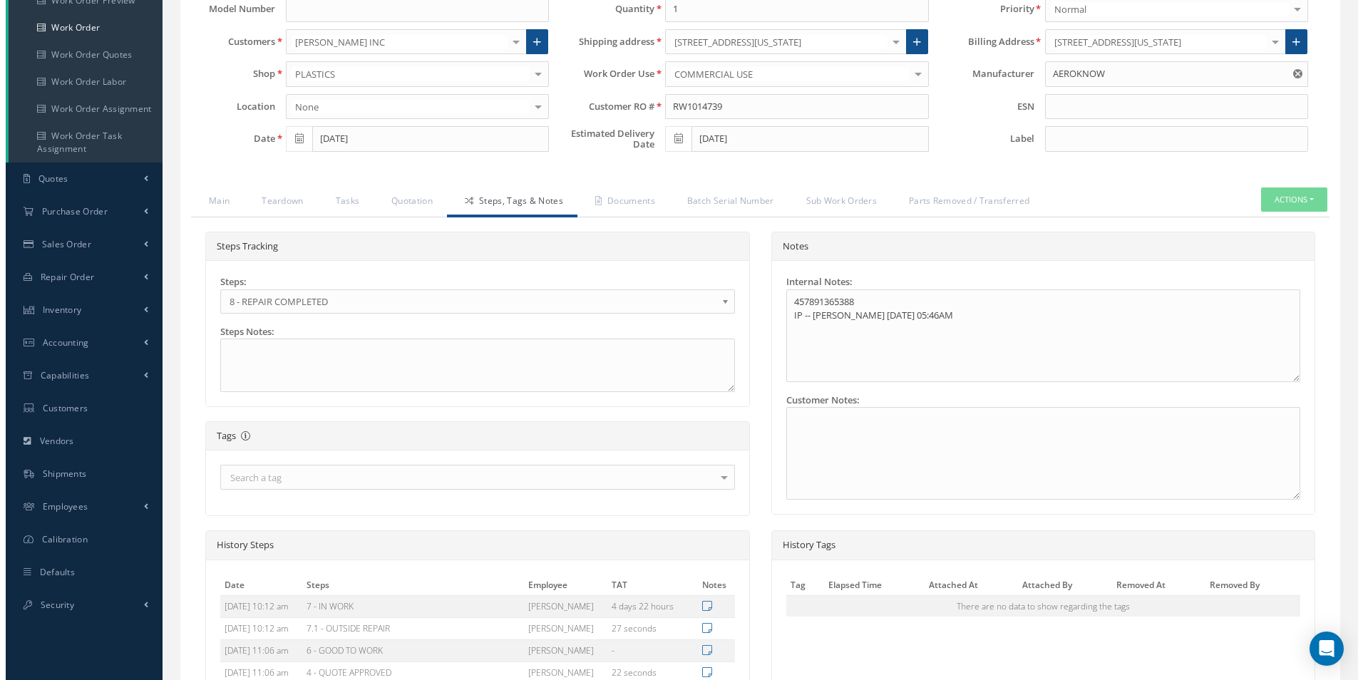
scroll to position [391, 0]
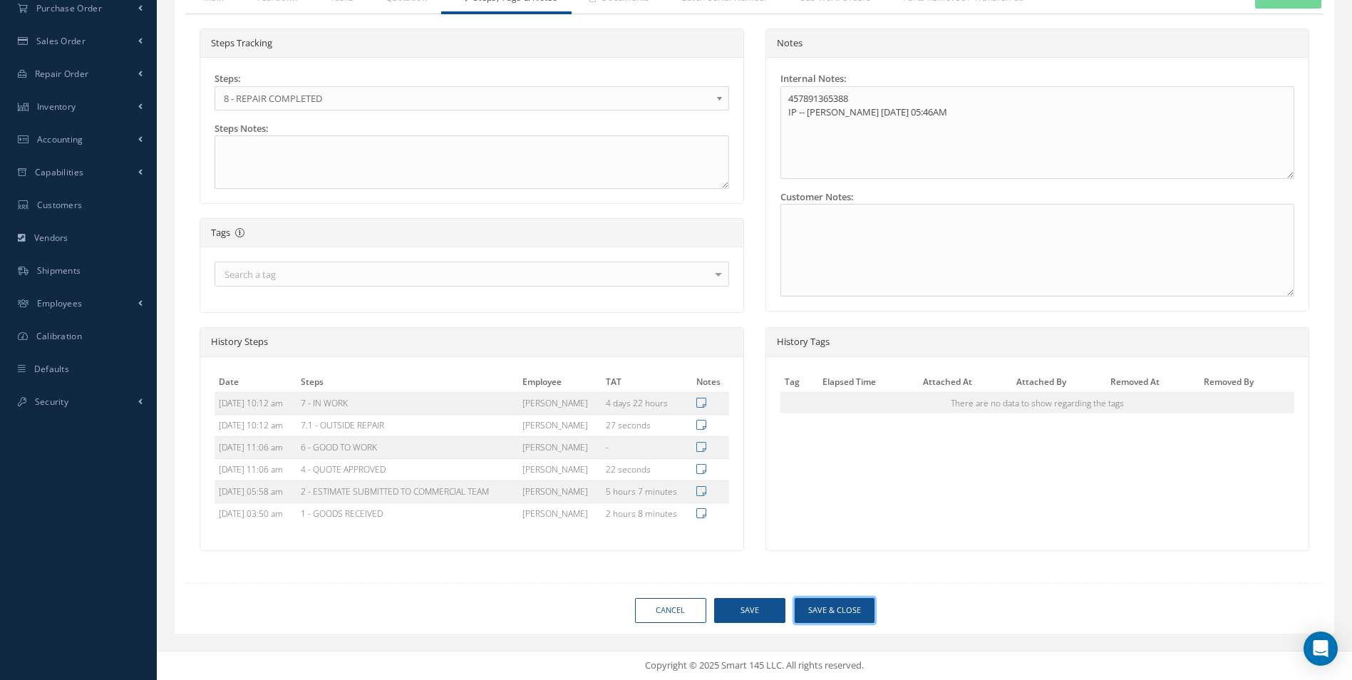
click at [844, 615] on button "Save & Close" at bounding box center [835, 610] width 80 height 25
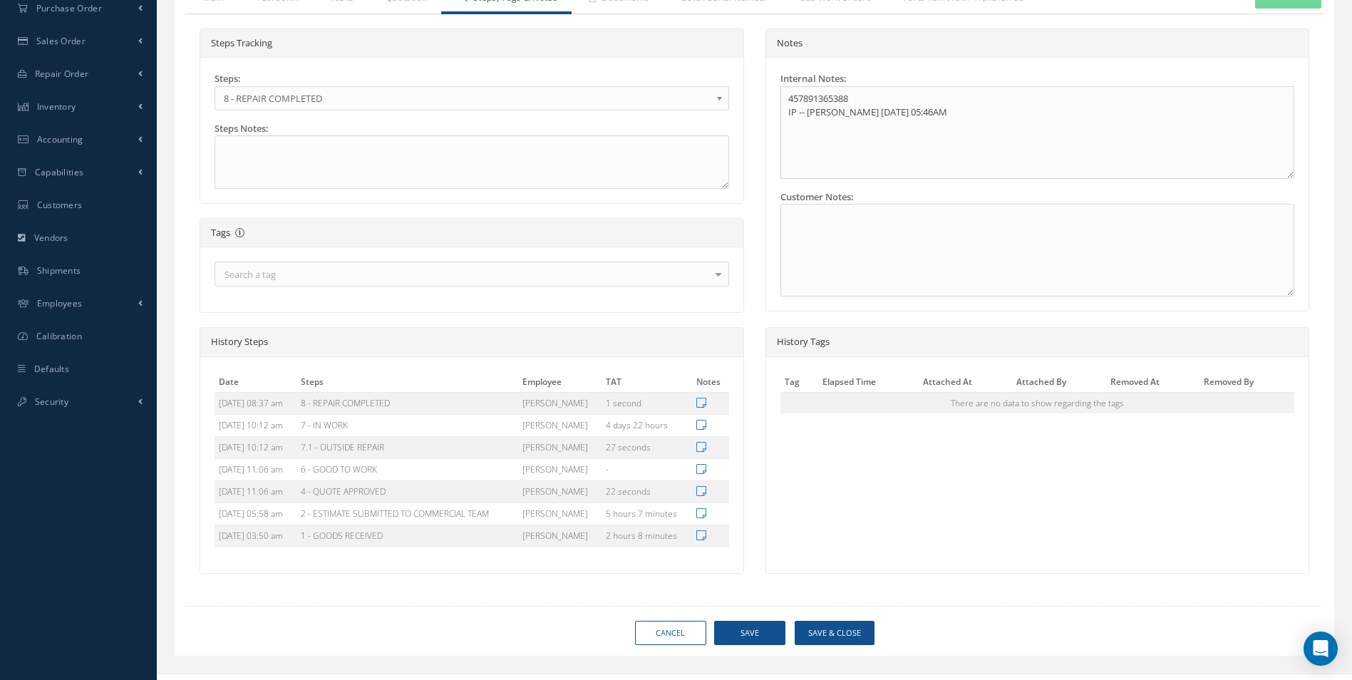
type input "AEROKNOW"
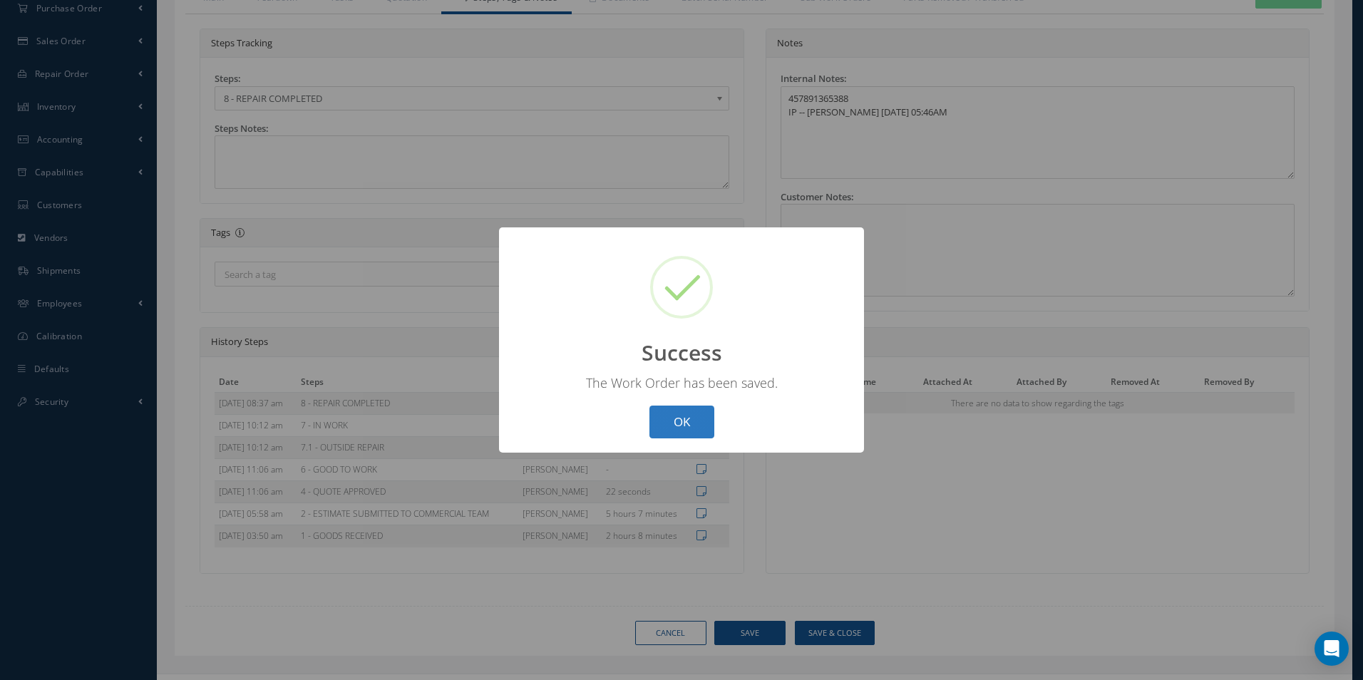
click at [697, 426] on button "OK" at bounding box center [681, 423] width 65 height 34
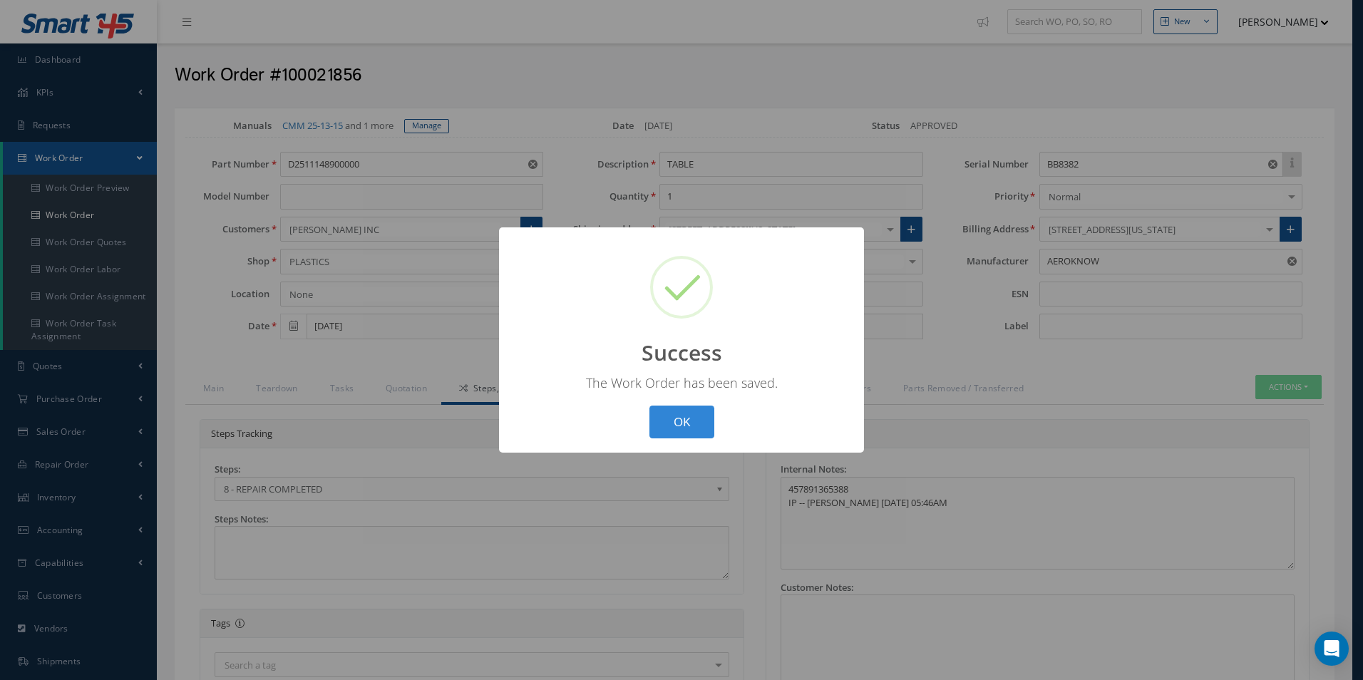
select select "25"
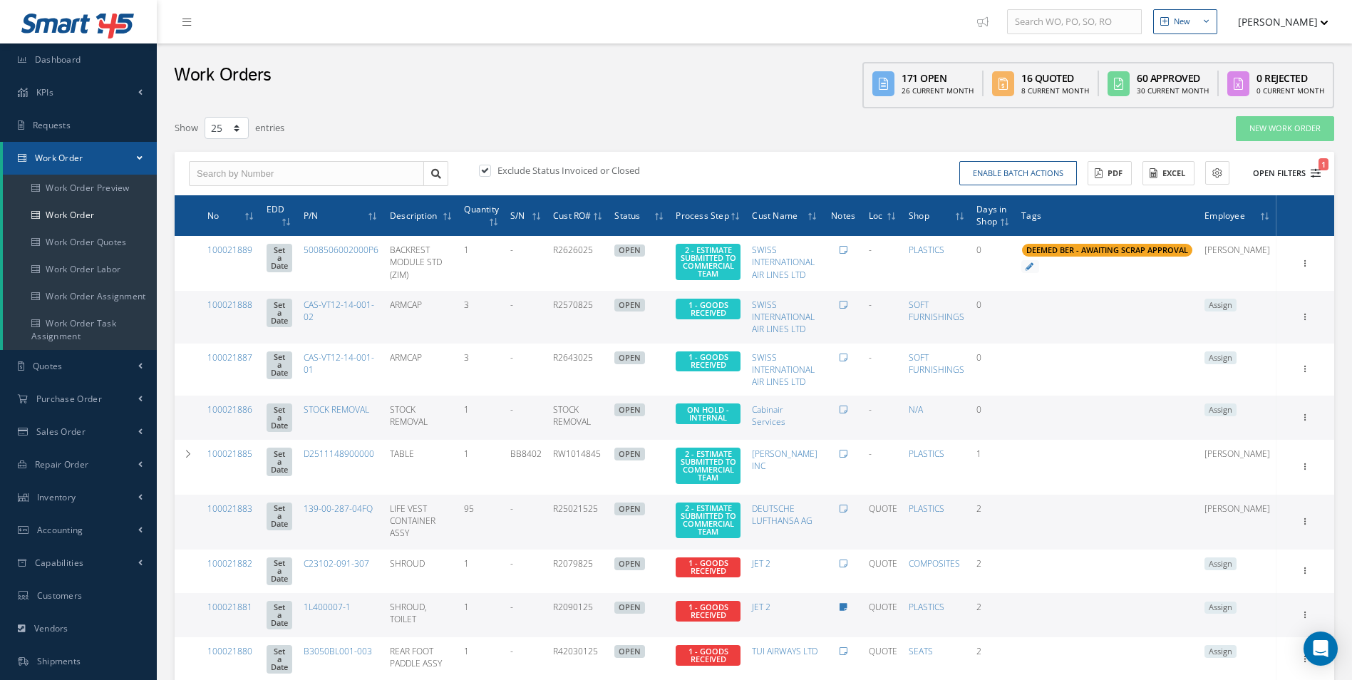
click at [1316, 177] on icon "1" at bounding box center [1316, 173] width 10 height 10
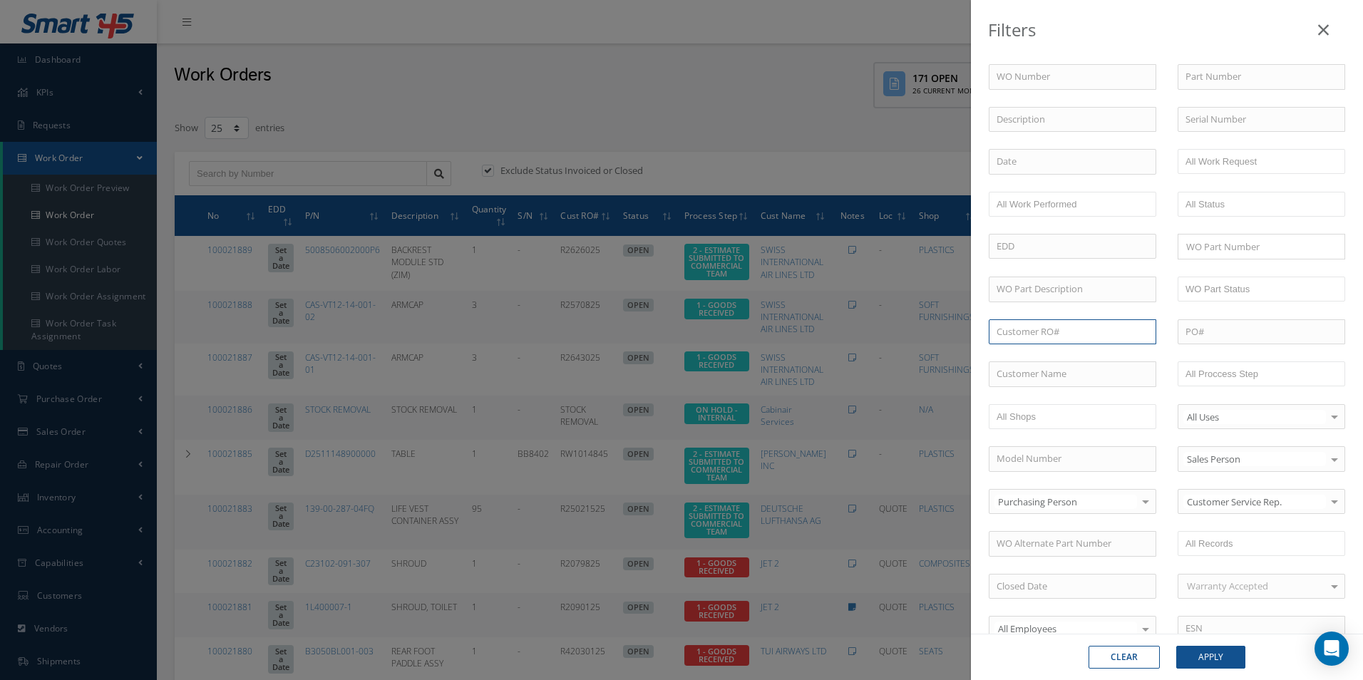
click at [1028, 337] on input "text" at bounding box center [1073, 332] width 168 height 26
click at [1031, 377] on input "text" at bounding box center [1073, 374] width 168 height 26
click at [1028, 393] on span "[PERSON_NAME] INC" at bounding box center [1042, 399] width 90 height 13
type input "[PERSON_NAME] INC"
click at [1200, 641] on div "Clear Apply" at bounding box center [1167, 657] width 392 height 46
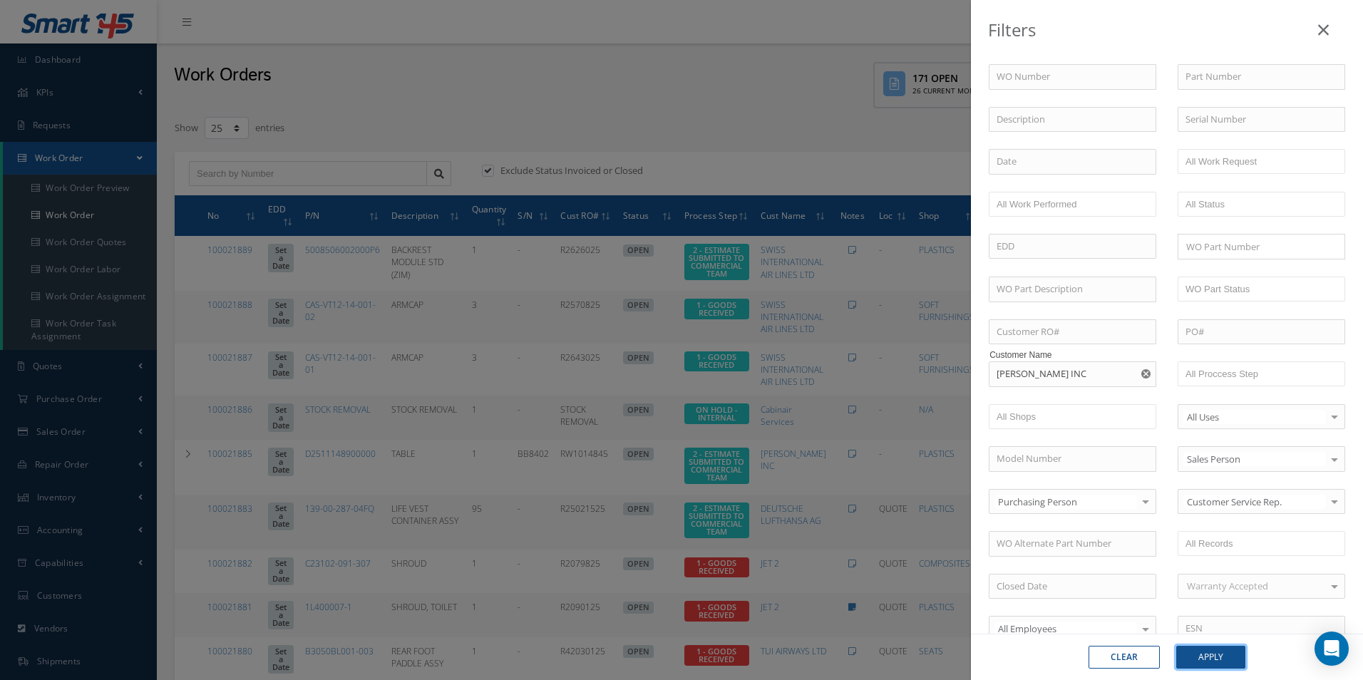
click at [1200, 655] on button "Apply" at bounding box center [1210, 657] width 69 height 23
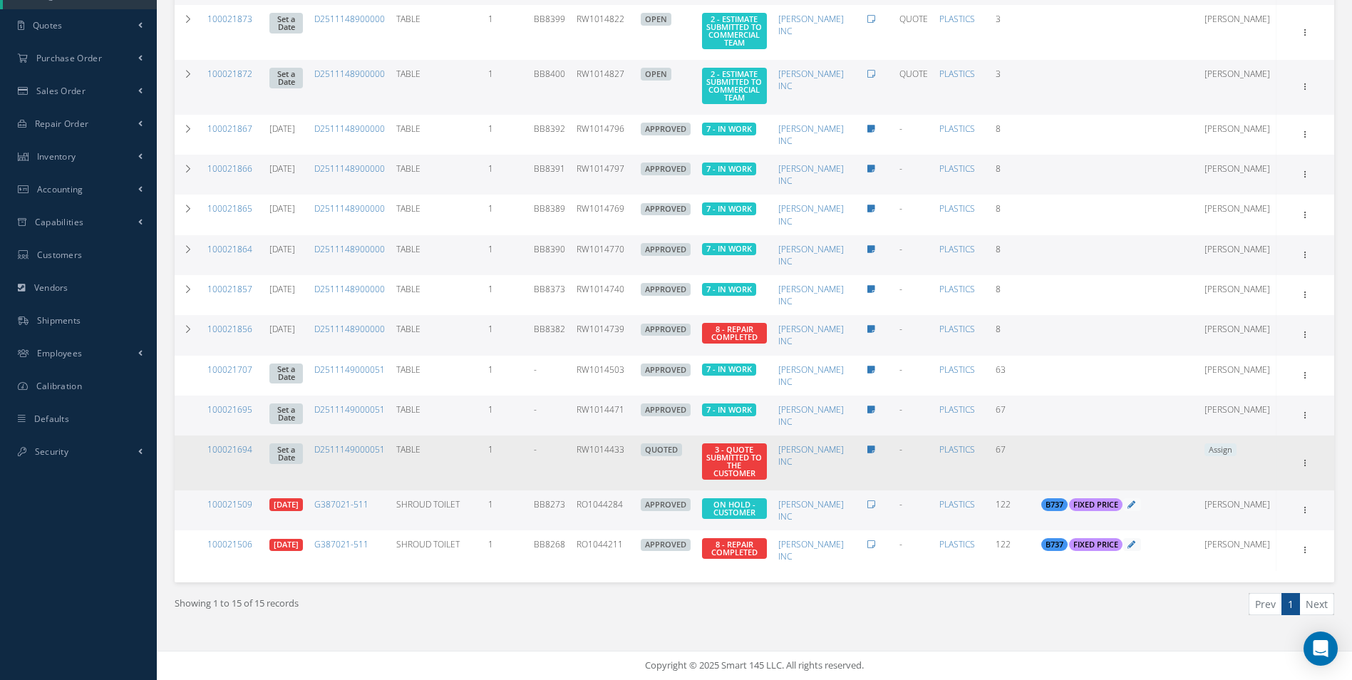
scroll to position [372, 0]
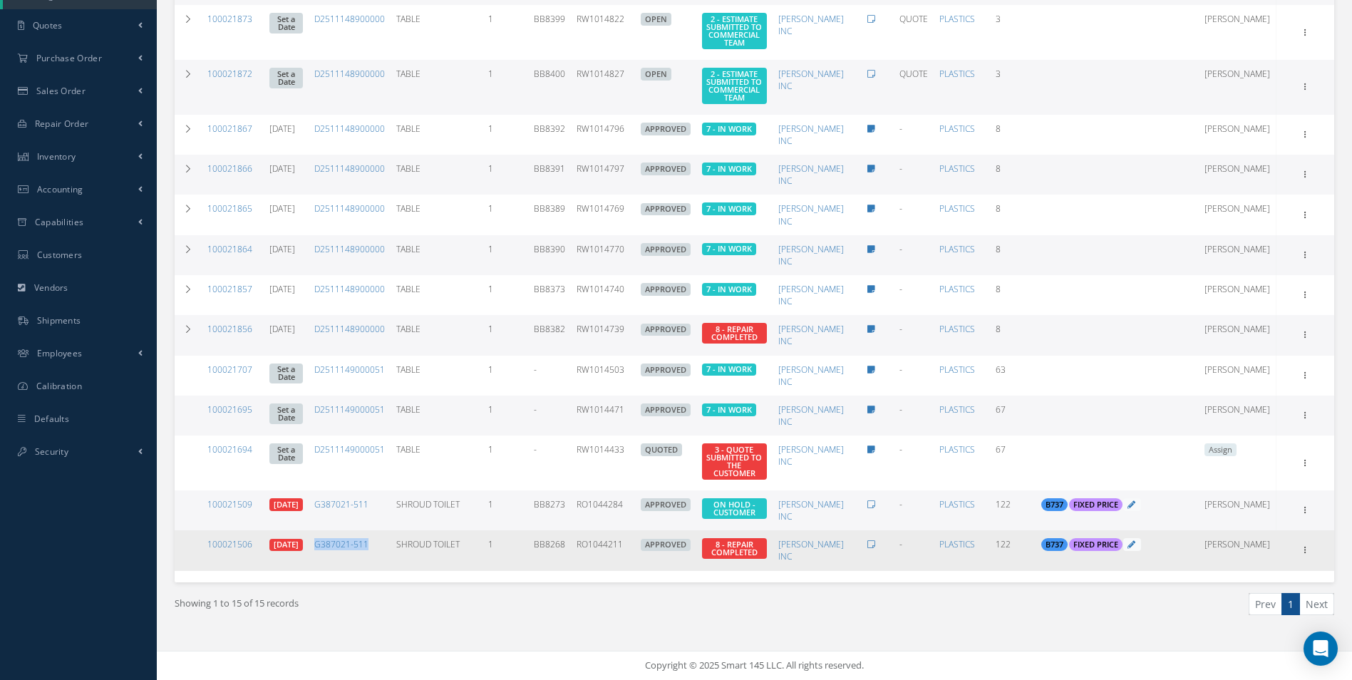
drag, startPoint x: 391, startPoint y: 542, endPoint x: 332, endPoint y: 543, distance: 58.5
click at [332, 543] on td "G387021-511" at bounding box center [350, 550] width 82 height 40
drag, startPoint x: 332, startPoint y: 543, endPoint x: 367, endPoint y: 544, distance: 34.9
copy link "G387021-511"
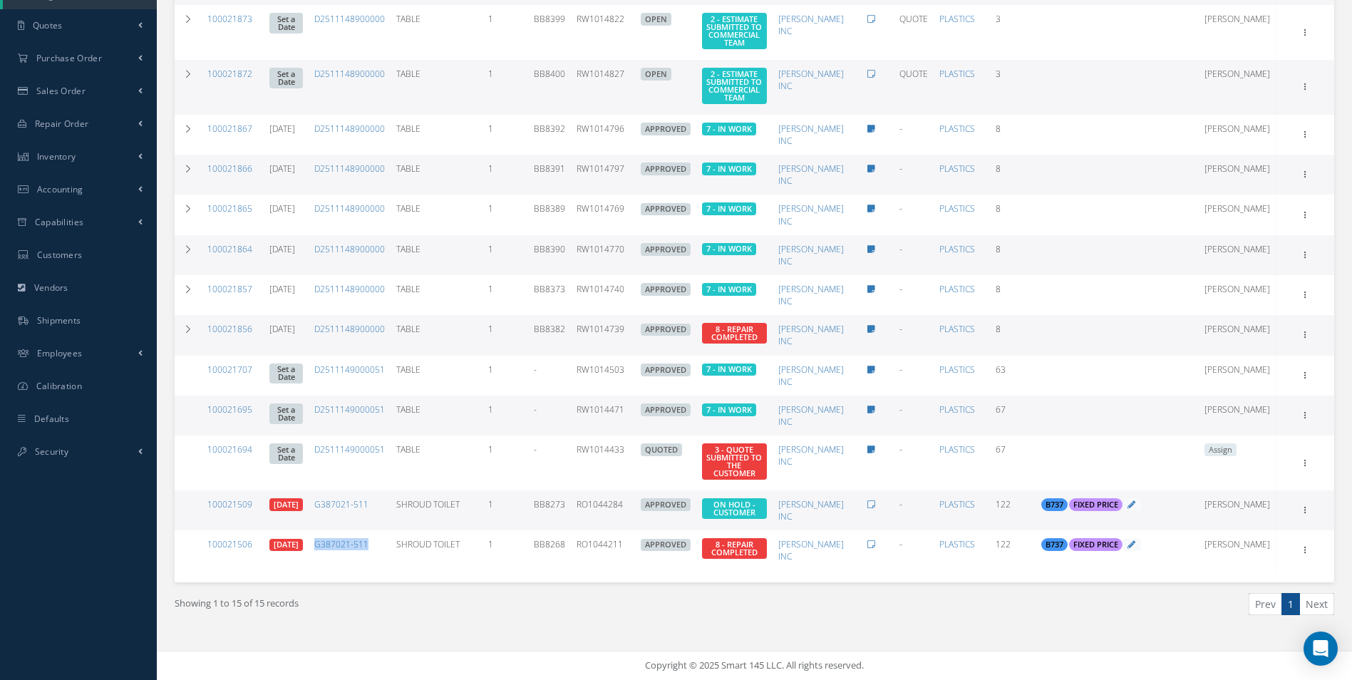
scroll to position [0, 0]
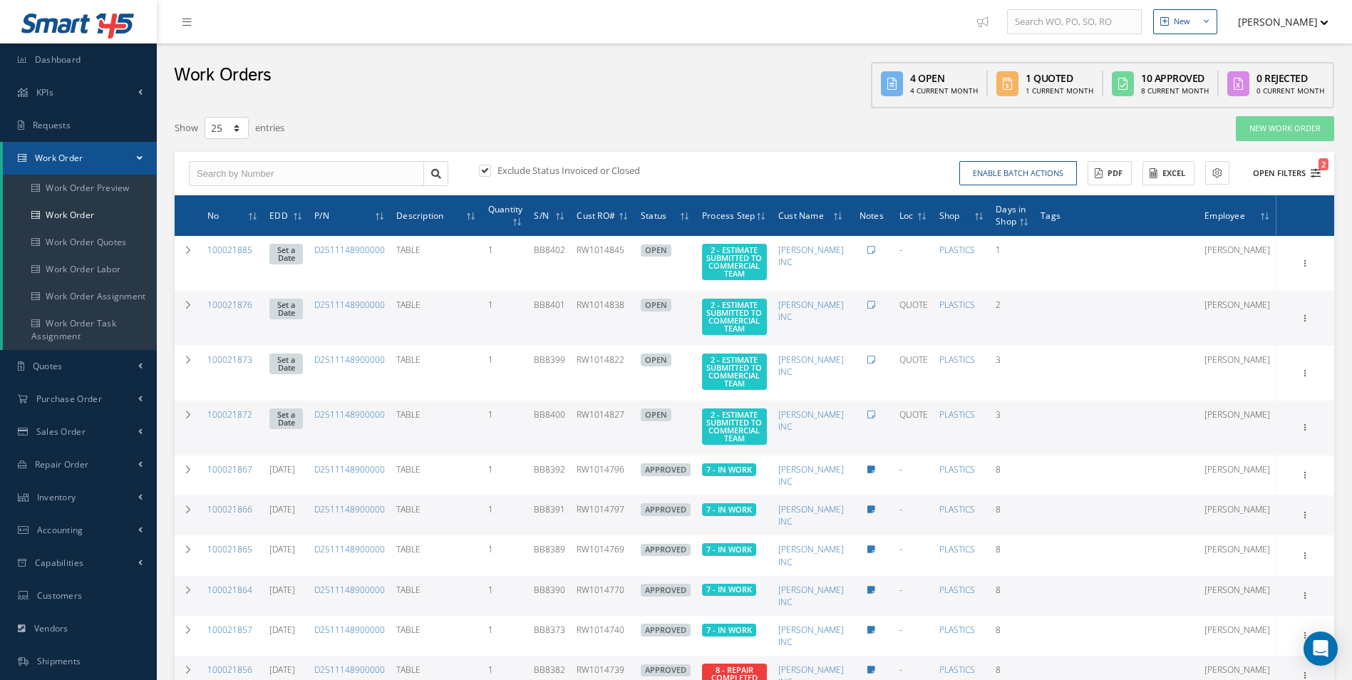
click at [1312, 174] on icon "2" at bounding box center [1316, 173] width 10 height 10
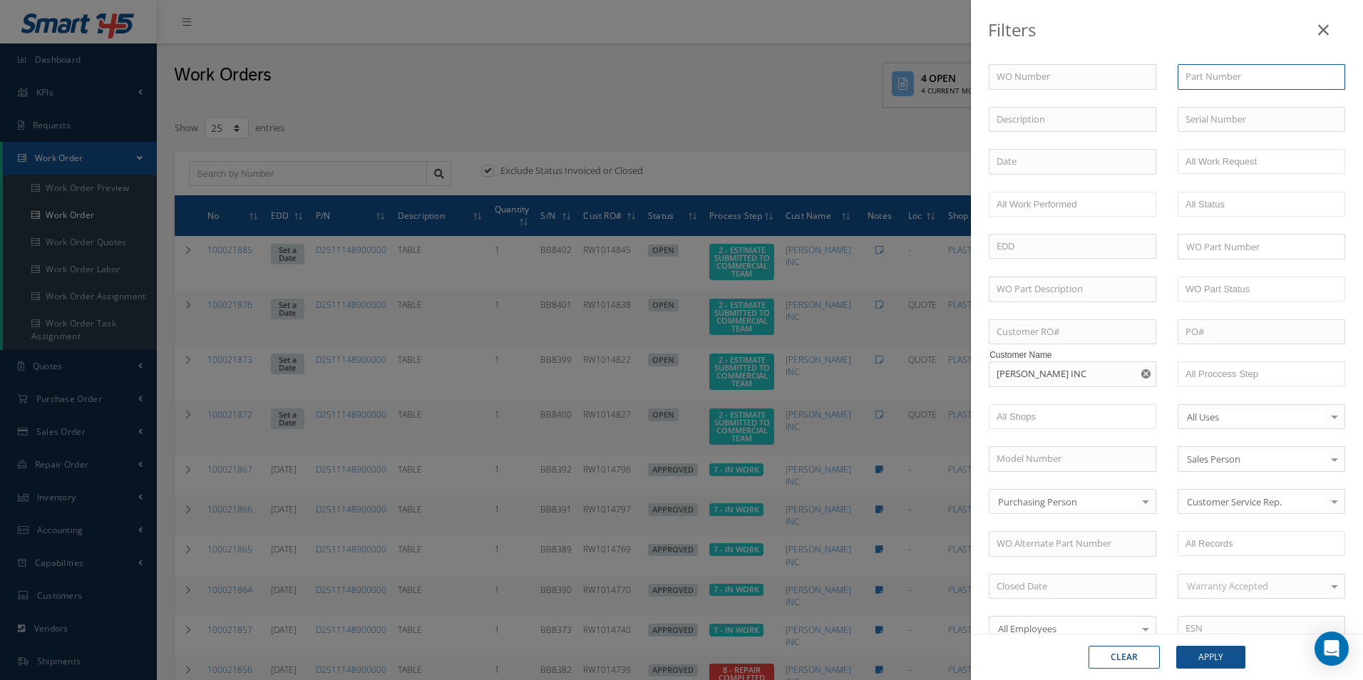
click at [1239, 64] on input "text" at bounding box center [1262, 77] width 168 height 26
paste input "G387021-511"
type input "G387021-511"
click at [1217, 659] on button "Apply" at bounding box center [1210, 657] width 69 height 23
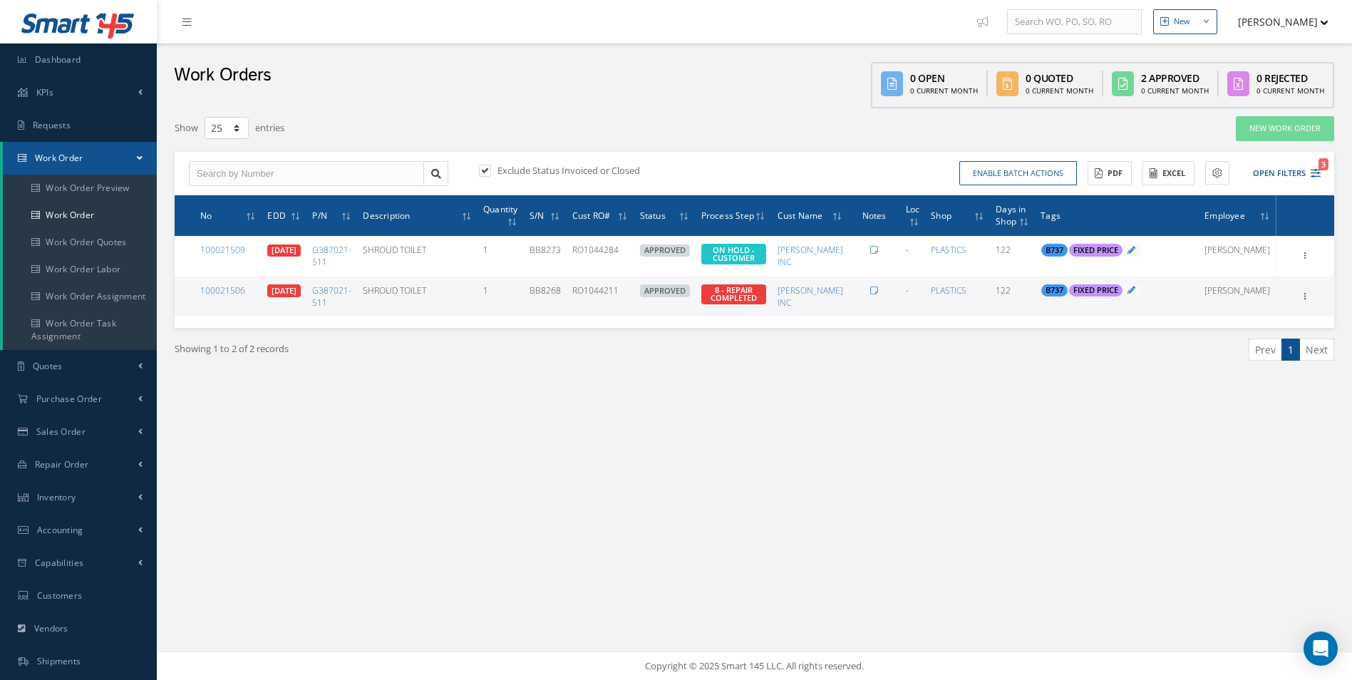
click at [490, 170] on label at bounding box center [492, 170] width 4 height 13
click at [488, 170] on input "checkbox" at bounding box center [483, 171] width 9 height 9
checkbox input "false"
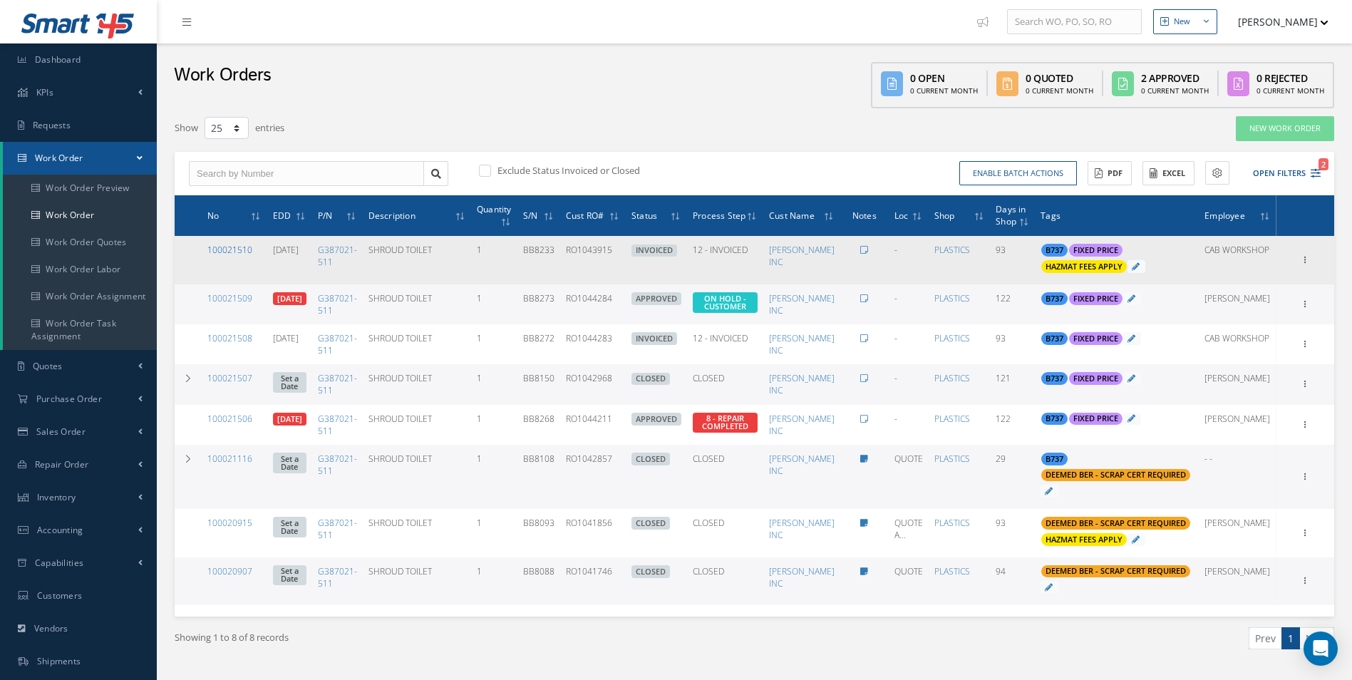
click at [242, 247] on link "100021510" at bounding box center [229, 250] width 45 height 12
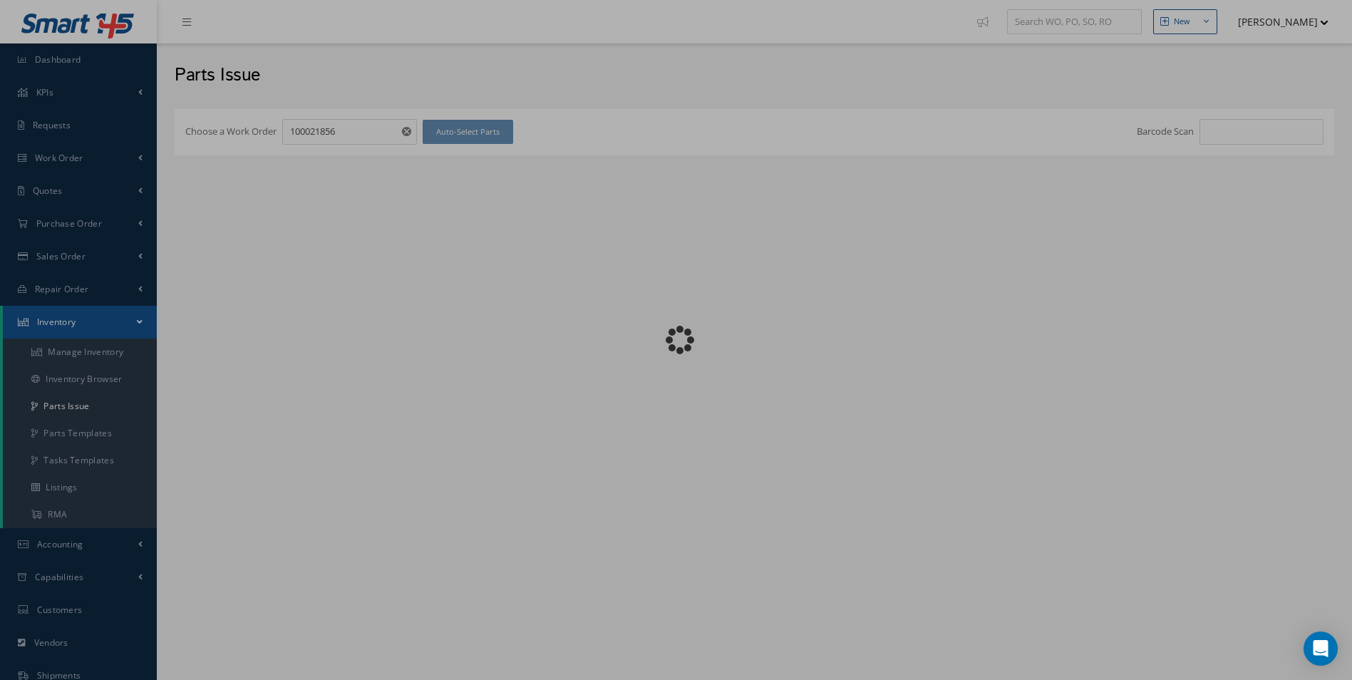
checkbox input "false"
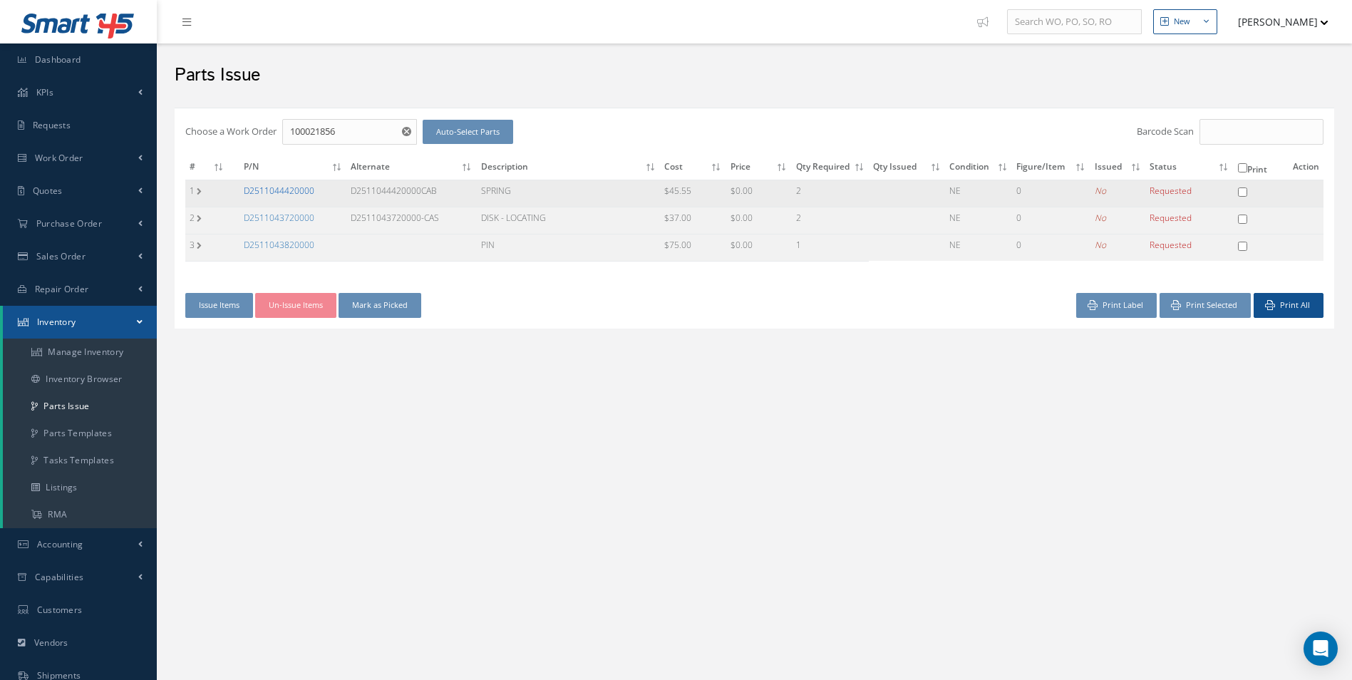
click at [277, 194] on link "D2511044420000" at bounding box center [279, 191] width 71 height 12
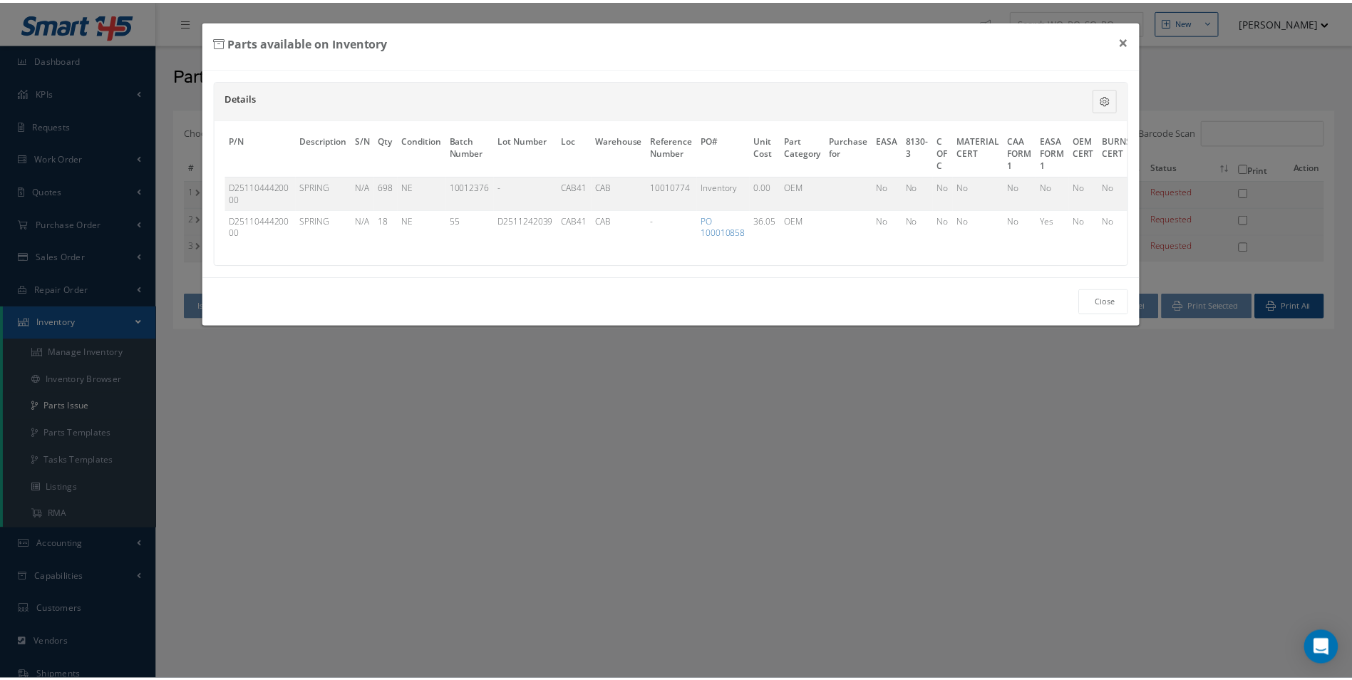
scroll to position [0, 364]
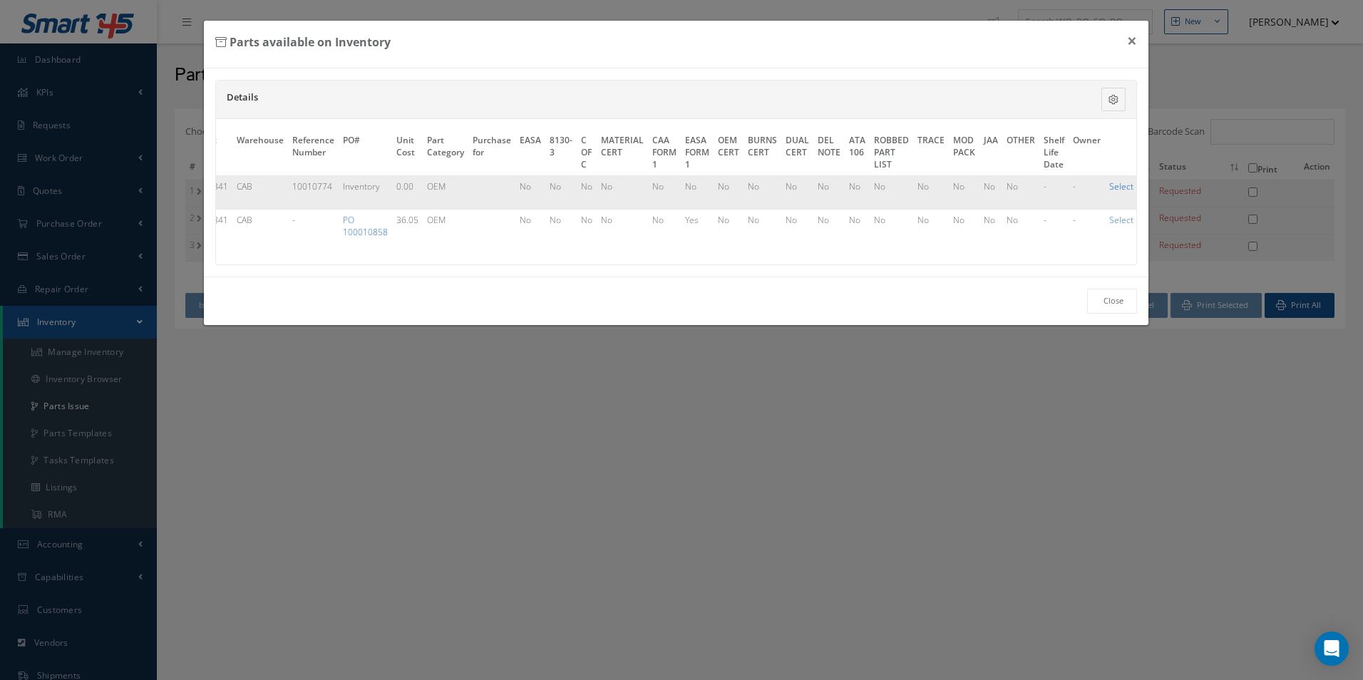
click at [1116, 186] on link "Select" at bounding box center [1121, 186] width 24 height 12
checkbox input "true"
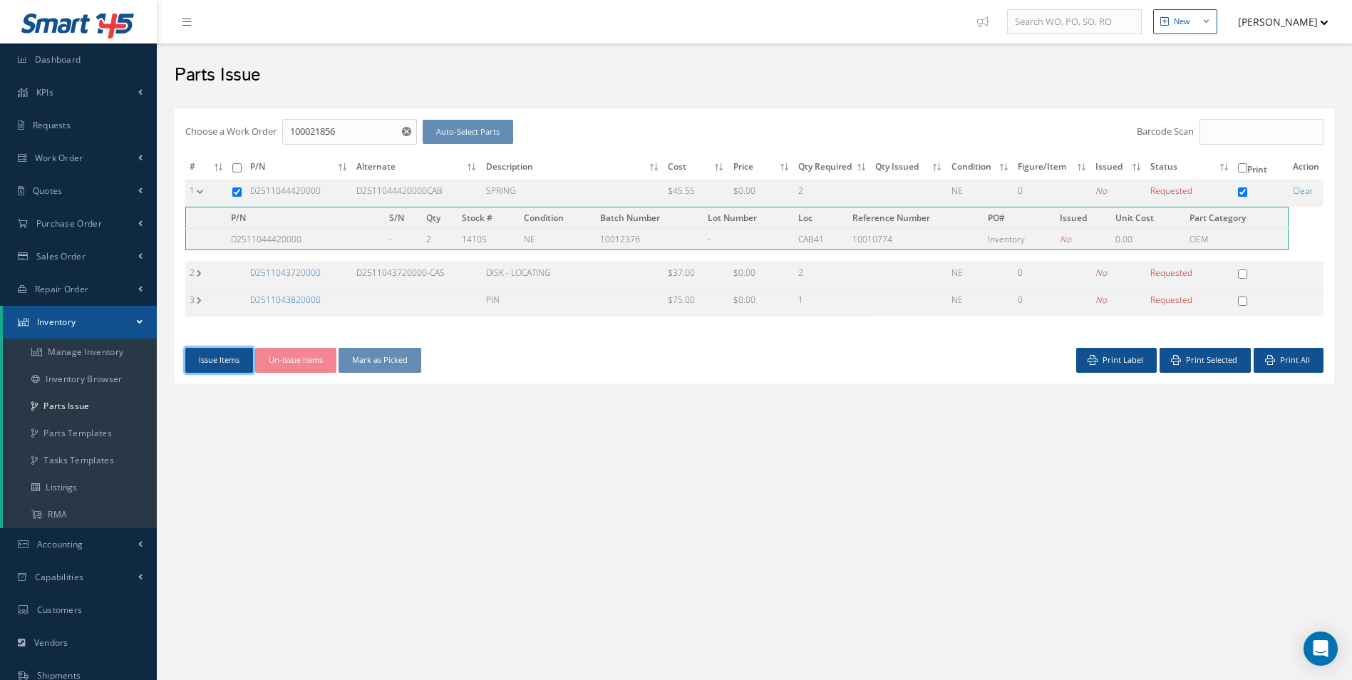
click at [213, 359] on button "Issue Items" at bounding box center [219, 360] width 68 height 25
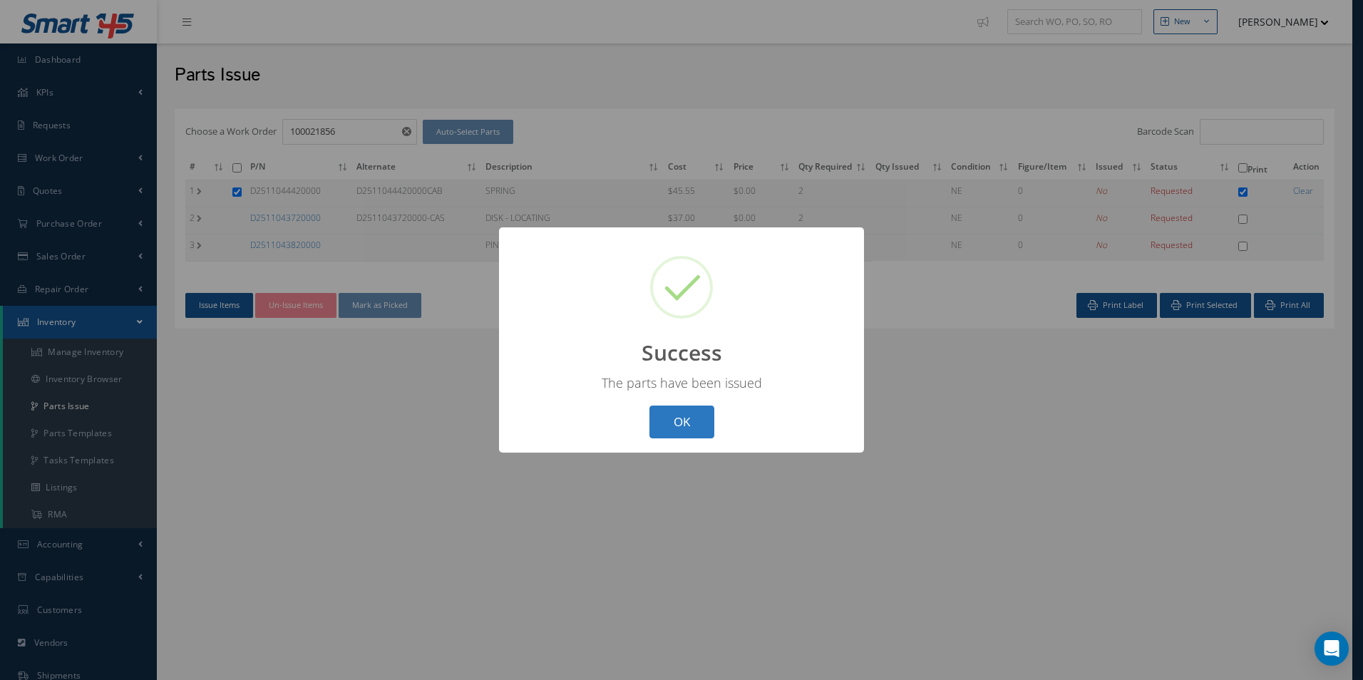
click at [686, 407] on button "OK" at bounding box center [681, 423] width 65 height 34
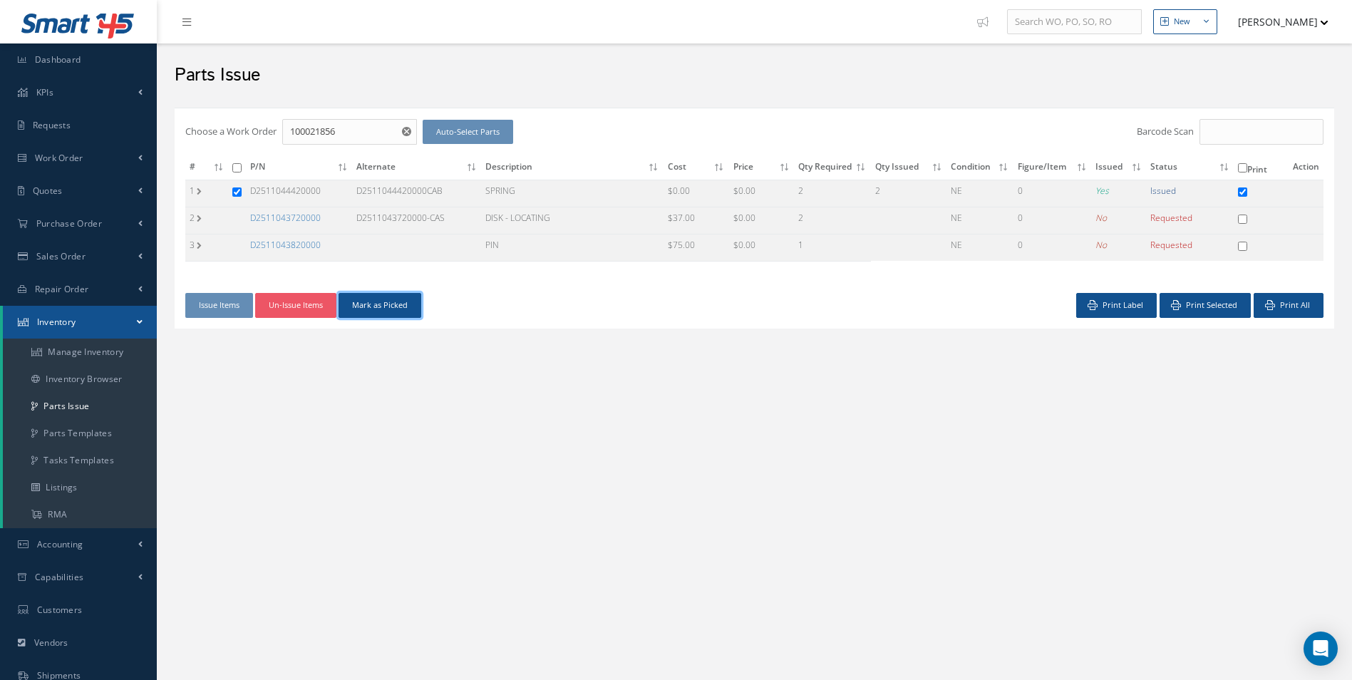
click at [366, 294] on button "Mark as Picked" at bounding box center [380, 305] width 83 height 25
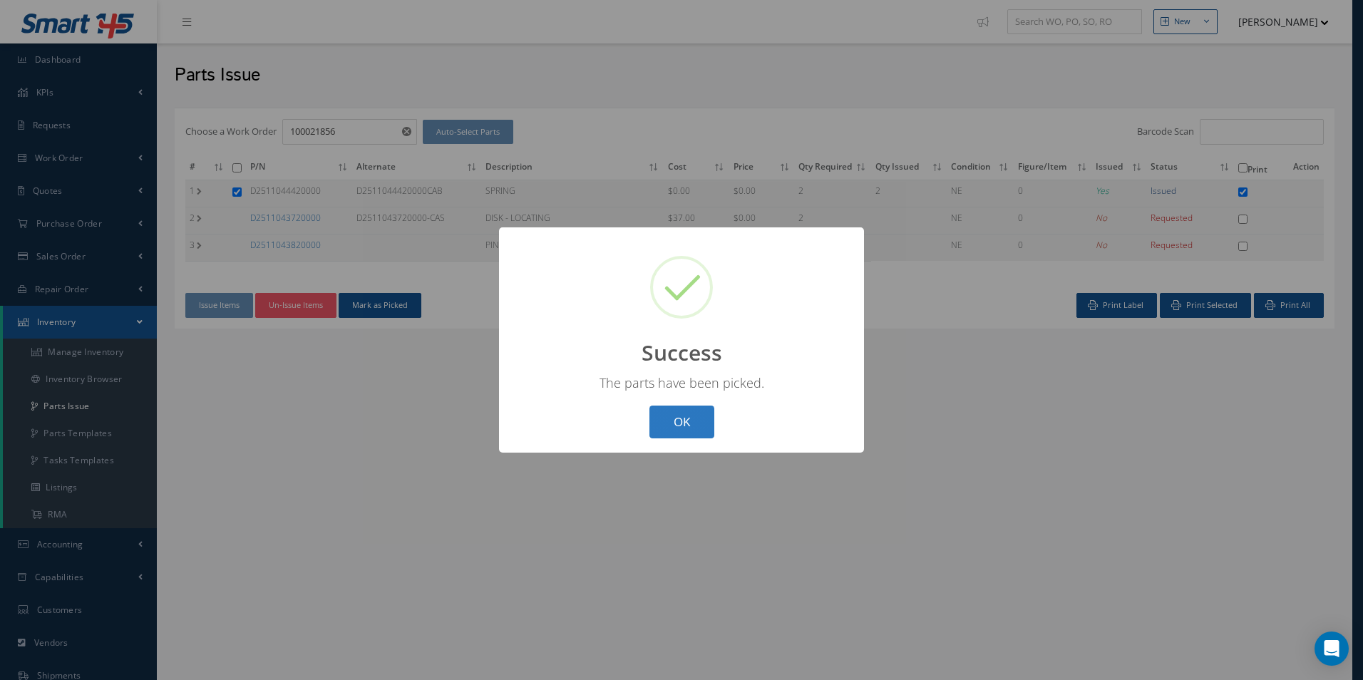
click at [687, 421] on button "OK" at bounding box center [681, 423] width 65 height 34
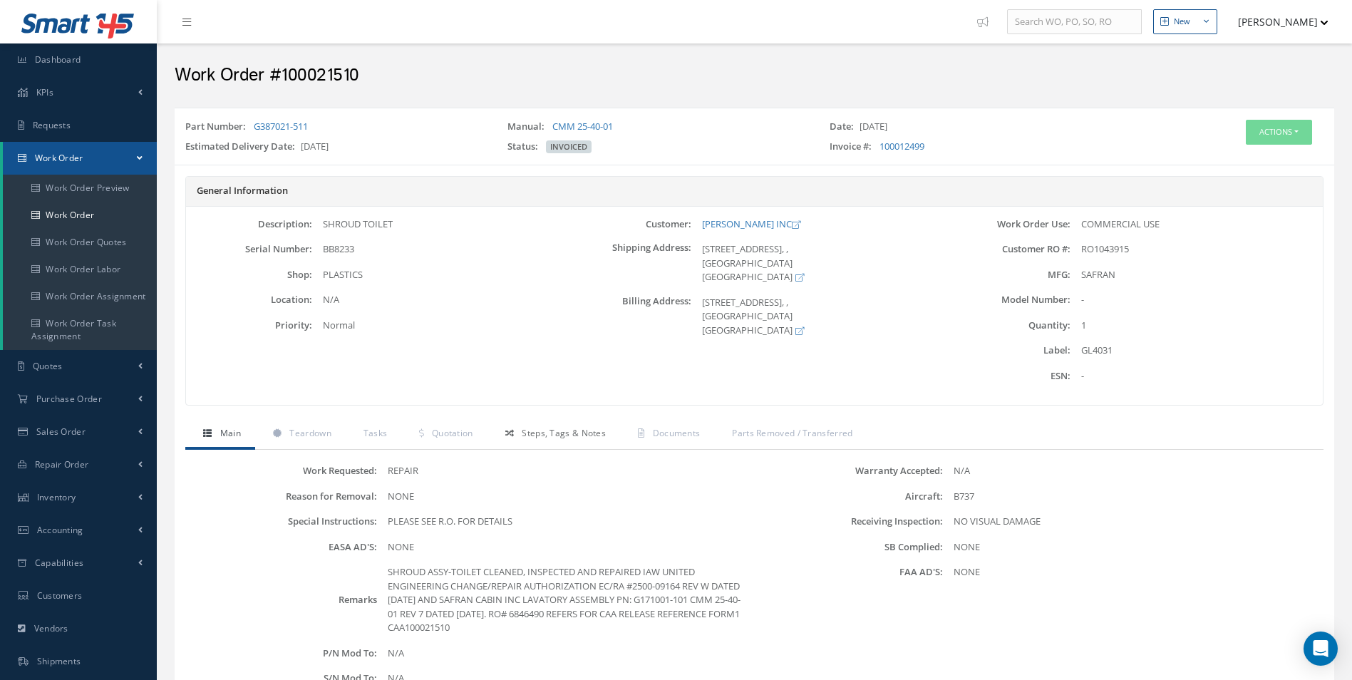
click at [530, 434] on span "Steps, Tags & Notes" at bounding box center [564, 433] width 84 height 12
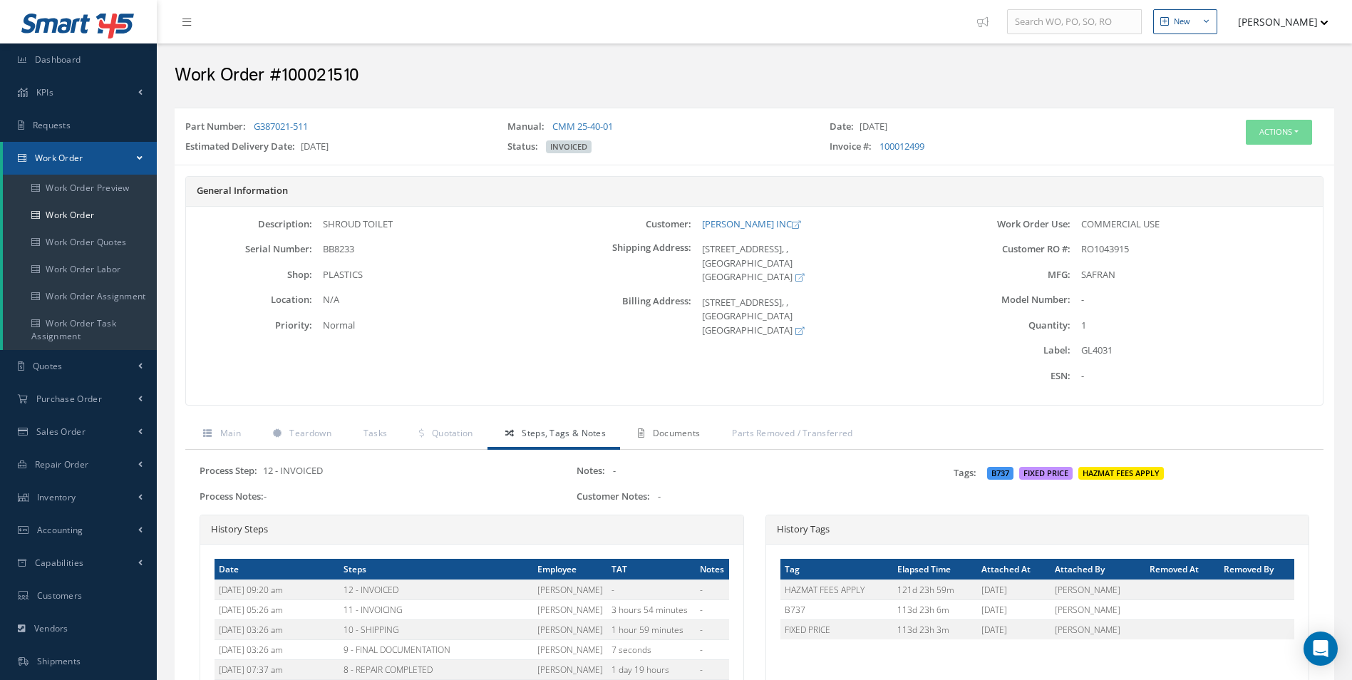
click at [692, 428] on span "Documents" at bounding box center [677, 433] width 48 height 12
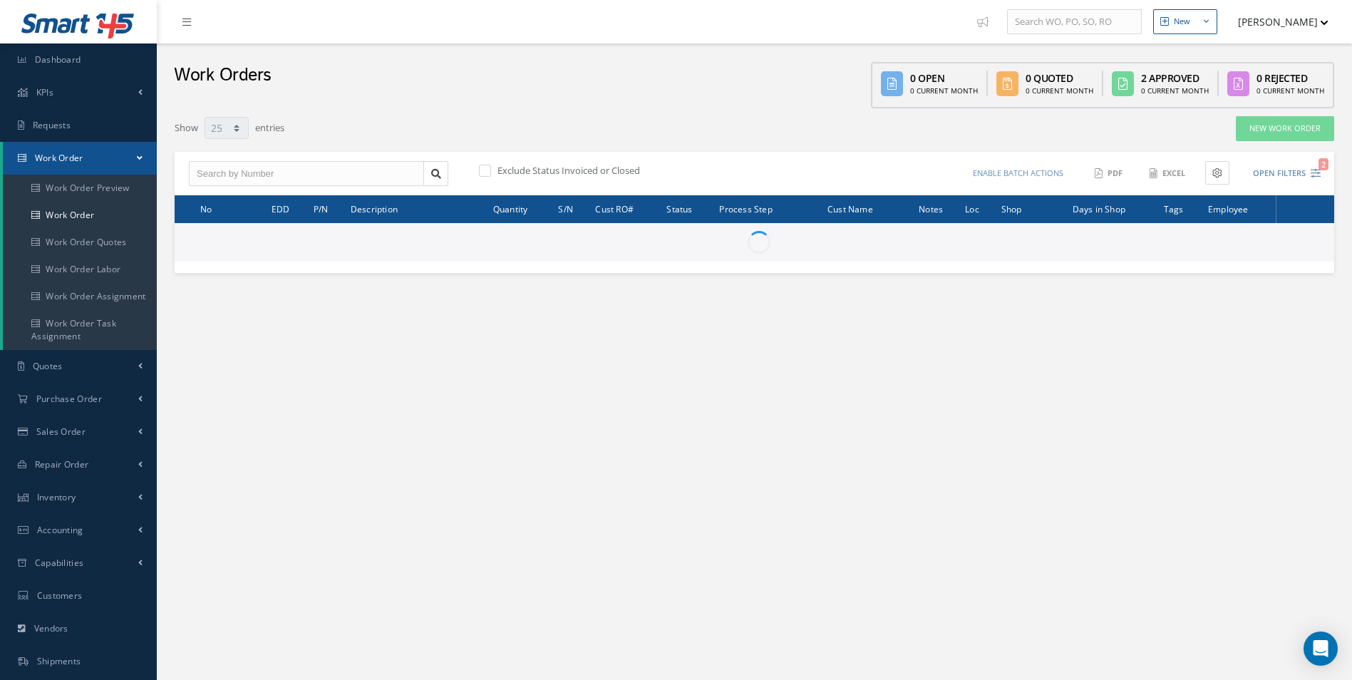
select select "25"
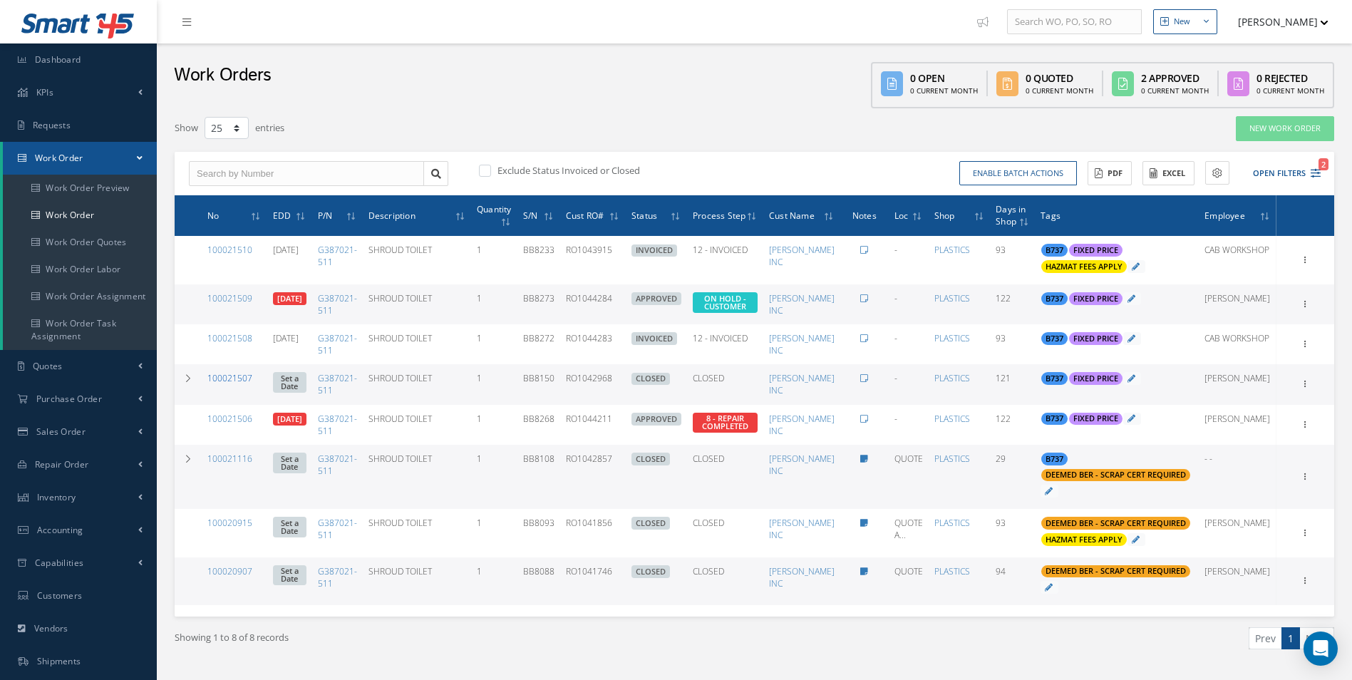
click at [244, 380] on link "100021507" at bounding box center [229, 378] width 45 height 12
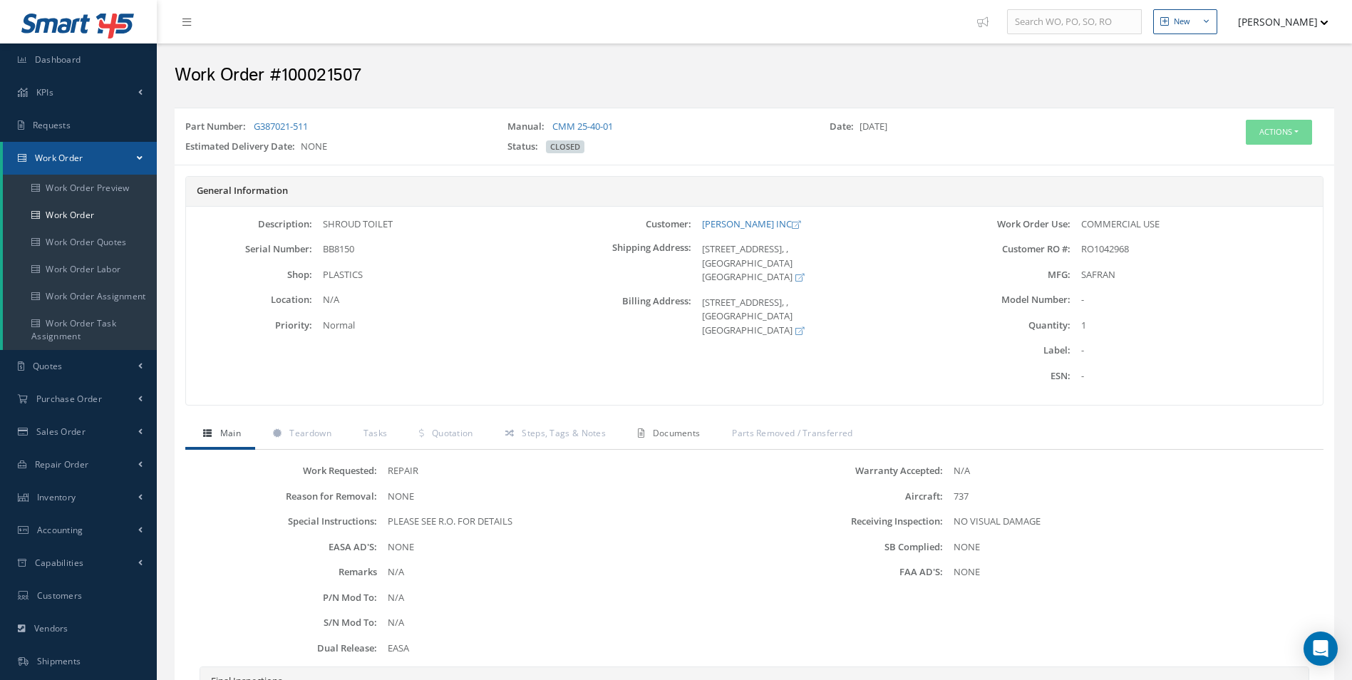
click at [668, 441] on link "Documents" at bounding box center [667, 435] width 94 height 30
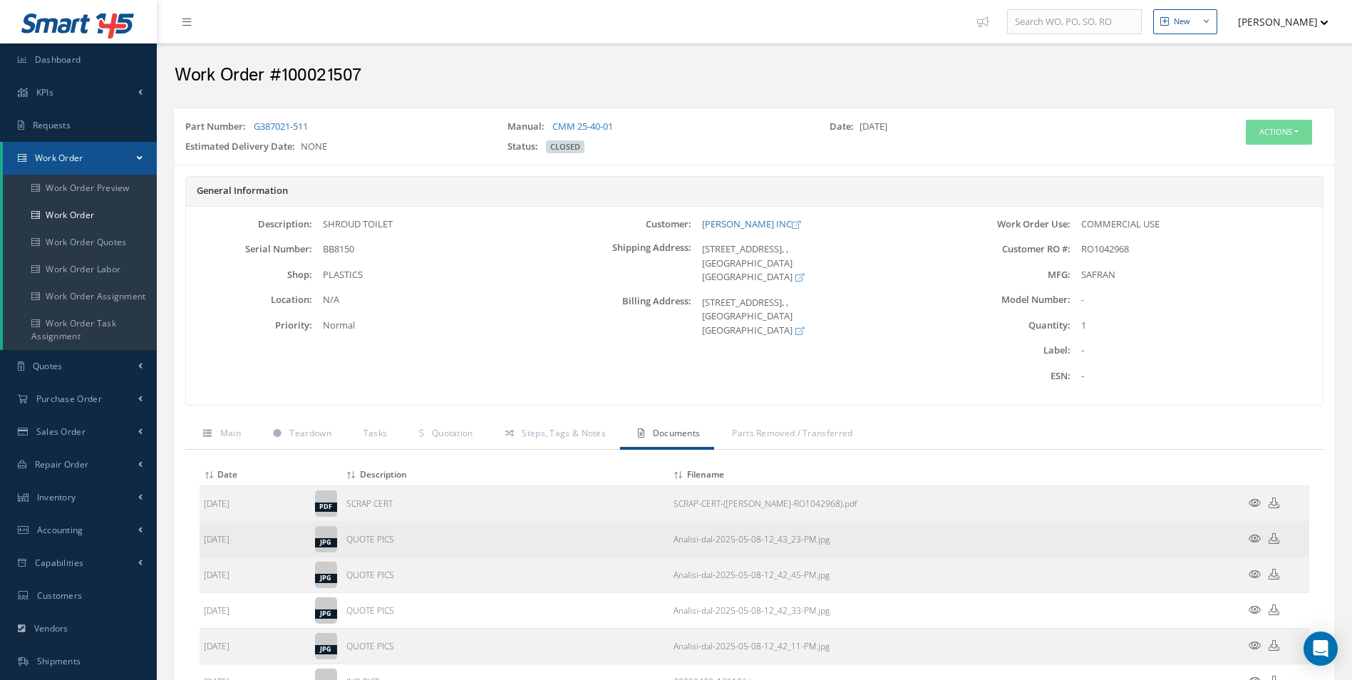
click at [1252, 537] on icon at bounding box center [1255, 538] width 12 height 11
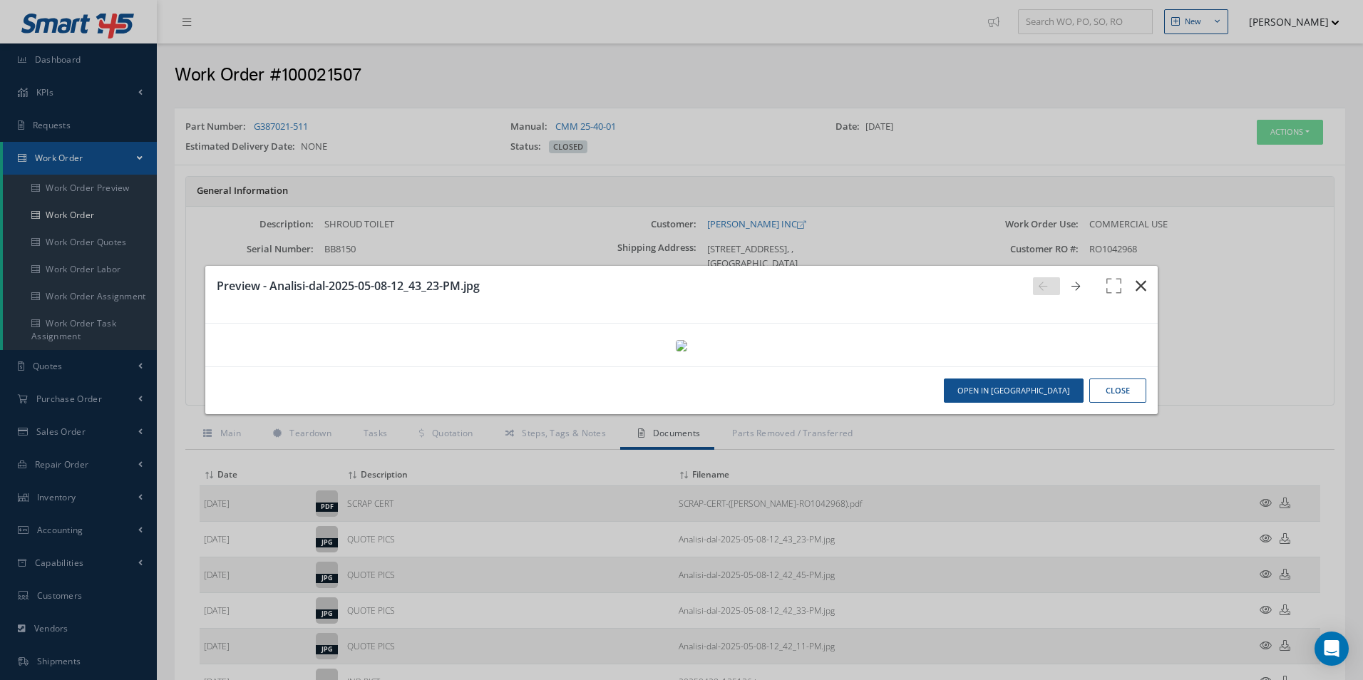
click at [1136, 277] on icon "button" at bounding box center [1141, 285] width 11 height 17
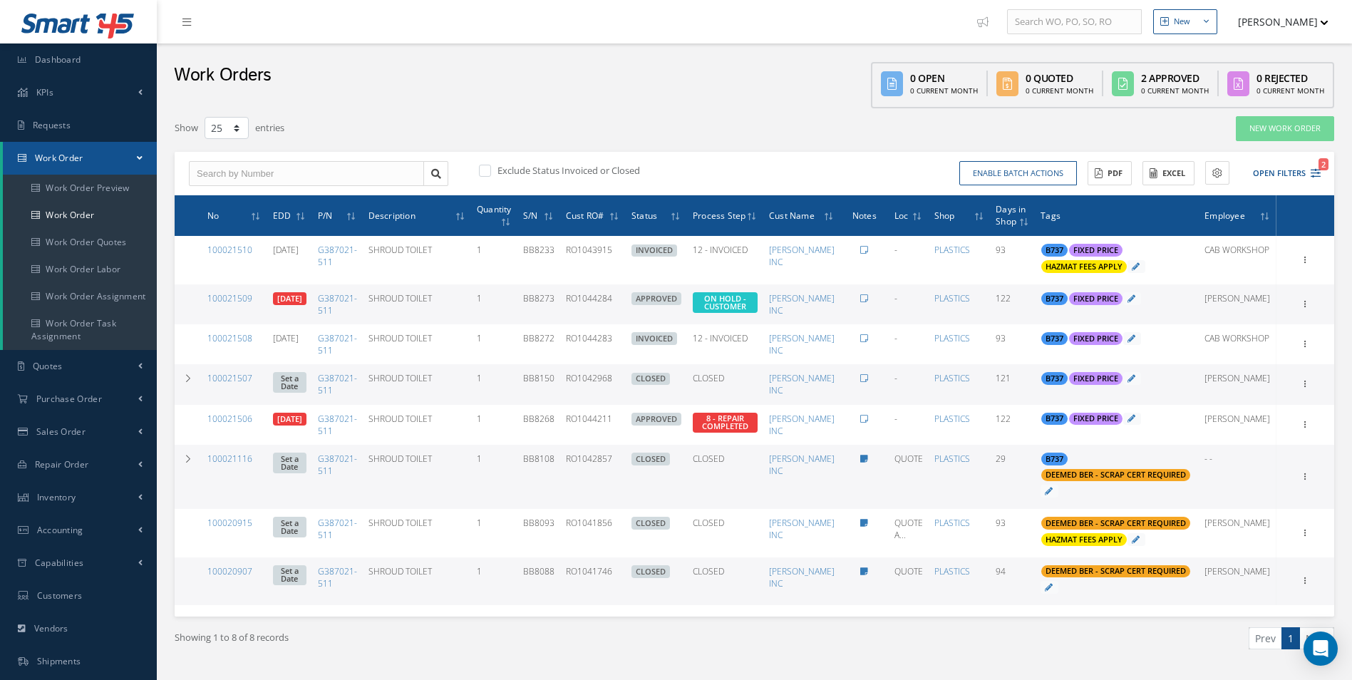
select select "25"
click at [241, 379] on link "100021507" at bounding box center [229, 378] width 45 height 12
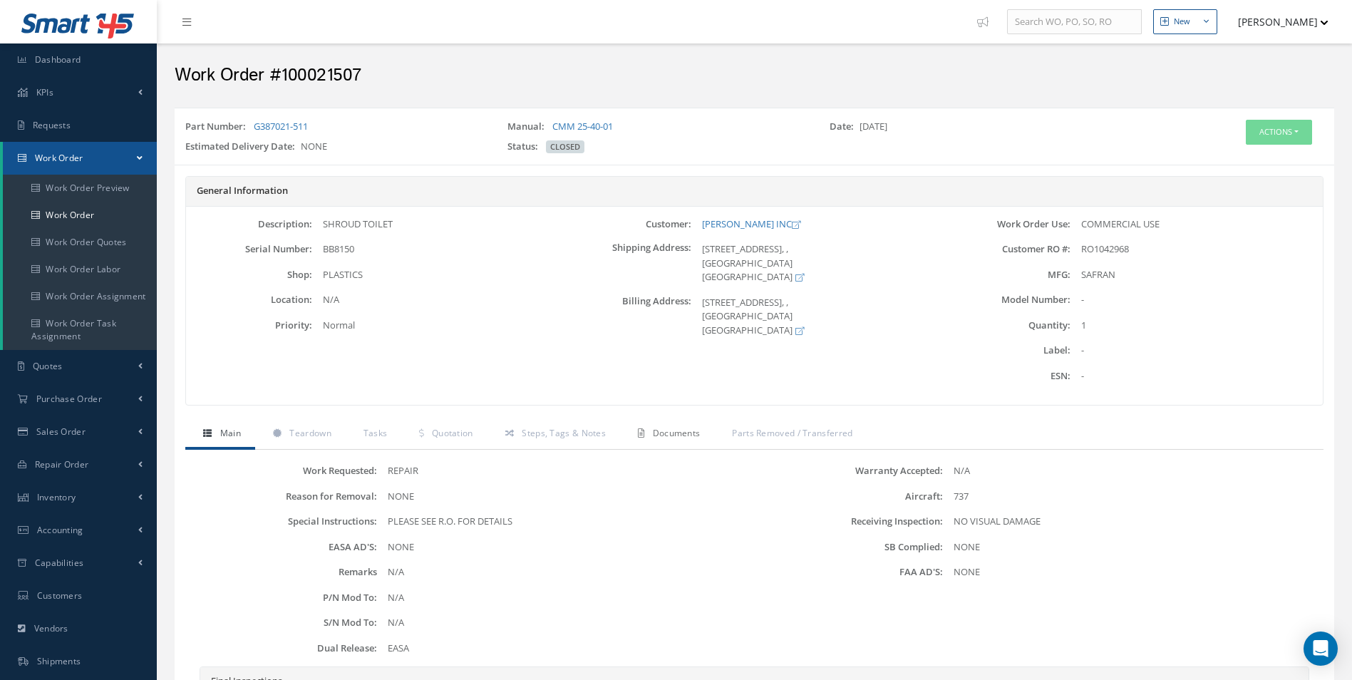
click at [657, 440] on link "Documents" at bounding box center [667, 435] width 94 height 30
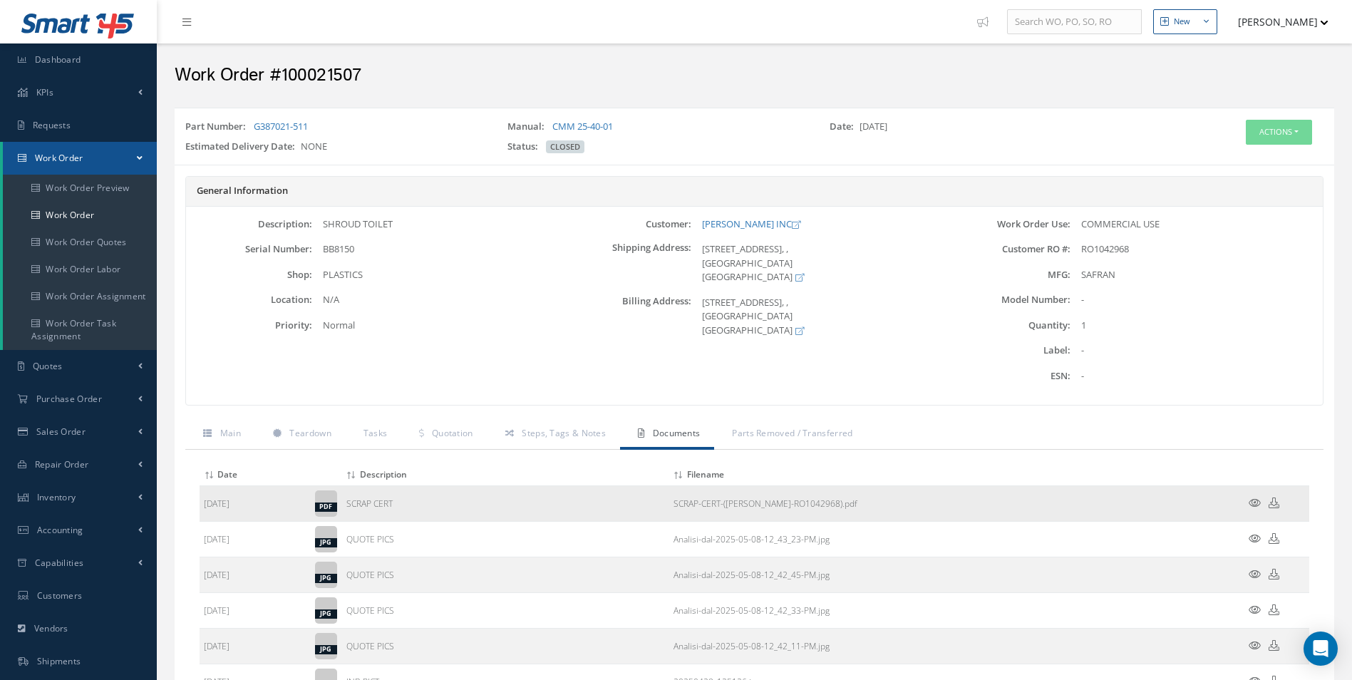
click at [1251, 503] on icon at bounding box center [1255, 503] width 12 height 11
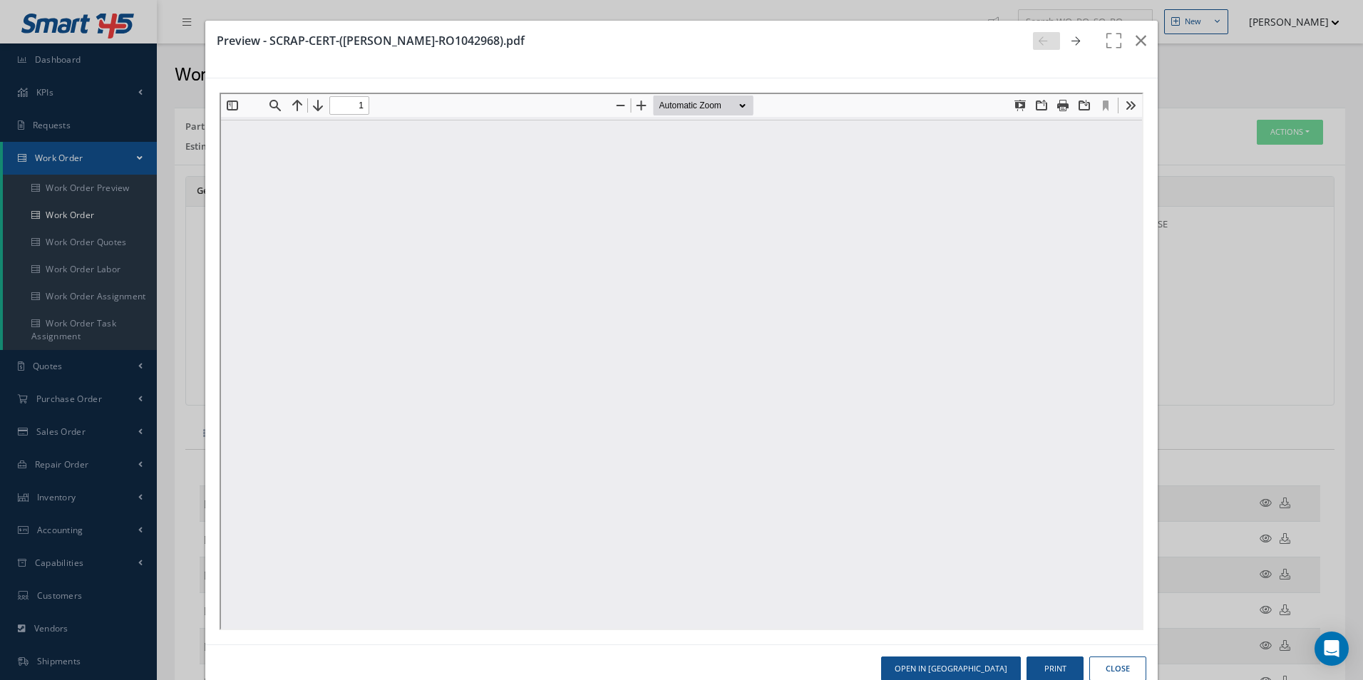
type input "0"
type input "1"
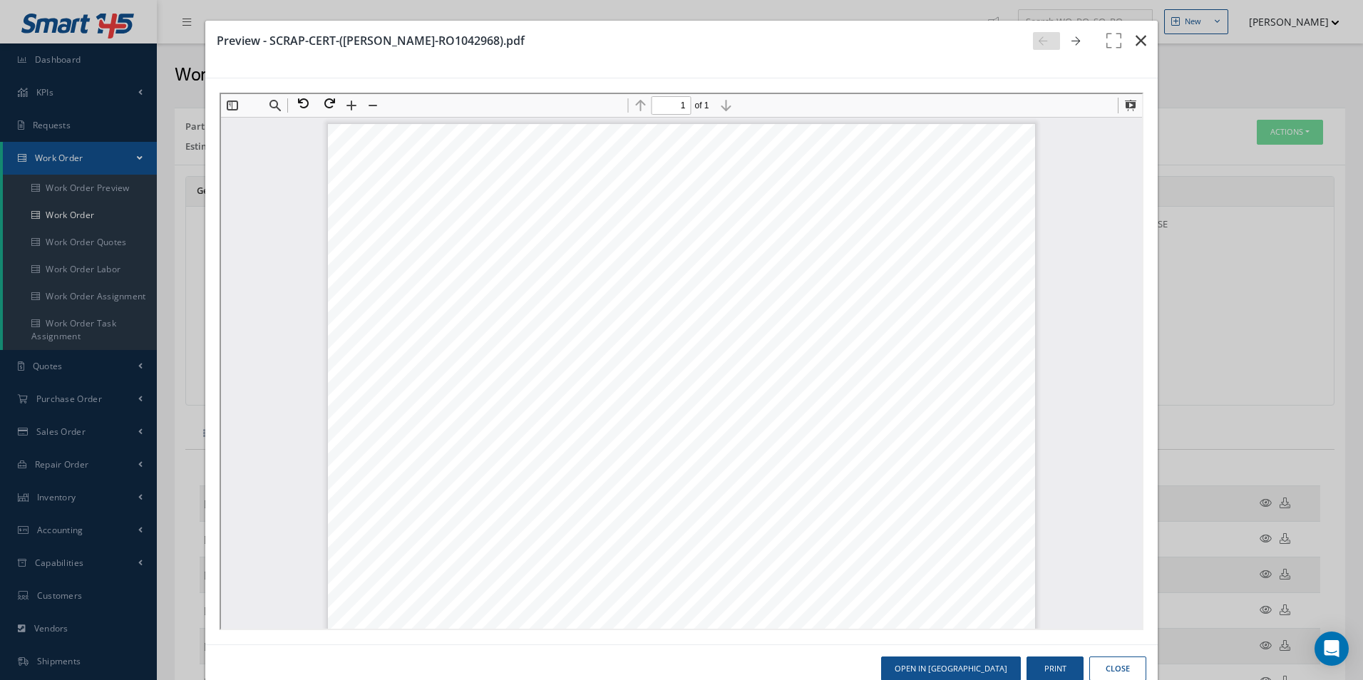
click at [1136, 46] on icon "button" at bounding box center [1141, 40] width 11 height 17
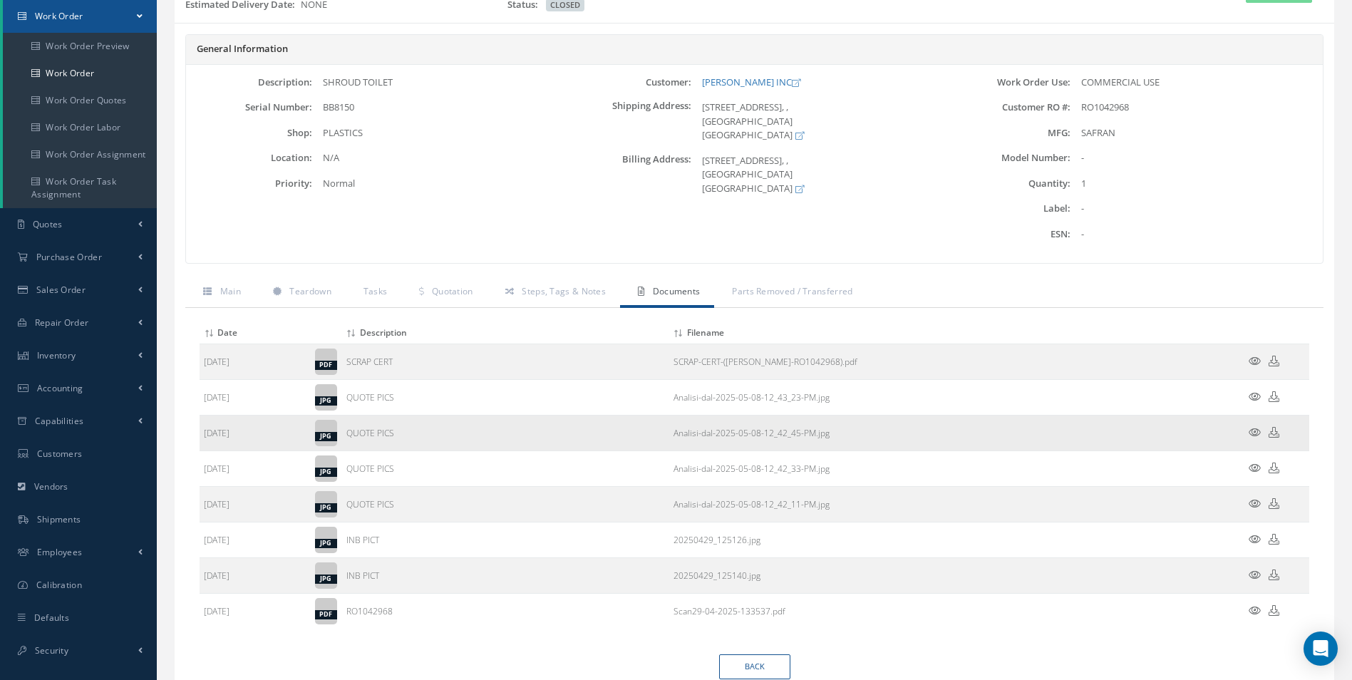
scroll to position [143, 0]
drag, startPoint x: 350, startPoint y: 360, endPoint x: 452, endPoint y: 360, distance: 101.9
click at [452, 360] on td "SCRAP CERT" at bounding box center [505, 362] width 327 height 36
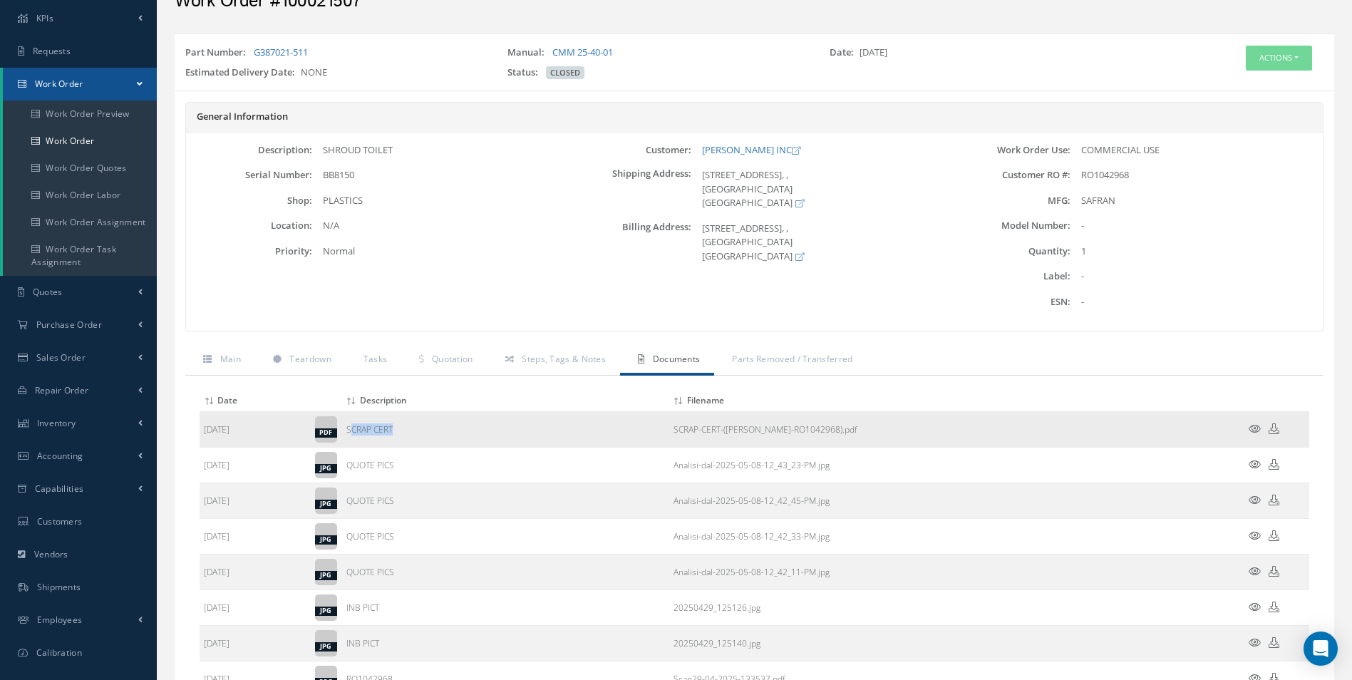
scroll to position [0, 0]
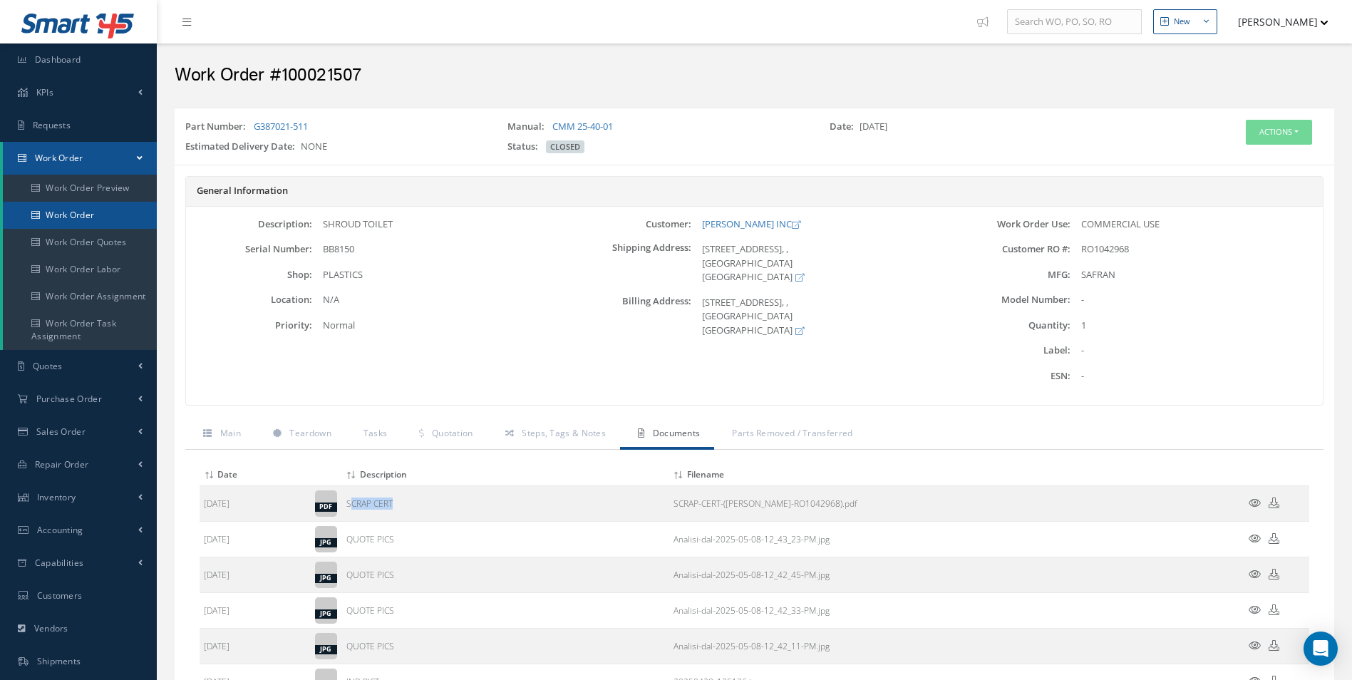
click at [56, 219] on link "Work Order" at bounding box center [80, 215] width 154 height 27
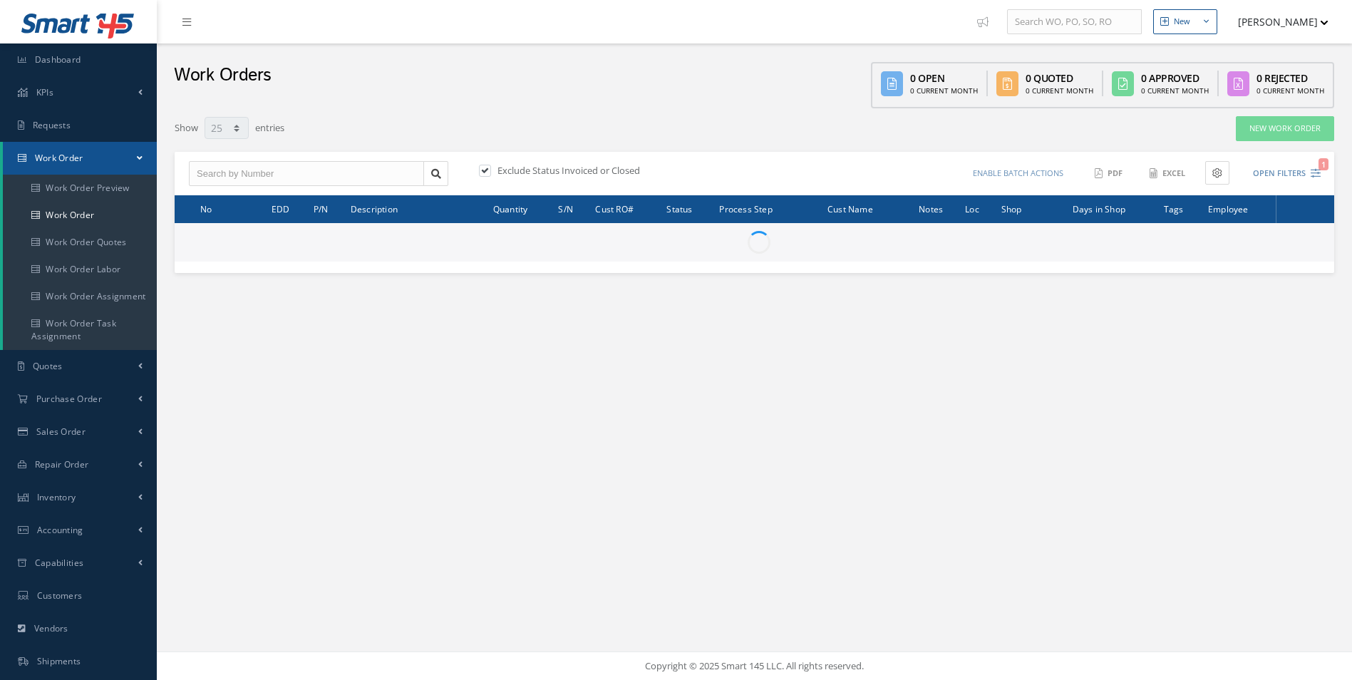
select select "25"
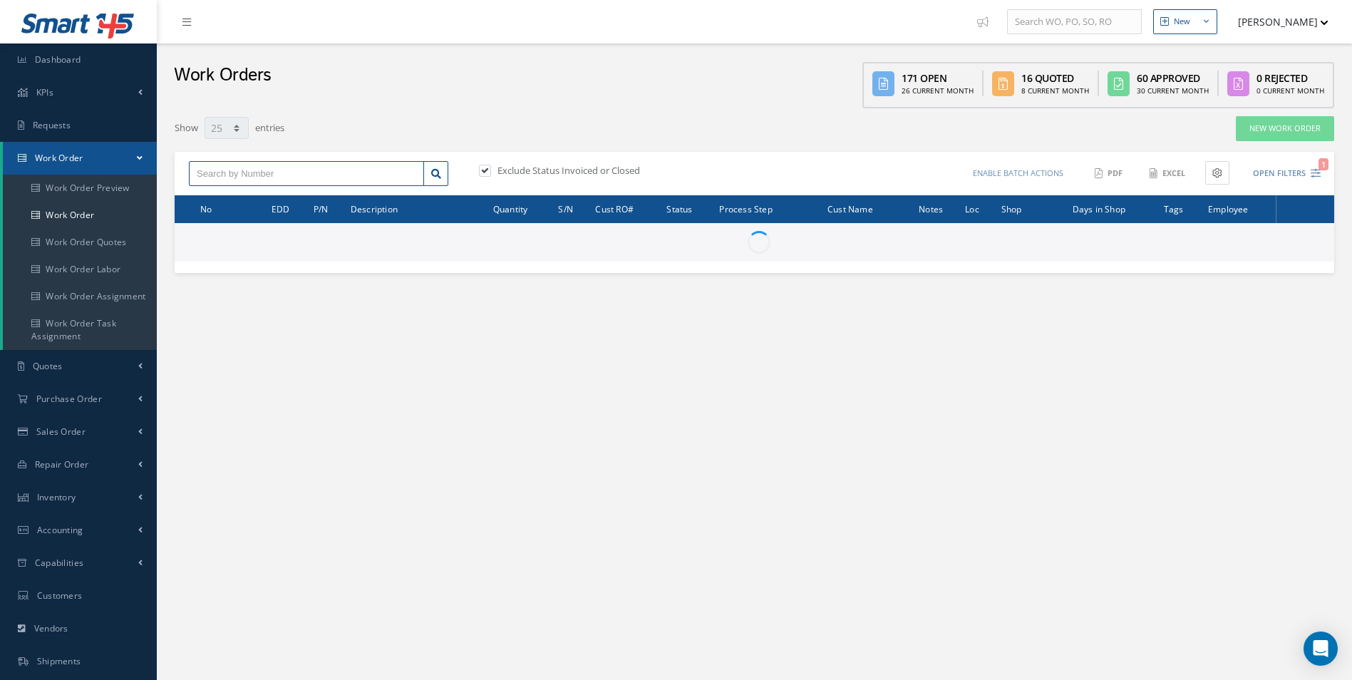
click at [239, 170] on input "text" at bounding box center [306, 174] width 235 height 26
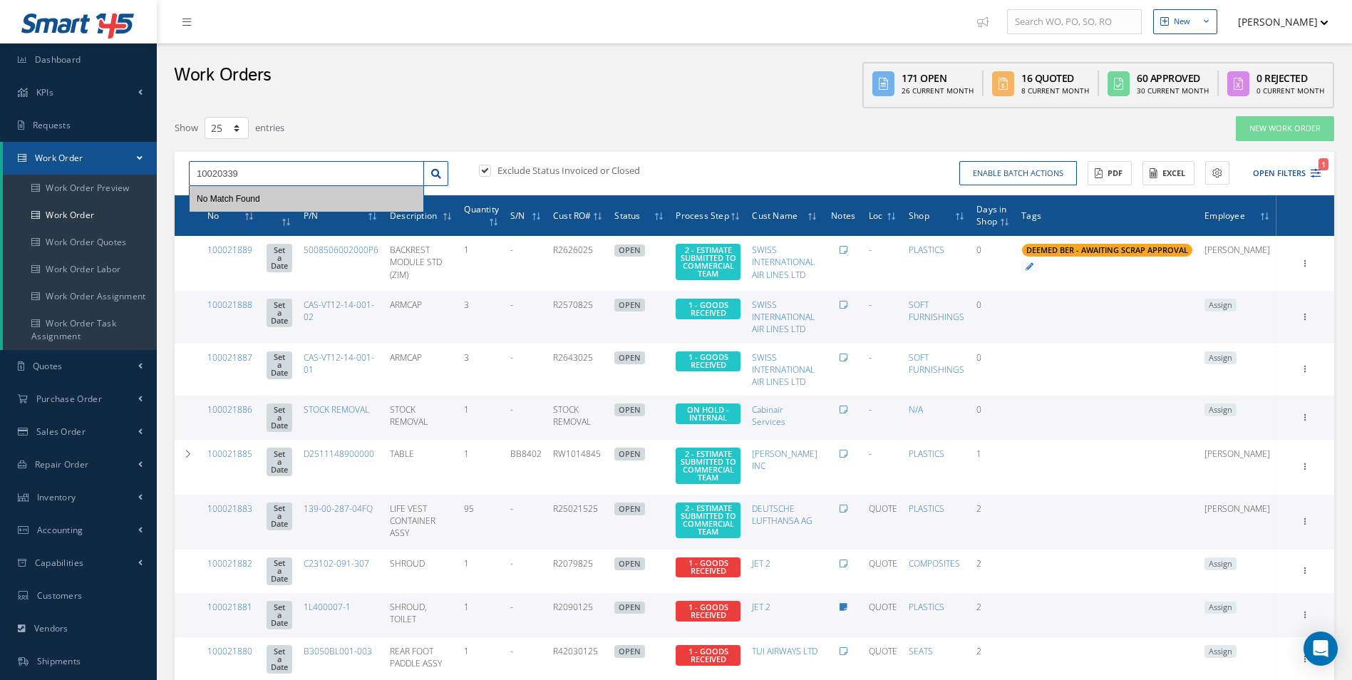
type input "10020339"
click at [490, 168] on label at bounding box center [492, 170] width 4 height 13
click at [488, 168] on input "checkbox" at bounding box center [483, 171] width 9 height 9
checkbox input "false"
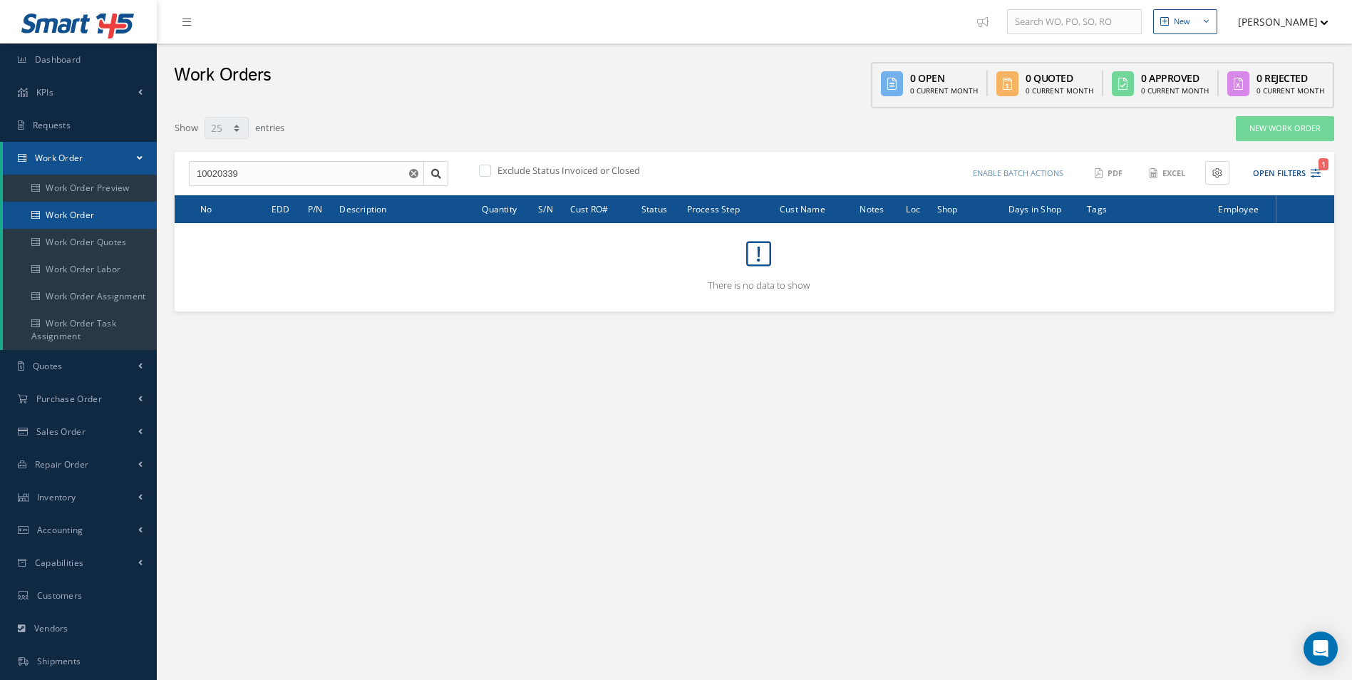
click at [93, 214] on link "Work Order" at bounding box center [80, 215] width 154 height 27
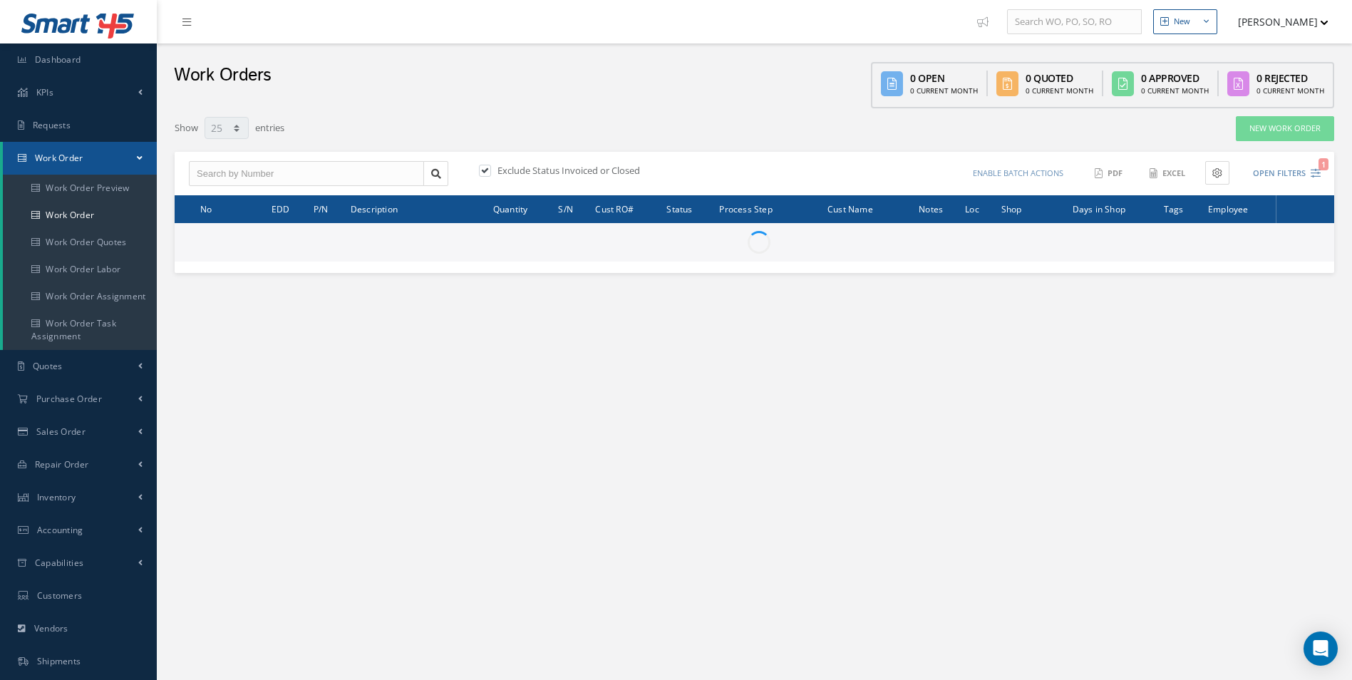
select select "25"
click at [270, 177] on input "text" at bounding box center [306, 174] width 235 height 26
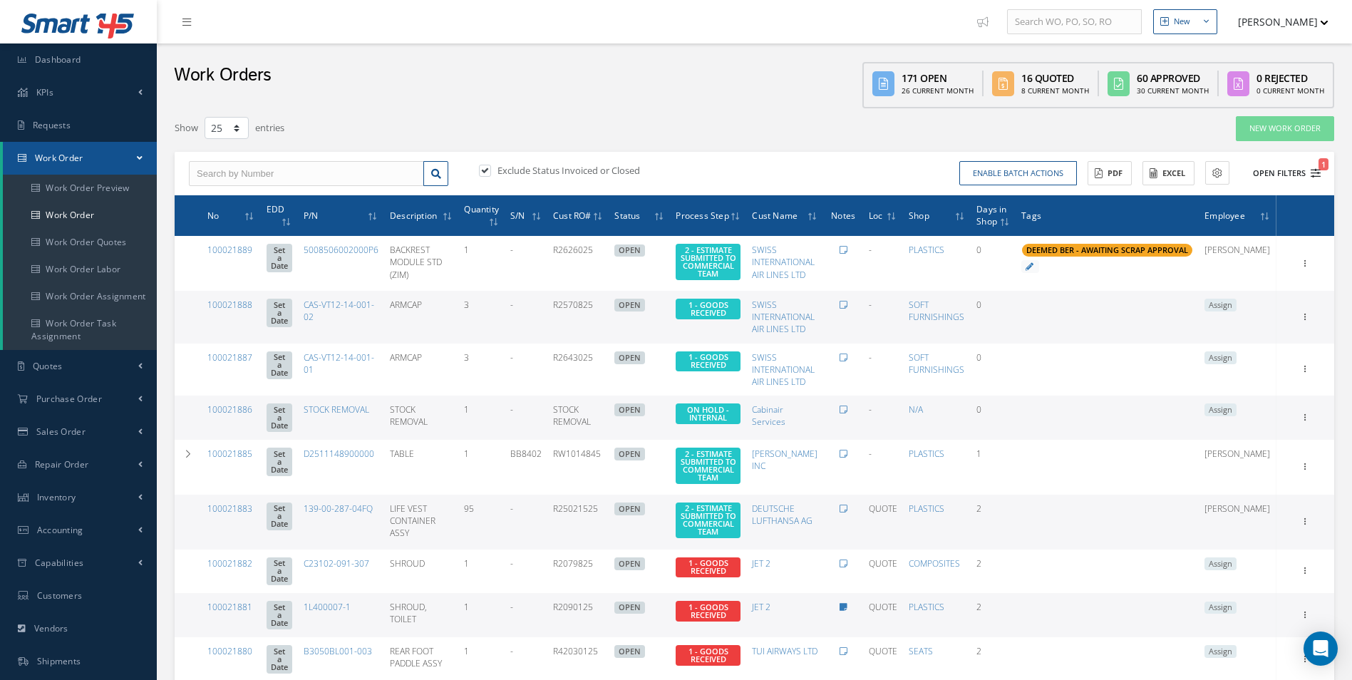
click at [1320, 168] on span "1" at bounding box center [1324, 164] width 10 height 12
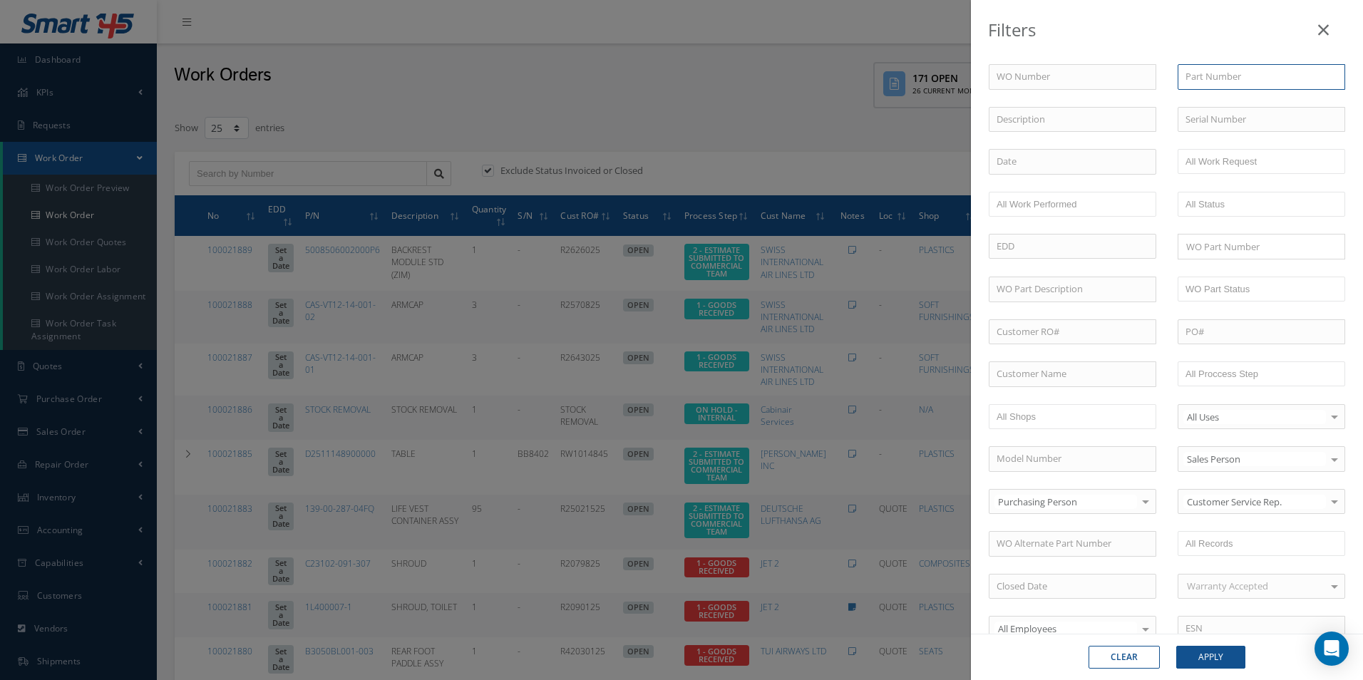
click at [1220, 71] on input "text" at bounding box center [1262, 77] width 168 height 26
type input "G387163A1"
click at [1216, 99] on span "G387163A1" at bounding box center [1208, 102] width 47 height 13
click at [1219, 658] on button "Apply" at bounding box center [1210, 657] width 69 height 23
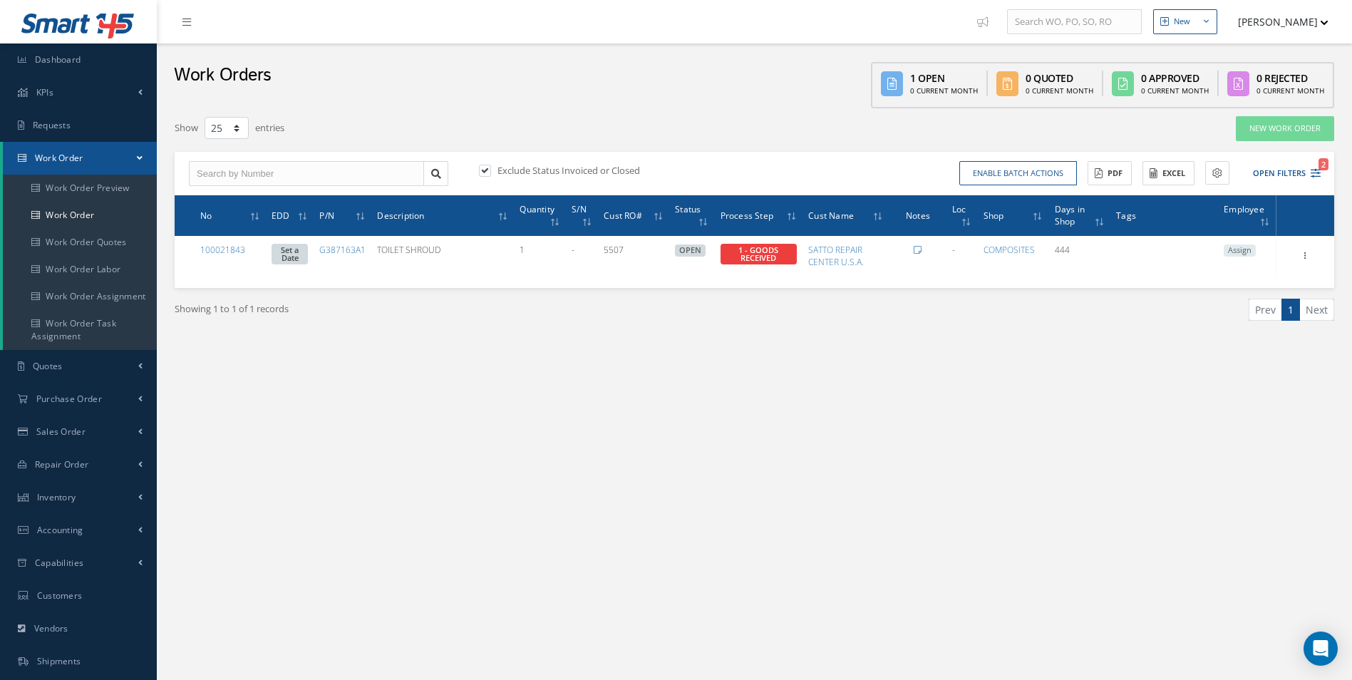
click at [490, 165] on label at bounding box center [492, 170] width 4 height 13
click at [479, 167] on input "checkbox" at bounding box center [483, 171] width 9 height 9
checkbox input "false"
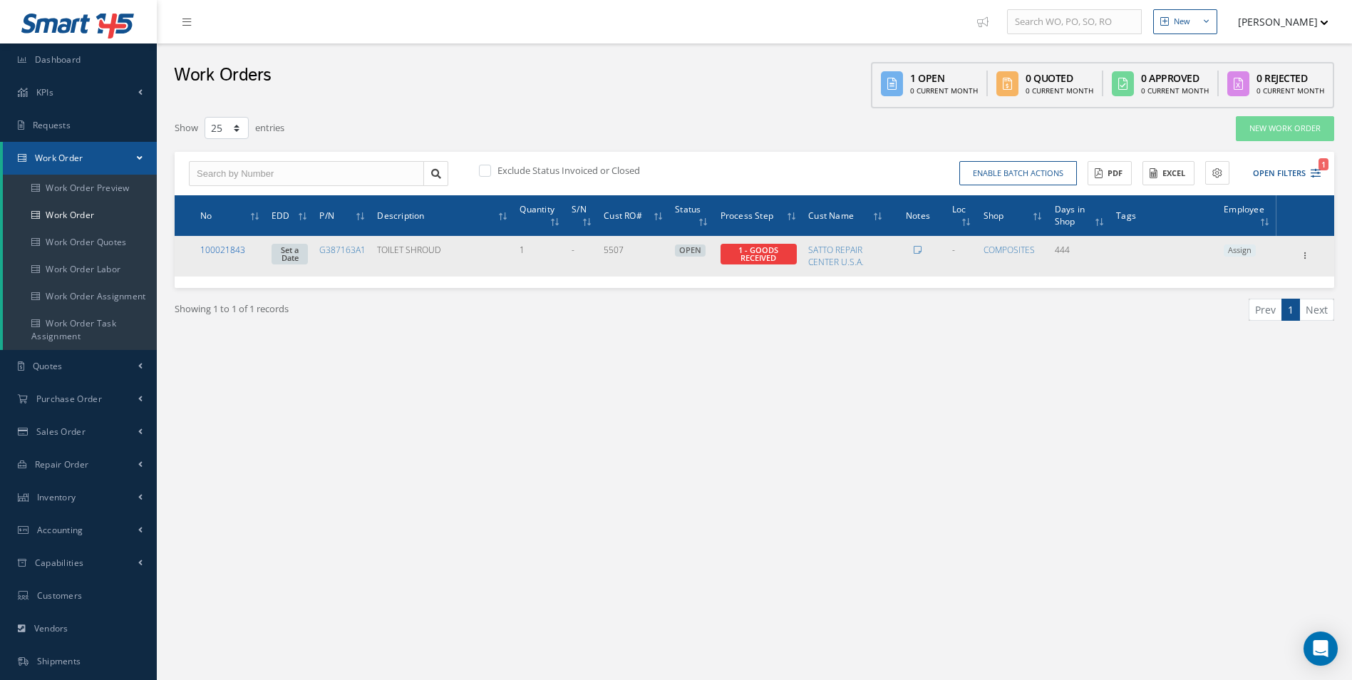
click at [234, 252] on link "100021843" at bounding box center [222, 250] width 45 height 12
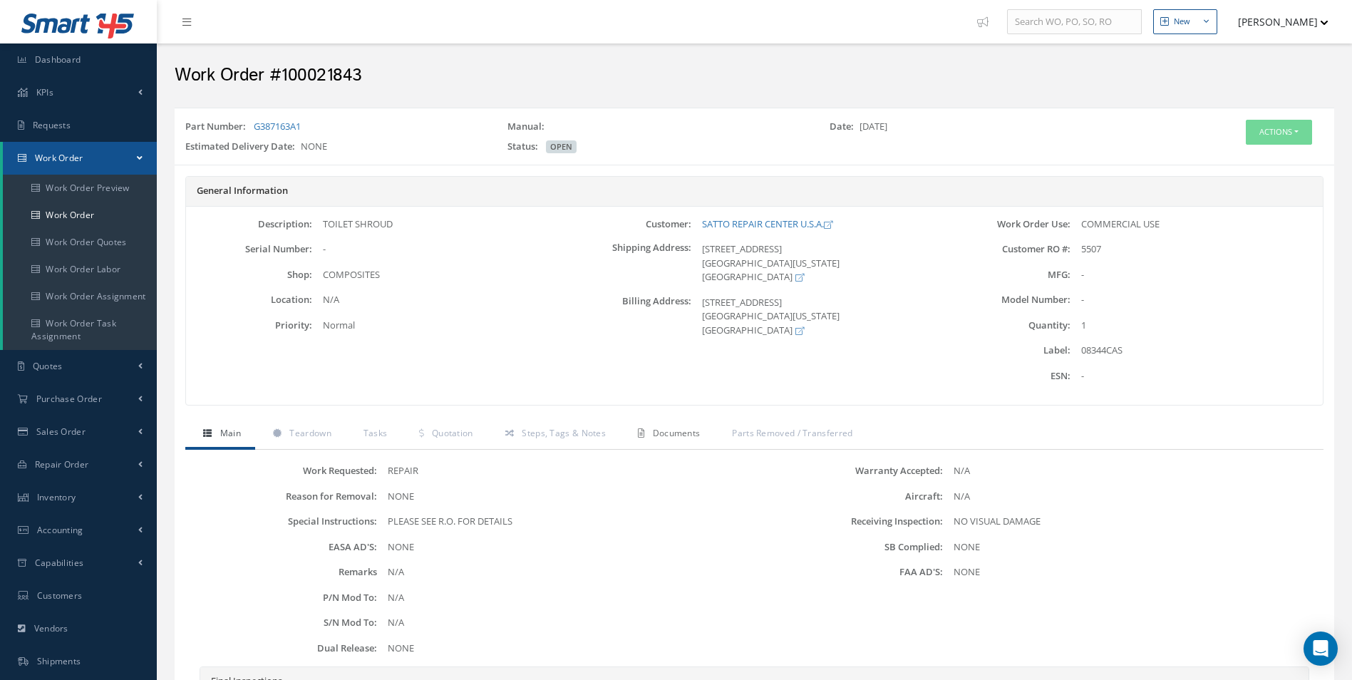
click at [697, 448] on link "Documents" at bounding box center [667, 435] width 94 height 30
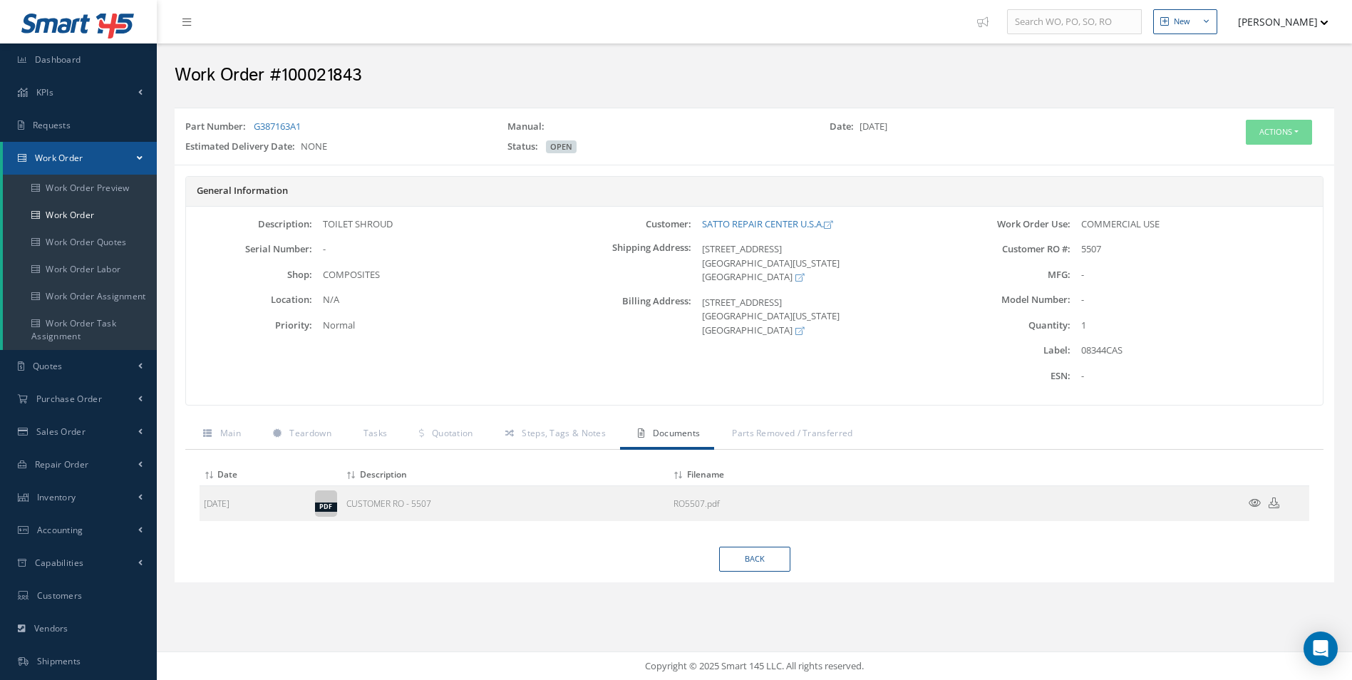
click at [684, 428] on span "Documents" at bounding box center [677, 433] width 48 height 12
click at [1253, 508] on icon at bounding box center [1255, 503] width 12 height 11
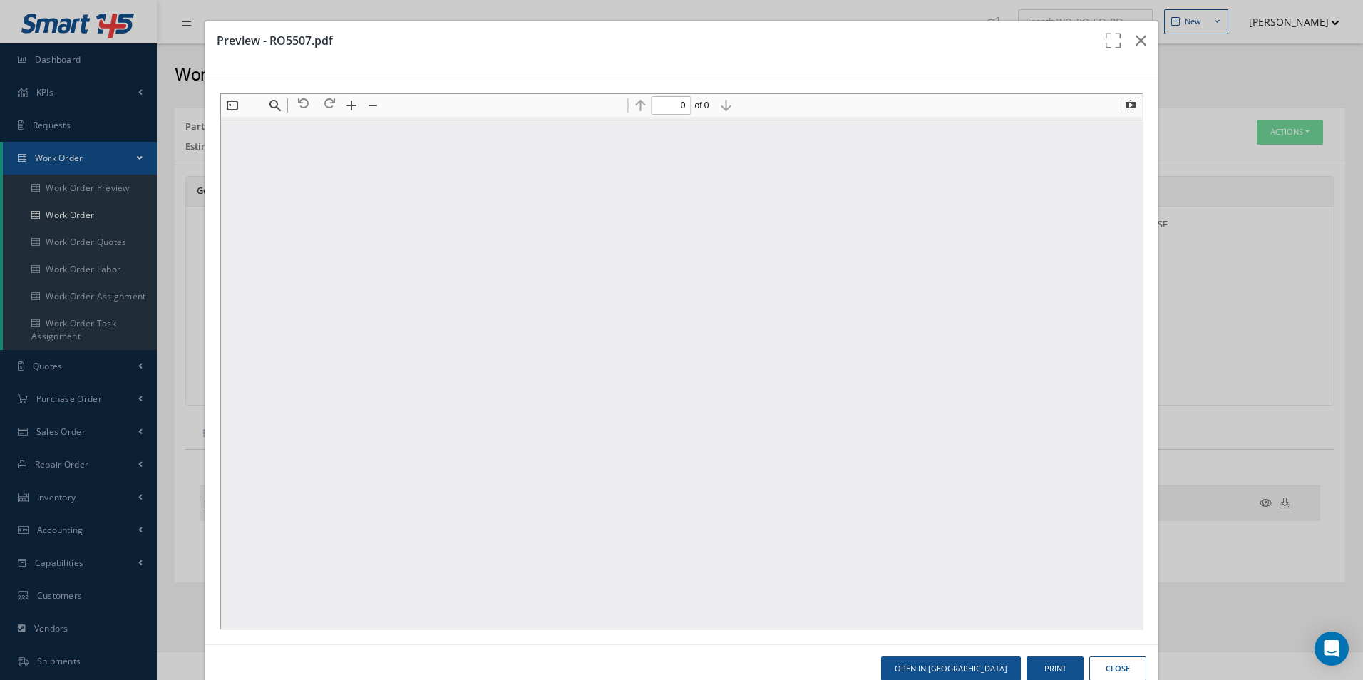
type input "1"
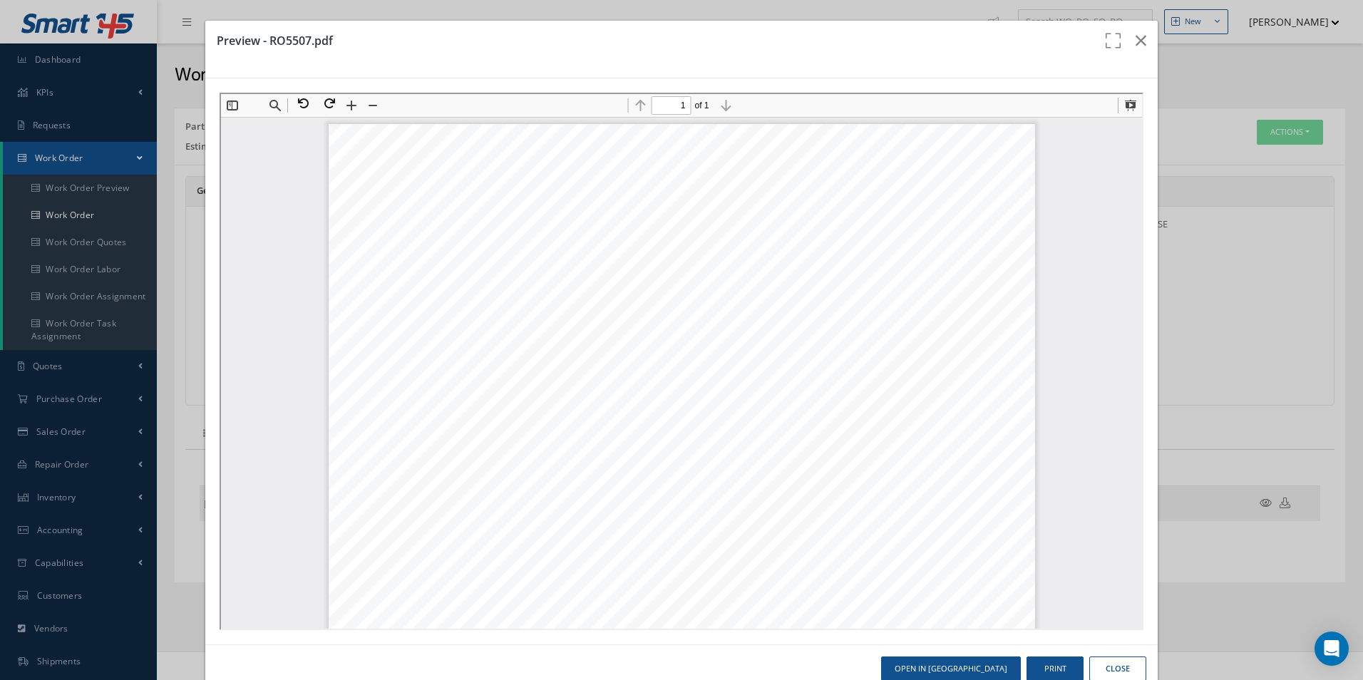
drag, startPoint x: 755, startPoint y: 46, endPoint x: -570, endPoint y: 12, distance: 1324.8
click at [0, 12] on html "Smart 145 Dashboard KPIs Work Order Accounting Requests Work Order" at bounding box center [681, 340] width 1363 height 680
click at [1136, 43] on icon "button" at bounding box center [1141, 40] width 11 height 17
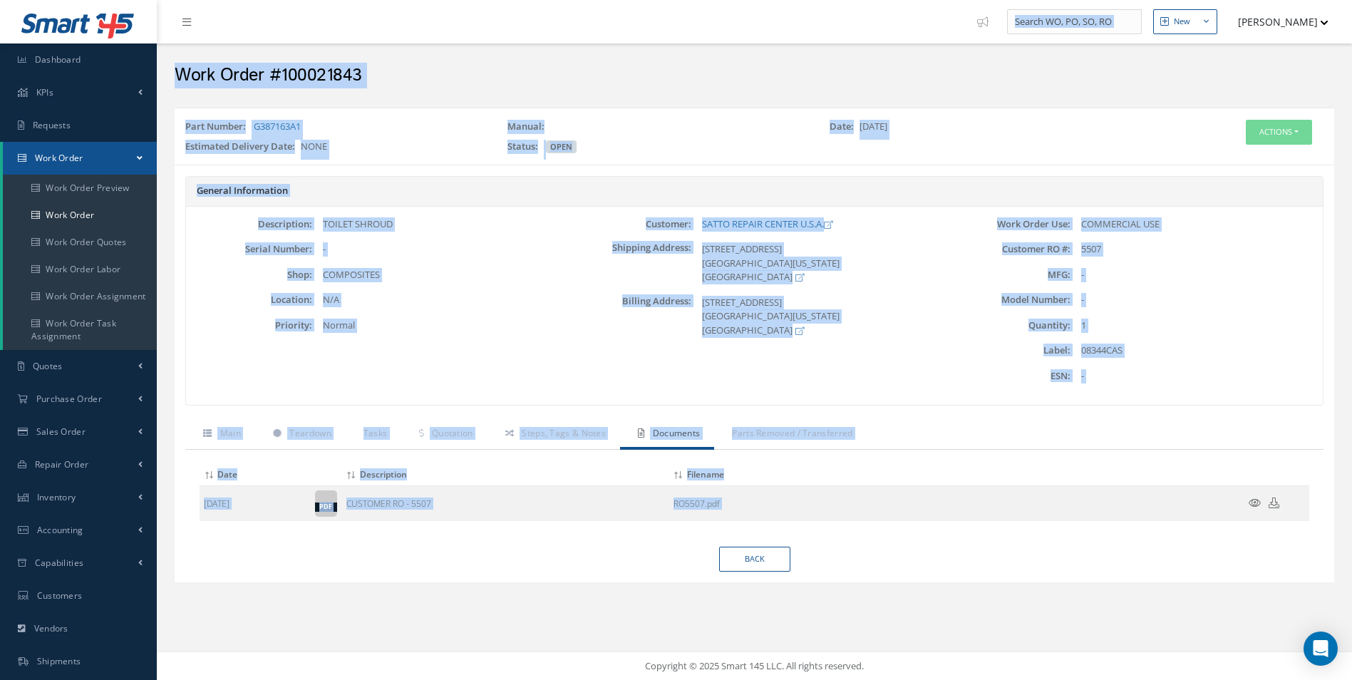
click at [587, 62] on div "Work Order #100021843" at bounding box center [754, 72] width 1181 height 43
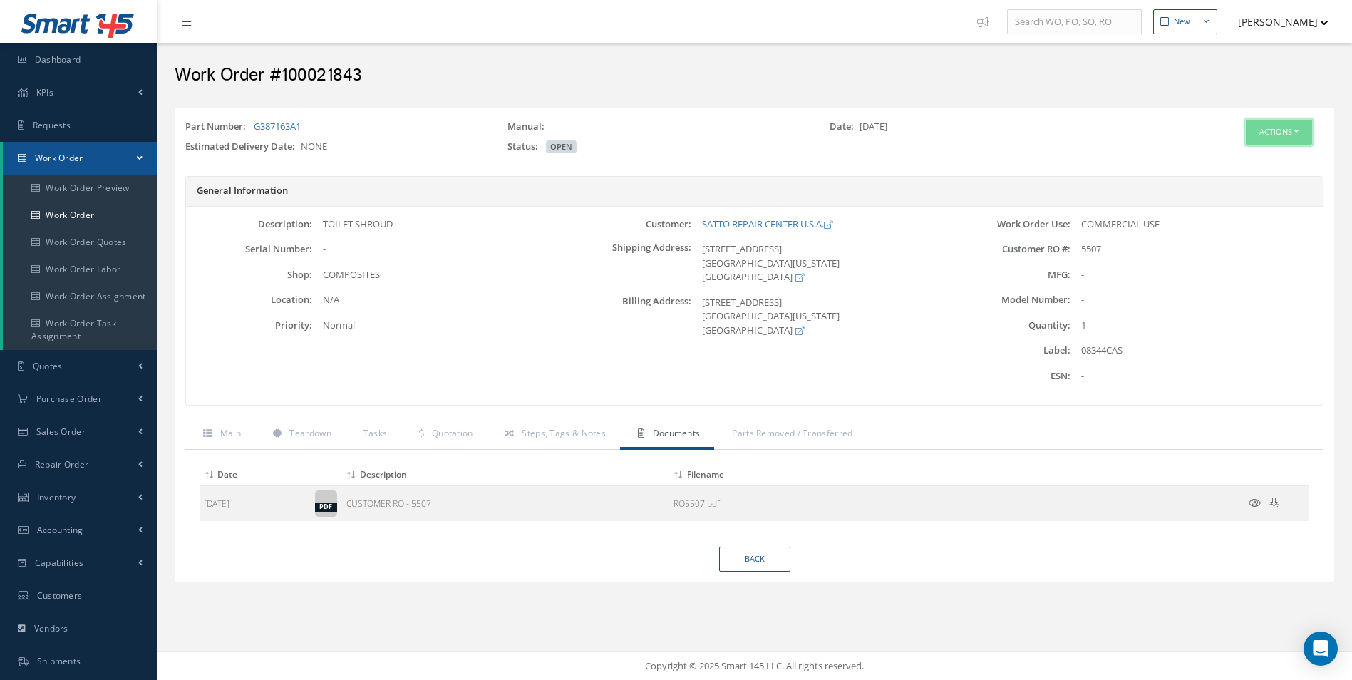
click at [1303, 130] on button "Actions" at bounding box center [1279, 132] width 66 height 25
click at [1225, 156] on link "Edit" at bounding box center [1257, 159] width 114 height 19
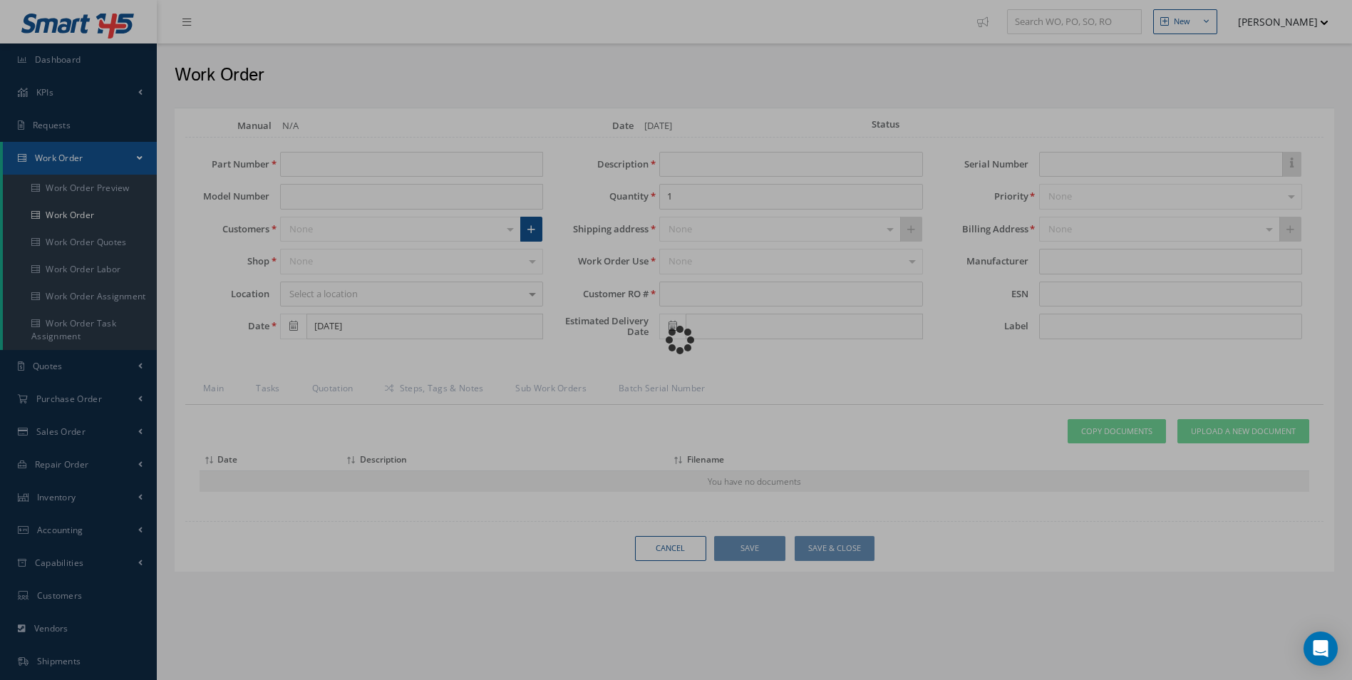
type input "G387163A1"
type input "[DATE]"
type input "TOILET SHROUD"
type input "5507"
type input "08344CAS"
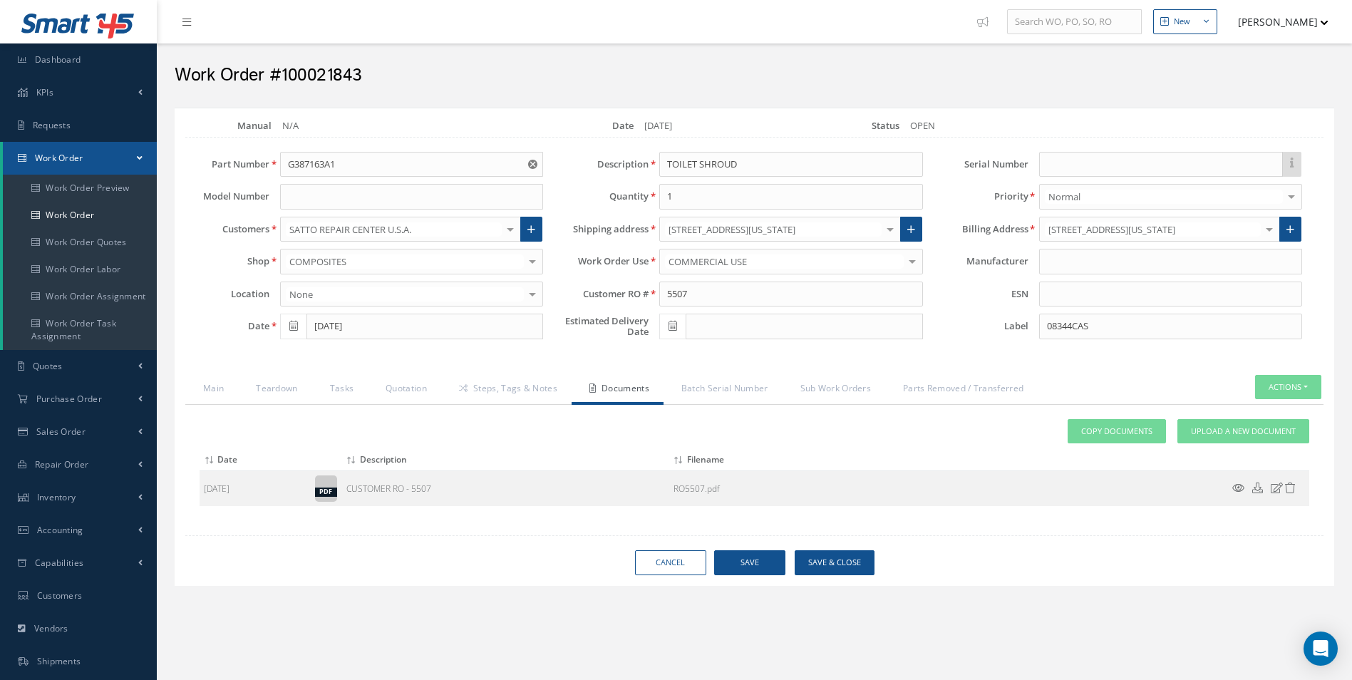
click at [299, 125] on div "N/A" at bounding box center [291, 126] width 38 height 14
drag, startPoint x: 930, startPoint y: 320, endPoint x: 872, endPoint y: 330, distance: 58.6
click at [905, 320] on div "Part Number G387163A1 Model Number Customers SATTO REPAIR CENTER U.S.A. 1ST CHO…" at bounding box center [744, 249] width 1160 height 195
drag, startPoint x: 358, startPoint y: 164, endPoint x: 136, endPoint y: 170, distance: 221.8
click at [136, 170] on div "Smart 145 Dashboard KPIs Work Order Accounting Requests Work Order Work Order P…" at bounding box center [676, 404] width 1352 height 809
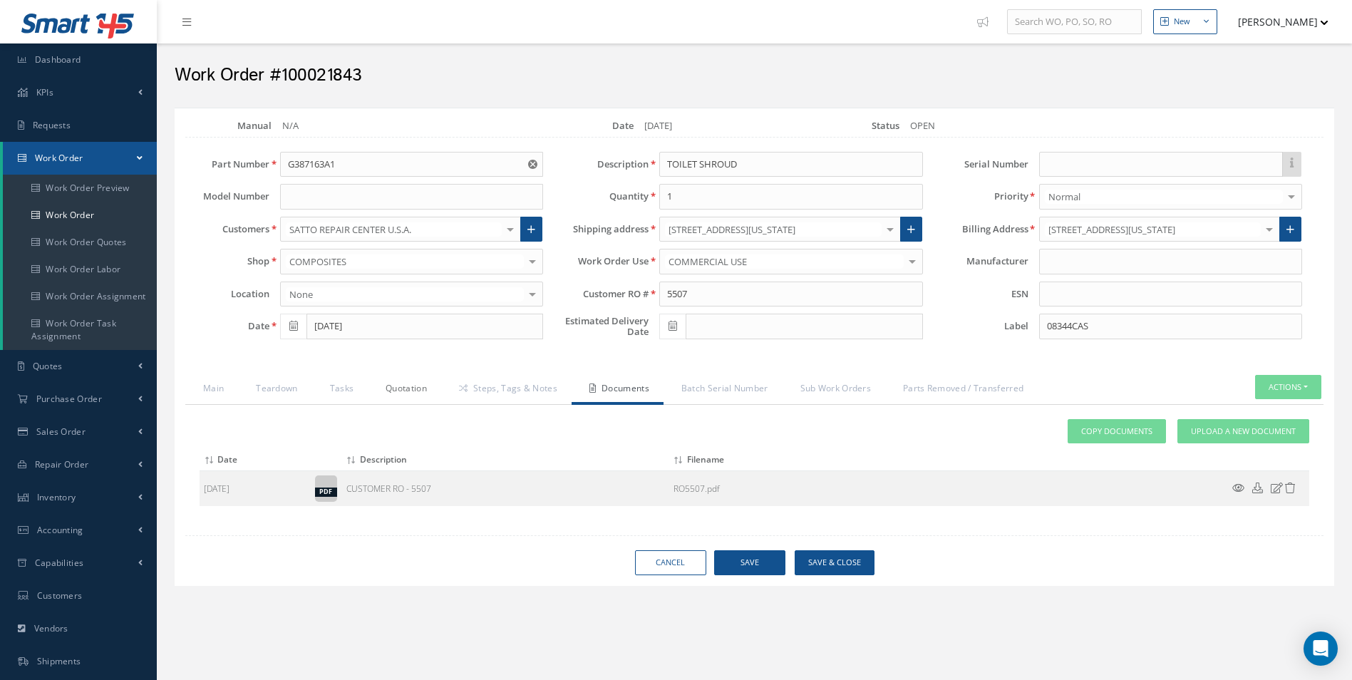
click at [406, 383] on link "Quotation" at bounding box center [404, 390] width 73 height 30
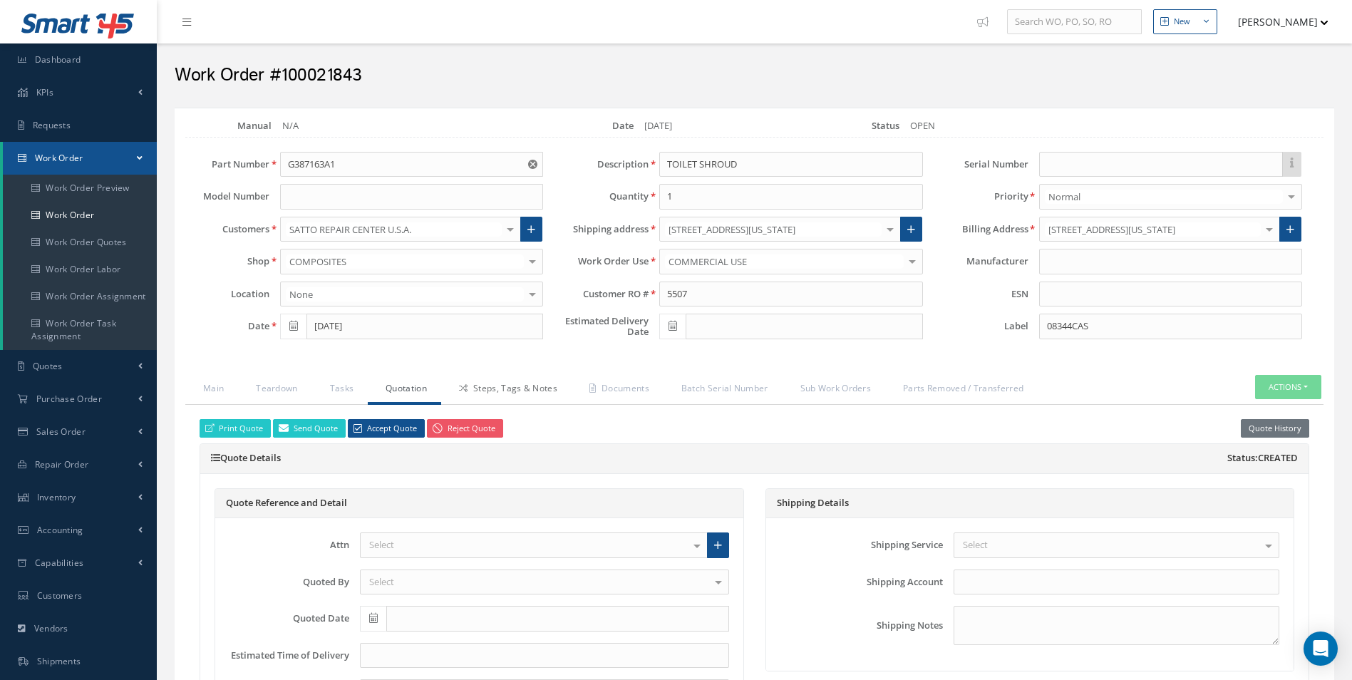
click at [509, 385] on link "Steps, Tags & Notes" at bounding box center [506, 390] width 130 height 30
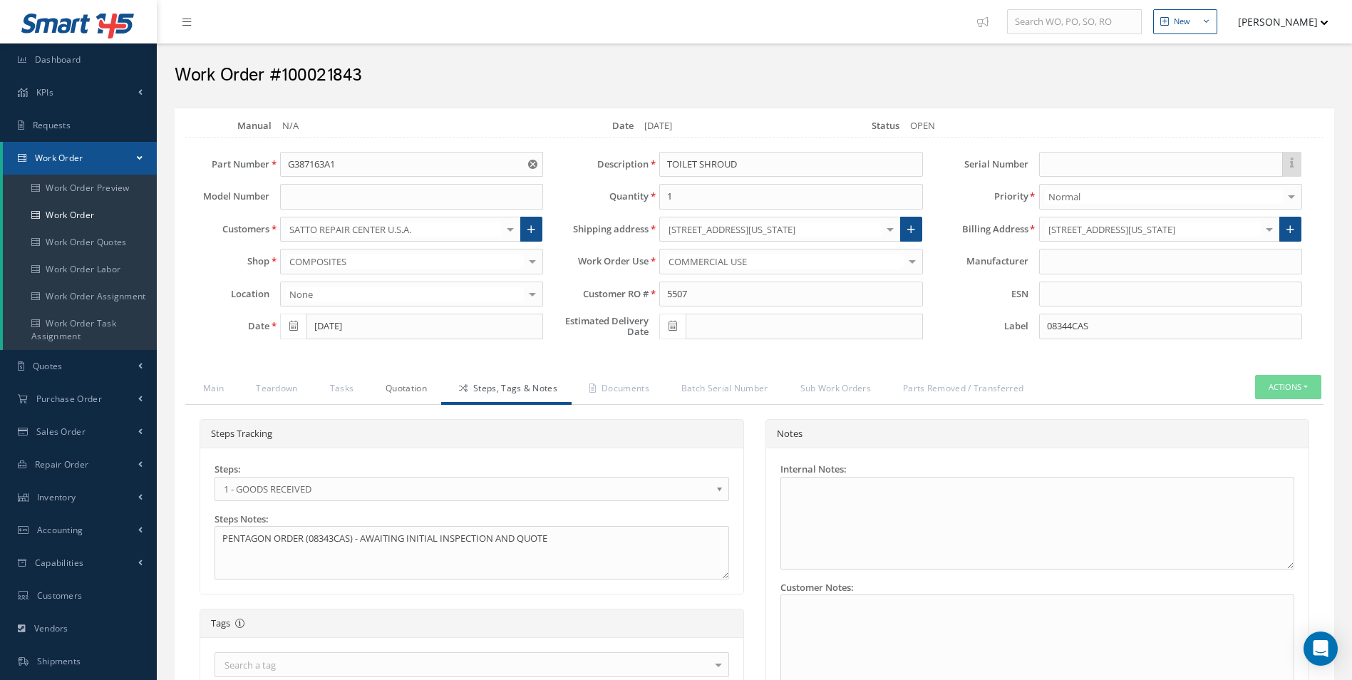
click at [394, 395] on link "Quotation" at bounding box center [404, 390] width 73 height 30
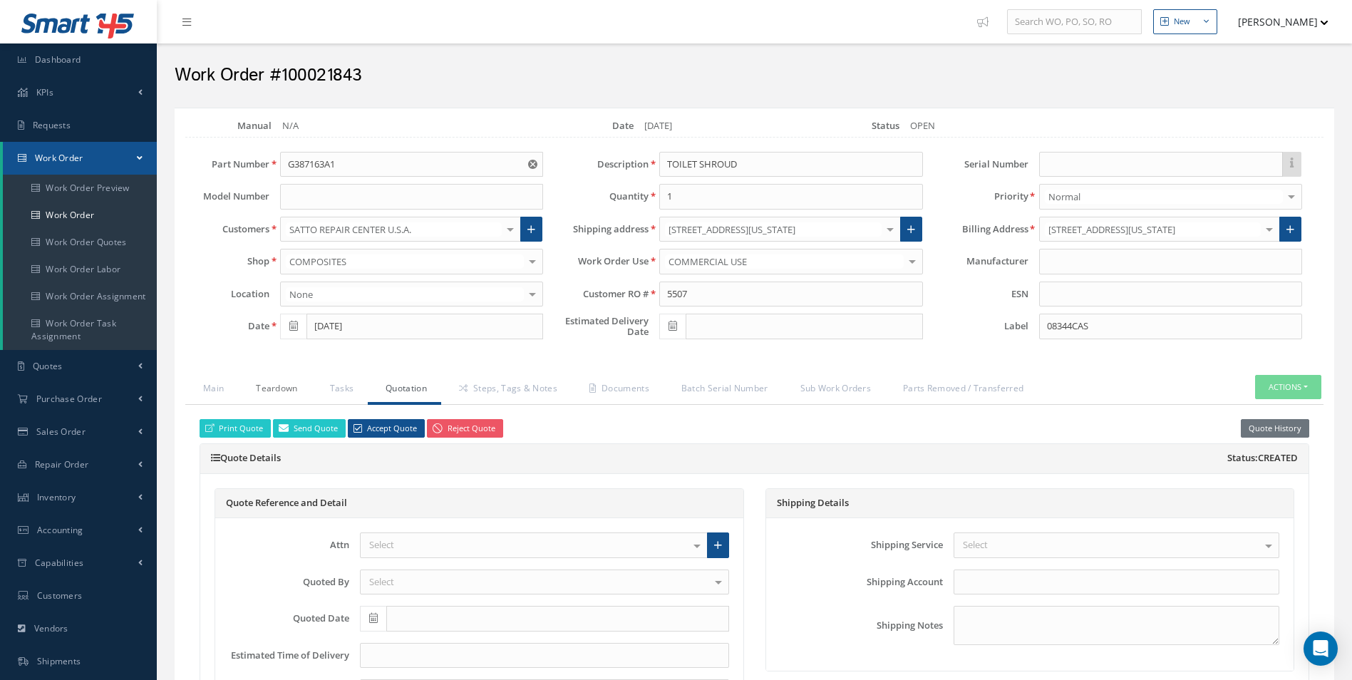
click at [264, 391] on link "Teardown" at bounding box center [274, 390] width 73 height 30
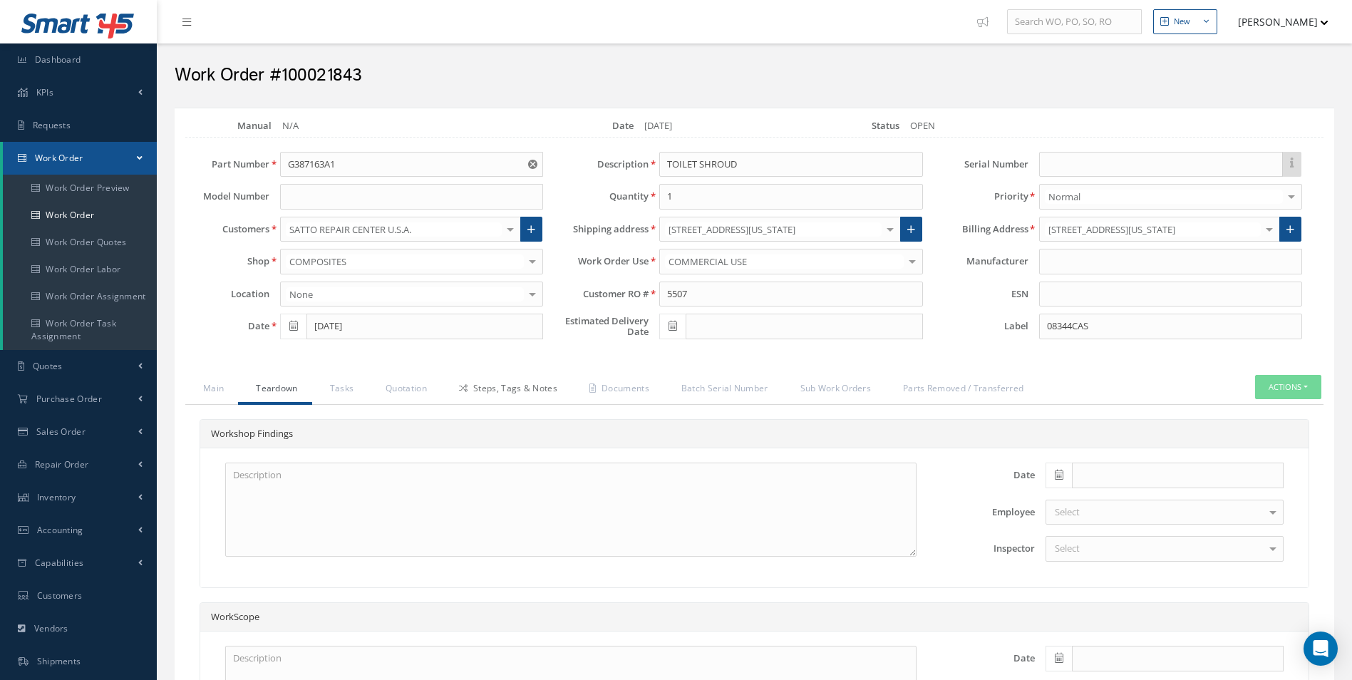
click at [501, 386] on link "Steps, Tags & Notes" at bounding box center [506, 390] width 130 height 30
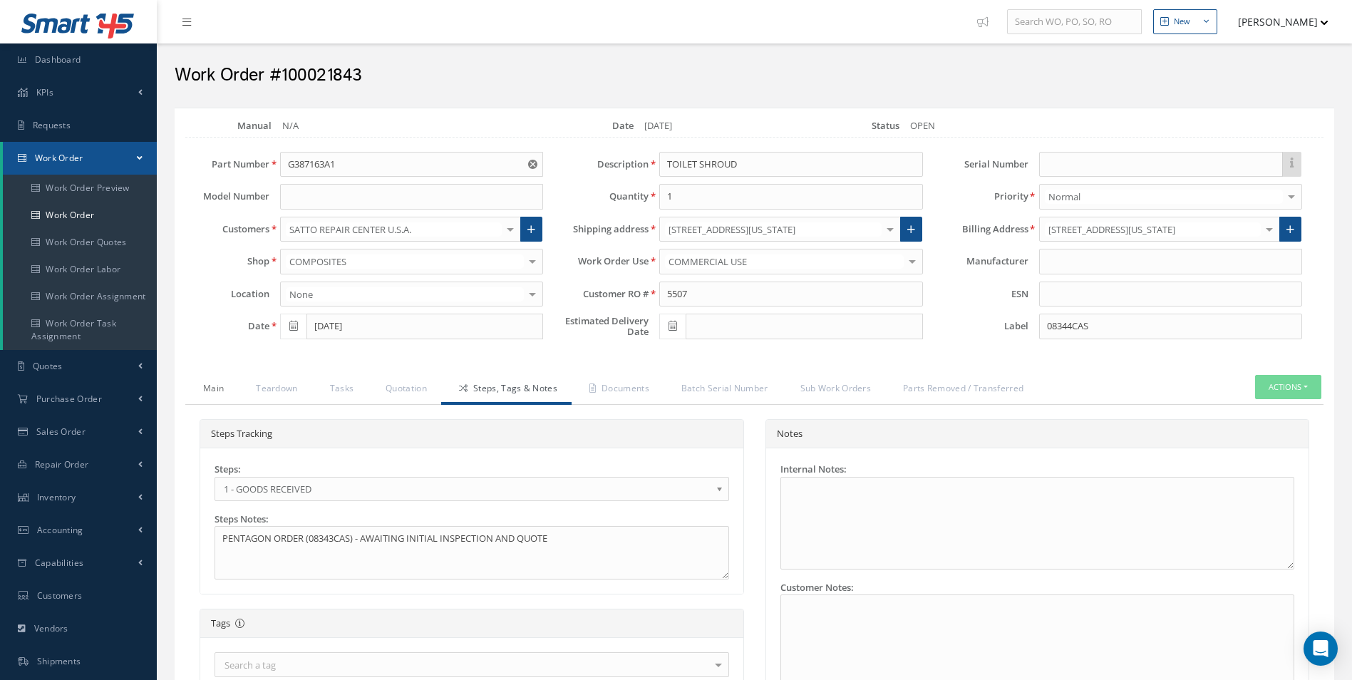
click at [211, 386] on link "Main" at bounding box center [211, 390] width 53 height 30
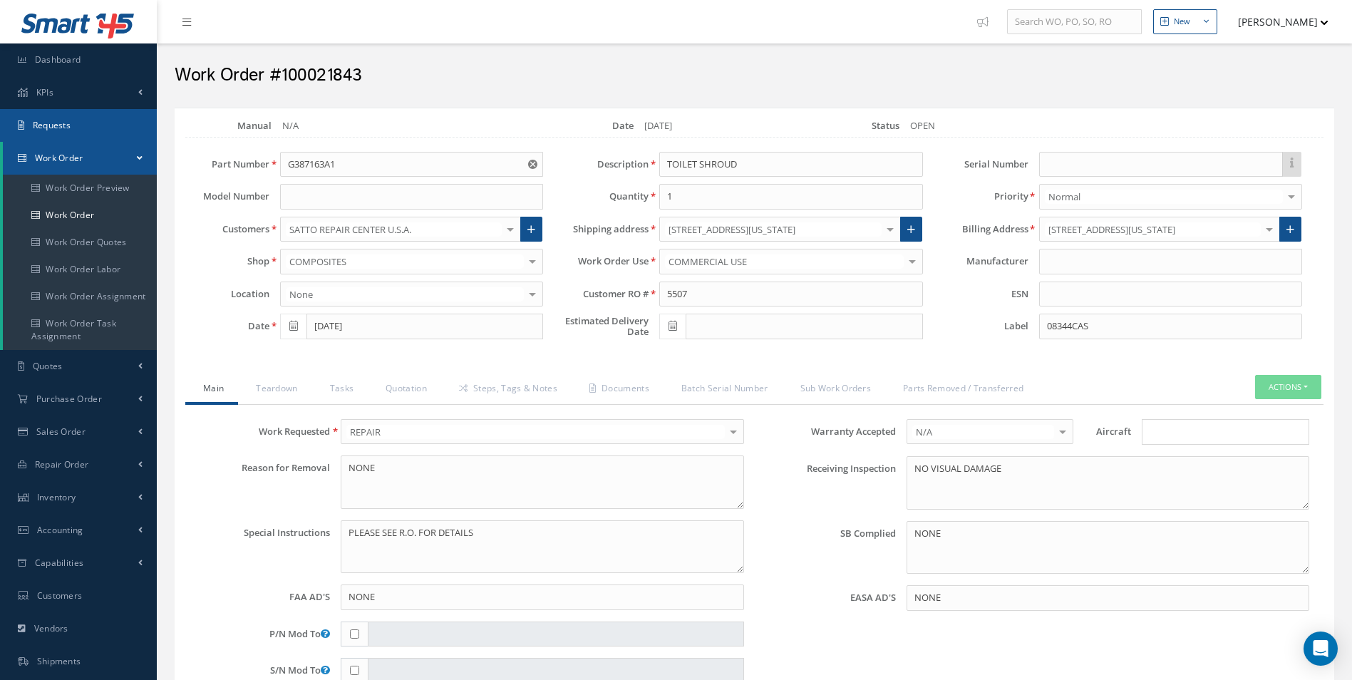
click at [85, 130] on link "Requests" at bounding box center [78, 125] width 157 height 33
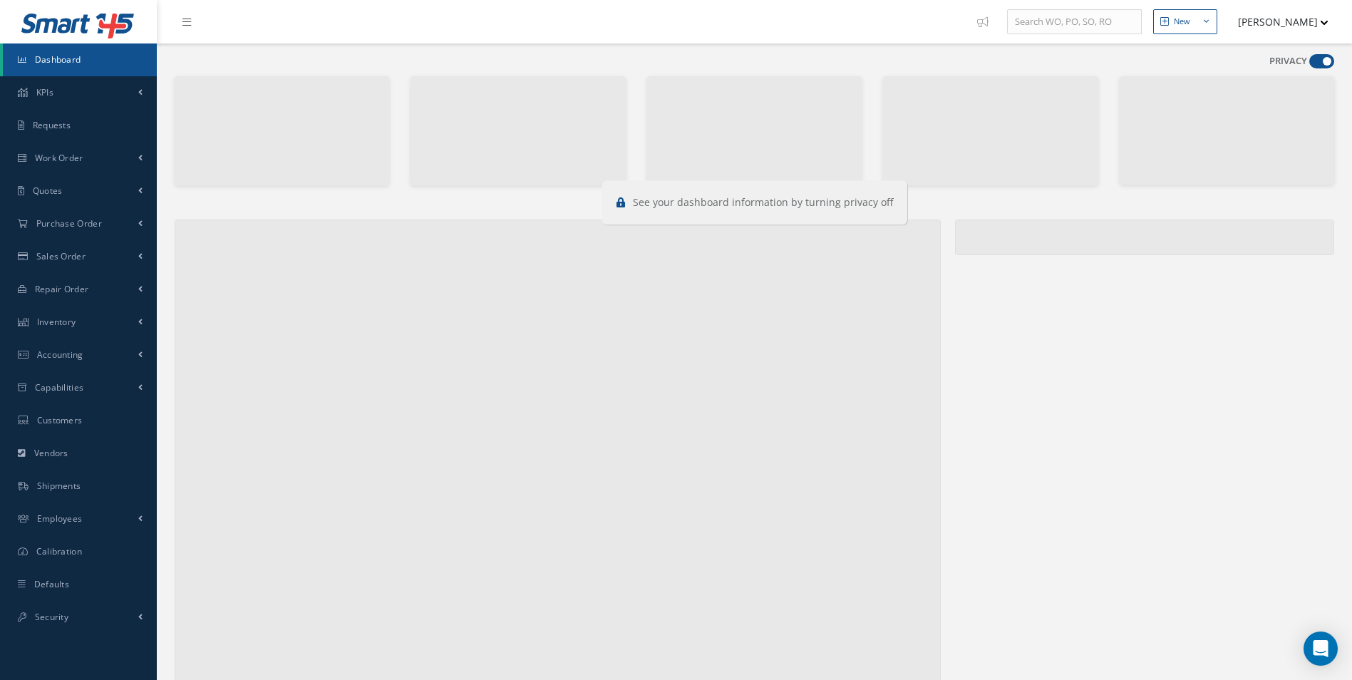
click at [1326, 63] on span at bounding box center [1321, 61] width 25 height 14
click at [1309, 64] on input "checkbox" at bounding box center [1309, 64] width 0 height 0
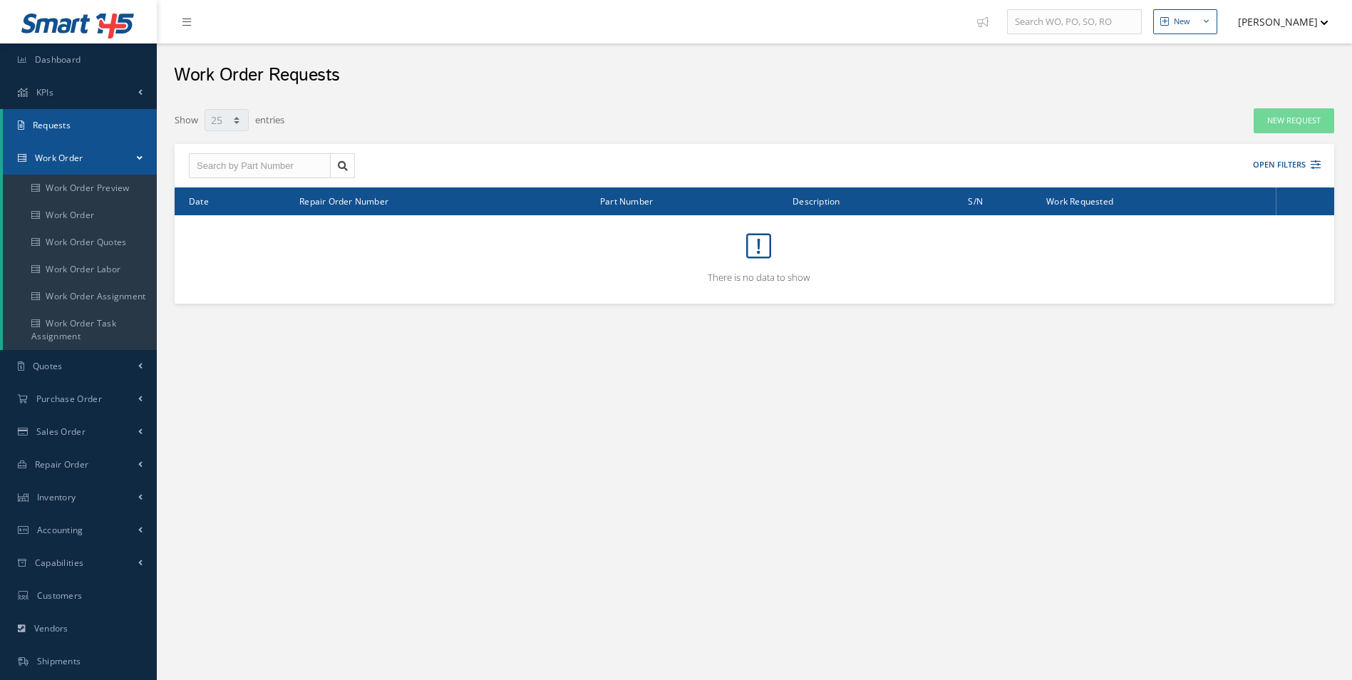
select select "25"
click at [78, 227] on link "Work Order" at bounding box center [80, 215] width 154 height 27
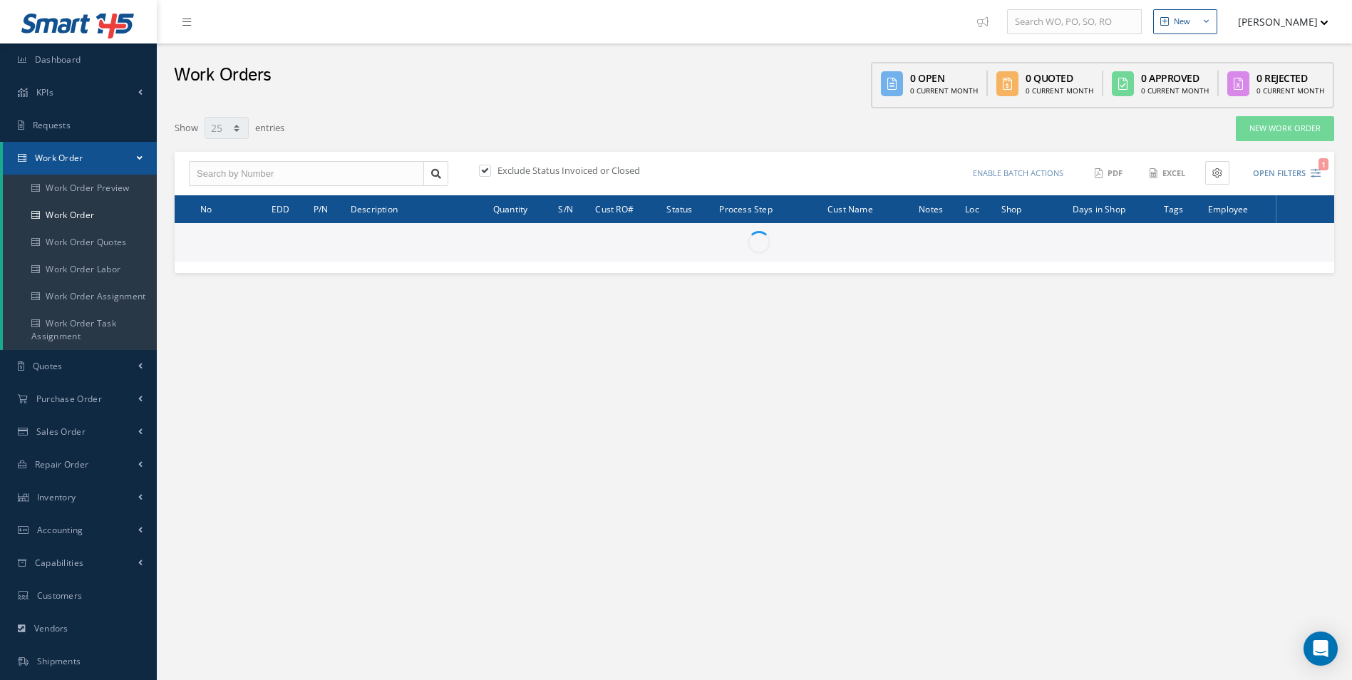
select select "25"
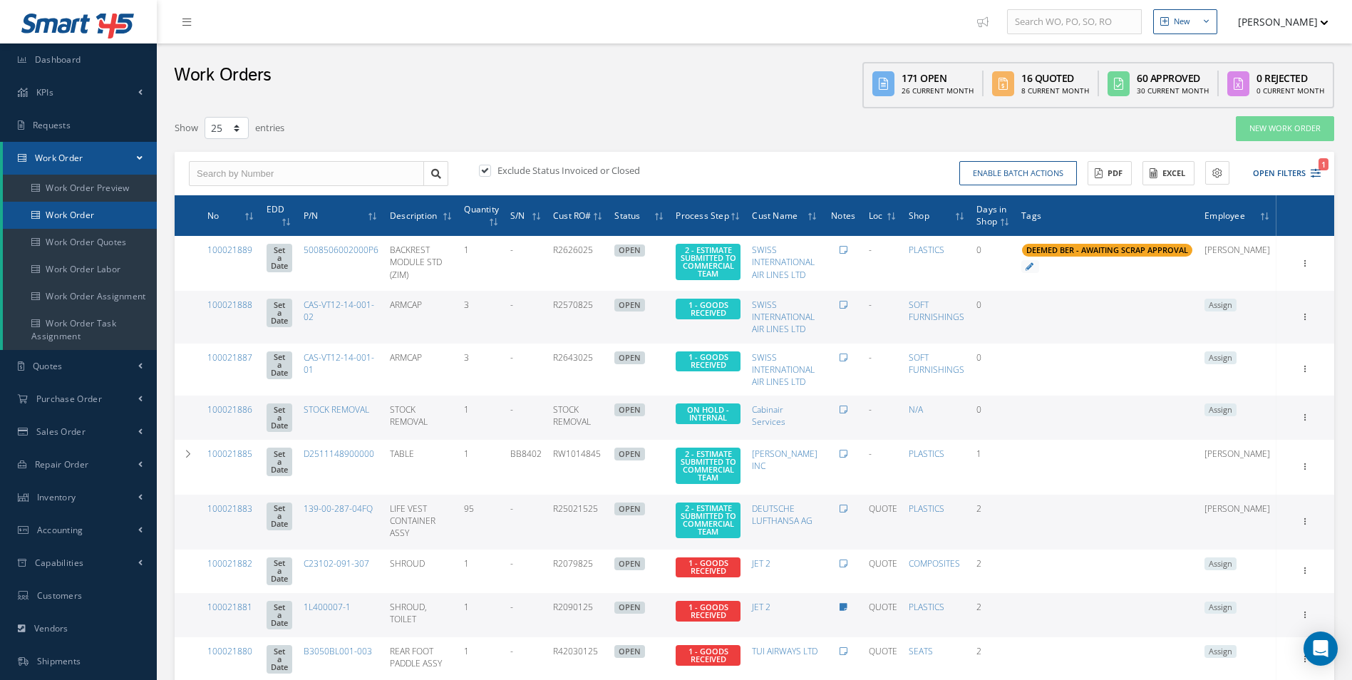
click at [67, 220] on link "Work Order" at bounding box center [80, 215] width 154 height 27
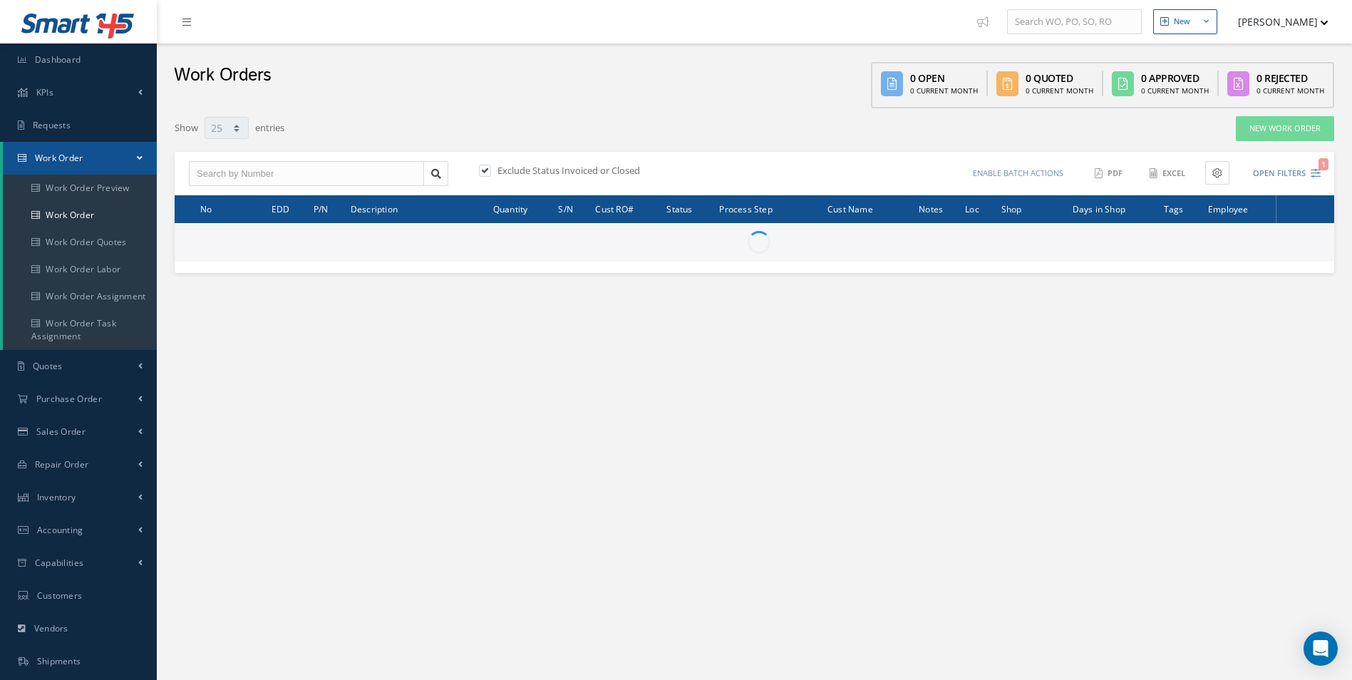
select select "25"
